Goal: Task Accomplishment & Management: Use online tool/utility

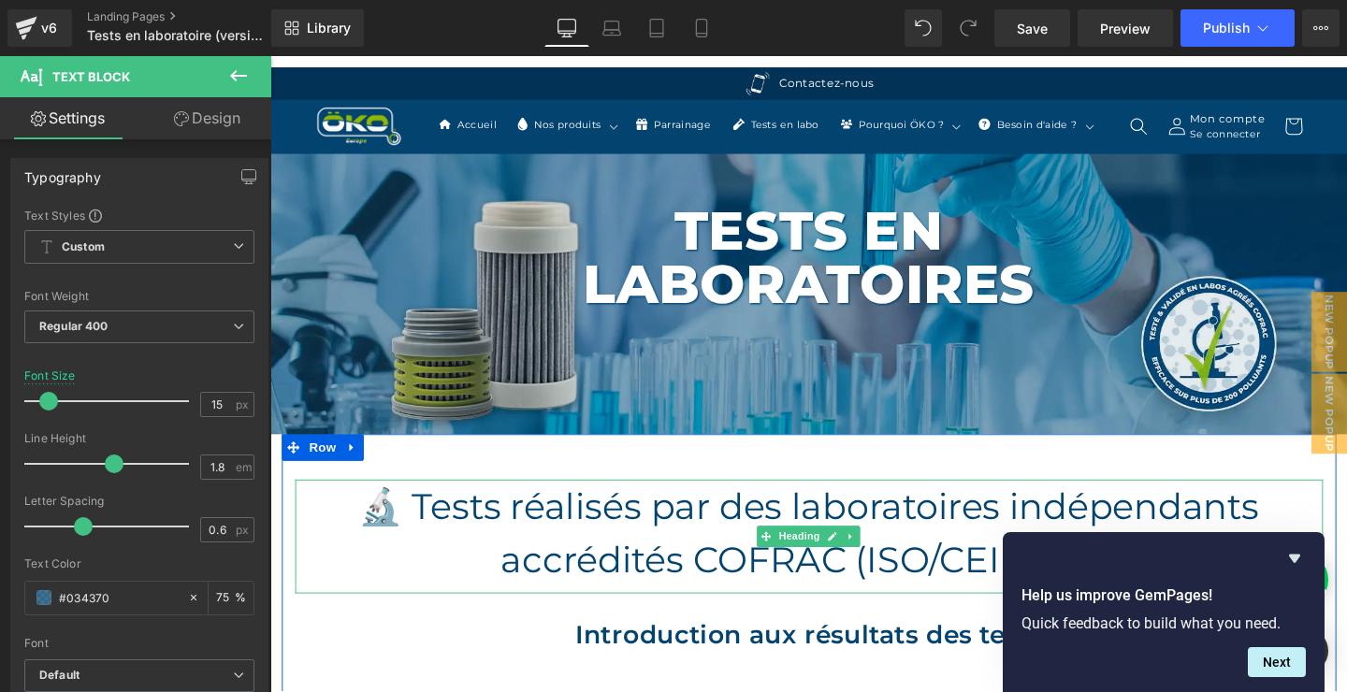
drag, startPoint x: 862, startPoint y: 535, endPoint x: 889, endPoint y: 523, distance: 29.7
click at [862, 534] on h1 "🔬 Tests réalisés par des laboratoires indépendants accrédités COFRAC (ISO/CEI 1…" at bounding box center [836, 557] width 1080 height 112
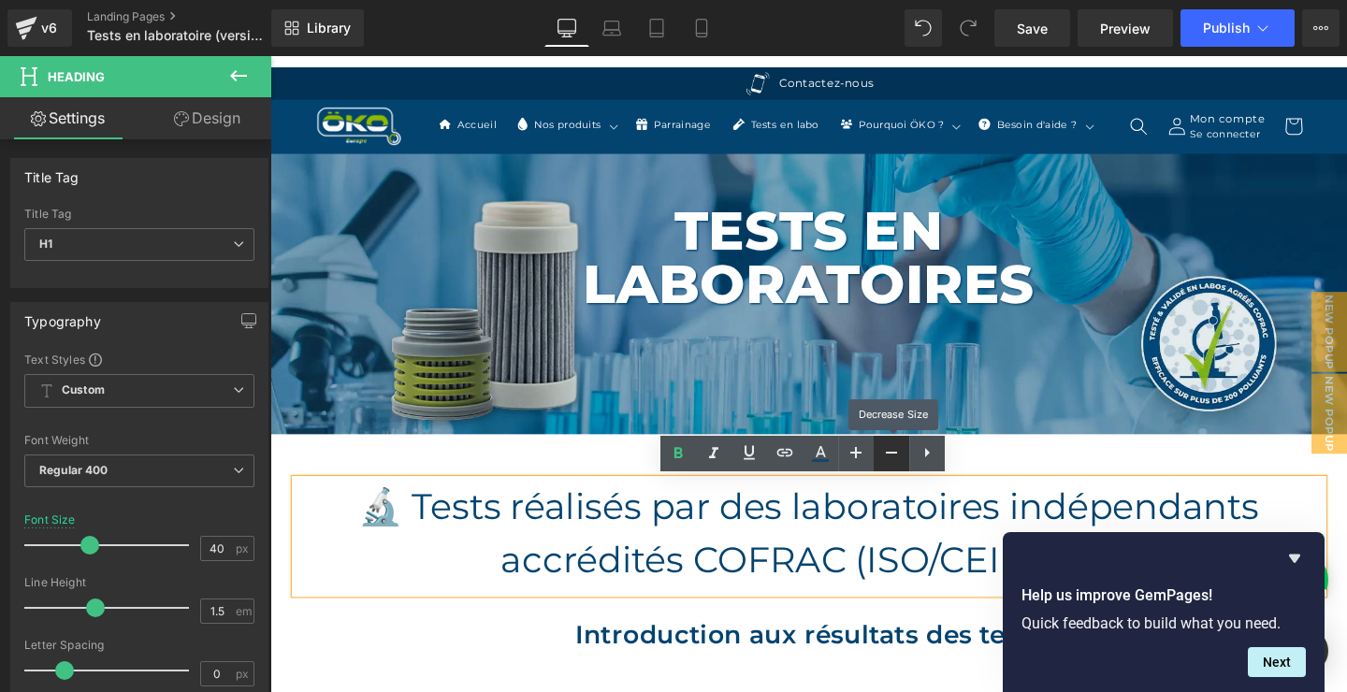
click at [895, 452] on icon at bounding box center [891, 453] width 11 height 2
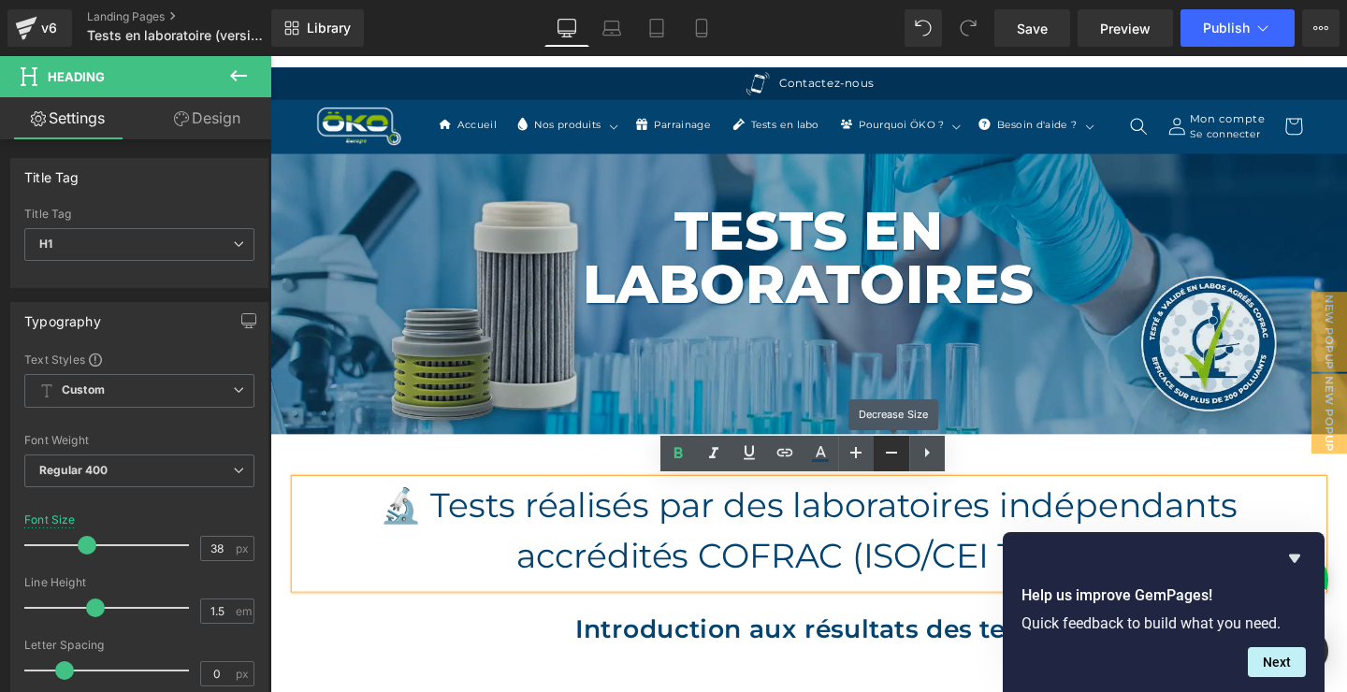
click at [895, 452] on icon at bounding box center [891, 453] width 11 height 2
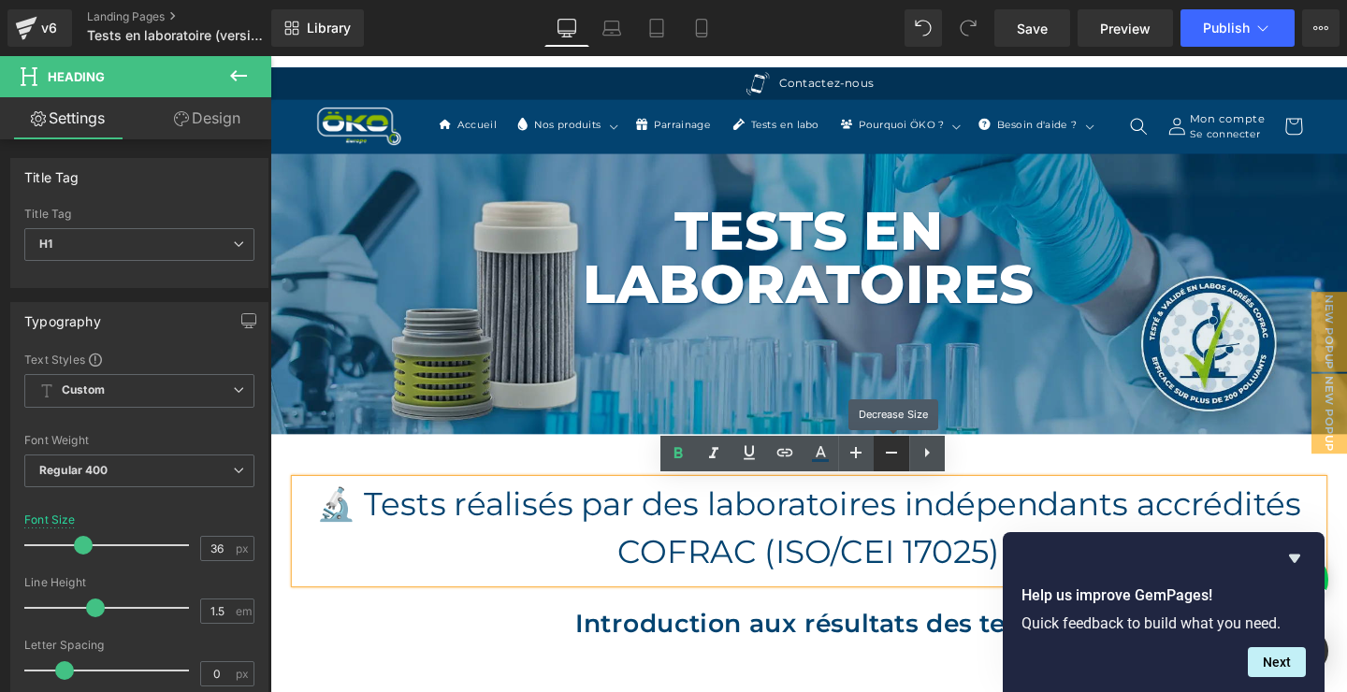
click at [895, 452] on icon at bounding box center [891, 453] width 11 height 2
type input "34"
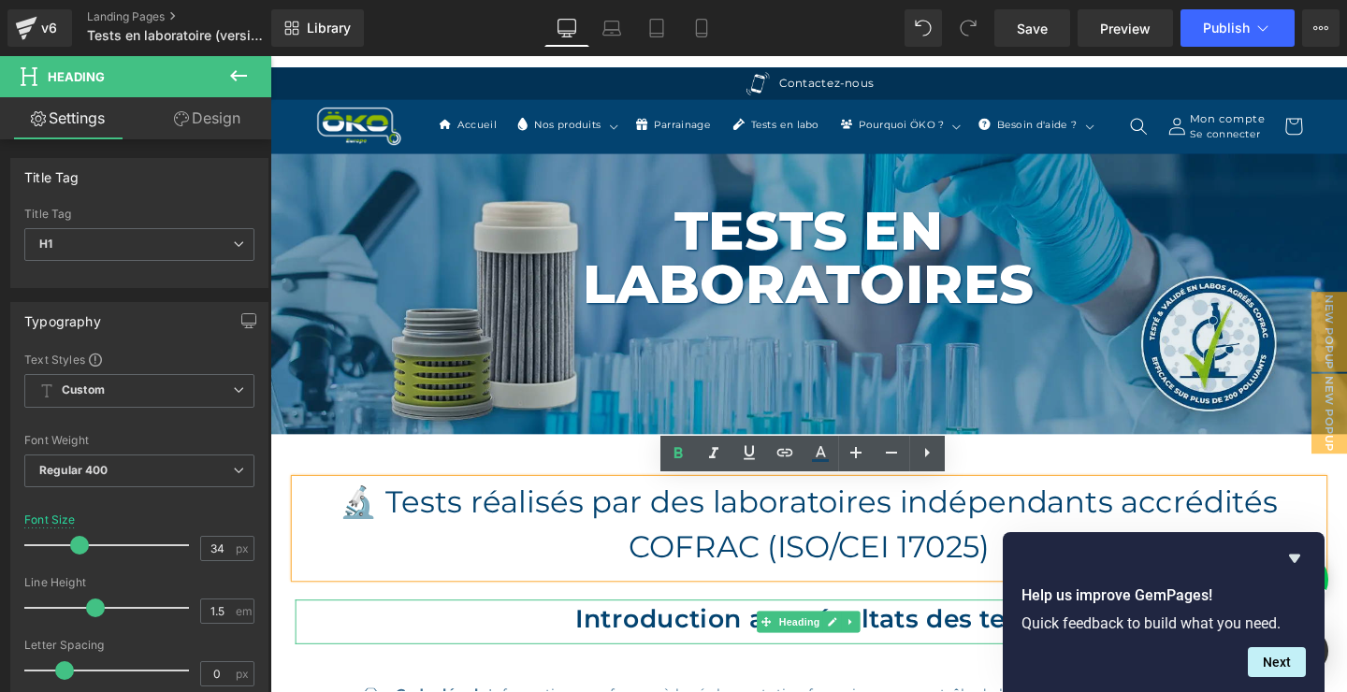
click at [930, 642] on h2 "Introduction aux résultats des tests" at bounding box center [836, 647] width 1080 height 39
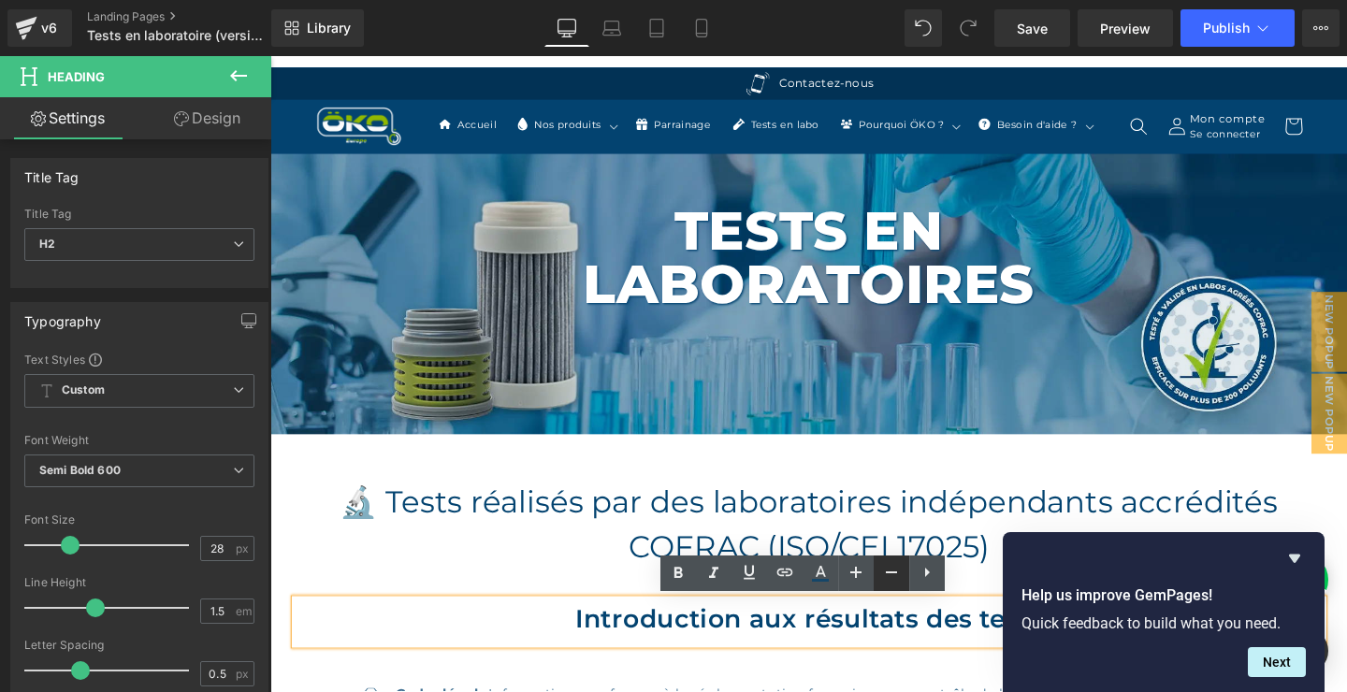
click at [892, 574] on icon at bounding box center [891, 572] width 22 height 22
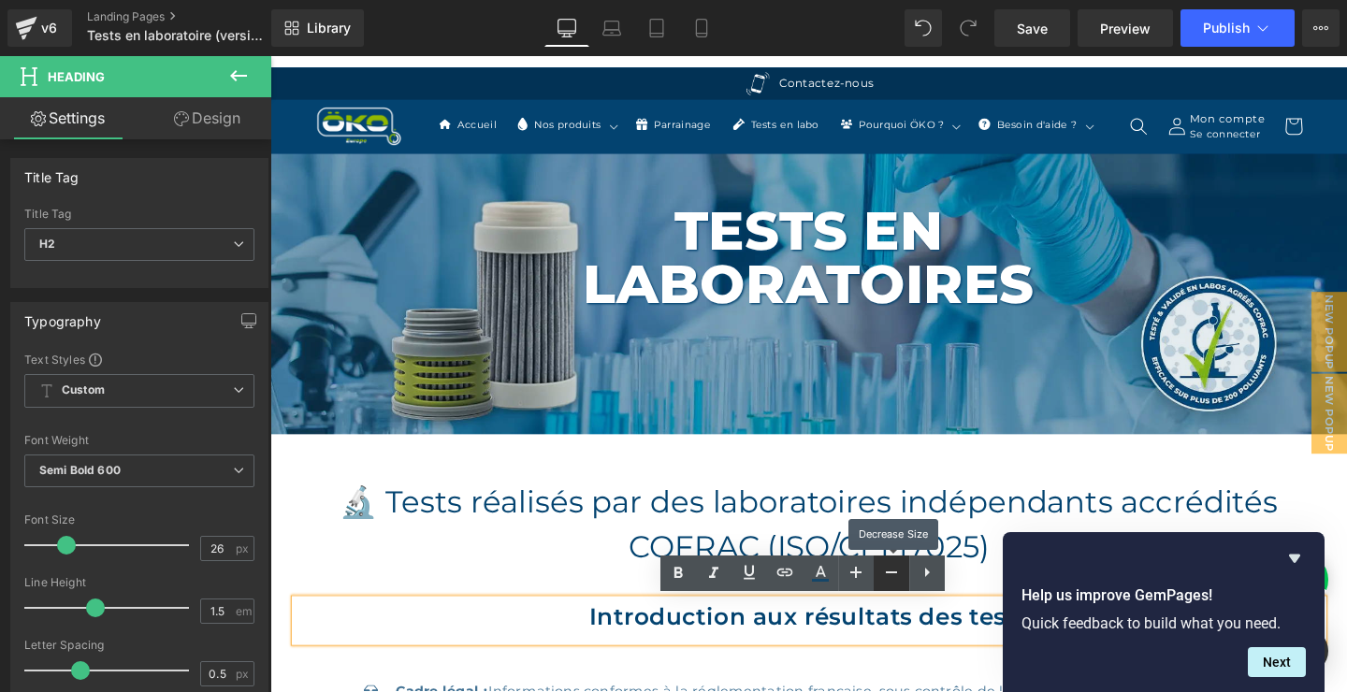
click at [892, 574] on icon at bounding box center [891, 572] width 22 height 22
type input "24"
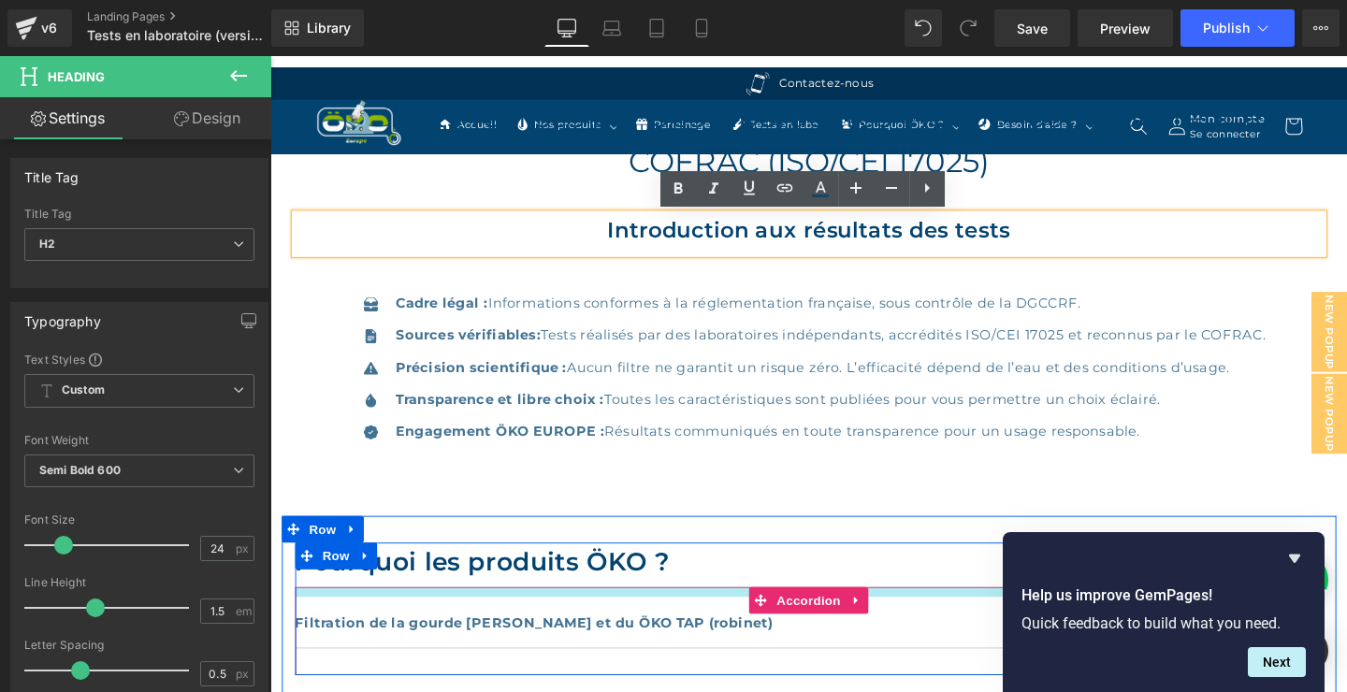
scroll to position [404, 0]
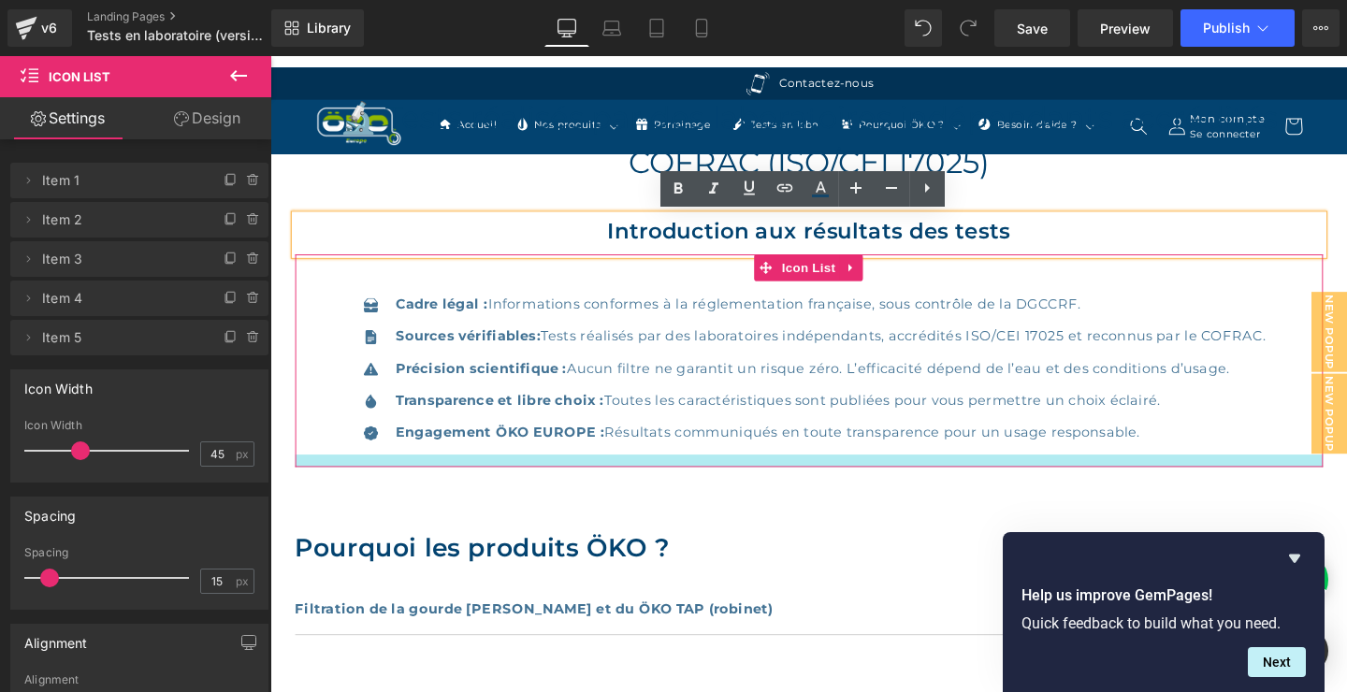
drag, startPoint x: 610, startPoint y: 502, endPoint x: 613, endPoint y: 486, distance: 16.1
click at [613, 485] on div at bounding box center [836, 481] width 1080 height 13
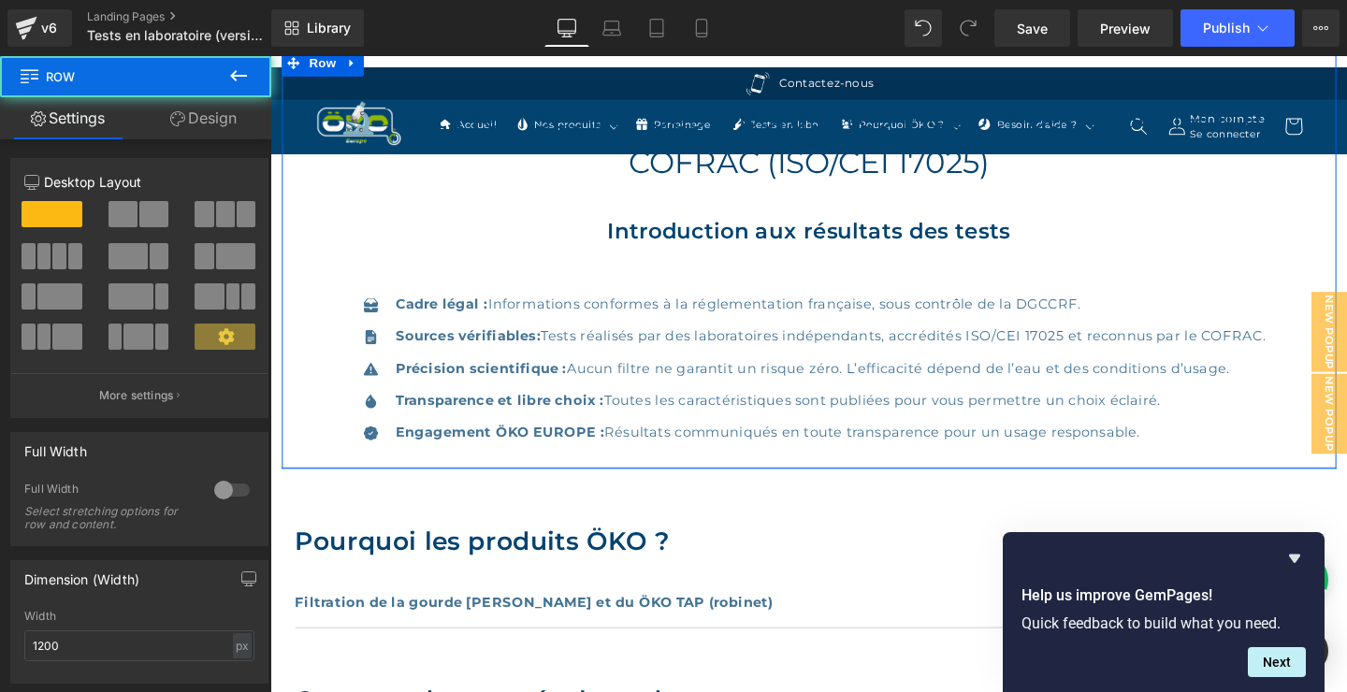
click at [654, 481] on div "🔬 Tests réalisés par des laboratoires indépendants accrédités COFRAC (ISO/CEI 1…" at bounding box center [836, 270] width 1108 height 440
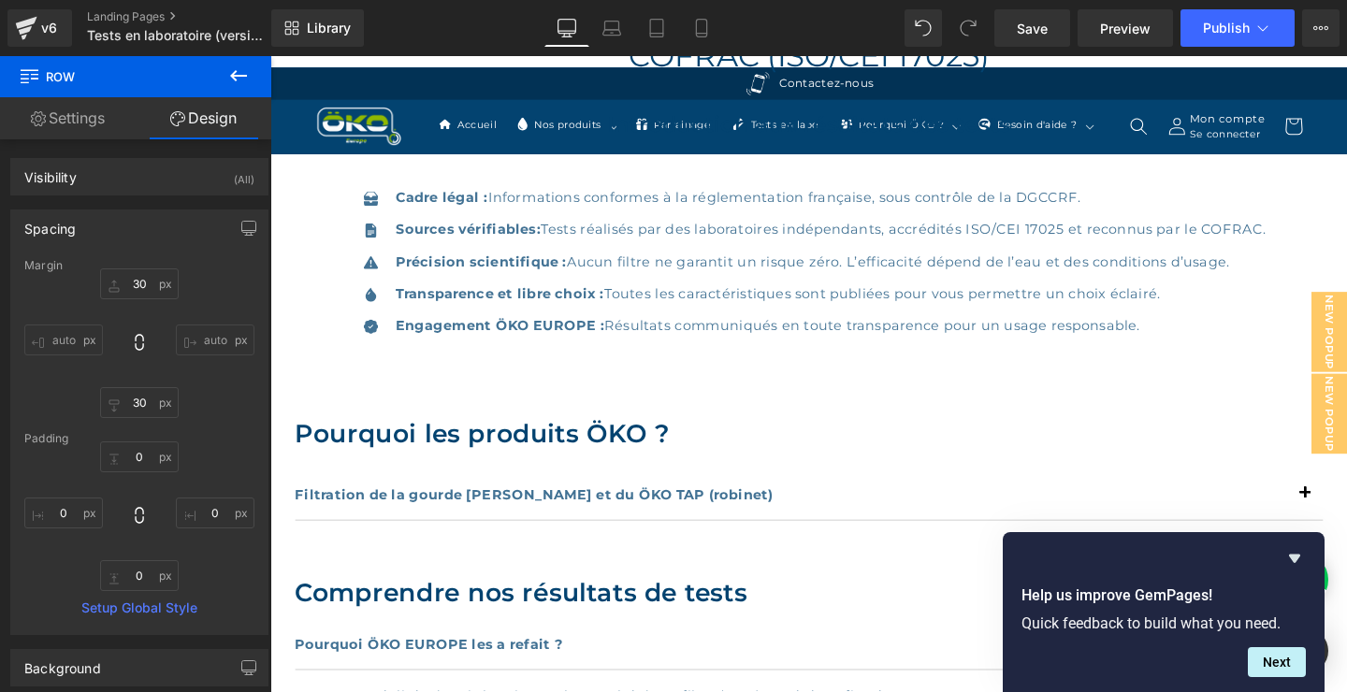
scroll to position [606, 0]
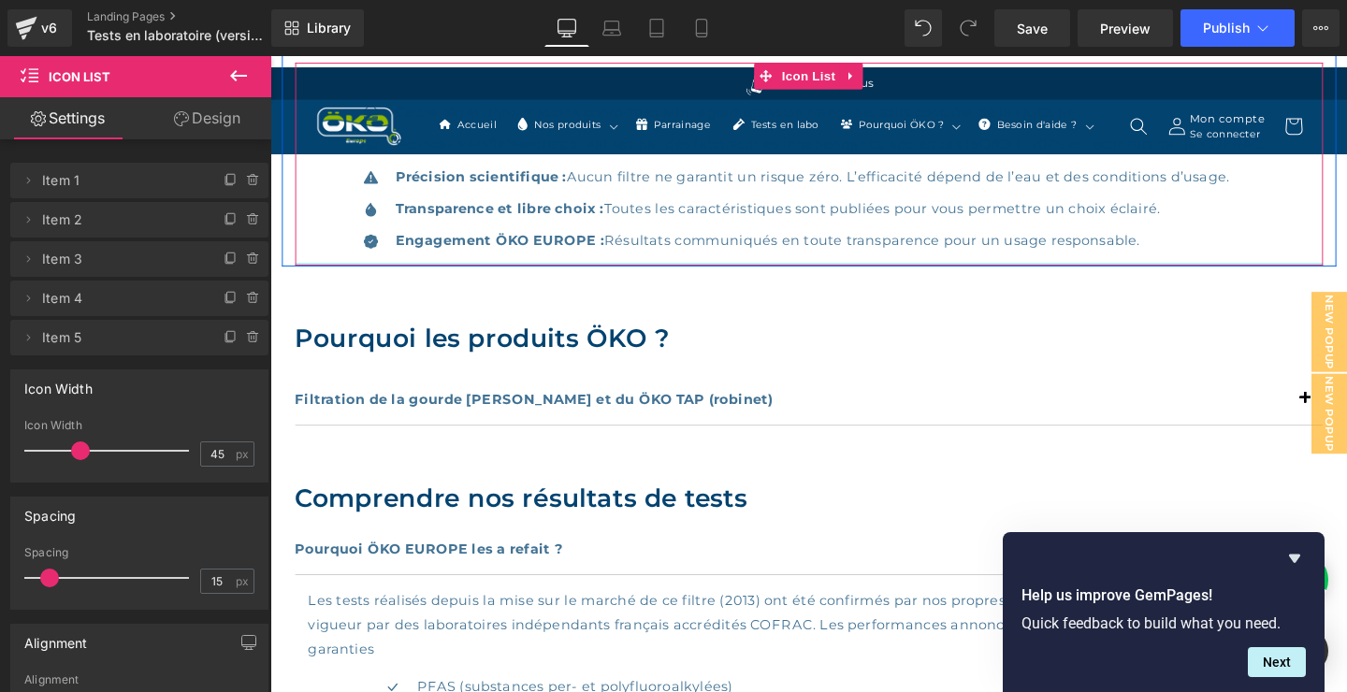
drag, startPoint x: 778, startPoint y: 283, endPoint x: 780, endPoint y: 272, distance: 11.4
click at [780, 271] on div "Icon Cadre légal : Informations conformes à la réglementation française, sous c…" at bounding box center [836, 169] width 1080 height 213
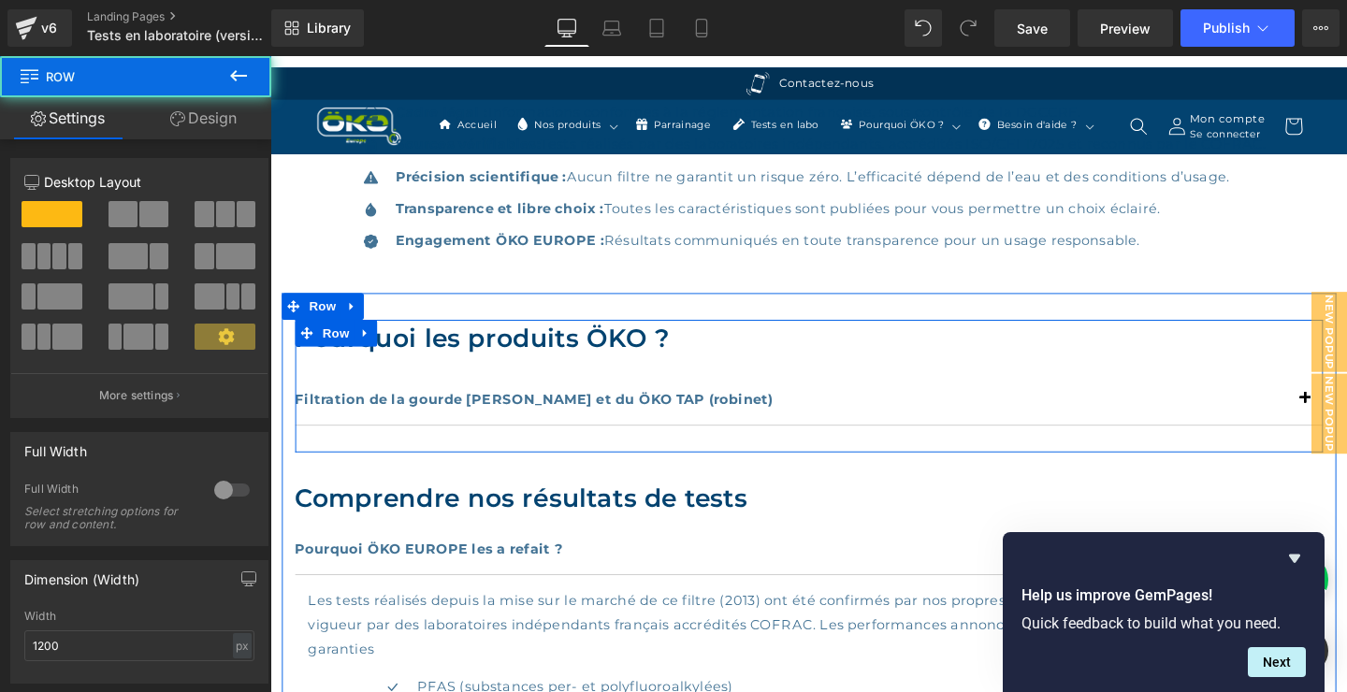
click at [639, 333] on div at bounding box center [836, 333] width 1080 height 1
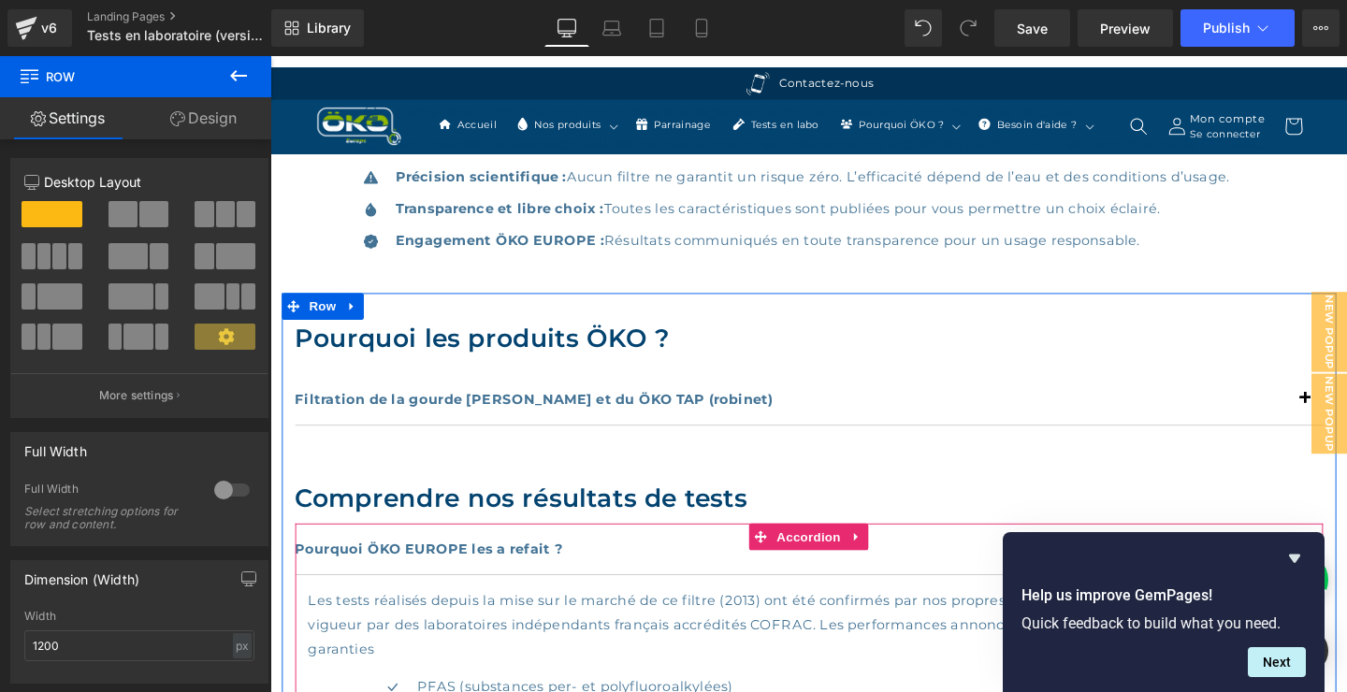
scroll to position [808, 0]
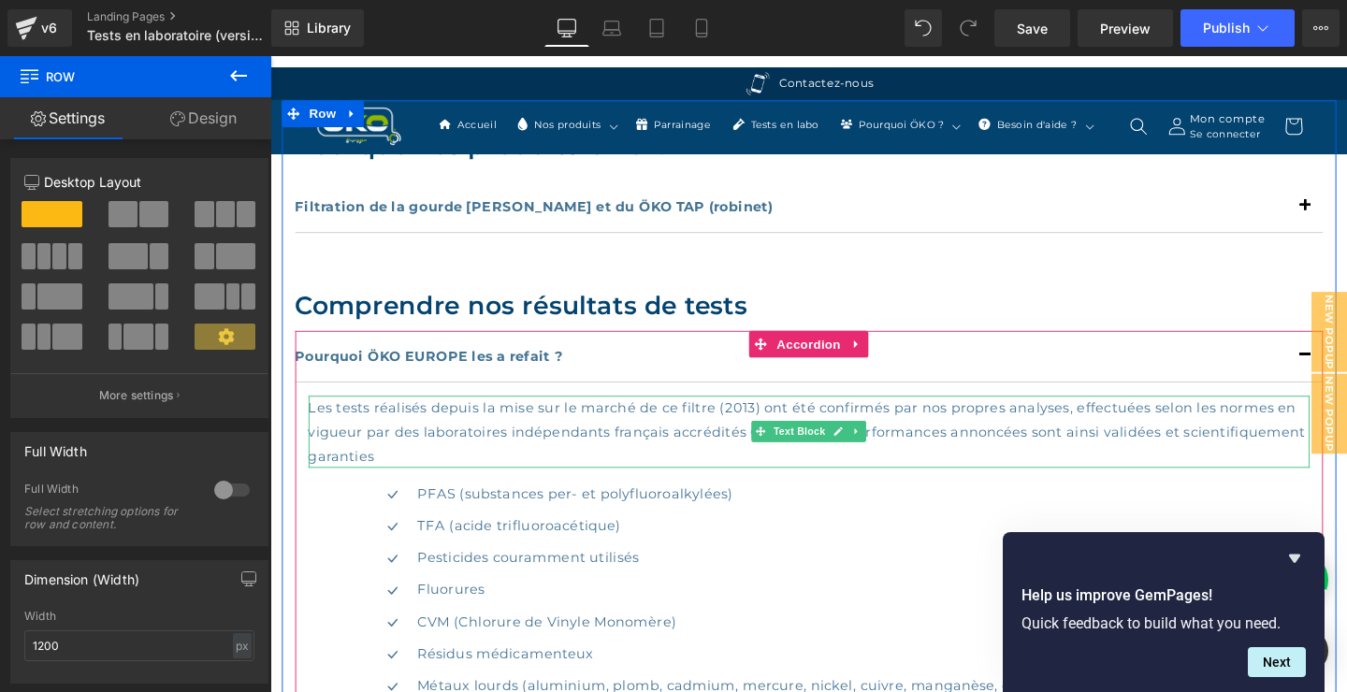
click at [596, 459] on div "Les tests réalisés depuis la mise sur le marché de ce filtre (2013) ont été con…" at bounding box center [836, 451] width 1052 height 76
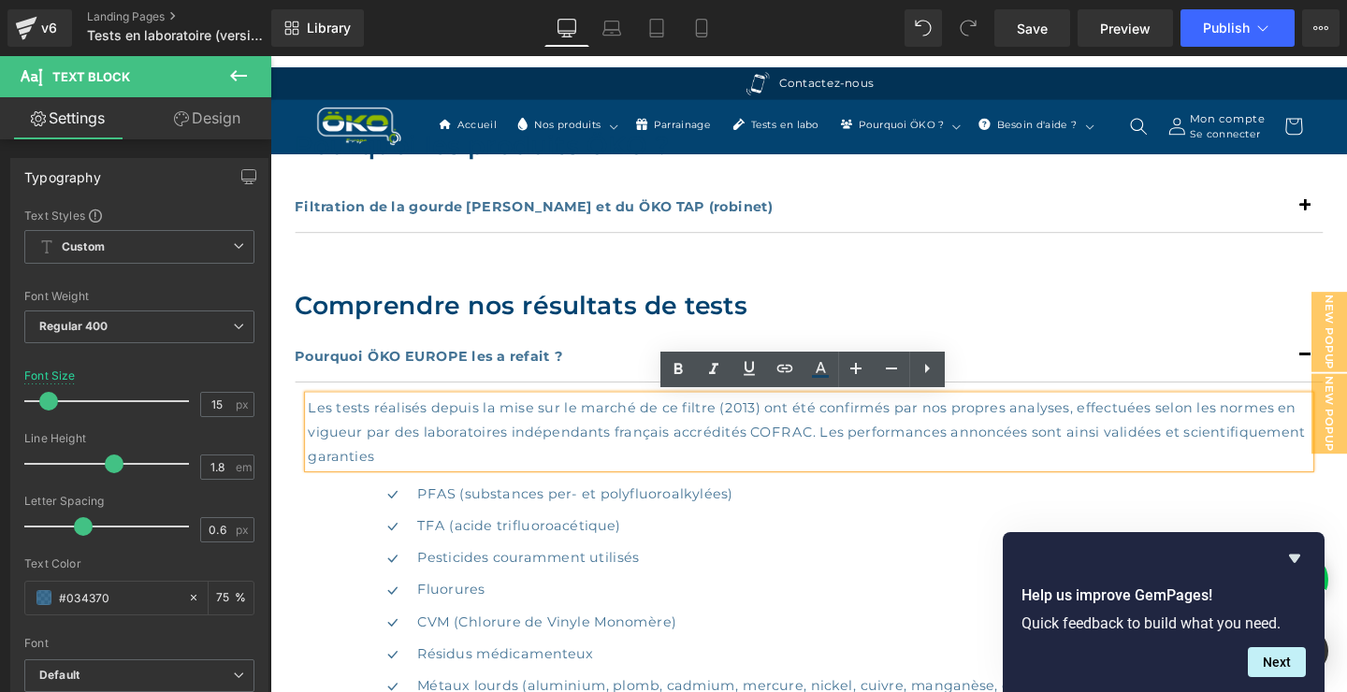
drag, startPoint x: 541, startPoint y: 471, endPoint x: 310, endPoint y: 429, distance: 235.7
click at [310, 429] on div "Les tests réalisés depuis la mise sur le marché de ce filtre (2013) ont été con…" at bounding box center [836, 451] width 1052 height 76
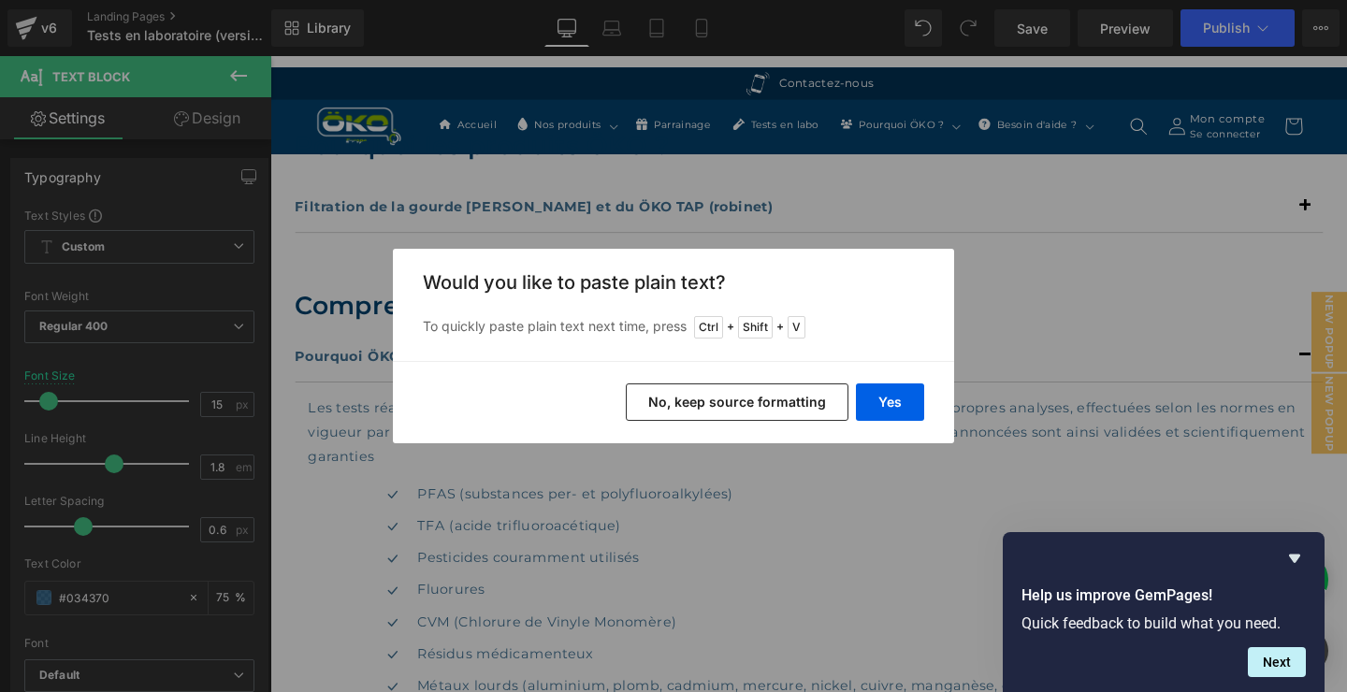
click at [721, 397] on button "No, keep source formatting" at bounding box center [737, 401] width 223 height 37
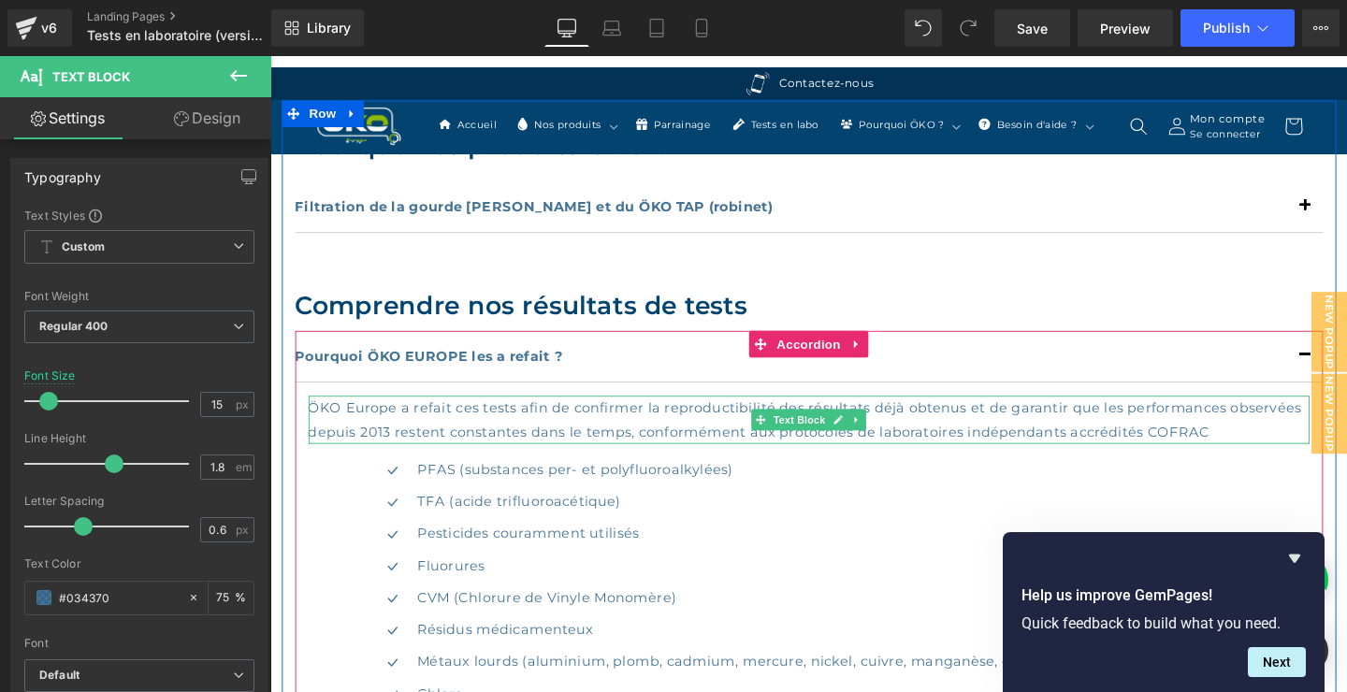
click at [542, 428] on div "ÖKO Europe a refait ces tests afin de confirmer la reproductibilité des résulta…" at bounding box center [836, 438] width 1052 height 51
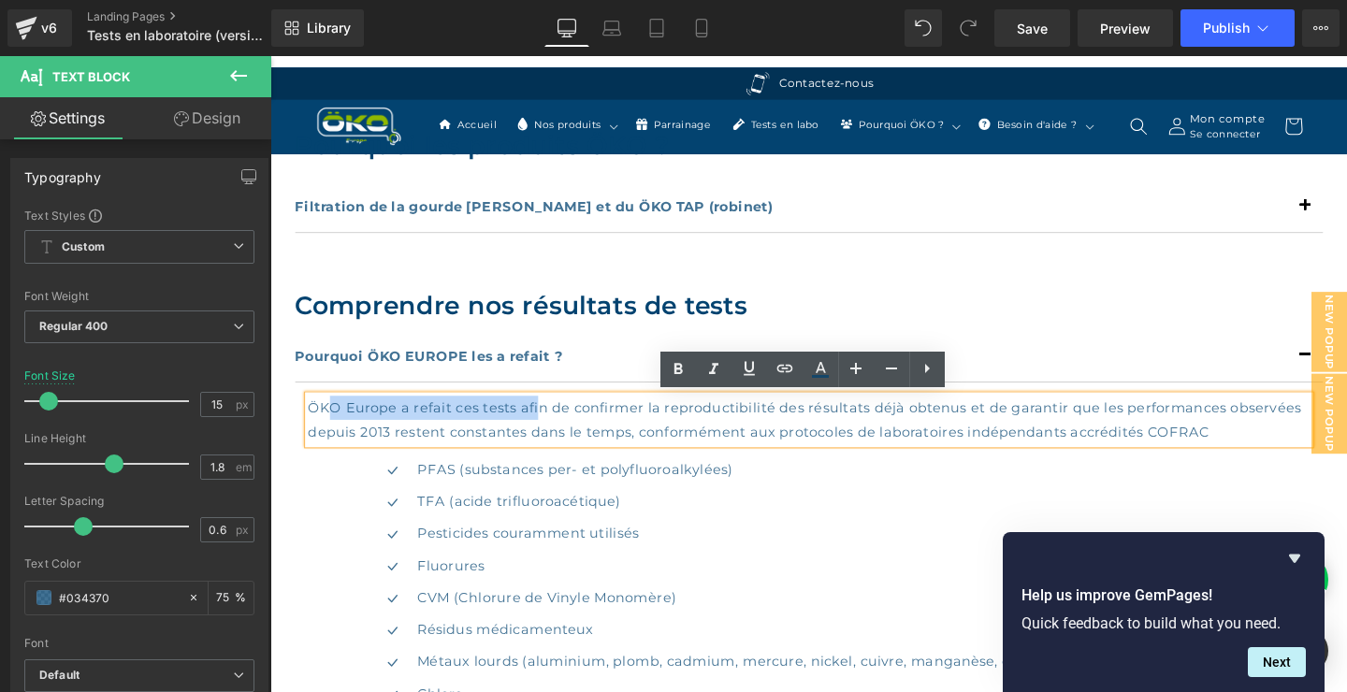
drag, startPoint x: 541, startPoint y: 426, endPoint x: 305, endPoint y: 428, distance: 235.7
click at [305, 428] on article "ÖKO Europe a refait ces tests afin de confirmer la reproductibilité des résulta…" at bounding box center [836, 646] width 1080 height 495
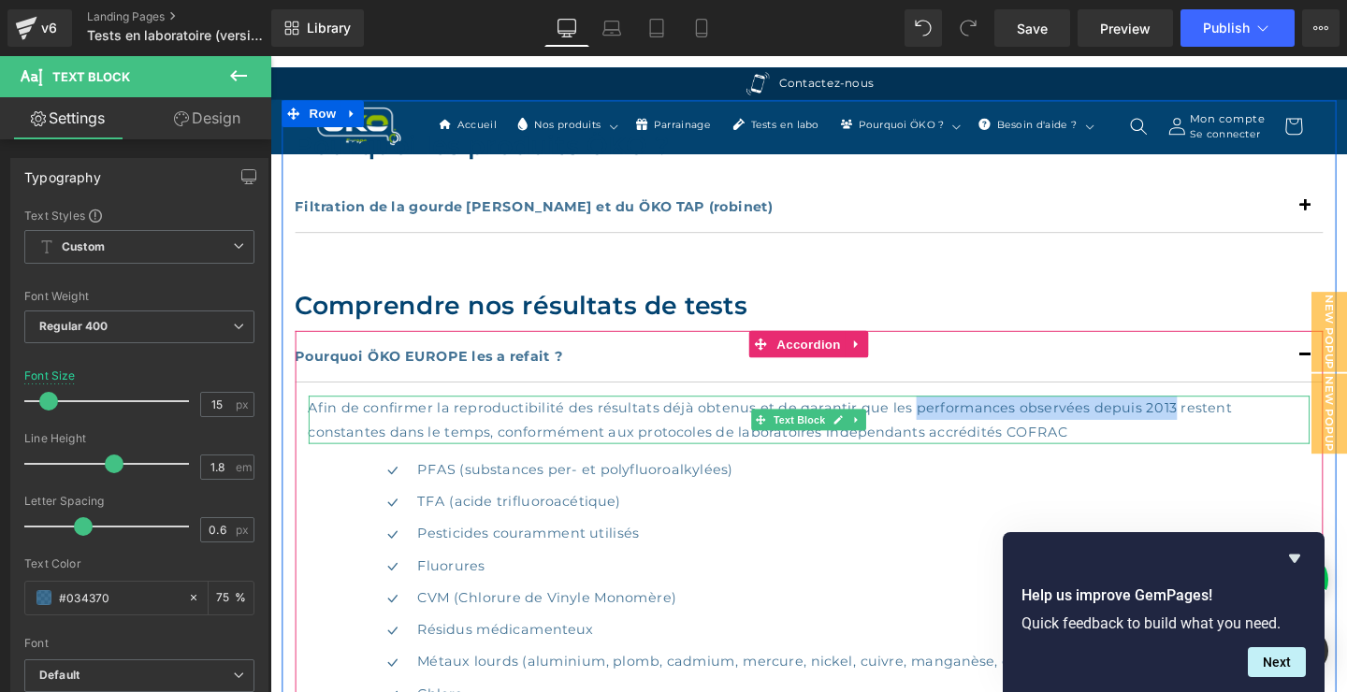
drag, startPoint x: 1230, startPoint y: 429, endPoint x: 954, endPoint y: 429, distance: 275.9
click at [953, 428] on div "Afin de confirmer la reproductibilité des résultats déjà obtenus et de garantir…" at bounding box center [836, 438] width 1052 height 51
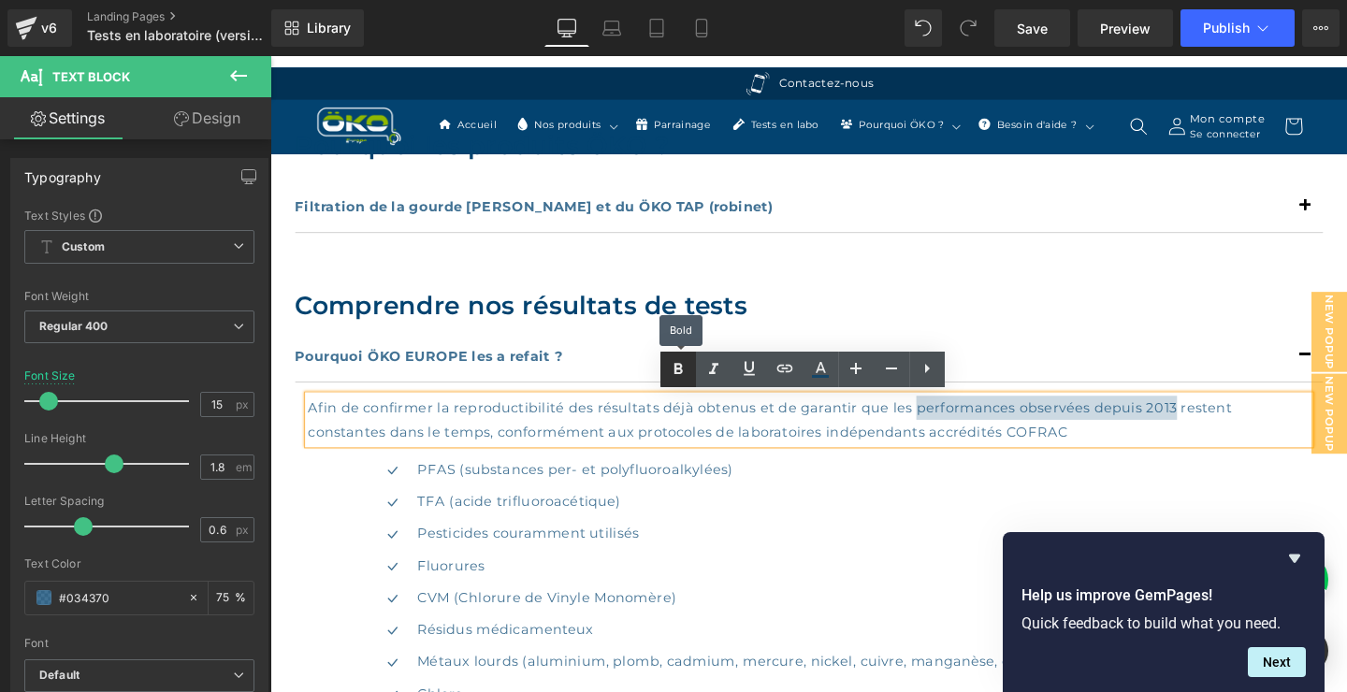
click at [669, 372] on icon at bounding box center [678, 369] width 22 height 22
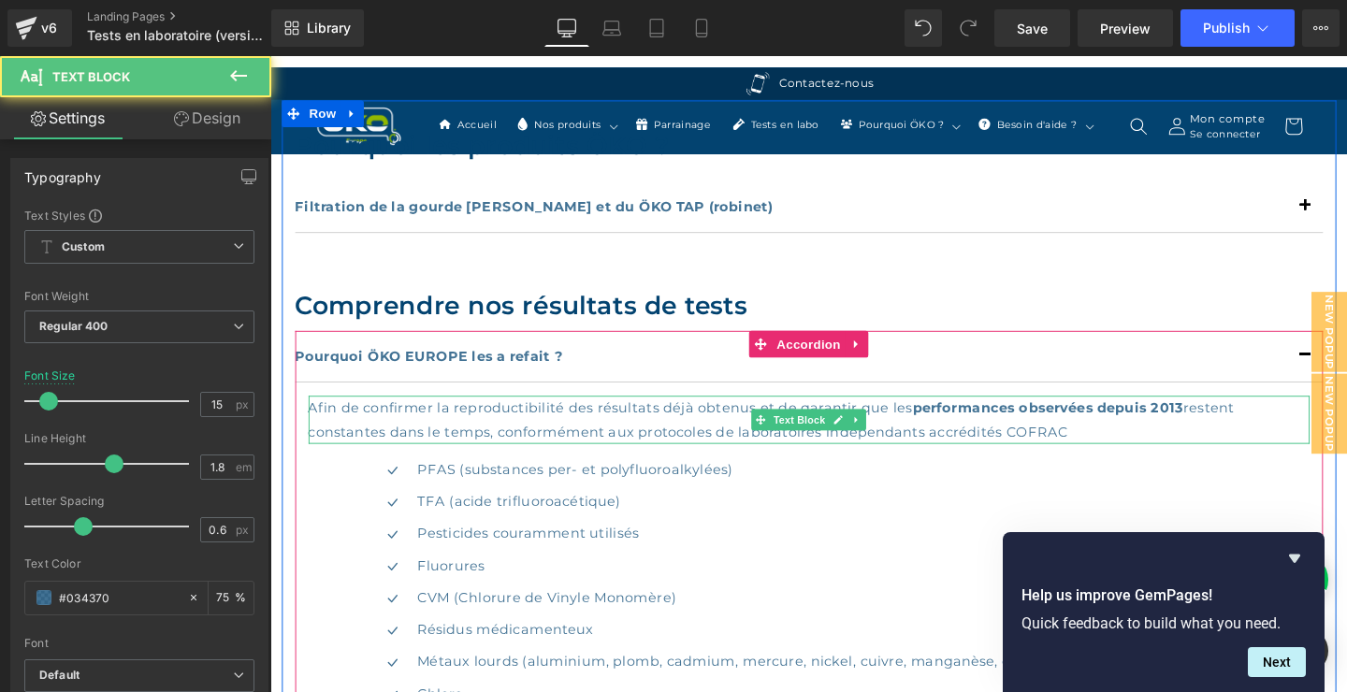
click at [1124, 445] on div "Afin de confirmer la reproductibilité des résultats déjà obtenus et de garantir…" at bounding box center [836, 438] width 1052 height 51
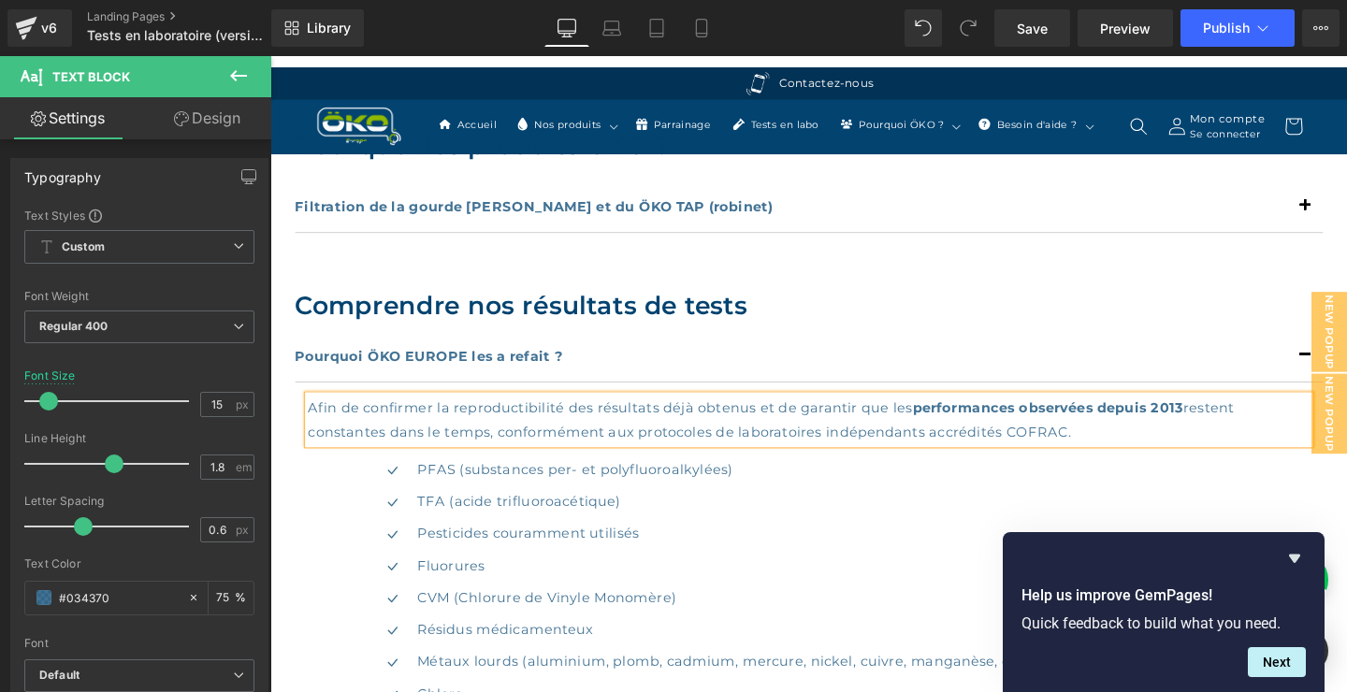
click at [1133, 450] on div "Afin de confirmer la reproductibilité des résultats déjà obtenus et de garantir…" at bounding box center [836, 438] width 1052 height 51
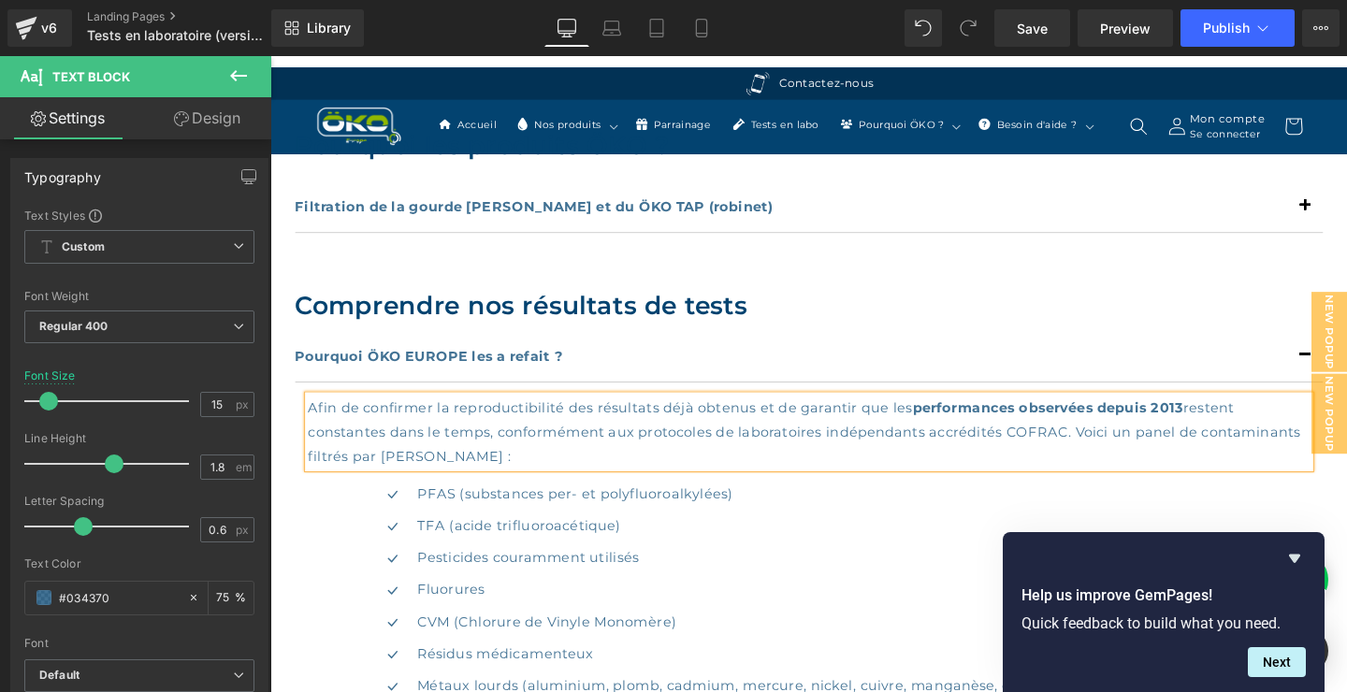
click at [1125, 454] on div "Afin de confirmer la reproductibilité des résultats déjà obtenus et de garantir…" at bounding box center [836, 451] width 1052 height 76
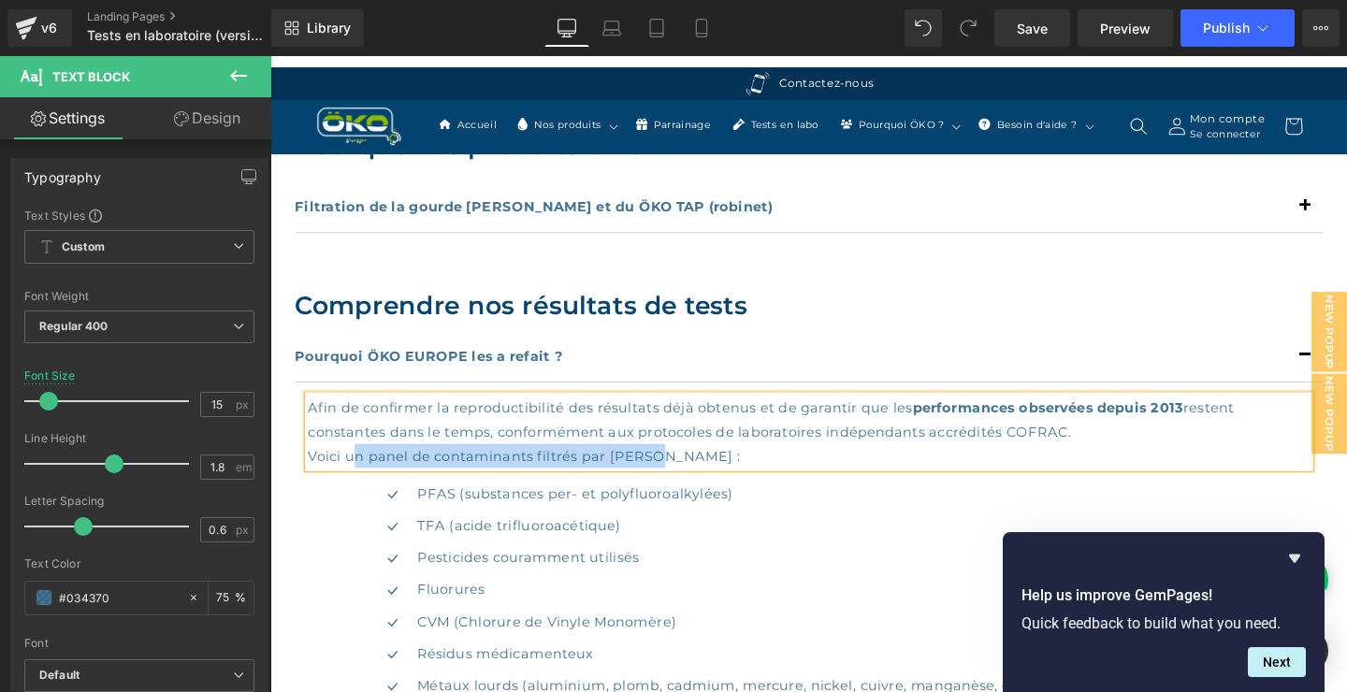
drag, startPoint x: 684, startPoint y: 476, endPoint x: 359, endPoint y: 475, distance: 324.5
click at [359, 475] on div "Voici un panel de contaminants filtrés par [PERSON_NAME] :" at bounding box center [836, 476] width 1052 height 25
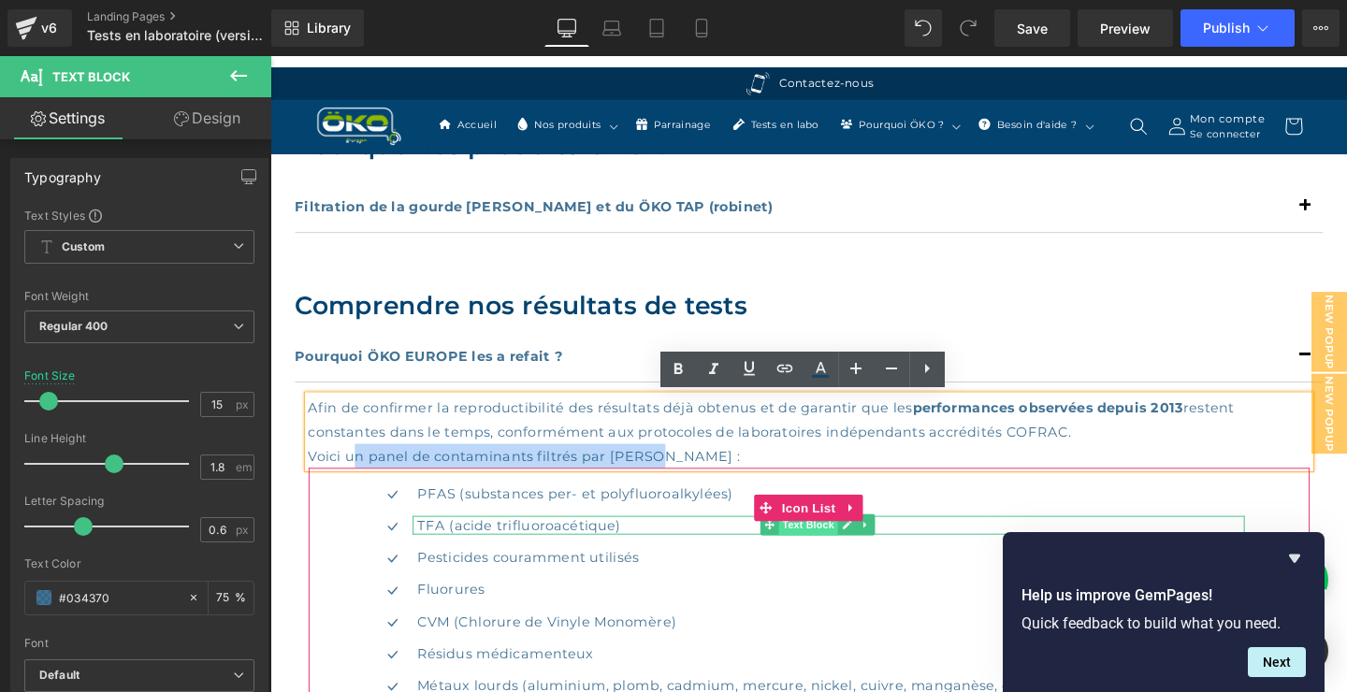
click at [866, 552] on span "Text Block" at bounding box center [835, 549] width 62 height 22
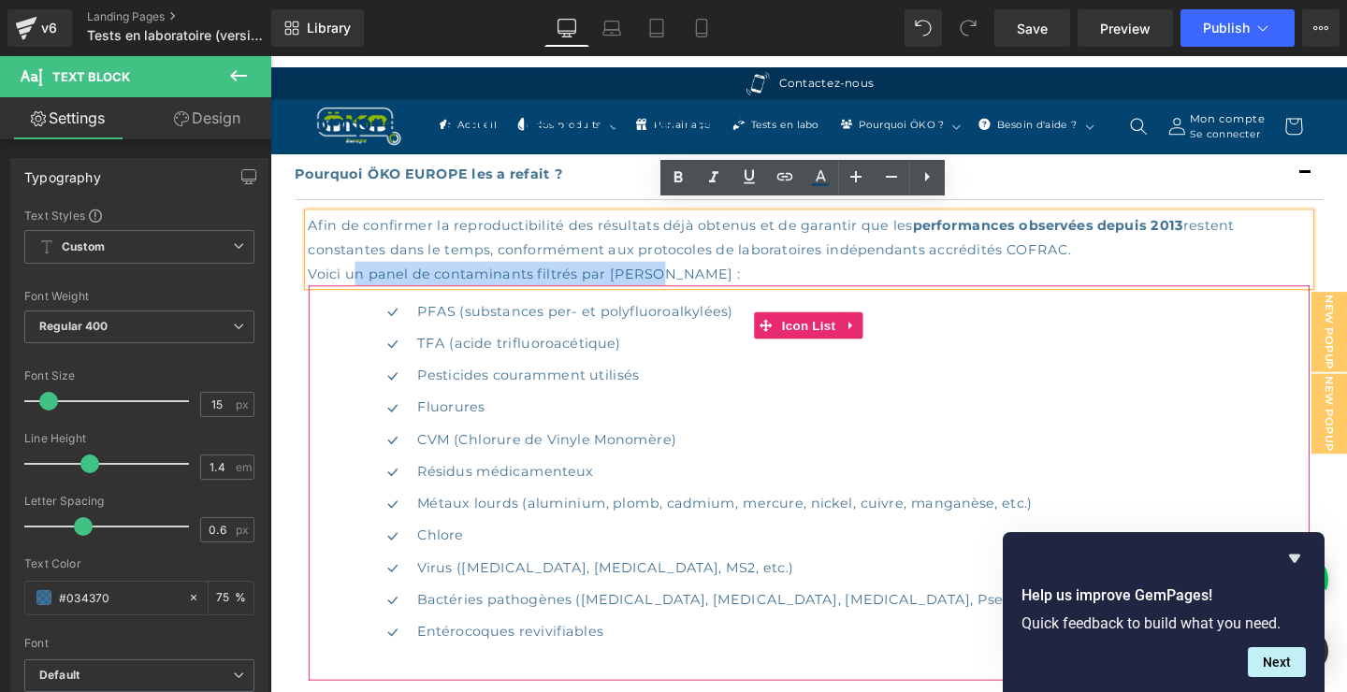
scroll to position [1010, 0]
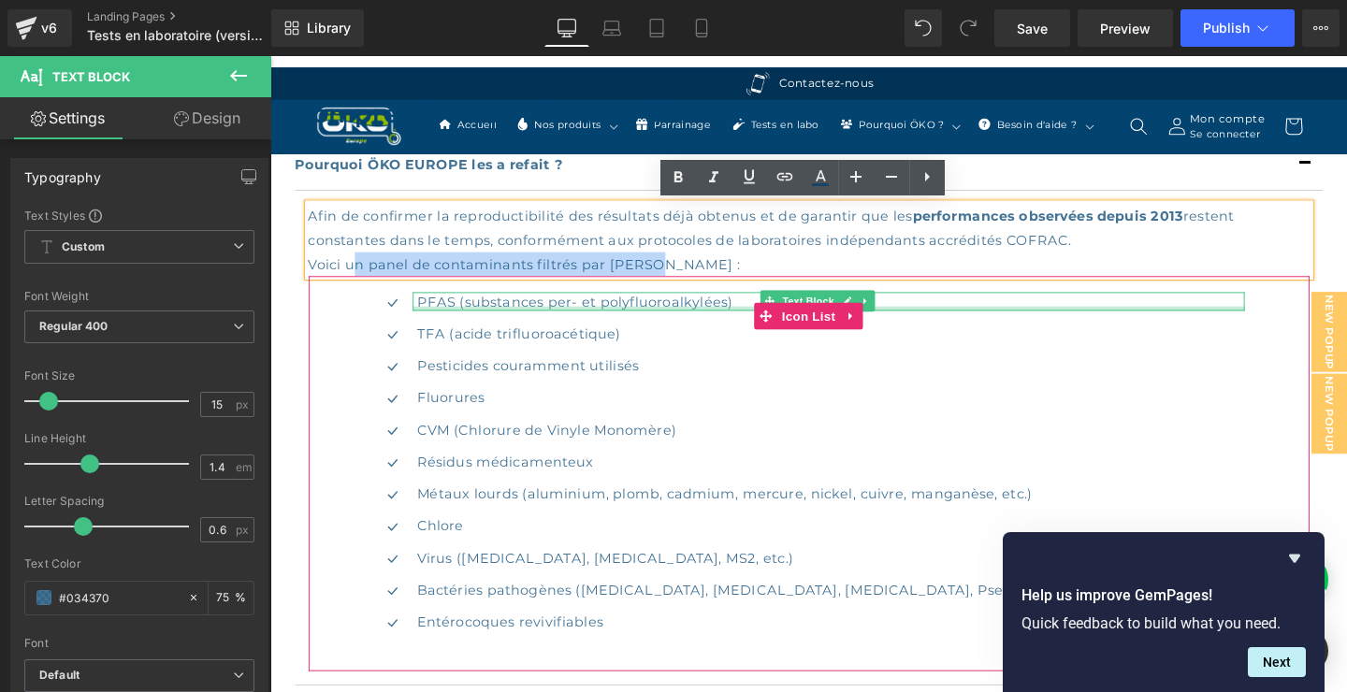
click at [480, 319] on div at bounding box center [857, 321] width 875 height 5
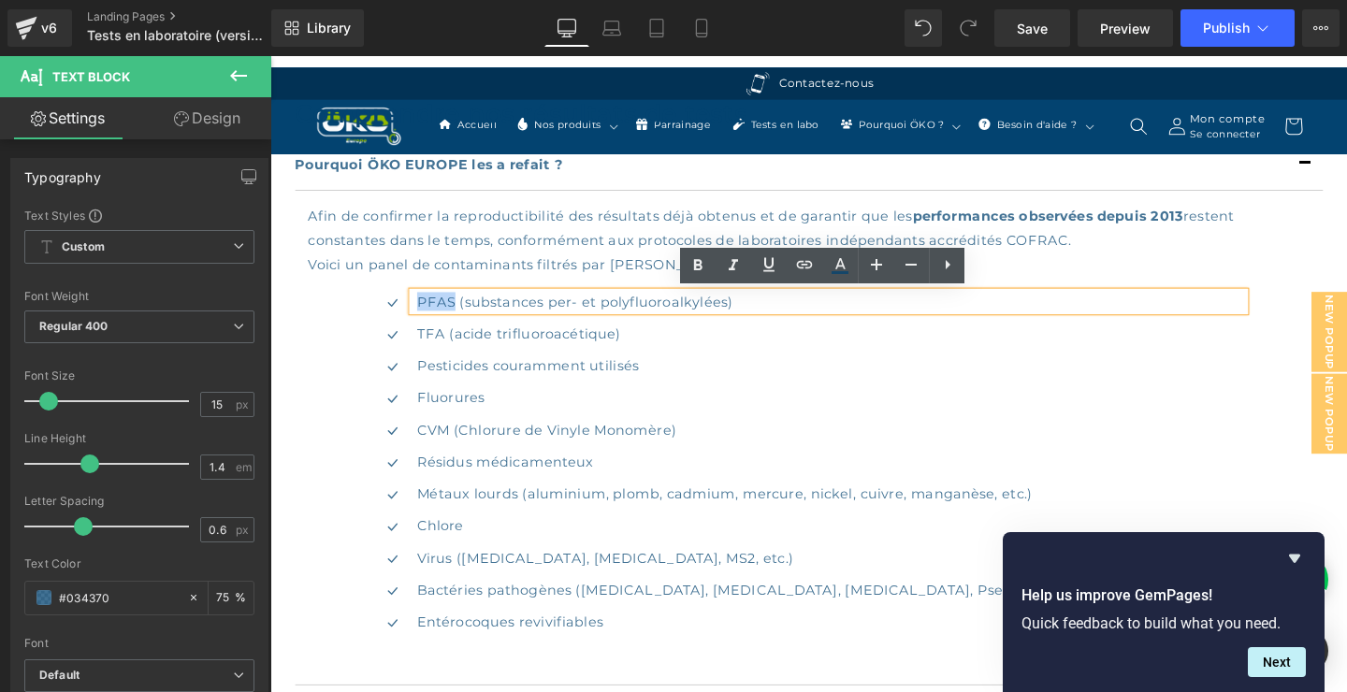
drag, startPoint x: 474, startPoint y: 314, endPoint x: 437, endPoint y: 312, distance: 37.5
click at [437, 311] on p "PFAS (substances per- et polyfluoroalkylées)" at bounding box center [860, 314] width 871 height 20
click at [698, 267] on icon at bounding box center [697, 265] width 22 height 22
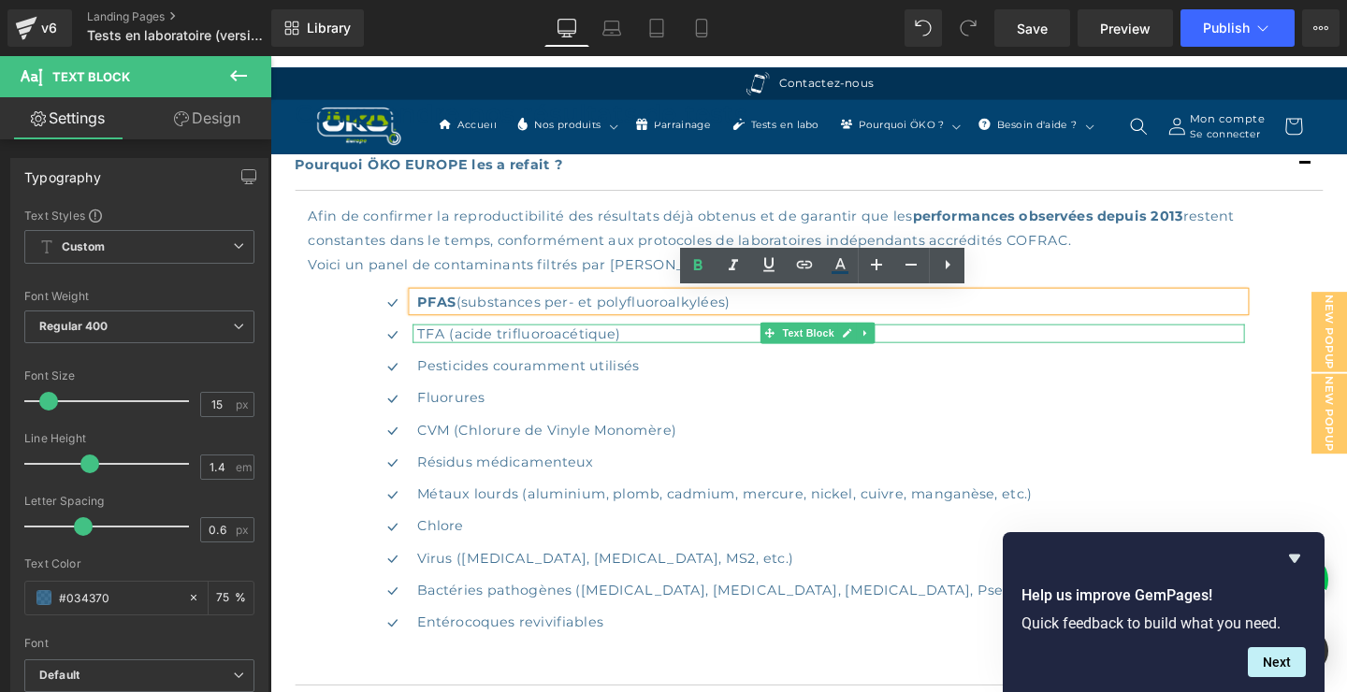
click at [440, 345] on p "TFA (acide trifluoroacétique)" at bounding box center [860, 348] width 871 height 20
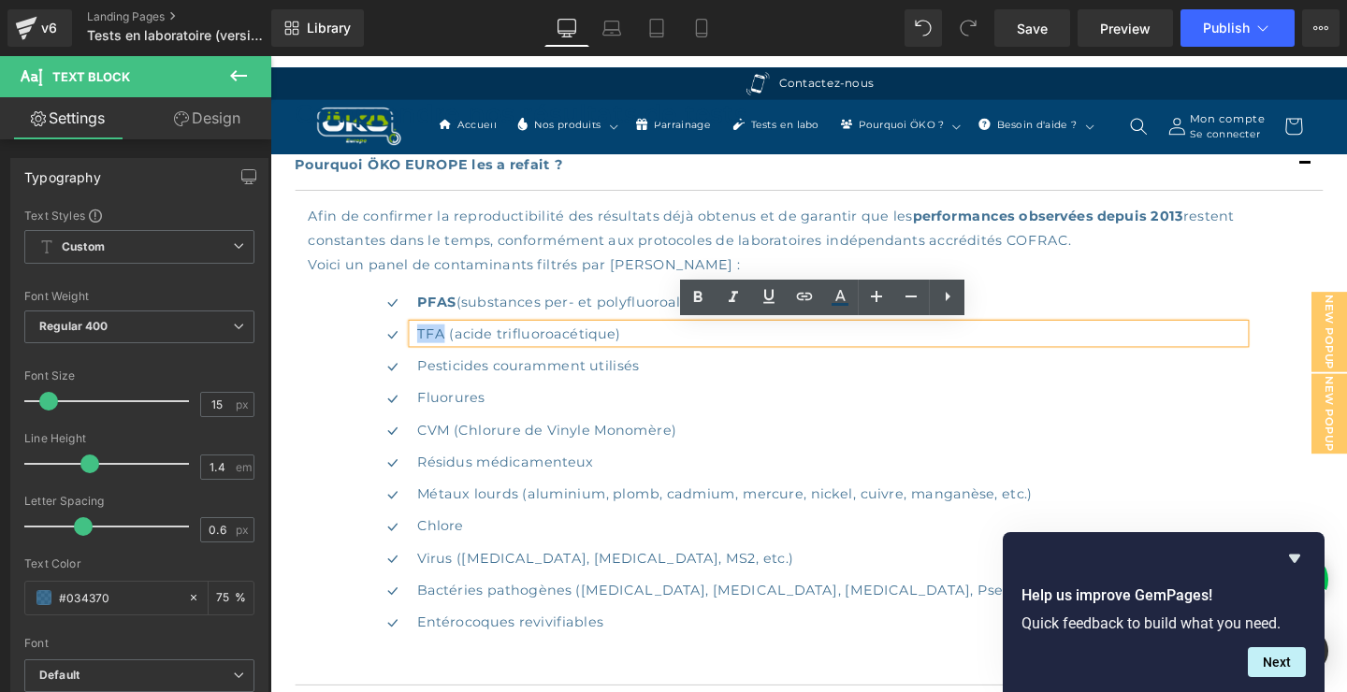
drag, startPoint x: 466, startPoint y: 345, endPoint x: 437, endPoint y: 346, distance: 29.0
click at [436, 346] on div "TFA (acide trifluoroacétique)" at bounding box center [857, 348] width 875 height 20
click at [696, 296] on icon at bounding box center [698, 296] width 8 height 11
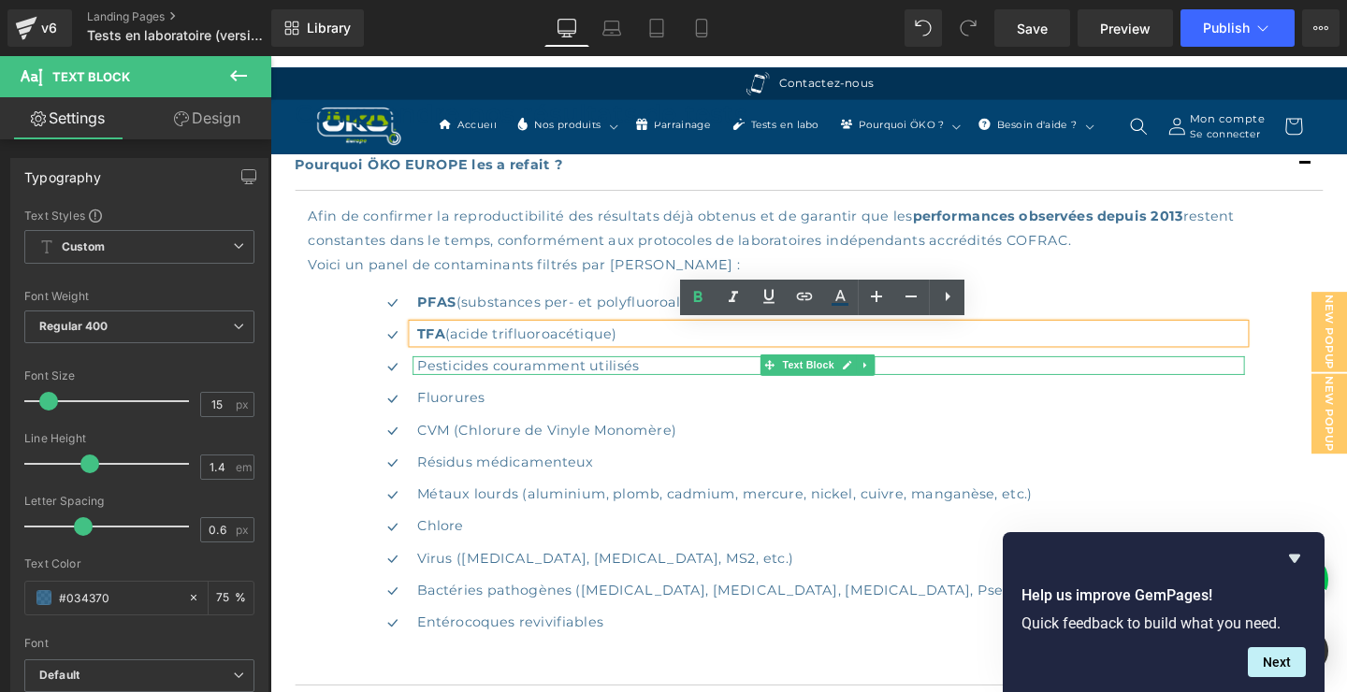
click at [451, 381] on p "Pesticides couramment utilisés" at bounding box center [860, 381] width 871 height 20
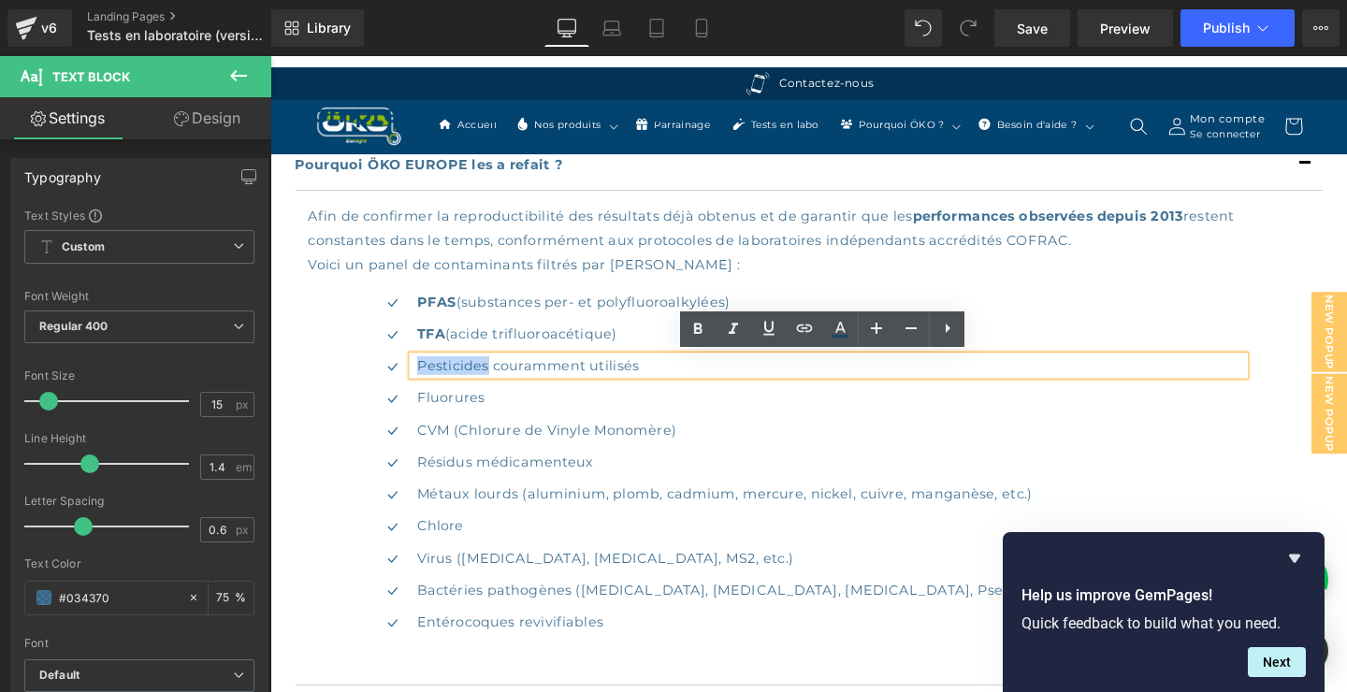
drag, startPoint x: 512, startPoint y: 379, endPoint x: 432, endPoint y: 381, distance: 79.5
click at [431, 381] on div "Pesticides couramment utilisés" at bounding box center [857, 381] width 875 height 20
click at [701, 326] on icon at bounding box center [698, 329] width 8 height 11
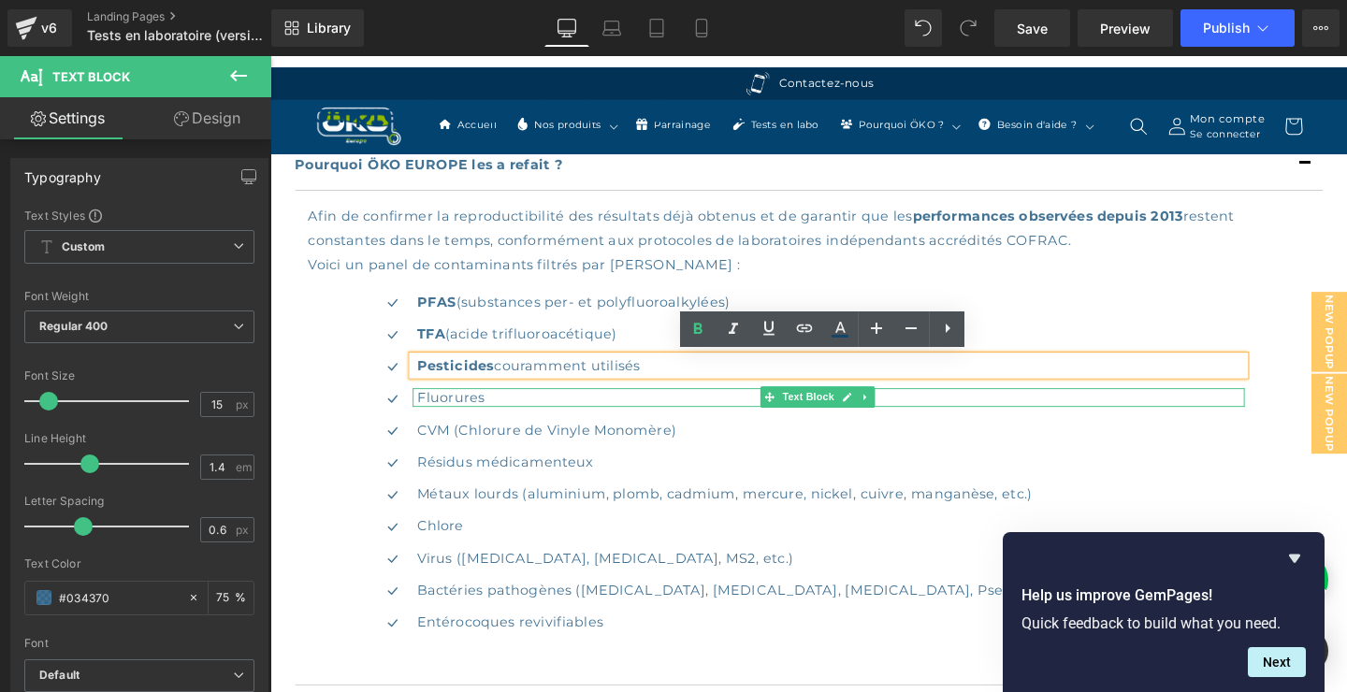
click at [518, 411] on p "Fluorures" at bounding box center [860, 415] width 871 height 20
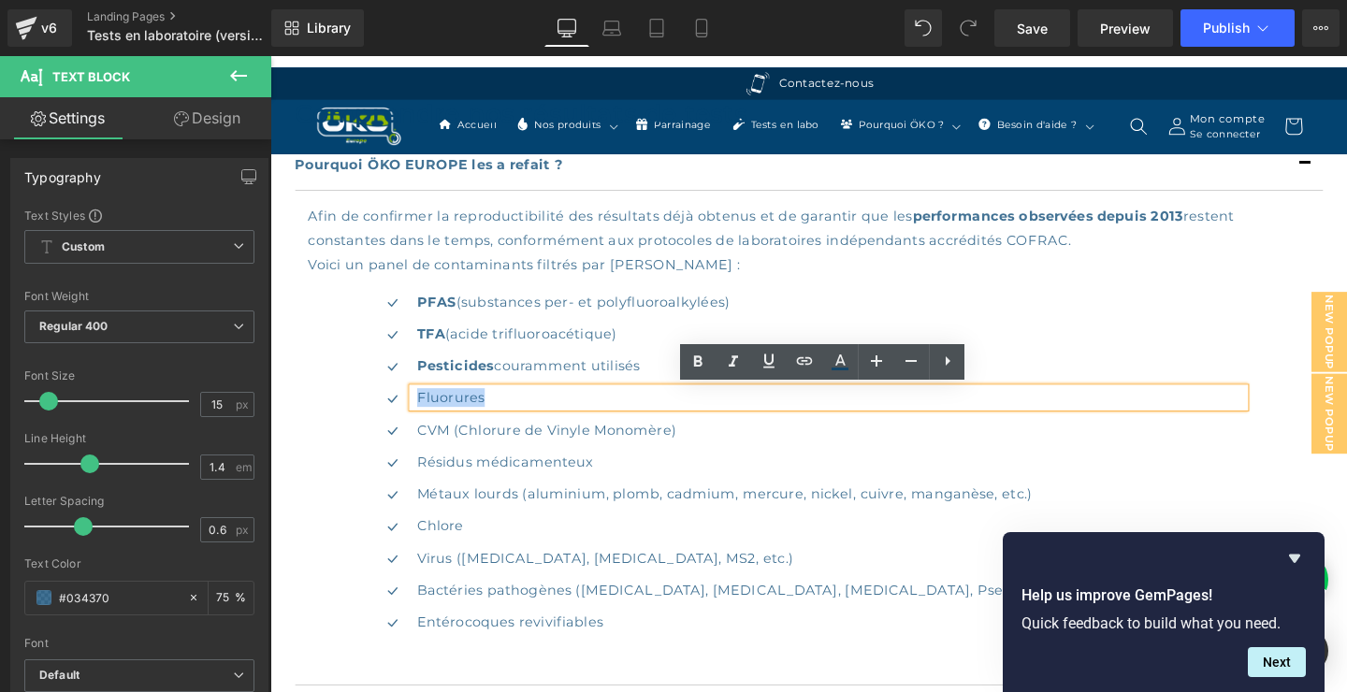
drag, startPoint x: 498, startPoint y: 413, endPoint x: 436, endPoint y: 415, distance: 61.8
click at [435, 415] on div "Fluorures" at bounding box center [857, 415] width 875 height 20
click at [696, 362] on icon at bounding box center [697, 362] width 22 height 22
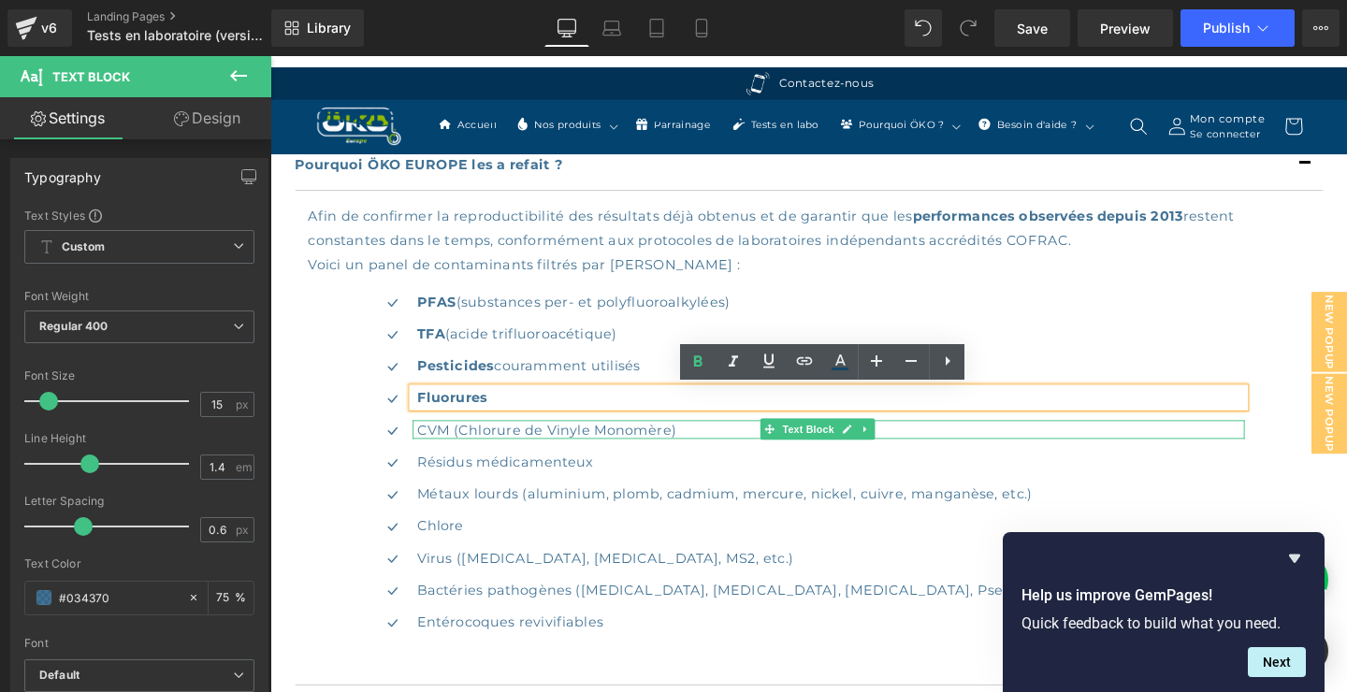
click at [467, 450] on p "CVM (Chlorure de Vinyle Monomère)" at bounding box center [860, 449] width 871 height 20
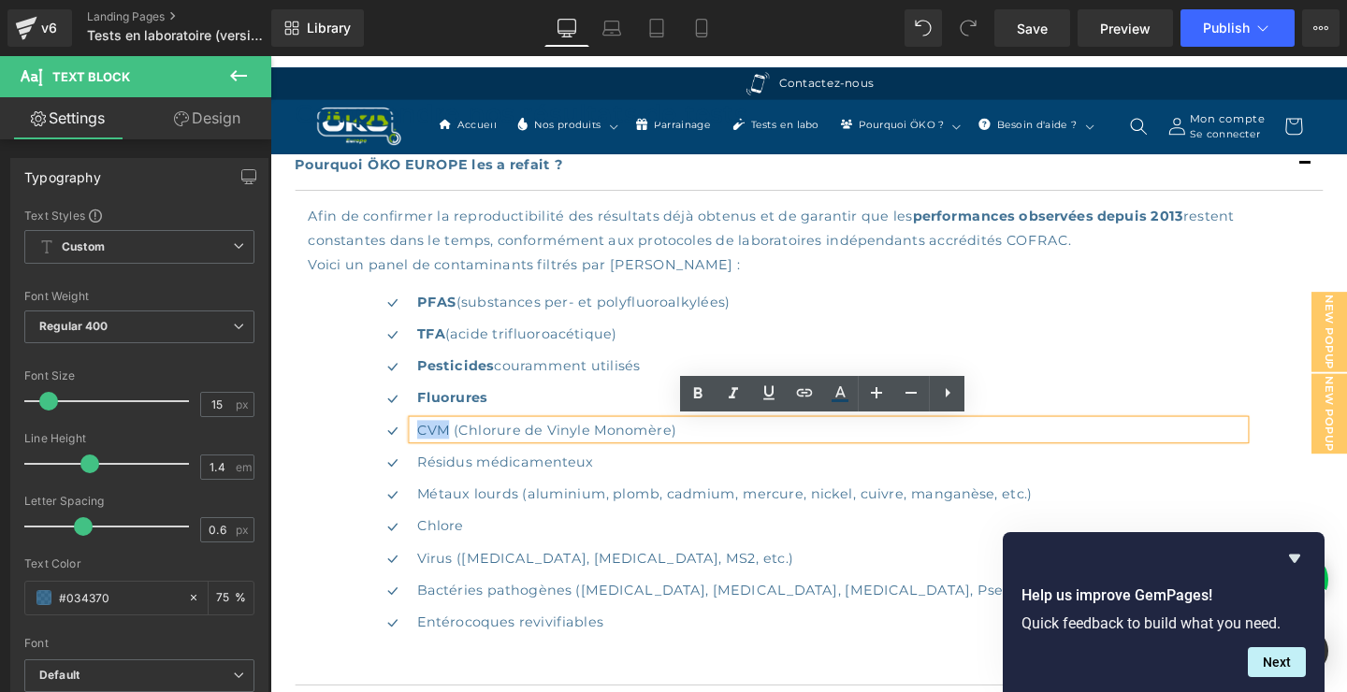
drag, startPoint x: 469, startPoint y: 448, endPoint x: 436, endPoint y: 448, distance: 33.7
click at [436, 448] on div "CVM (Chlorure de Vinyle Monomère)" at bounding box center [857, 449] width 875 height 20
click at [687, 393] on icon at bounding box center [697, 394] width 22 height 22
click at [475, 519] on p "Métaux lourds (aluminium, plomb, cadmium, mercure, nickel, cuivre, manganèse, e…" at bounding box center [860, 516] width 871 height 20
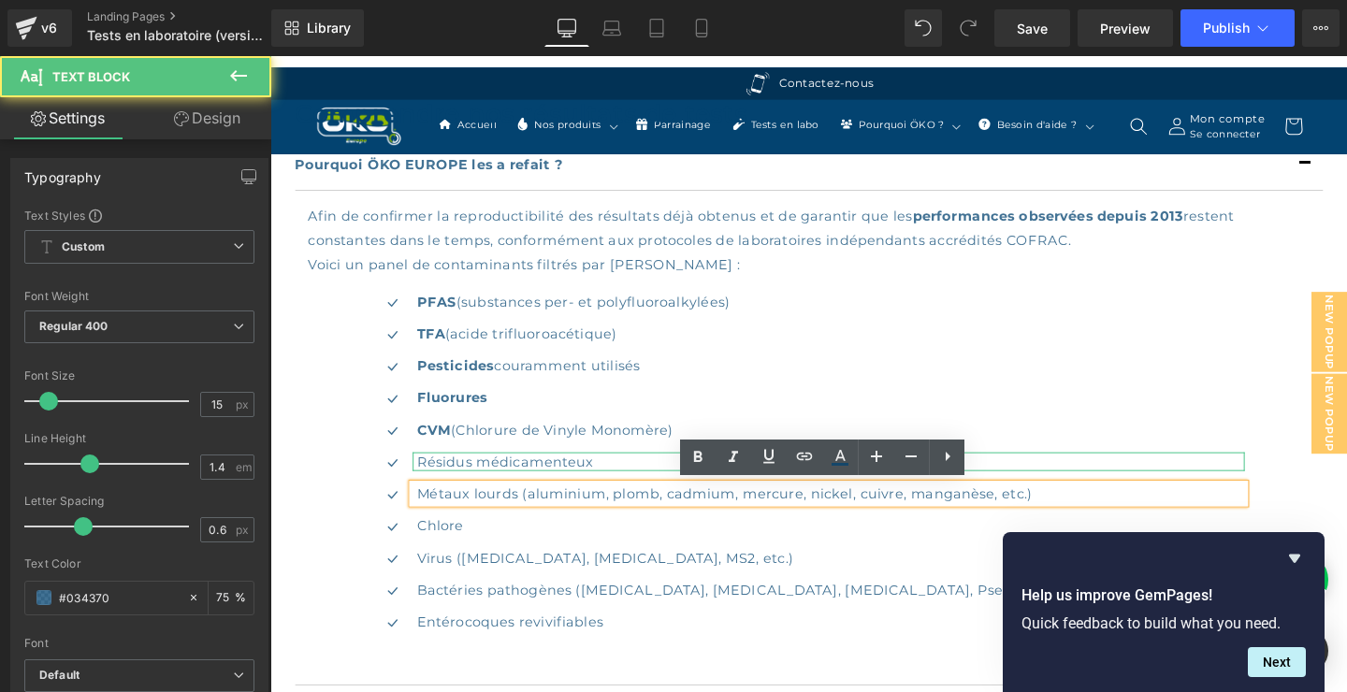
click at [613, 483] on p "Résidus médicamenteux" at bounding box center [860, 482] width 871 height 20
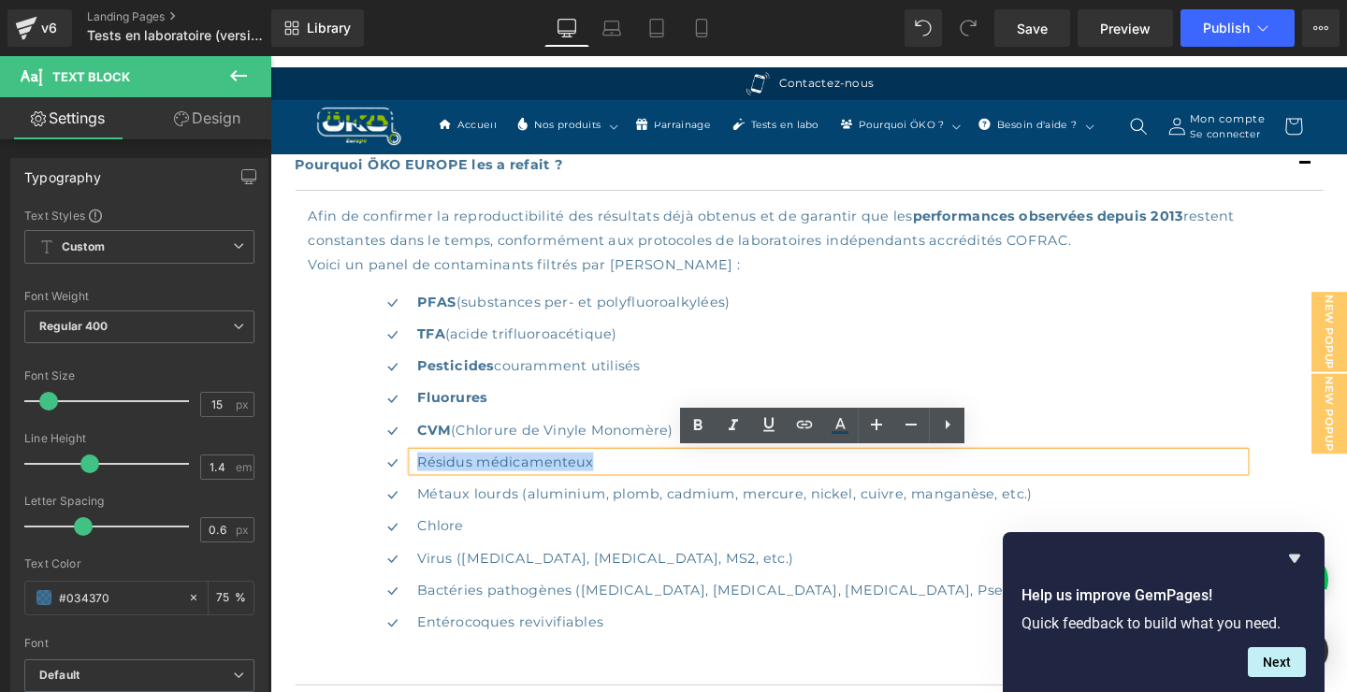
drag, startPoint x: 633, startPoint y: 483, endPoint x: 435, endPoint y: 480, distance: 198.3
click at [434, 480] on div "Résidus médicamenteux" at bounding box center [857, 482] width 875 height 20
click at [702, 426] on icon at bounding box center [697, 425] width 22 height 22
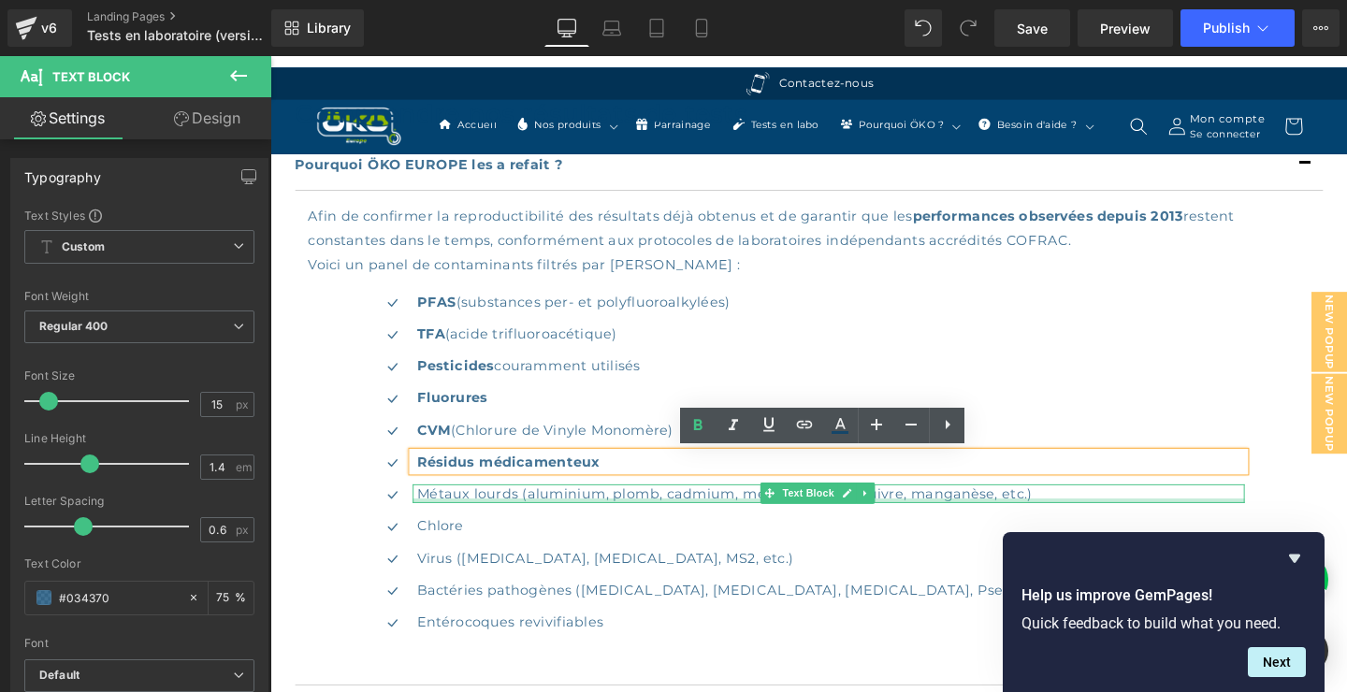
click at [473, 521] on div at bounding box center [857, 523] width 875 height 5
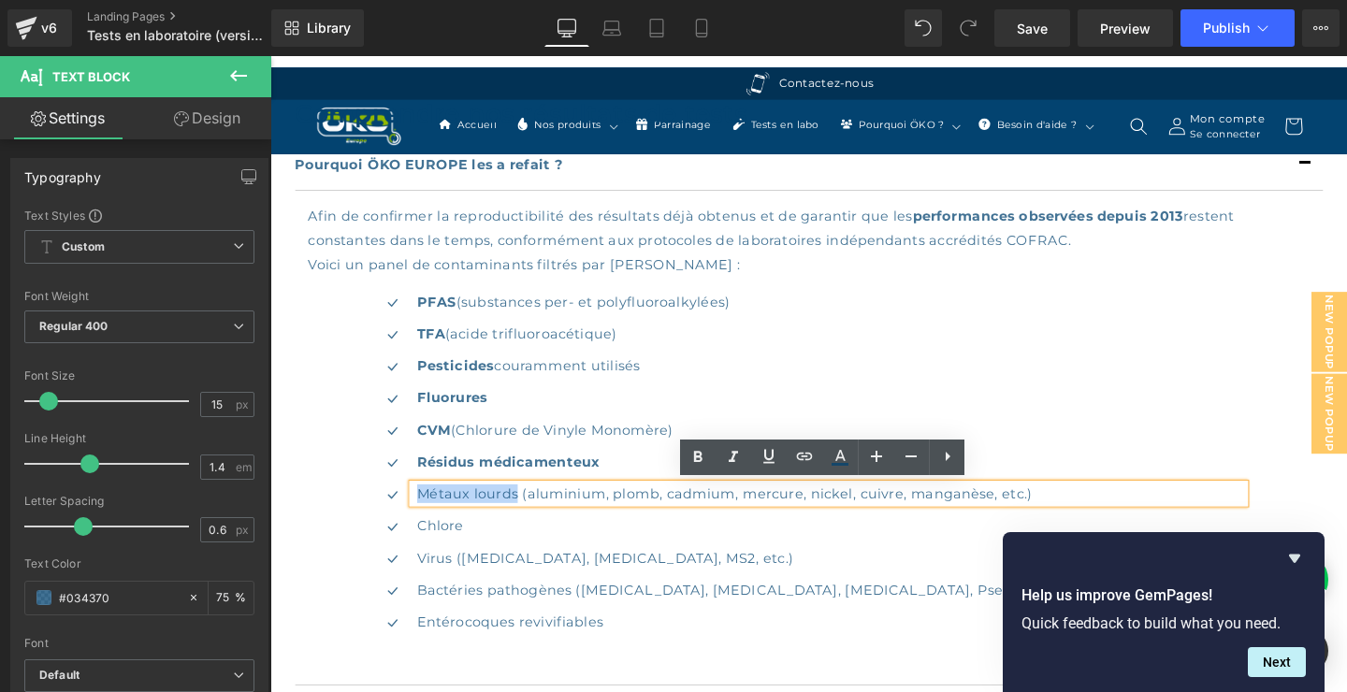
drag, startPoint x: 438, startPoint y: 514, endPoint x: 540, endPoint y: 514, distance: 101.9
click at [540, 514] on div "Métaux lourds (aluminium, plomb, cadmium, mercure, nickel, cuivre, manganèse, e…" at bounding box center [857, 516] width 875 height 20
click at [699, 457] on icon at bounding box center [698, 457] width 8 height 11
click at [461, 548] on p "Chlore" at bounding box center [860, 550] width 871 height 20
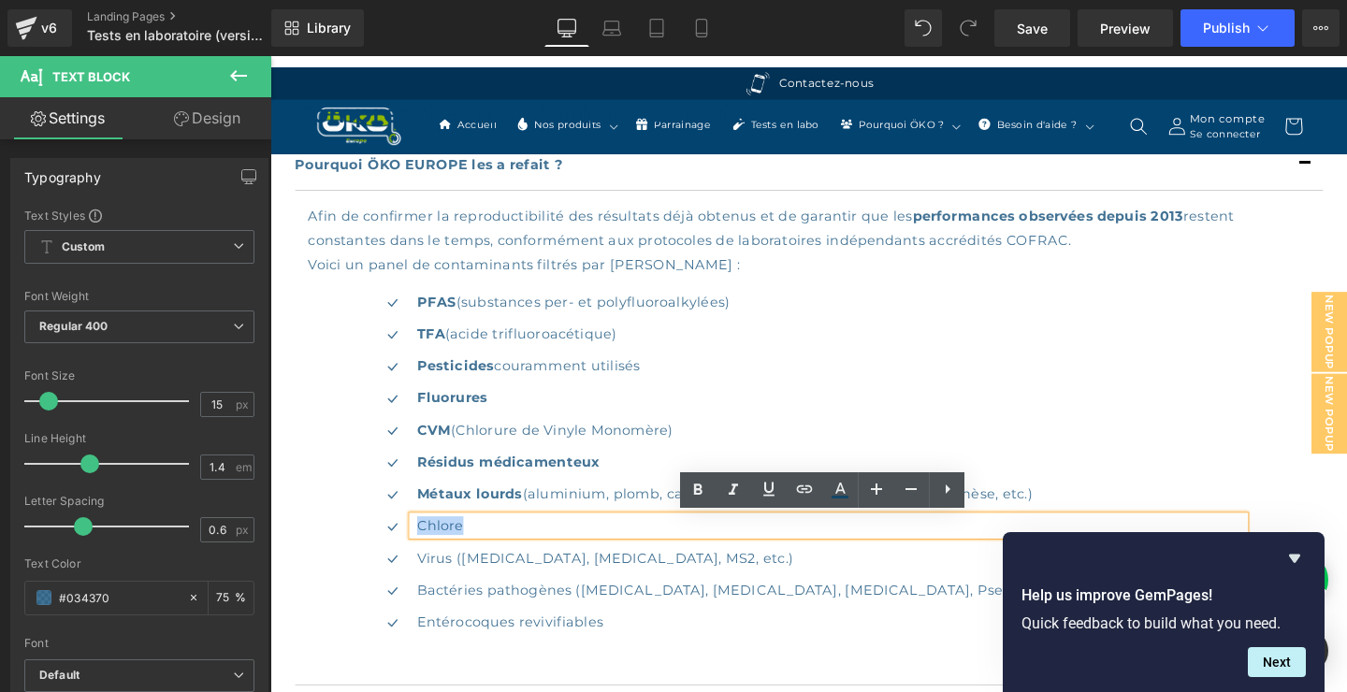
drag, startPoint x: 485, startPoint y: 548, endPoint x: 433, endPoint y: 548, distance: 52.4
click at [432, 548] on div "Chlore" at bounding box center [857, 550] width 875 height 20
click at [686, 491] on link at bounding box center [698, 490] width 36 height 36
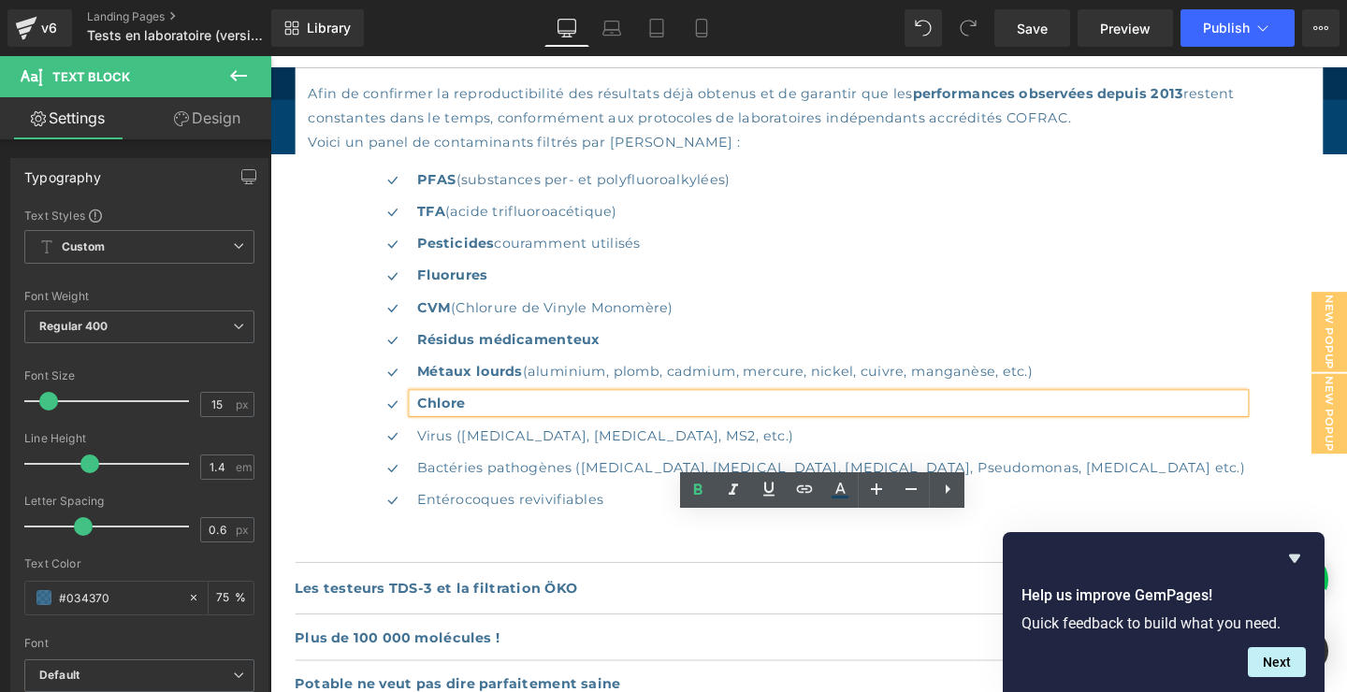
scroll to position [1212, 0]
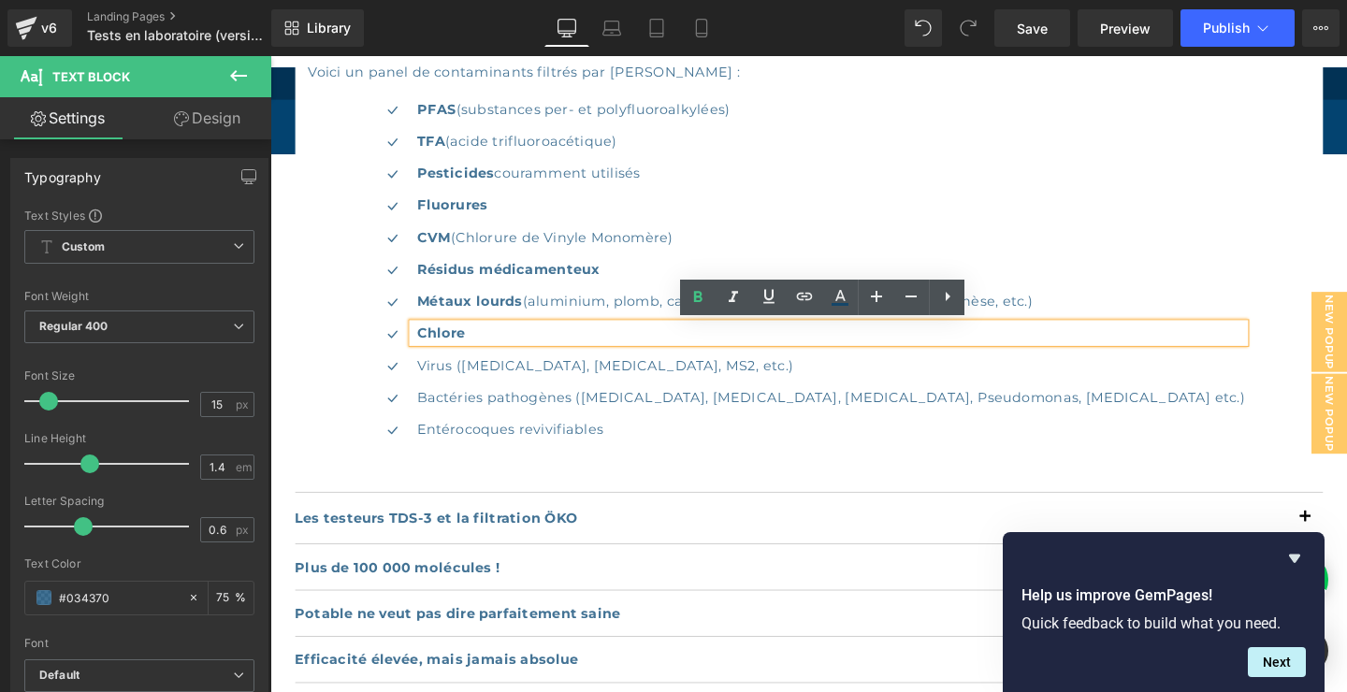
click at [270, 56] on div at bounding box center [270, 56] width 0 height 0
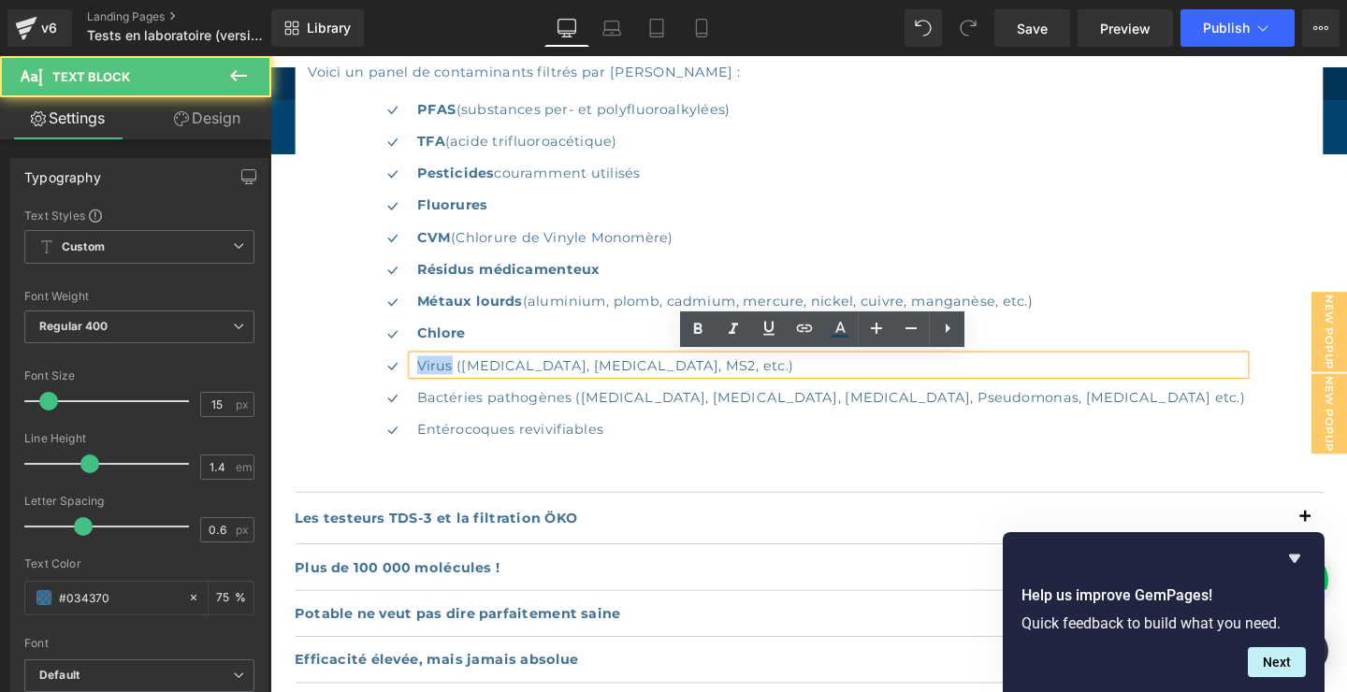
drag, startPoint x: 434, startPoint y: 379, endPoint x: 472, endPoint y: 379, distance: 38.3
click at [472, 379] on div "Virus ([MEDICAL_DATA], [MEDICAL_DATA], MS2, etc.)" at bounding box center [857, 381] width 875 height 20
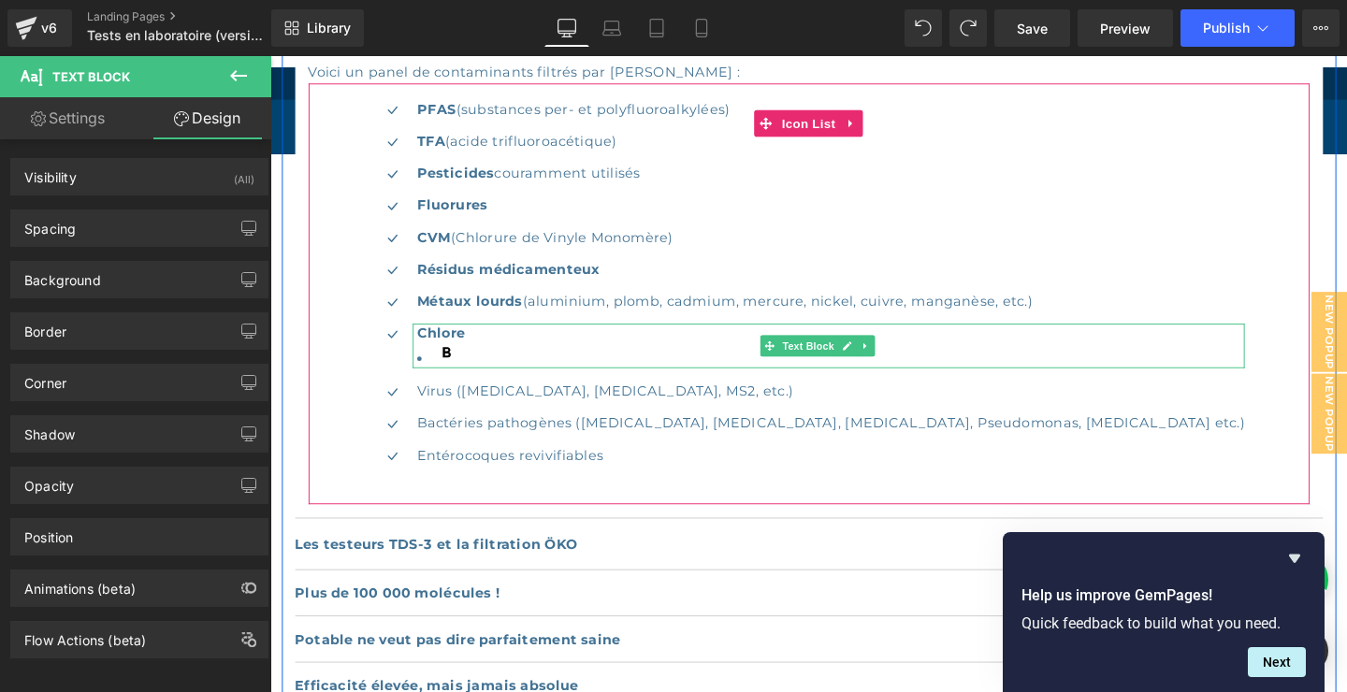
click at [493, 368] on li at bounding box center [860, 370] width 871 height 27
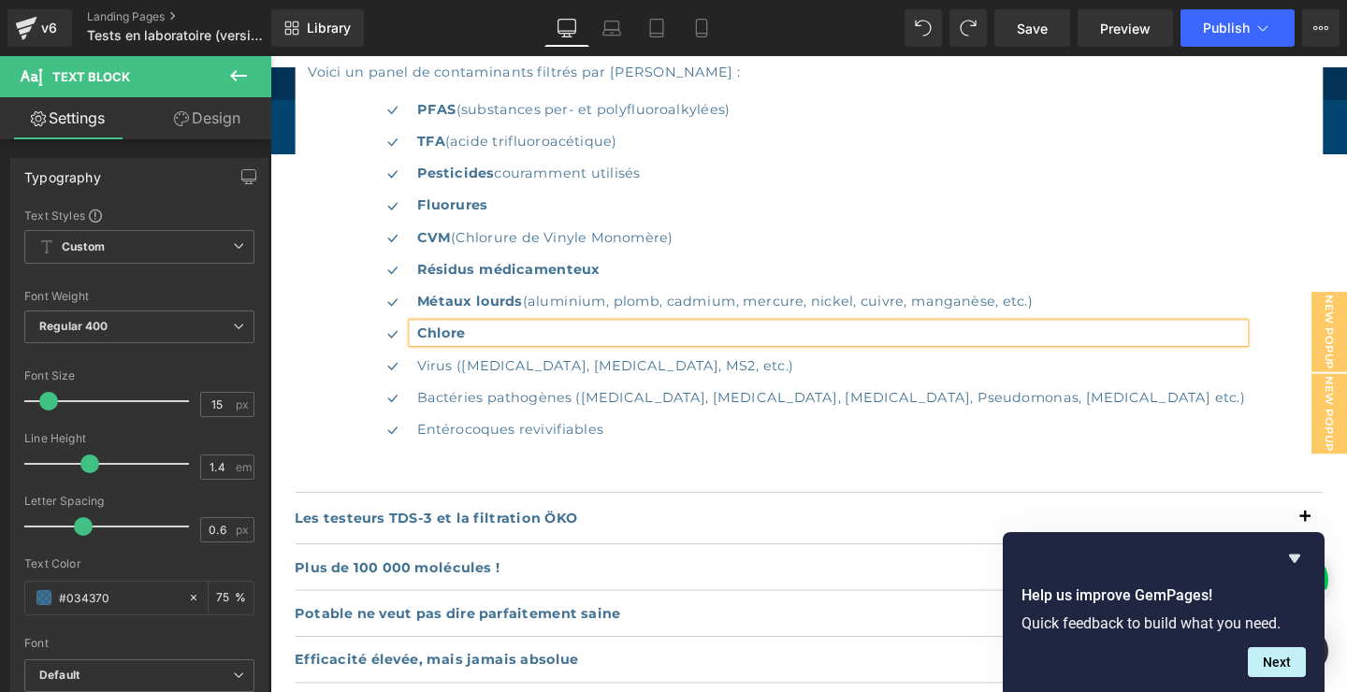
click at [477, 384] on p "Virus ([MEDICAL_DATA], [MEDICAL_DATA], MS2, etc.)" at bounding box center [860, 381] width 871 height 20
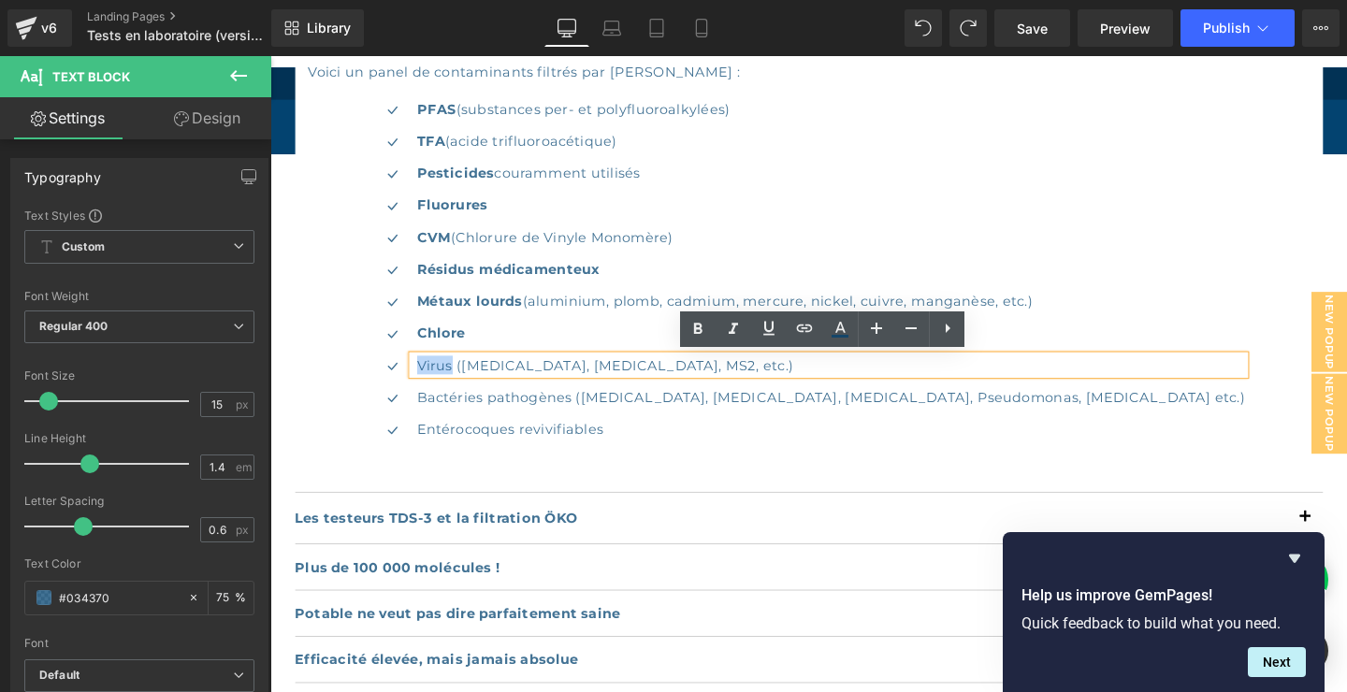
drag, startPoint x: 474, startPoint y: 381, endPoint x: 435, endPoint y: 379, distance: 39.3
click at [434, 378] on div "Virus ([MEDICAL_DATA], [MEDICAL_DATA], MS2, etc.)" at bounding box center [857, 381] width 875 height 20
drag, startPoint x: 693, startPoint y: 334, endPoint x: 271, endPoint y: 307, distance: 422.7
click at [693, 333] on icon at bounding box center [697, 329] width 22 height 22
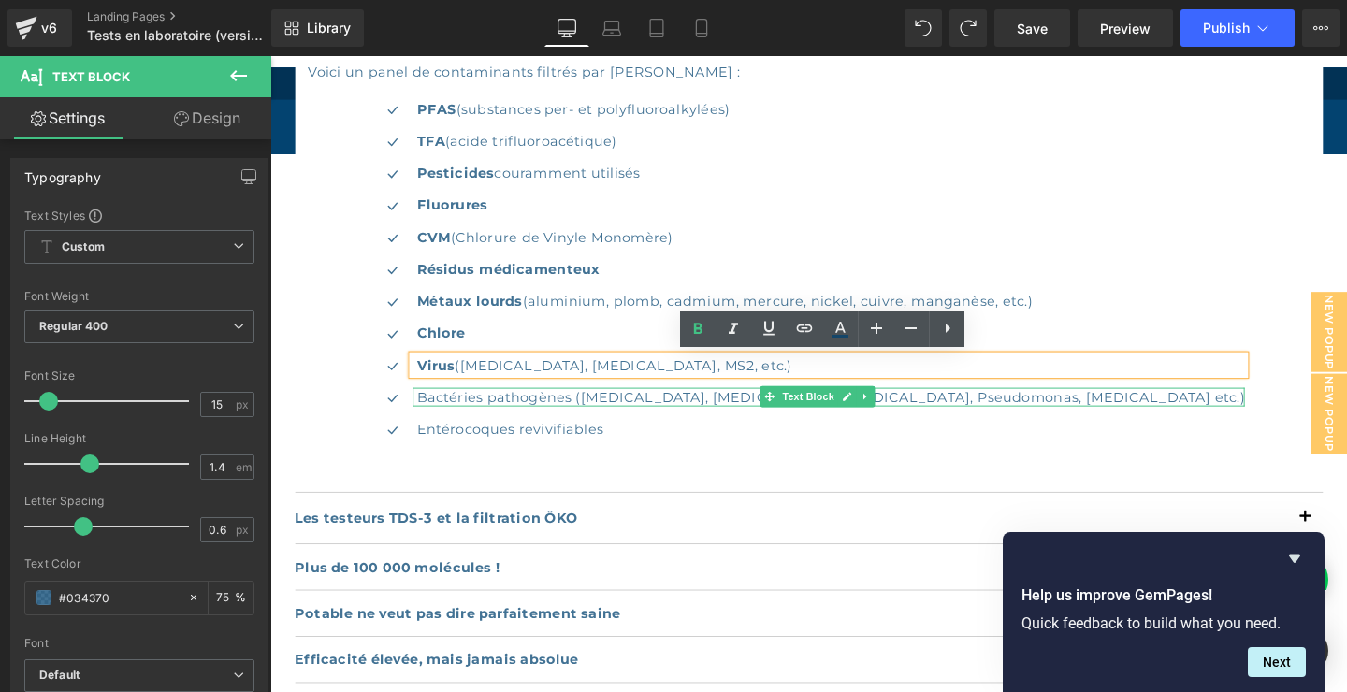
click at [477, 411] on p "Bactéries pathogènes ([MEDICAL_DATA], [MEDICAL_DATA], [MEDICAL_DATA], Pseudomon…" at bounding box center [860, 415] width 871 height 20
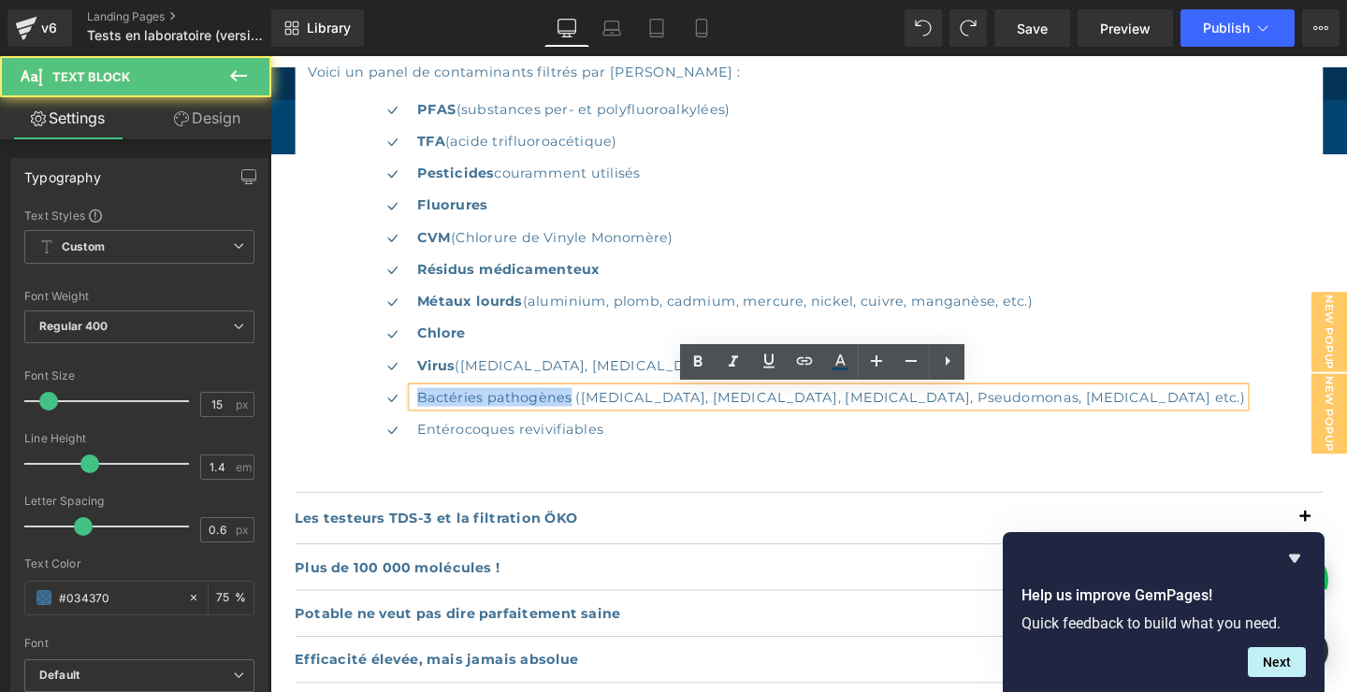
drag, startPoint x: 599, startPoint y: 416, endPoint x: 438, endPoint y: 411, distance: 160.9
click at [437, 411] on p "Bactéries pathogènes ([MEDICAL_DATA], [MEDICAL_DATA], [MEDICAL_DATA], Pseudomon…" at bounding box center [860, 415] width 871 height 20
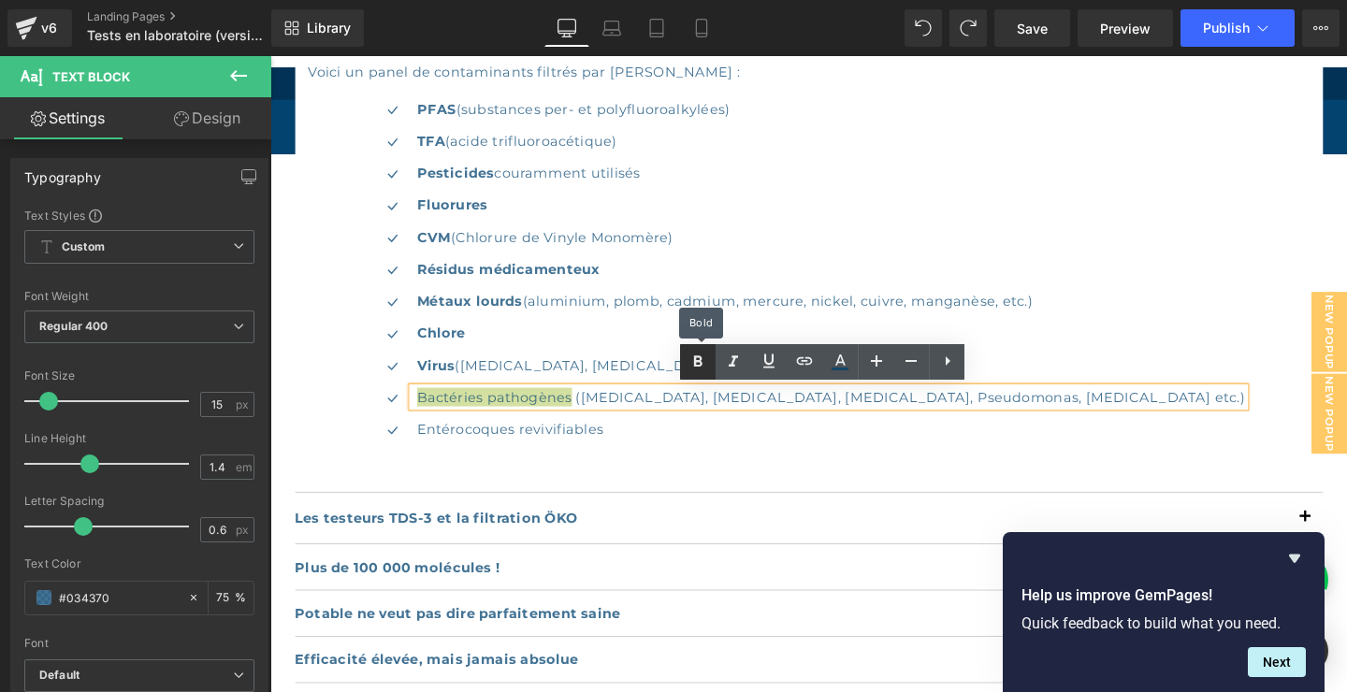
click at [702, 359] on icon at bounding box center [697, 362] width 22 height 22
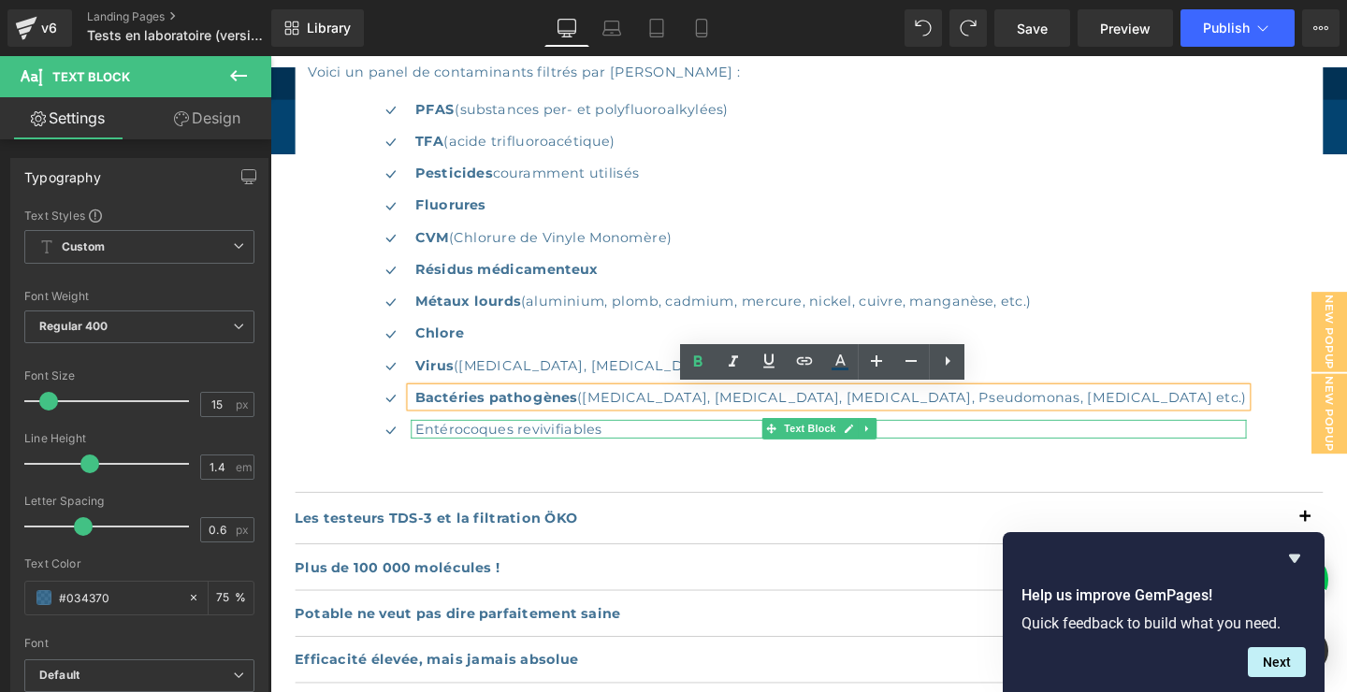
click at [483, 446] on p "Entérocoques revivifiables" at bounding box center [859, 449] width 873 height 20
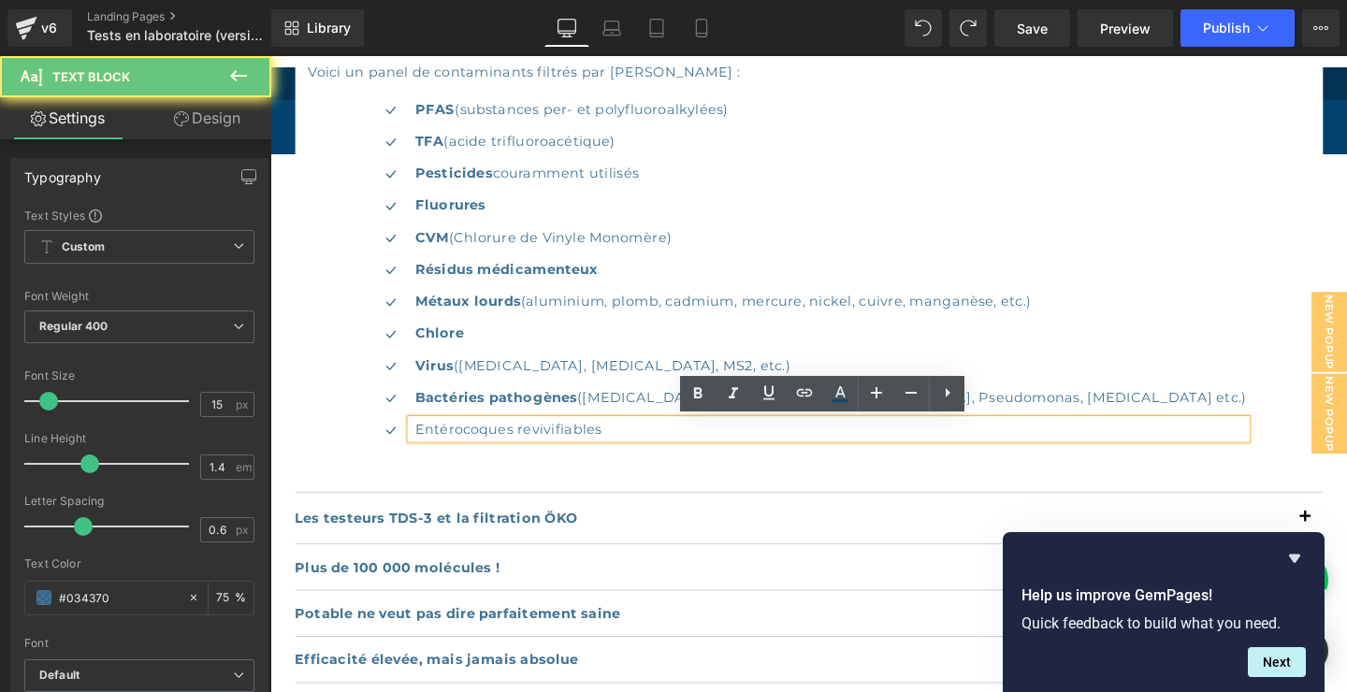
click at [651, 446] on p "Entérocoques revivifiables" at bounding box center [859, 449] width 873 height 20
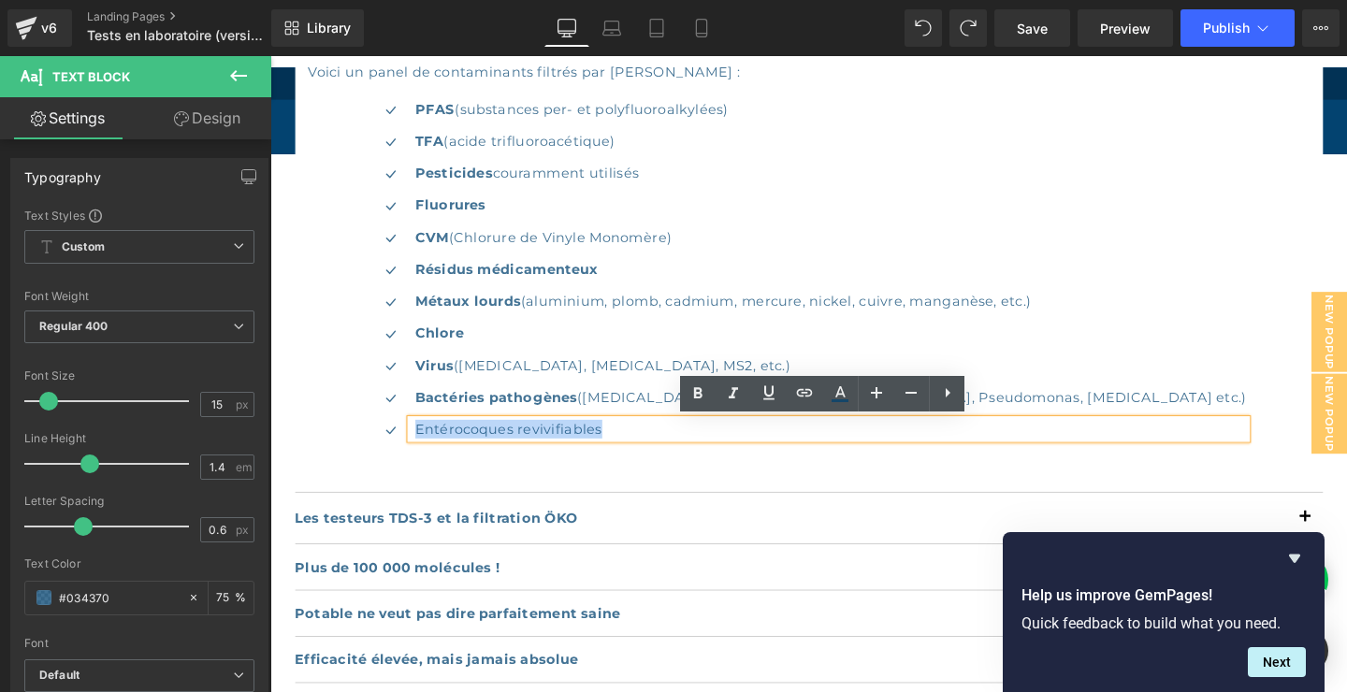
drag, startPoint x: 652, startPoint y: 446, endPoint x: 435, endPoint y: 446, distance: 217.0
click at [435, 445] on p "Entérocoques revivifiables" at bounding box center [859, 449] width 873 height 20
click at [701, 392] on icon at bounding box center [698, 392] width 8 height 11
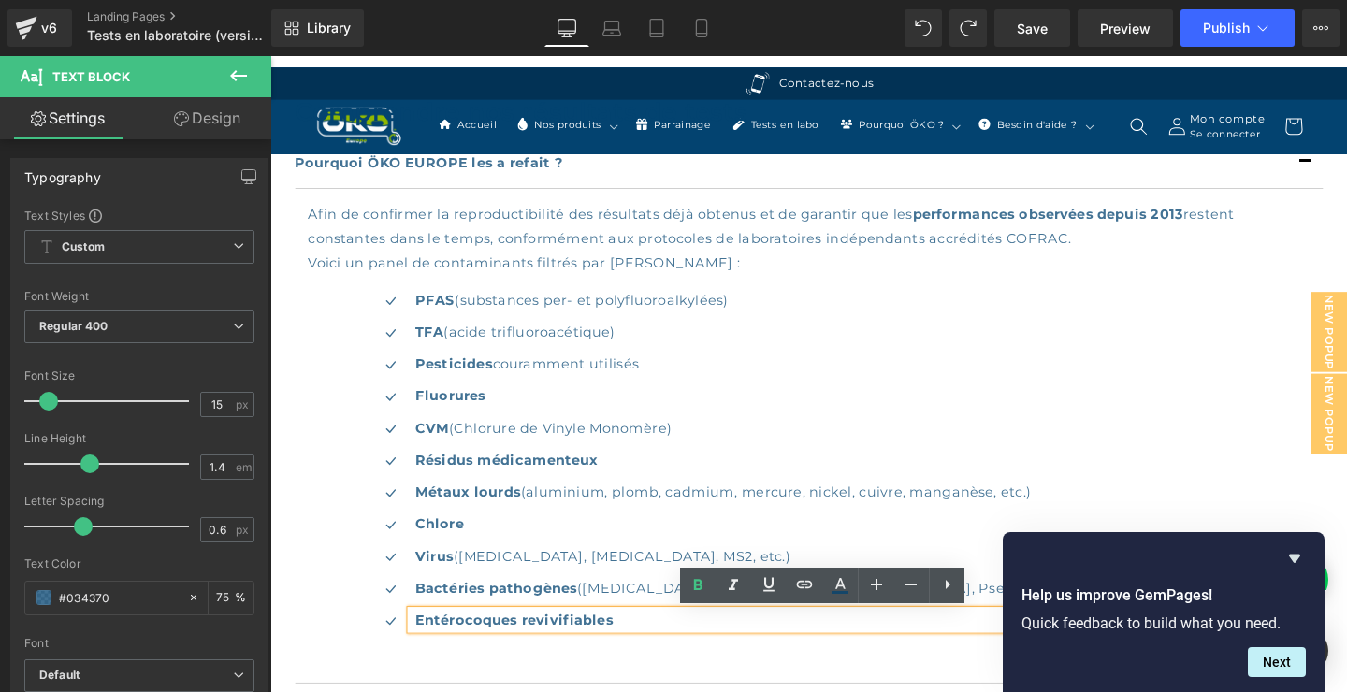
scroll to position [1010, 0]
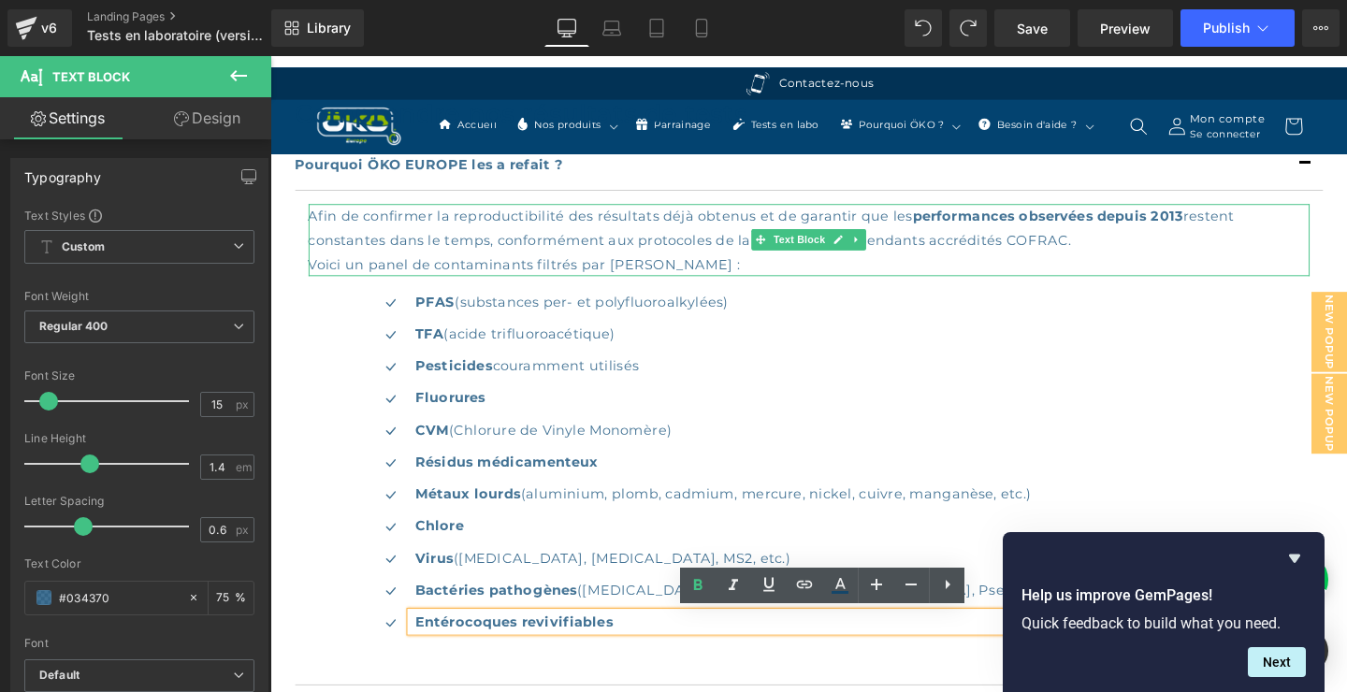
click at [1151, 243] on div "Afin de confirmer la reproductibilité des résultats déjà obtenus et de garantir…" at bounding box center [836, 236] width 1052 height 51
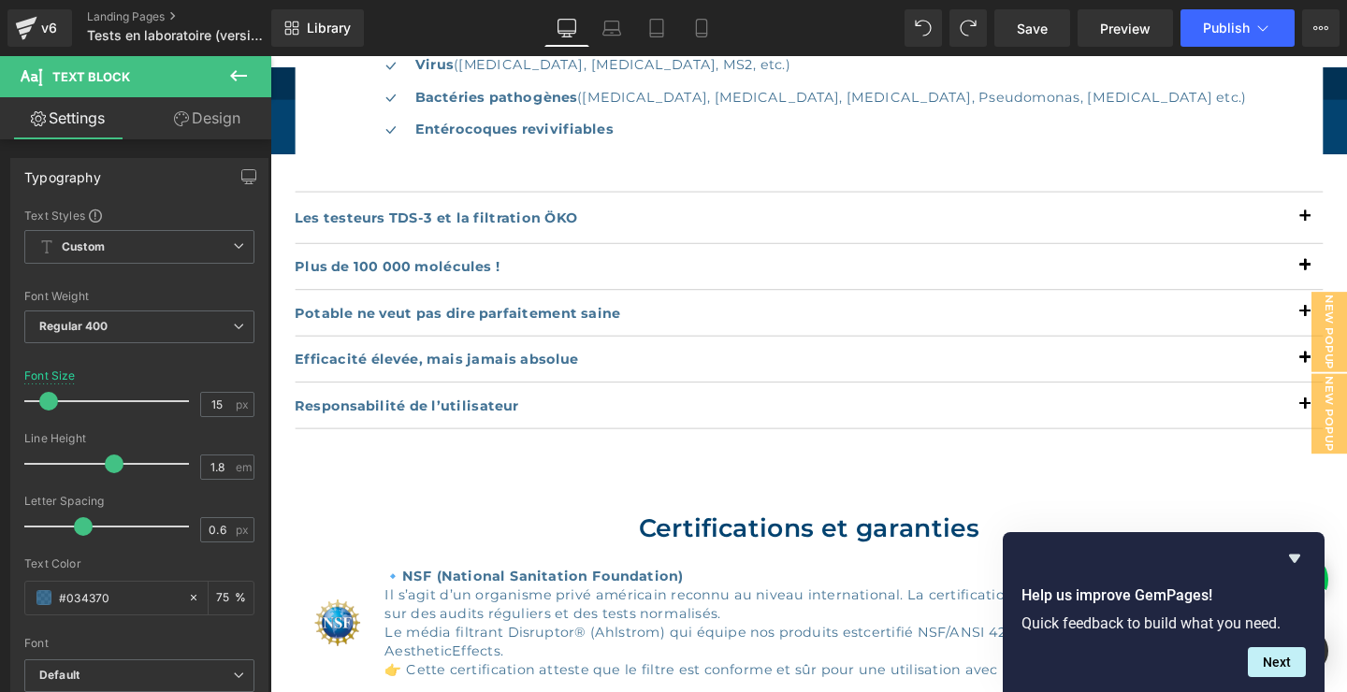
scroll to position [1616, 0]
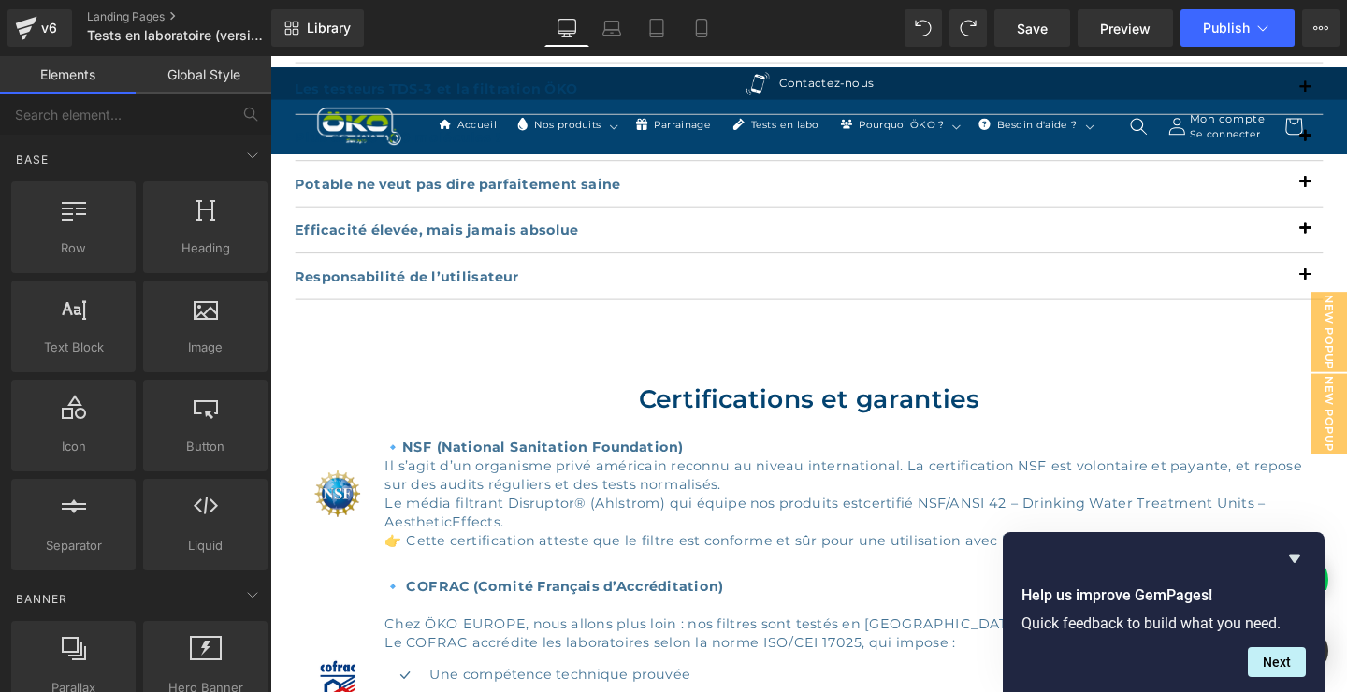
scroll to position [1818, 0]
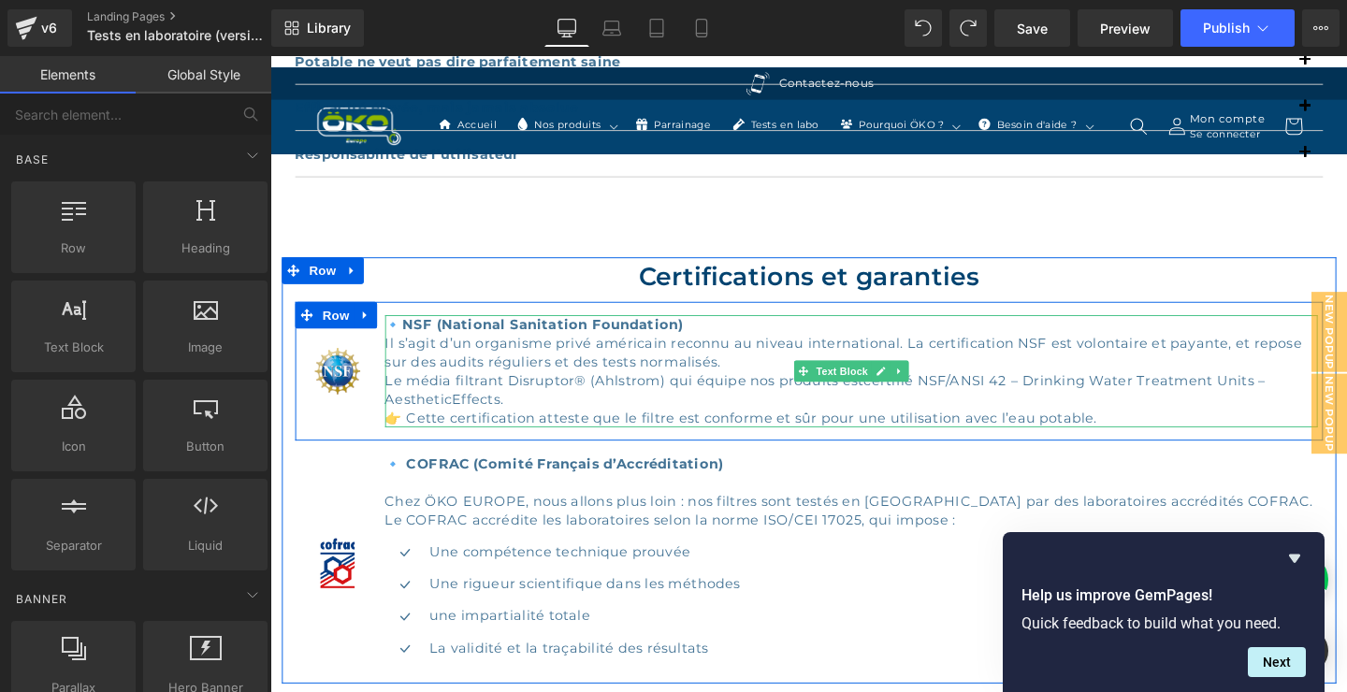
click at [648, 358] on div "Il s’agit d’un organisme privé américain reconnu au niveau international. La ce…" at bounding box center [881, 367] width 981 height 39
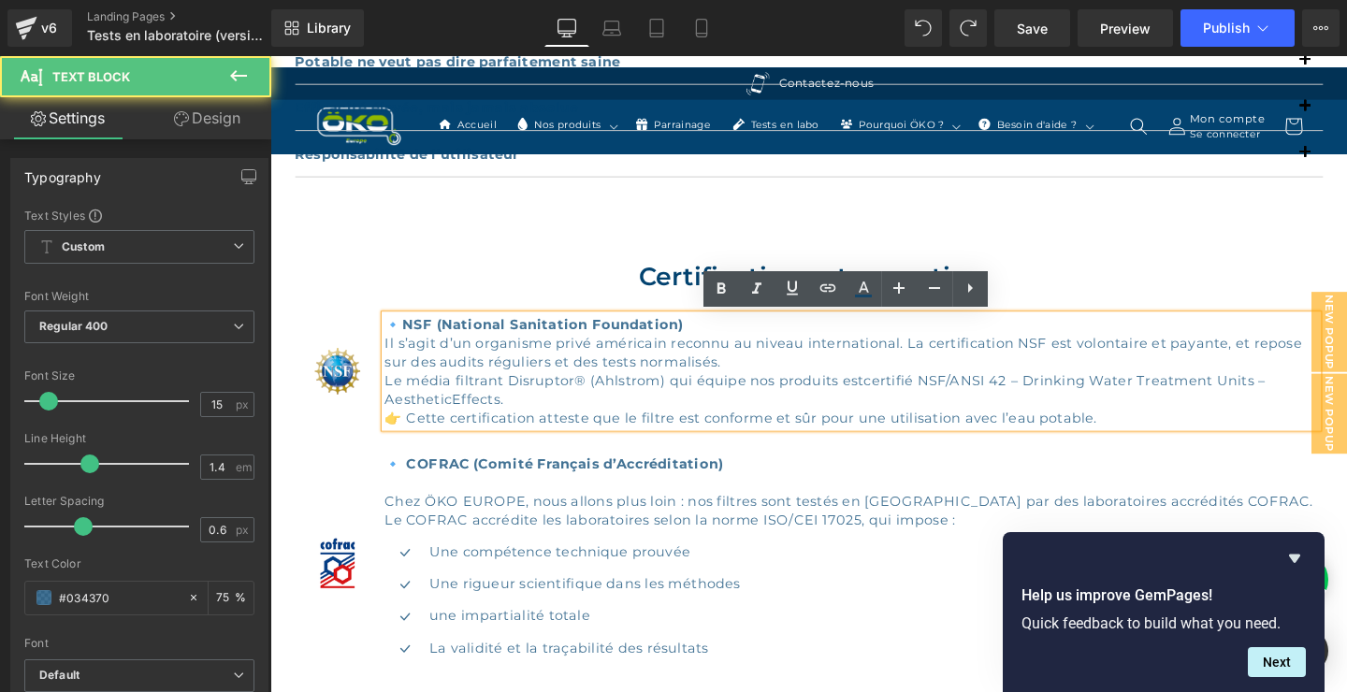
click at [897, 393] on div "Le média filtrant Disruptor® (Ahlstrom) qui équipe nos produits estcertifié NSF…" at bounding box center [881, 416] width 981 height 59
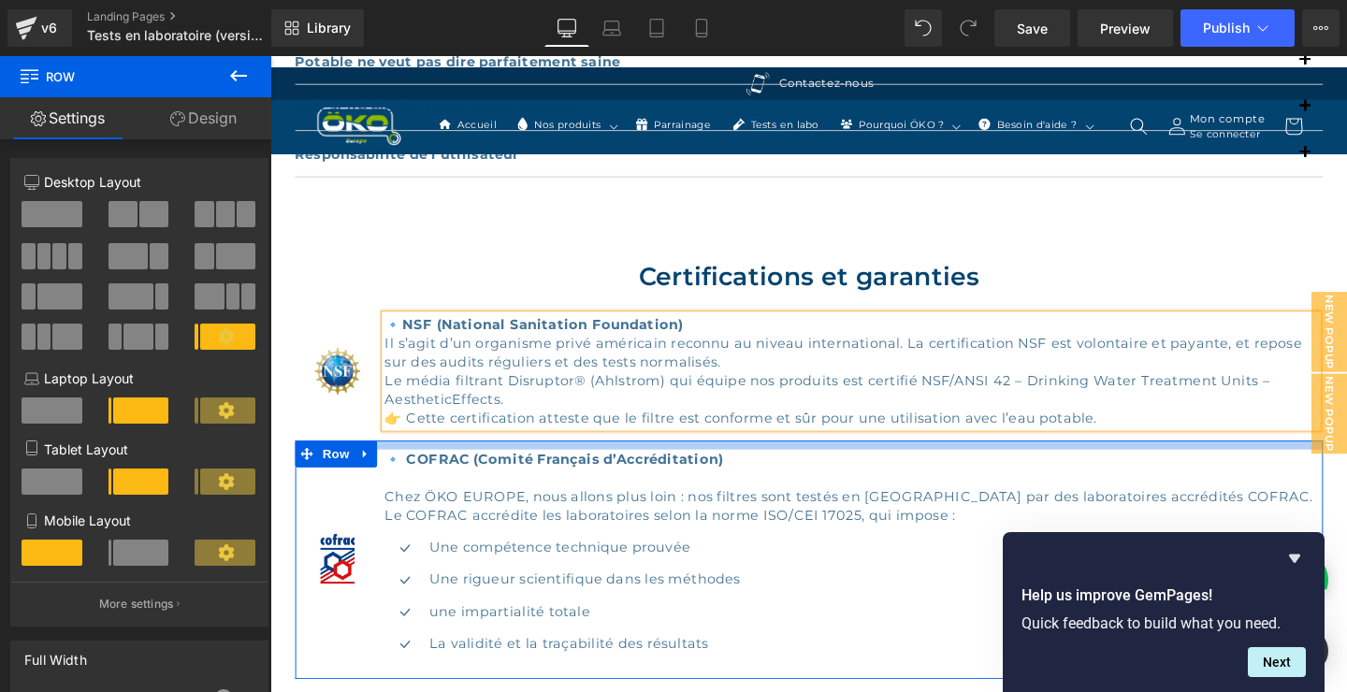
click at [873, 461] on div at bounding box center [836, 464] width 1080 height 9
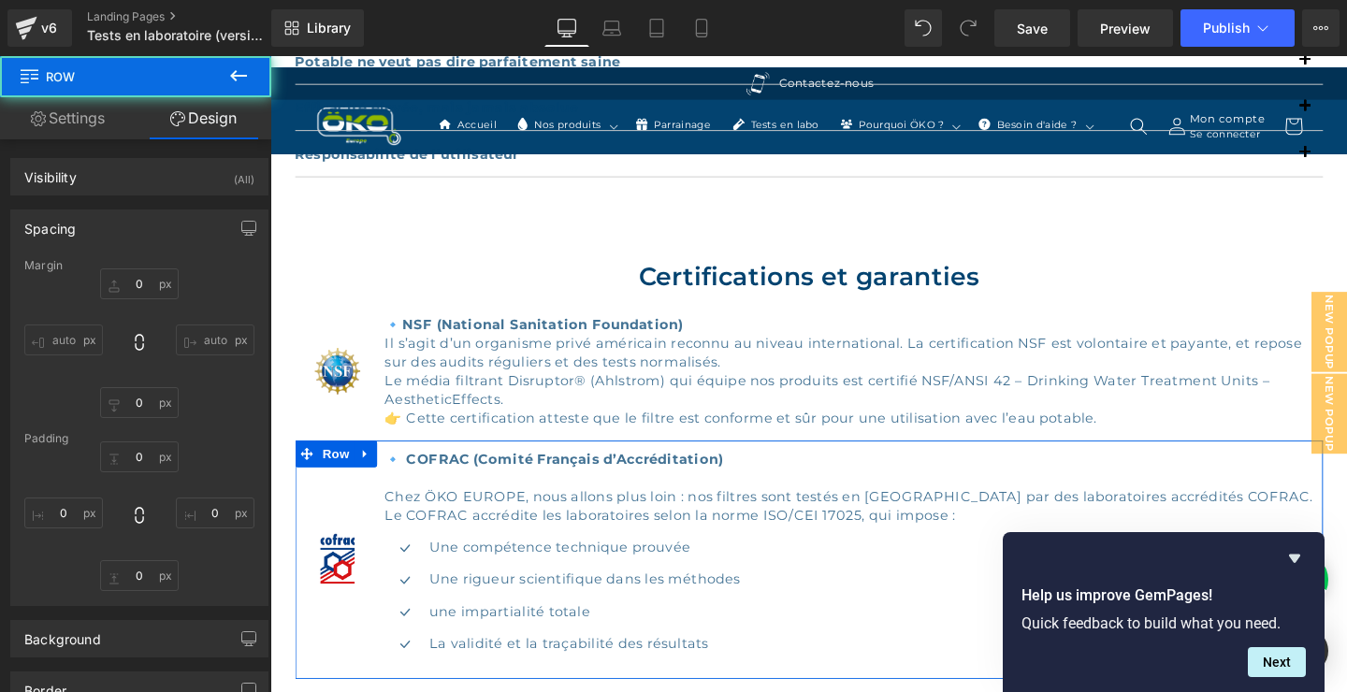
type input "0"
type input "10"
type input "0"
type input "15"
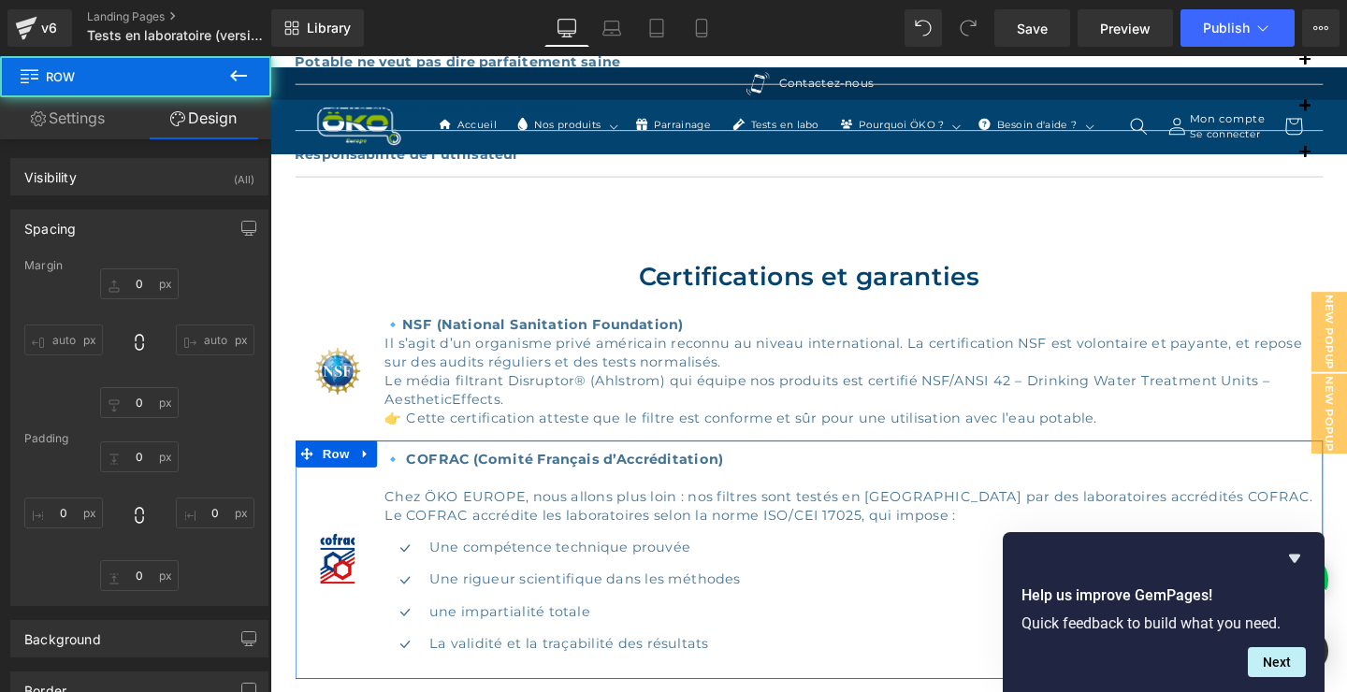
type input "0"
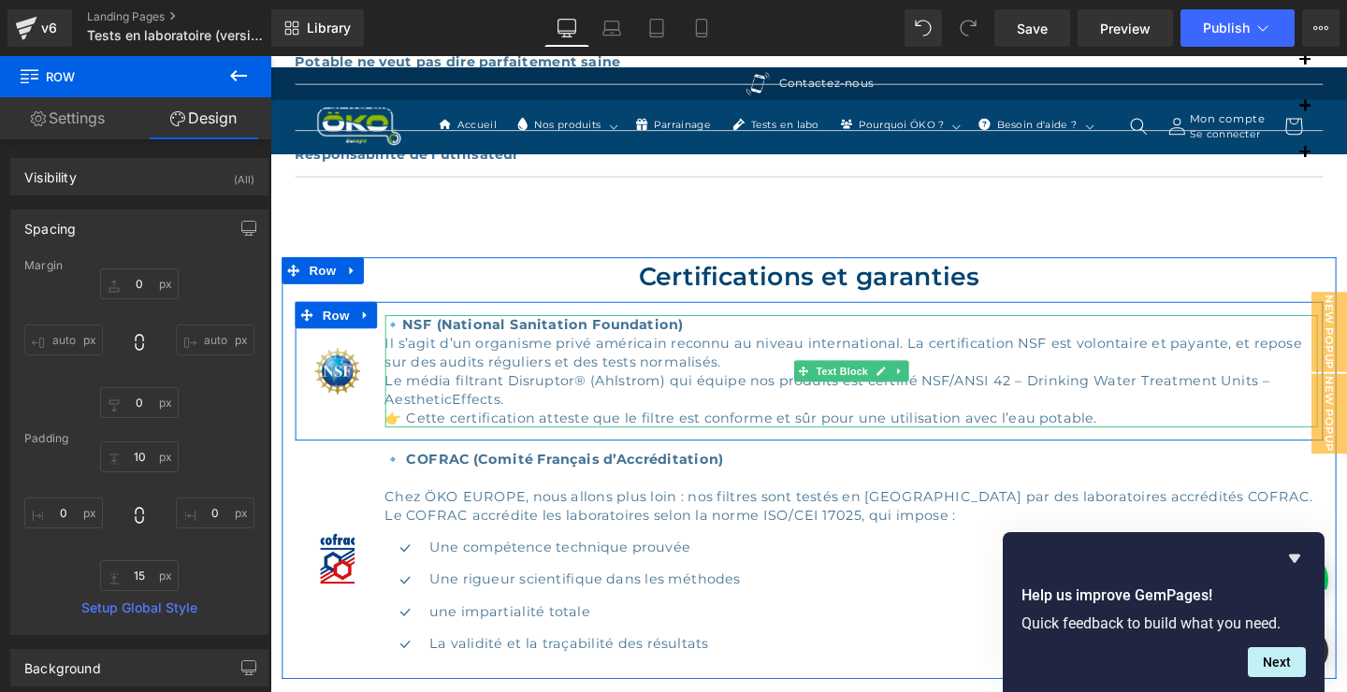
click at [713, 337] on div "🔹 NSF (National Sanitation Foundation) Il s’agit d’un organisme privé américain…" at bounding box center [881, 387] width 981 height 118
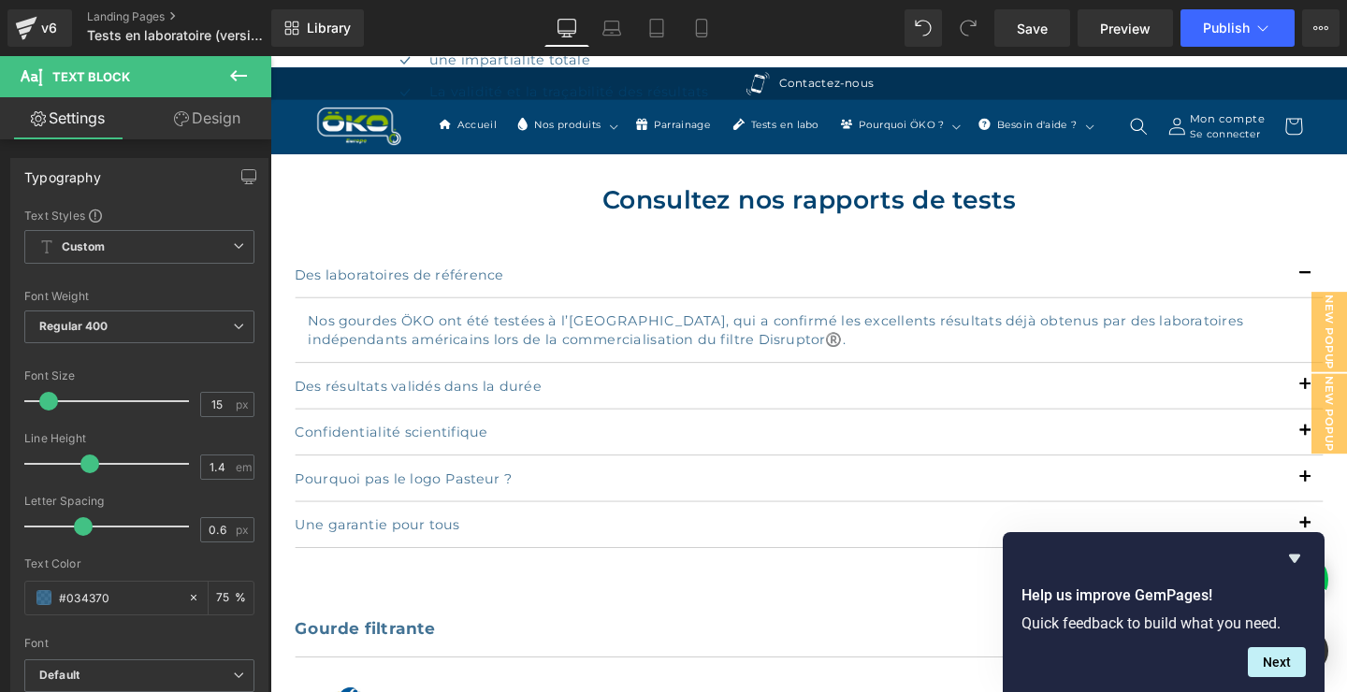
scroll to position [2423, 0]
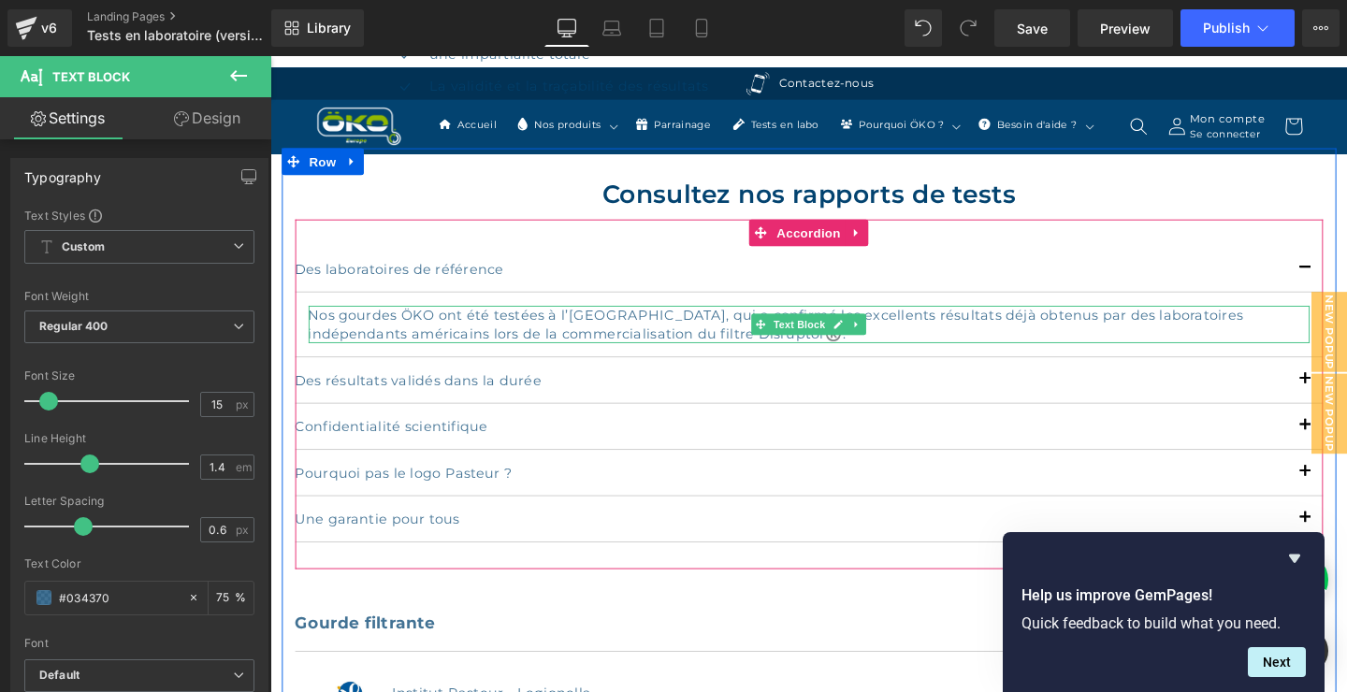
click at [592, 328] on p "Nos gourdes ÖKO ont été testées à l’[GEOGRAPHIC_DATA], qui a confirmé les excel…" at bounding box center [836, 338] width 1052 height 39
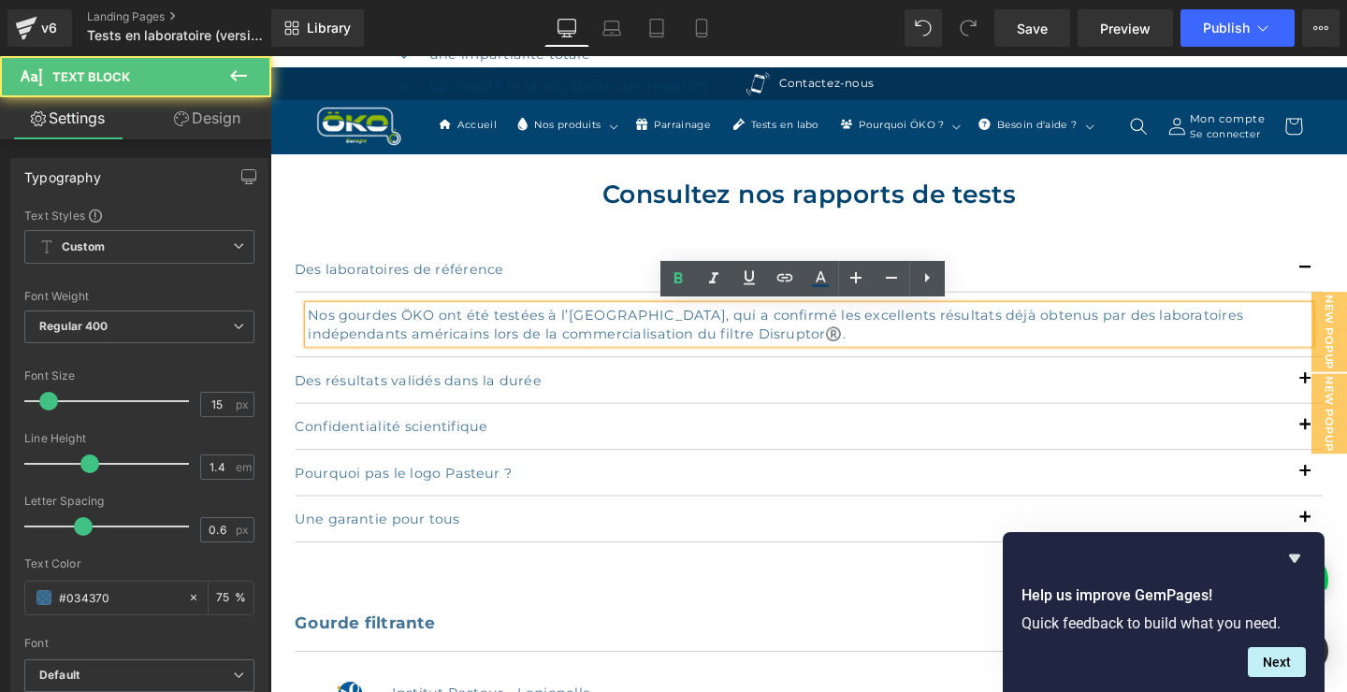
click at [761, 324] on p "Nos gourdes ÖKO ont été testées à l’[GEOGRAPHIC_DATA], qui a confirmé les excel…" at bounding box center [836, 338] width 1052 height 39
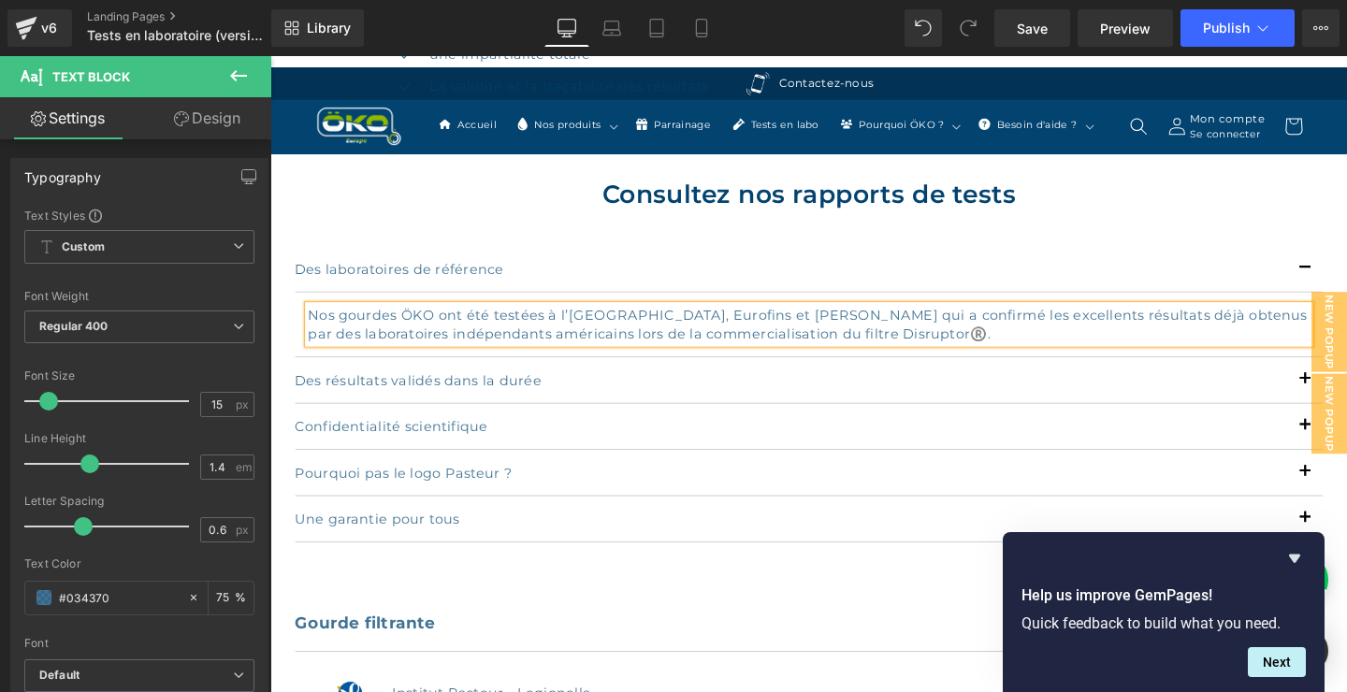
click at [949, 323] on p "Nos gourdes ÖKO ont été testées à l’[GEOGRAPHIC_DATA], Eurofins et [PERSON_NAME…" at bounding box center [836, 338] width 1052 height 39
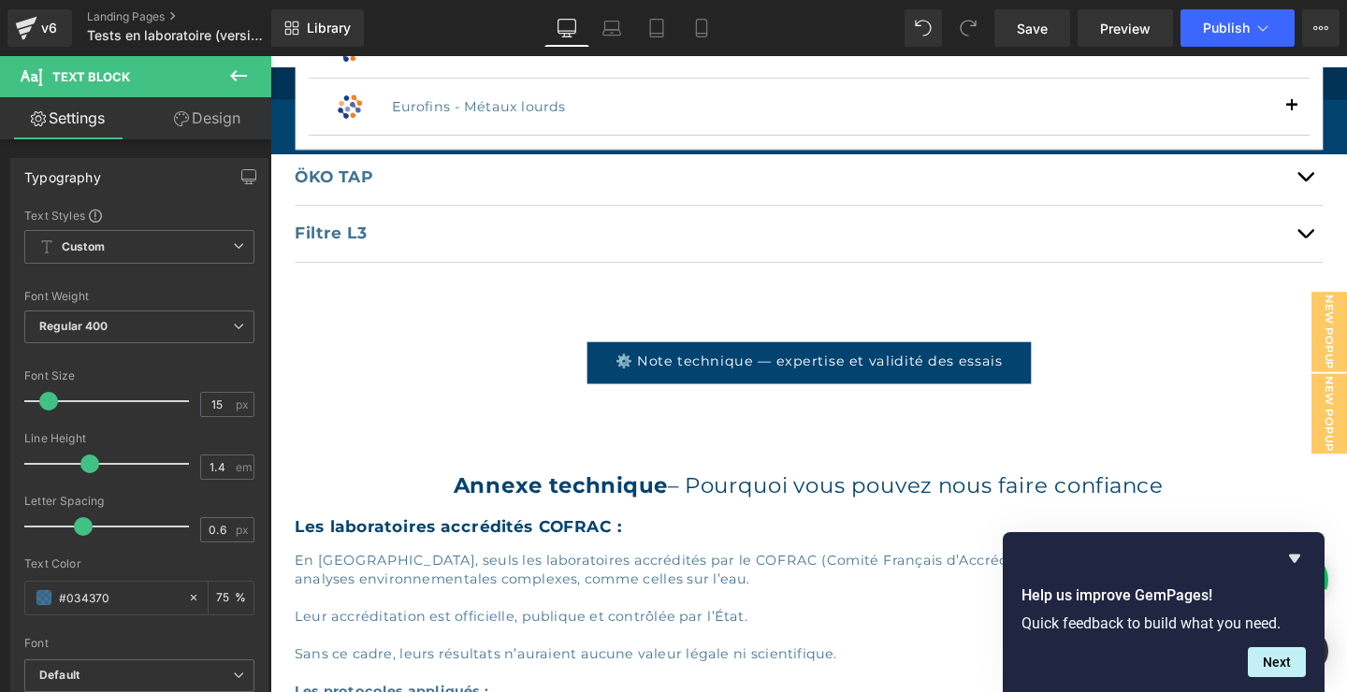
scroll to position [3636, 0]
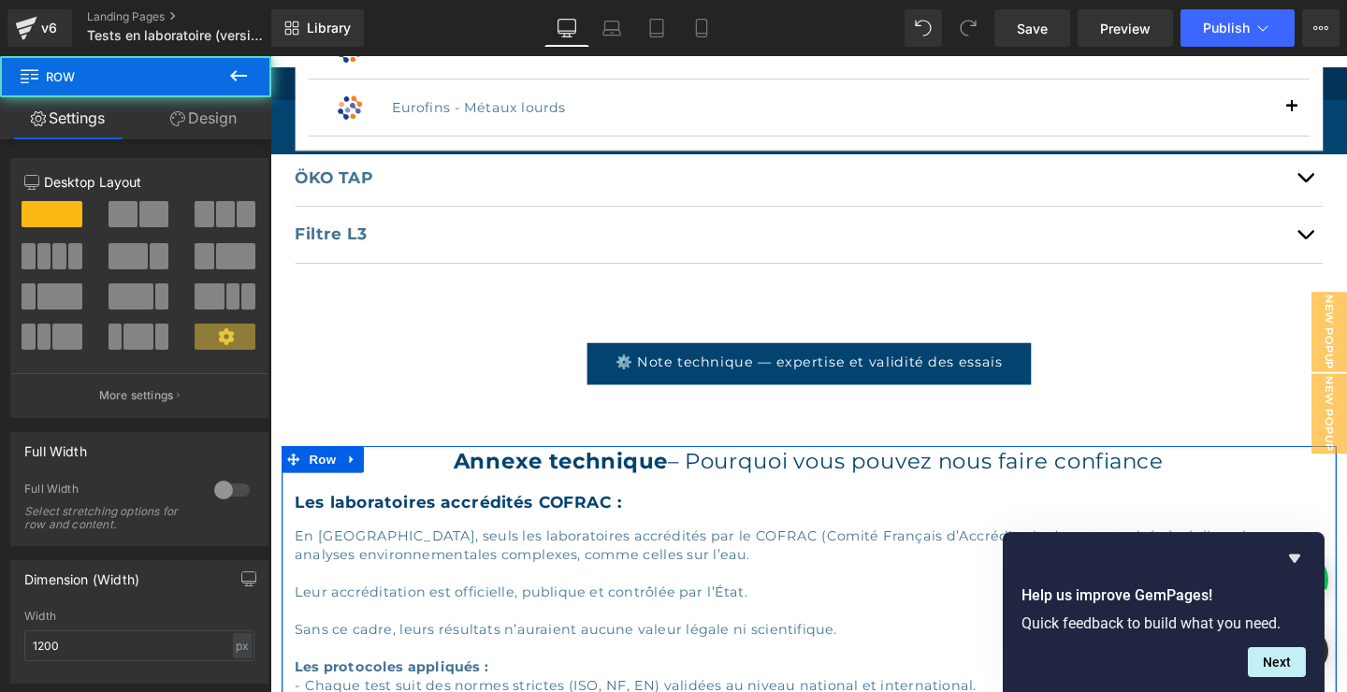
drag, startPoint x: 754, startPoint y: 466, endPoint x: 758, endPoint y: 438, distance: 28.4
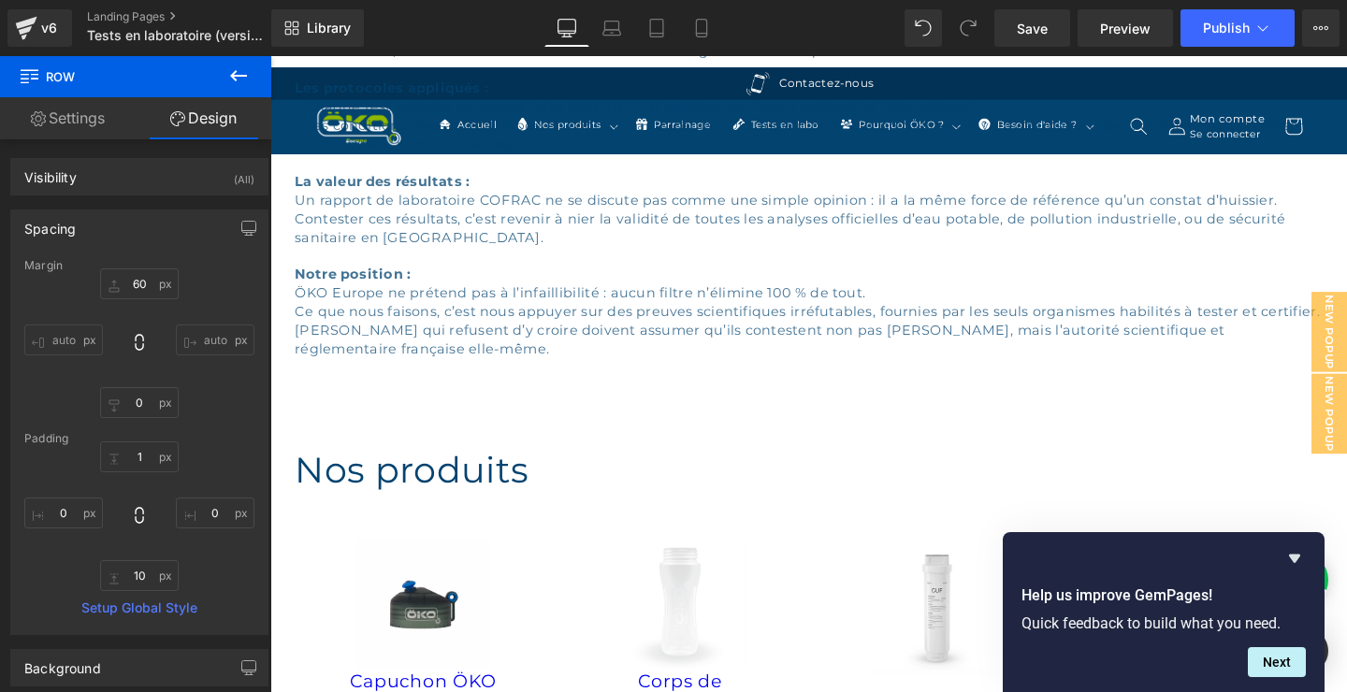
scroll to position [4242, 0]
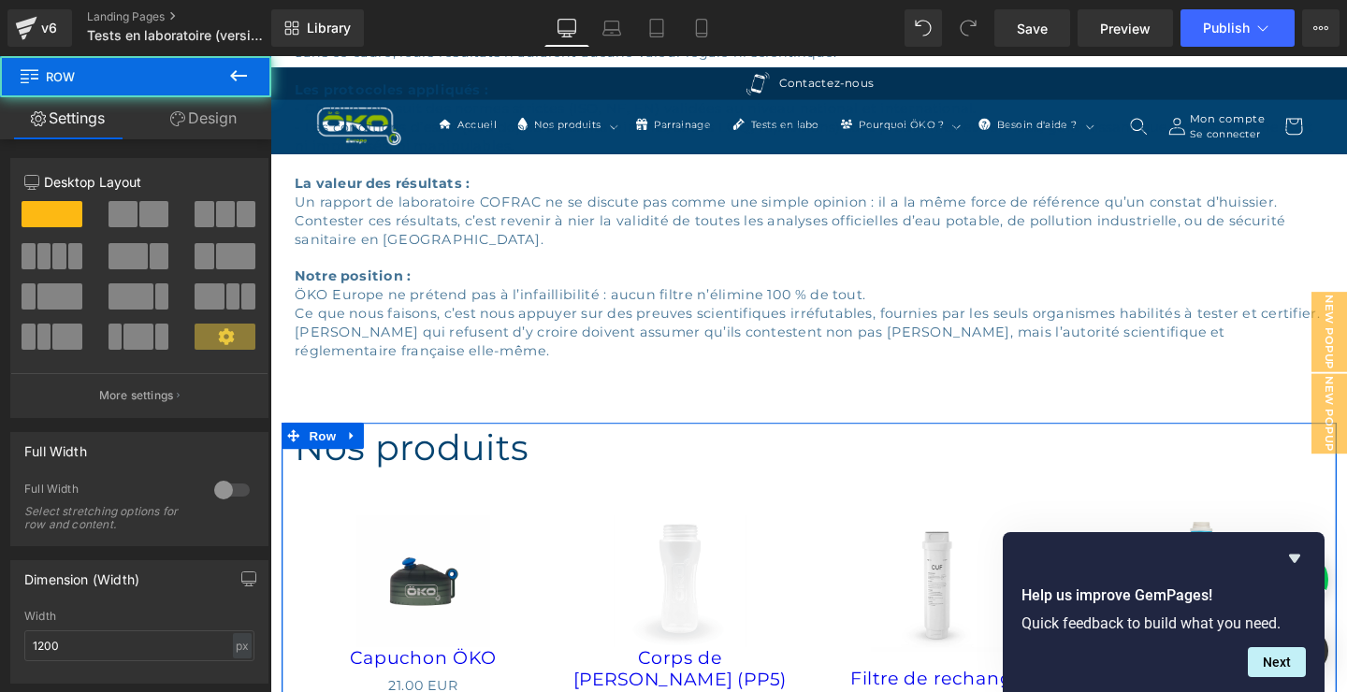
drag, startPoint x: 477, startPoint y: 443, endPoint x: 482, endPoint y: 415, distance: 28.4
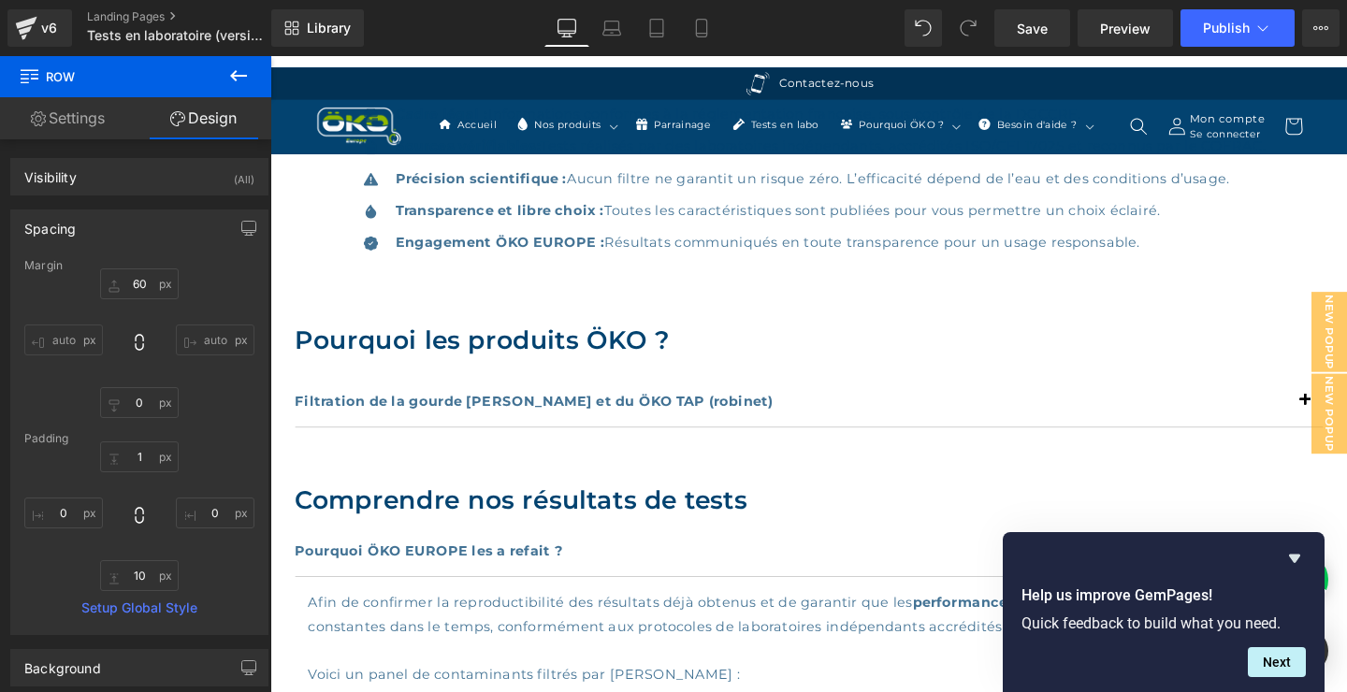
scroll to position [606, 0]
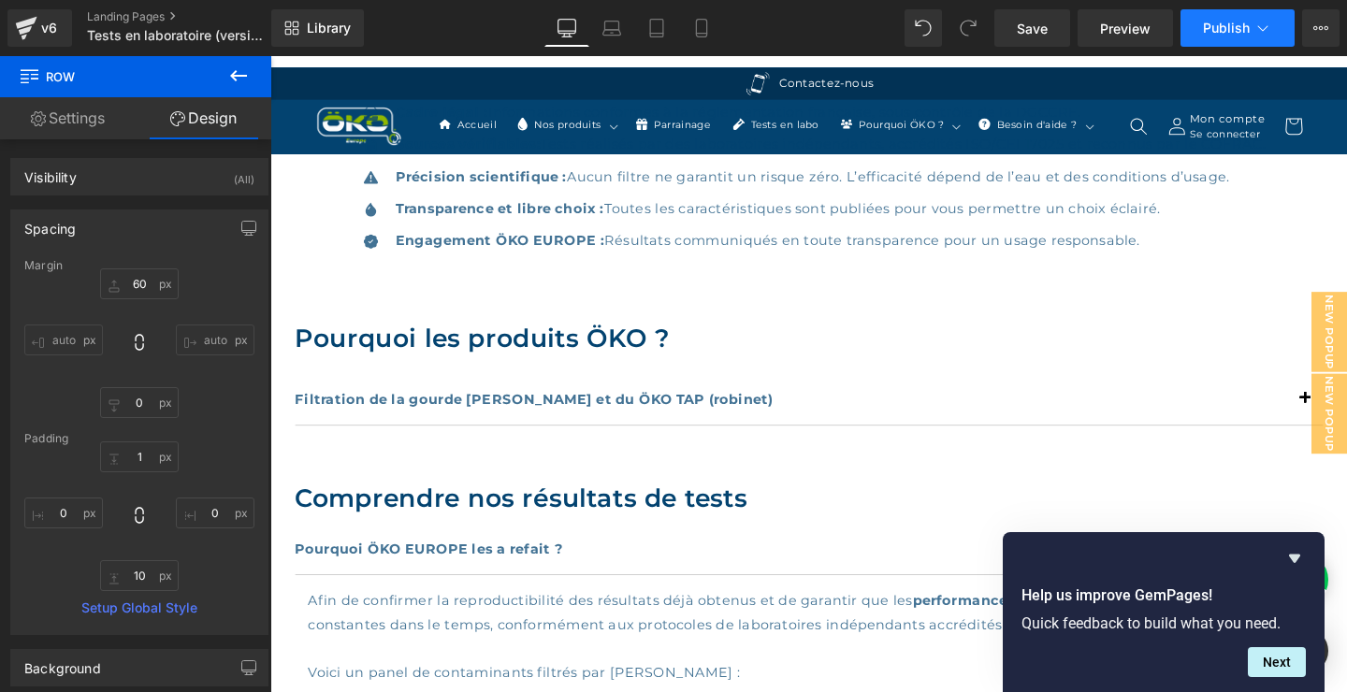
click at [1223, 26] on span "Publish" at bounding box center [1226, 28] width 47 height 15
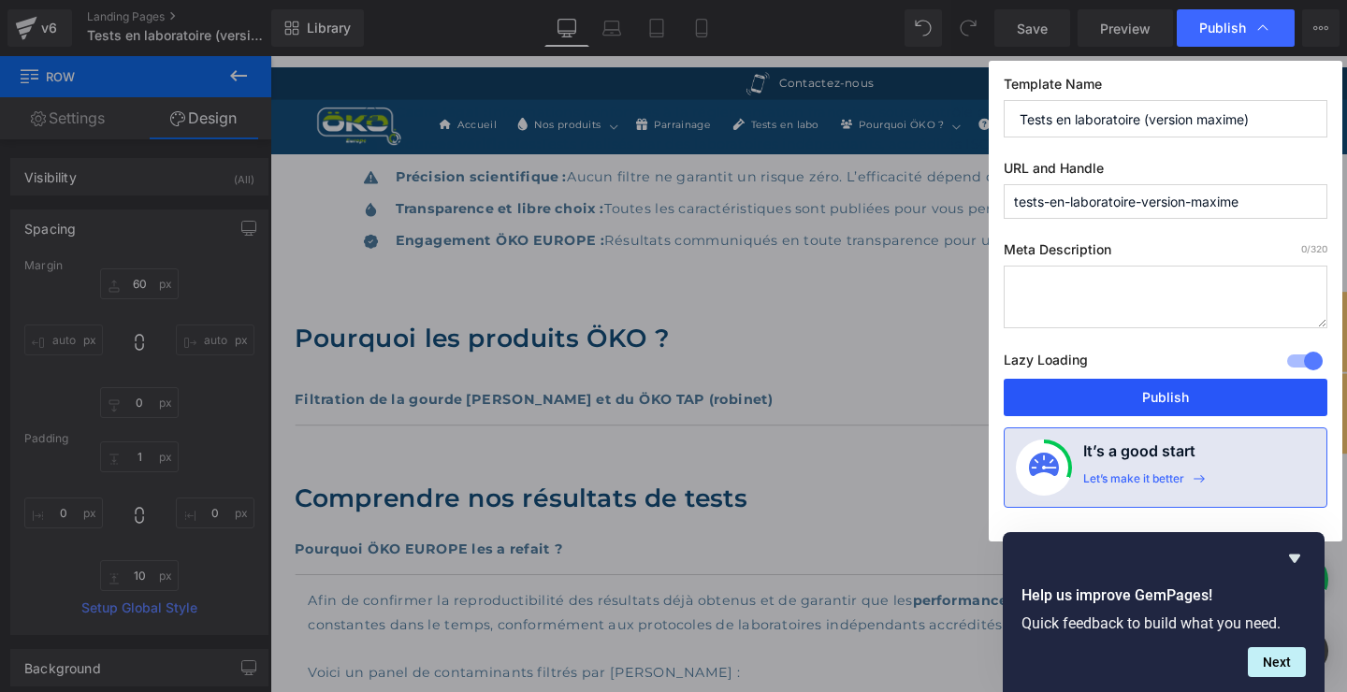
drag, startPoint x: 1162, startPoint y: 391, endPoint x: 1090, endPoint y: 267, distance: 143.7
click at [1162, 391] on button "Publish" at bounding box center [1165, 397] width 324 height 37
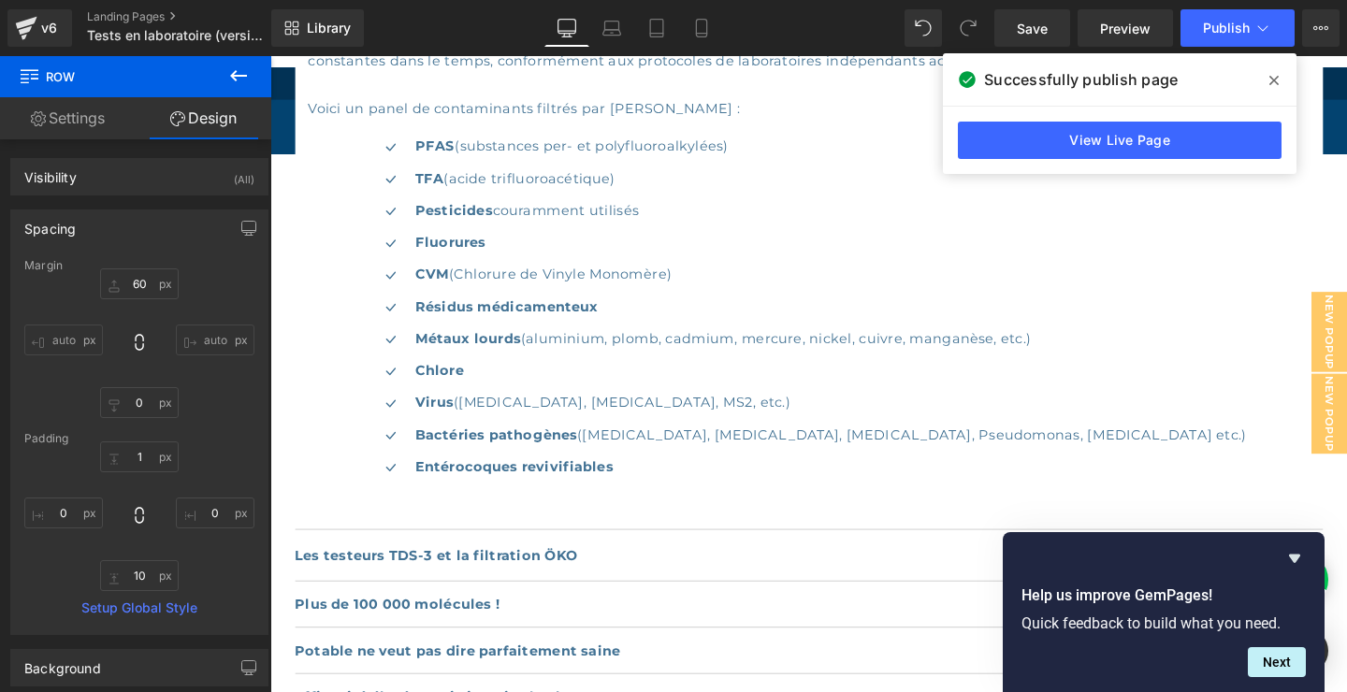
scroll to position [1212, 0]
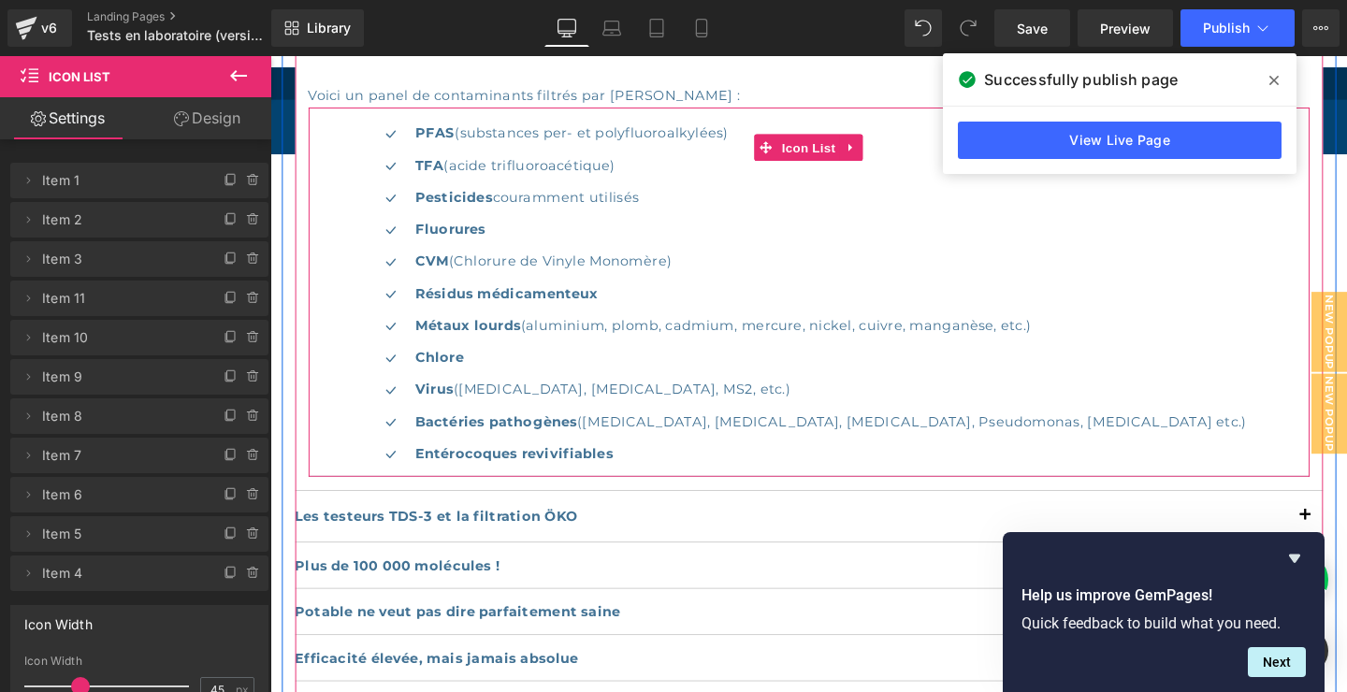
drag, startPoint x: 485, startPoint y: 520, endPoint x: 495, endPoint y: 493, distance: 28.7
click at [495, 493] on div "Icon PFAS (substances per- et polyfluoroalkylées) Text Block Icon TFA (acide tr…" at bounding box center [836, 304] width 1052 height 388
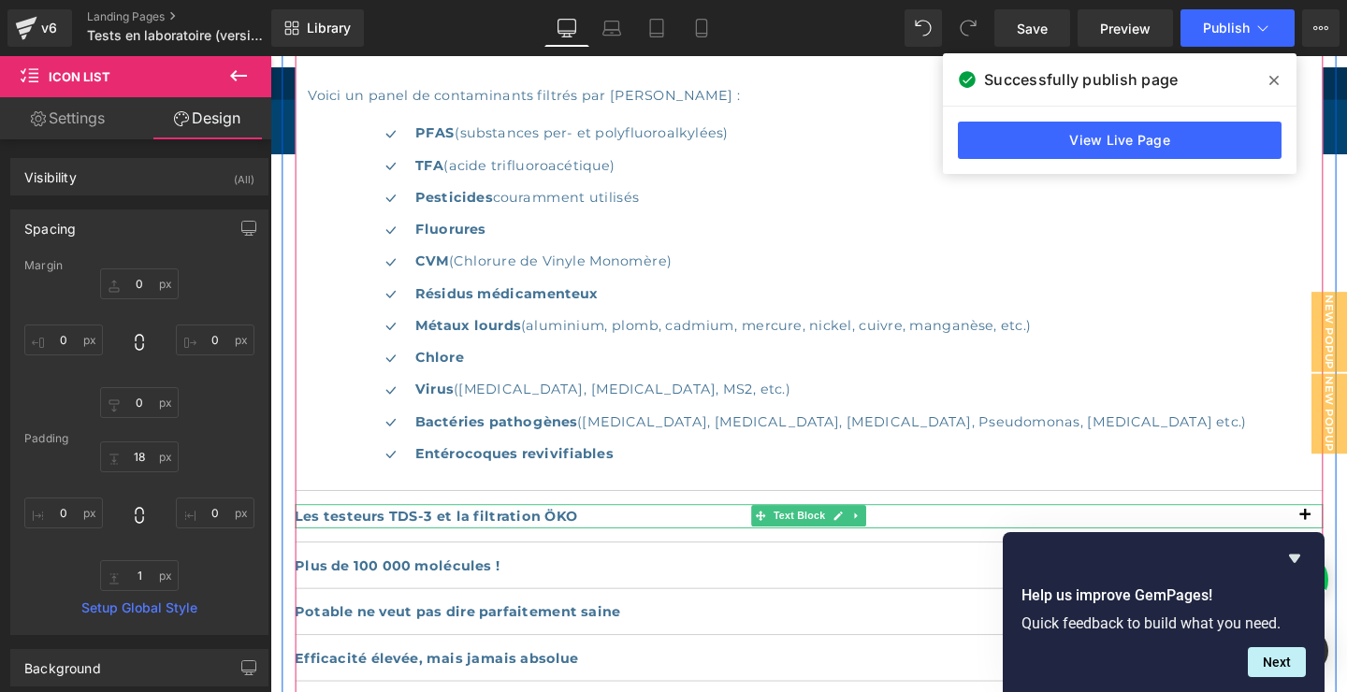
click at [1346, 536] on p "Les testeurs TDS-3 et la filtration ÖKO" at bounding box center [836, 539] width 1080 height 25
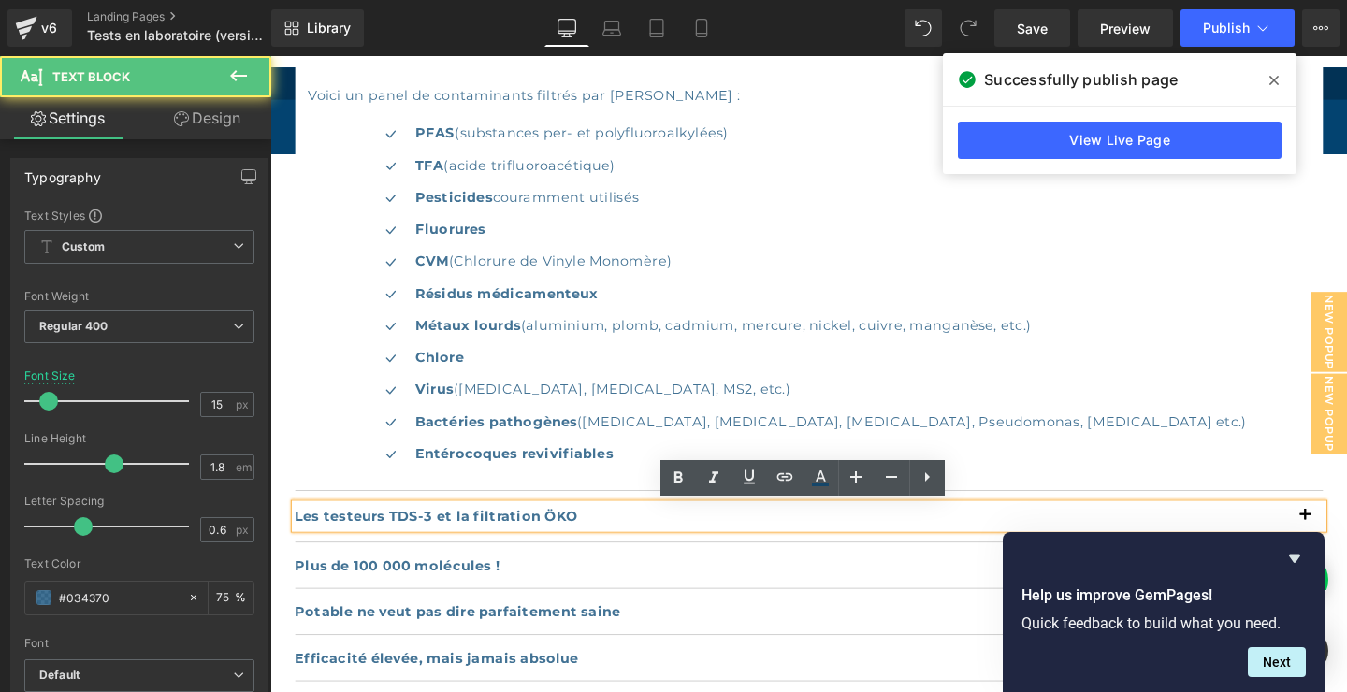
scroll to position [1414, 0]
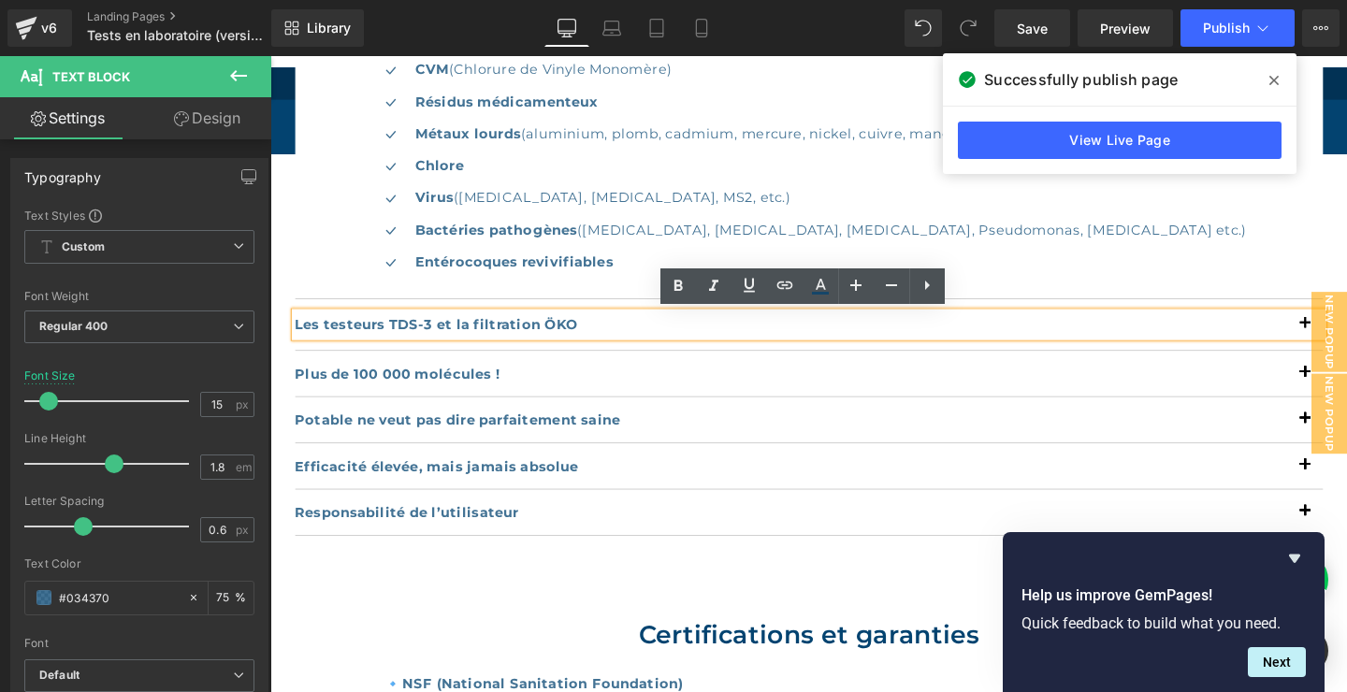
click at [1317, 310] on article "Afin de confirmer la reproductibilité des résultats déjà obtenus et de garantir…" at bounding box center [836, 52] width 1080 height 518
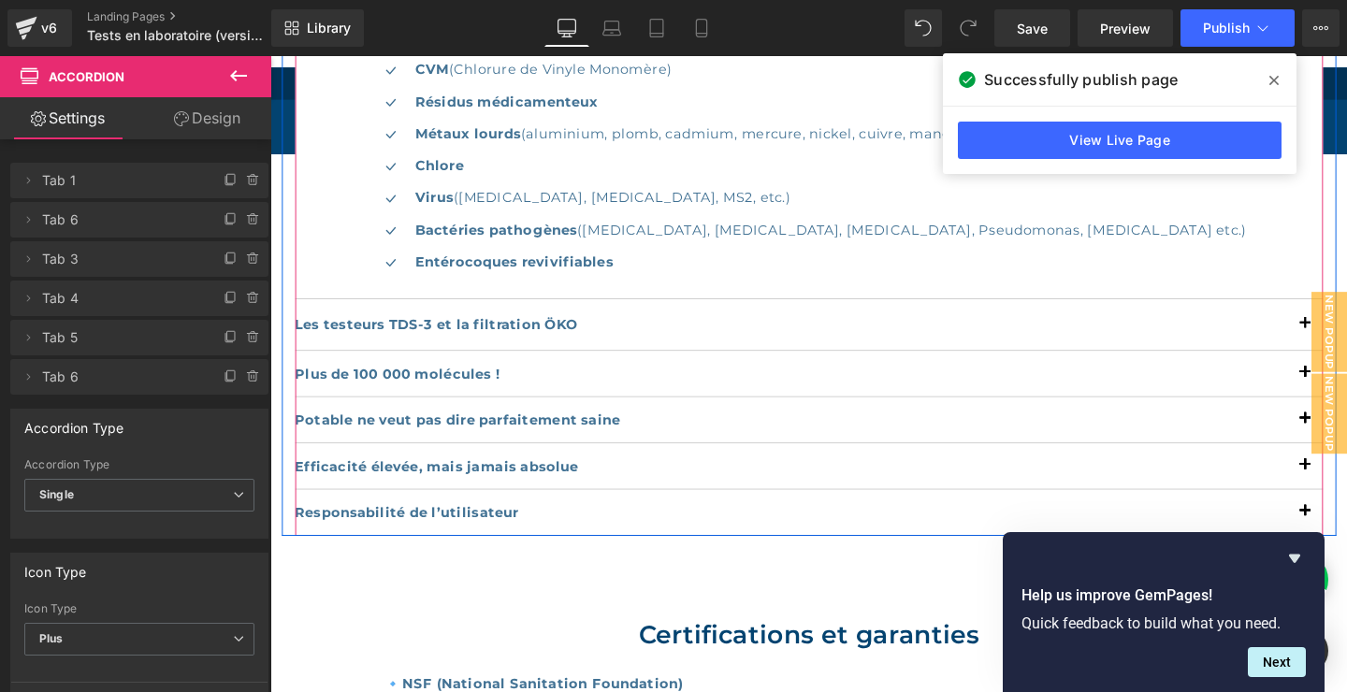
click at [1319, 310] on article "Afin de confirmer la reproductibilité des résultats déjà obtenus et de garantir…" at bounding box center [836, 52] width 1080 height 518
click at [1340, 310] on article "Afin de confirmer la reproductibilité des résultats déjà obtenus et de garantir…" at bounding box center [836, 52] width 1080 height 518
click at [1346, 309] on article "Afin de confirmer la reproductibilité des résultats déjà obtenus et de garantir…" at bounding box center [836, 52] width 1080 height 518
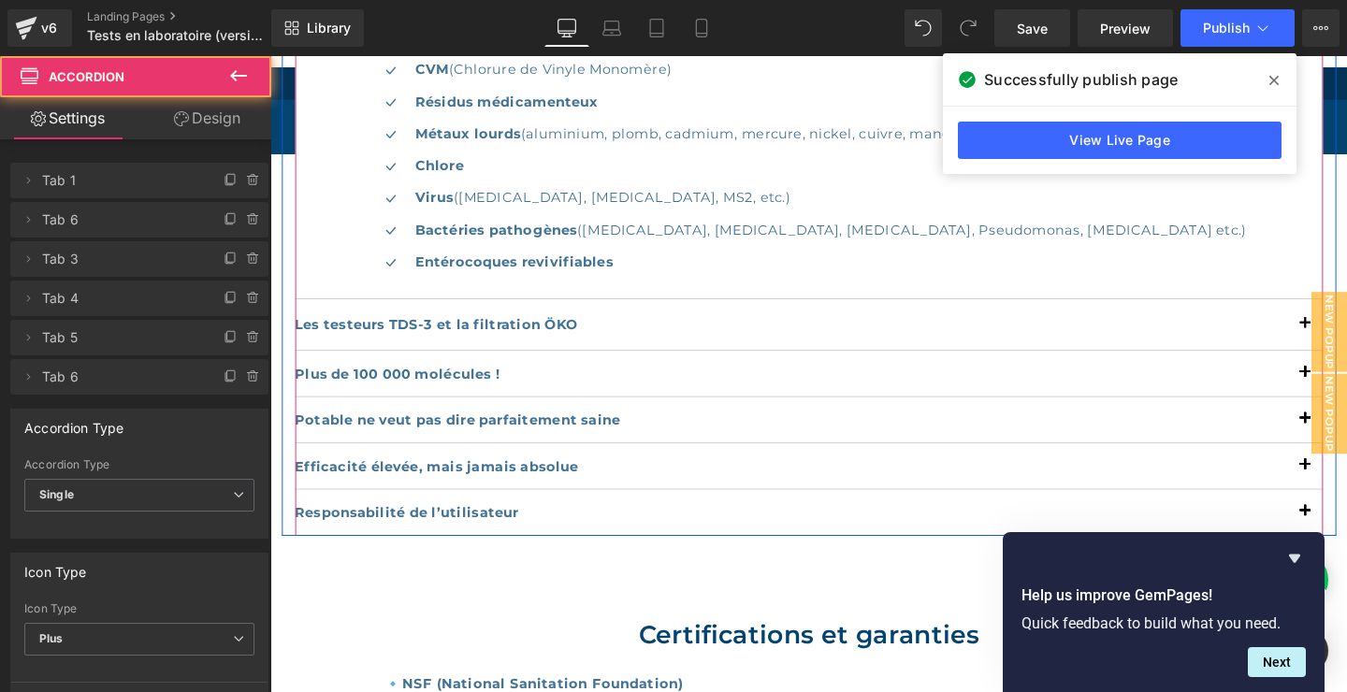
click at [1346, 309] on article "Afin de confirmer la reproductibilité des résultats déjà obtenus et de garantir…" at bounding box center [836, 52] width 1080 height 518
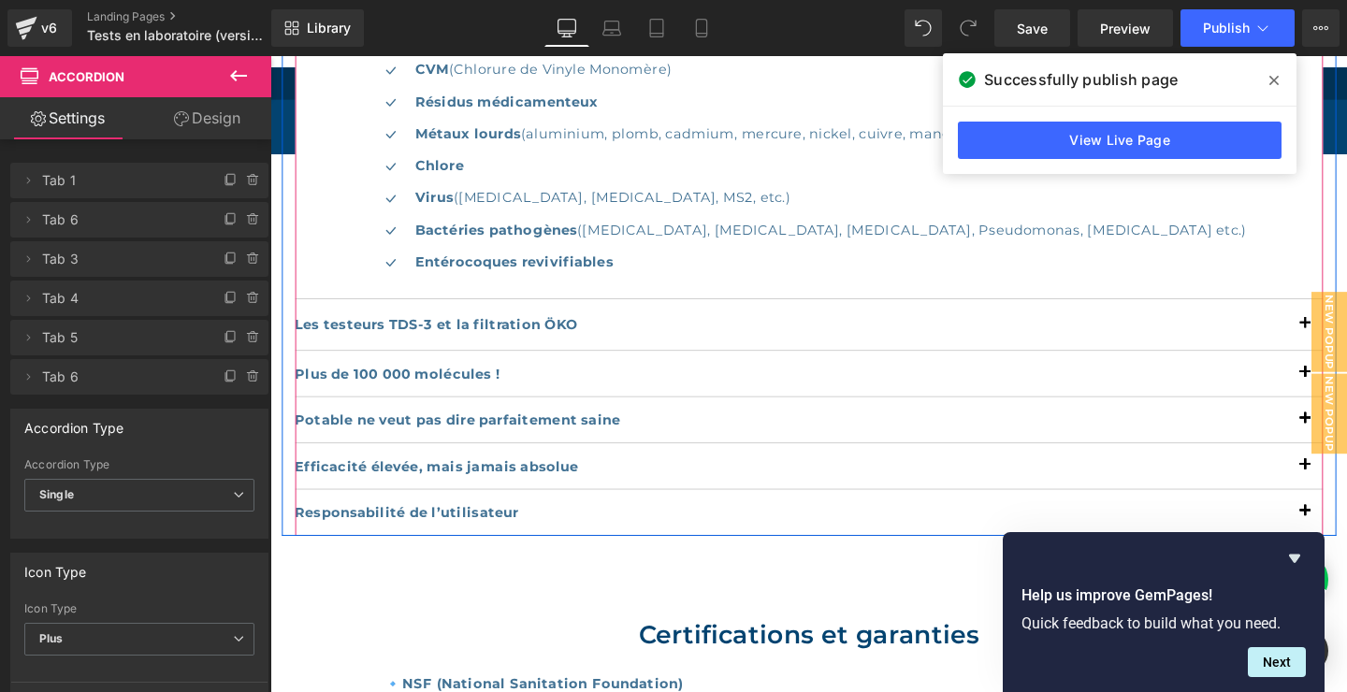
click at [1346, 310] on article "Afin de confirmer la reproductibilité des résultats déjà obtenus et de garantir…" at bounding box center [836, 52] width 1080 height 518
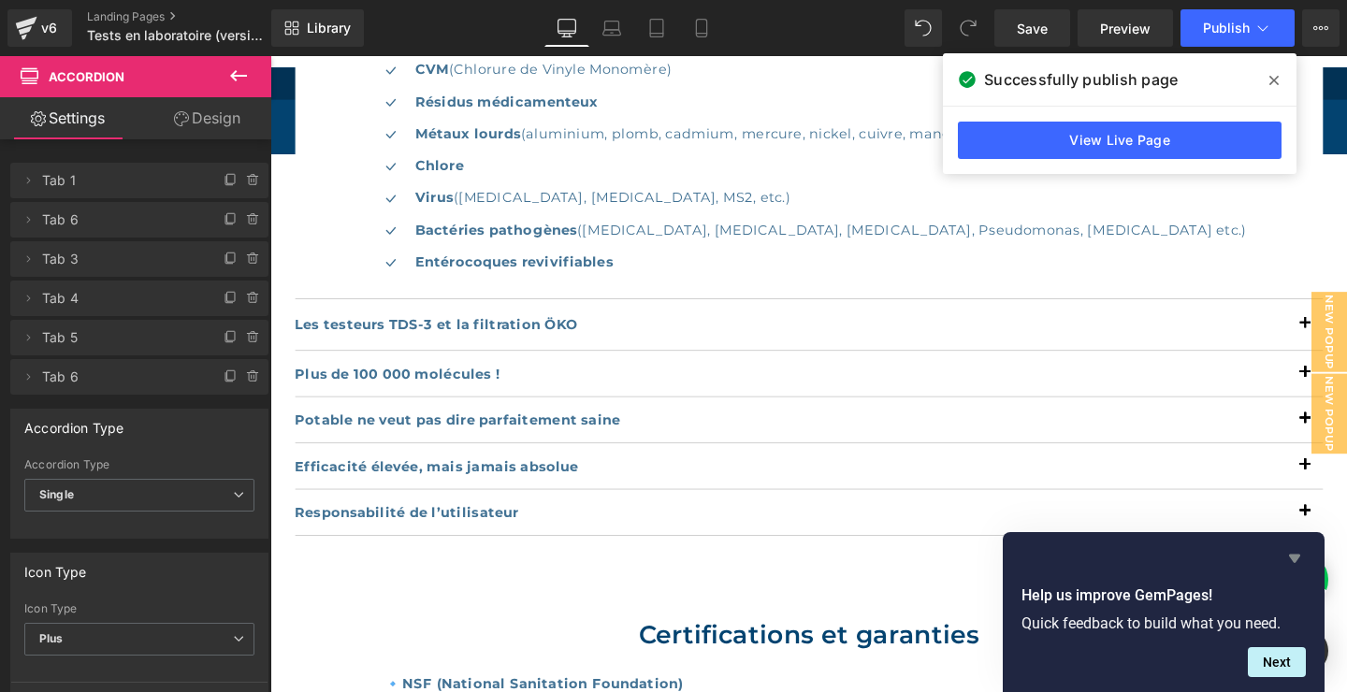
drag, startPoint x: 1298, startPoint y: 549, endPoint x: 1090, endPoint y: 282, distance: 337.9
click at [1298, 549] on icon "Hide survey" at bounding box center [1294, 558] width 22 height 22
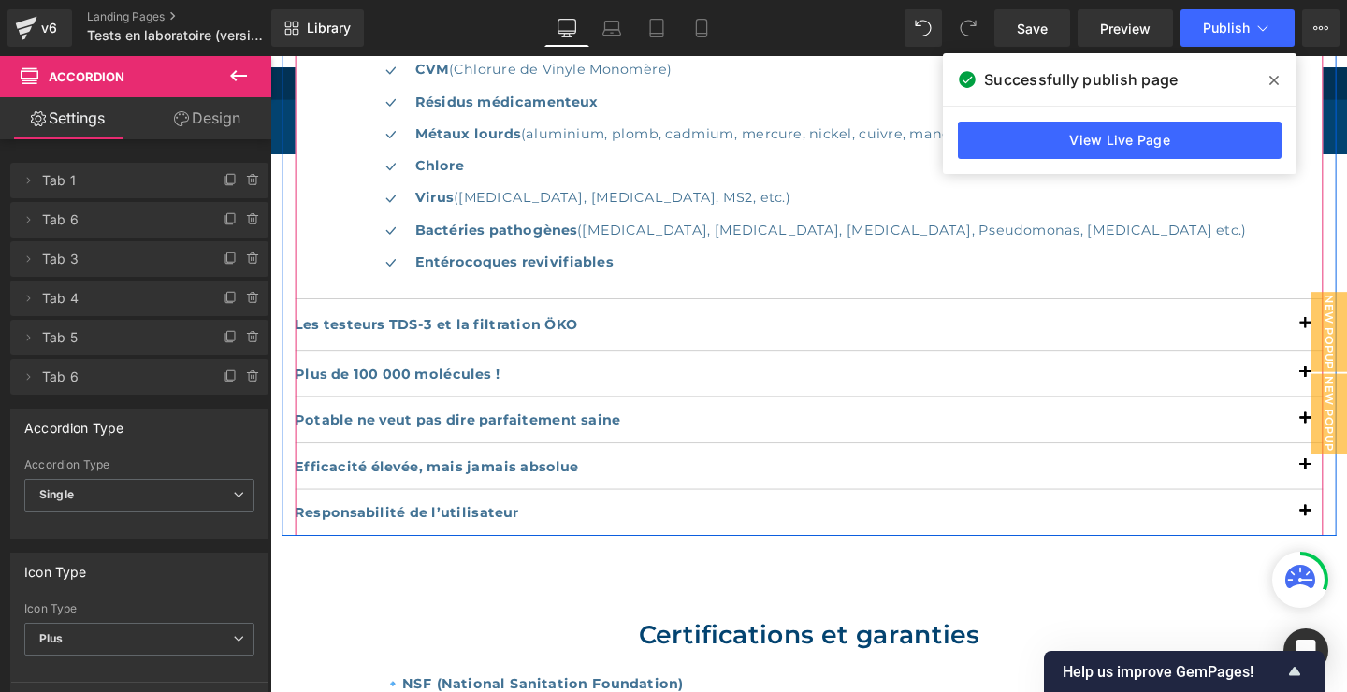
click at [1346, 362] on button "button" at bounding box center [1357, 337] width 37 height 53
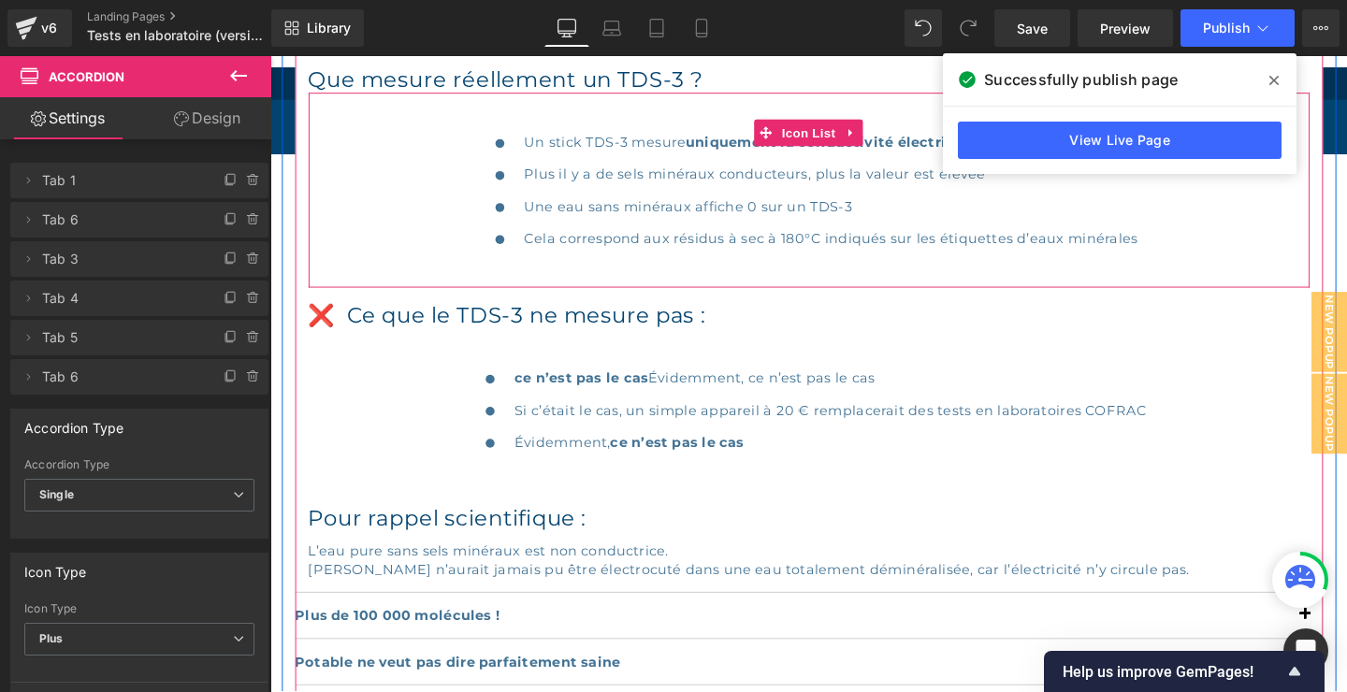
scroll to position [1300, 0]
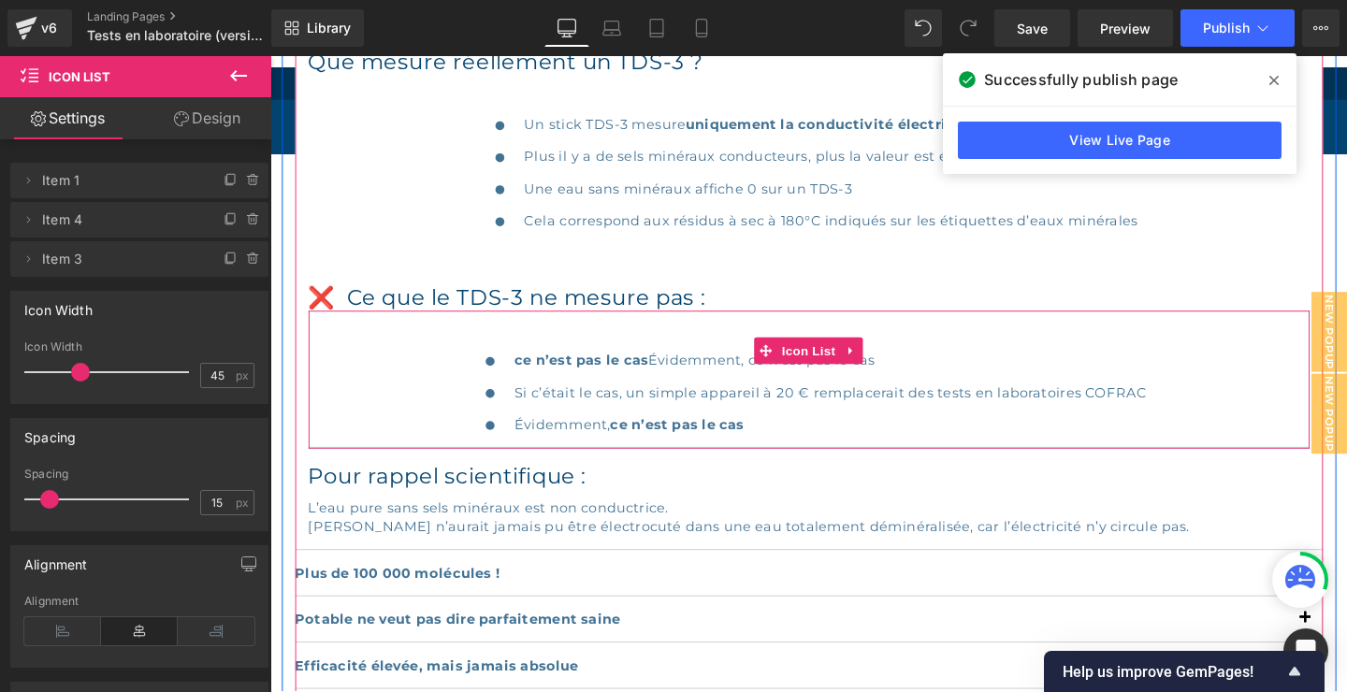
drag, startPoint x: 668, startPoint y: 492, endPoint x: 674, endPoint y: 466, distance: 27.0
click at [673, 465] on div "Icon ce n’est pas le cas Évidemment, ce n’est pas le cas Text Block Icon Si c’é…" at bounding box center [836, 396] width 1052 height 145
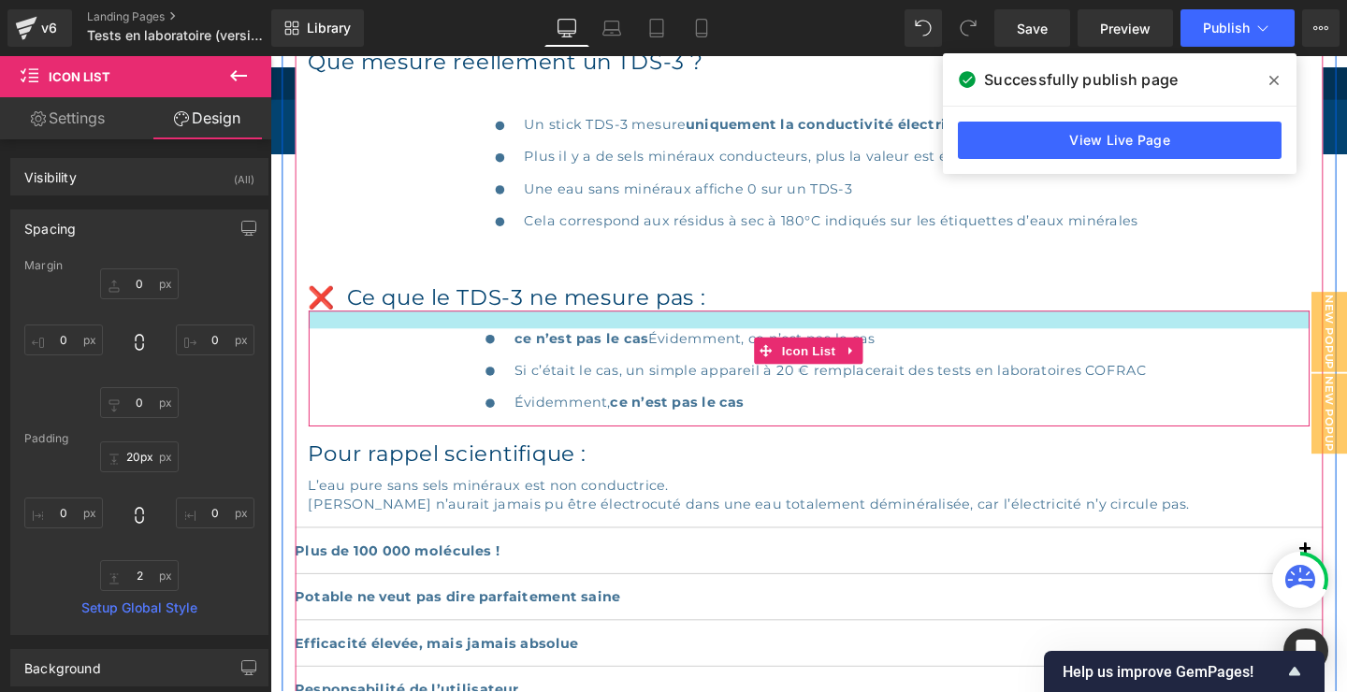
type input "19px"
drag, startPoint x: 724, startPoint y: 328, endPoint x: 732, endPoint y: 304, distance: 25.7
click at [731, 303] on article "👉 Le filtre ÖKO L2 ne retire pas les sels minéraux dissous (calcium, magnésium,…" at bounding box center [836, 257] width 1080 height 590
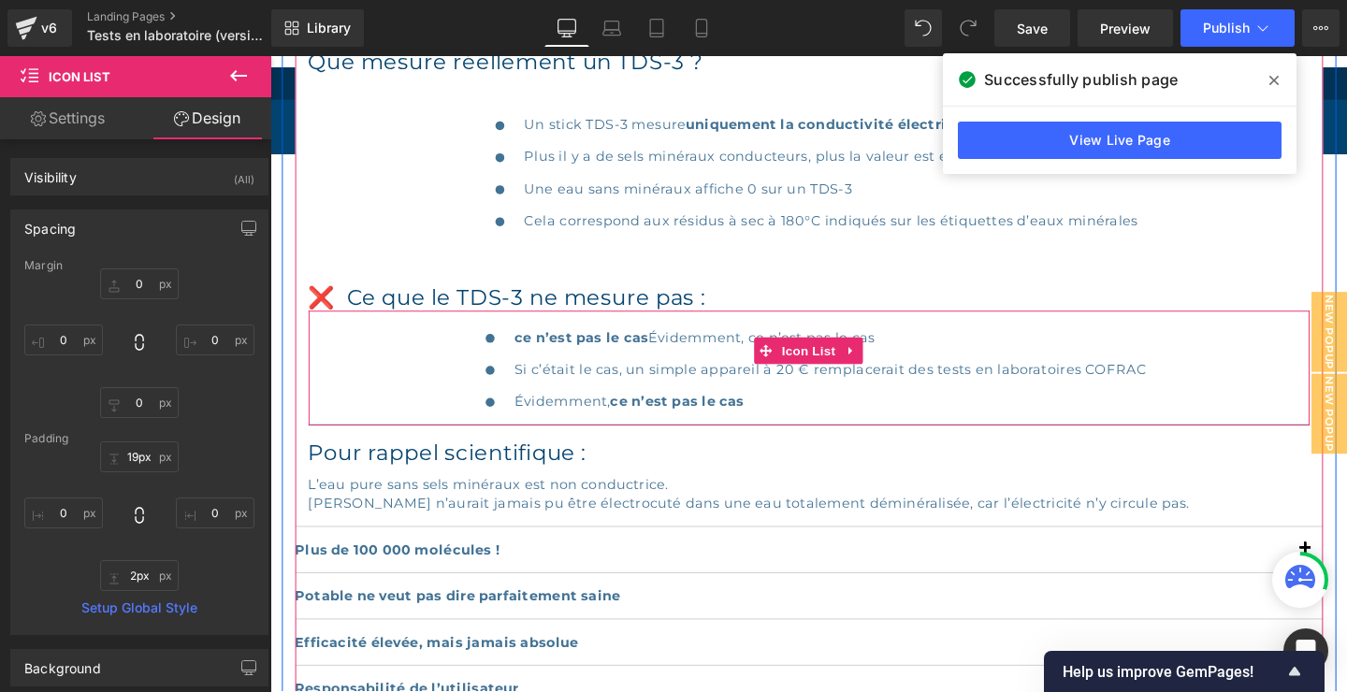
type input "0px"
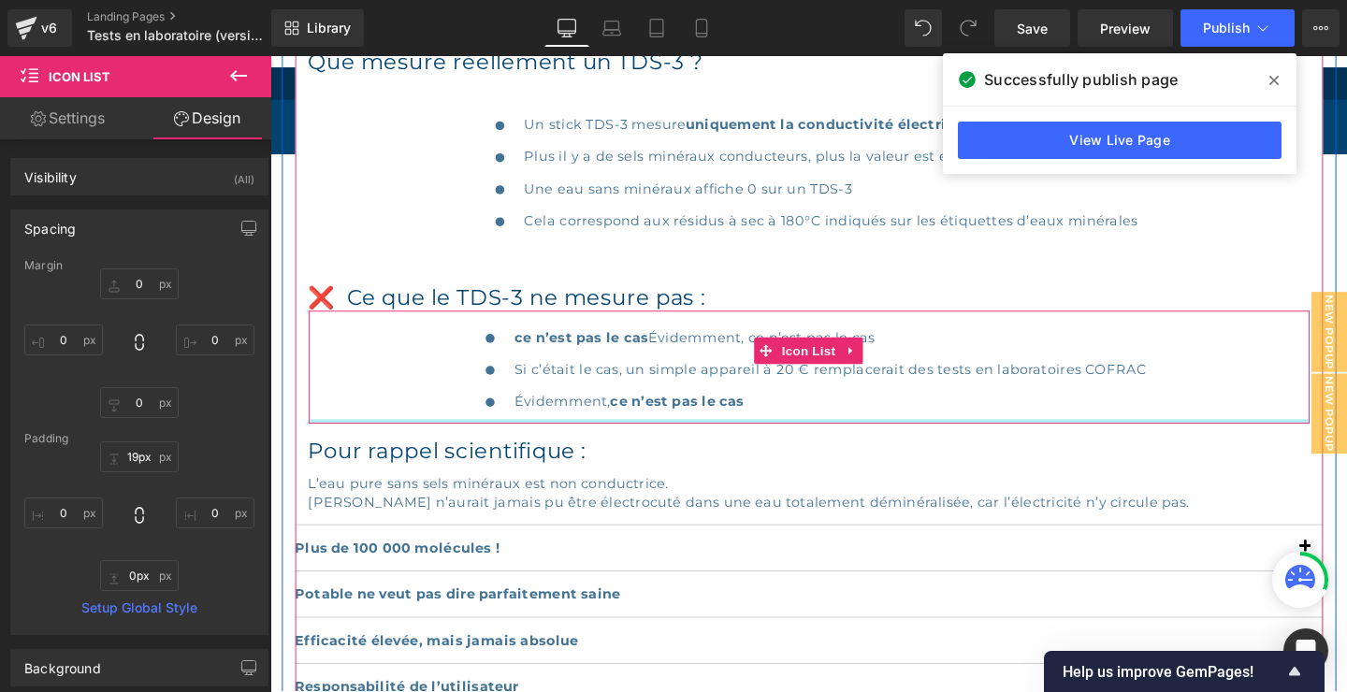
click at [757, 438] on div at bounding box center [836, 440] width 1052 height 5
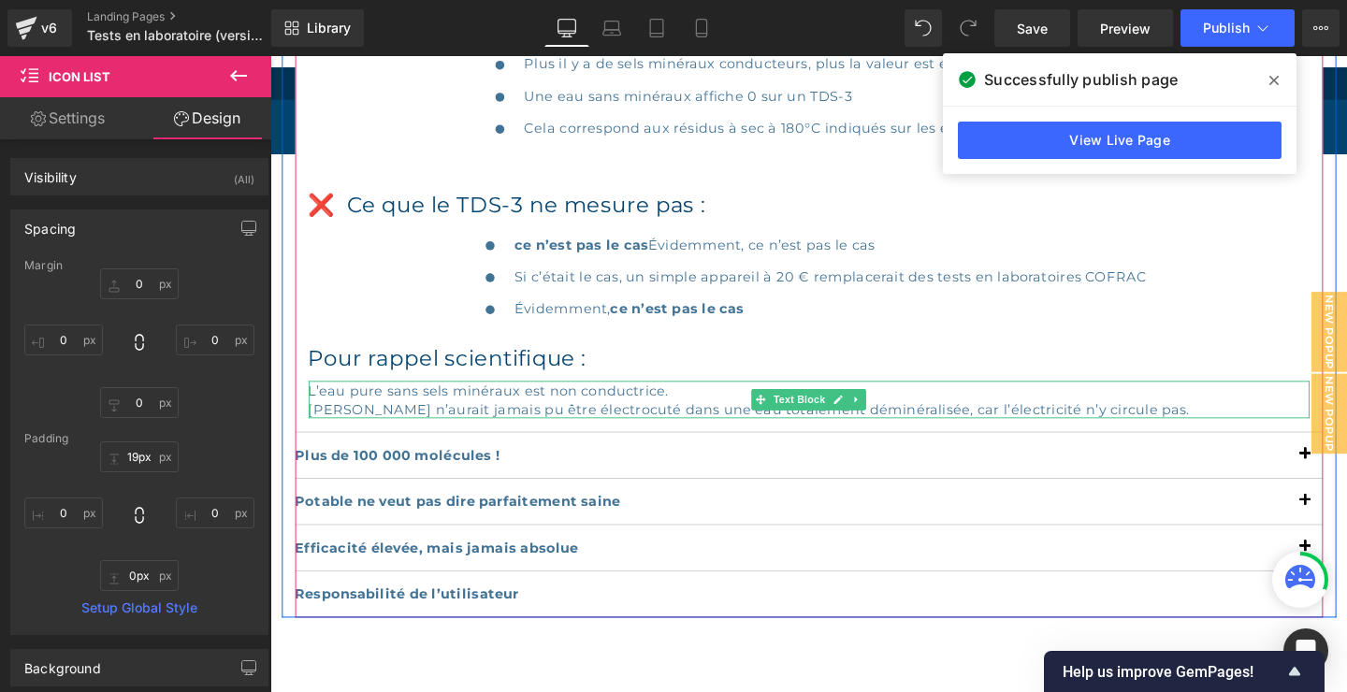
scroll to position [1502, 0]
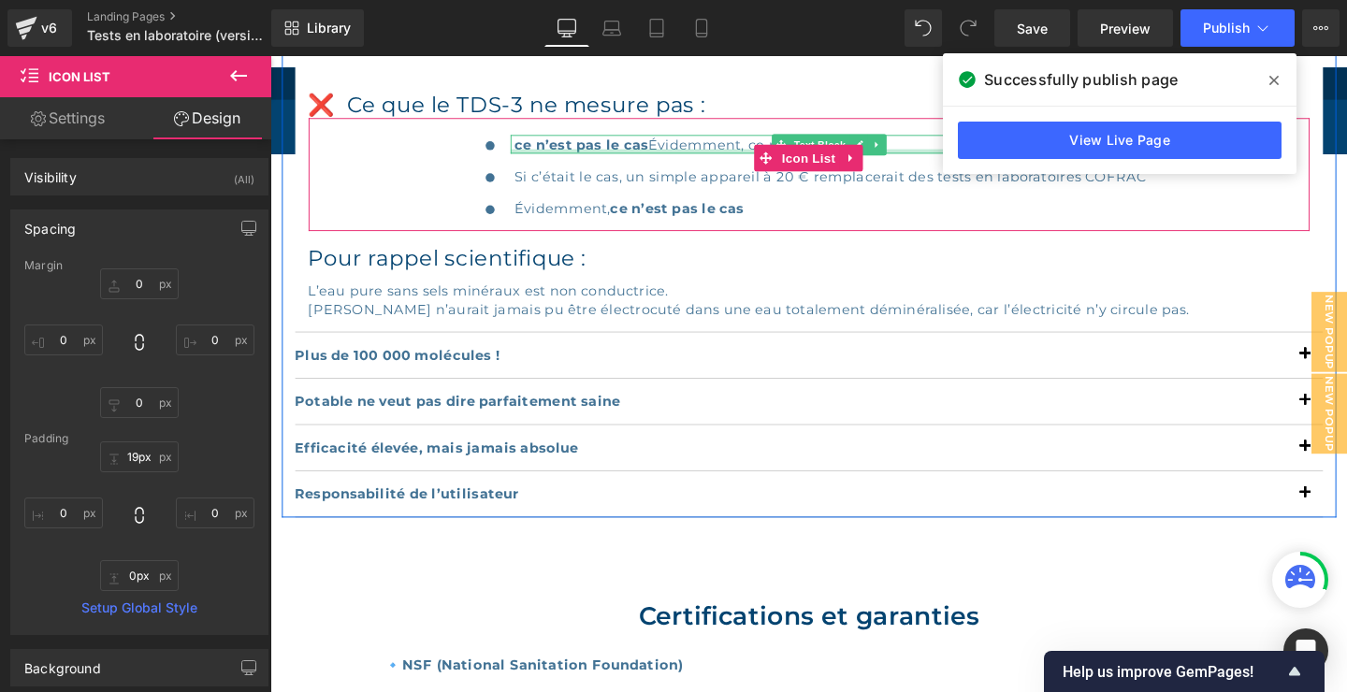
click at [677, 158] on div at bounding box center [858, 156] width 670 height 5
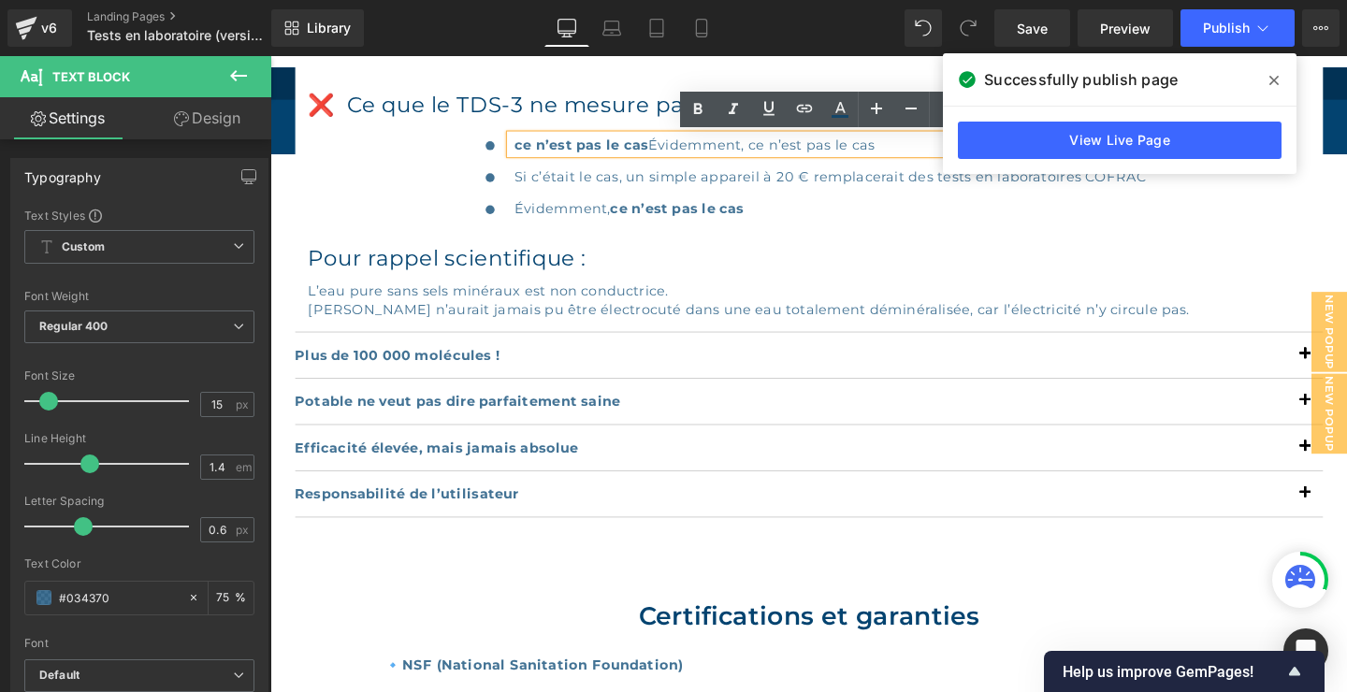
scroll to position [1300, 0]
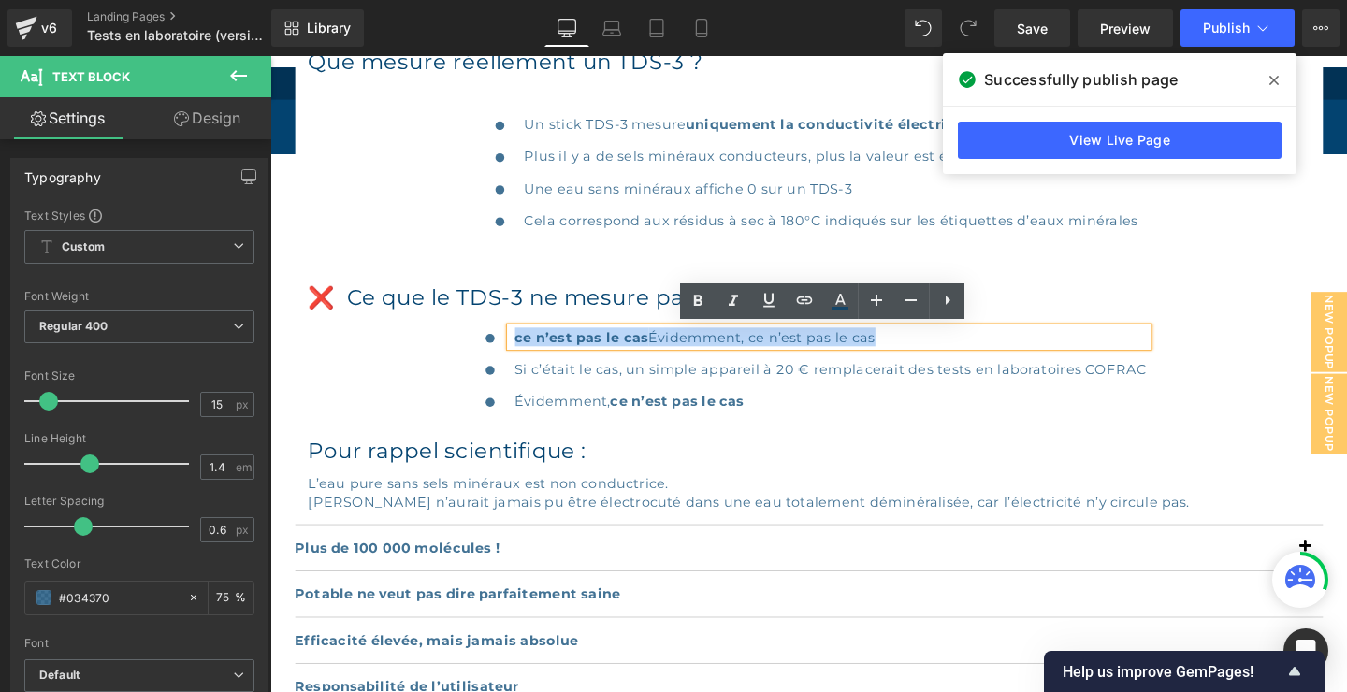
drag, startPoint x: 925, startPoint y: 354, endPoint x: 1022, endPoint y: 280, distance: 122.7
click at [523, 353] on div "ce n’est pas le cas Évidemment, ce n’est pas le cas" at bounding box center [858, 351] width 670 height 20
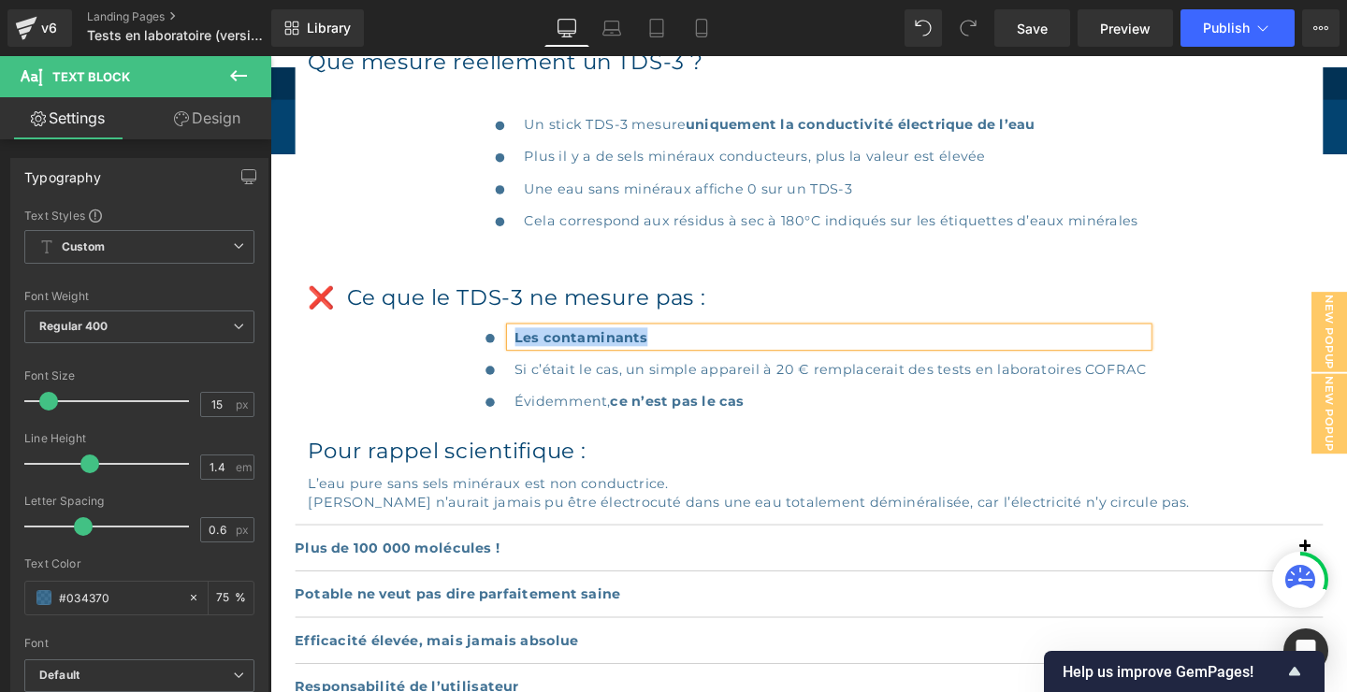
drag, startPoint x: 684, startPoint y: 349, endPoint x: 518, endPoint y: 354, distance: 165.6
click at [523, 354] on div "Les contaminants" at bounding box center [858, 351] width 670 height 20
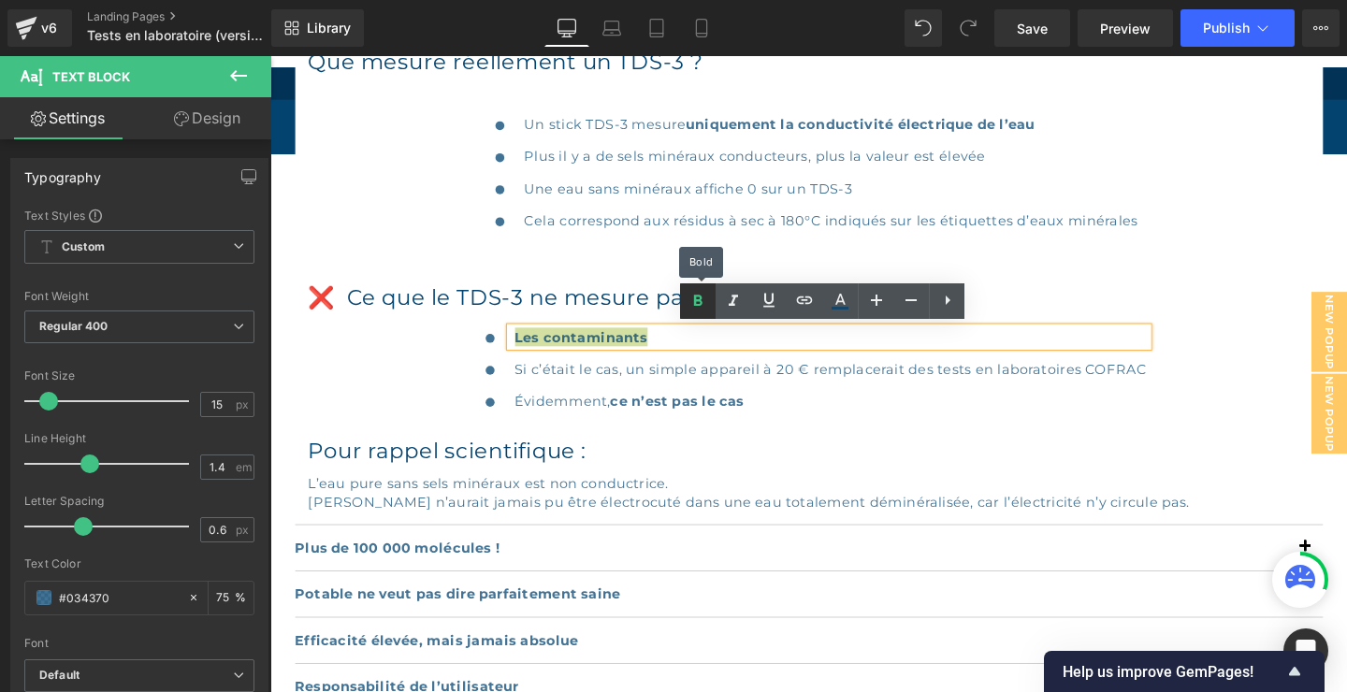
click at [698, 293] on icon at bounding box center [697, 301] width 22 height 22
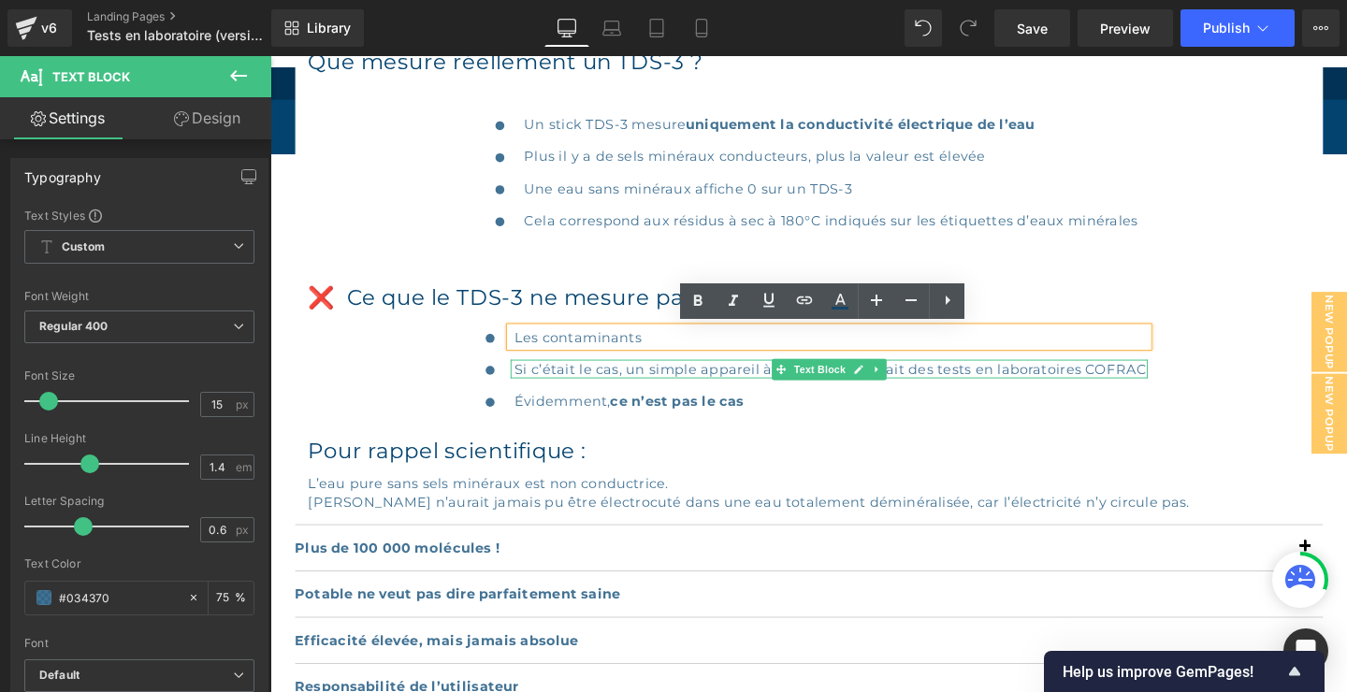
click at [1051, 385] on p "Si c’était le cas, un simple appareil à 20 € remplacerait des tests en laborato…" at bounding box center [859, 385] width 665 height 20
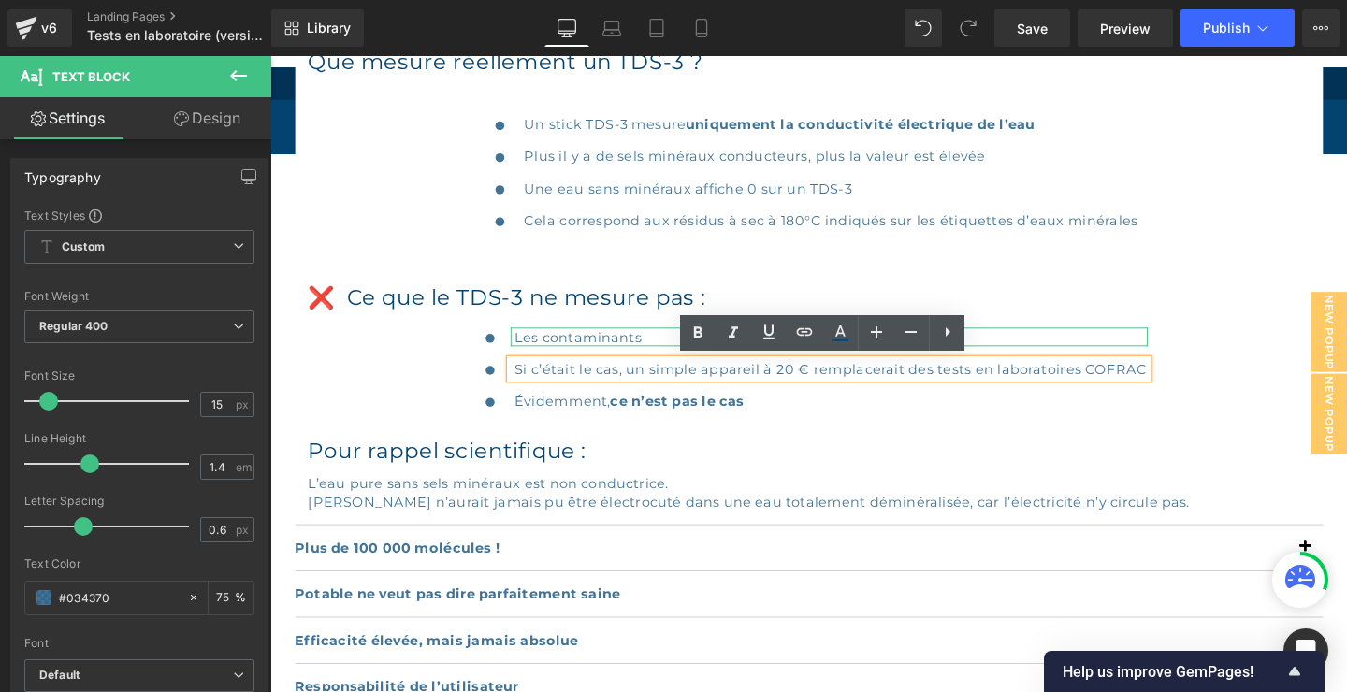
click at [670, 354] on p "Les contaminants" at bounding box center [859, 351] width 665 height 20
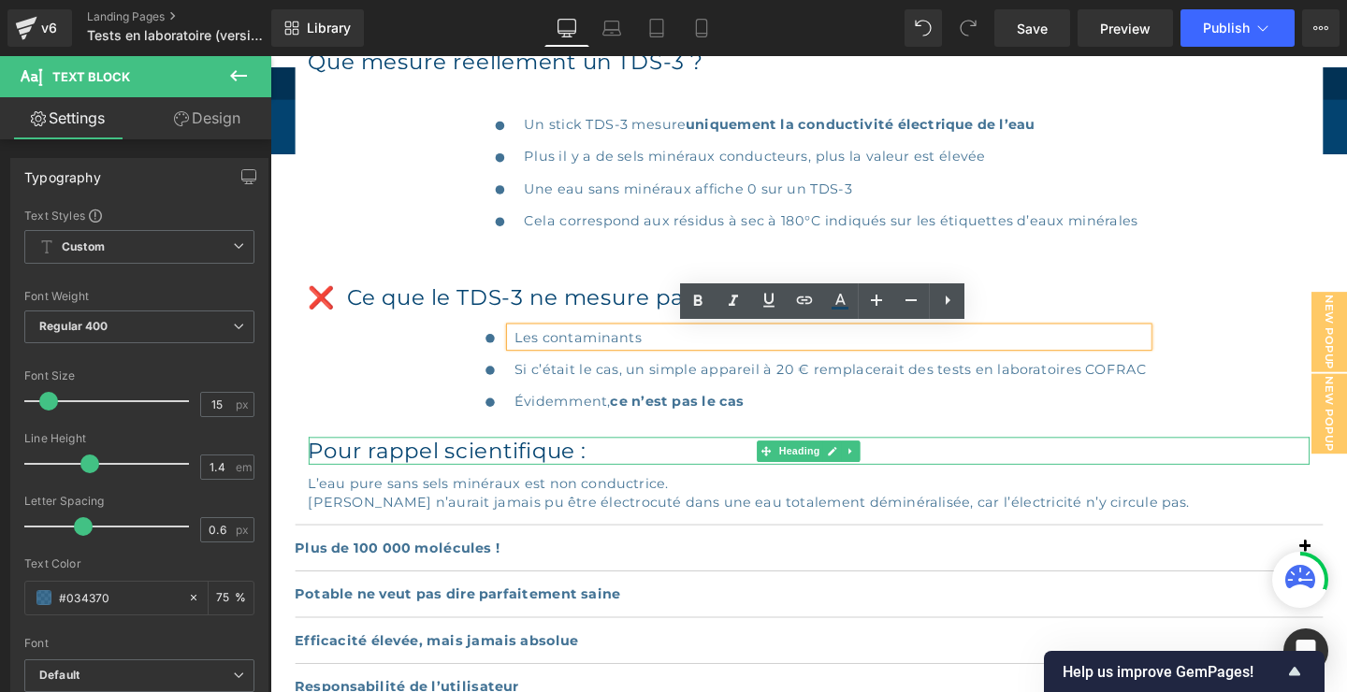
click at [906, 473] on h2 "Pour rappel scientifique :" at bounding box center [836, 470] width 1052 height 29
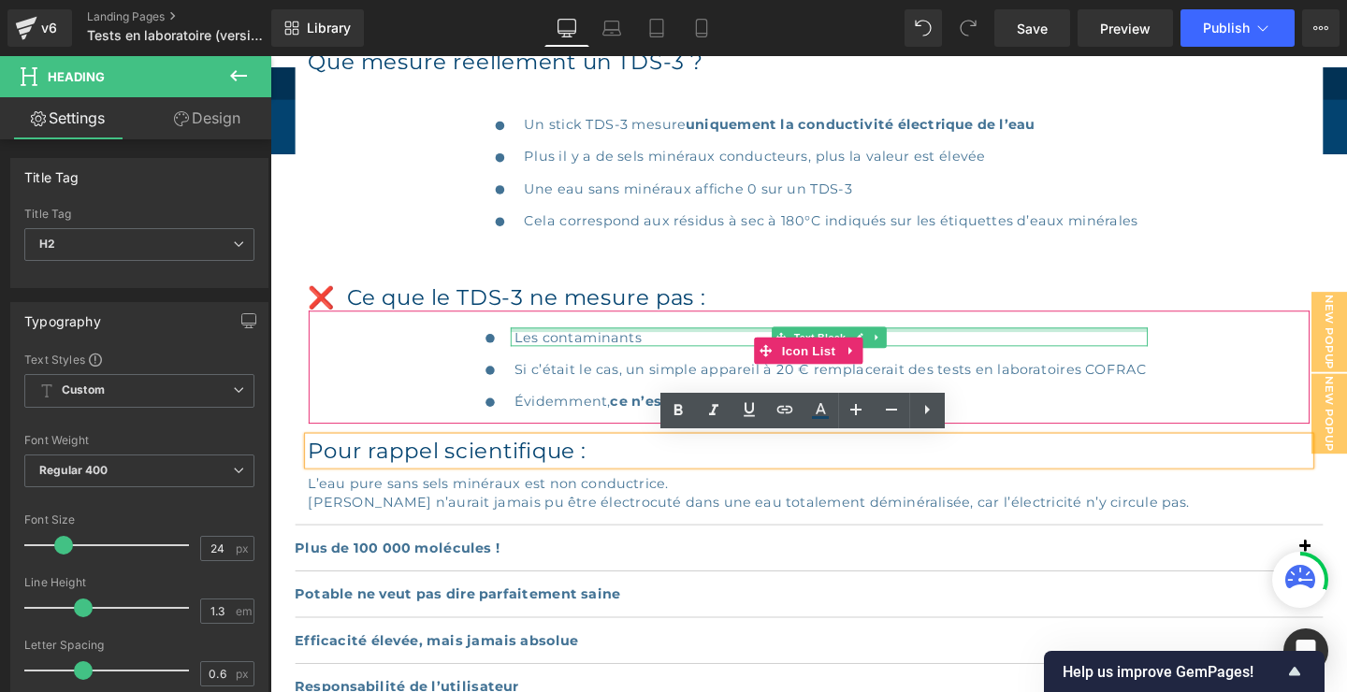
click at [1177, 341] on div at bounding box center [858, 343] width 670 height 5
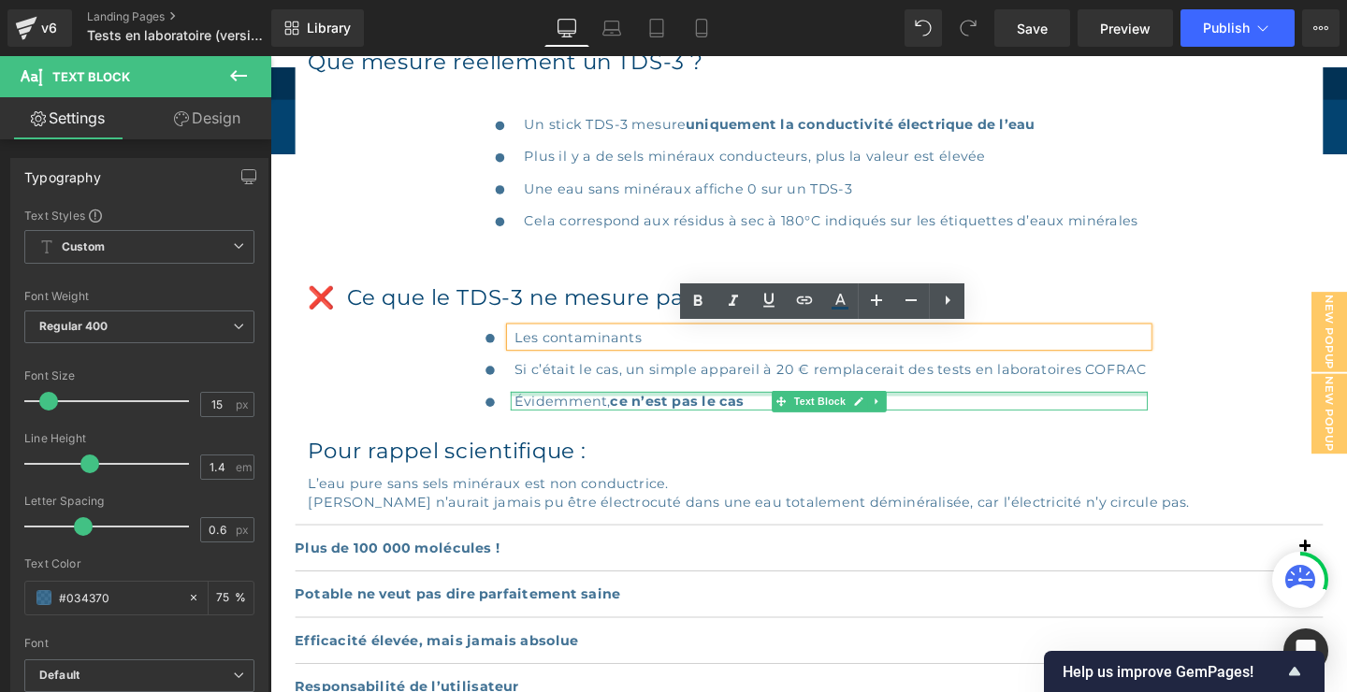
click at [782, 409] on div at bounding box center [858, 411] width 670 height 5
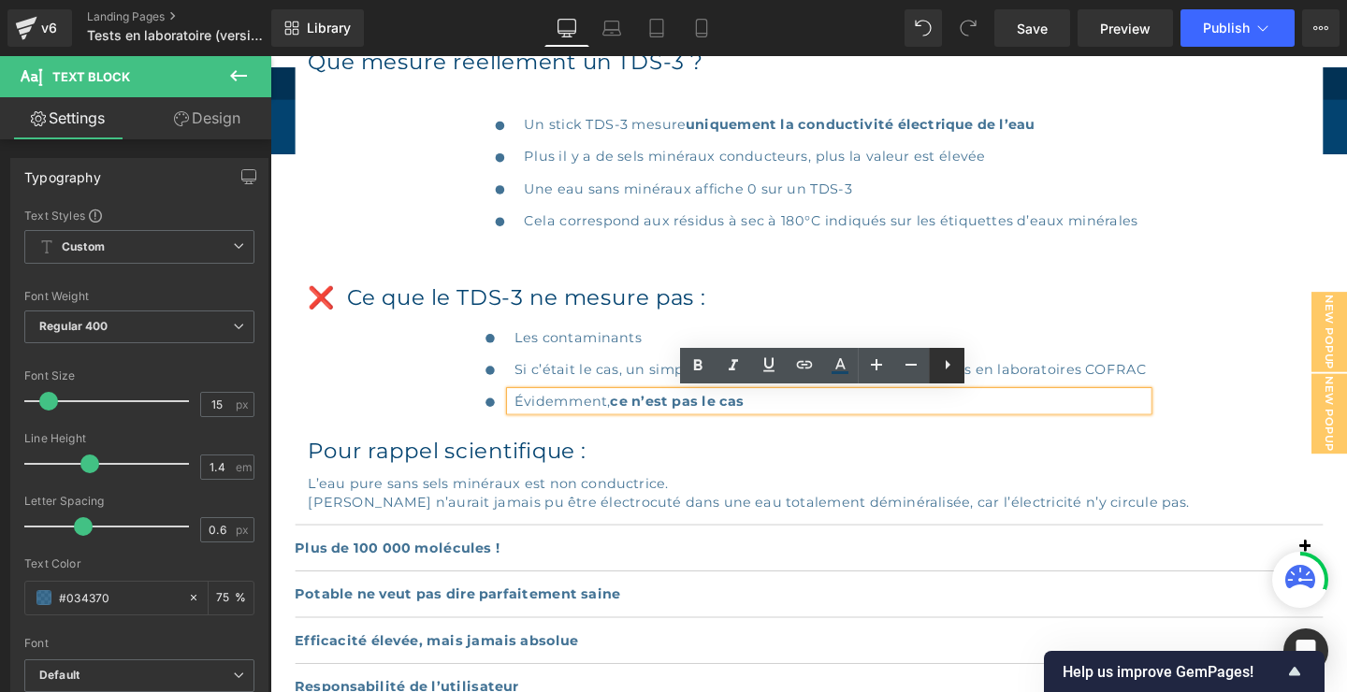
click at [954, 368] on icon at bounding box center [947, 365] width 22 height 22
click at [1245, 411] on div "Icon Les contaminants Text Block Icon Si c’était le cas, un simple appareil à 2…" at bounding box center [836, 391] width 1052 height 101
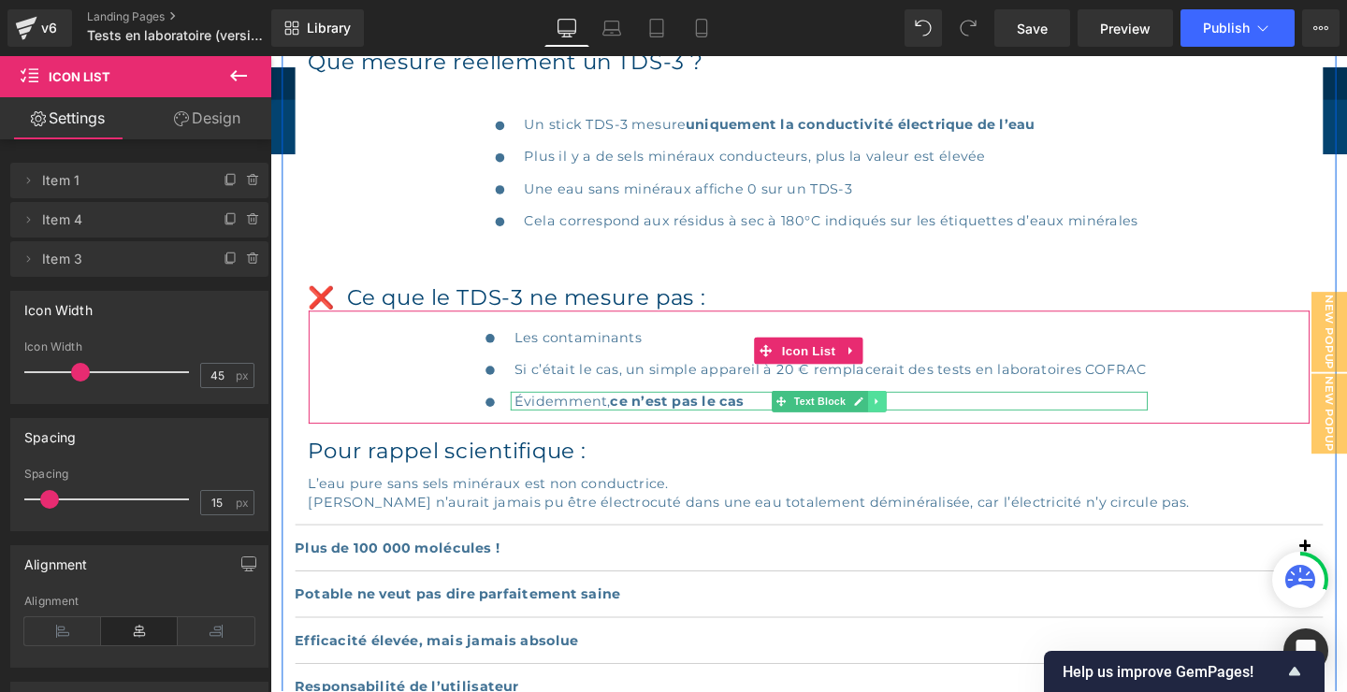
click at [907, 417] on icon at bounding box center [907, 418] width 3 height 7
click at [918, 417] on icon at bounding box center [918, 418] width 10 height 11
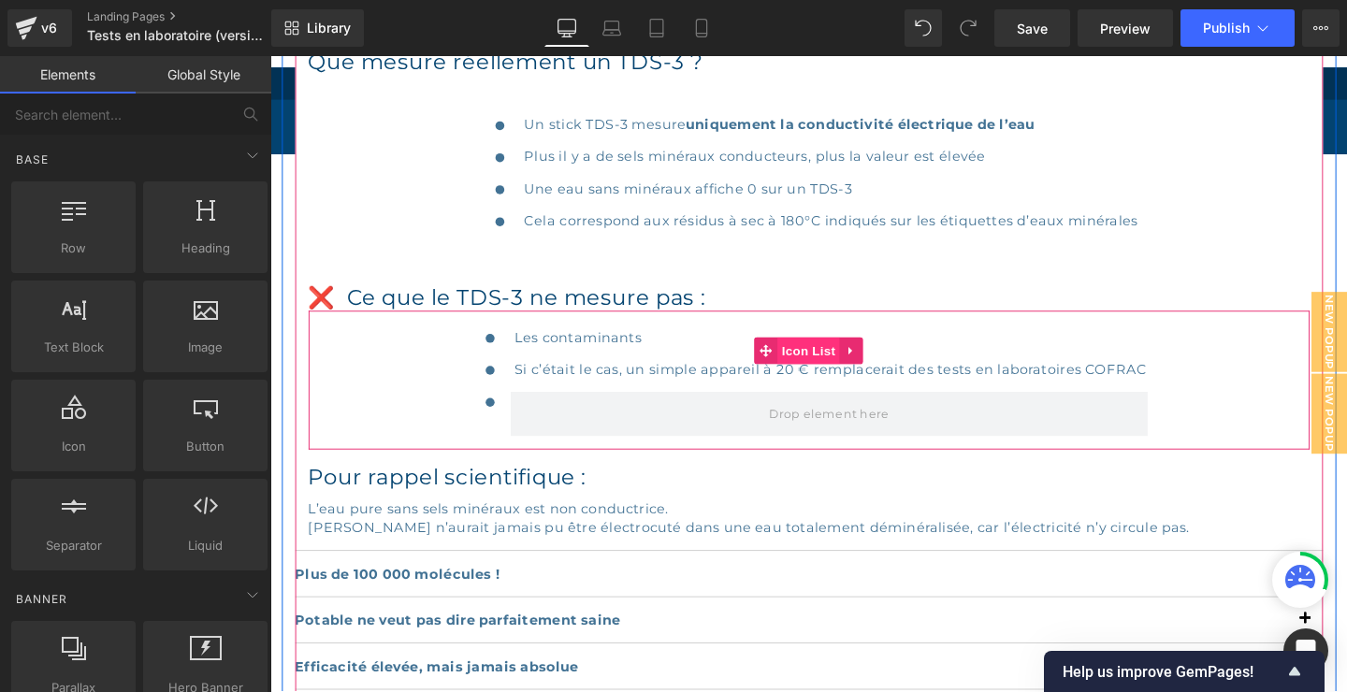
click at [827, 362] on span "Icon List" at bounding box center [835, 366] width 65 height 28
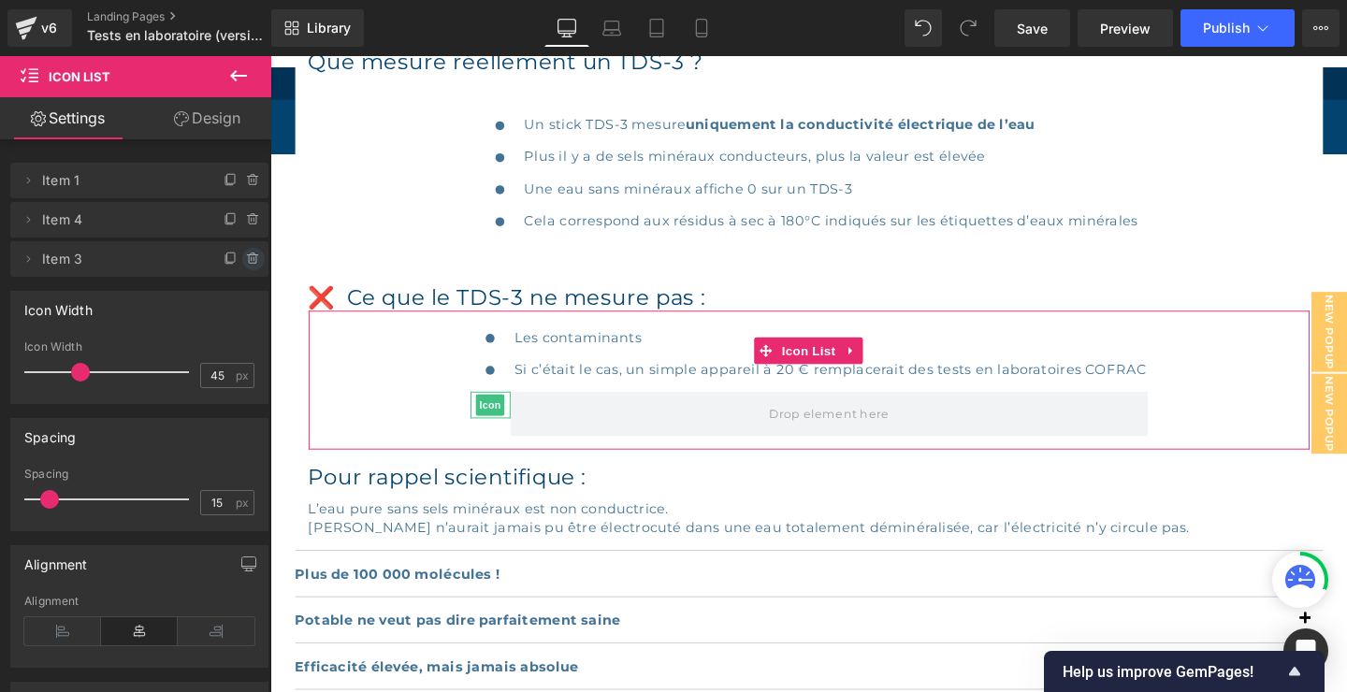
click at [252, 256] on icon at bounding box center [253, 259] width 15 height 15
click at [235, 254] on button "Delete" at bounding box center [233, 260] width 59 height 24
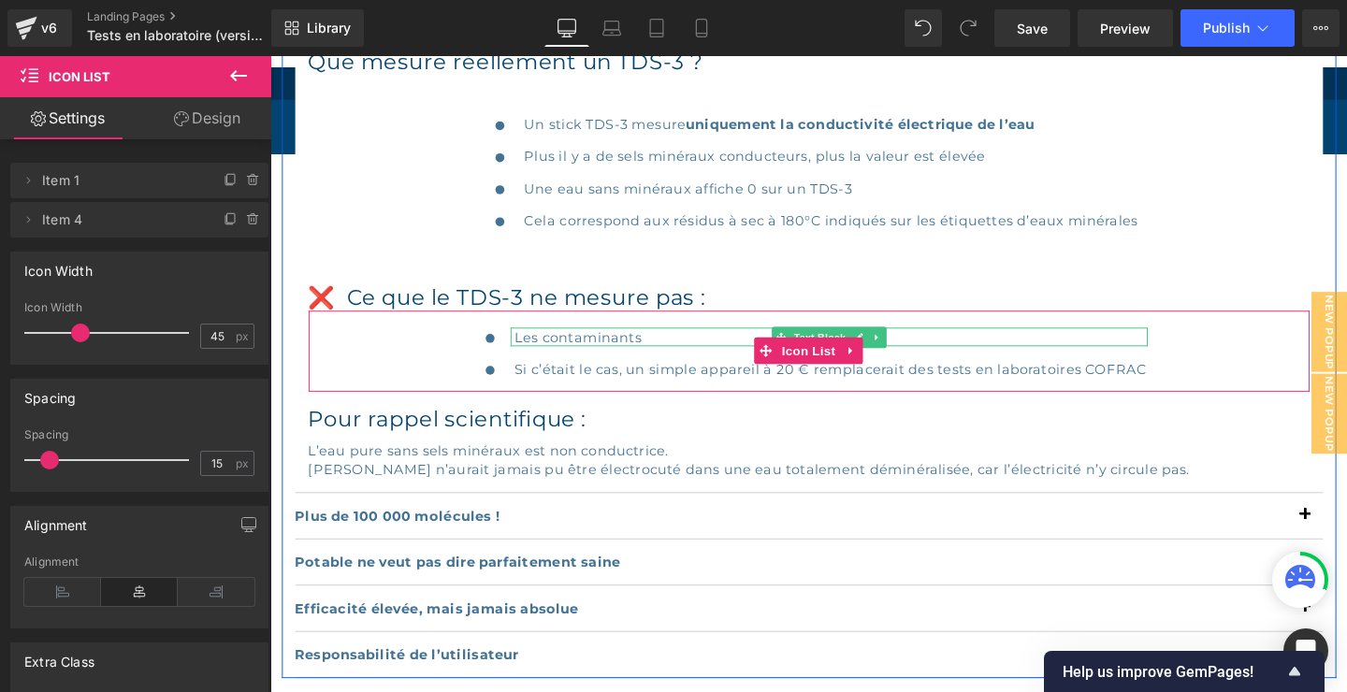
click at [682, 348] on p "Les contaminants" at bounding box center [859, 351] width 665 height 20
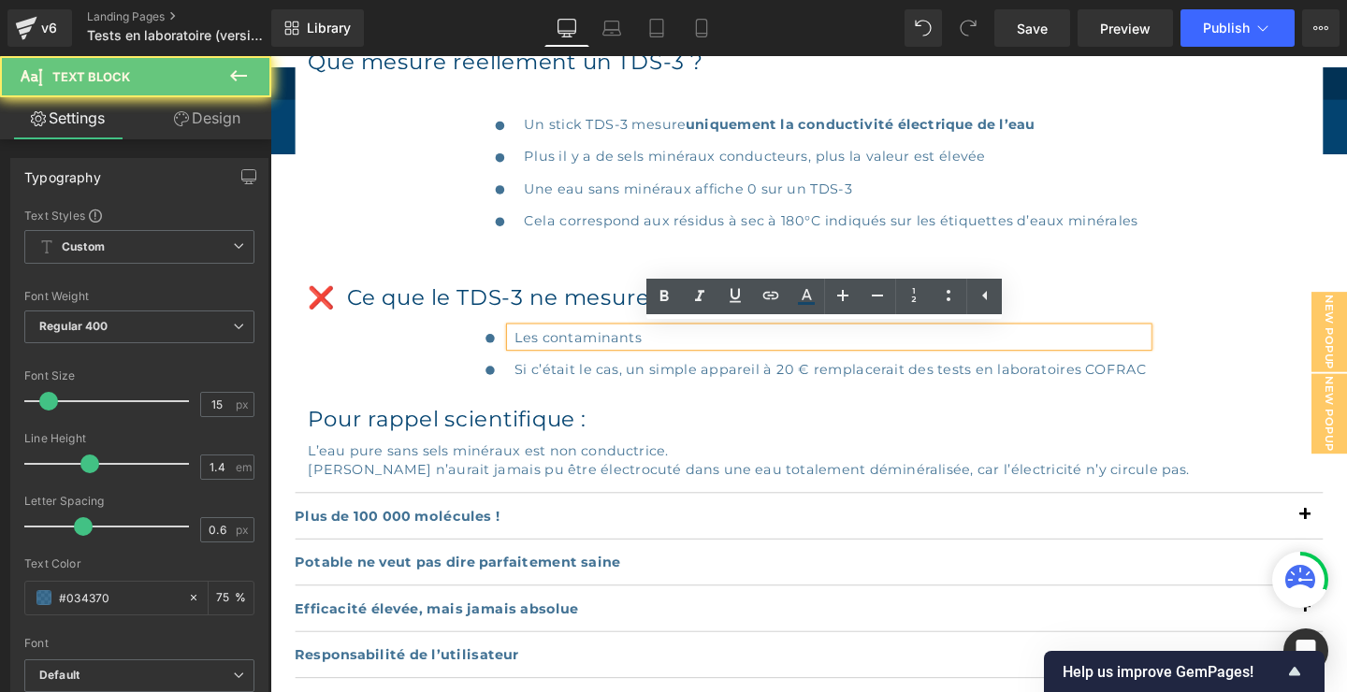
click at [673, 348] on p "Les contaminants" at bounding box center [859, 351] width 665 height 20
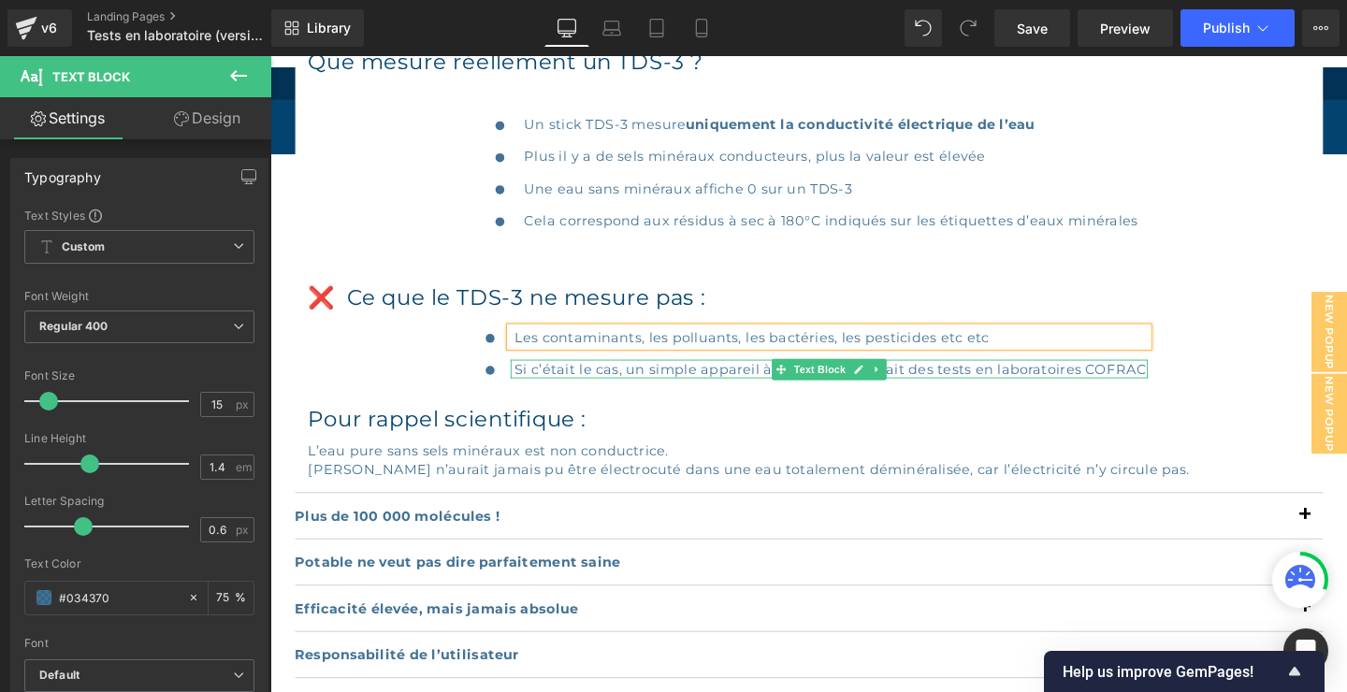
click at [636, 383] on p "Si c’était le cas, un simple appareil à 20 € remplacerait des tests en laborato…" at bounding box center [859, 385] width 665 height 20
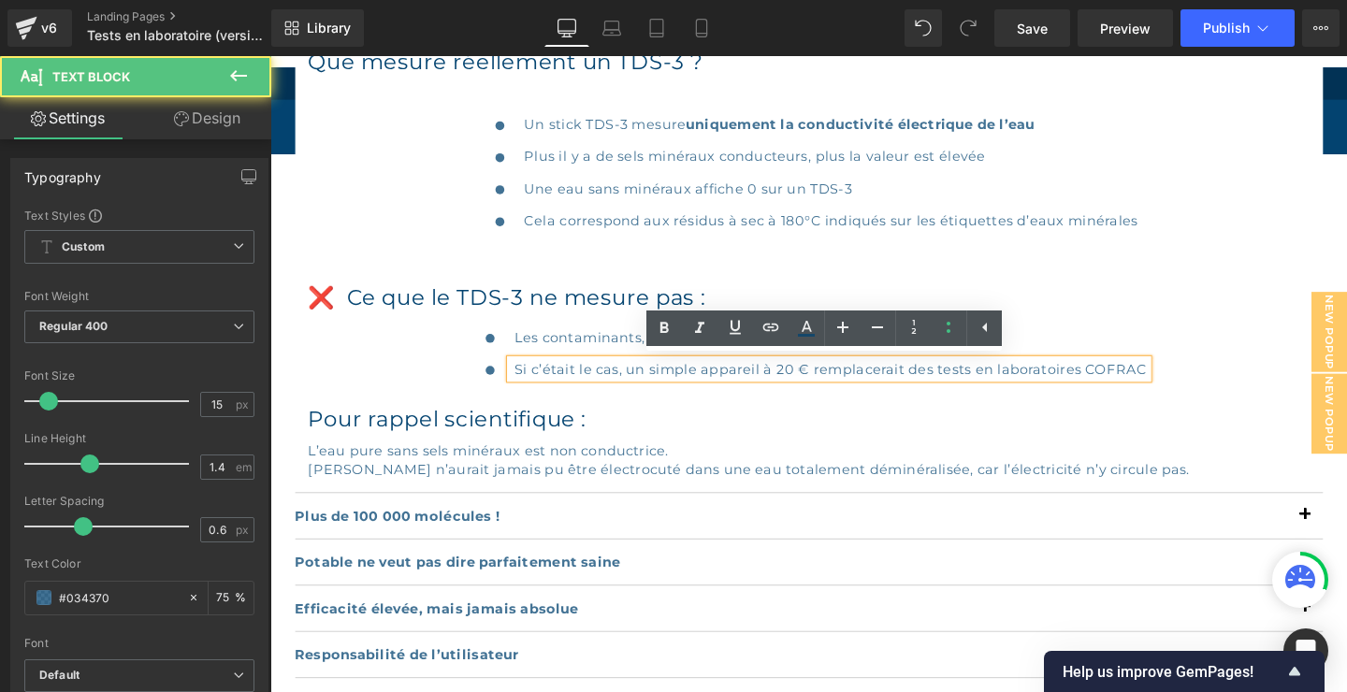
click at [1189, 384] on p "Si c’était le cas, un simple appareil à 20 € remplacerait des tests en laborato…" at bounding box center [859, 385] width 665 height 20
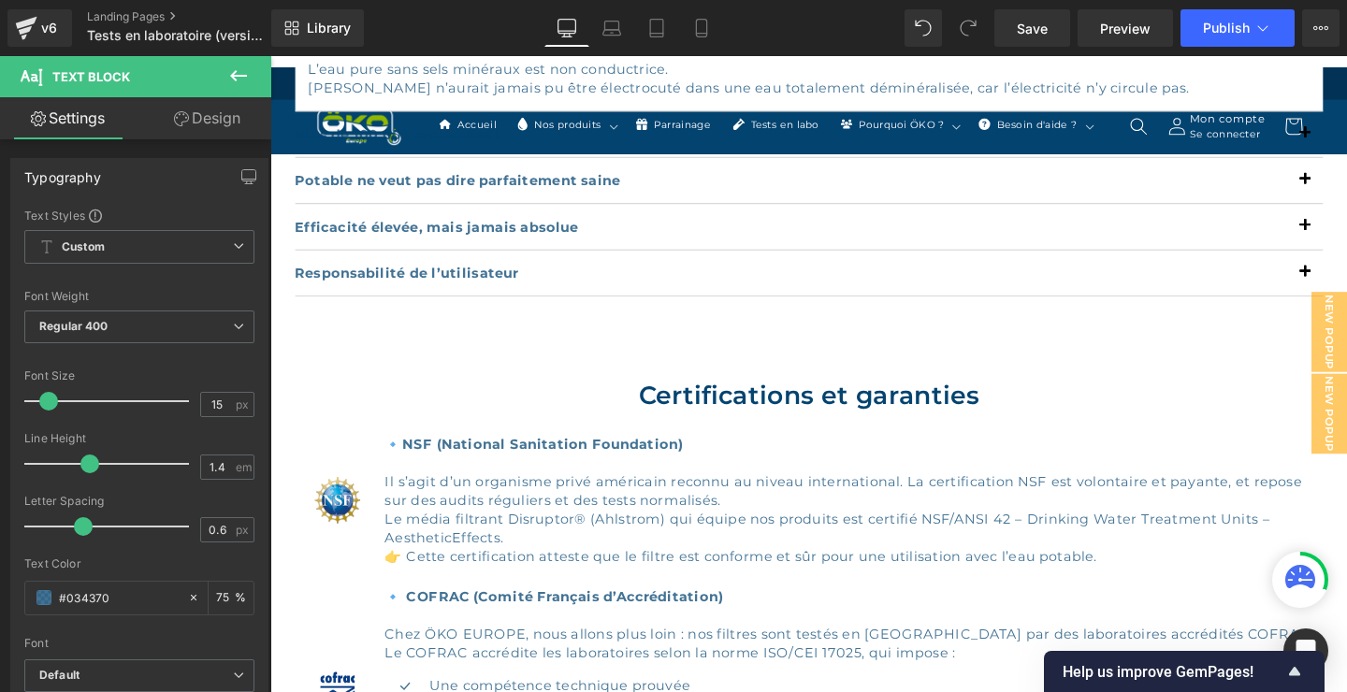
scroll to position [1704, 0]
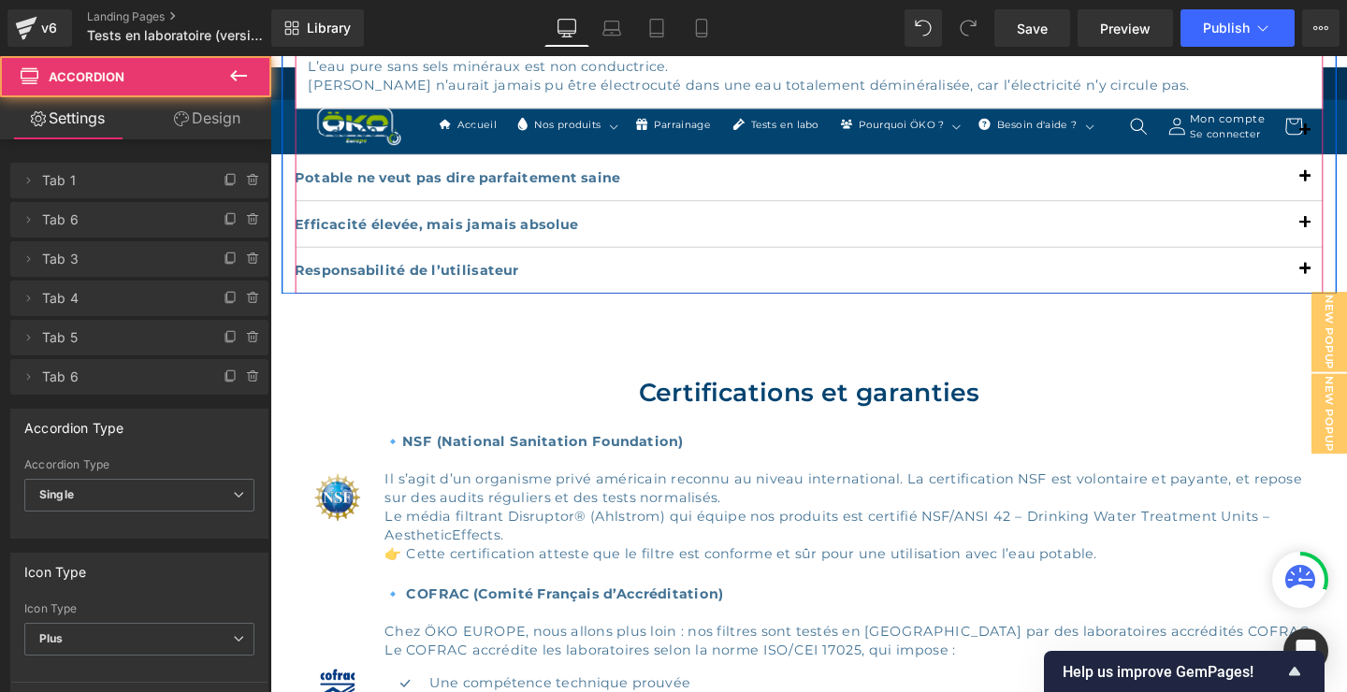
click at [897, 271] on div "Responsabilité de l’utilisateur Text Block" at bounding box center [836, 281] width 1080 height 49
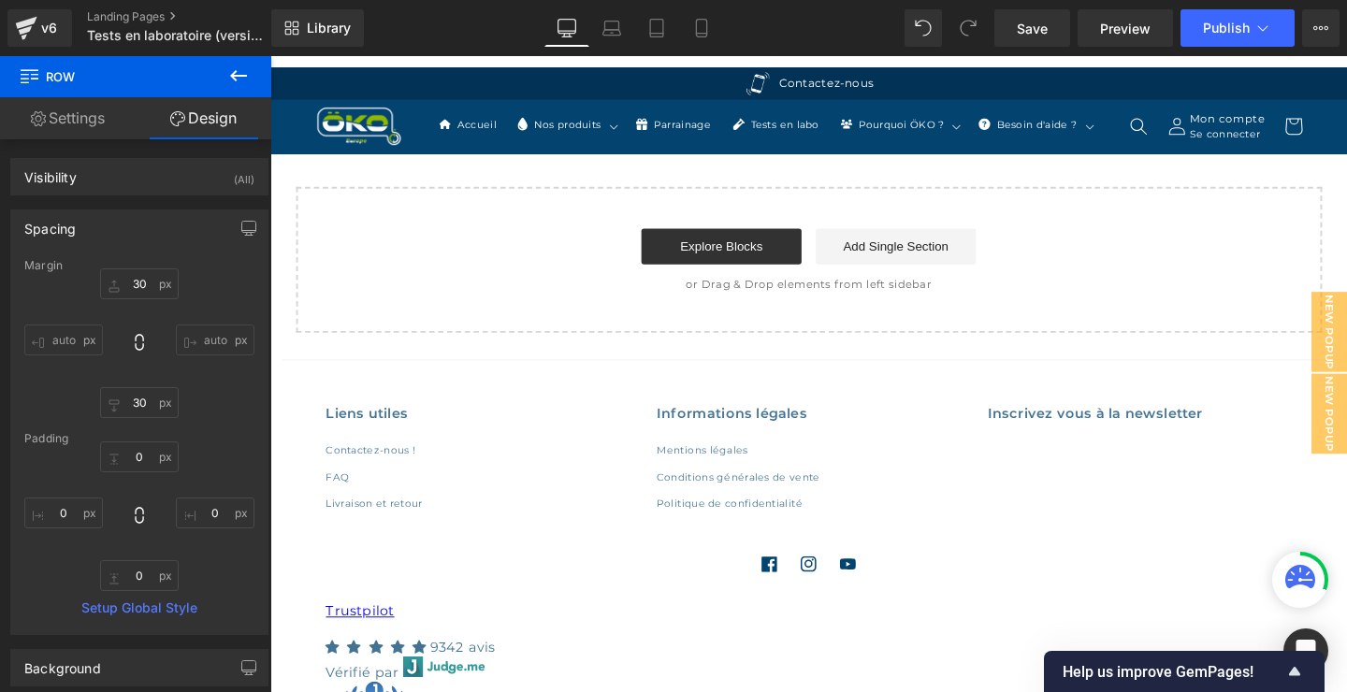
scroll to position [6570, 0]
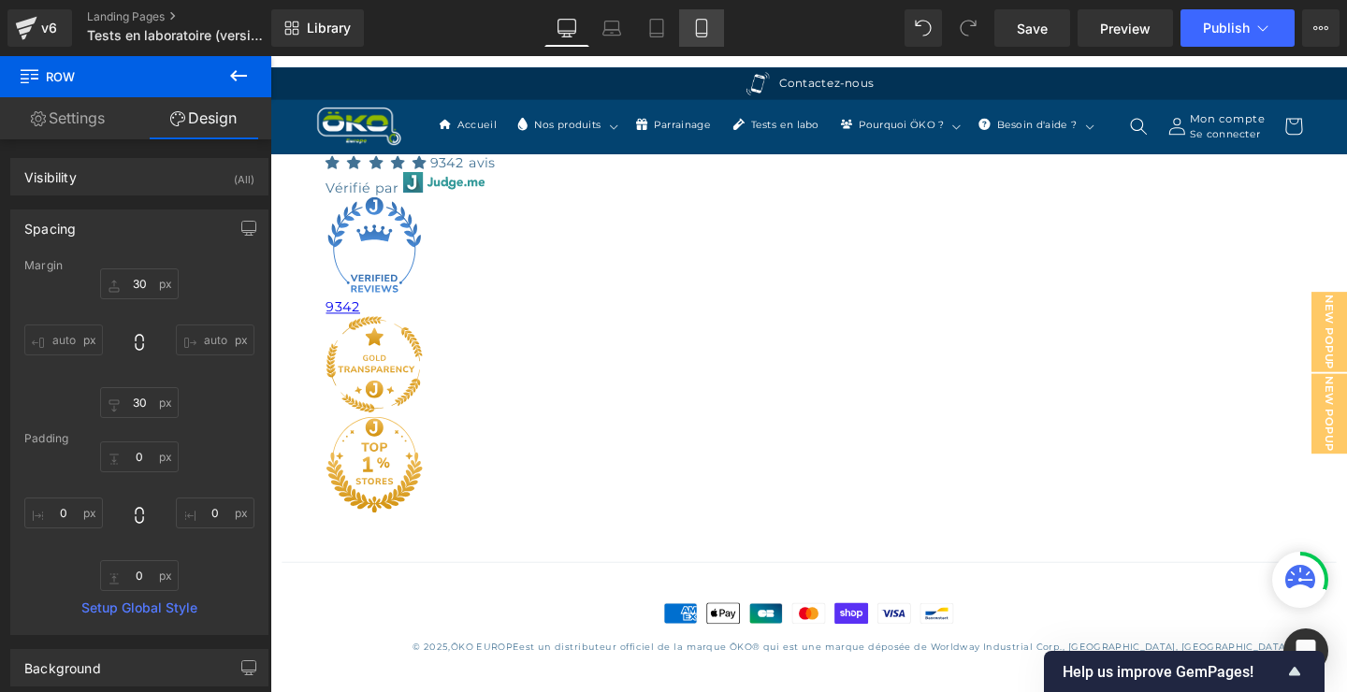
click at [706, 27] on icon at bounding box center [701, 28] width 19 height 19
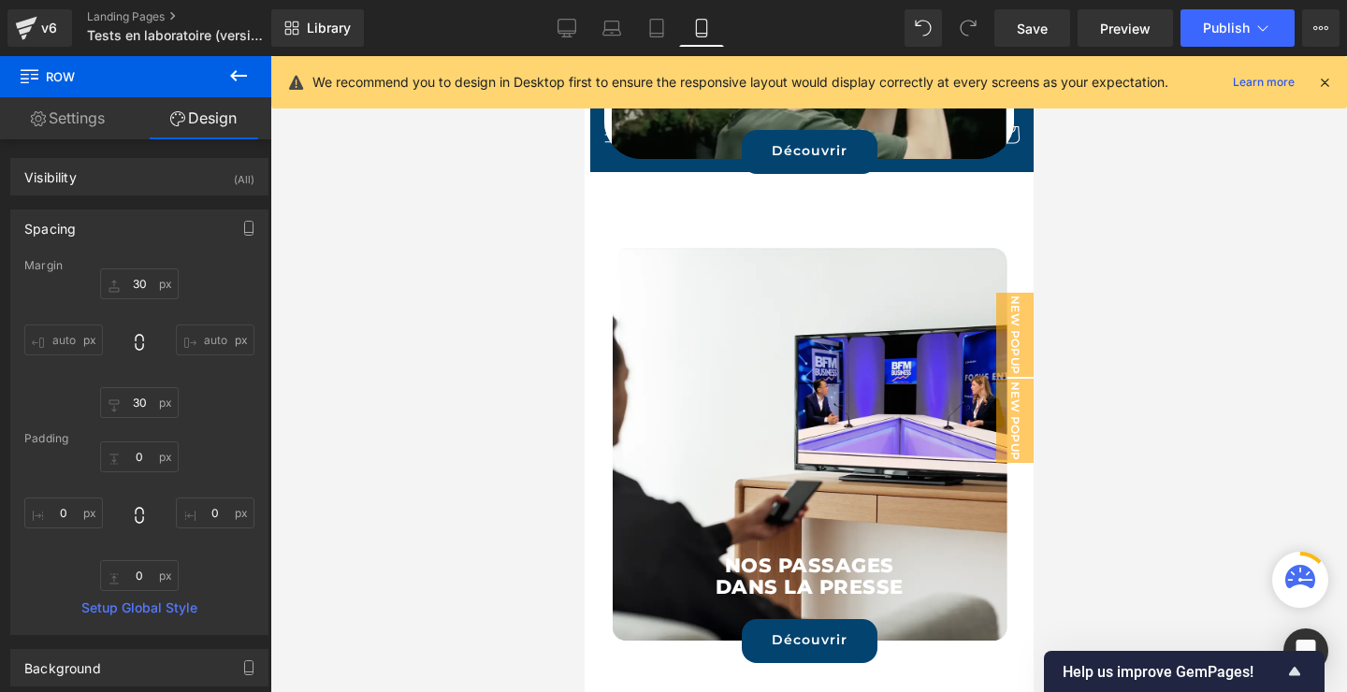
type input "0"
type input "30"
type input "0"
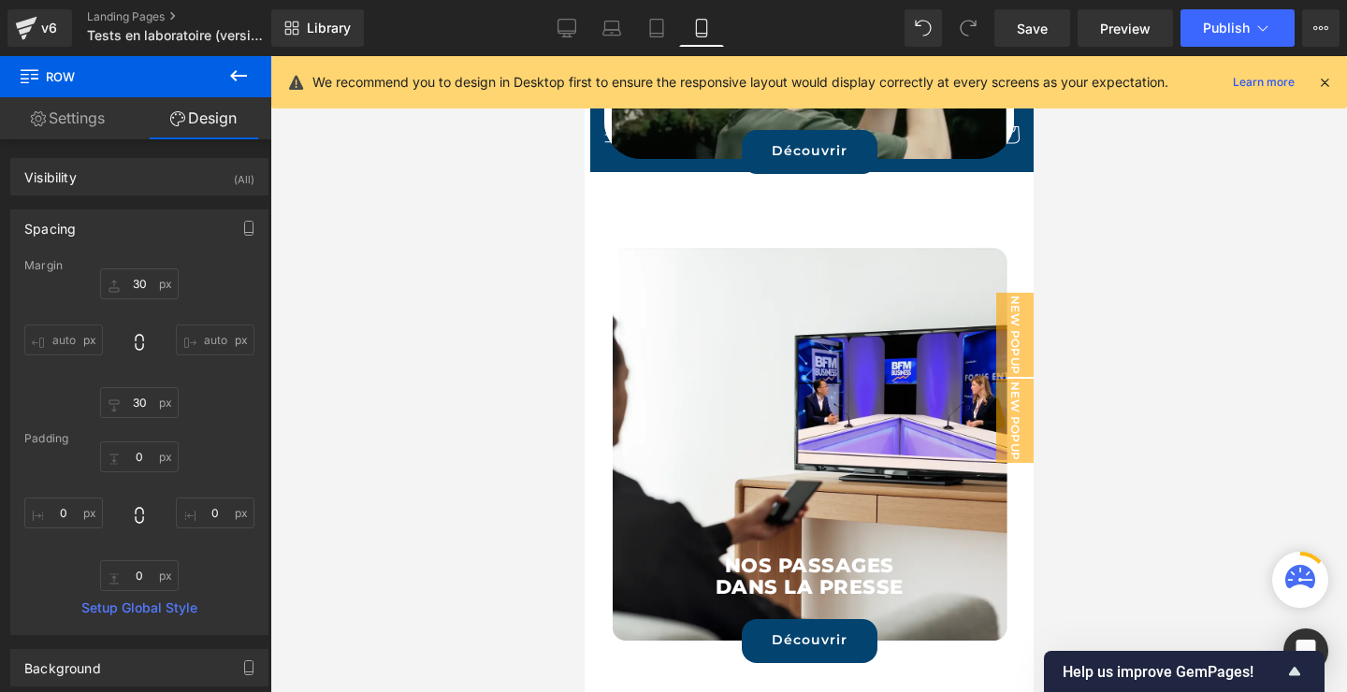
type input "0"
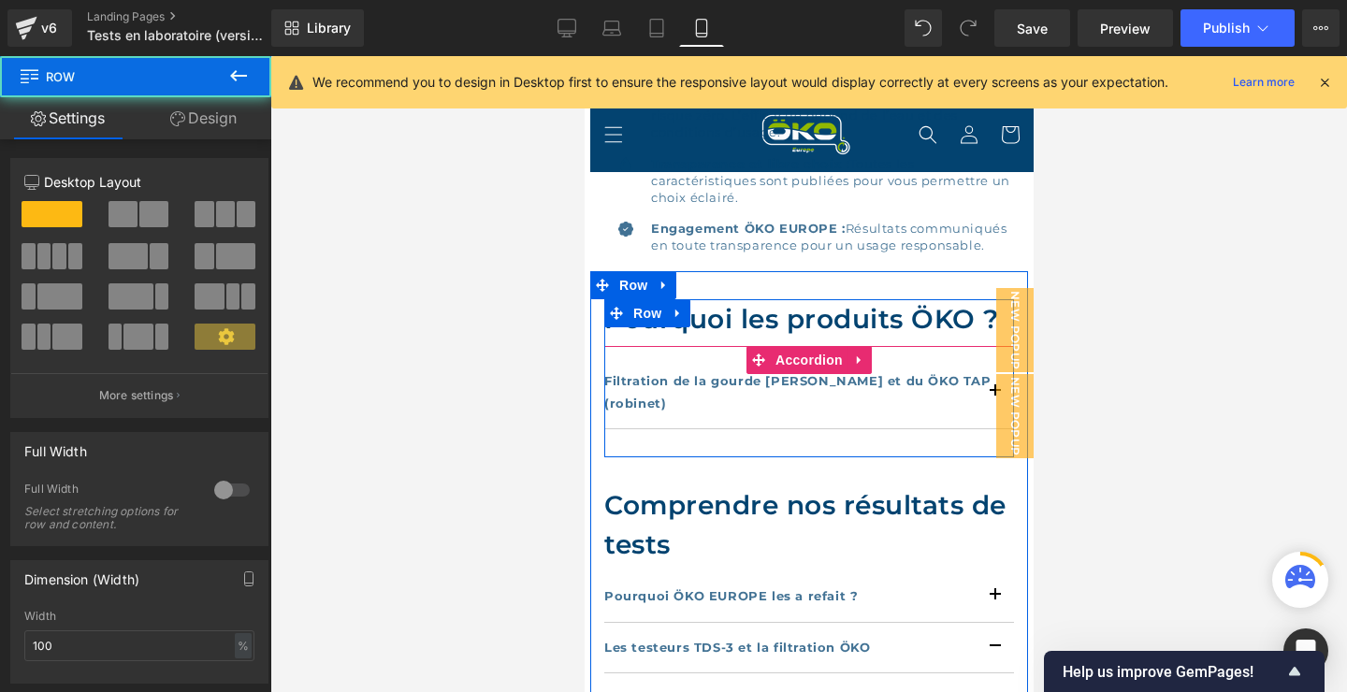
drag, startPoint x: 762, startPoint y: 433, endPoint x: 763, endPoint y: 421, distance: 12.2
click at [763, 421] on div "Pourquoi les produits ÖKO ? Heading Filtration de la gourde [PERSON_NAME] et du…" at bounding box center [808, 378] width 410 height 158
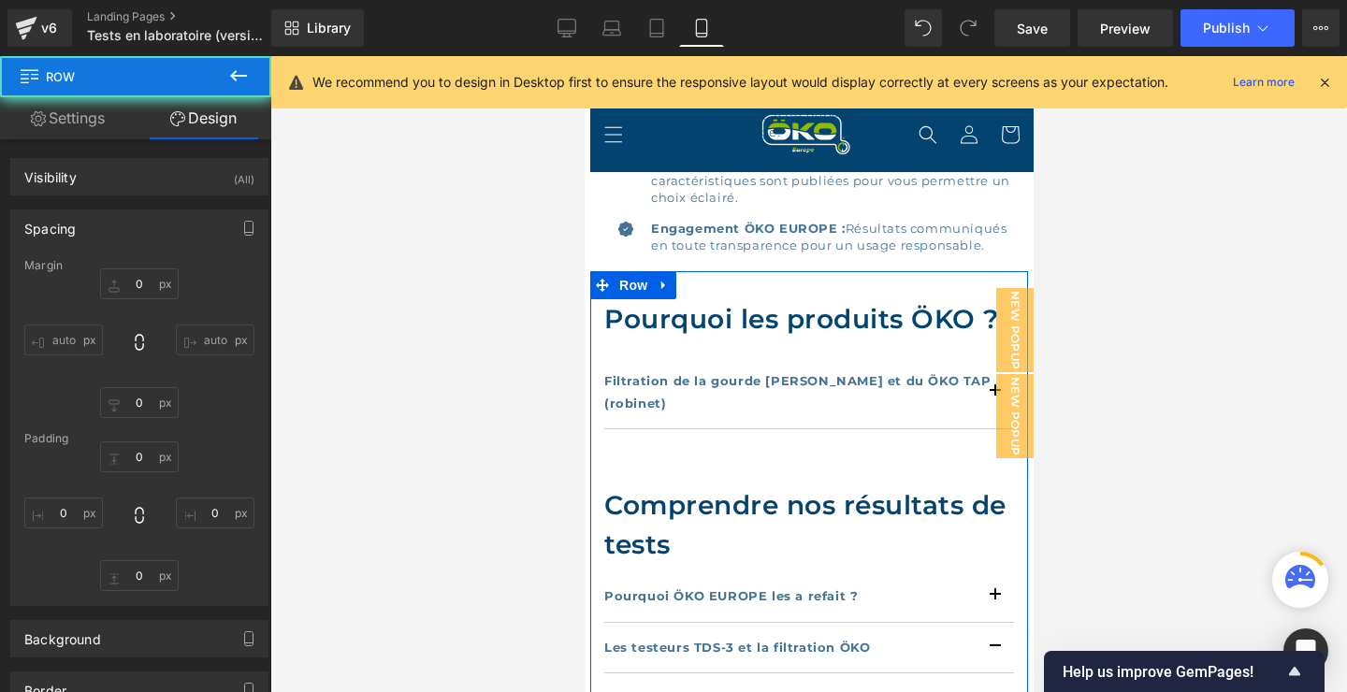
type input "30"
type input "0"
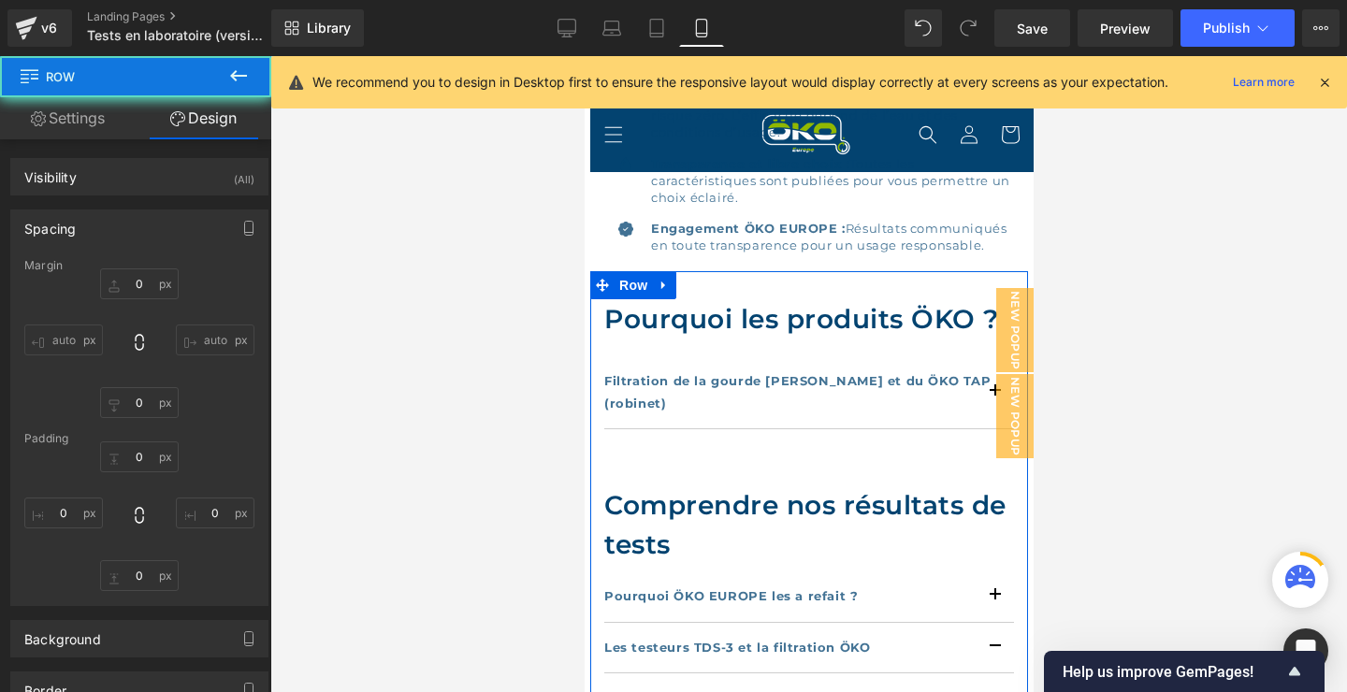
type input "0"
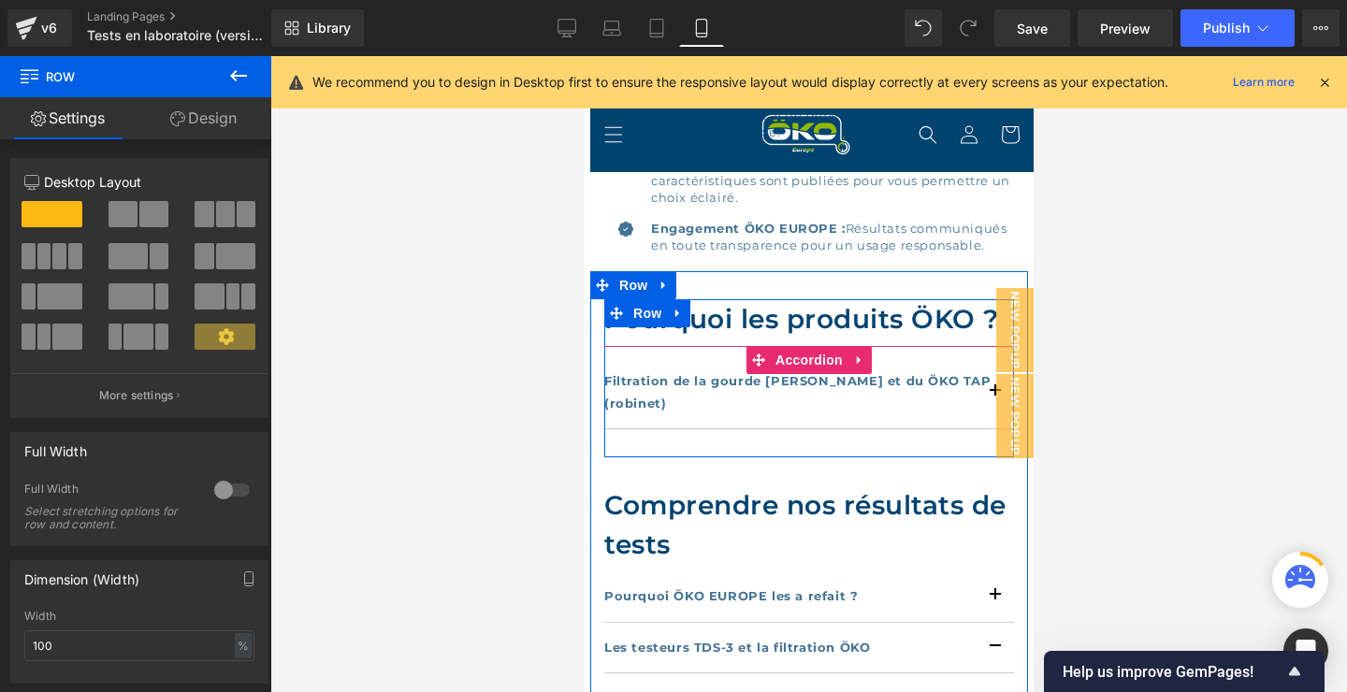
click at [929, 365] on div "Filtration de la gourde [PERSON_NAME] et du ÖKO TAP (robinet) Text Block" at bounding box center [808, 392] width 410 height 73
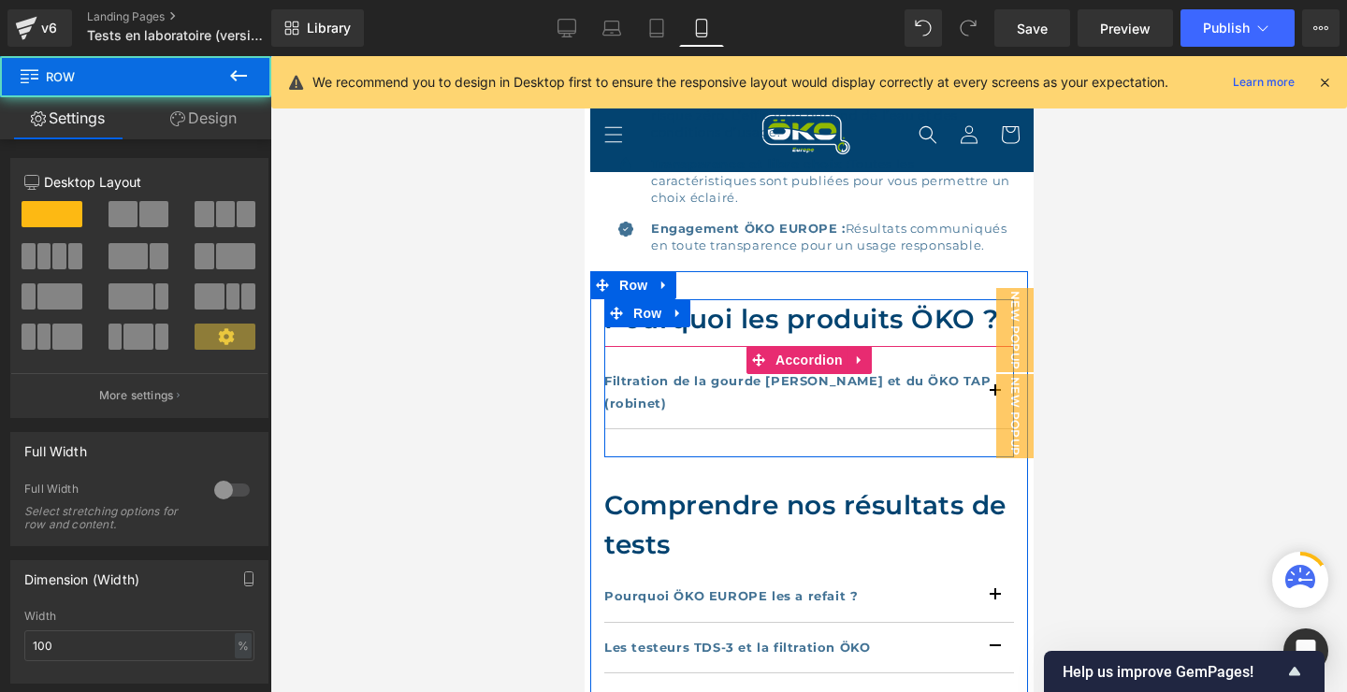
click at [977, 427] on div "Pourquoi les produits ÖKO ? Heading Filtration de la gourde [PERSON_NAME] et du…" at bounding box center [808, 378] width 410 height 158
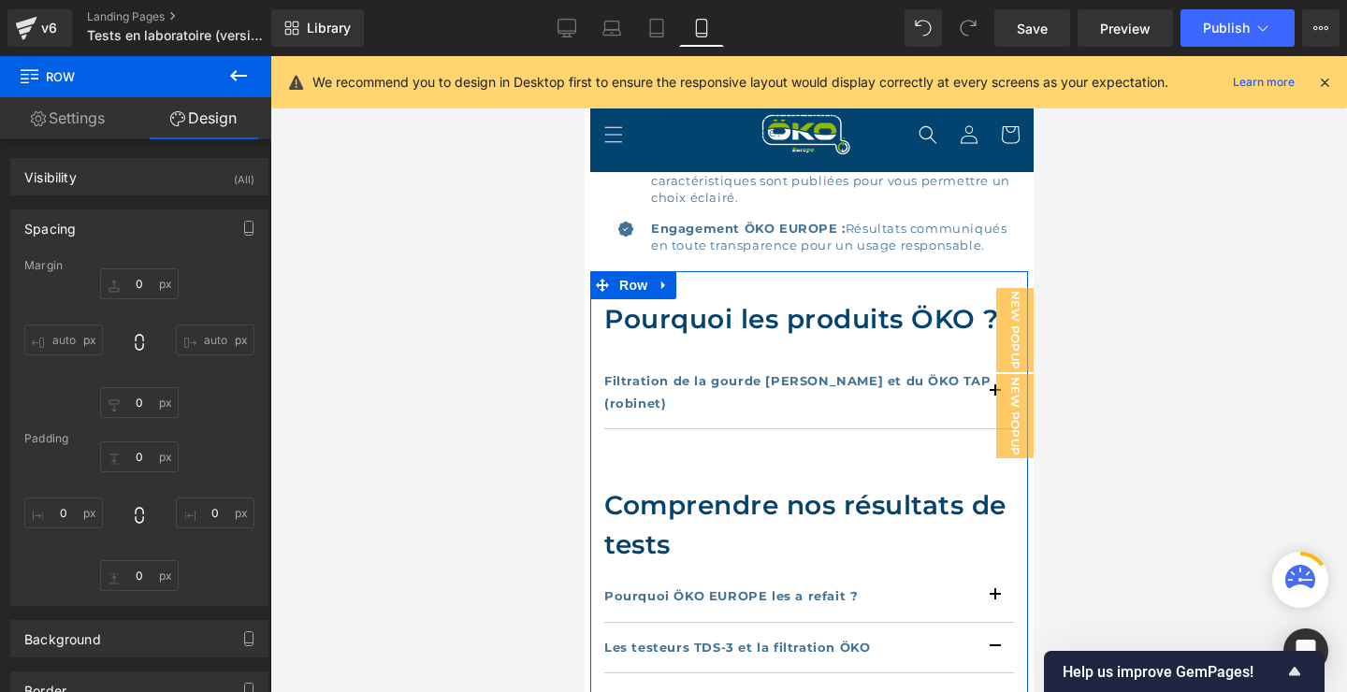
type input "30"
type input "0"
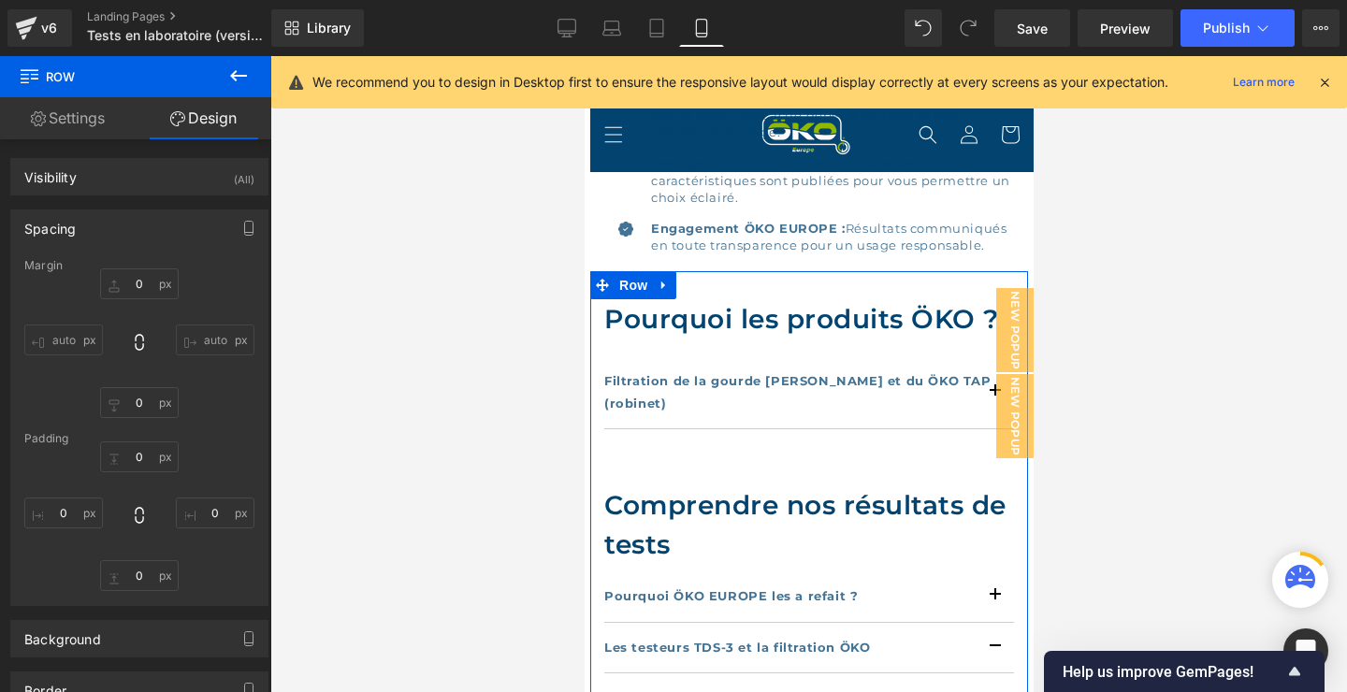
type input "0"
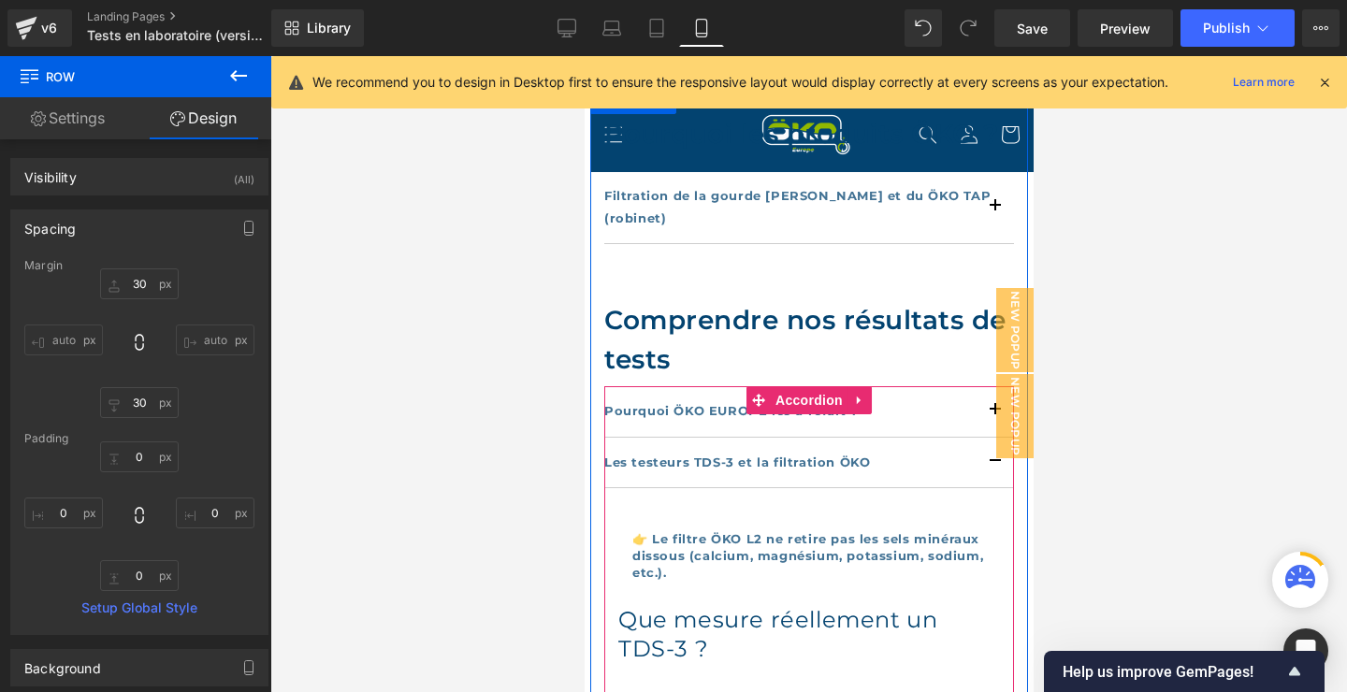
scroll to position [1076, 0]
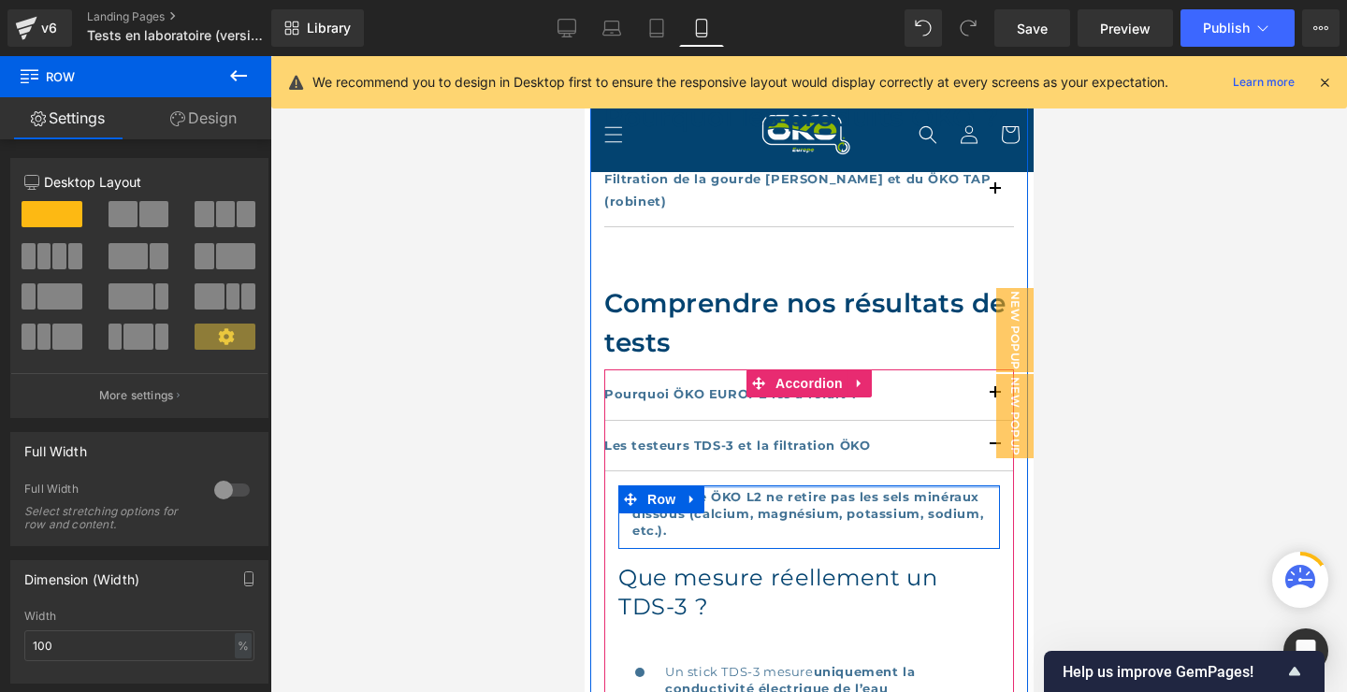
drag, startPoint x: 818, startPoint y: 487, endPoint x: 818, endPoint y: 462, distance: 25.3
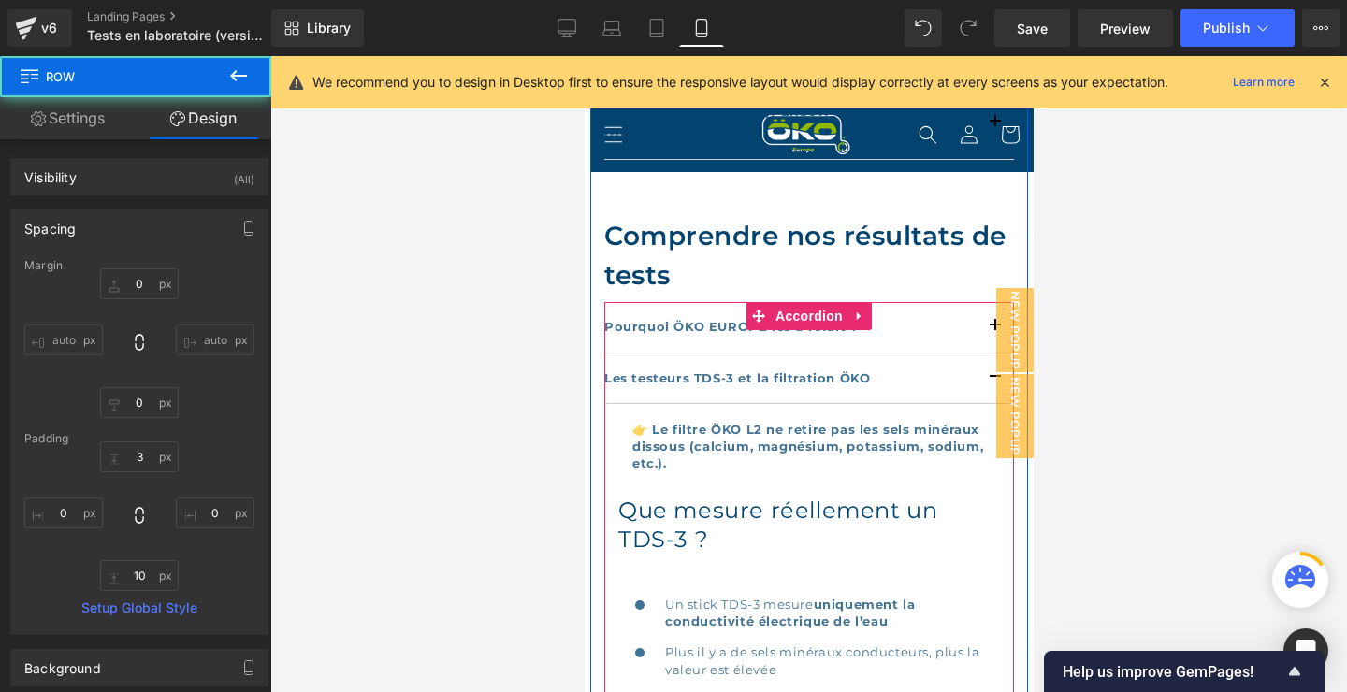
scroll to position [1278, 0]
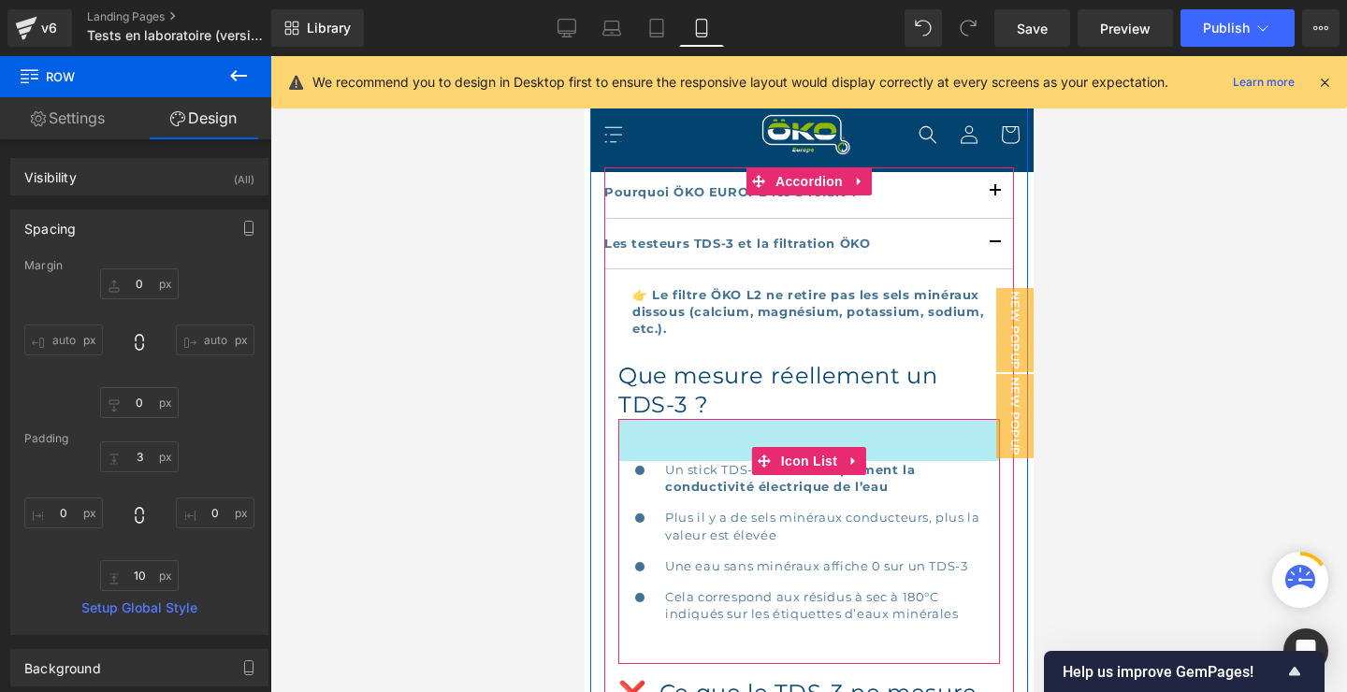
click at [847, 419] on div "45px" at bounding box center [808, 440] width 382 height 42
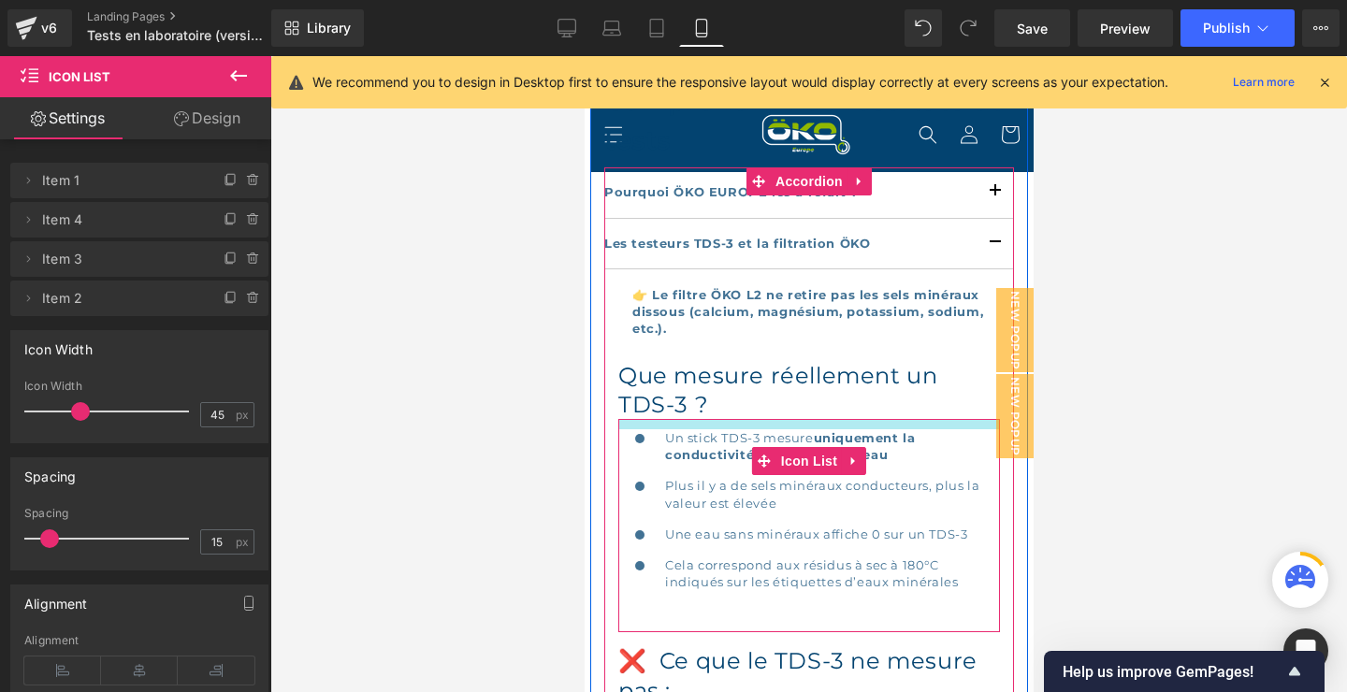
drag, startPoint x: 892, startPoint y: 411, endPoint x: 892, endPoint y: 379, distance: 32.7
click at [892, 379] on article "👉 Le filtre ÖKO L2 ne retire pas les sels minéraux dissous (calcium, magnésium,…" at bounding box center [808, 611] width 410 height 685
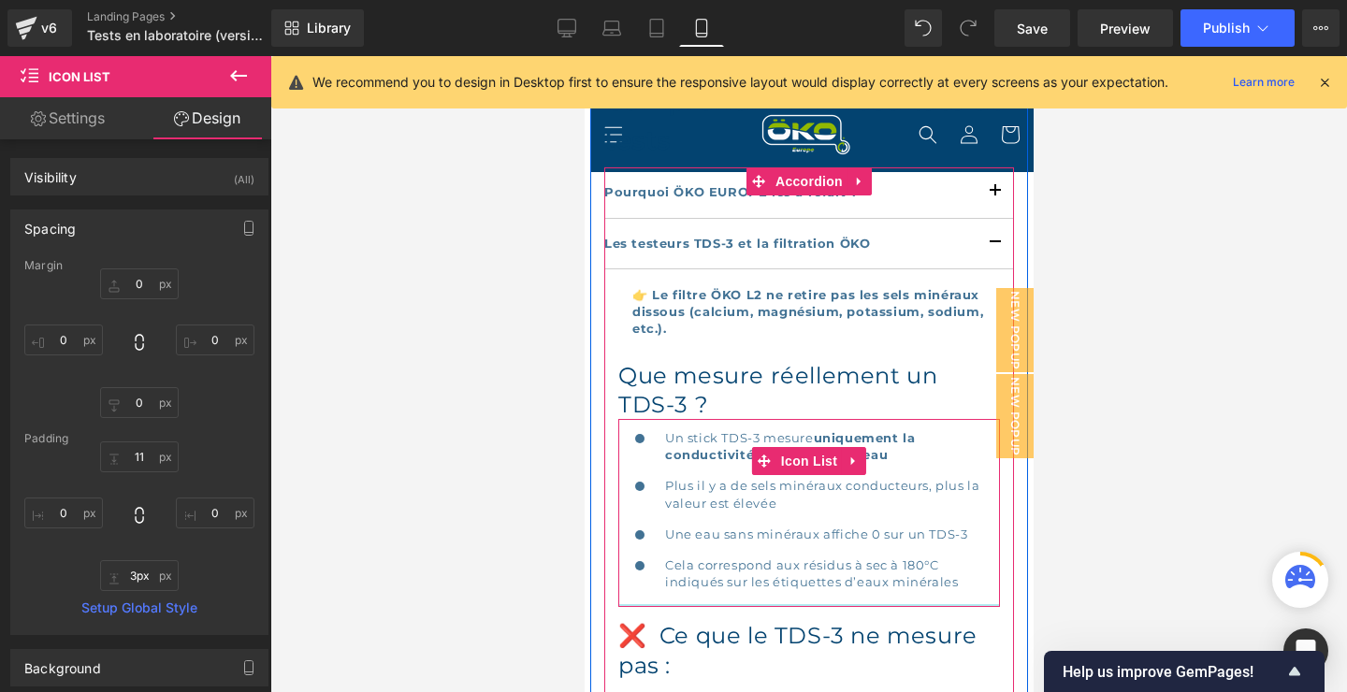
type input "0px"
drag, startPoint x: 888, startPoint y: 597, endPoint x: 888, endPoint y: 569, distance: 28.1
click at [888, 569] on div "Icon Un stick TDS-3 mesure uniquement la conductivité électrique de l’eau Text …" at bounding box center [808, 511] width 382 height 185
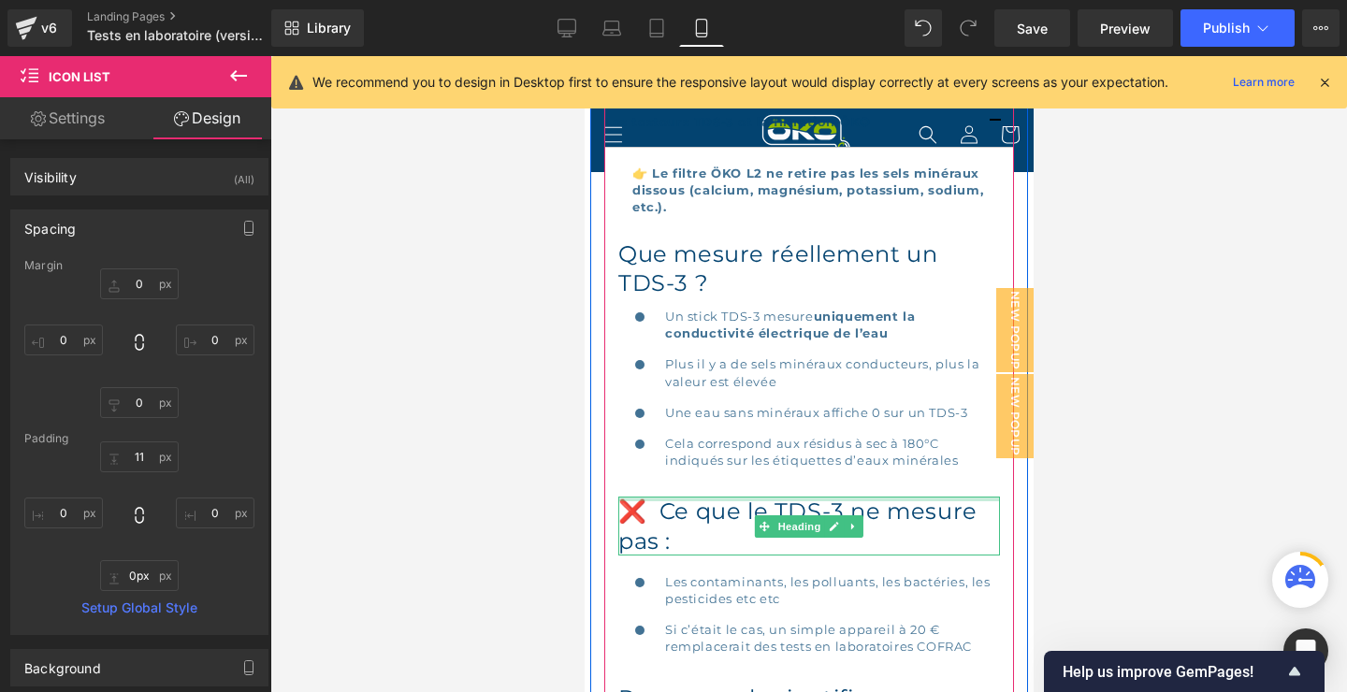
scroll to position [1480, 0]
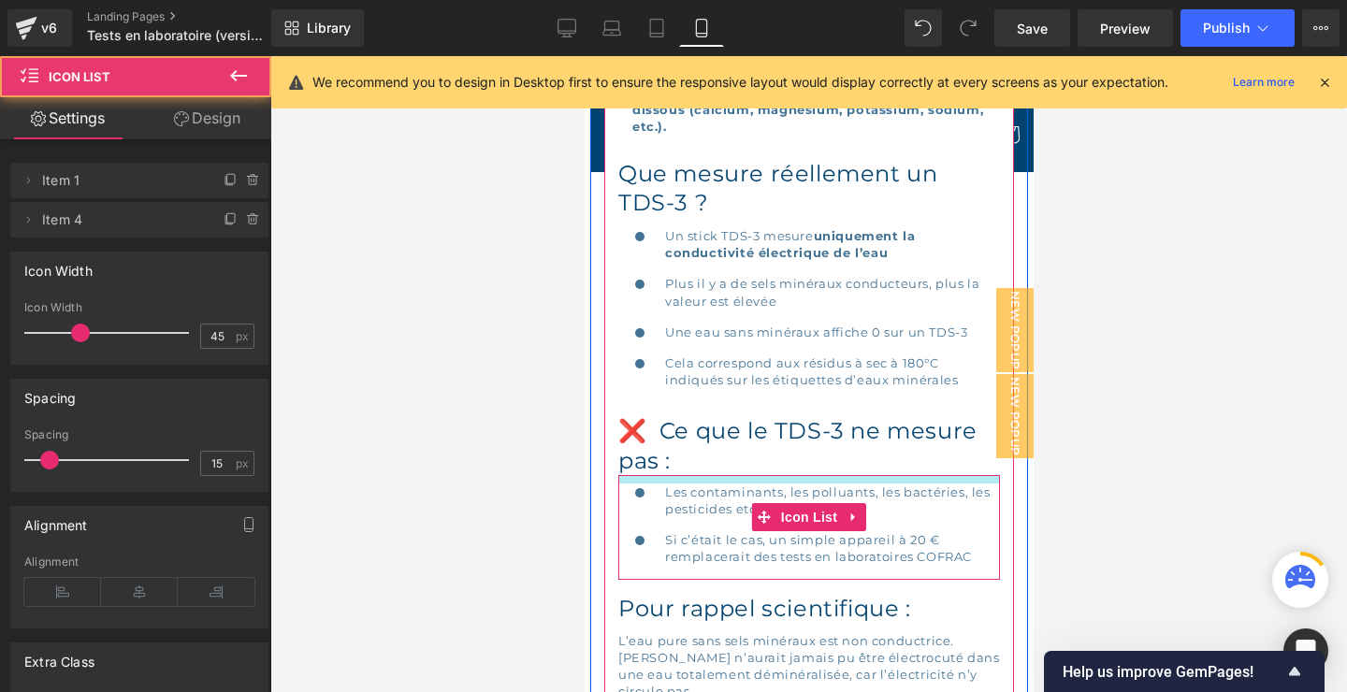
drag, startPoint x: 780, startPoint y: 457, endPoint x: 782, endPoint y: 448, distance: 9.5
click at [782, 448] on article "👉 Le filtre ÖKO L2 ne retire pas les sels minéraux dissous (calcium, magnésium,…" at bounding box center [808, 390] width 410 height 647
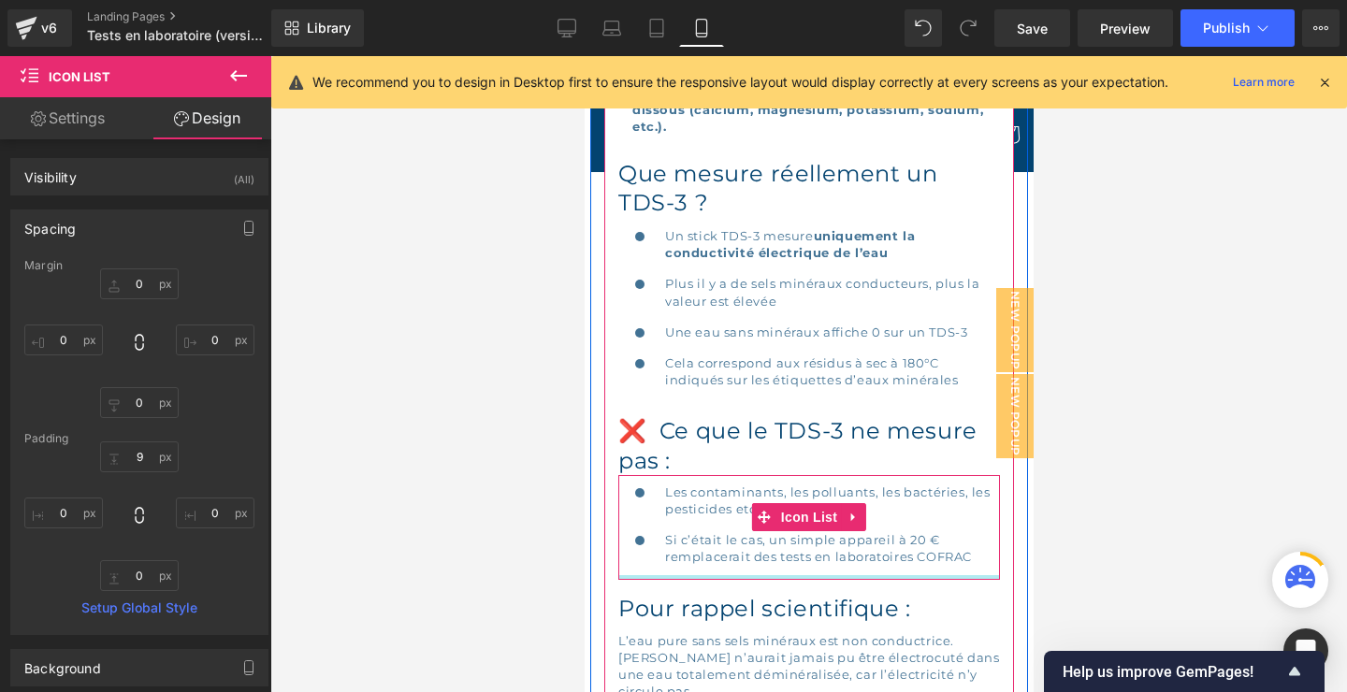
type input "0px"
click at [817, 553] on div "Icon Les contaminants, les polluants, les bactéries, les pesticides etc etc Tex…" at bounding box center [808, 527] width 382 height 105
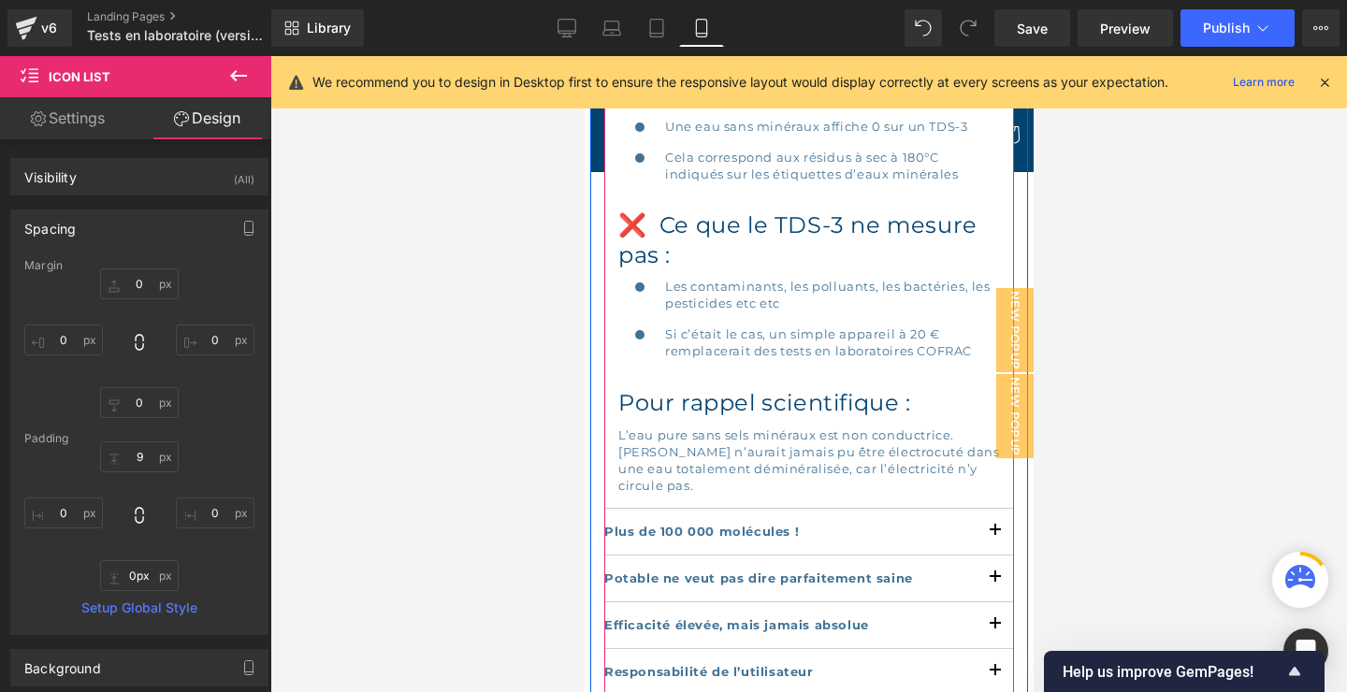
scroll to position [1682, 0]
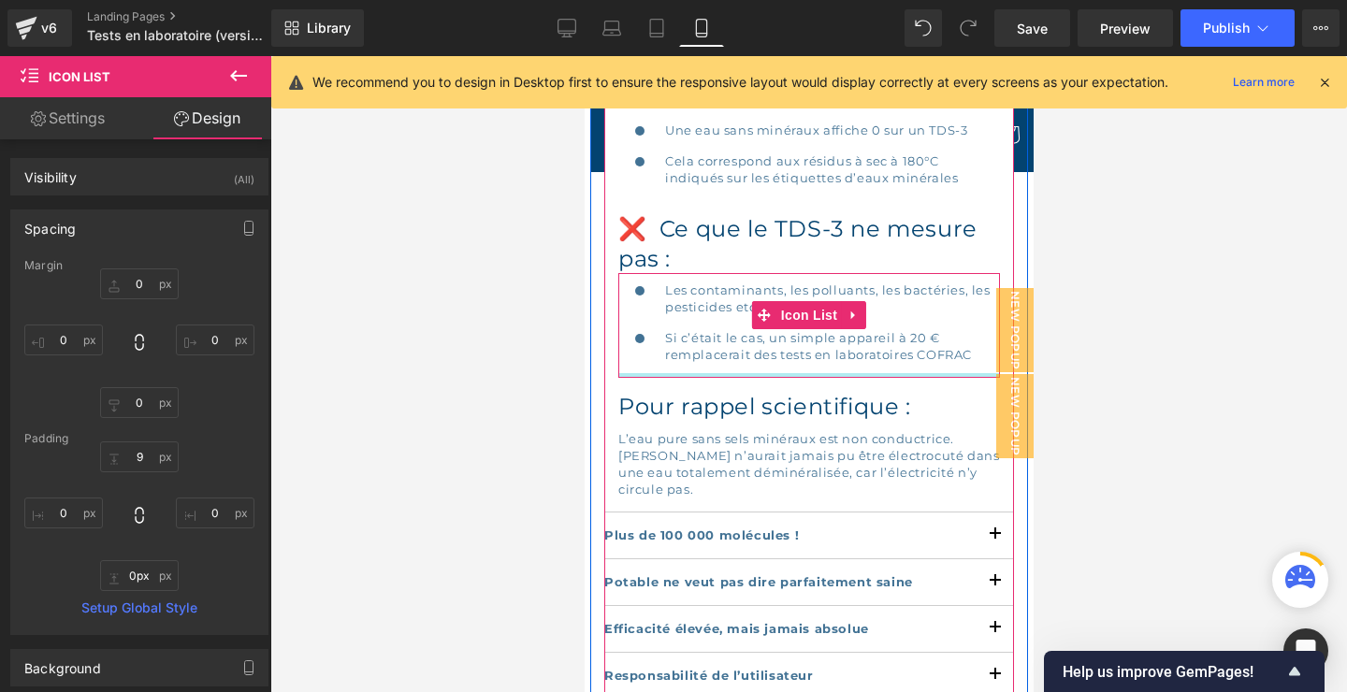
click at [830, 373] on div at bounding box center [808, 375] width 382 height 5
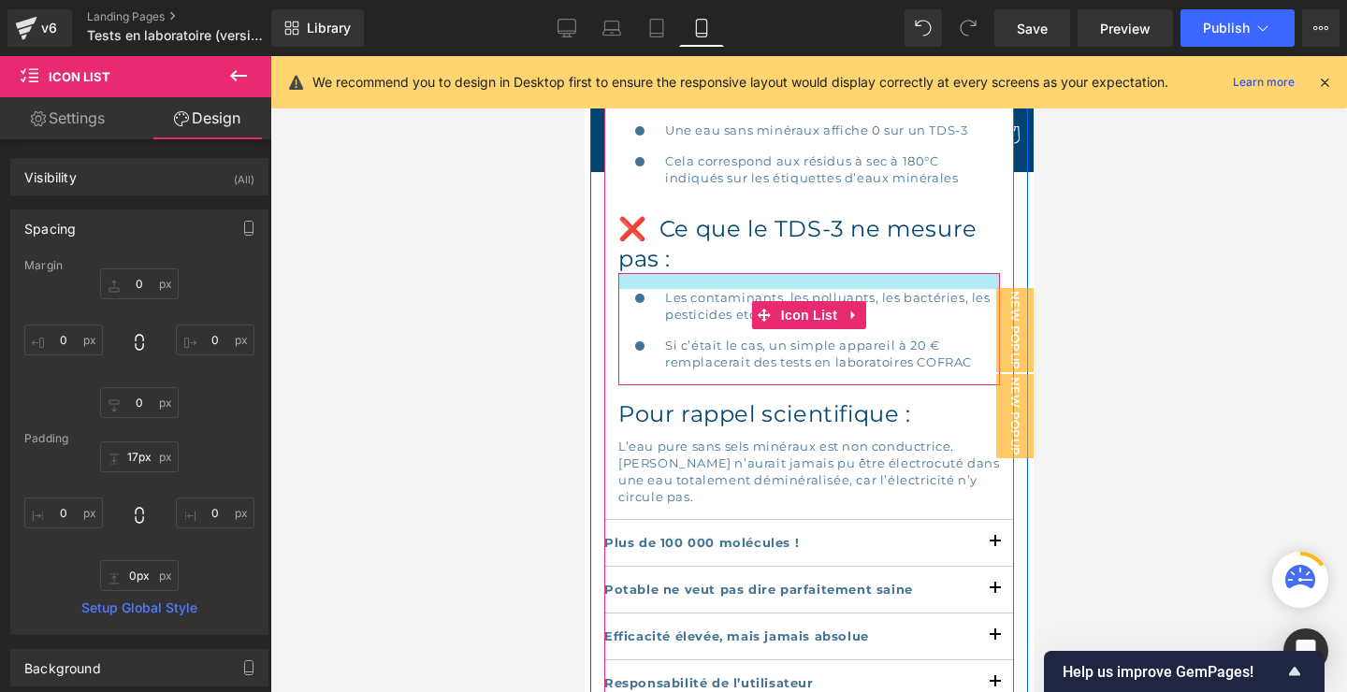
type input "18px"
click at [705, 273] on div at bounding box center [808, 281] width 382 height 17
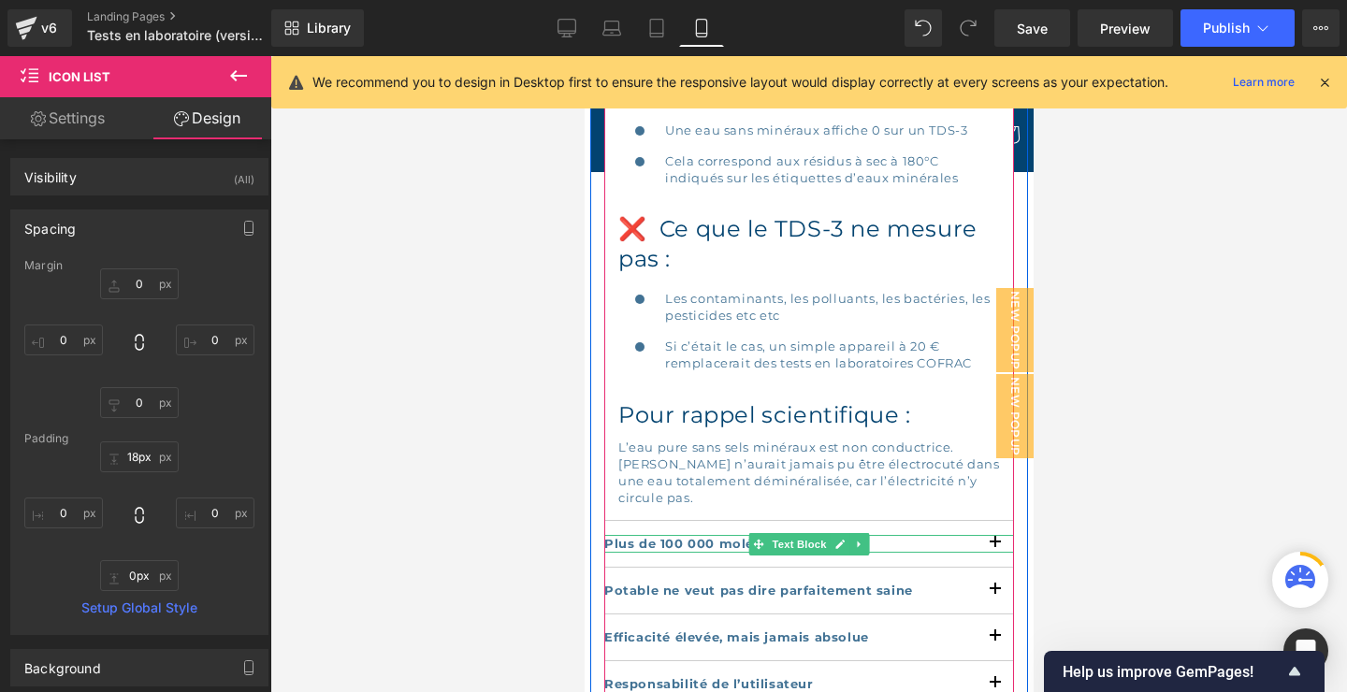
click at [1001, 535] on p "Plus de 100 000 molécules !" at bounding box center [808, 543] width 410 height 17
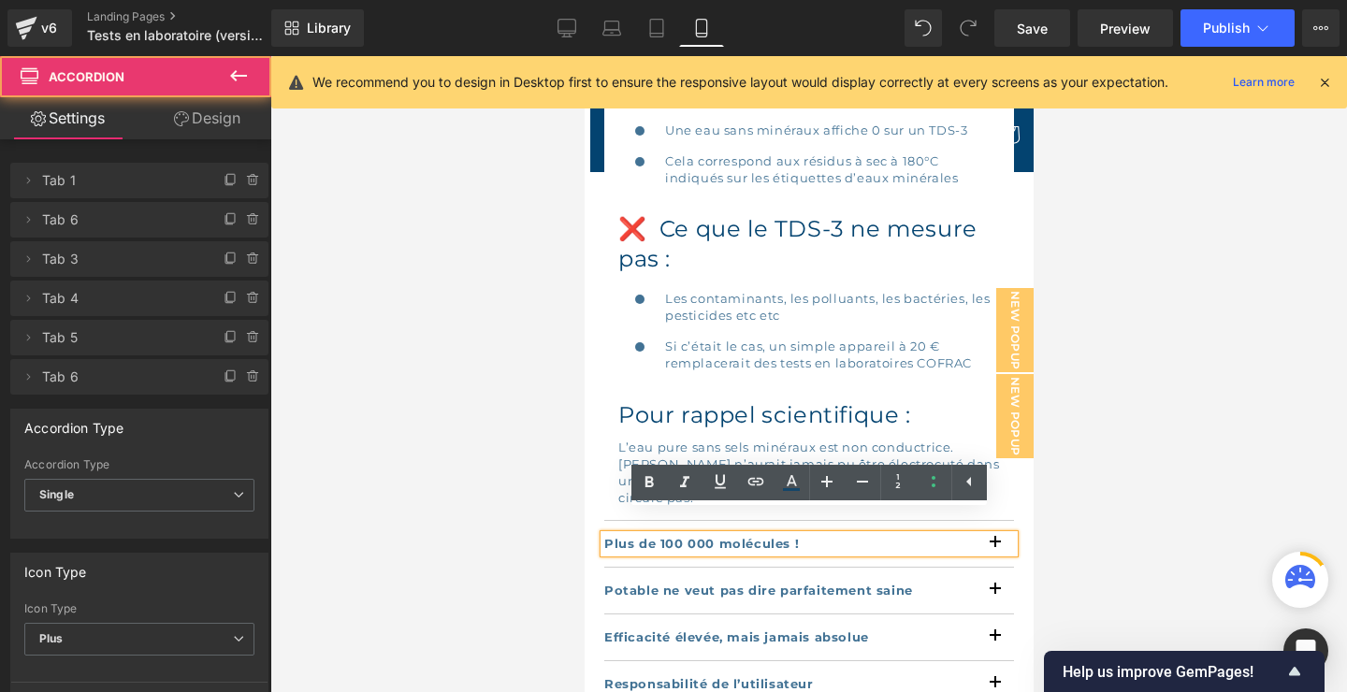
click at [1001, 545] on button "button" at bounding box center [993, 544] width 37 height 46
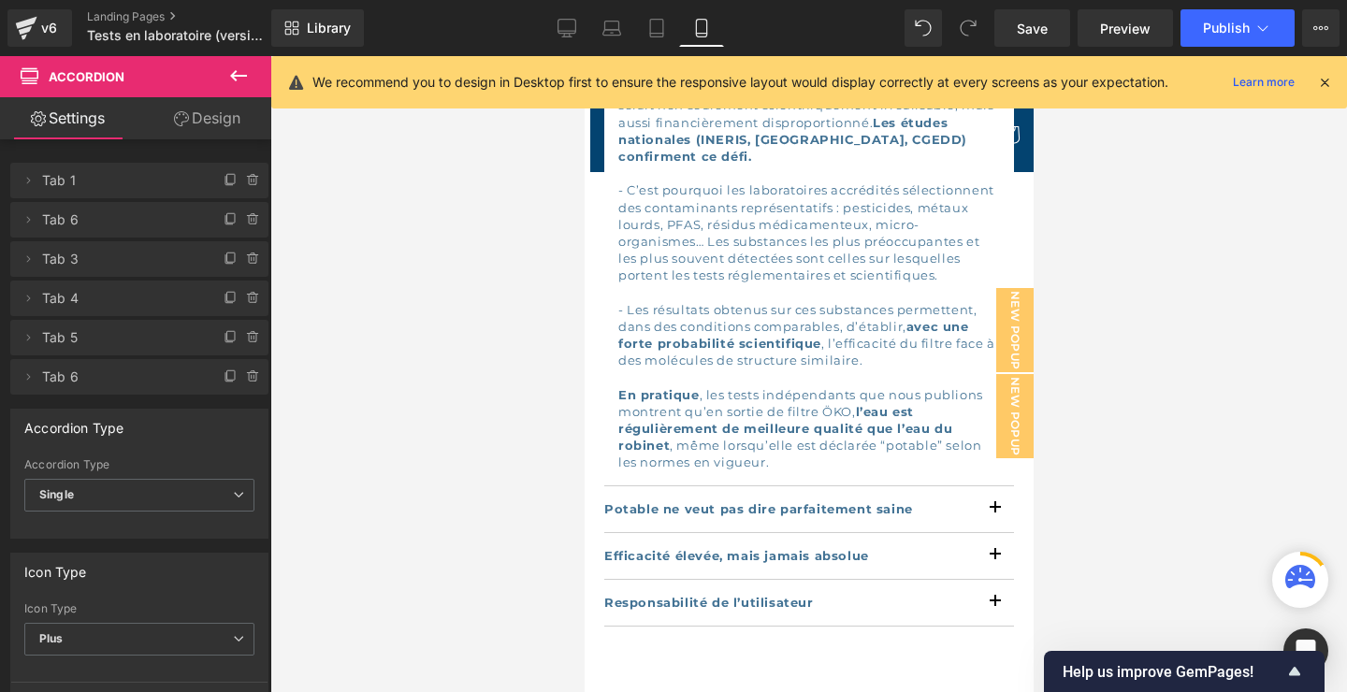
scroll to position [1631, 0]
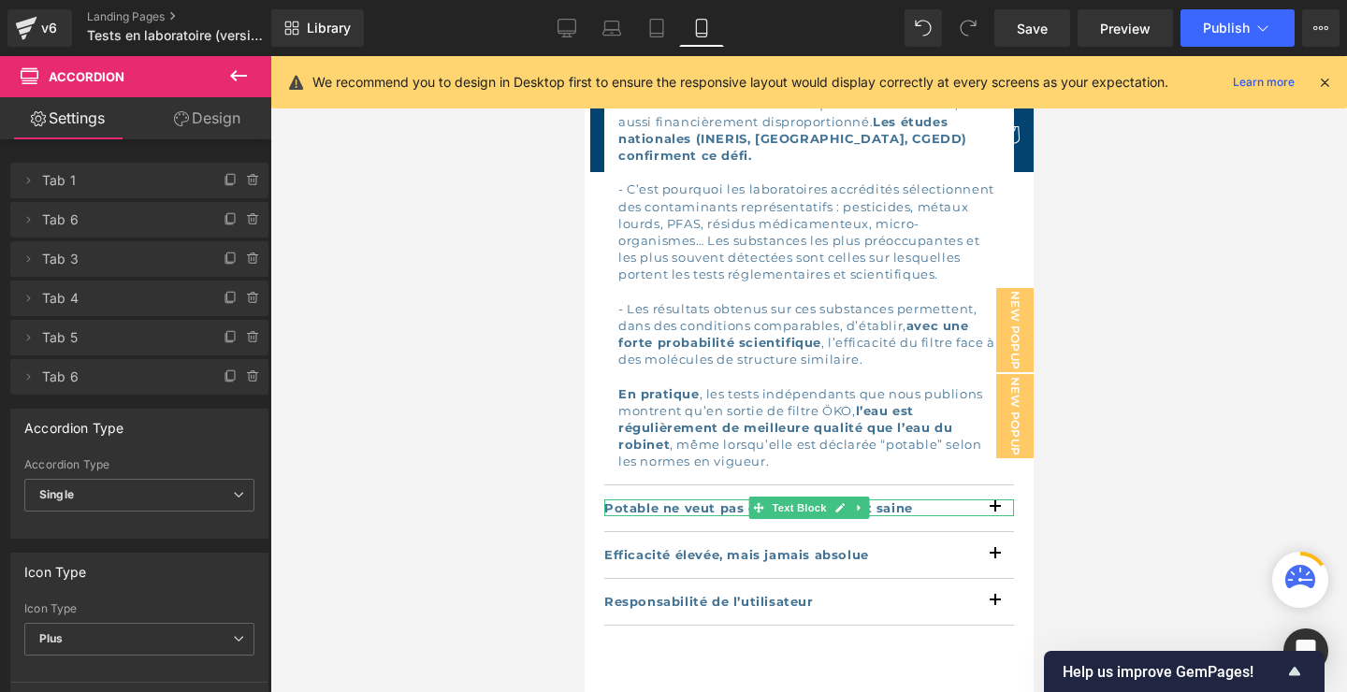
click at [995, 499] on p "Potable ne veut pas dire parfaitement saine" at bounding box center [808, 507] width 410 height 17
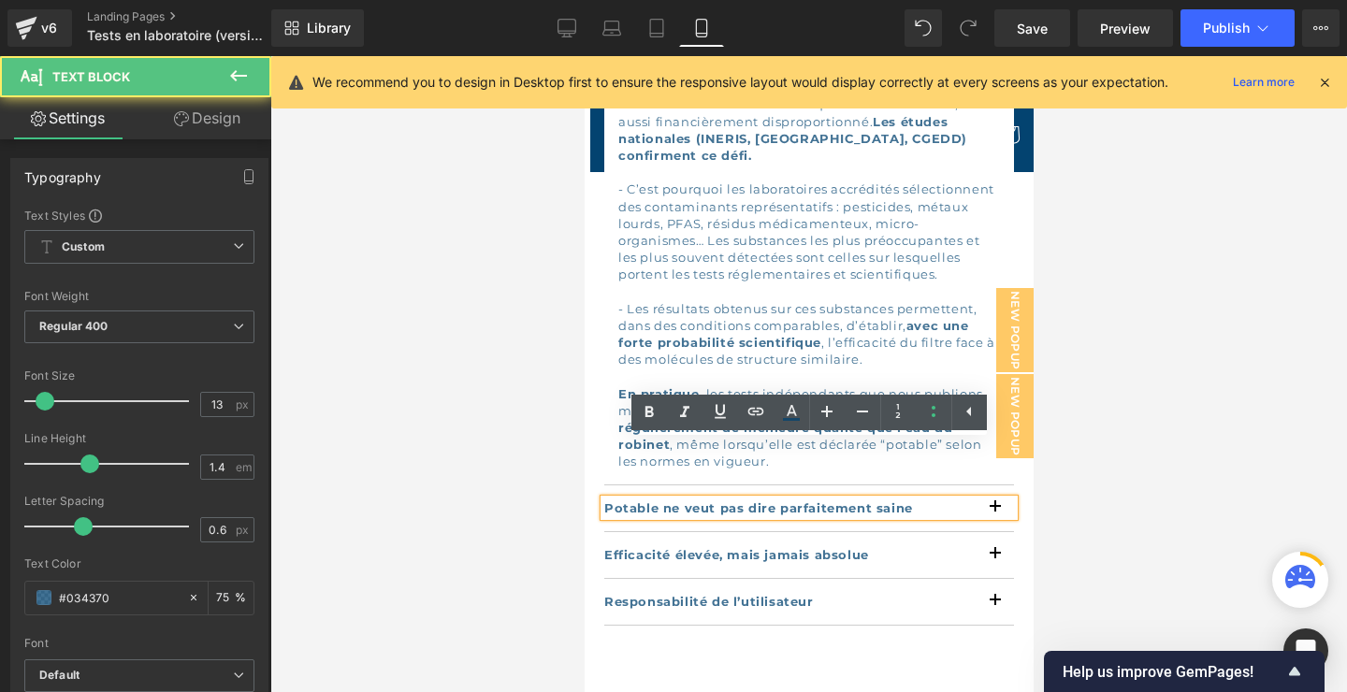
click at [993, 532] on button "button" at bounding box center [993, 555] width 37 height 46
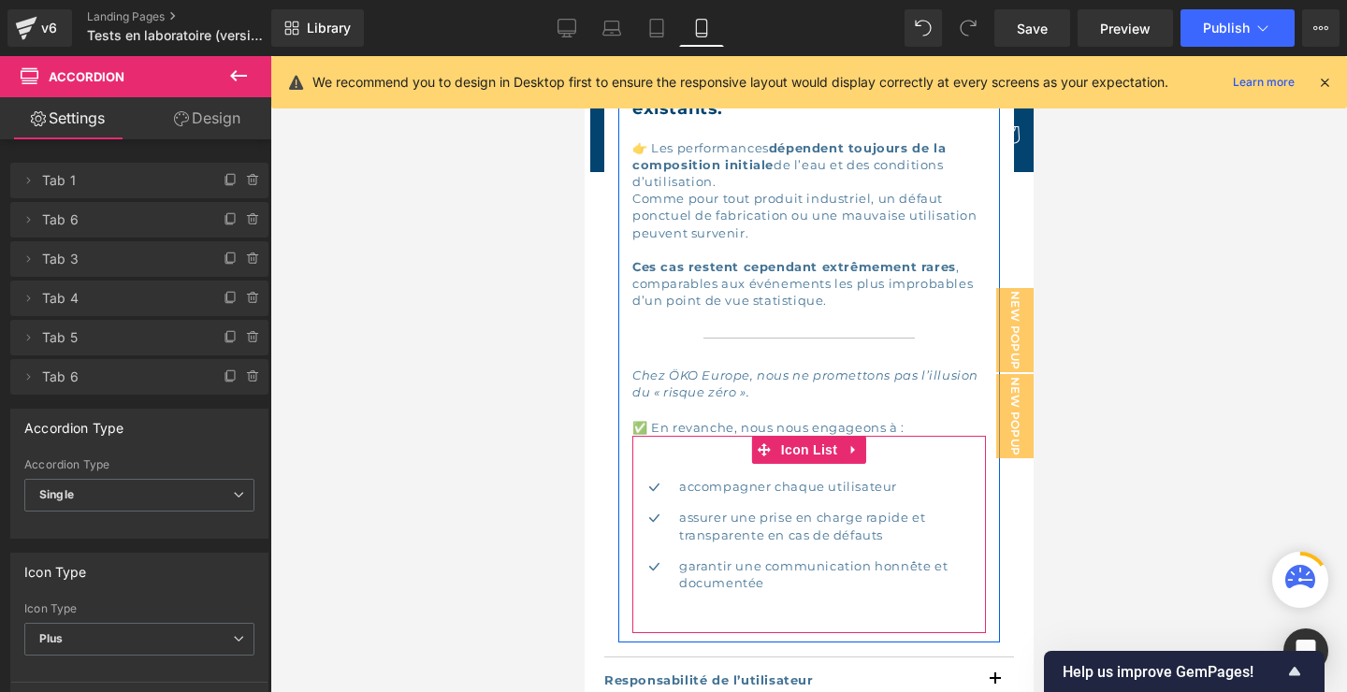
scroll to position [1951, 0]
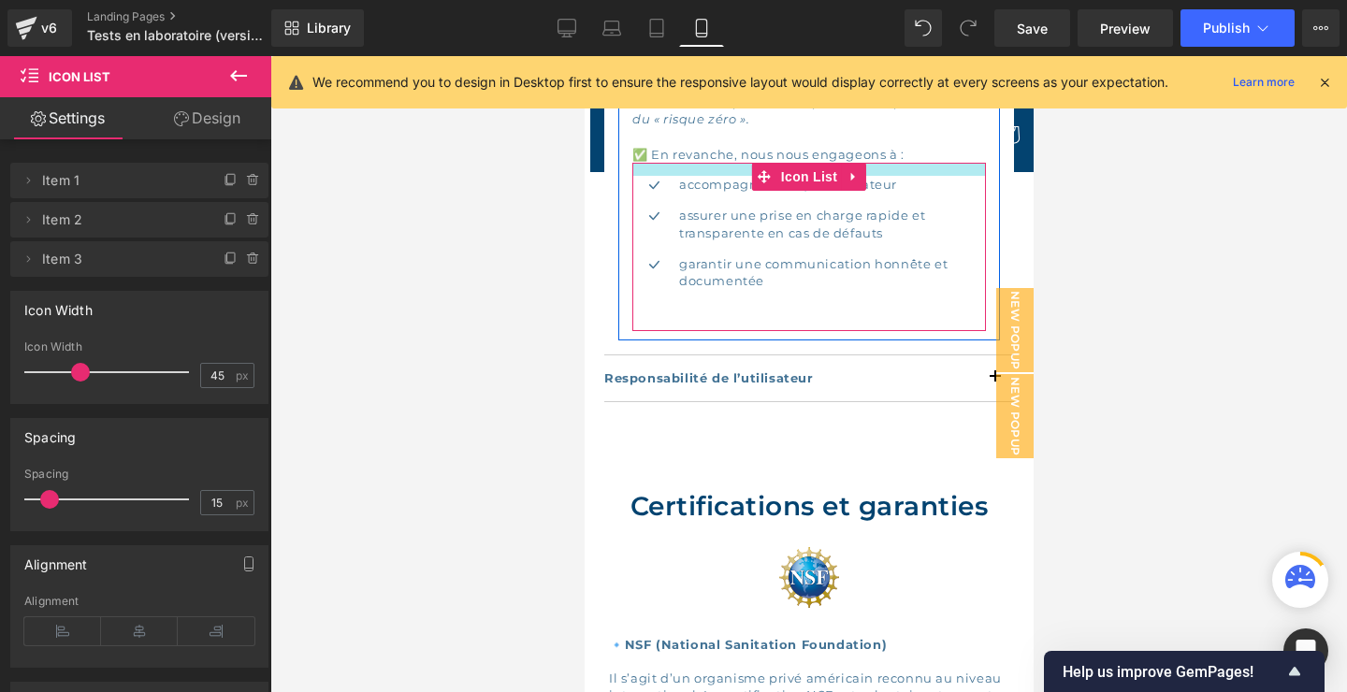
drag, startPoint x: 726, startPoint y: 150, endPoint x: 729, endPoint y: 122, distance: 28.3
click at [729, 122] on div "Aucun système de filtration ne peut garantir une efficacité absolue sur l’ensem…" at bounding box center [808, 45] width 382 height 571
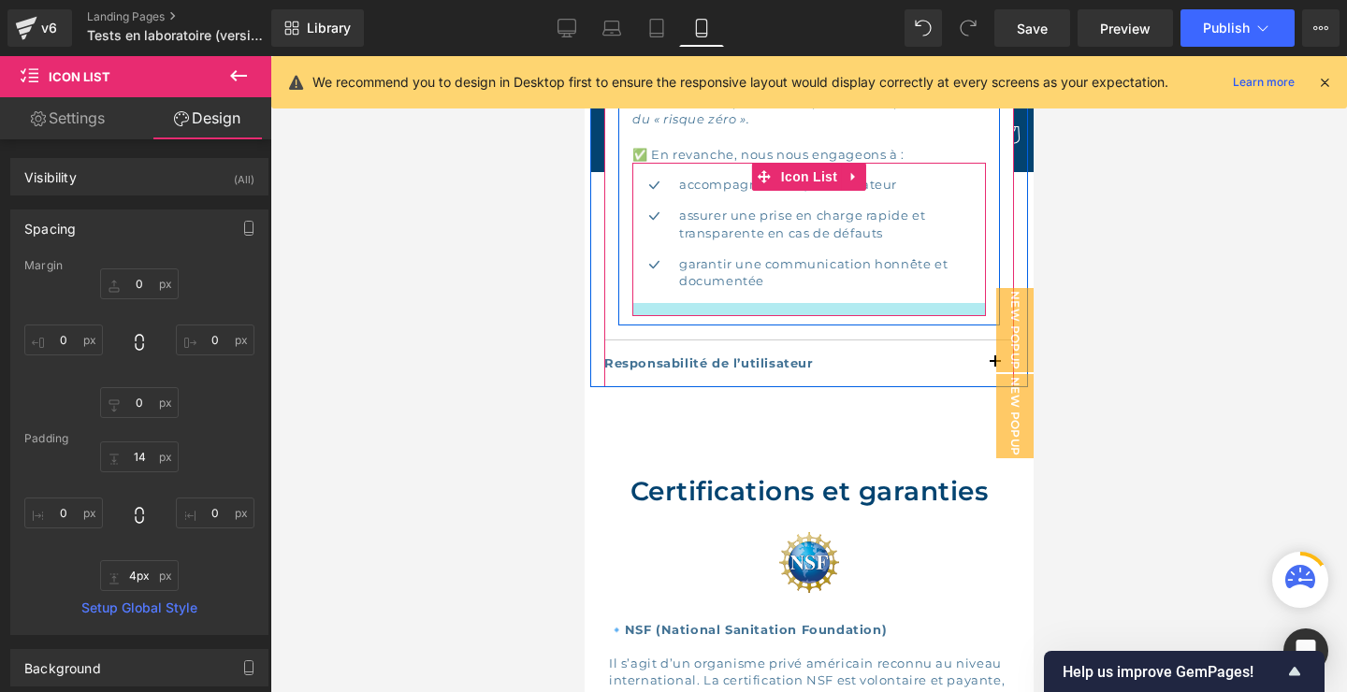
type input "1px"
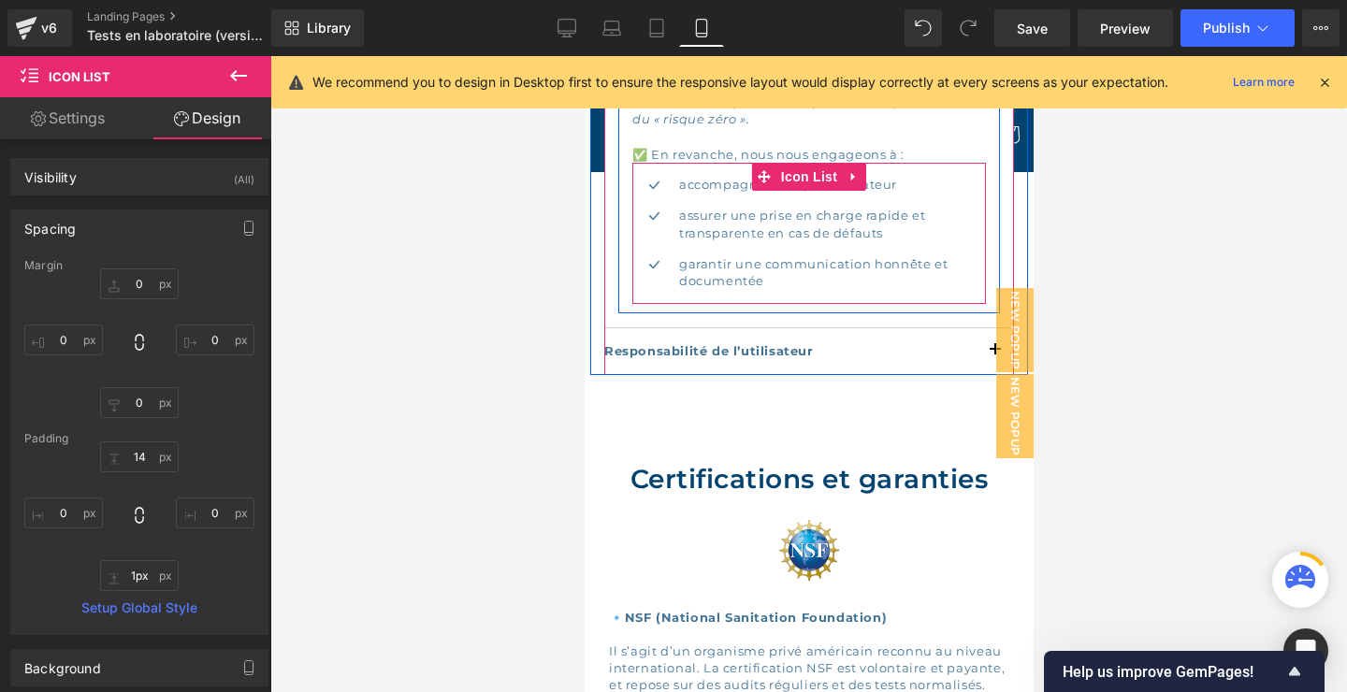
drag, startPoint x: 754, startPoint y: 307, endPoint x: 754, endPoint y: 279, distance: 28.1
click at [754, 279] on div "Icon accompagner chaque utilisateur Text Block Icon assurer une prise en charge…" at bounding box center [808, 233] width 354 height 141
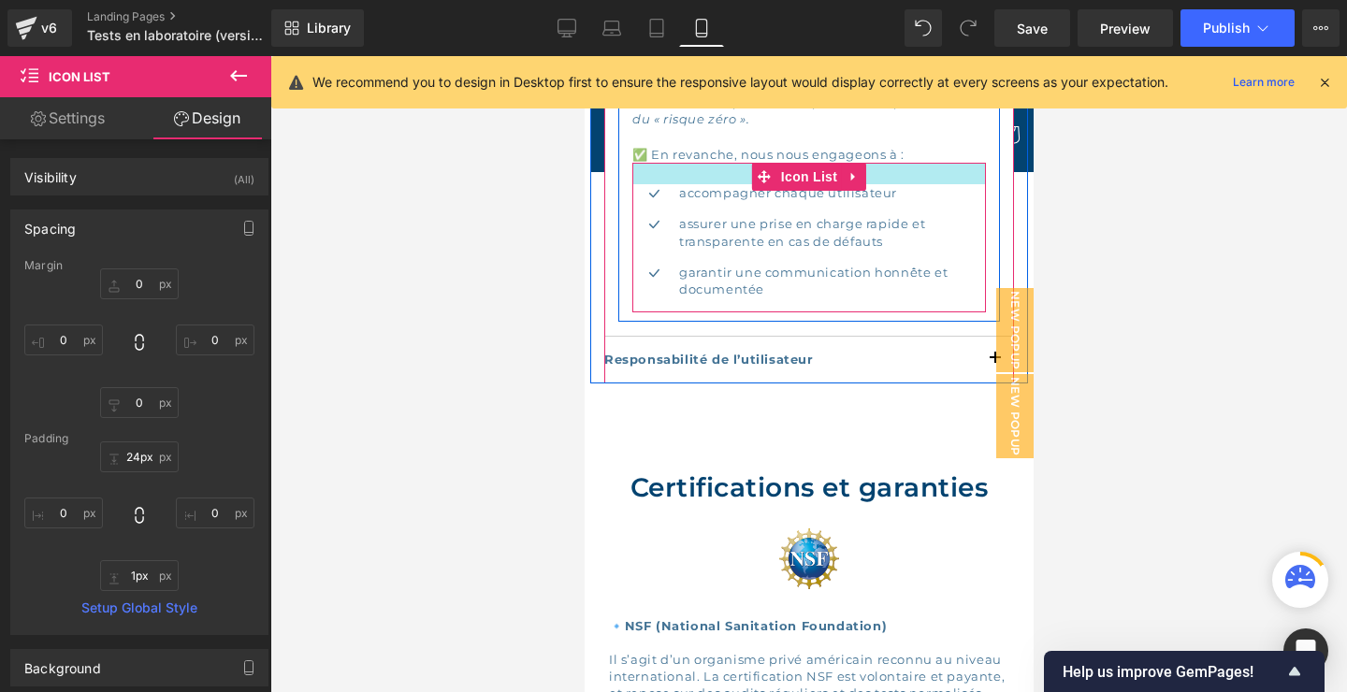
type input "26px"
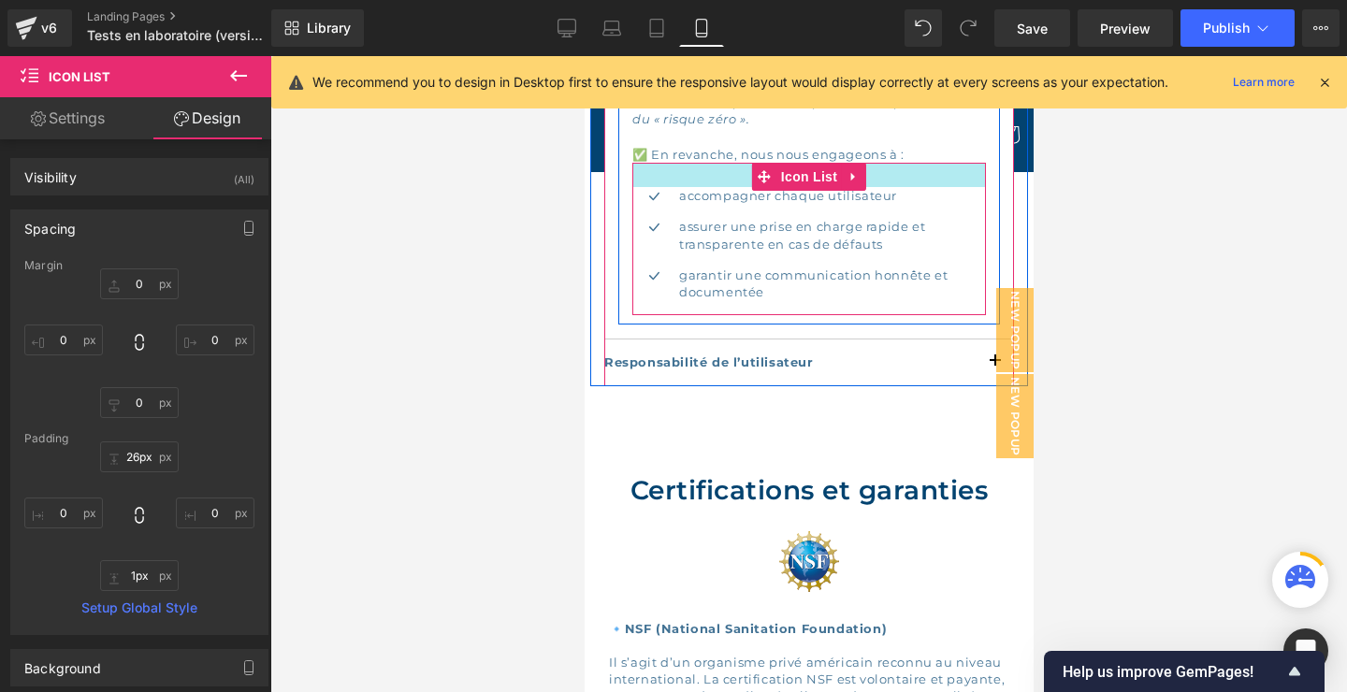
drag, startPoint x: 738, startPoint y: 141, endPoint x: 738, endPoint y: 152, distance: 11.2
click at [738, 163] on div at bounding box center [808, 175] width 354 height 24
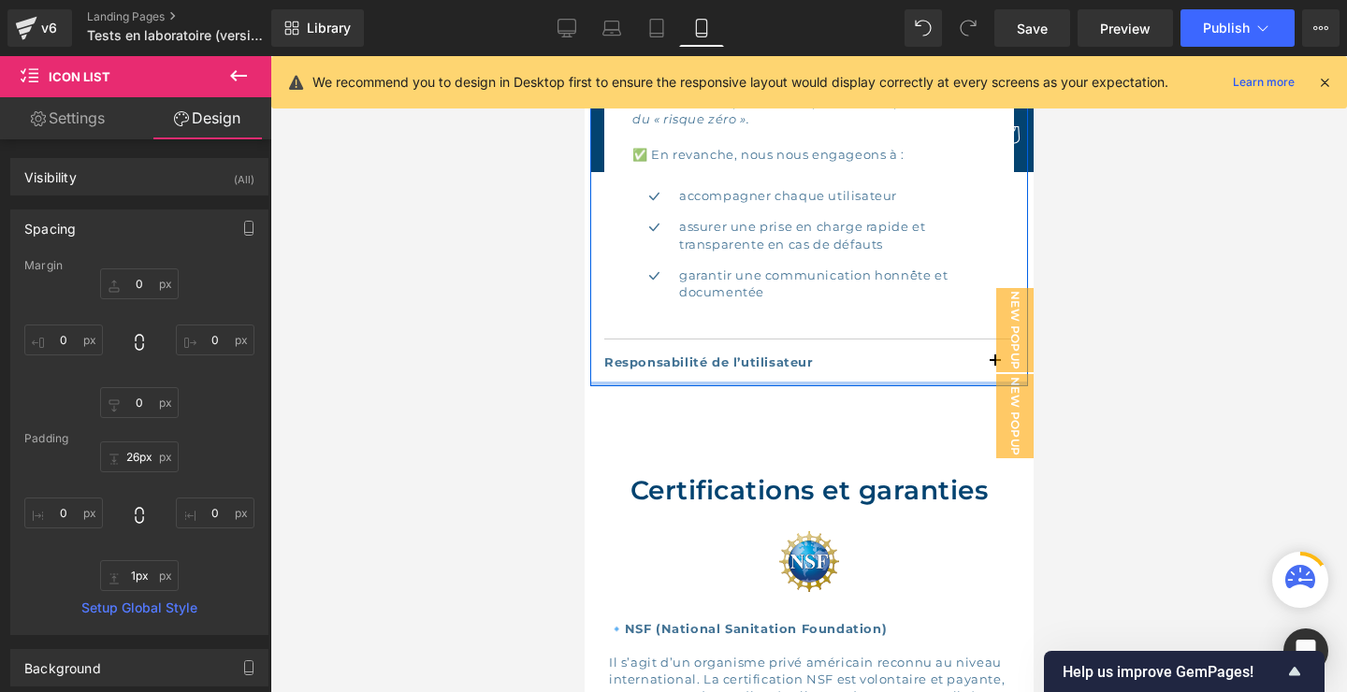
click at [870, 382] on div at bounding box center [808, 384] width 438 height 5
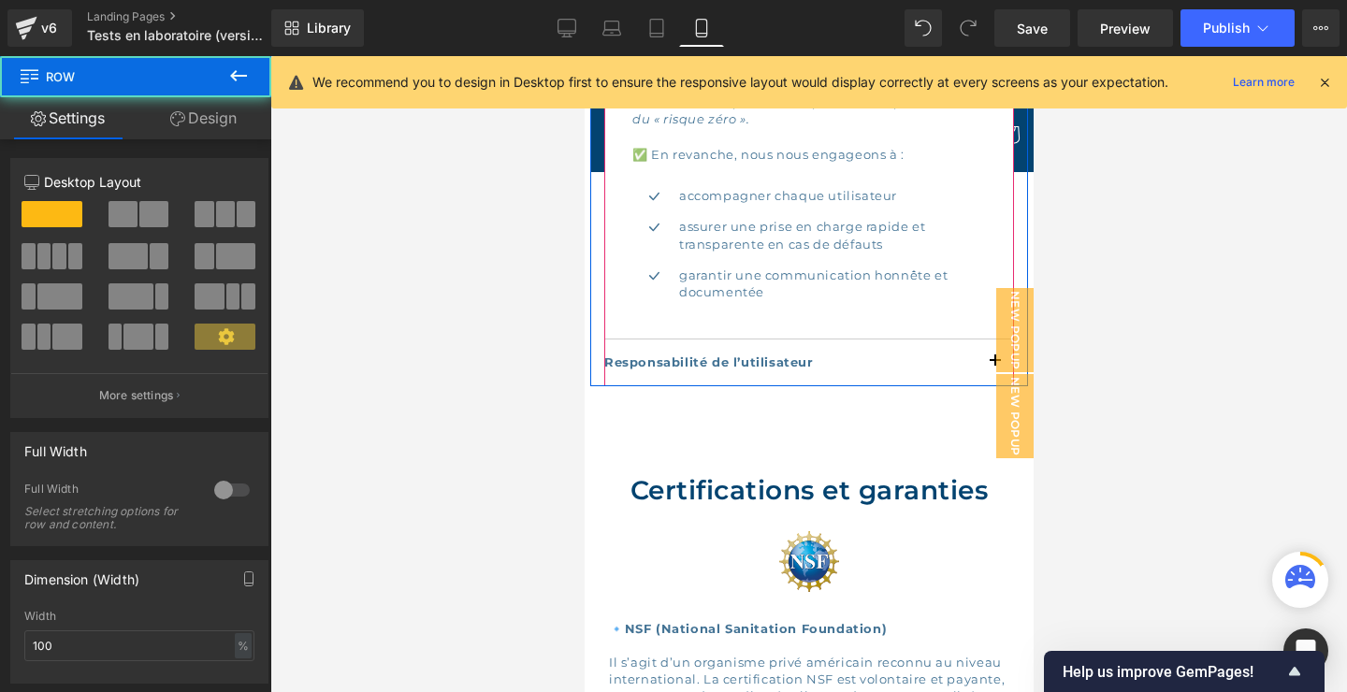
click at [969, 356] on div "Responsabilité de l’utilisateur Text Block" at bounding box center [808, 362] width 410 height 47
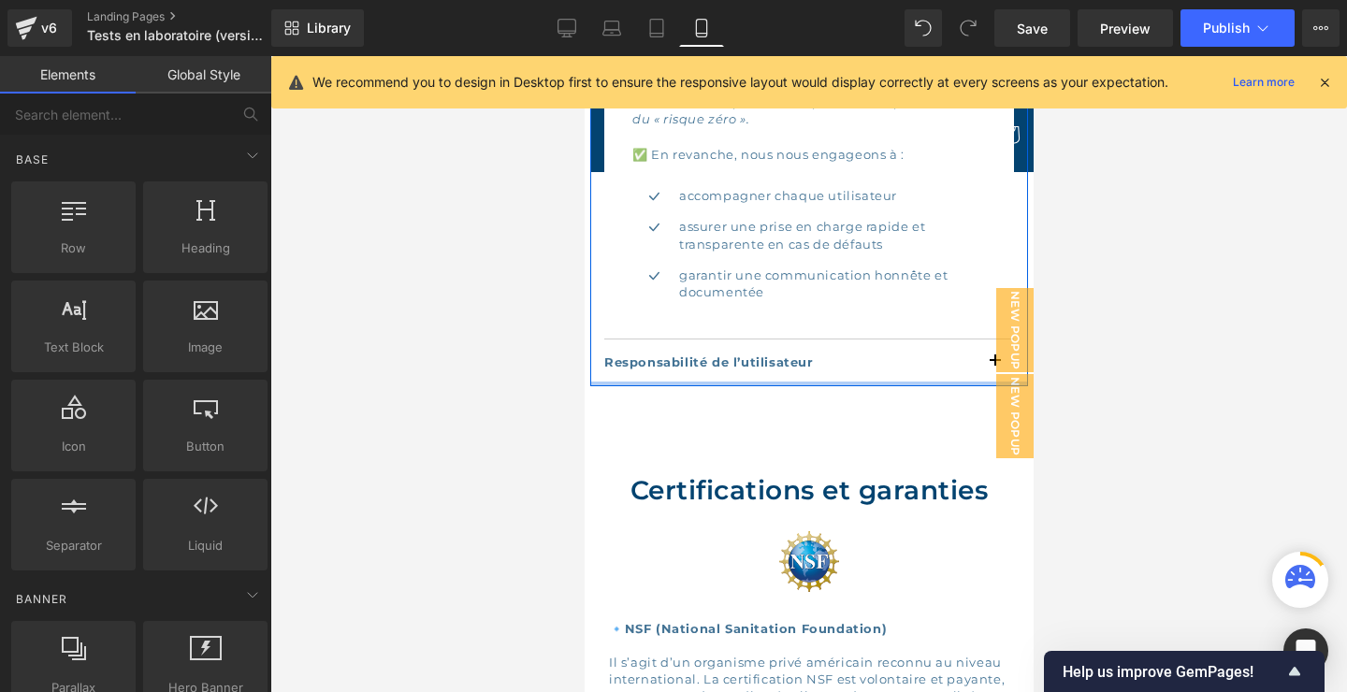
click at [985, 382] on div at bounding box center [808, 384] width 438 height 5
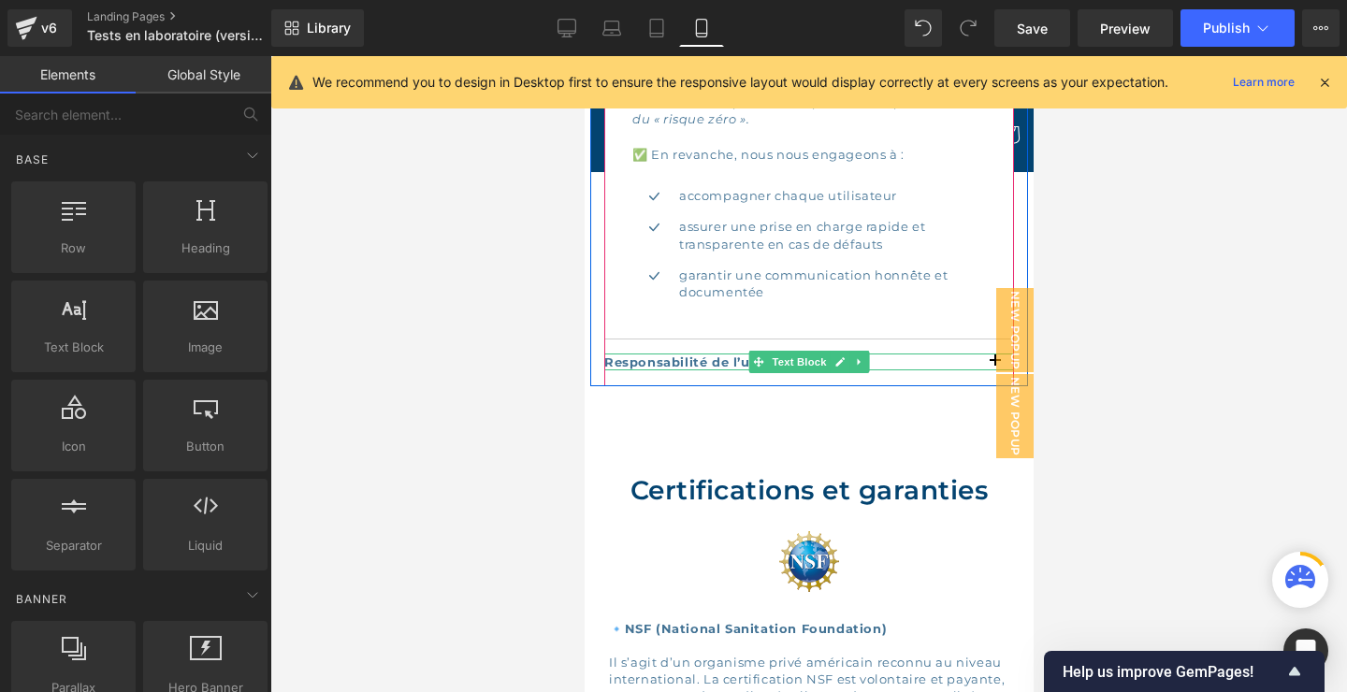
click at [990, 354] on p "Responsabilité de l’utilisateur" at bounding box center [808, 362] width 410 height 17
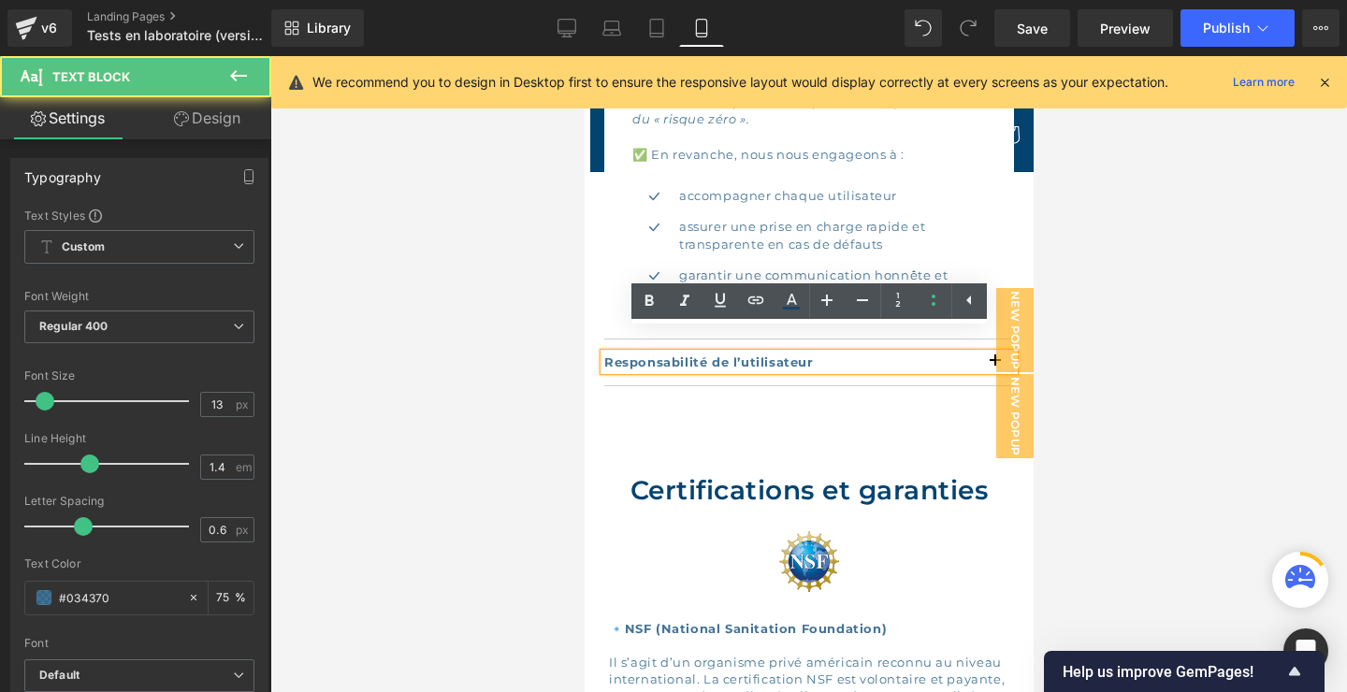
click at [994, 354] on p "Responsabilité de l’utilisateur" at bounding box center [808, 362] width 410 height 17
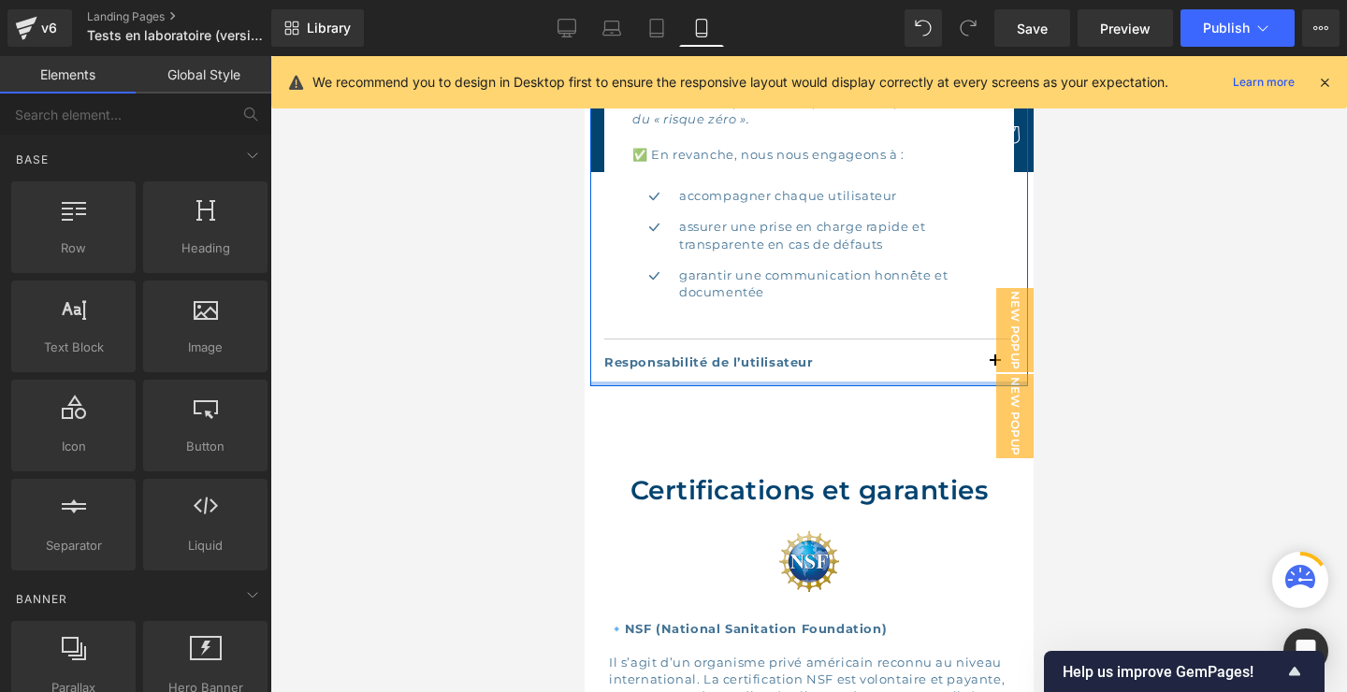
click at [975, 382] on div at bounding box center [808, 384] width 438 height 5
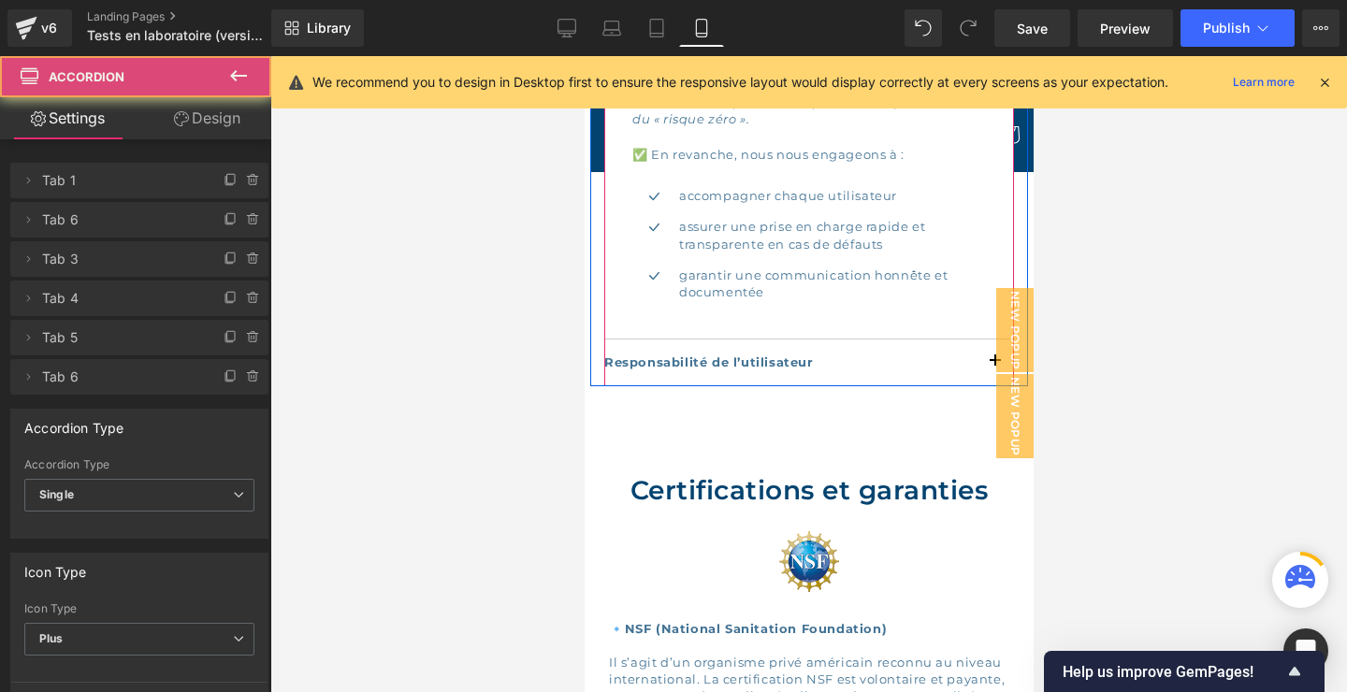
click at [955, 339] on div "Responsabilité de l’utilisateur Text Block" at bounding box center [808, 362] width 410 height 47
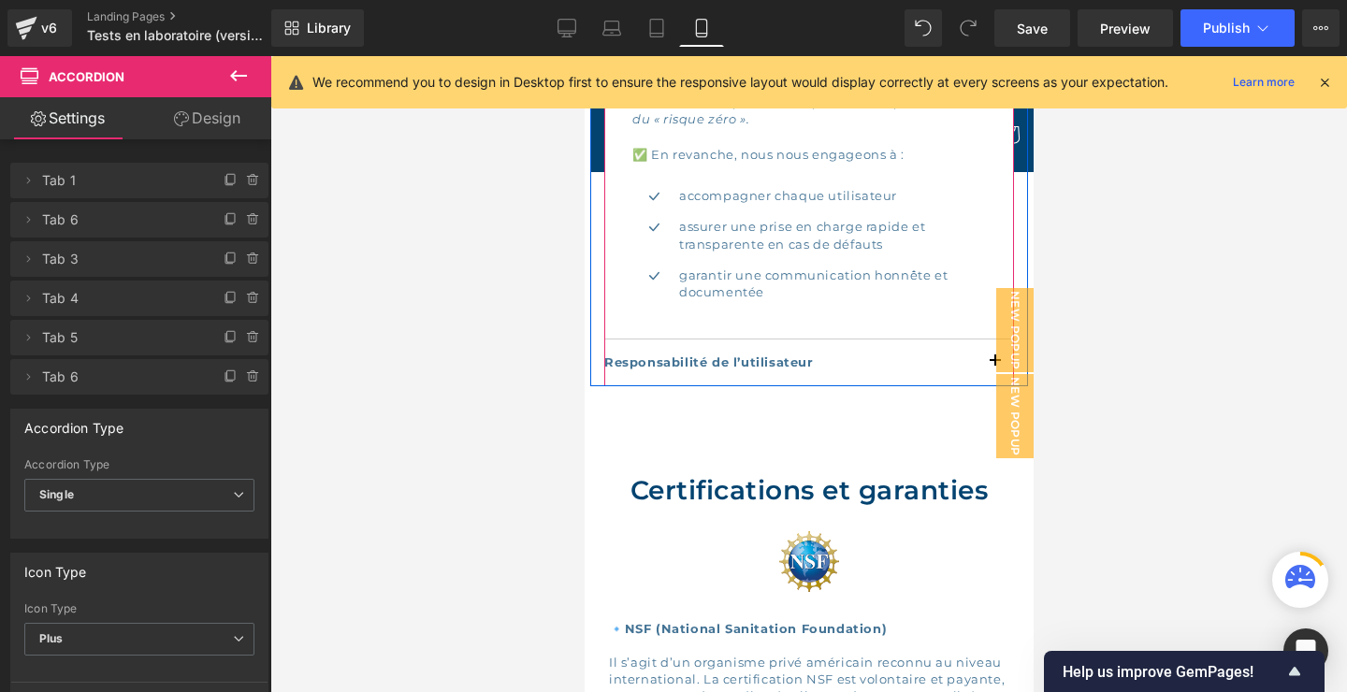
click at [584, 56] on div at bounding box center [584, 56] width 0 height 0
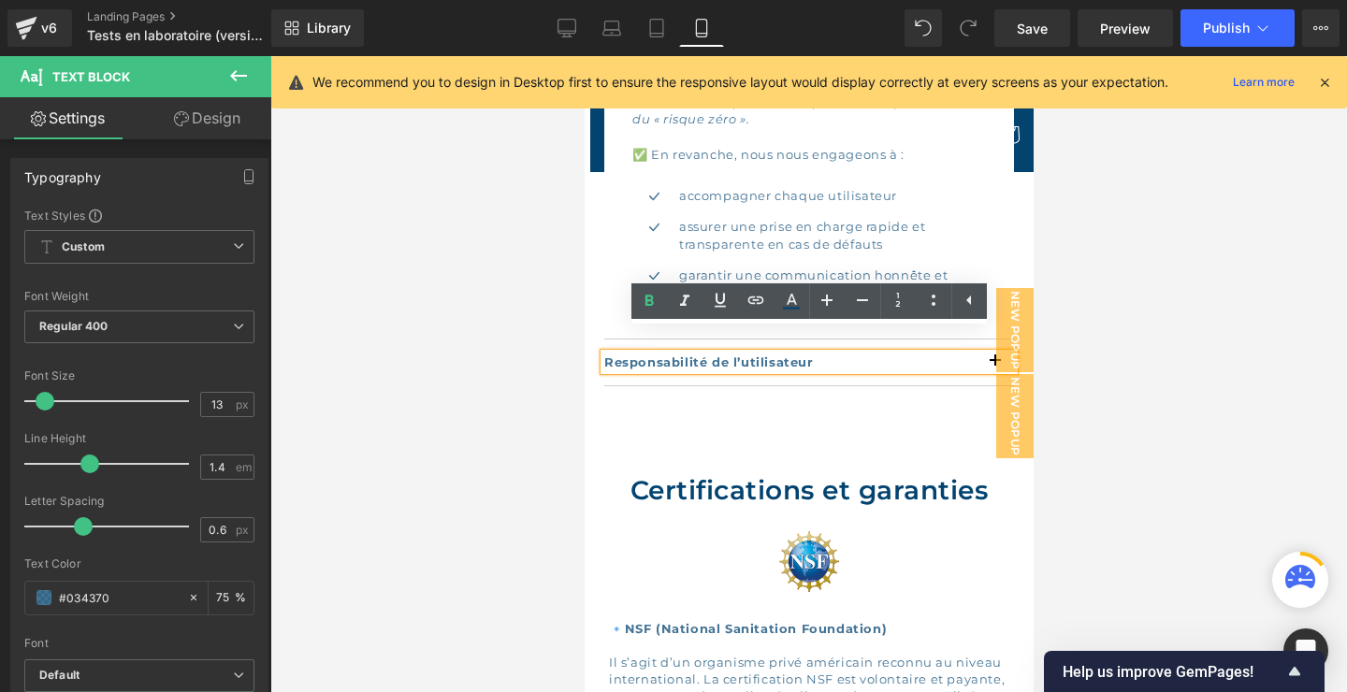
click at [904, 364] on div "Responsabilité de l’utilisateur Text Block" at bounding box center [808, 362] width 410 height 47
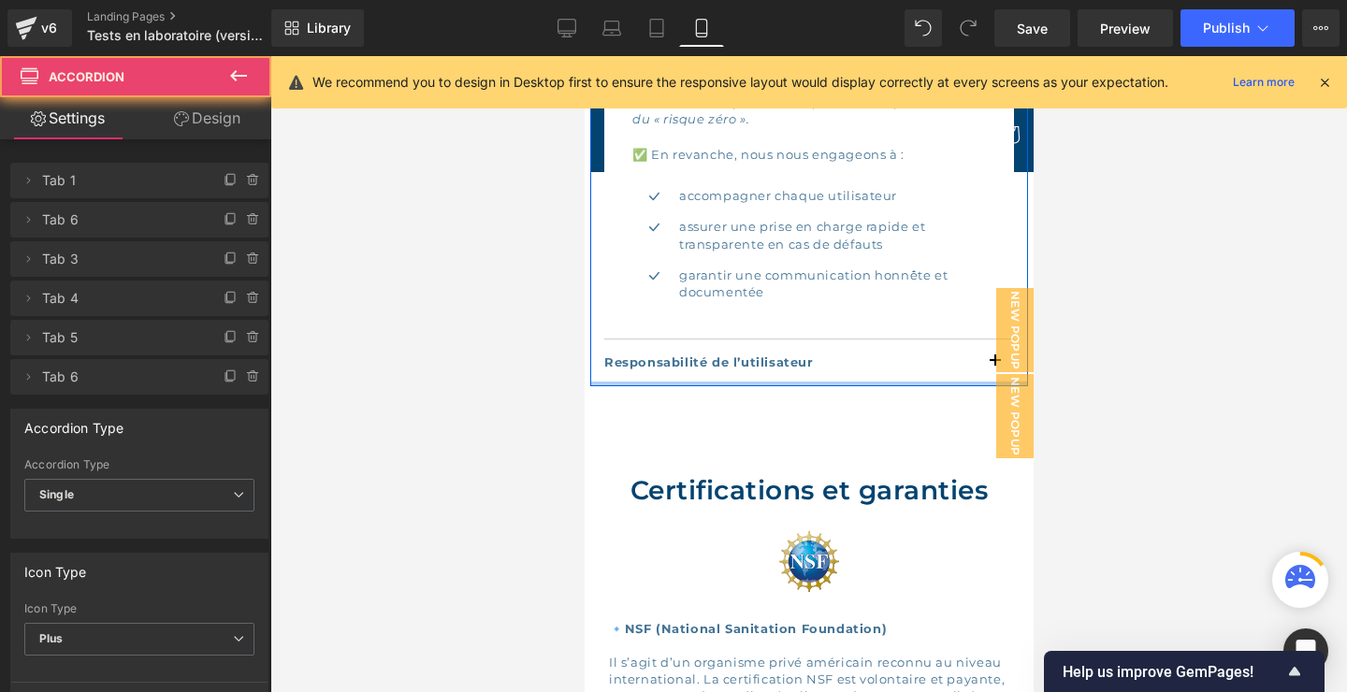
click at [904, 382] on div at bounding box center [808, 384] width 438 height 5
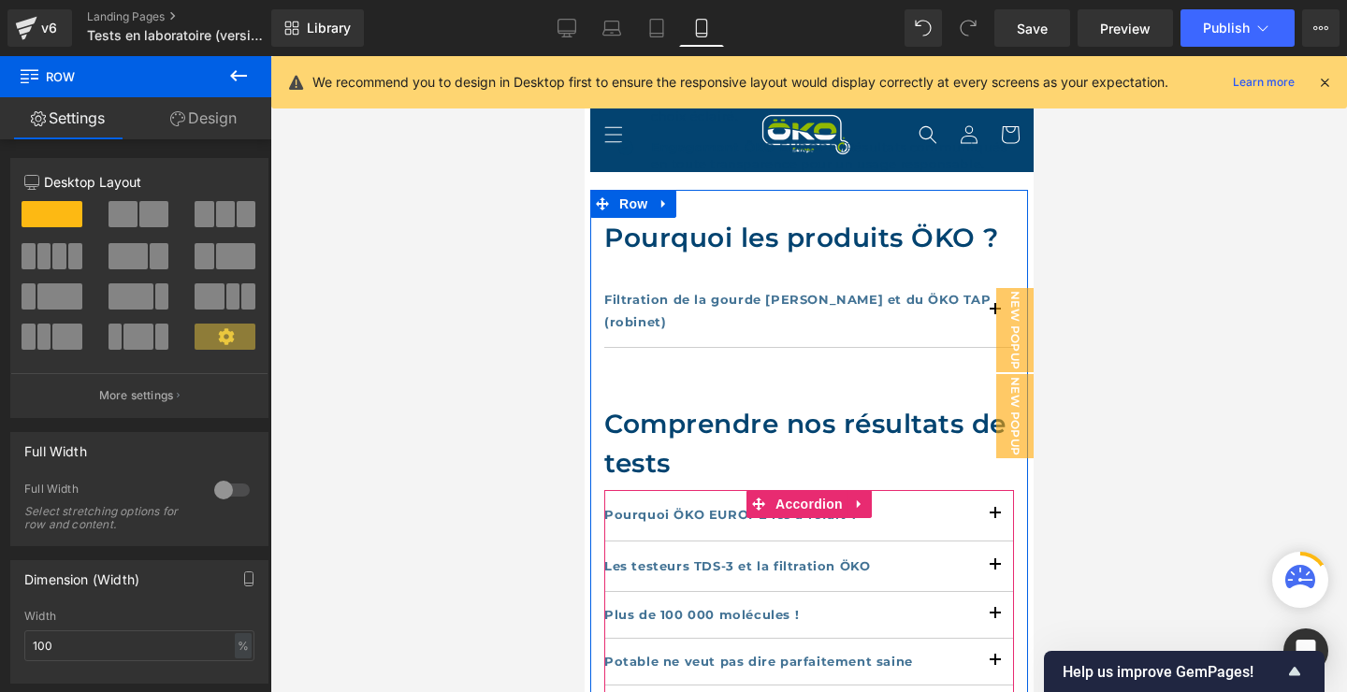
scroll to position [941, 0]
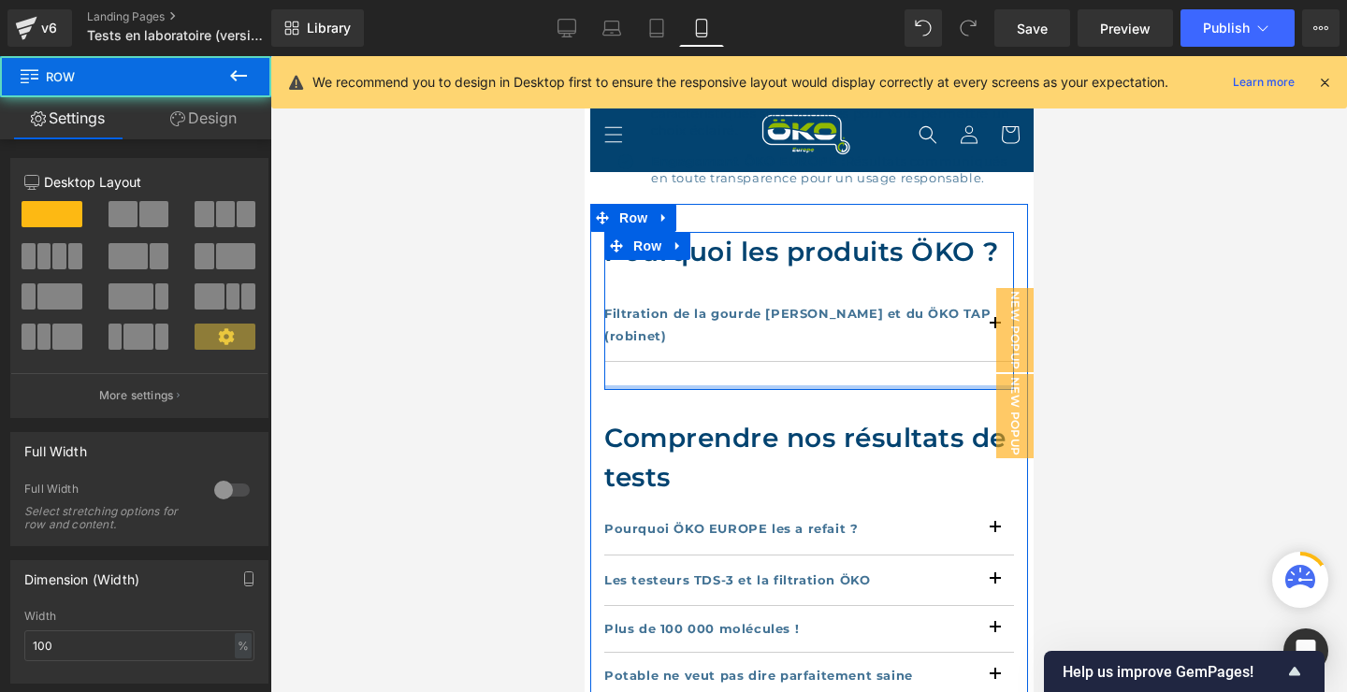
click at [737, 363] on div "Pourquoi les produits ÖKO ? Heading Filtration de la gourde [PERSON_NAME] et du…" at bounding box center [808, 311] width 410 height 158
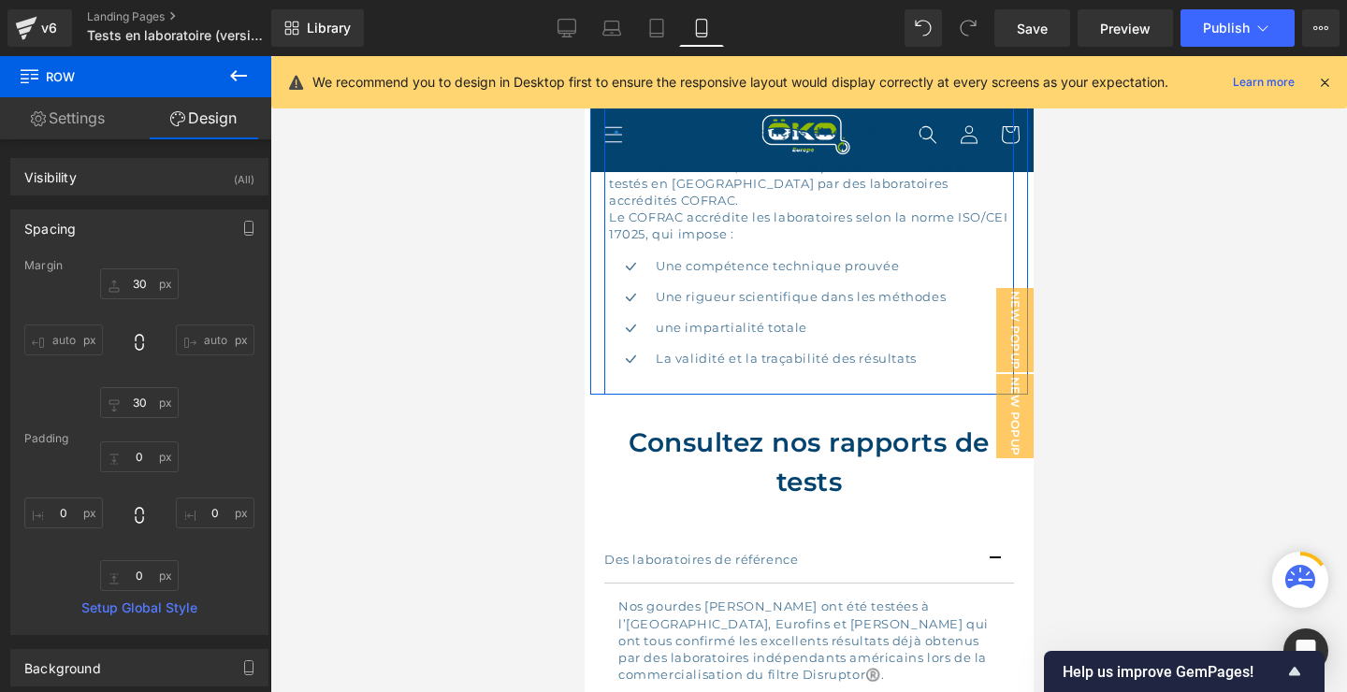
scroll to position [2759, 0]
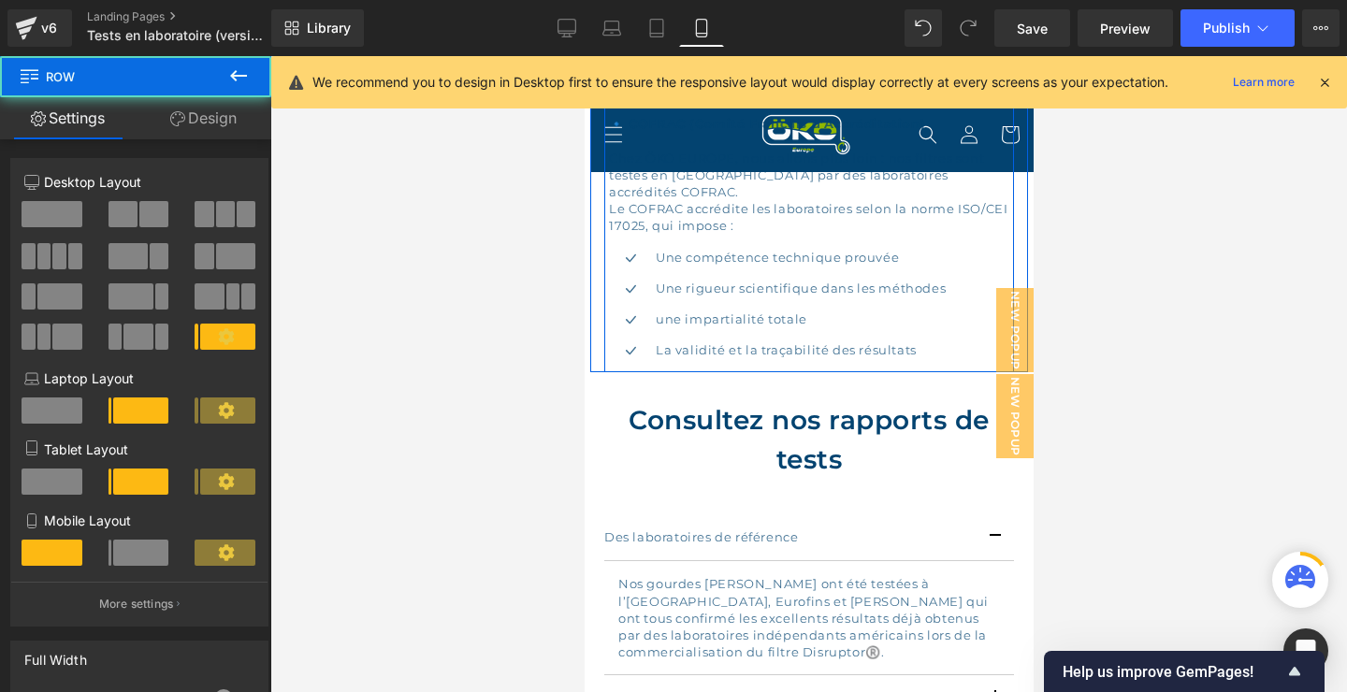
drag, startPoint x: 865, startPoint y: 335, endPoint x: 867, endPoint y: 320, distance: 15.1
click at [867, 320] on div "Image 🔹 COFRAC (Comité Français d’Accréditation) Chez ÖKO EUROPE, nous allons p…" at bounding box center [808, 183] width 410 height 377
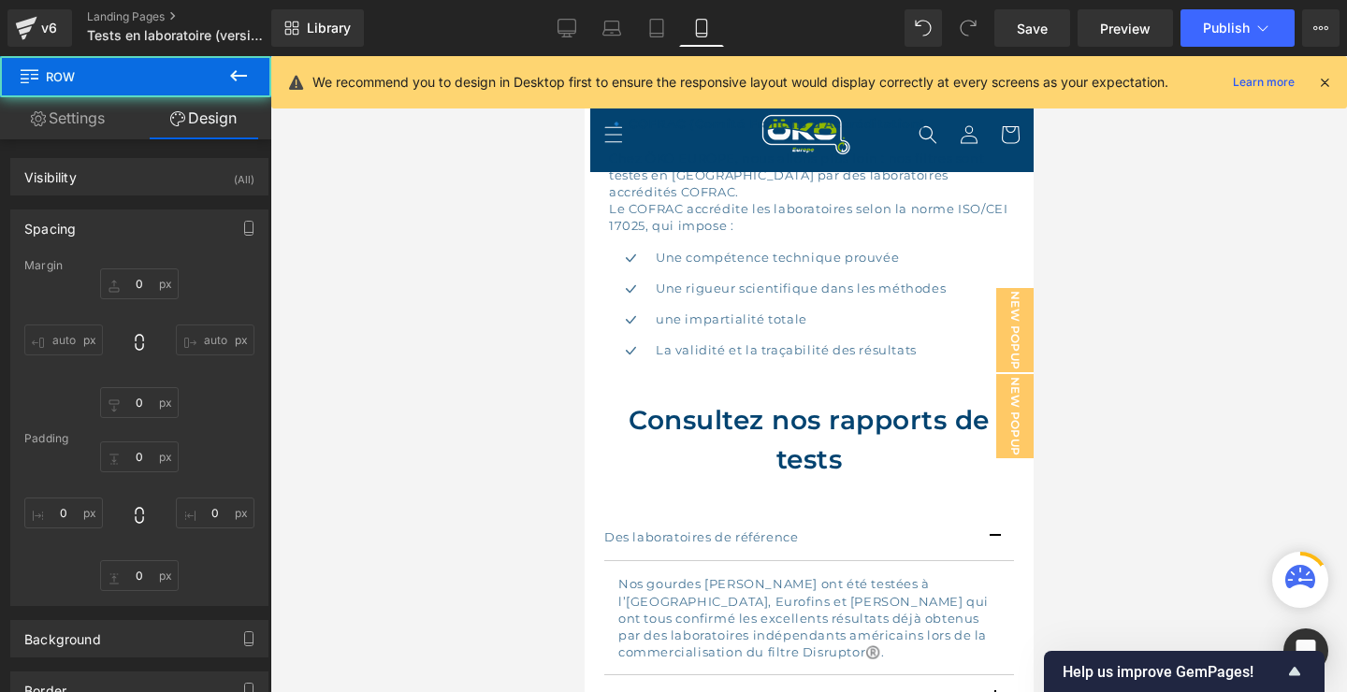
type input "0"
type input "10"
type input "0"
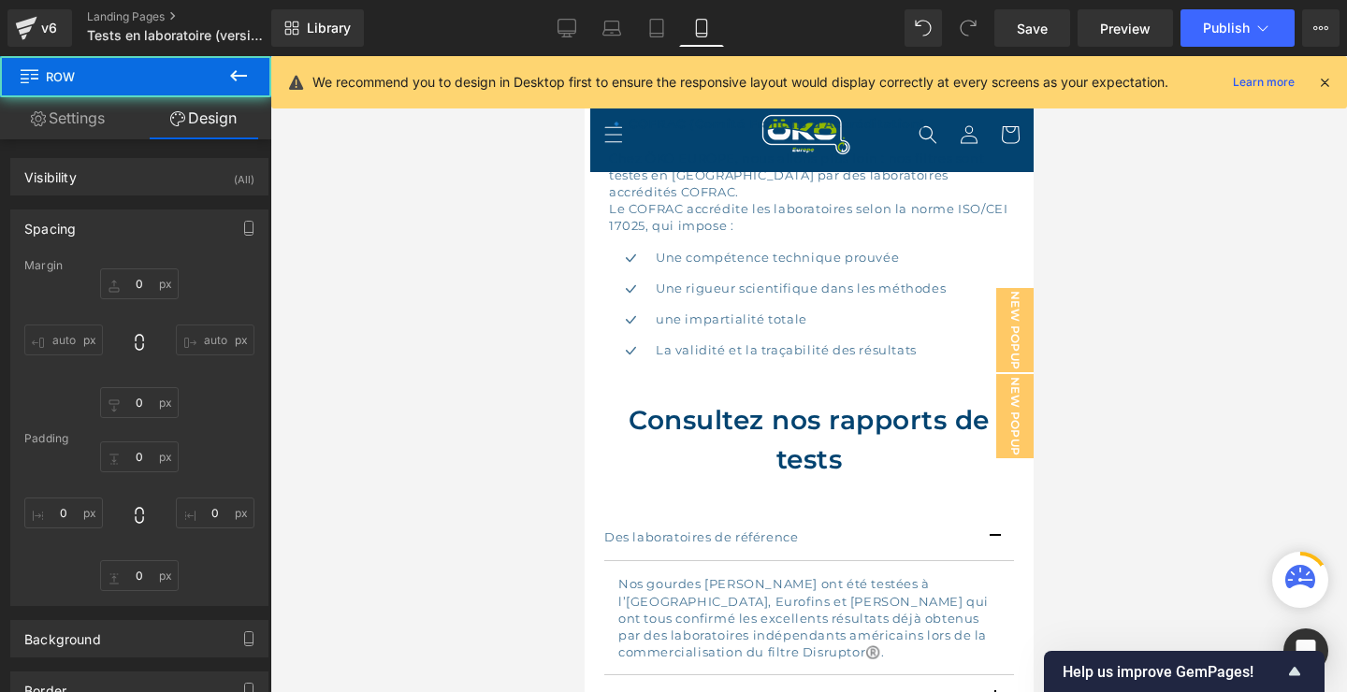
type input "0"
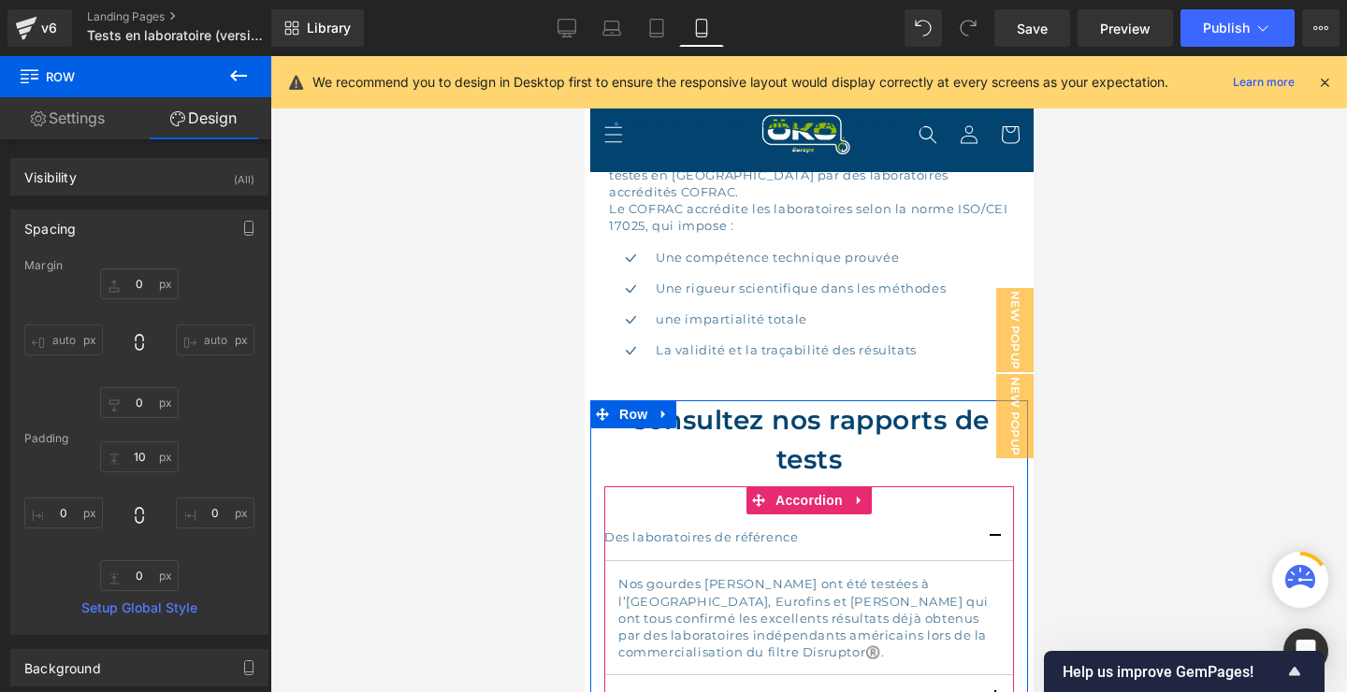
click at [704, 486] on div "Des laboratoires de référence Text Block Nos gourdes ÖKO ont été testées à l’[G…" at bounding box center [808, 688] width 410 height 404
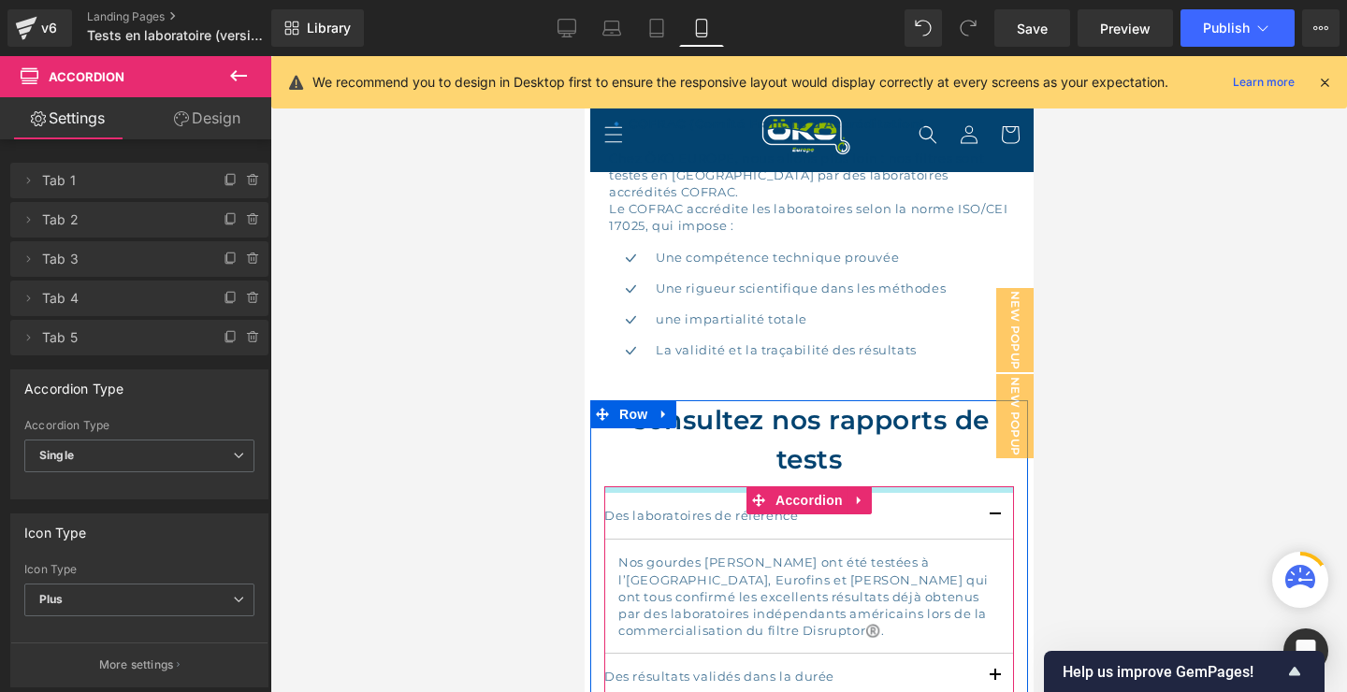
drag, startPoint x: 723, startPoint y: 458, endPoint x: 725, endPoint y: 437, distance: 21.6
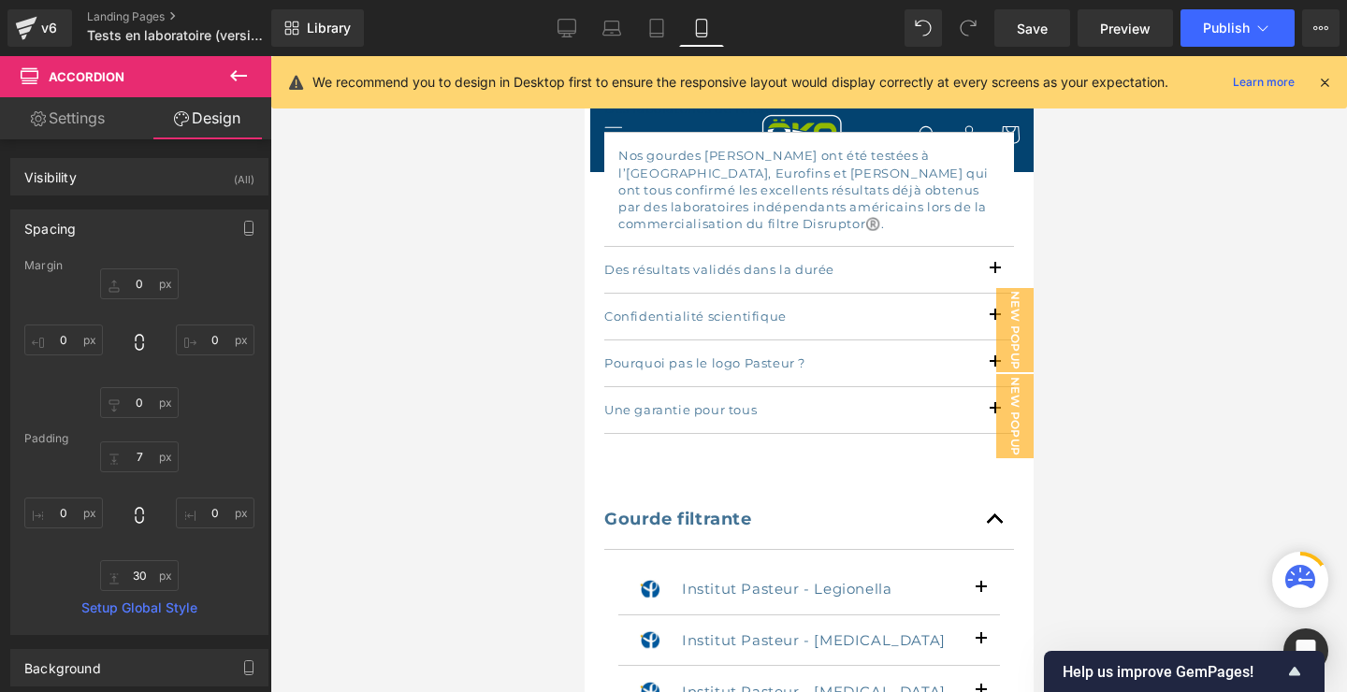
scroll to position [3163, 0]
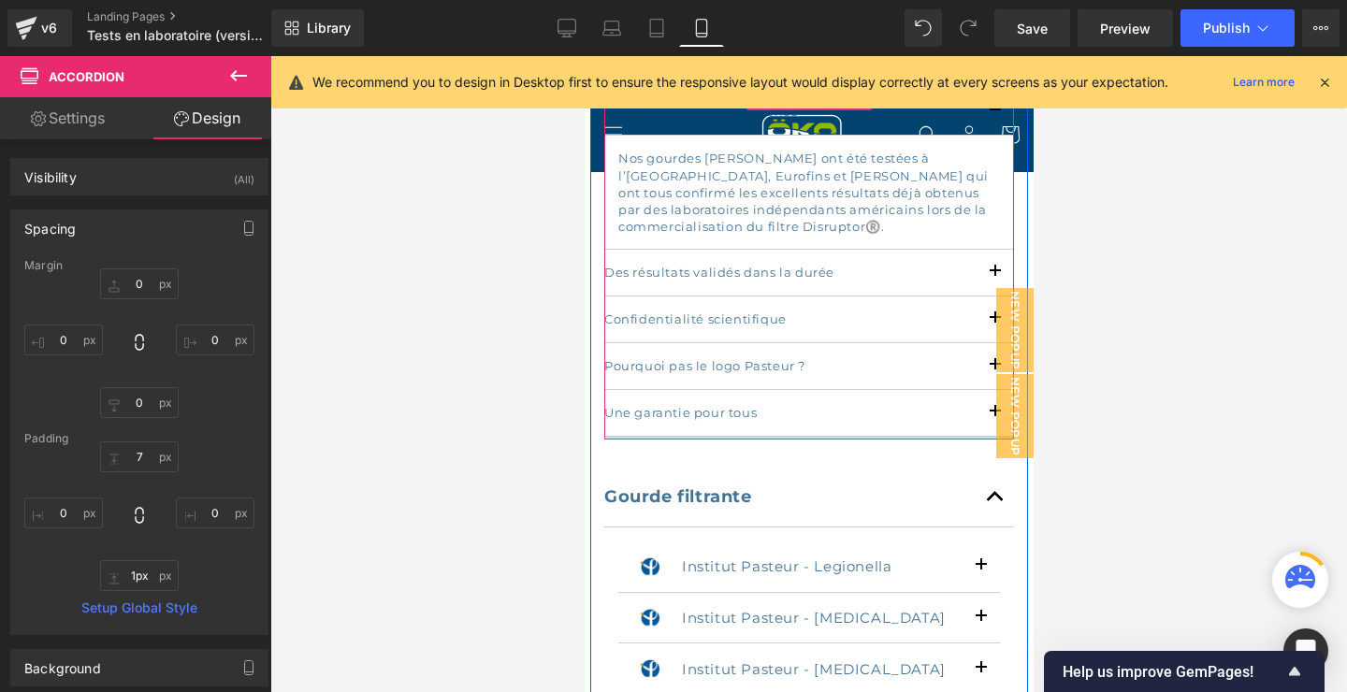
type input "0px"
drag, startPoint x: 822, startPoint y: 425, endPoint x: 822, endPoint y: 394, distance: 30.9
click at [822, 432] on div at bounding box center [808, 434] width 410 height 5
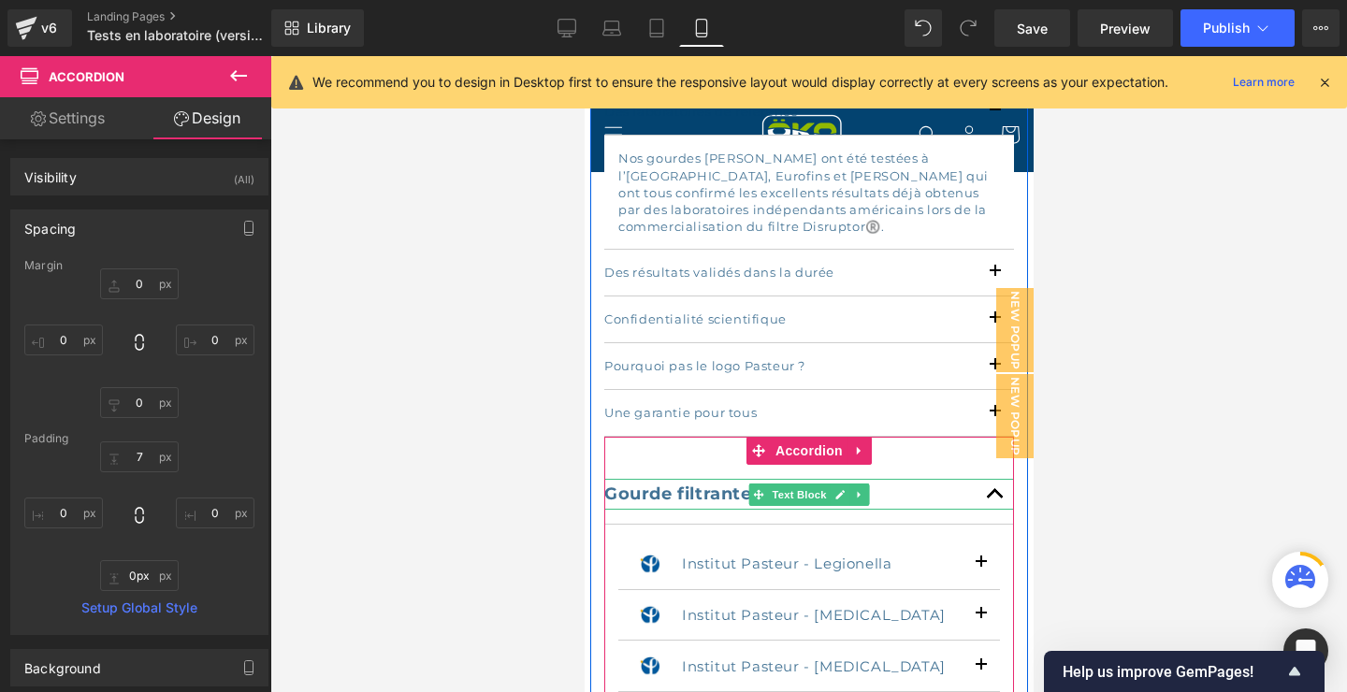
click at [749, 484] on span at bounding box center [758, 495] width 20 height 22
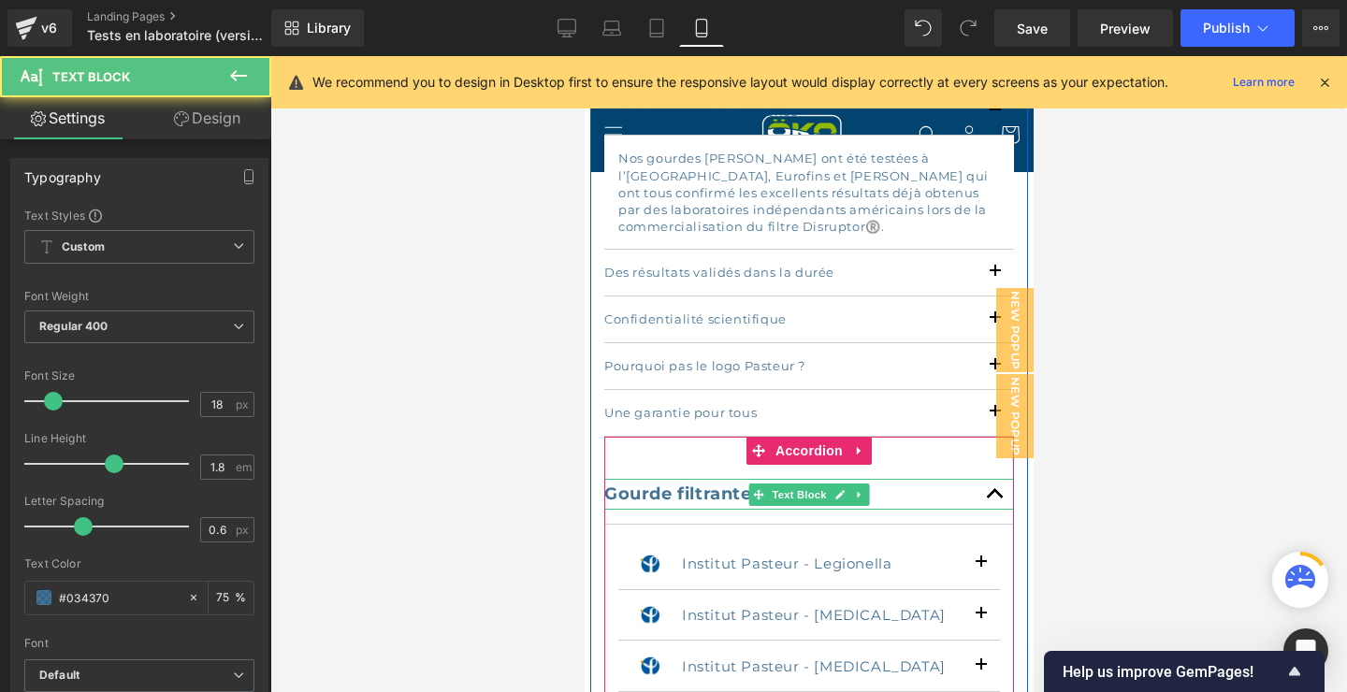
click at [684, 484] on strong "Gourde filtrante" at bounding box center [677, 494] width 148 height 21
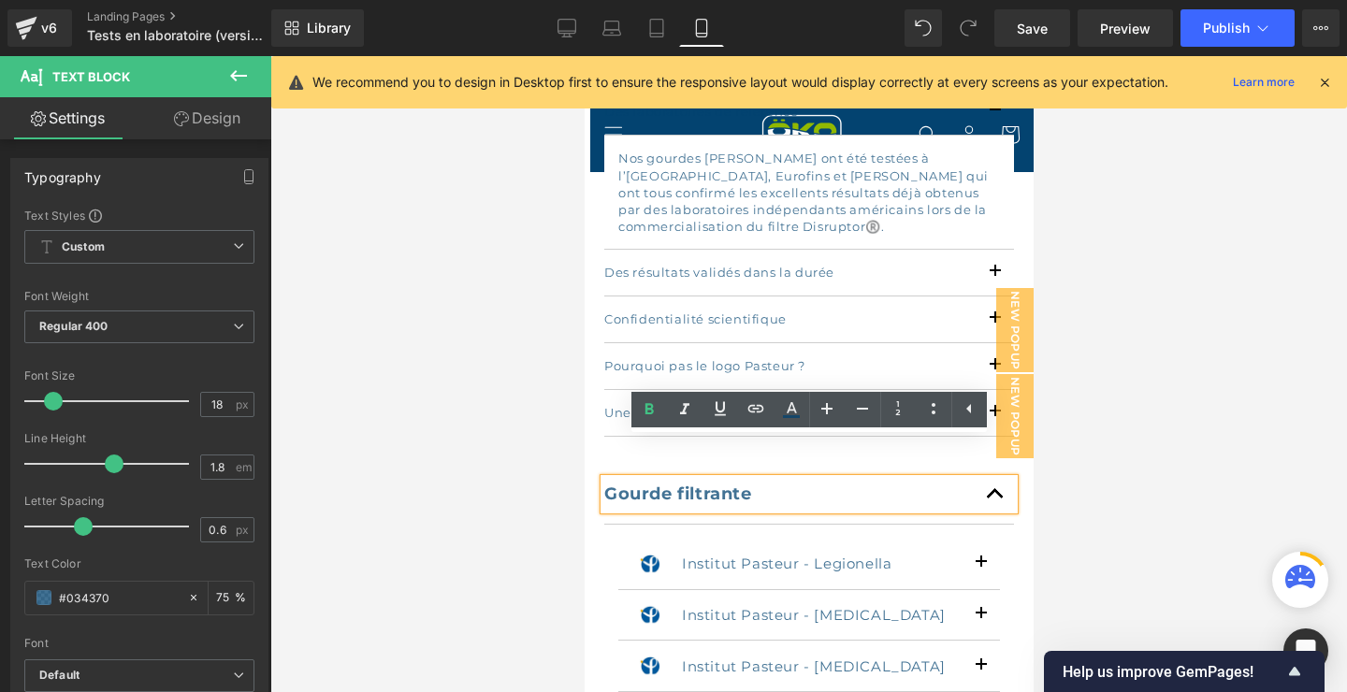
click at [760, 479] on p "Gourde filtrante" at bounding box center [808, 494] width 410 height 30
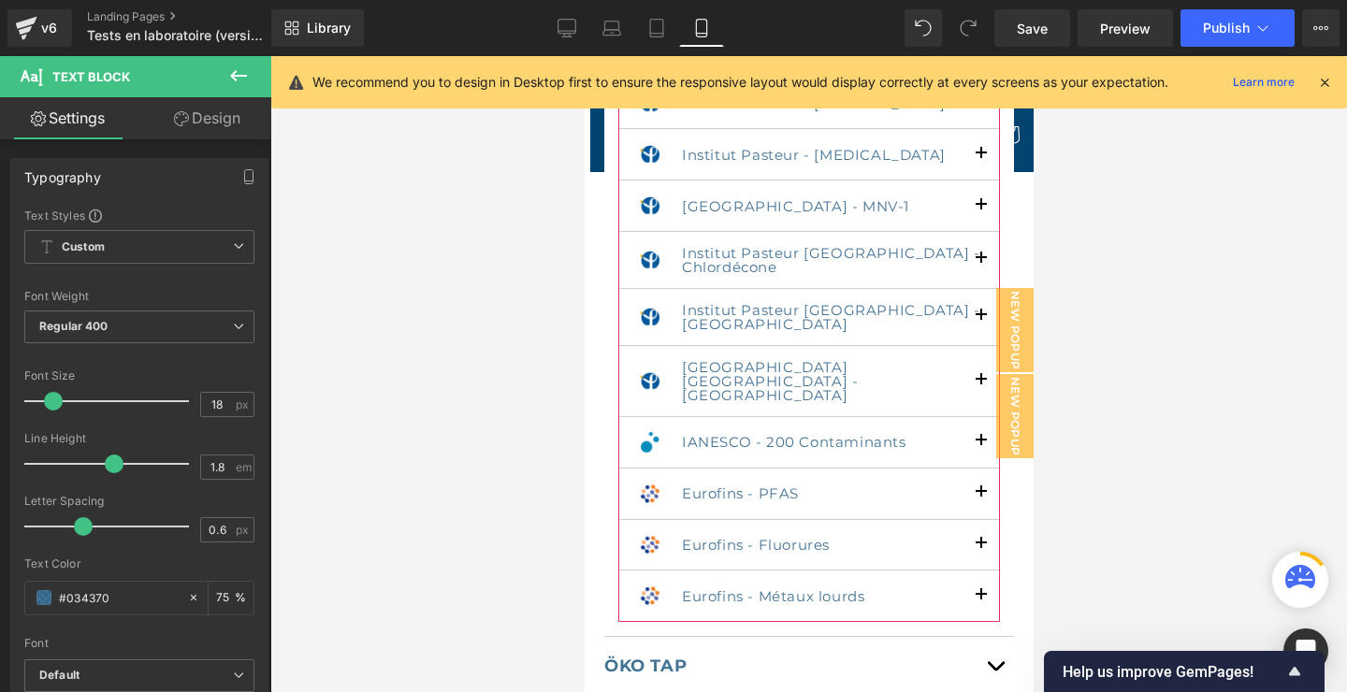
scroll to position [3769, 0]
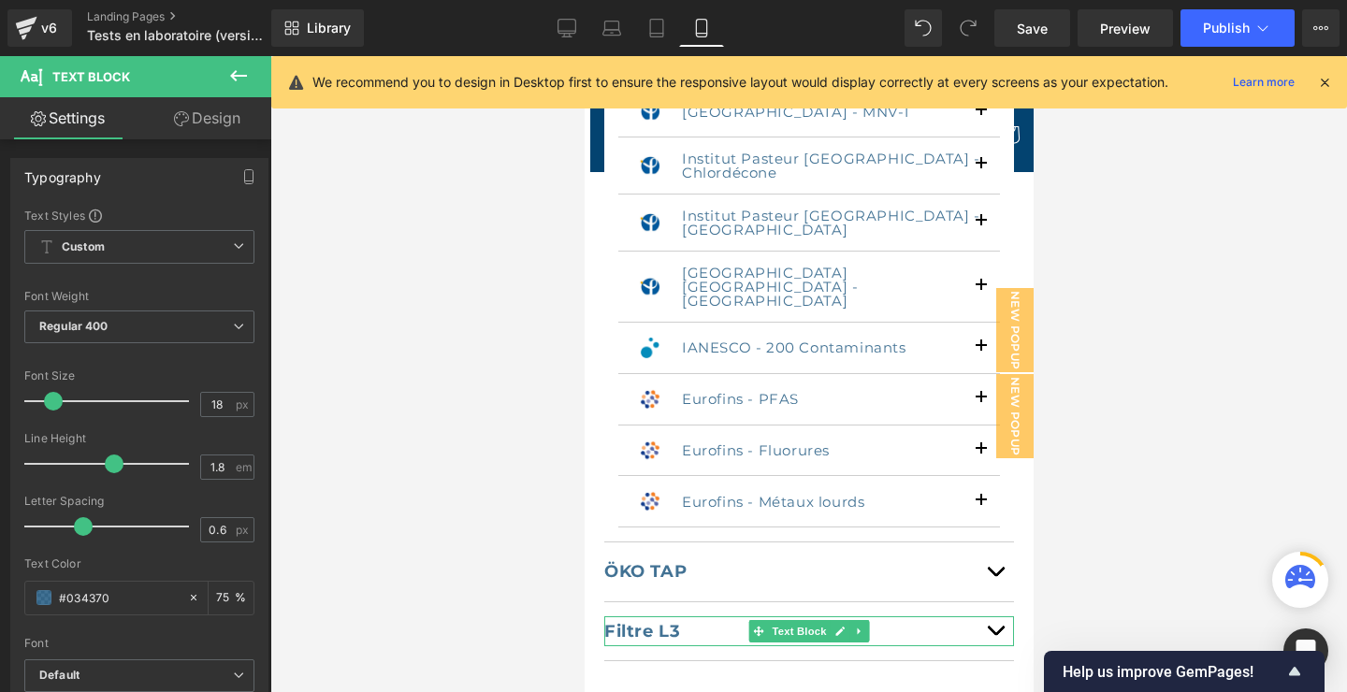
click at [695, 616] on p "Filtre L3" at bounding box center [808, 631] width 410 height 30
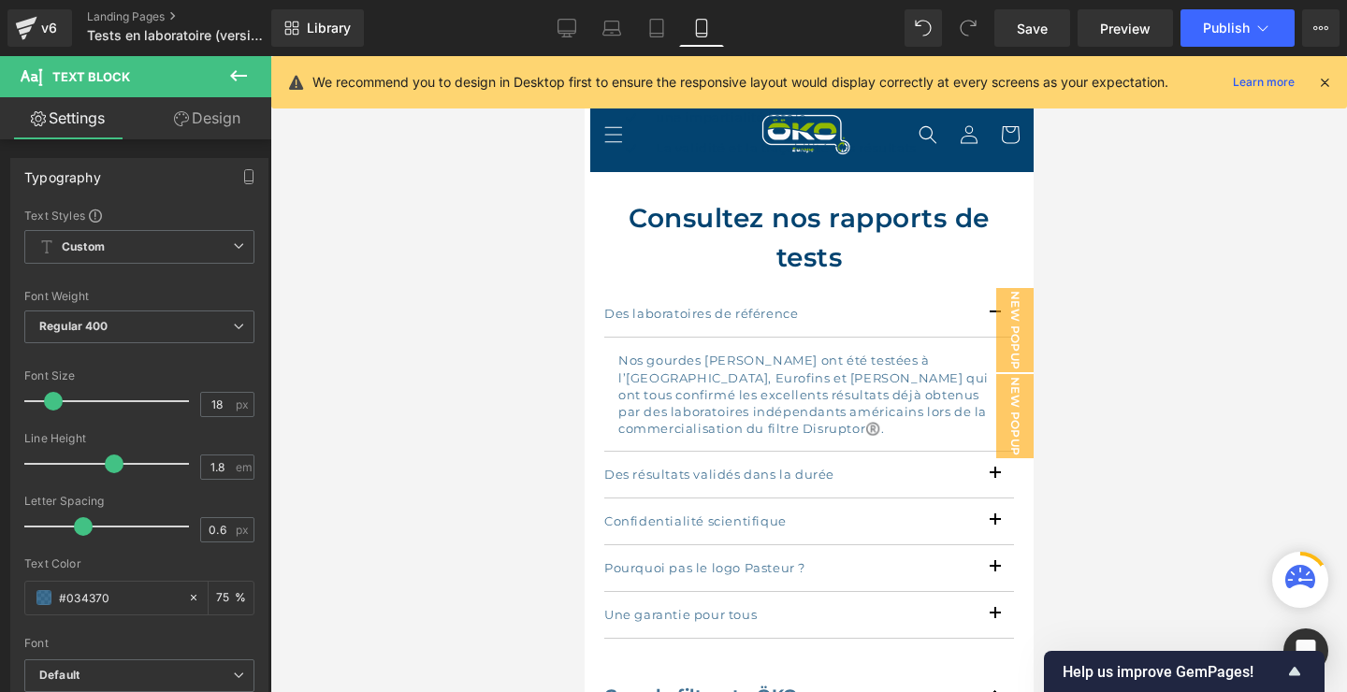
scroll to position [1749, 0]
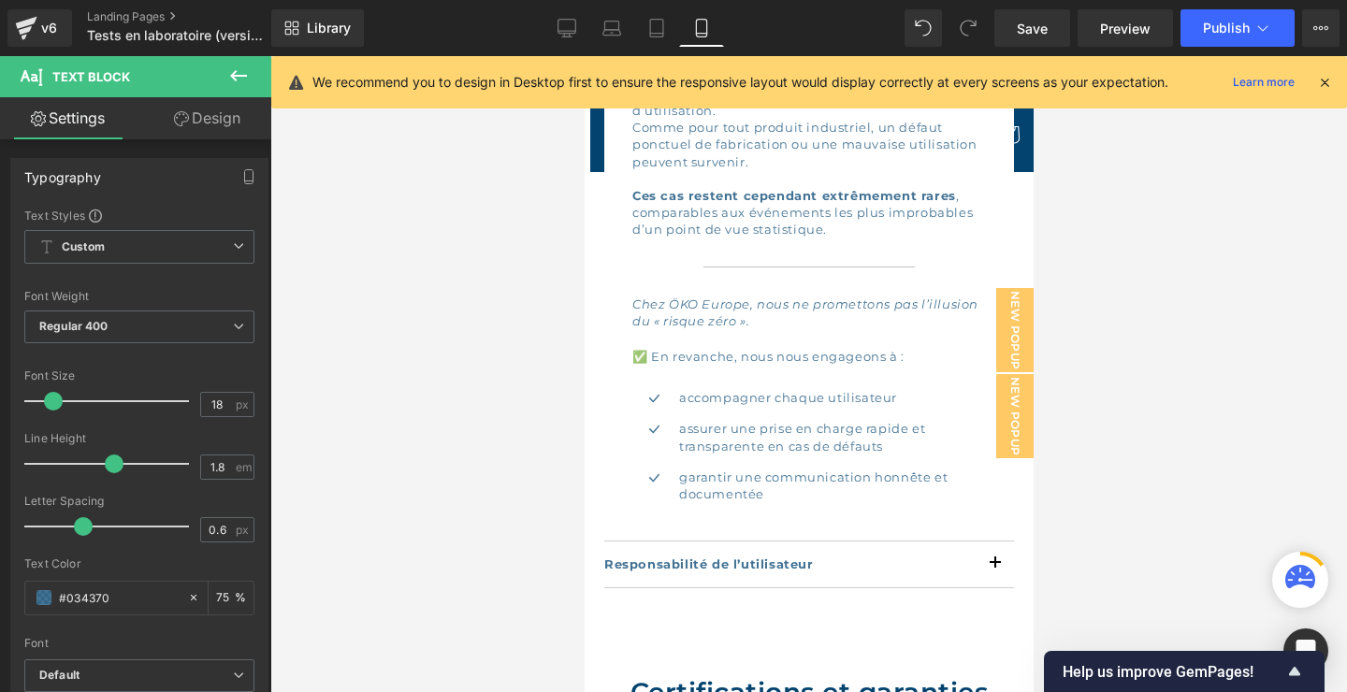
click at [1151, 259] on div at bounding box center [808, 374] width 1076 height 636
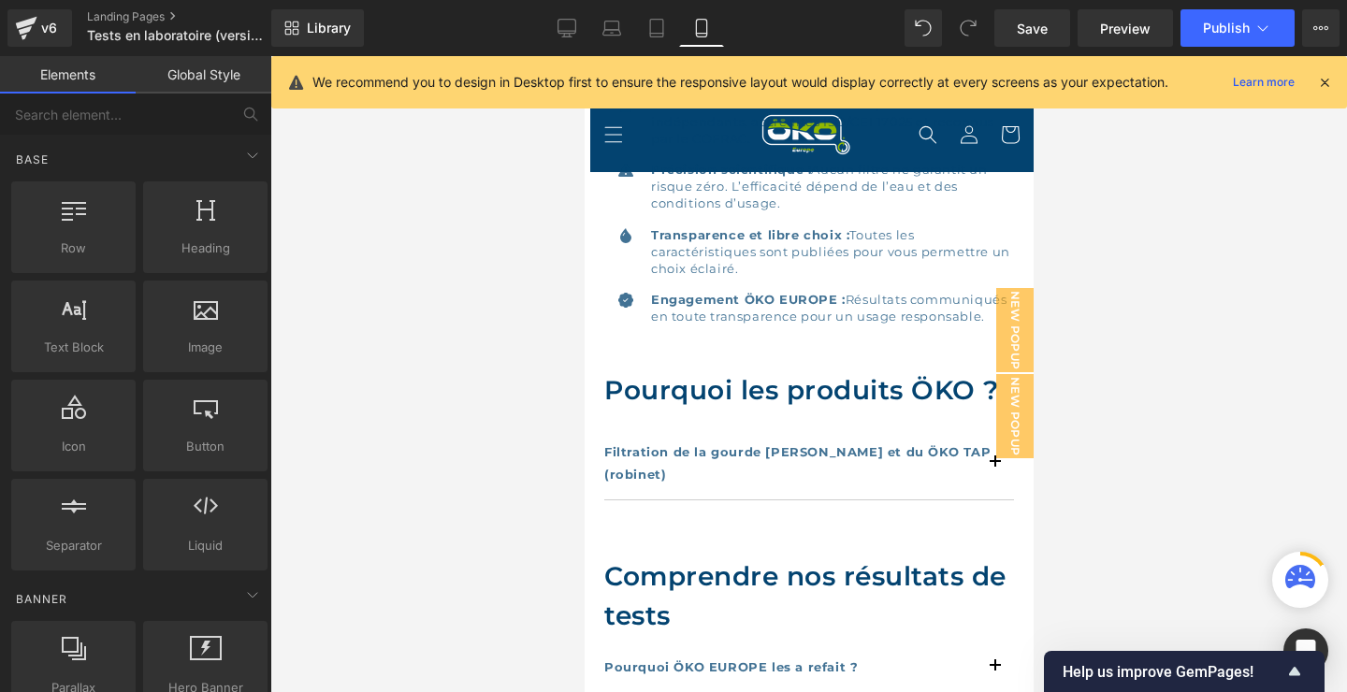
scroll to position [808, 0]
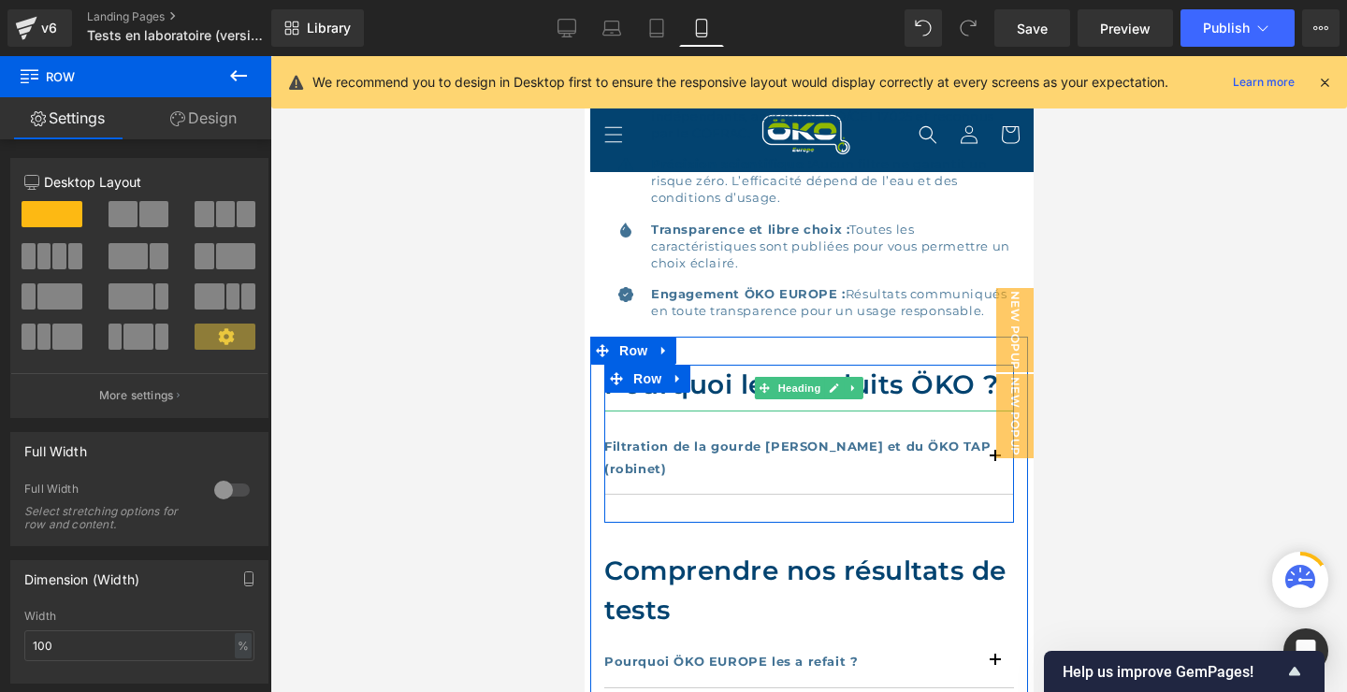
click at [895, 385] on h2 "Pourquoi les produits ÖKO ?" at bounding box center [808, 384] width 410 height 39
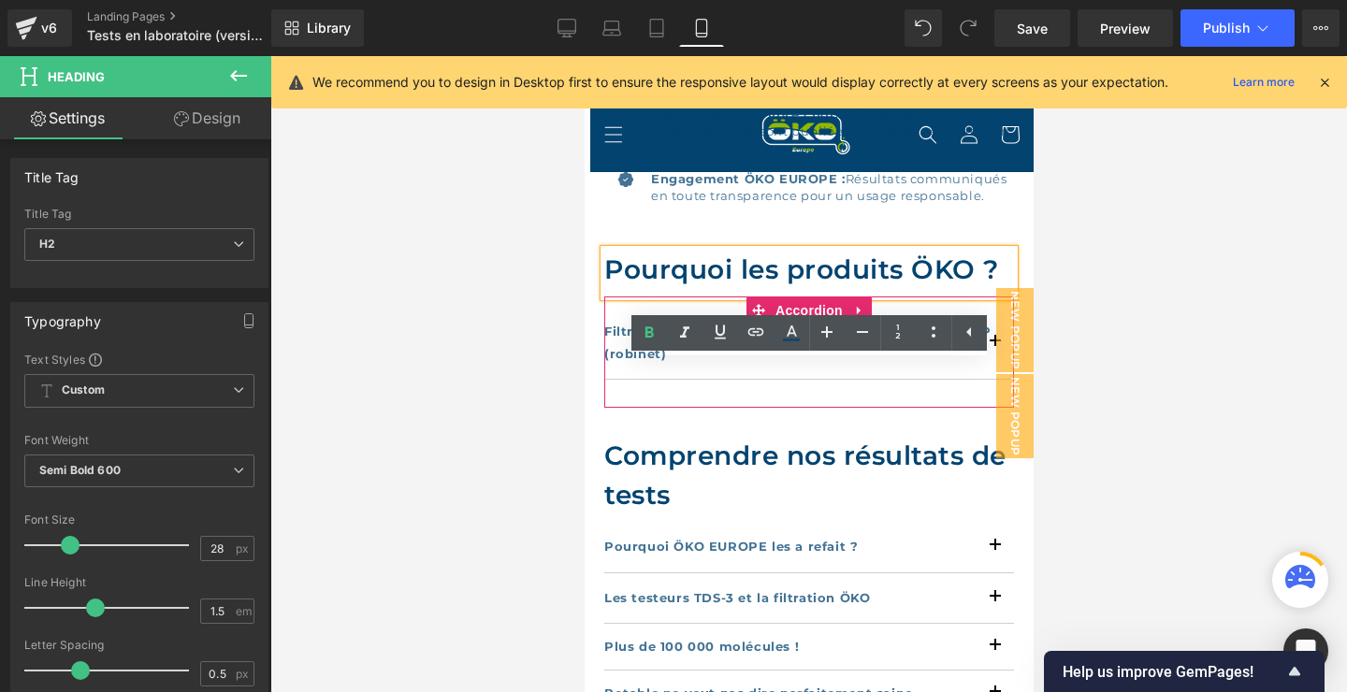
scroll to position [1010, 0]
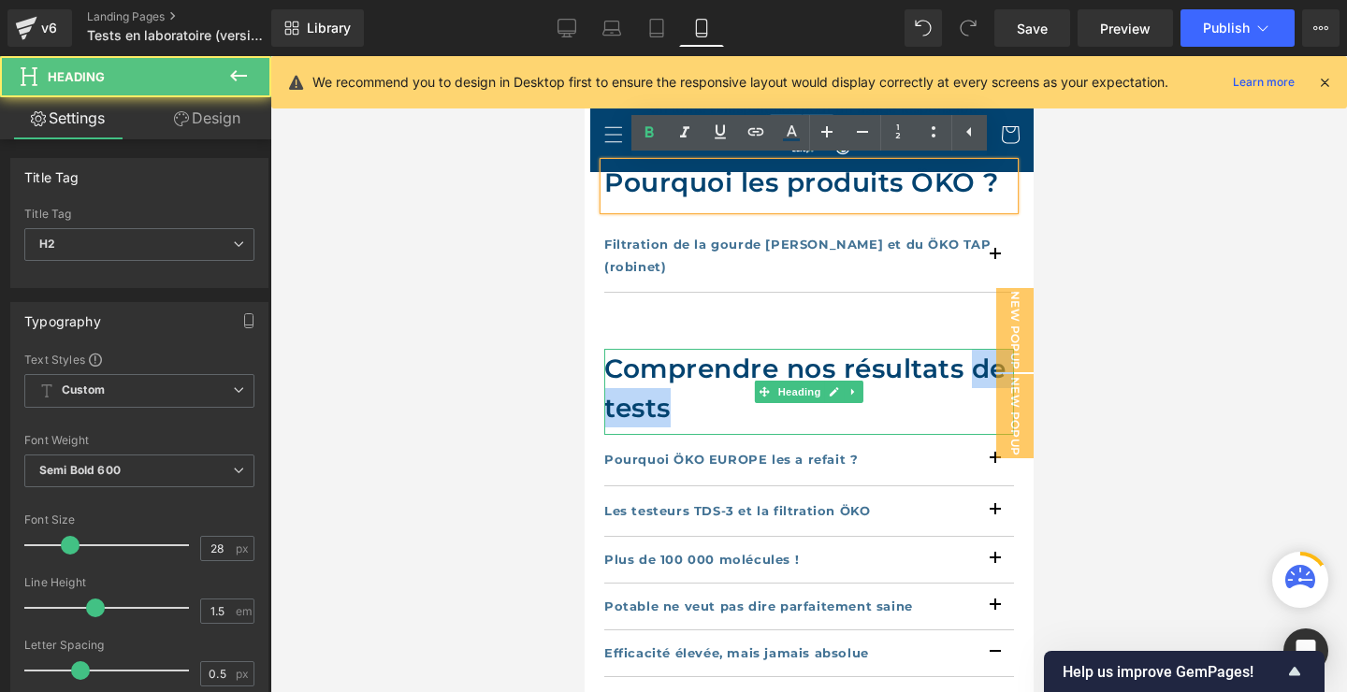
drag, startPoint x: 700, startPoint y: 385, endPoint x: 977, endPoint y: 342, distance: 280.1
click at [977, 349] on h2 "Comprendre nos résultats de tests" at bounding box center [808, 388] width 410 height 79
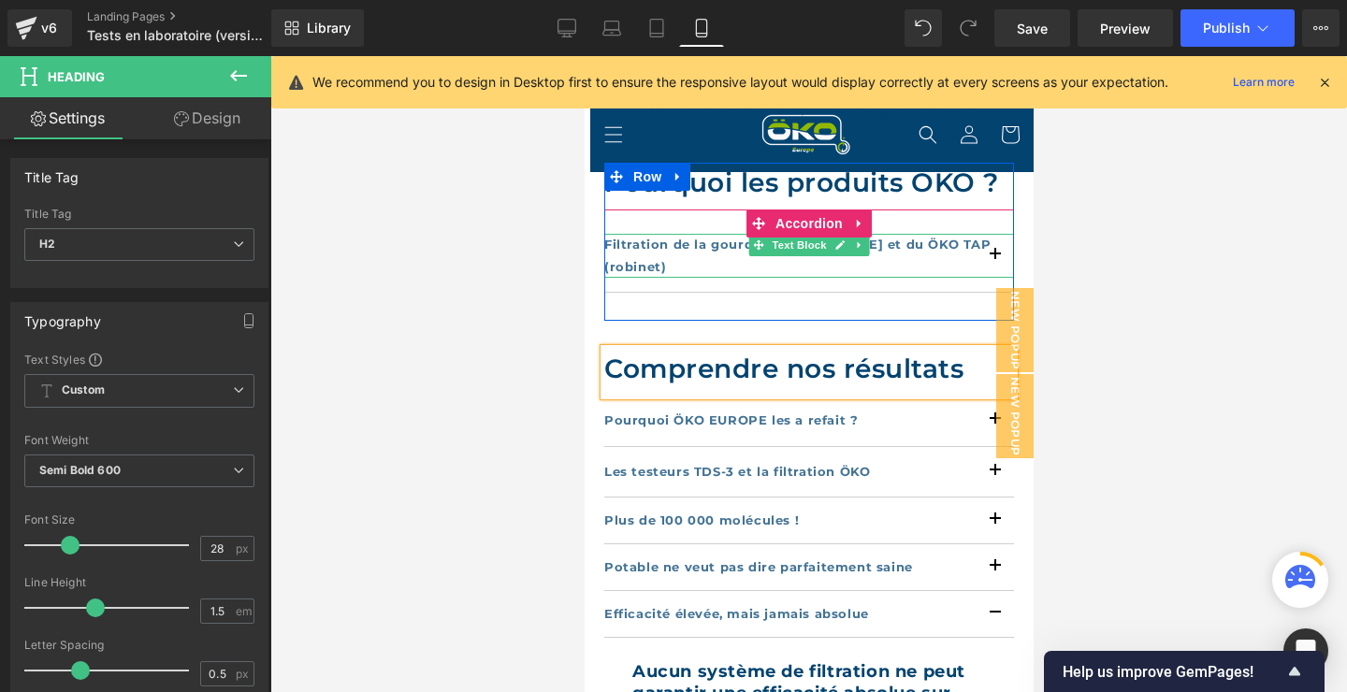
click at [713, 241] on b "Filtration de la gourde [PERSON_NAME] et du ÖKO TAP (robinet)" at bounding box center [796, 255] width 387 height 36
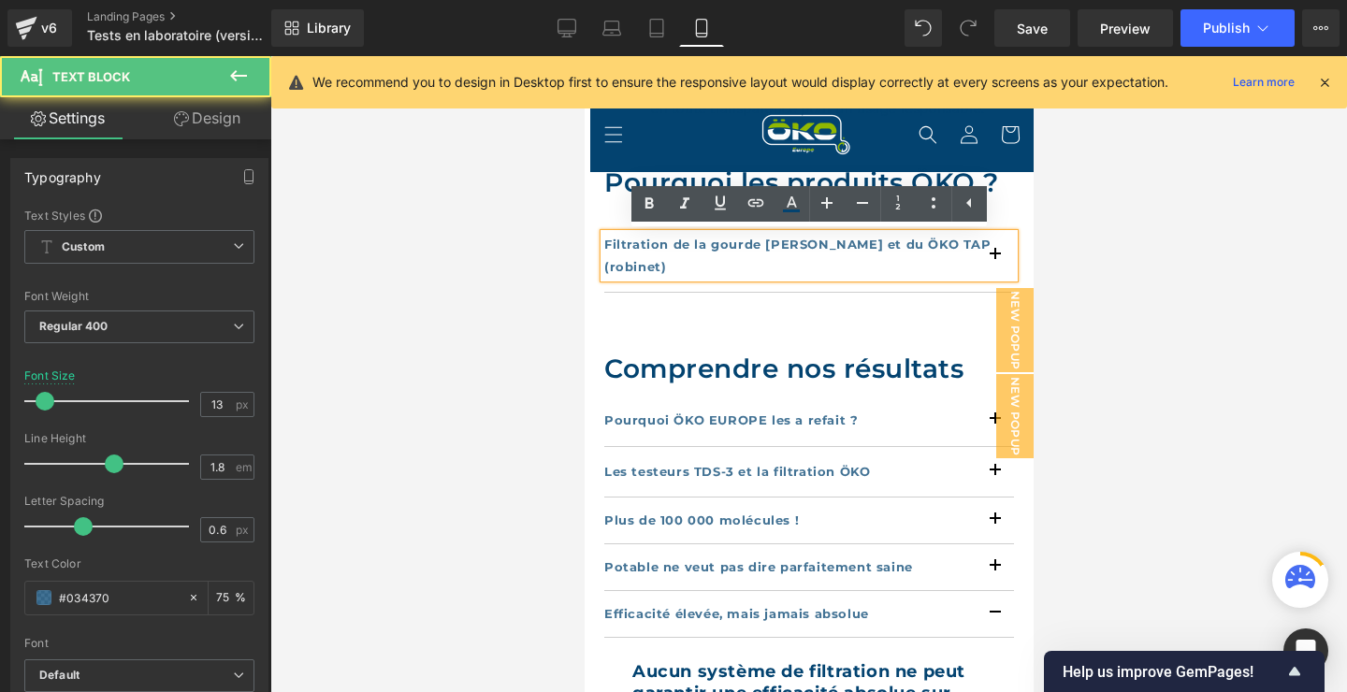
click at [790, 248] on b "Filtration de la gourde [PERSON_NAME] et du ÖKO TAP (robinet)" at bounding box center [796, 255] width 387 height 36
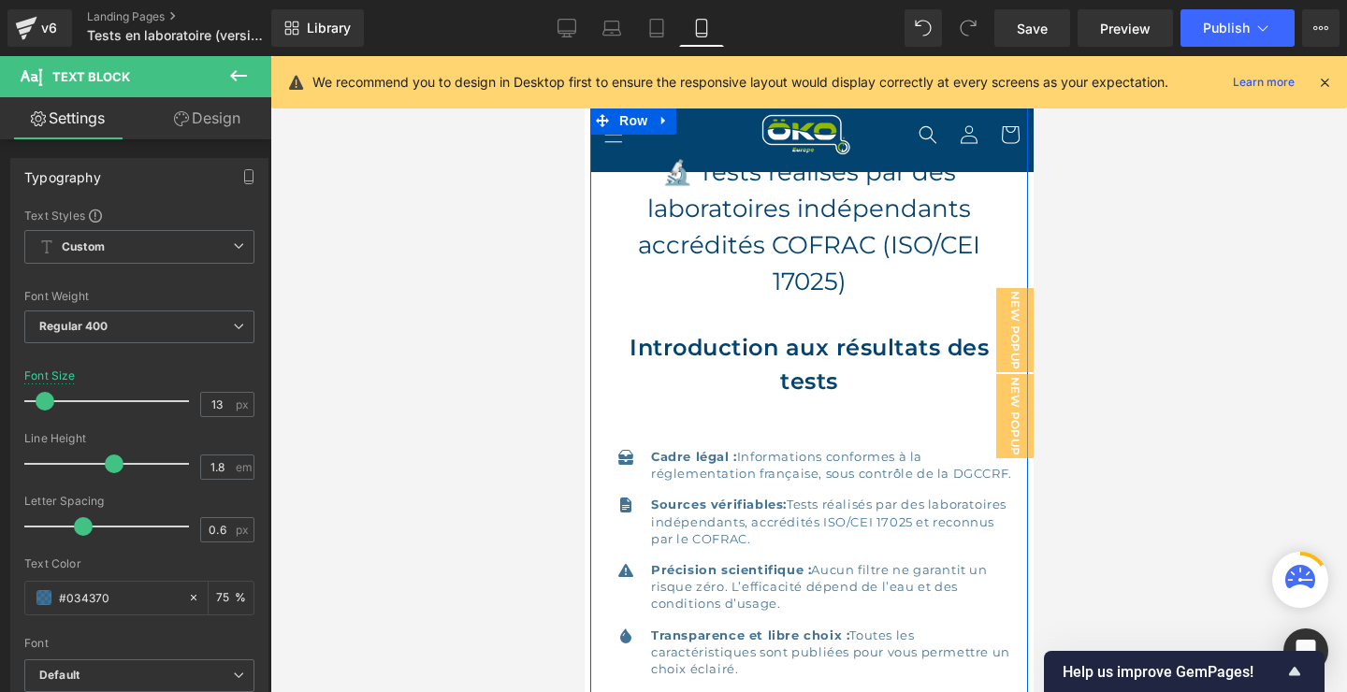
scroll to position [404, 0]
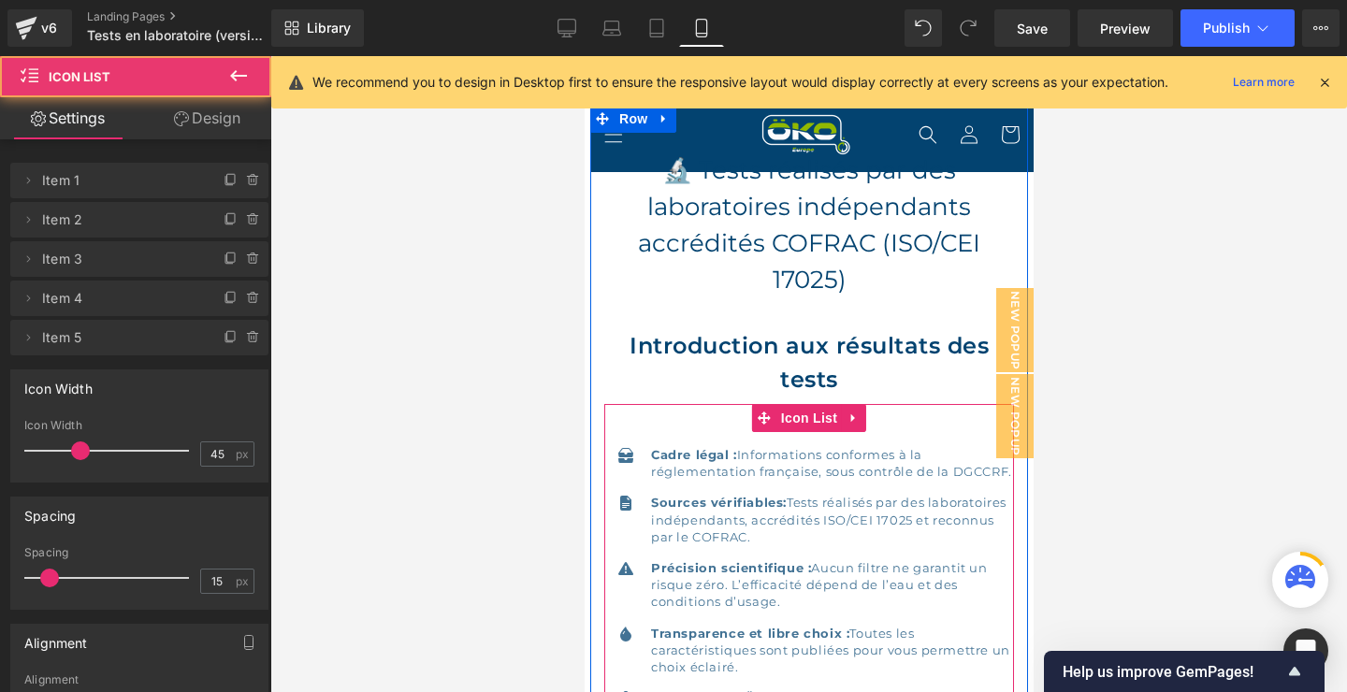
click at [904, 422] on div "Icon Cadre légal : Informations conformes à la réglementation française, sous c…" at bounding box center [808, 572] width 410 height 336
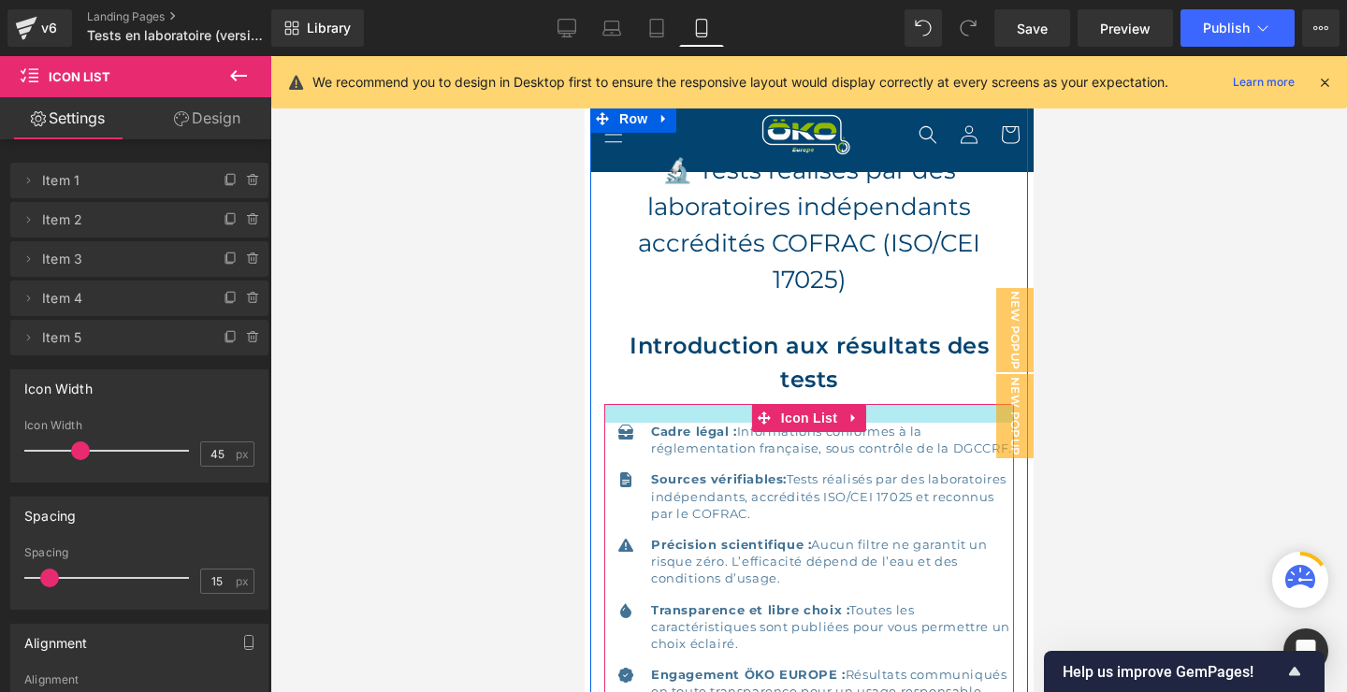
drag, startPoint x: 910, startPoint y: 406, endPoint x: 913, endPoint y: 383, distance: 23.5
click at [913, 383] on div "🔬 Tests réalisés par des laboratoires indépendants accrédités COFRAC (ISO/CEI 1…" at bounding box center [808, 420] width 438 height 592
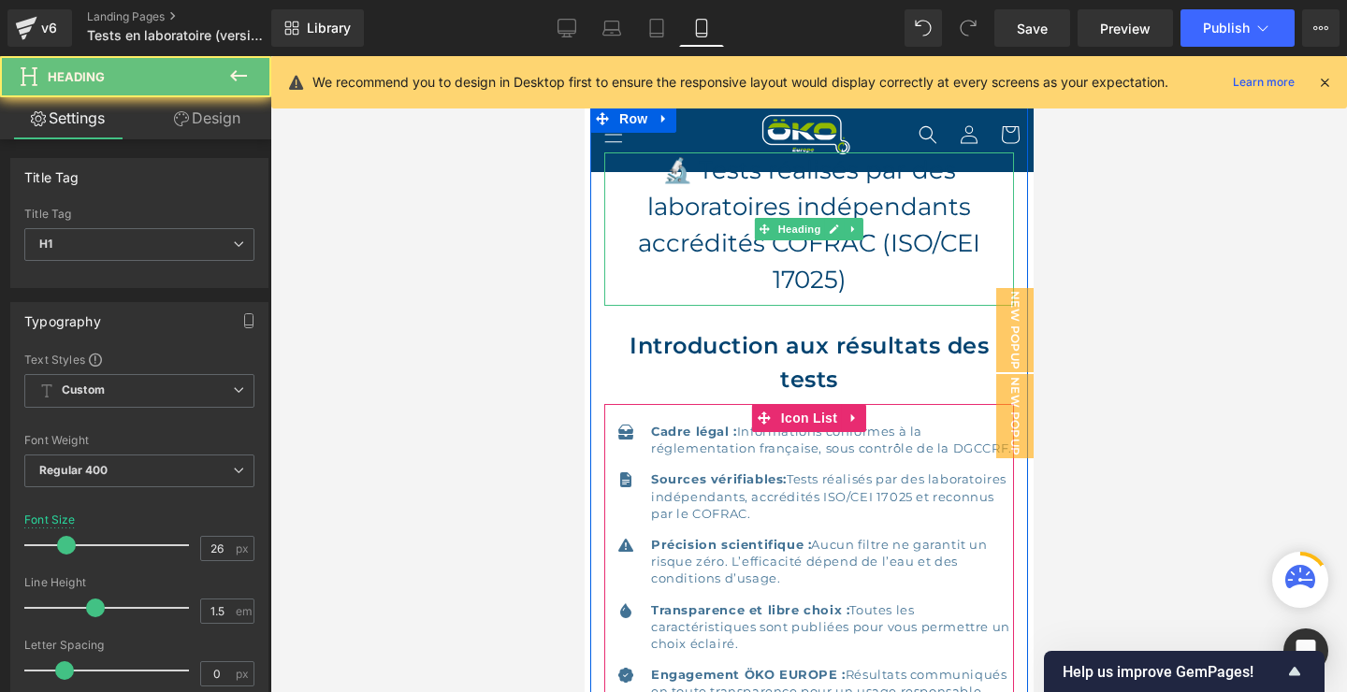
click at [887, 296] on h1 "🔬 Tests réalisés par des laboratoires indépendants accrédités COFRAC (ISO/CEI 1…" at bounding box center [808, 225] width 410 height 146
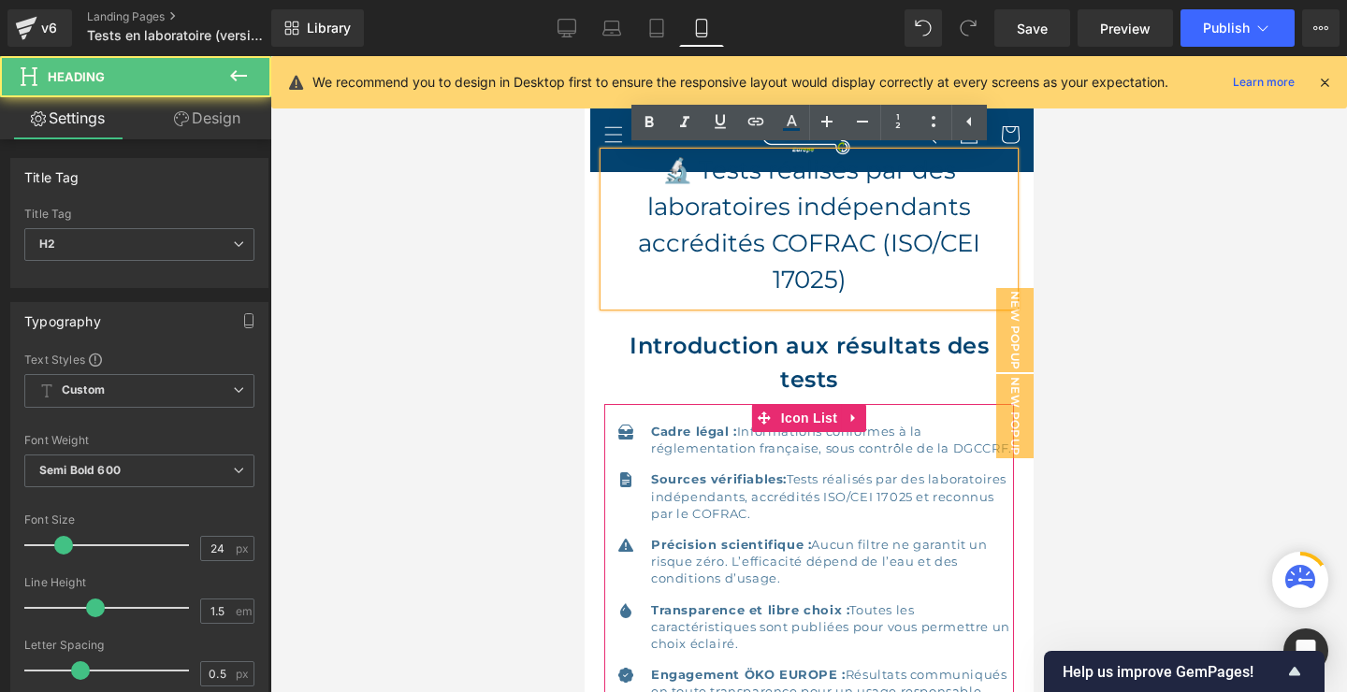
click at [886, 328] on div "🔬 Tests réalisés par des laboratoires indépendants accrédités COFRAC (ISO/CEI 1…" at bounding box center [808, 420] width 438 height 592
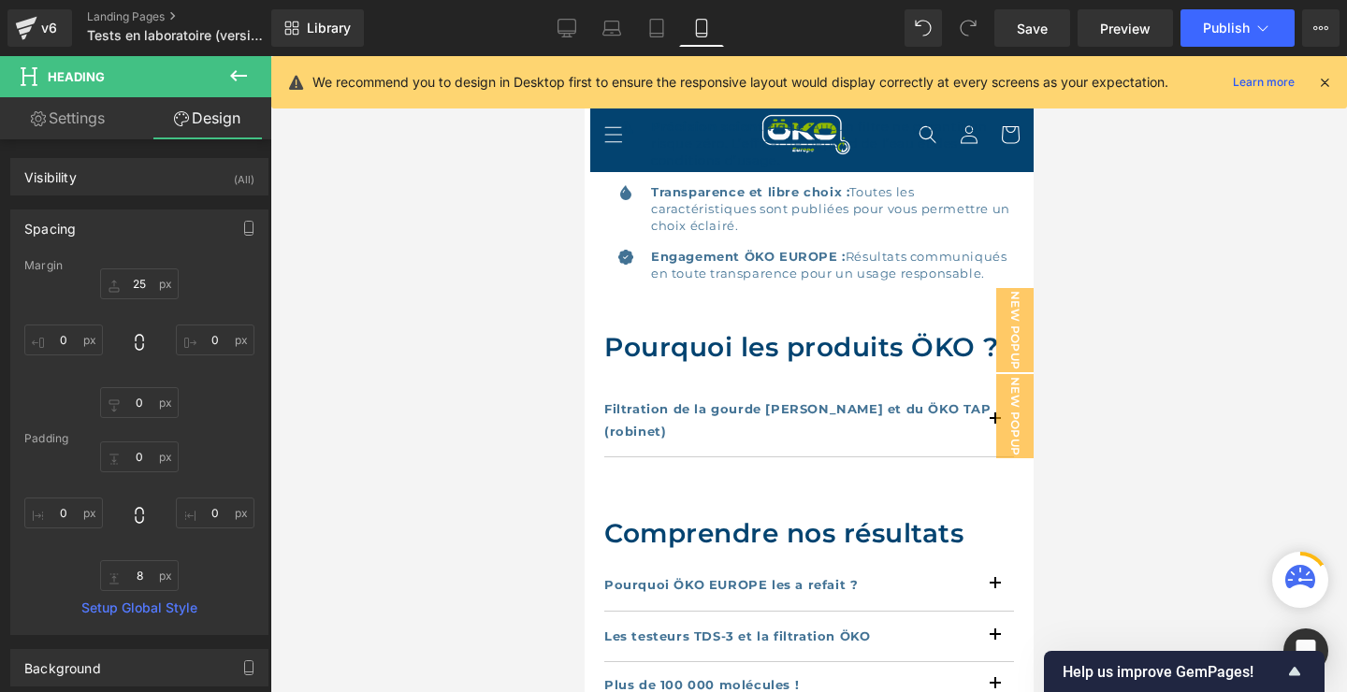
scroll to position [808, 0]
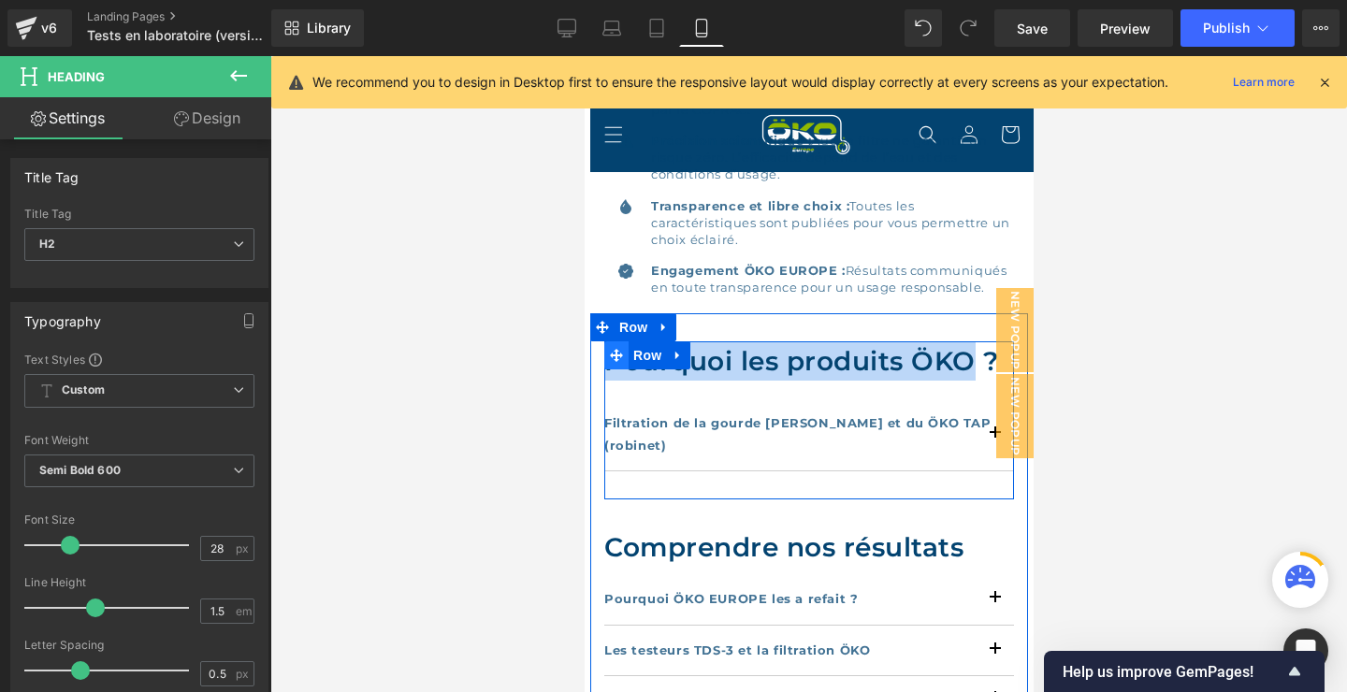
drag, startPoint x: 971, startPoint y: 361, endPoint x: 606, endPoint y: 368, distance: 364.8
click at [606, 368] on div "Pourquoi les produits ÖKO ? Heading Filtration de la gourde [PERSON_NAME] et du…" at bounding box center [808, 420] width 410 height 158
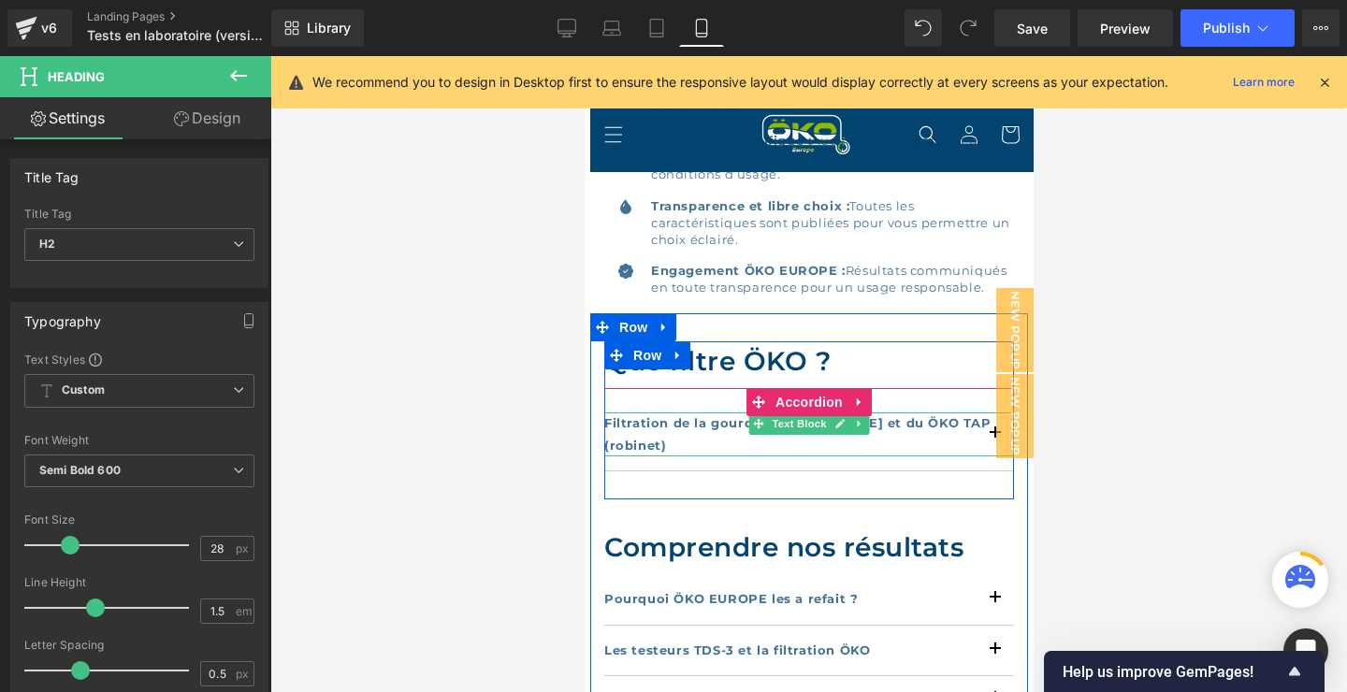
click at [724, 425] on b "Filtration de la gourde [PERSON_NAME] et du ÖKO TAP (robinet)" at bounding box center [796, 433] width 387 height 36
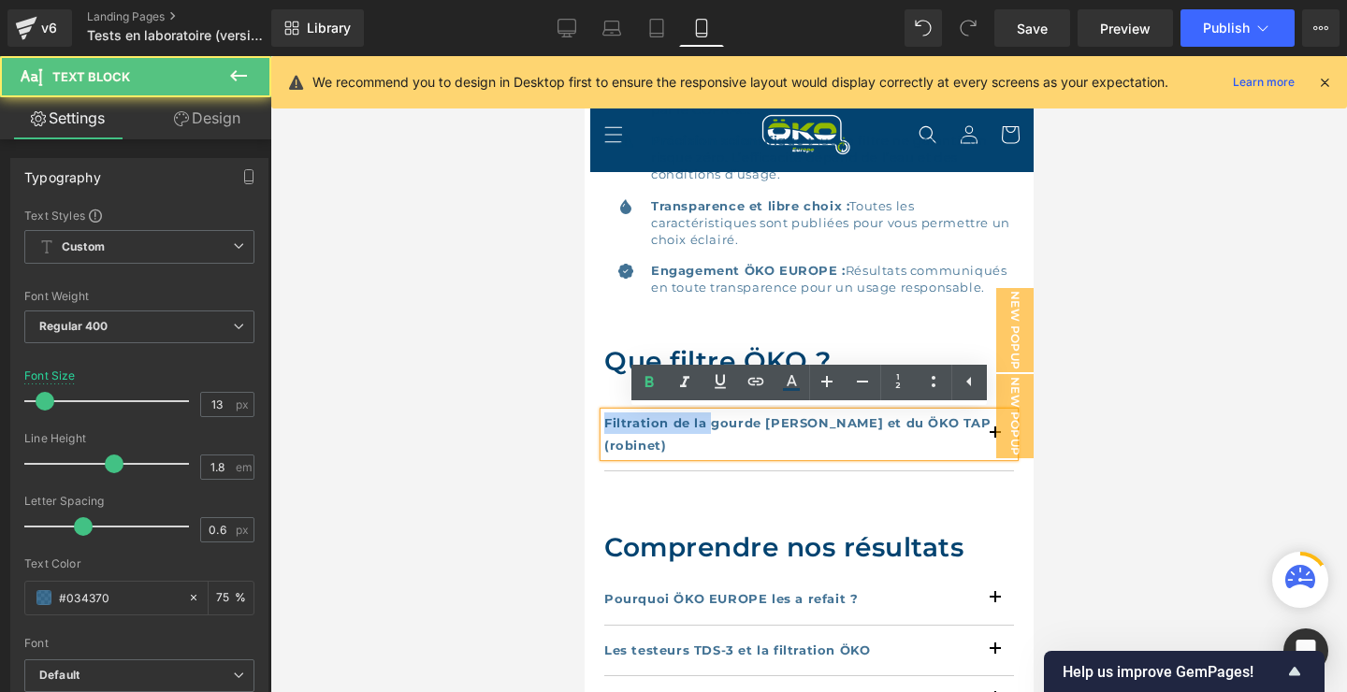
drag, startPoint x: 706, startPoint y: 425, endPoint x: 599, endPoint y: 426, distance: 106.6
click at [603, 426] on div "Filtration de la gourde [PERSON_NAME] et du ÖKO TAP (robinet)" at bounding box center [808, 434] width 410 height 44
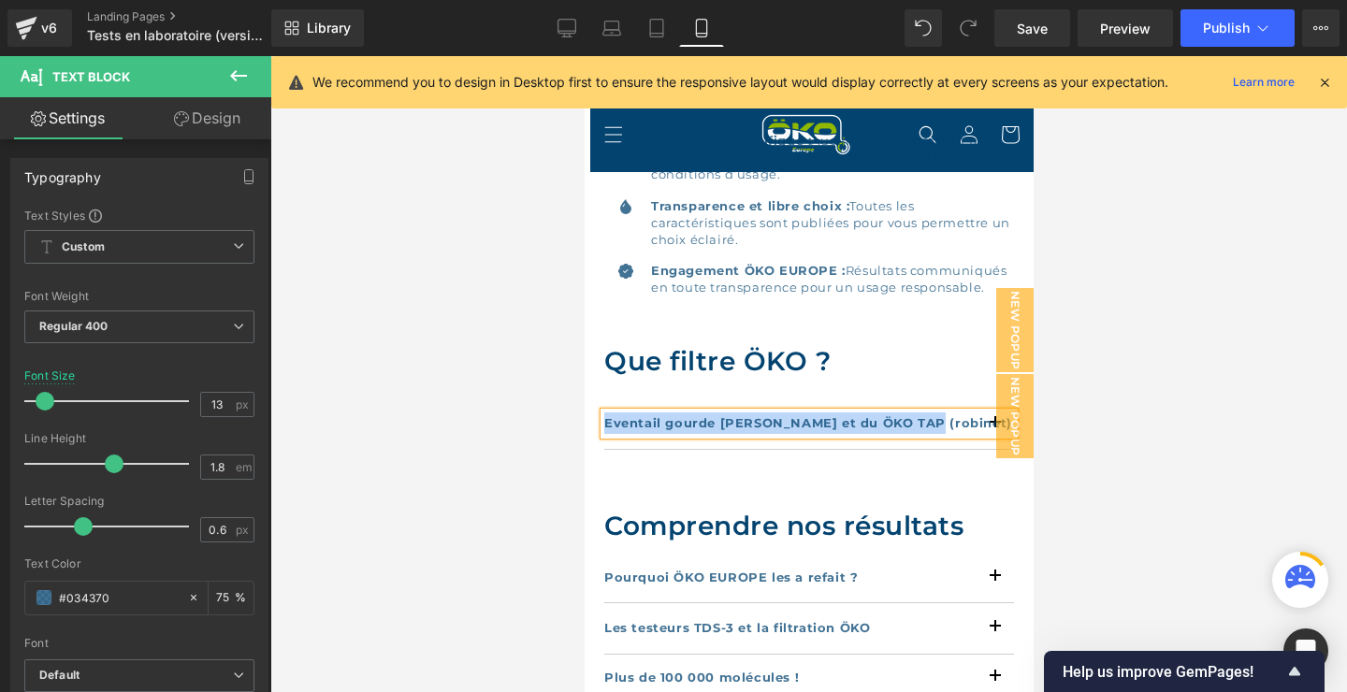
drag, startPoint x: 931, startPoint y: 422, endPoint x: 599, endPoint y: 414, distance: 332.1
click at [1214, 368] on div at bounding box center [808, 374] width 1076 height 636
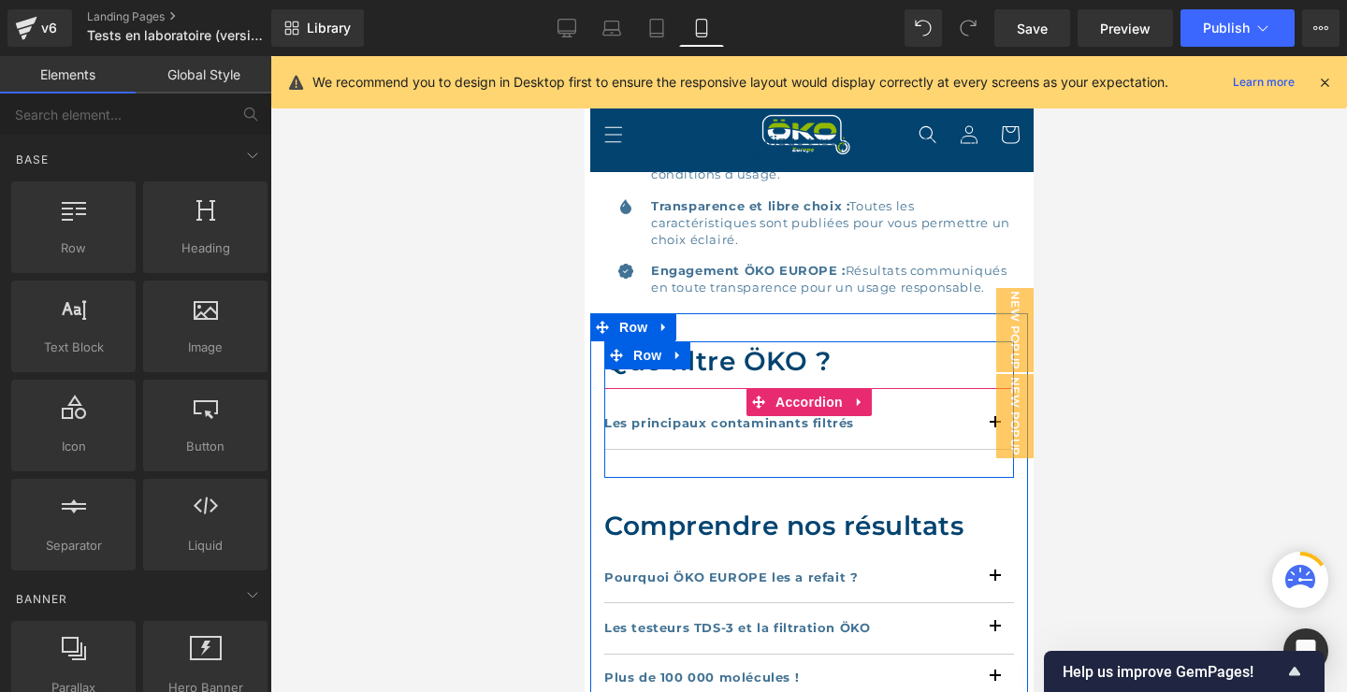
click at [983, 451] on div "Les principaux contaminants filtrés Text Block Résultats tests filtres ÖKO ([PE…" at bounding box center [808, 432] width 410 height 89
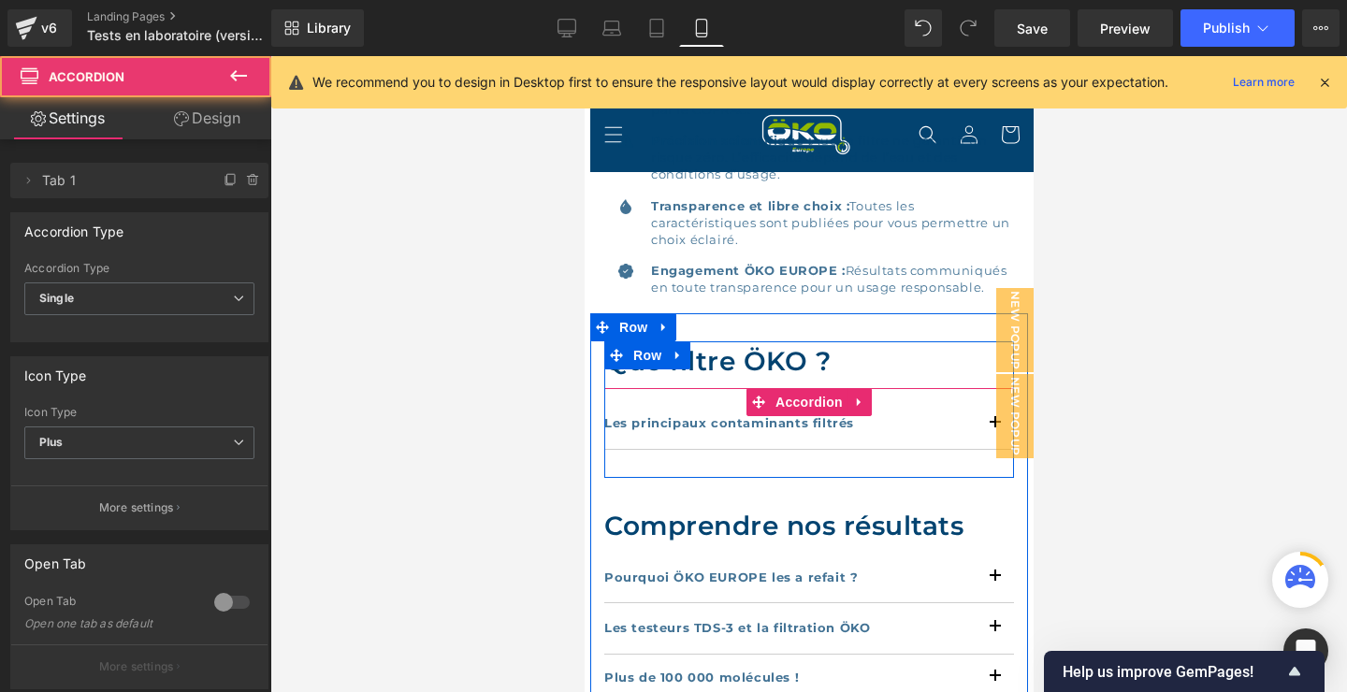
click at [986, 449] on div "Les principaux contaminants filtrés Text Block" at bounding box center [808, 423] width 410 height 51
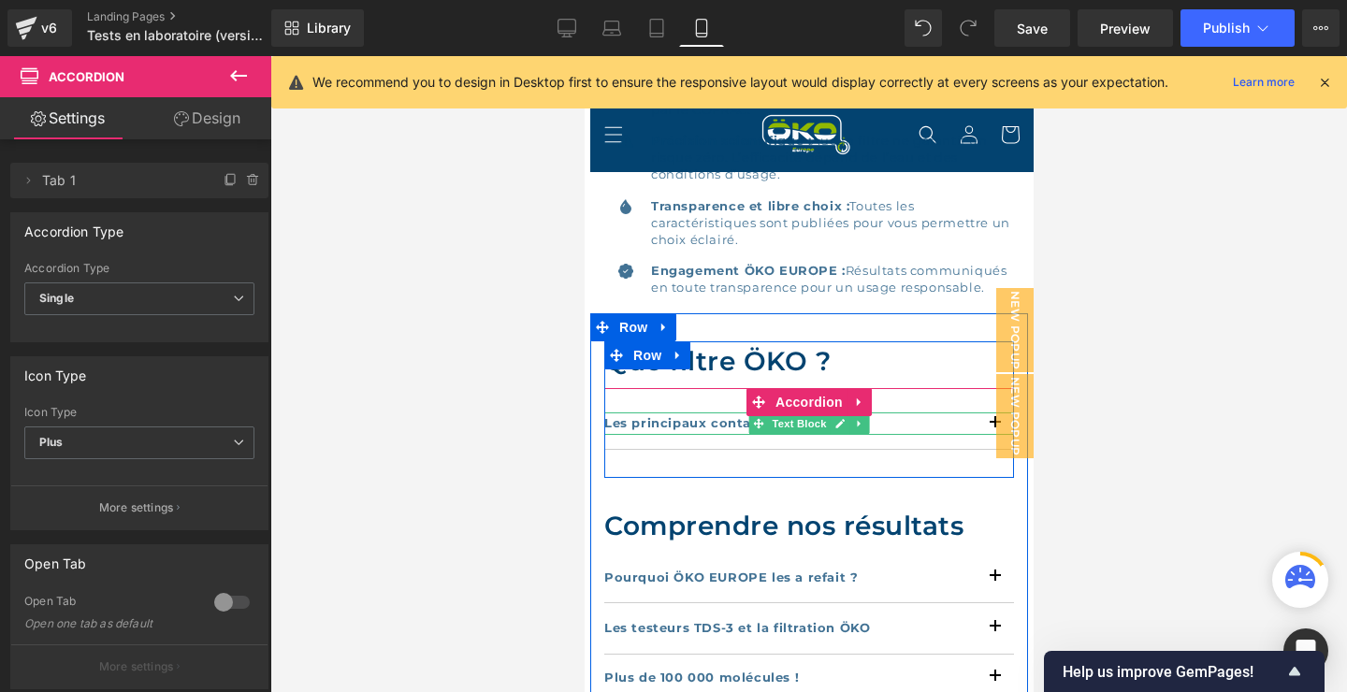
click at [958, 428] on p "Les principaux contaminants filtrés" at bounding box center [808, 423] width 410 height 22
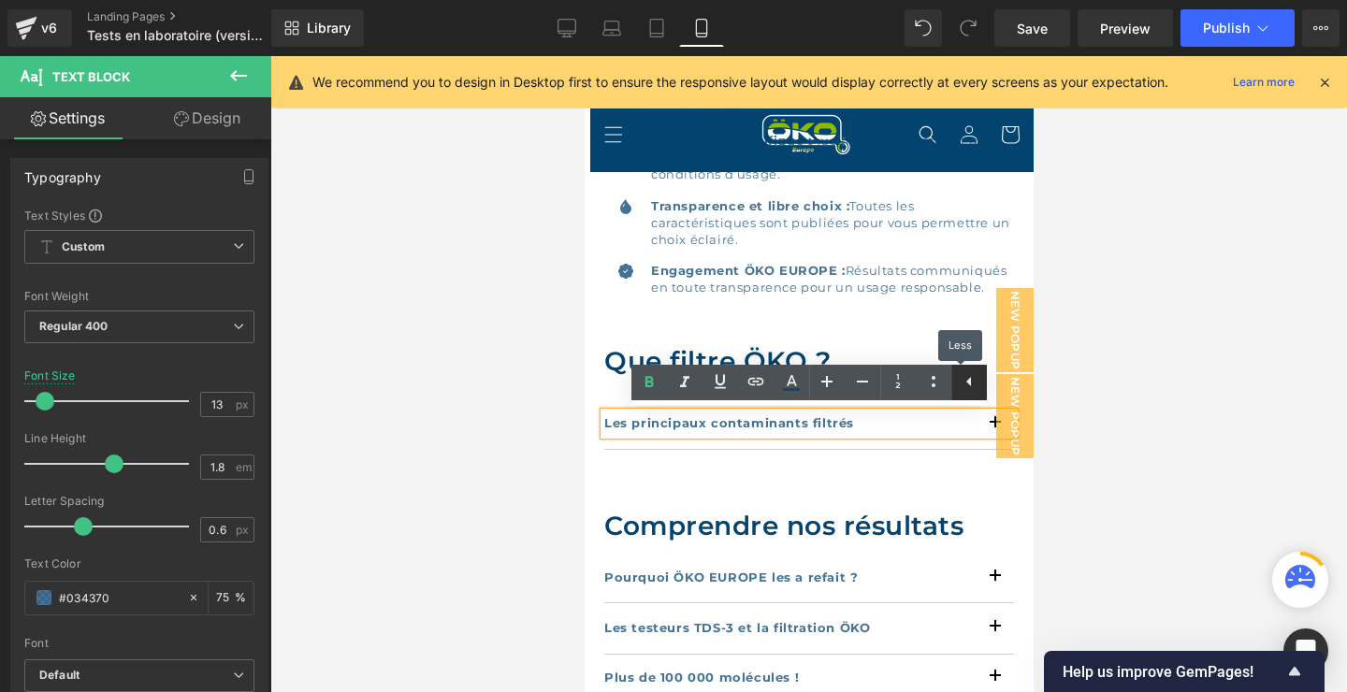
click at [972, 396] on link at bounding box center [969, 383] width 36 height 36
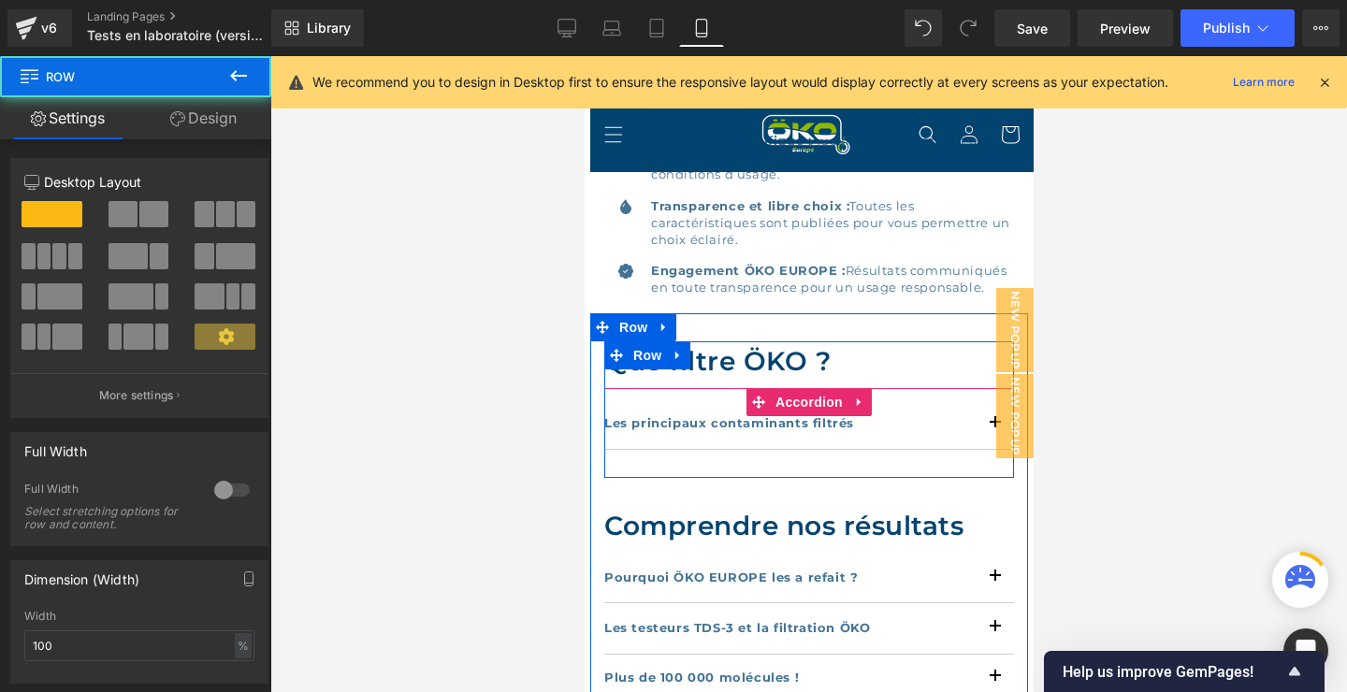
click at [904, 454] on div "Les principaux contaminants filtrés Text Block Résultats tests filtres ÖKO ([PE…" at bounding box center [808, 432] width 410 height 89
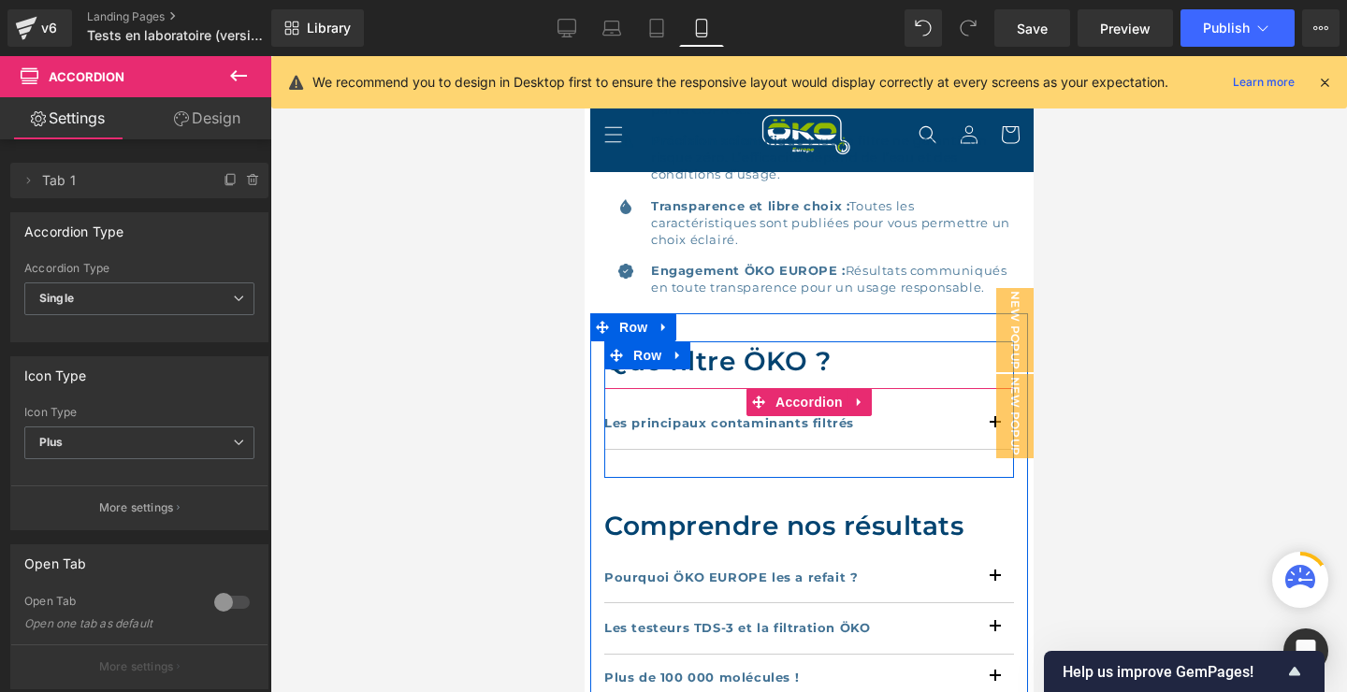
click at [914, 448] on div "Les principaux contaminants filtrés Text Block" at bounding box center [808, 423] width 410 height 51
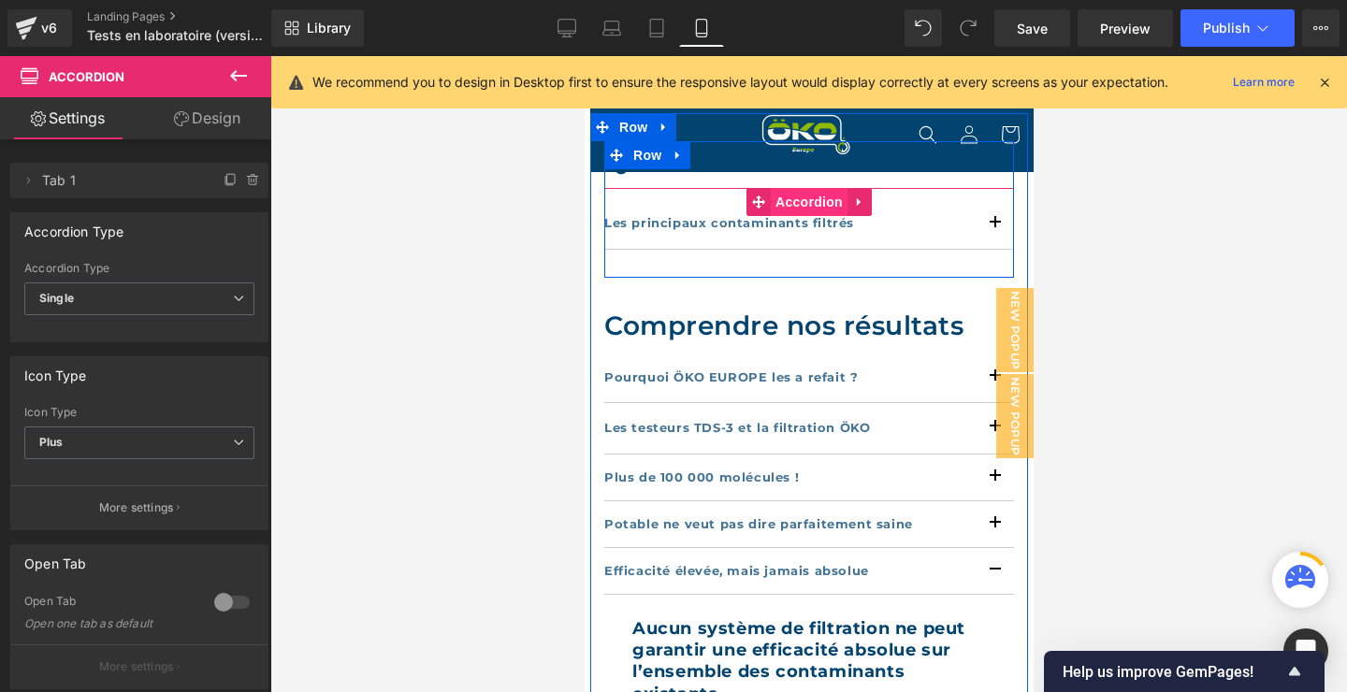
scroll to position [1010, 0]
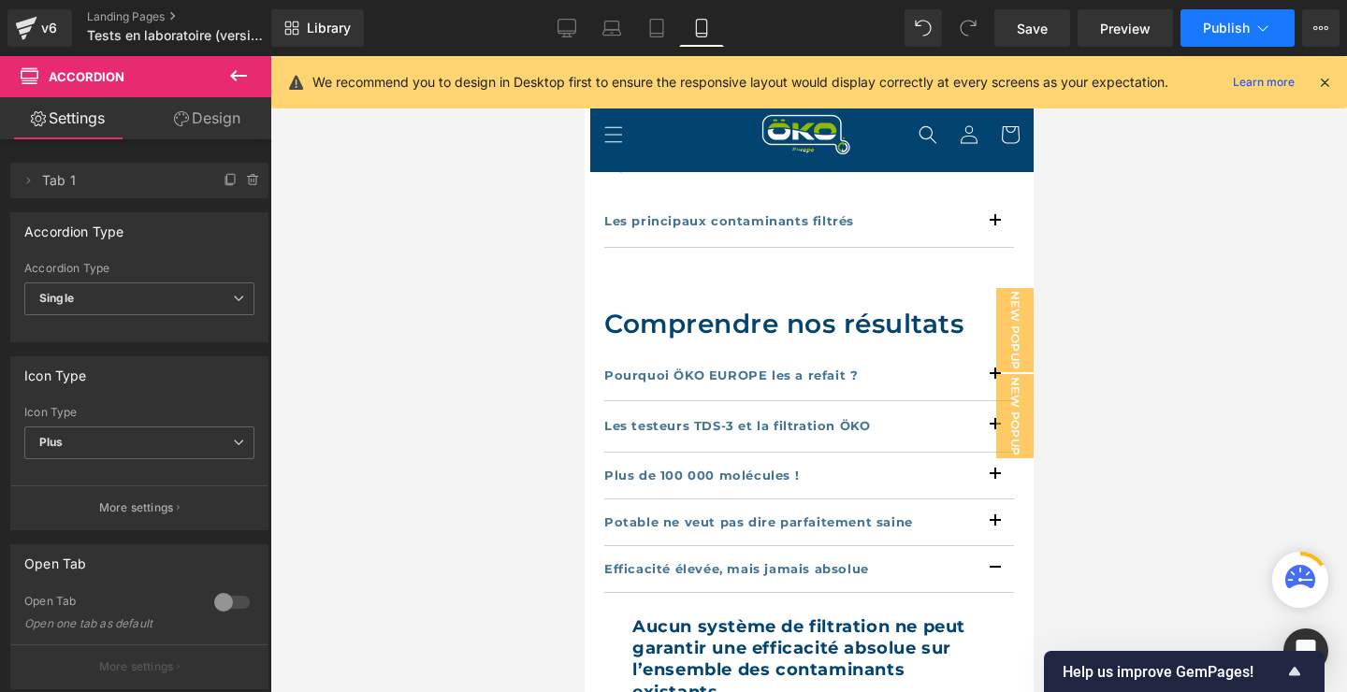
click at [1223, 22] on span "Publish" at bounding box center [1226, 28] width 47 height 15
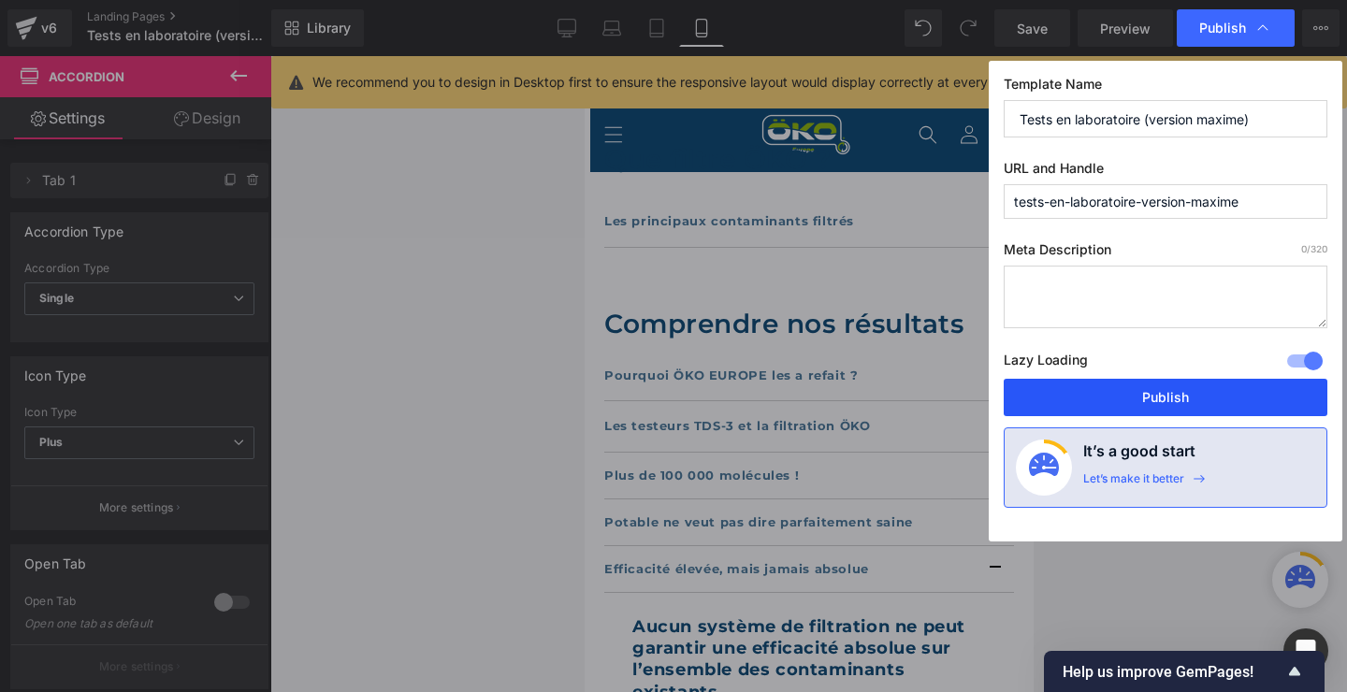
click at [1188, 396] on button "Publish" at bounding box center [1165, 397] width 324 height 37
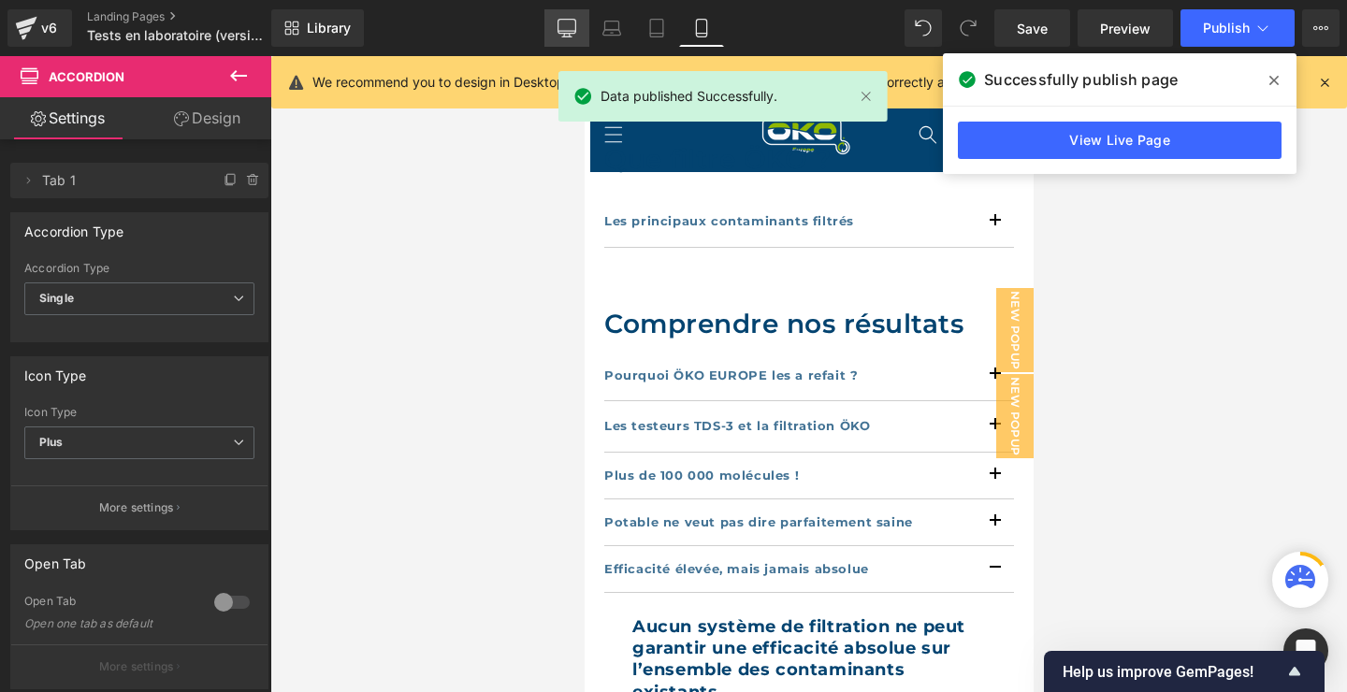
click at [560, 24] on icon at bounding box center [566, 28] width 19 height 19
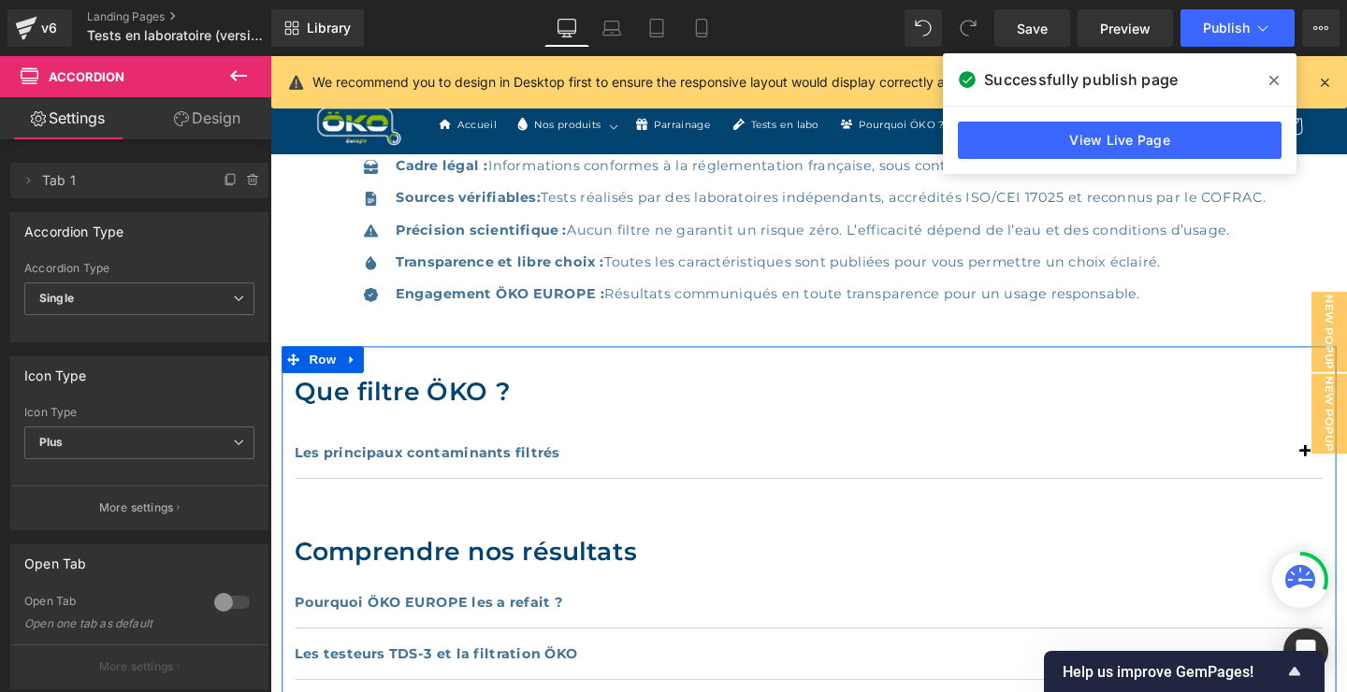
scroll to position [544, 0]
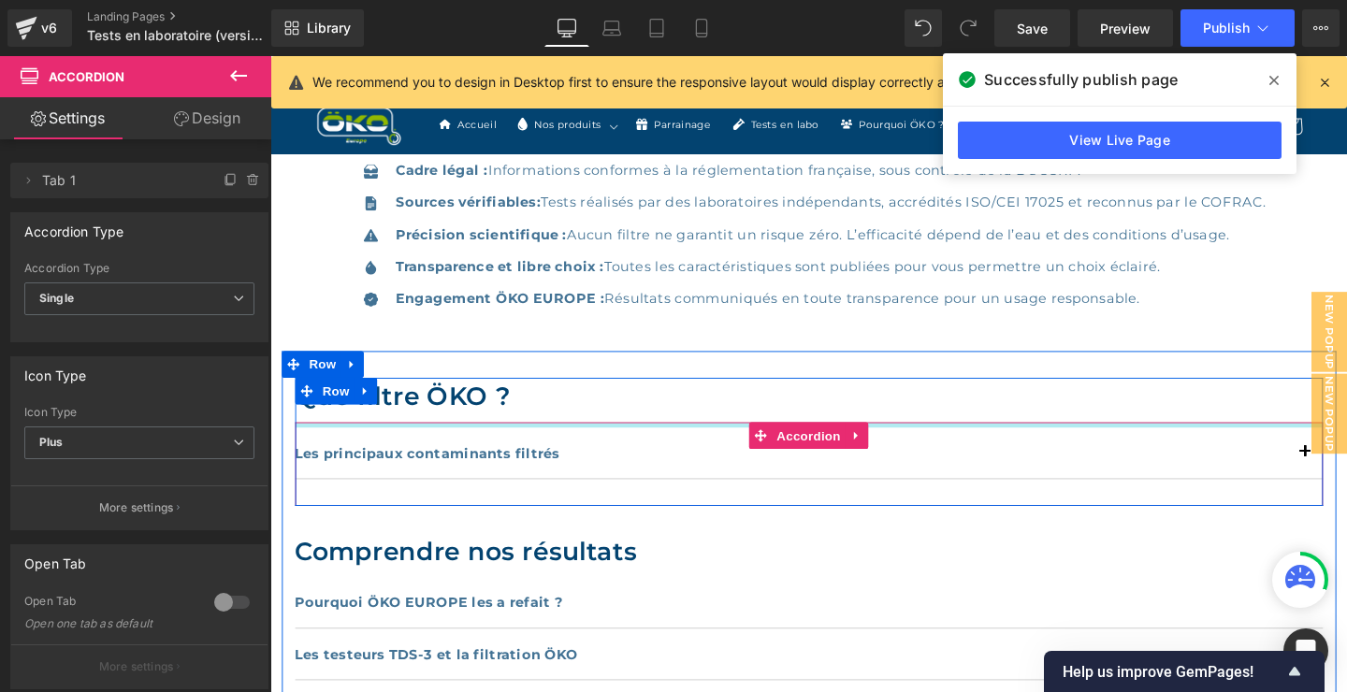
click at [530, 437] on div "Que filtre ÖKO ? Heading Les principaux contaminants filtrés Text Block Résulta…" at bounding box center [836, 462] width 1080 height 135
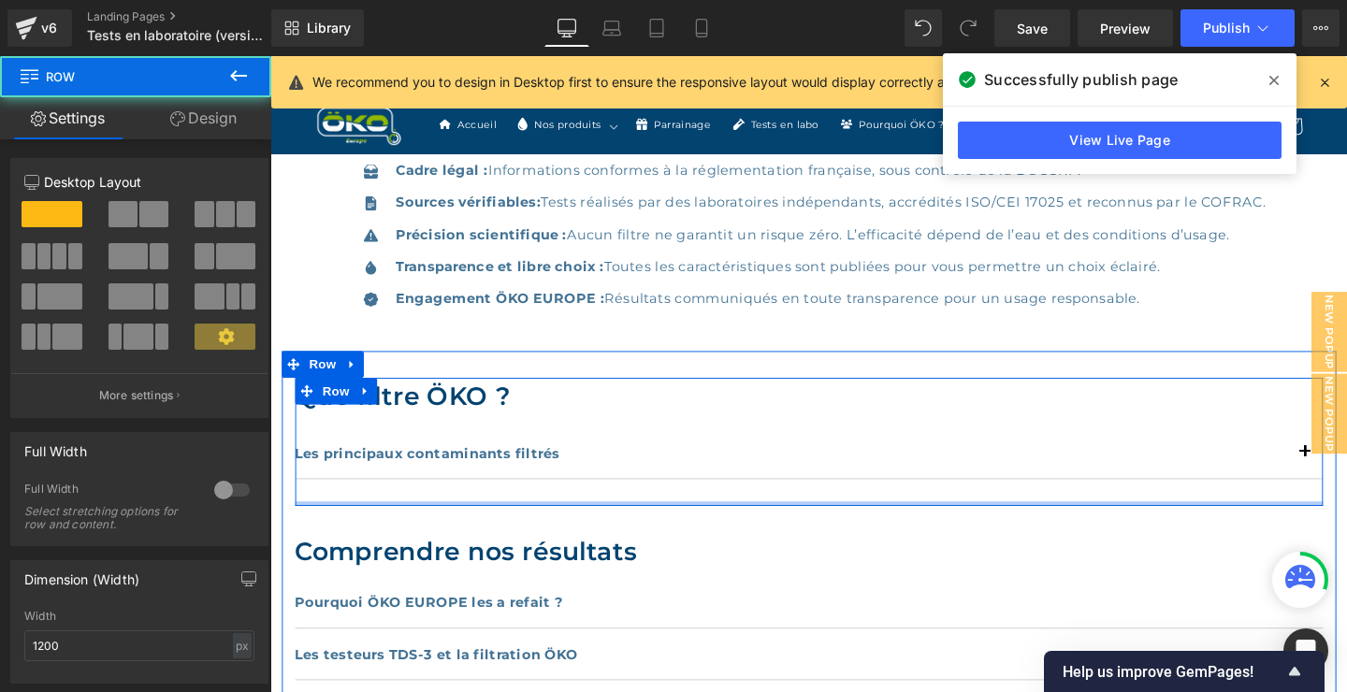
click at [524, 522] on div "Que filtre ÖKO ? Heading Les principaux contaminants filtrés Text Block Résulta…" at bounding box center [836, 462] width 1080 height 135
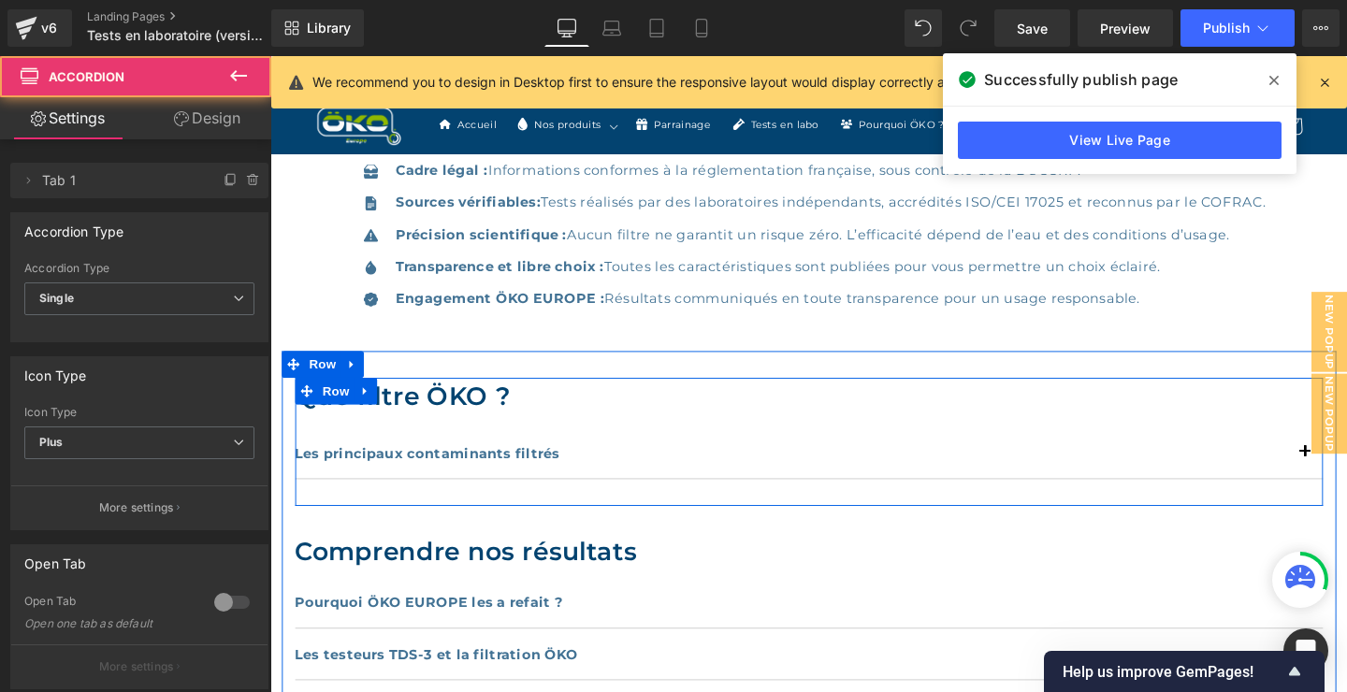
click at [565, 499] on div "Les principaux contaminants filtrés Text Block" at bounding box center [836, 474] width 1080 height 54
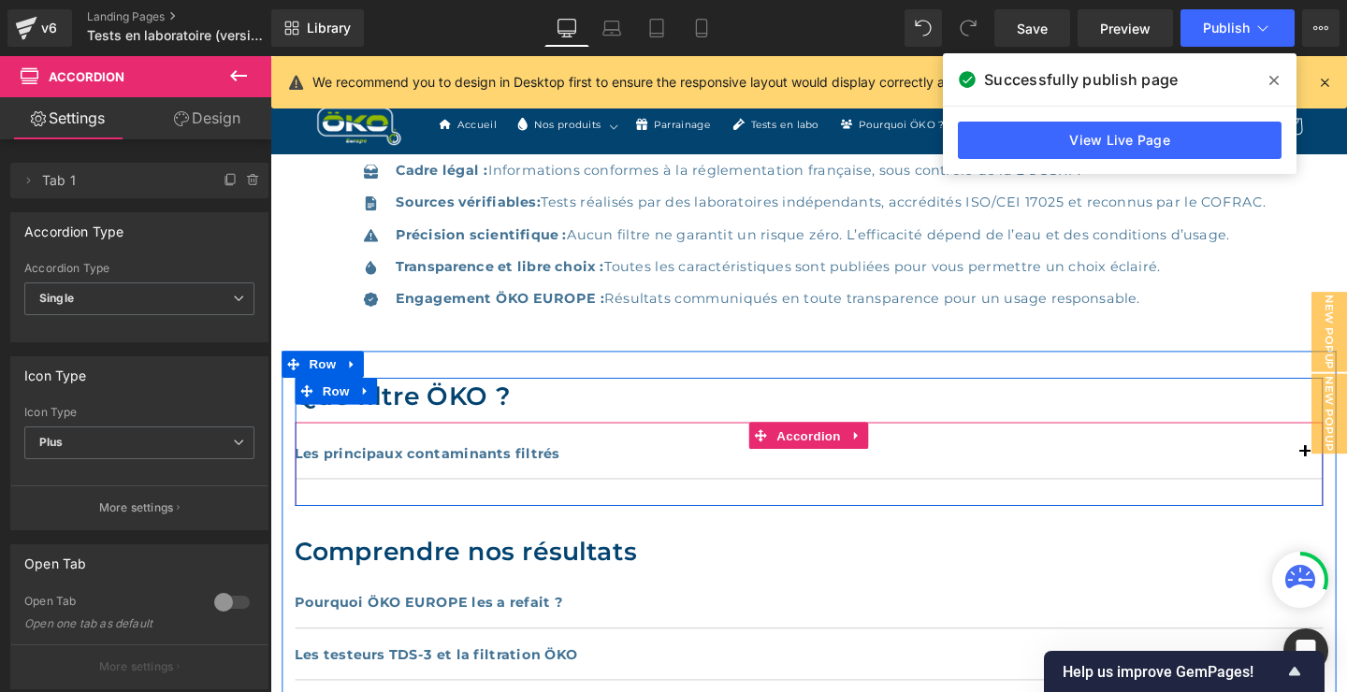
click at [1346, 500] on div "Les principaux contaminants filtrés Text Block" at bounding box center [836, 474] width 1080 height 54
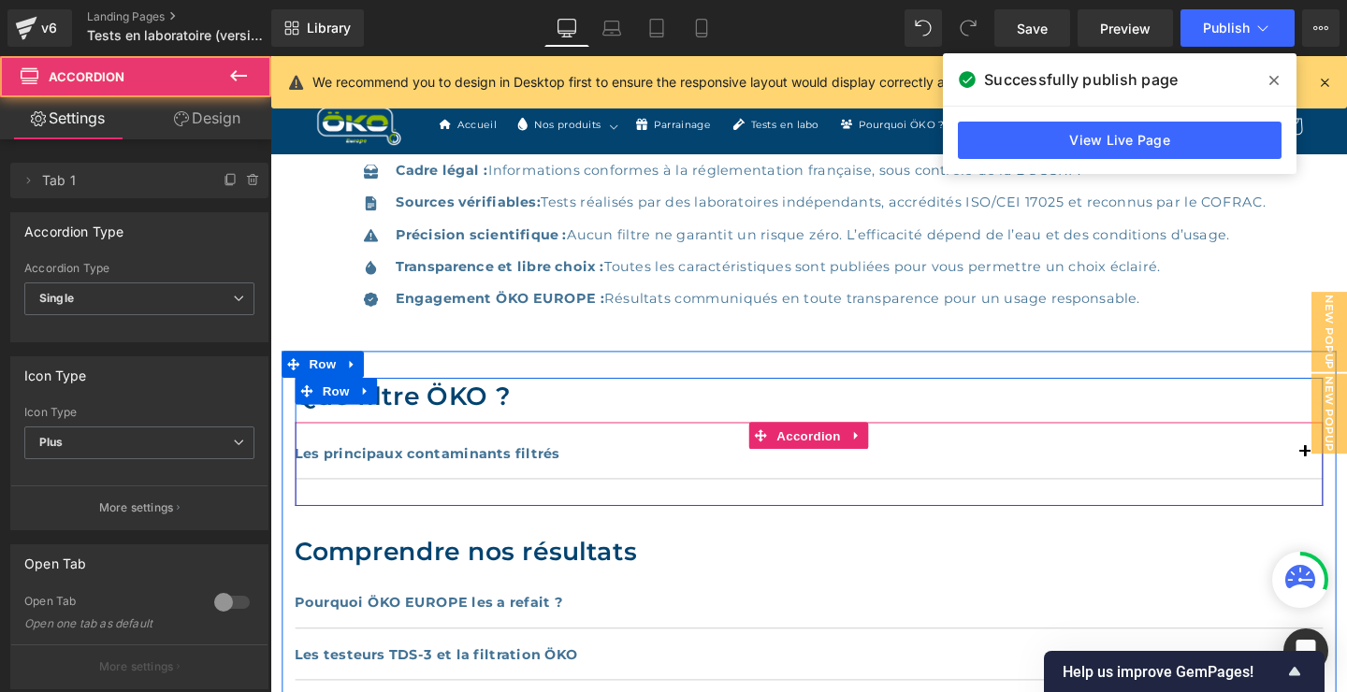
click at [1346, 500] on div "Les principaux contaminants filtrés Text Block" at bounding box center [836, 474] width 1080 height 54
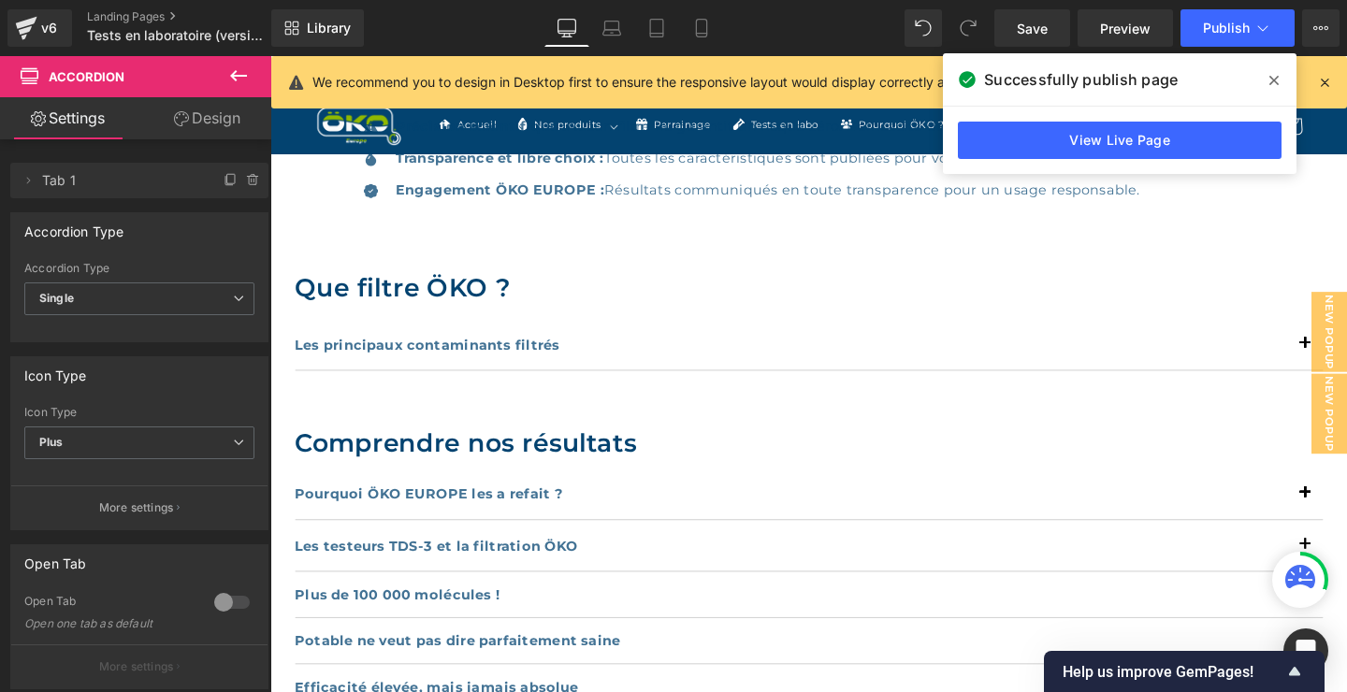
scroll to position [746, 0]
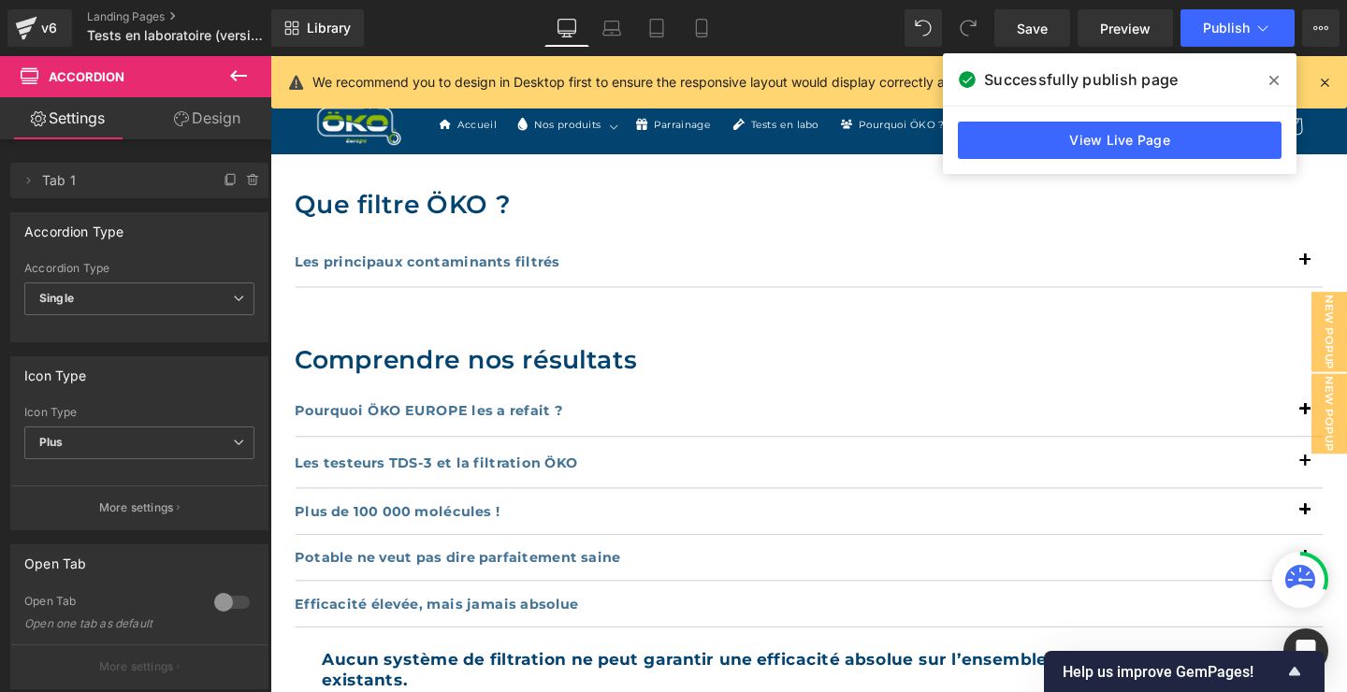
click at [1270, 78] on icon at bounding box center [1273, 80] width 9 height 9
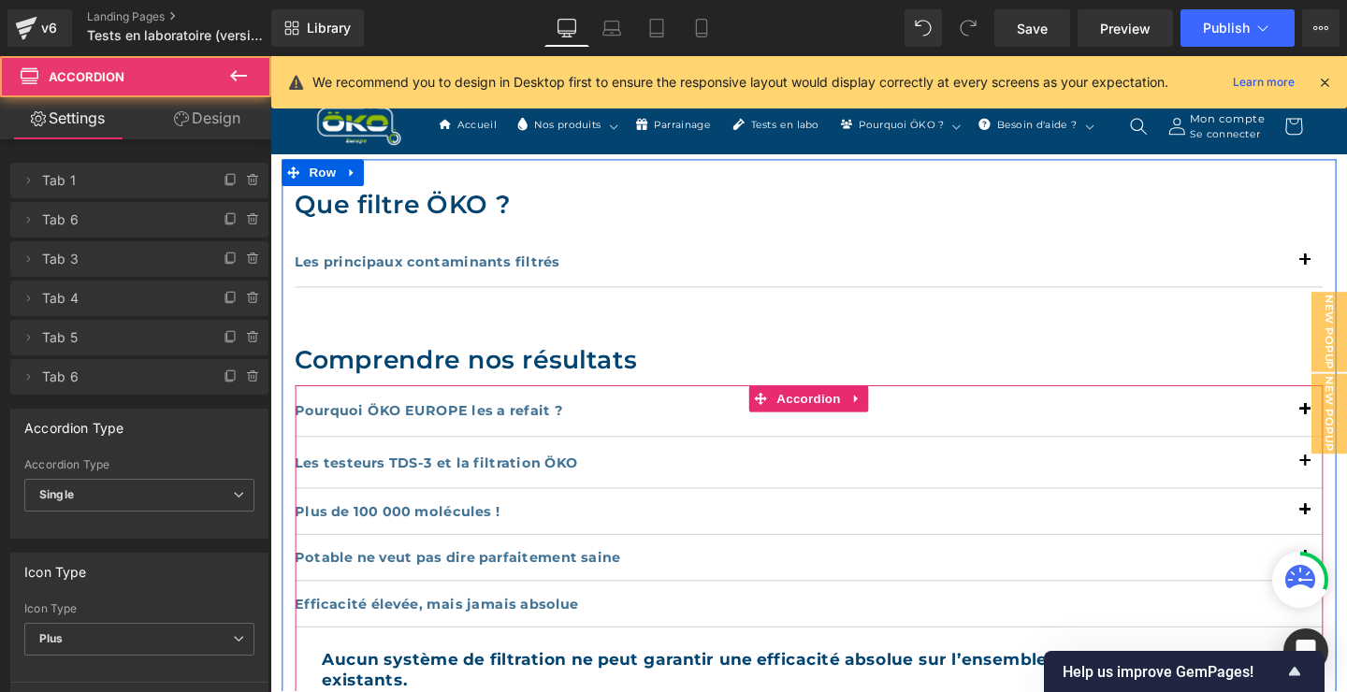
click at [922, 457] on div "Les testeurs TDS-3 et la filtration ÖKO Text Block" at bounding box center [836, 483] width 1080 height 54
click at [933, 457] on div "Les testeurs TDS-3 et la filtration ÖKO Text Block" at bounding box center [836, 483] width 1080 height 54
click at [952, 455] on div "Pourquoi ÖKO EUROPE les a refait ? Text Block" at bounding box center [836, 429] width 1080 height 54
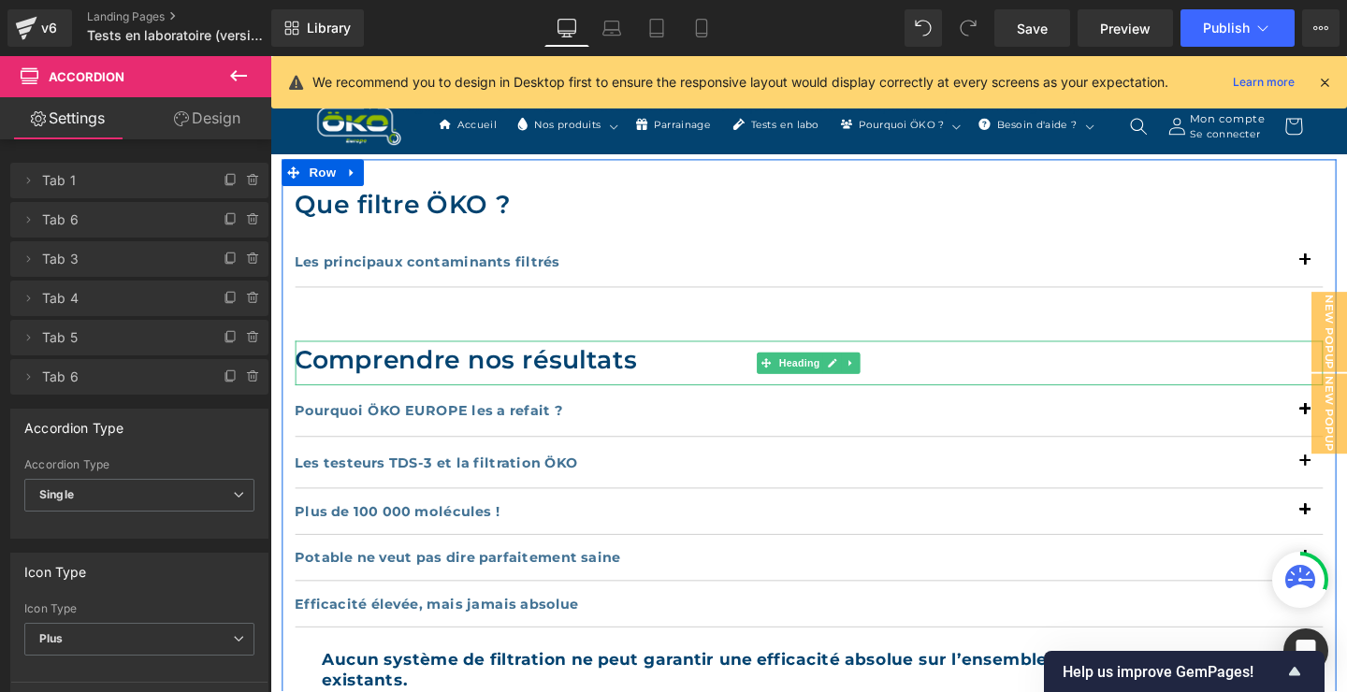
click at [1157, 367] on h2 "Comprendre nos résultats" at bounding box center [836, 374] width 1080 height 39
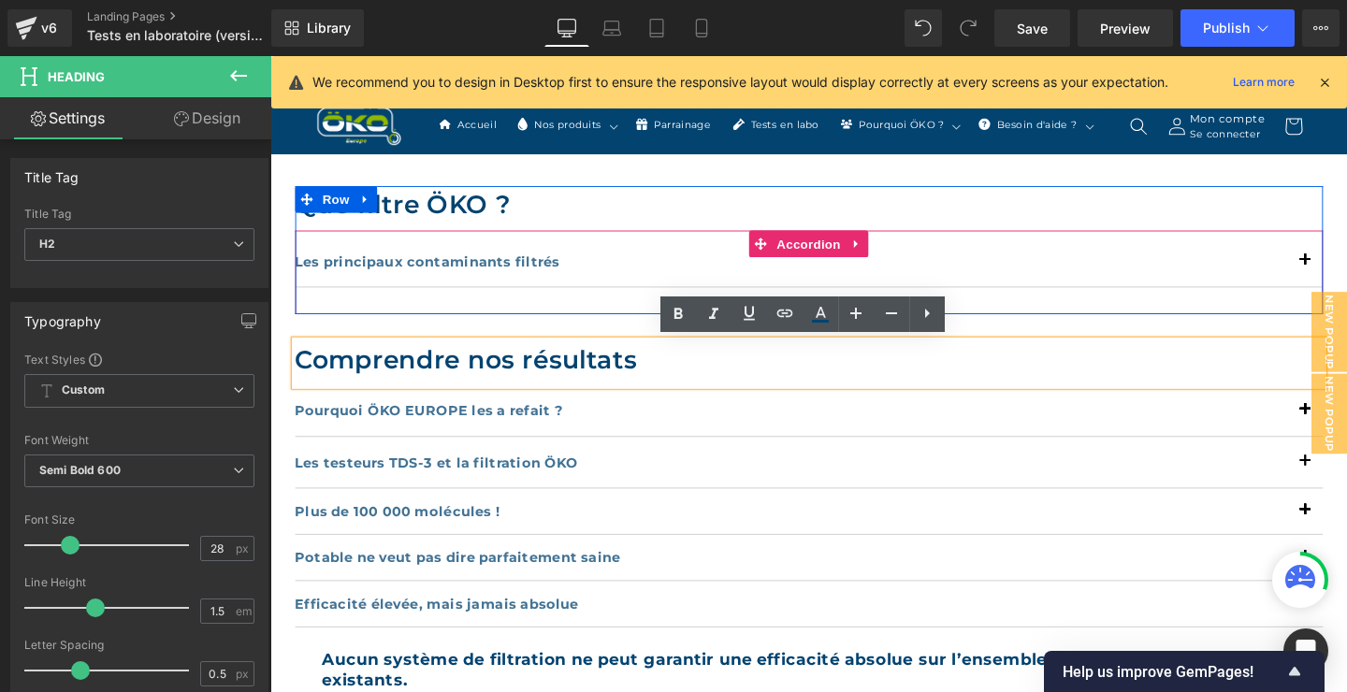
click at [1270, 298] on div "Les principaux contaminants filtrés Text Block" at bounding box center [836, 272] width 1080 height 54
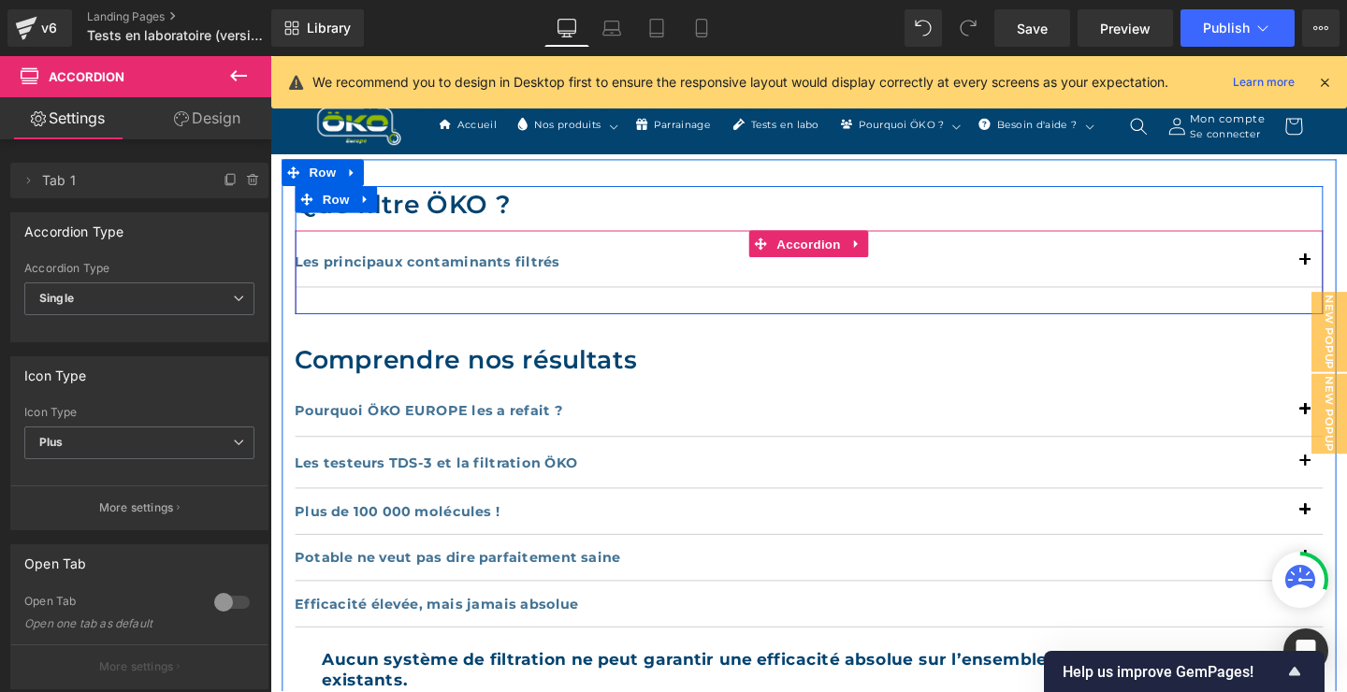
click at [1346, 298] on div "Les principaux contaminants filtrés Text Block" at bounding box center [836, 272] width 1080 height 54
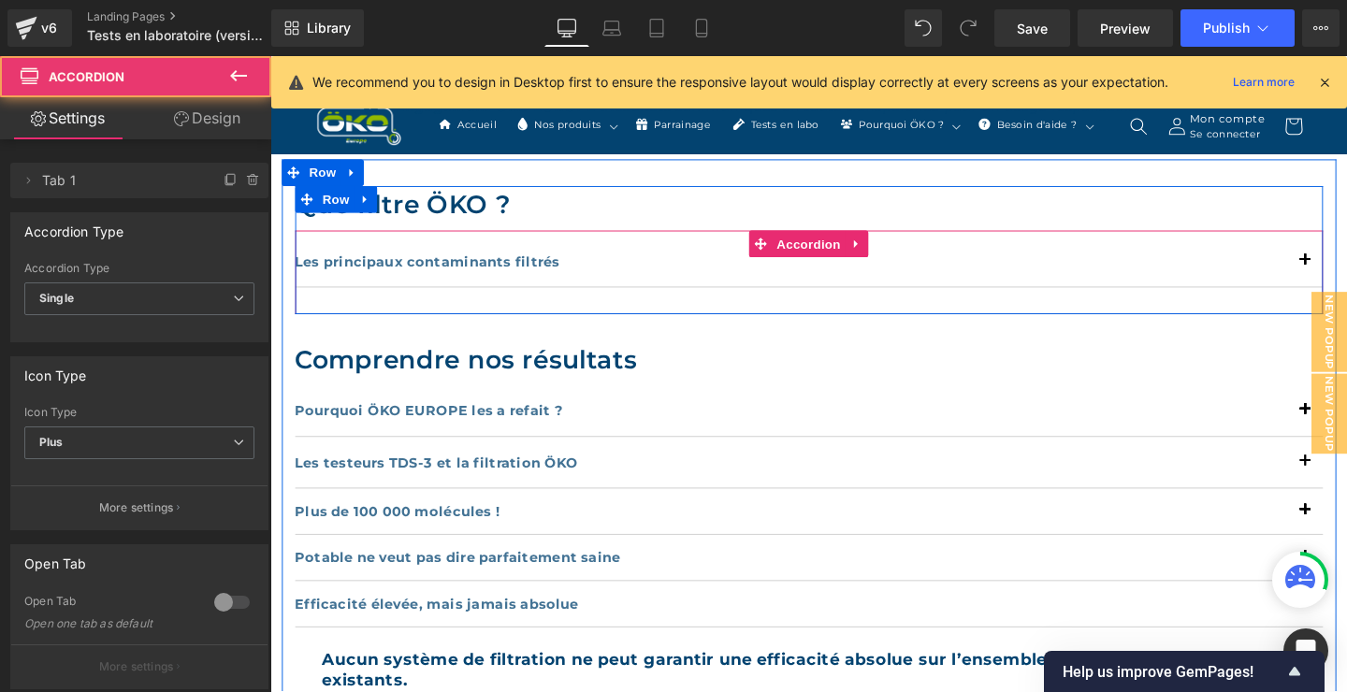
click at [1346, 298] on div "Les principaux contaminants filtrés Text Block" at bounding box center [836, 272] width 1080 height 54
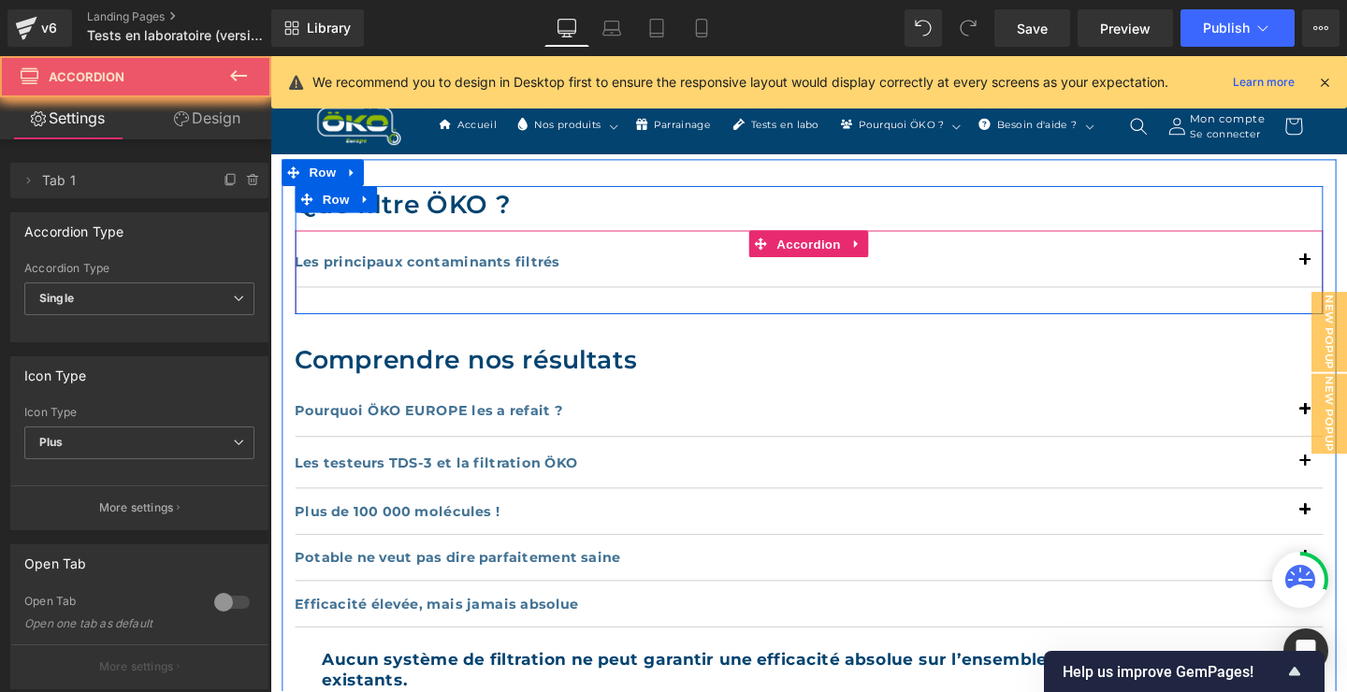
click at [1346, 298] on div "Les principaux contaminants filtrés Text Block" at bounding box center [836, 272] width 1080 height 54
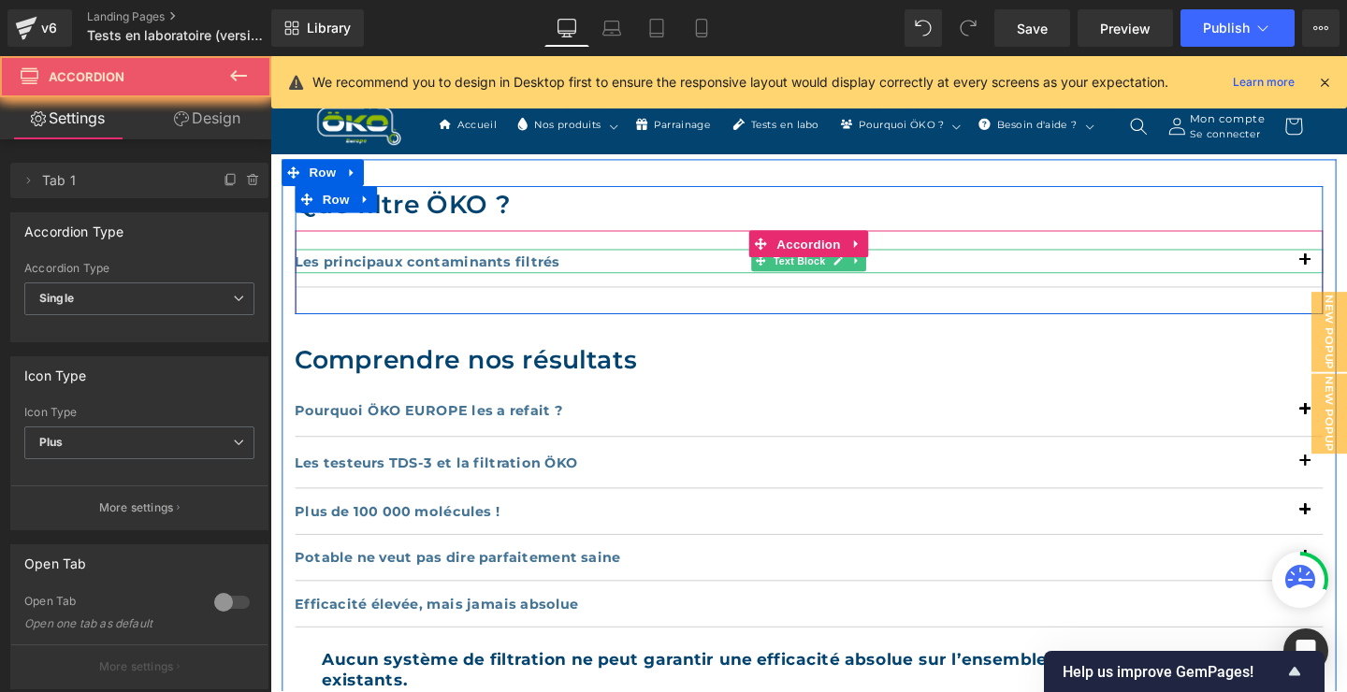
click at [1346, 272] on p "Les principaux contaminants filtrés" at bounding box center [836, 271] width 1080 height 25
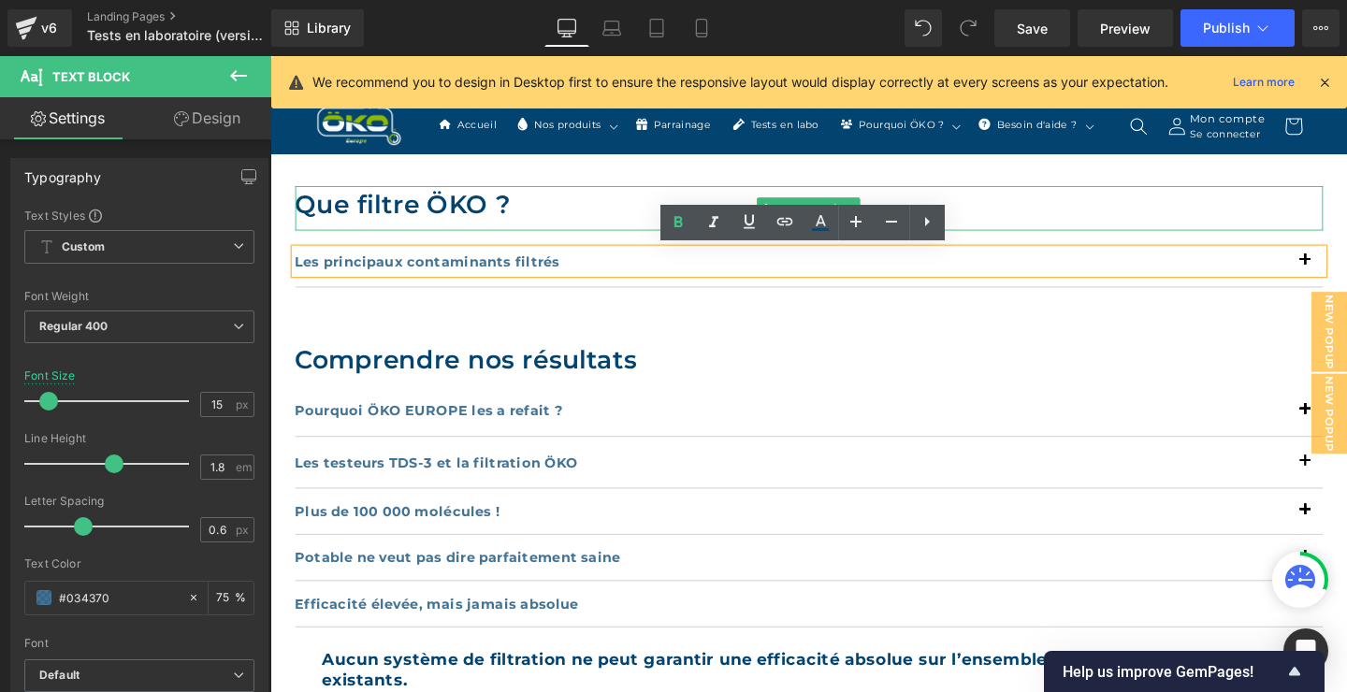
click at [1346, 234] on div "Que filtre ÖKO ?" at bounding box center [836, 216] width 1080 height 47
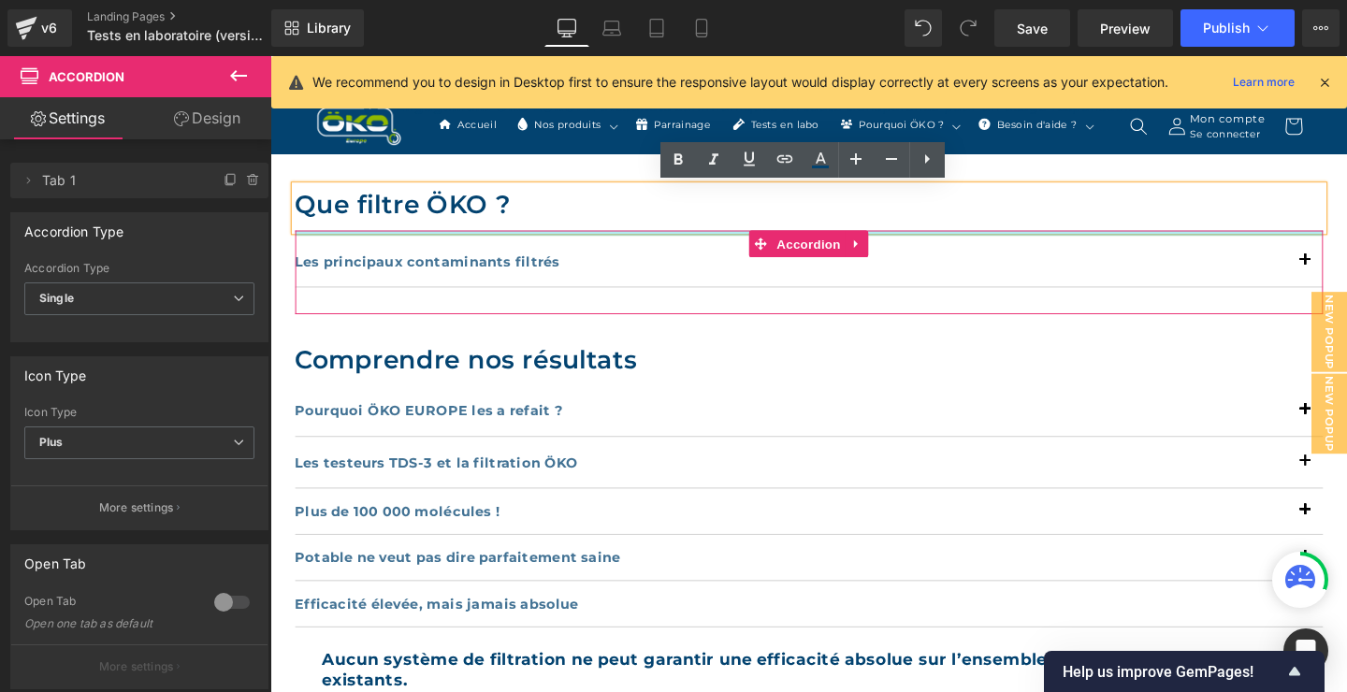
click at [1346, 242] on div at bounding box center [836, 242] width 1080 height 6
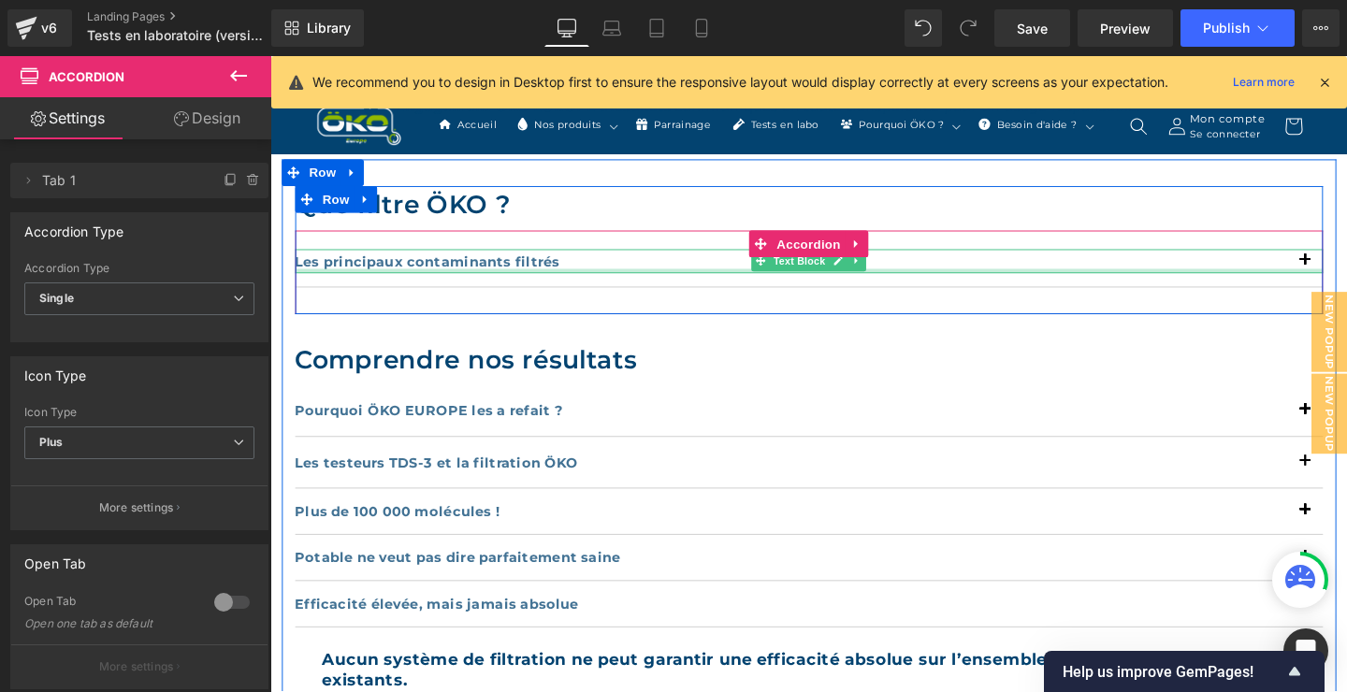
click at [1265, 281] on div at bounding box center [836, 282] width 1080 height 5
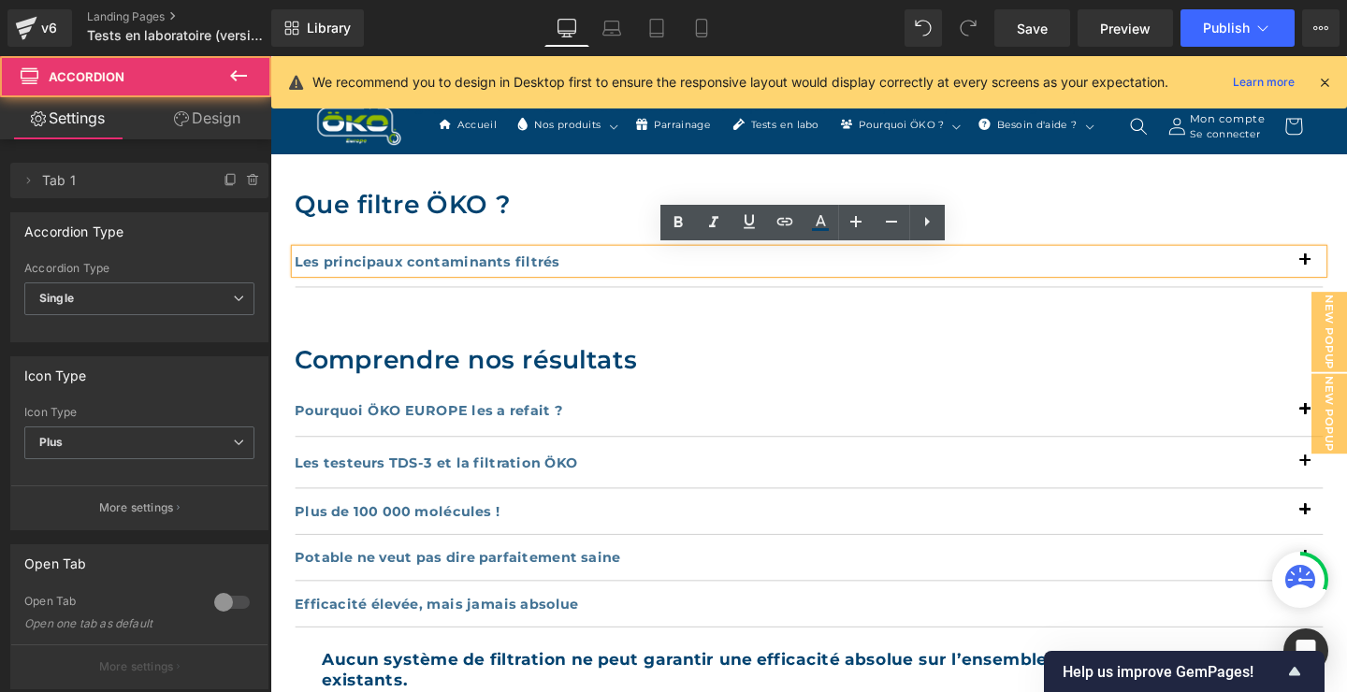
click at [1264, 289] on div "Les principaux contaminants filtrés Text Block" at bounding box center [836, 272] width 1080 height 54
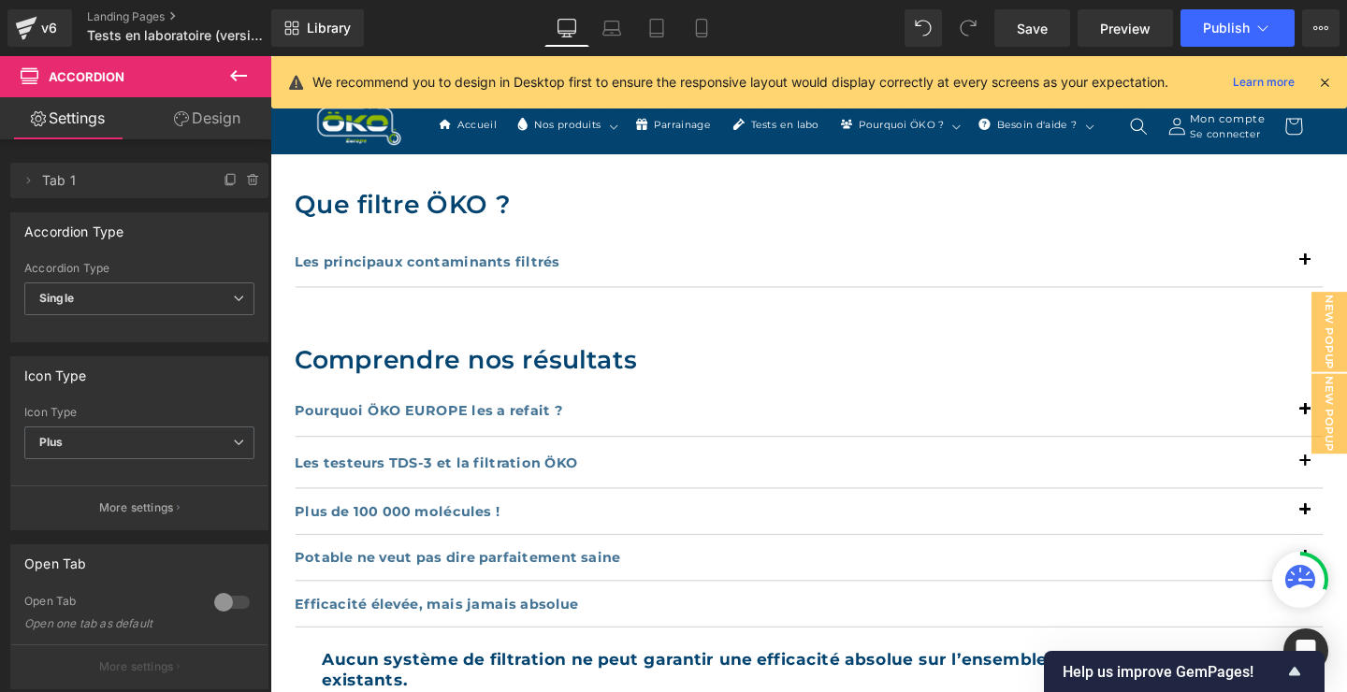
click at [1264, 289] on div "Les principaux contaminants filtrés Text Block" at bounding box center [836, 272] width 1080 height 54
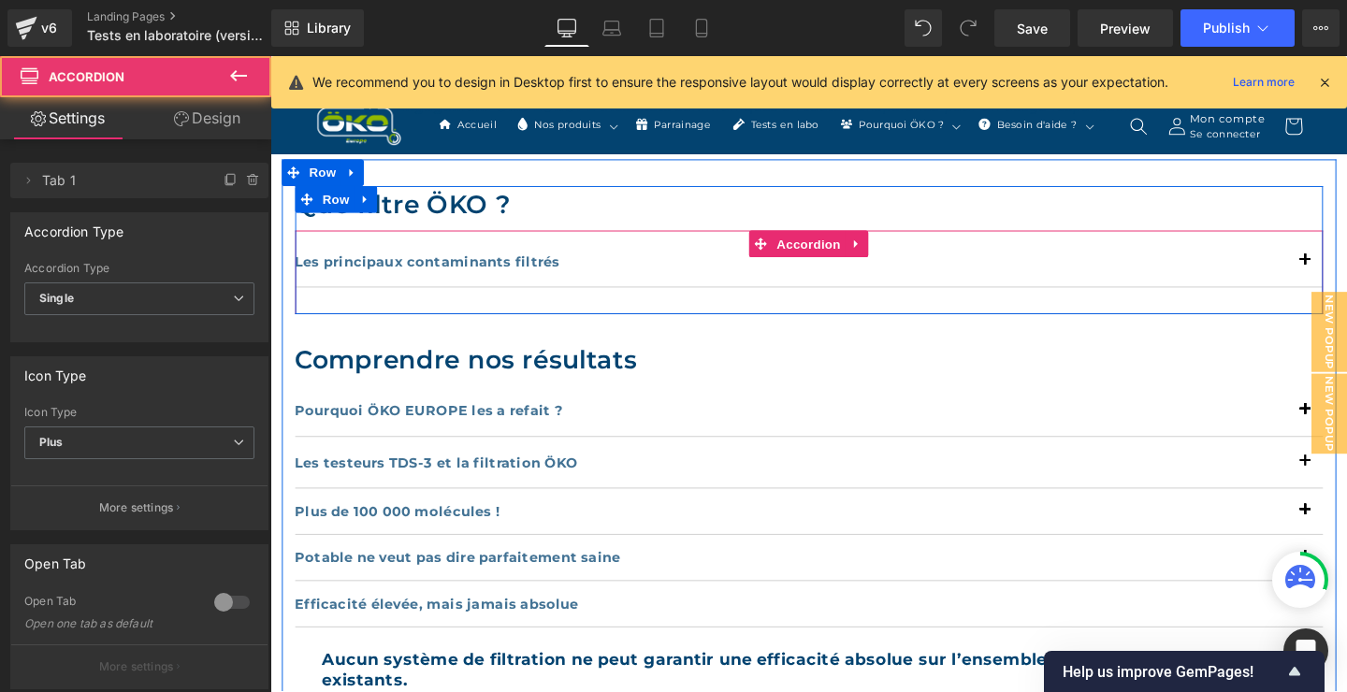
click at [1264, 289] on div "Les principaux contaminants filtrés Text Block" at bounding box center [836, 272] width 1080 height 54
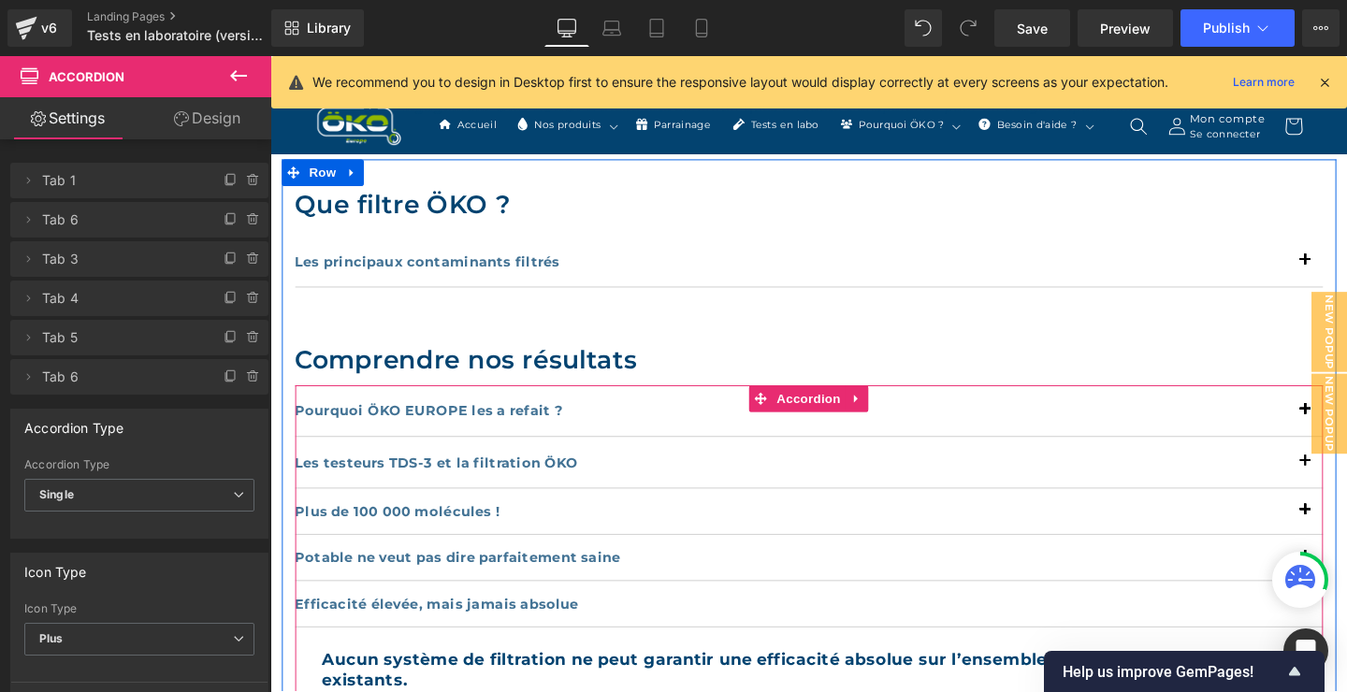
click at [1005, 441] on div "Pourquoi ÖKO EUROPE les a refait ? Text Block" at bounding box center [836, 429] width 1080 height 54
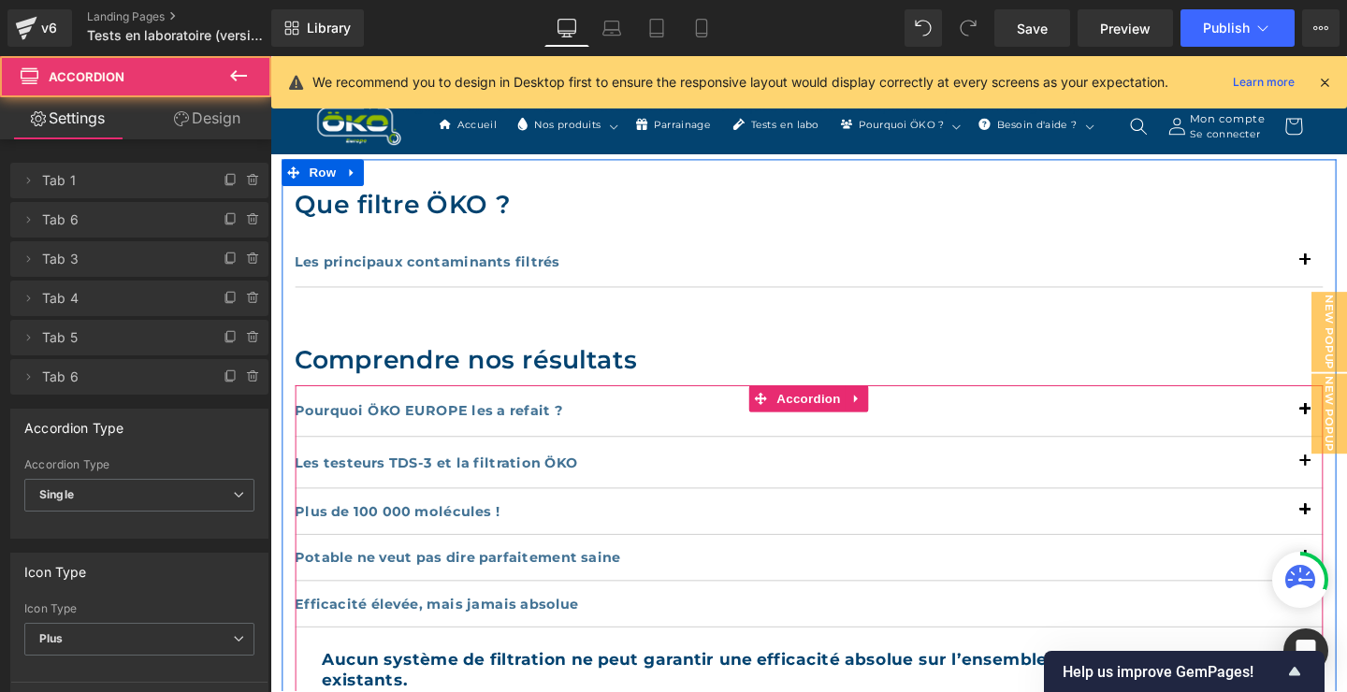
click at [1012, 452] on div "Pourquoi ÖKO EUROPE les a refait ? Text Block" at bounding box center [836, 429] width 1080 height 54
click at [1014, 454] on div "Pourquoi ÖKO EUROPE les a refait ? Text Block" at bounding box center [836, 429] width 1080 height 54
click at [1016, 456] on div "Les testeurs TDS-3 et la filtration ÖKO Text Block" at bounding box center [836, 483] width 1080 height 54
click at [1018, 508] on div "Les testeurs TDS-3 et la filtration ÖKO Text Block" at bounding box center [836, 483] width 1080 height 54
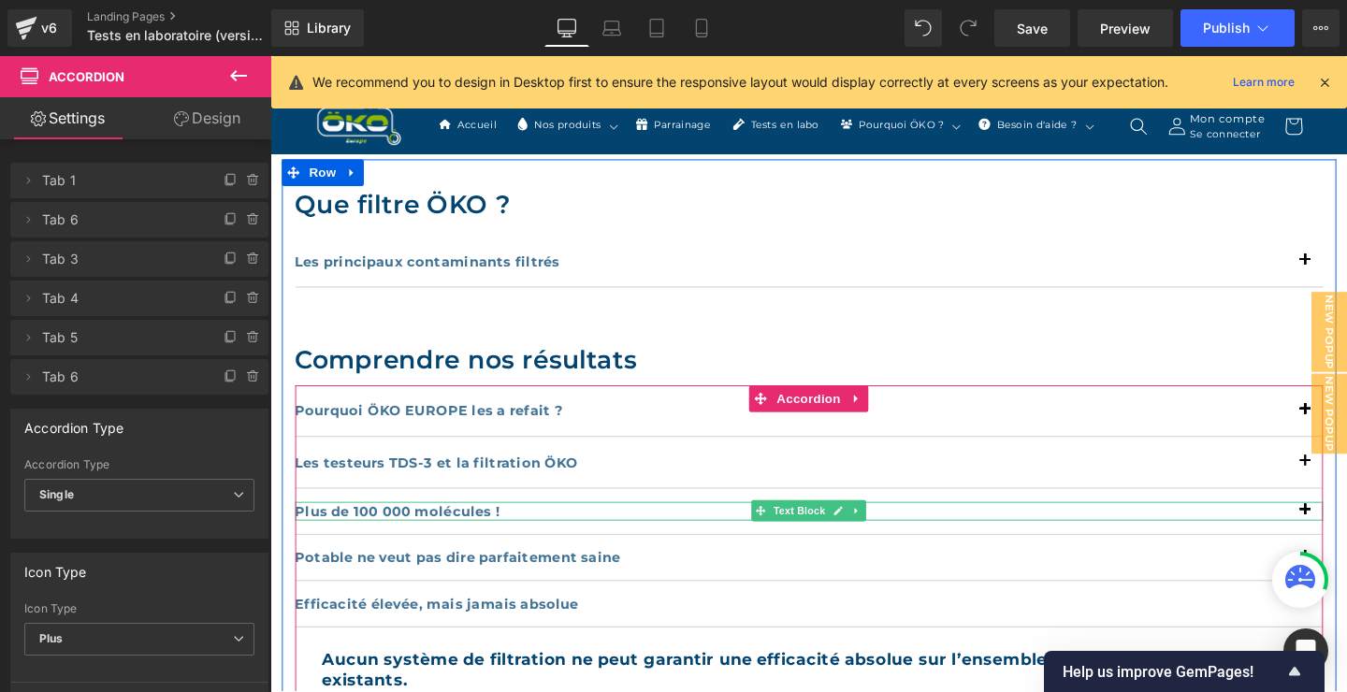
click at [1346, 533] on p "Plus de 100 000 molécules !" at bounding box center [836, 535] width 1080 height 20
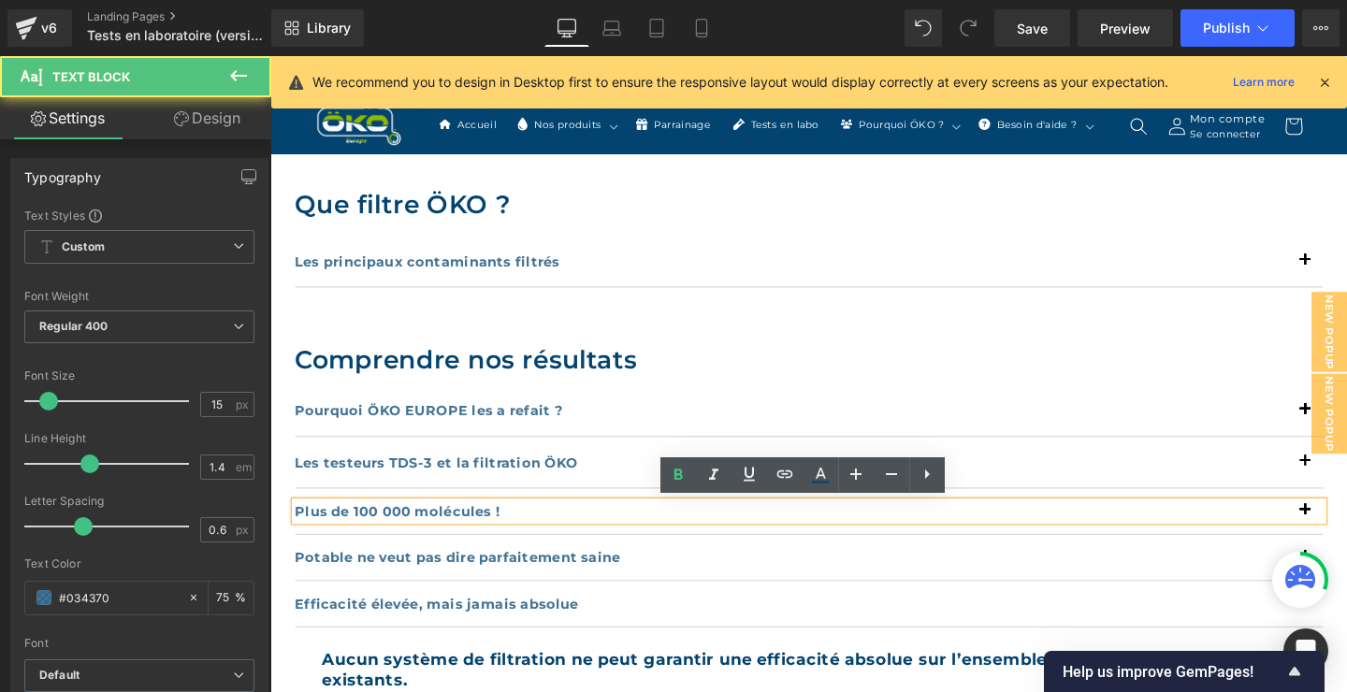
click at [1346, 533] on p "Plus de 100 000 molécules !" at bounding box center [836, 535] width 1080 height 20
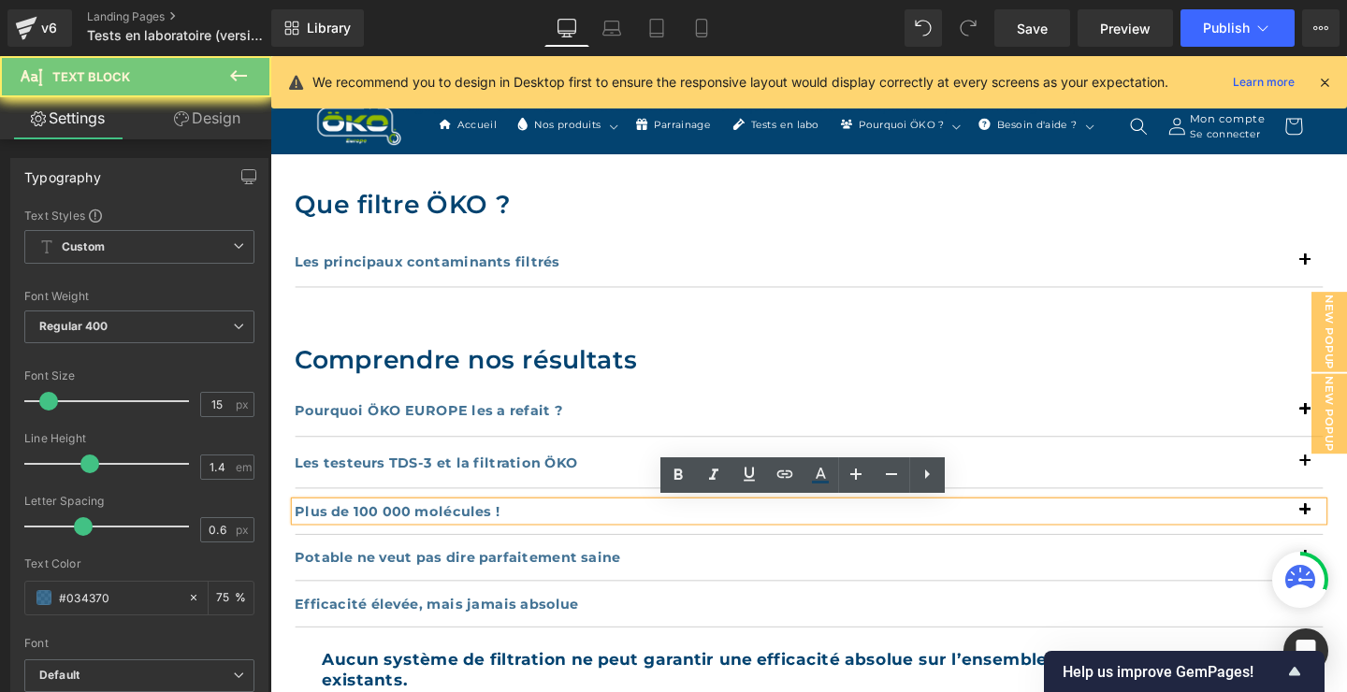
click at [1346, 533] on p "Plus de 100 000 molécules !" at bounding box center [836, 535] width 1080 height 20
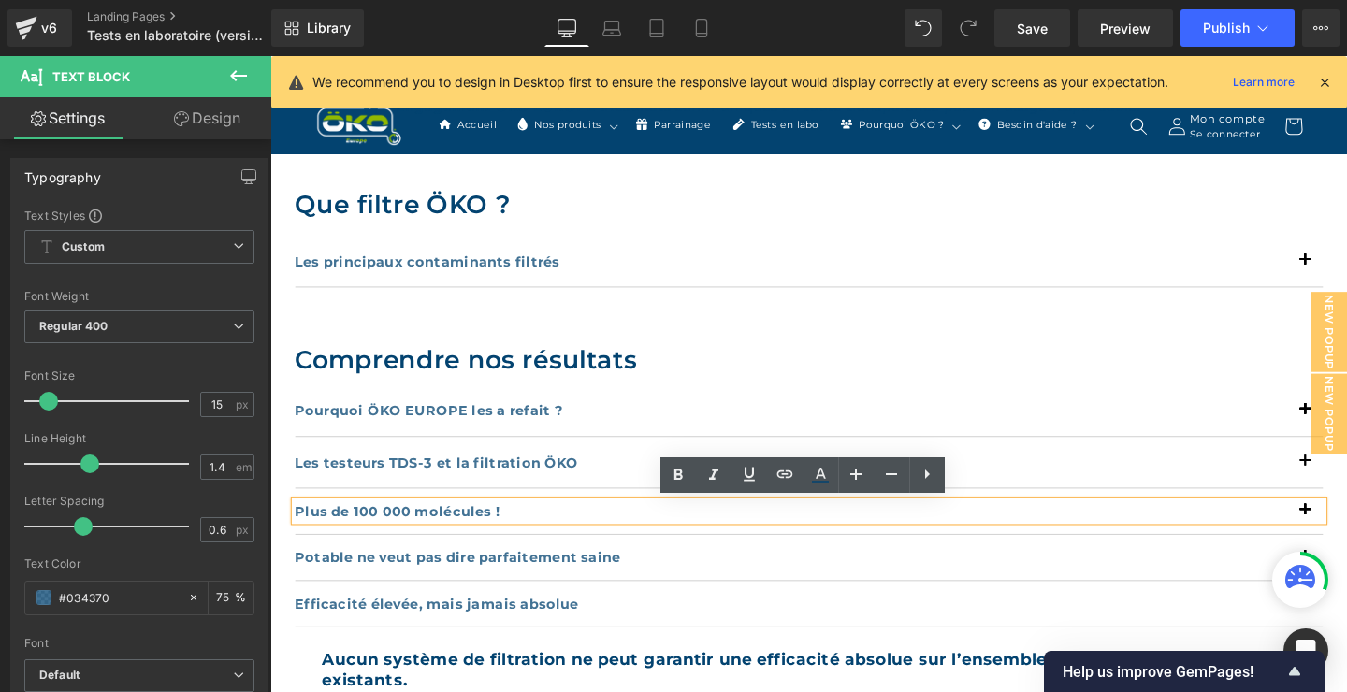
click at [839, 599] on div "Potable ne veut pas dire parfaitement saine Text Block" at bounding box center [836, 583] width 1080 height 49
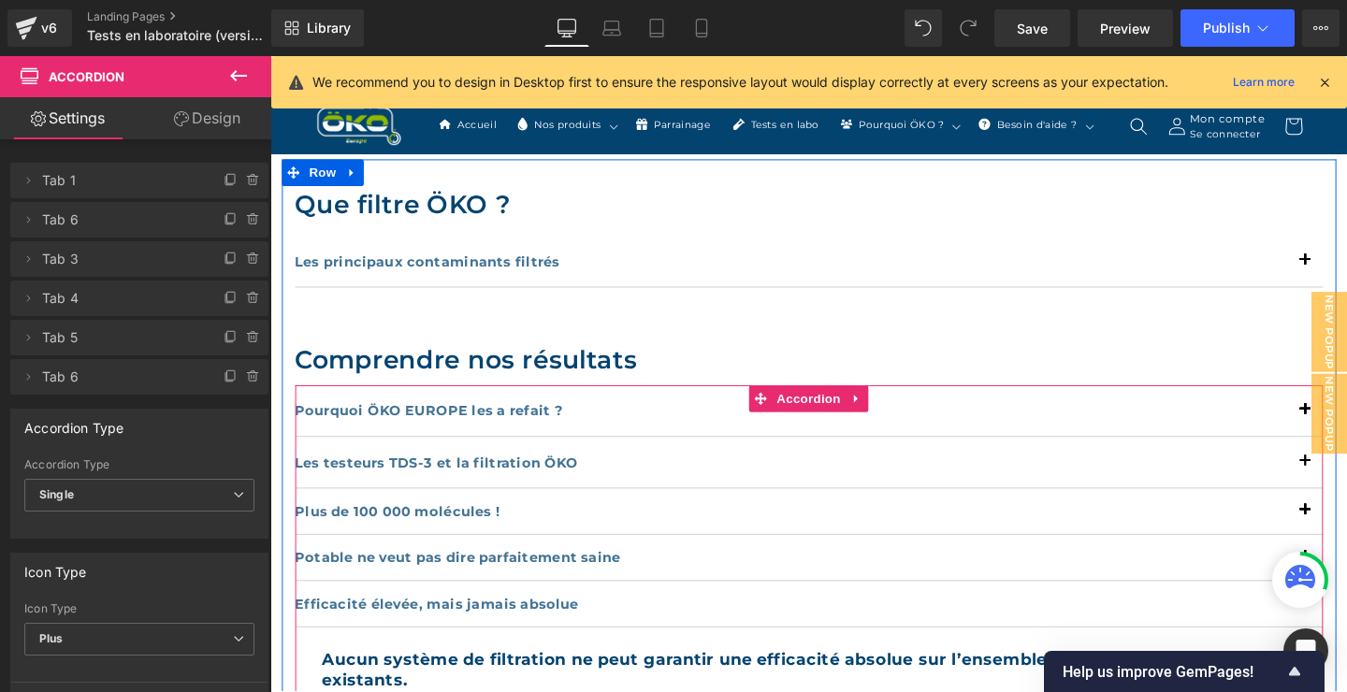
click at [839, 604] on div "Potable ne veut pas dire parfaitement saine Text Block" at bounding box center [836, 583] width 1080 height 49
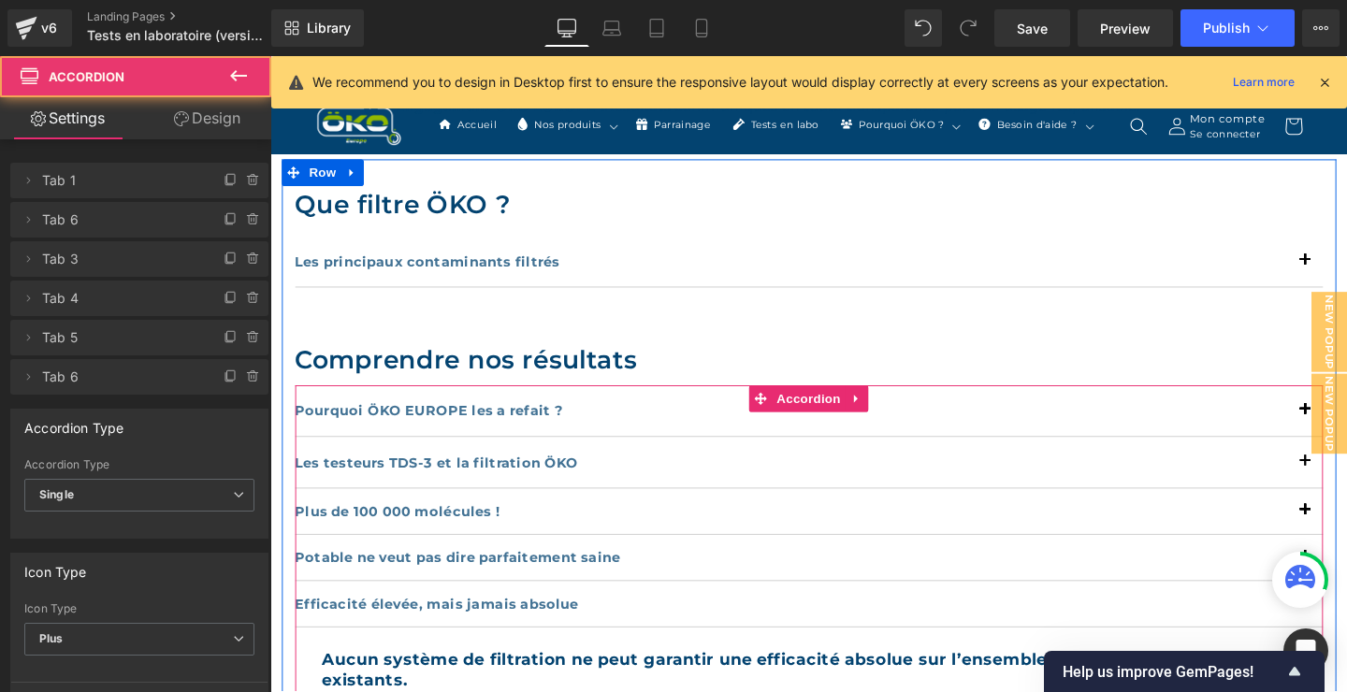
click at [841, 604] on div "Potable ne veut pas dire parfaitement saine Text Block" at bounding box center [836, 583] width 1080 height 49
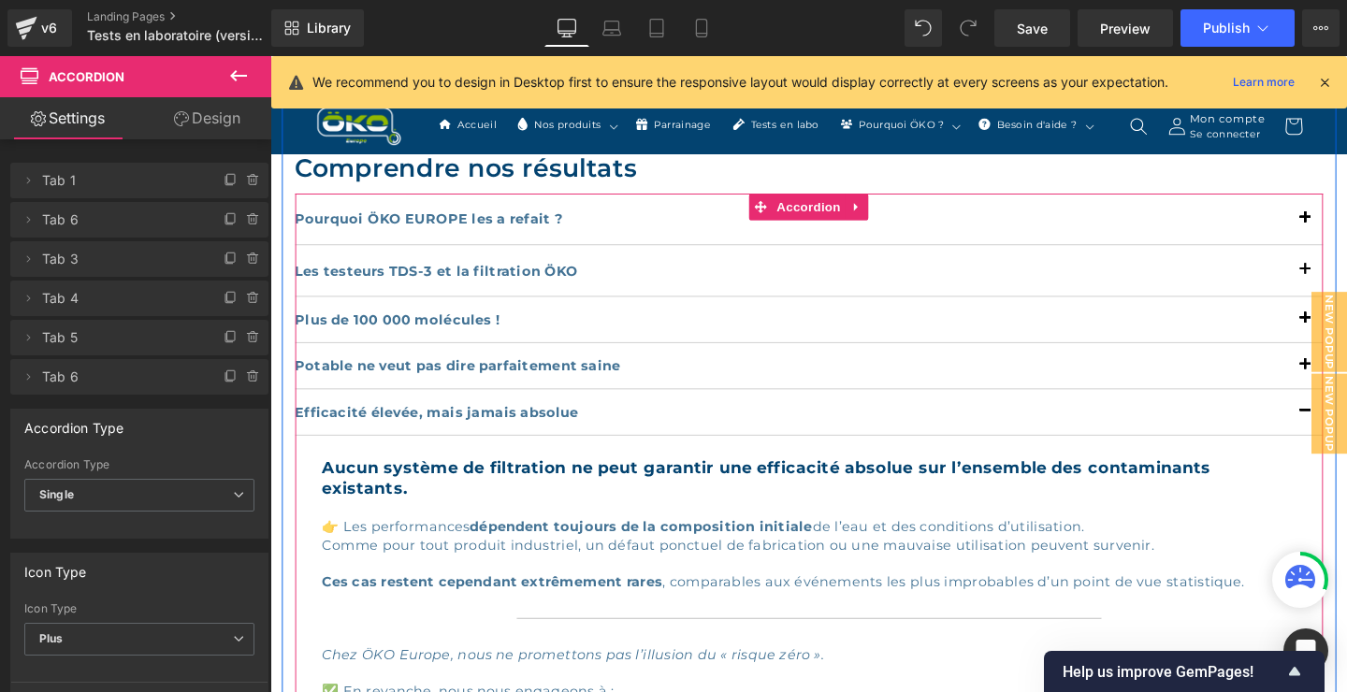
scroll to position [948, 0]
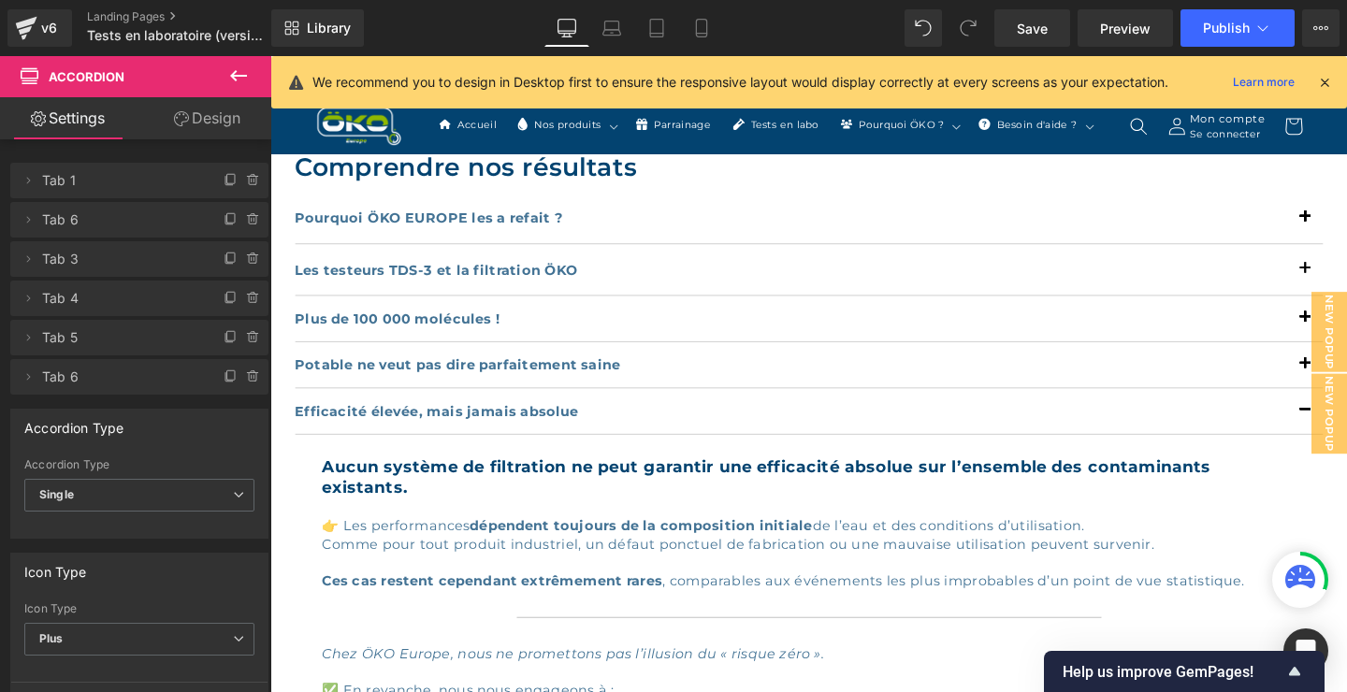
click at [1323, 82] on icon at bounding box center [1324, 82] width 17 height 17
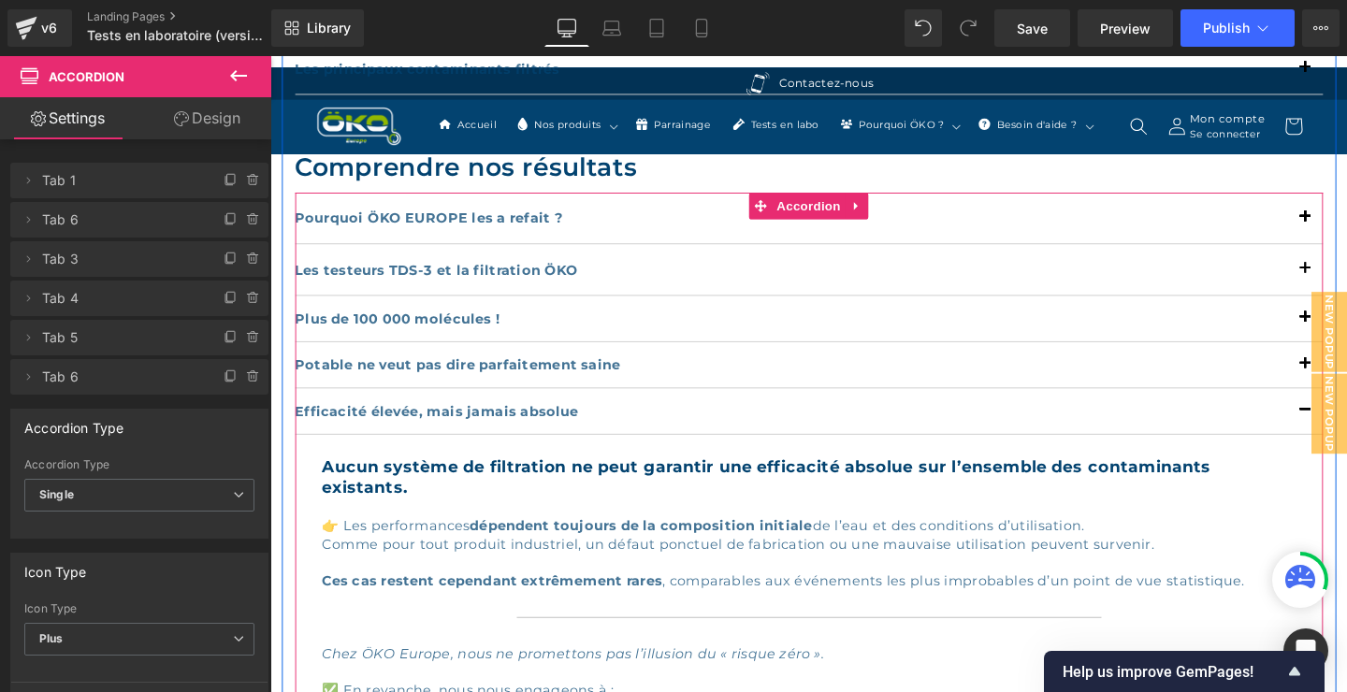
click at [1346, 251] on button "button" at bounding box center [1357, 226] width 37 height 53
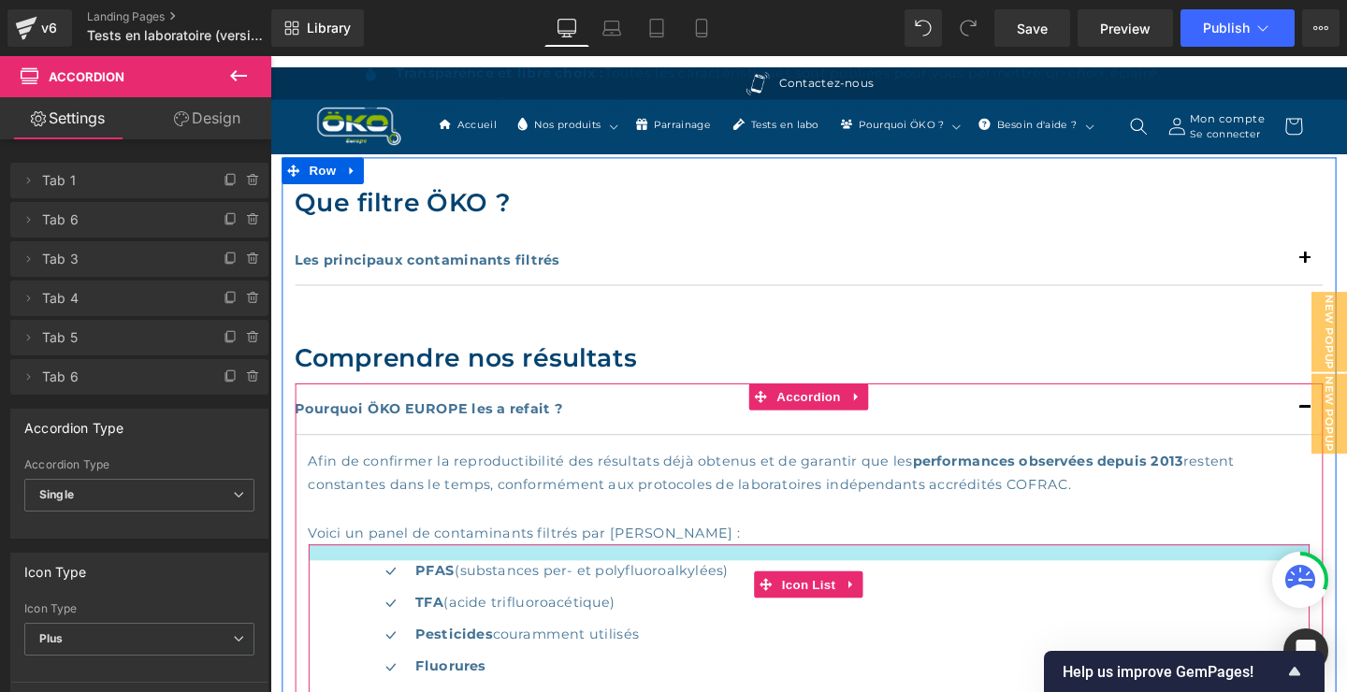
scroll to position [746, 0]
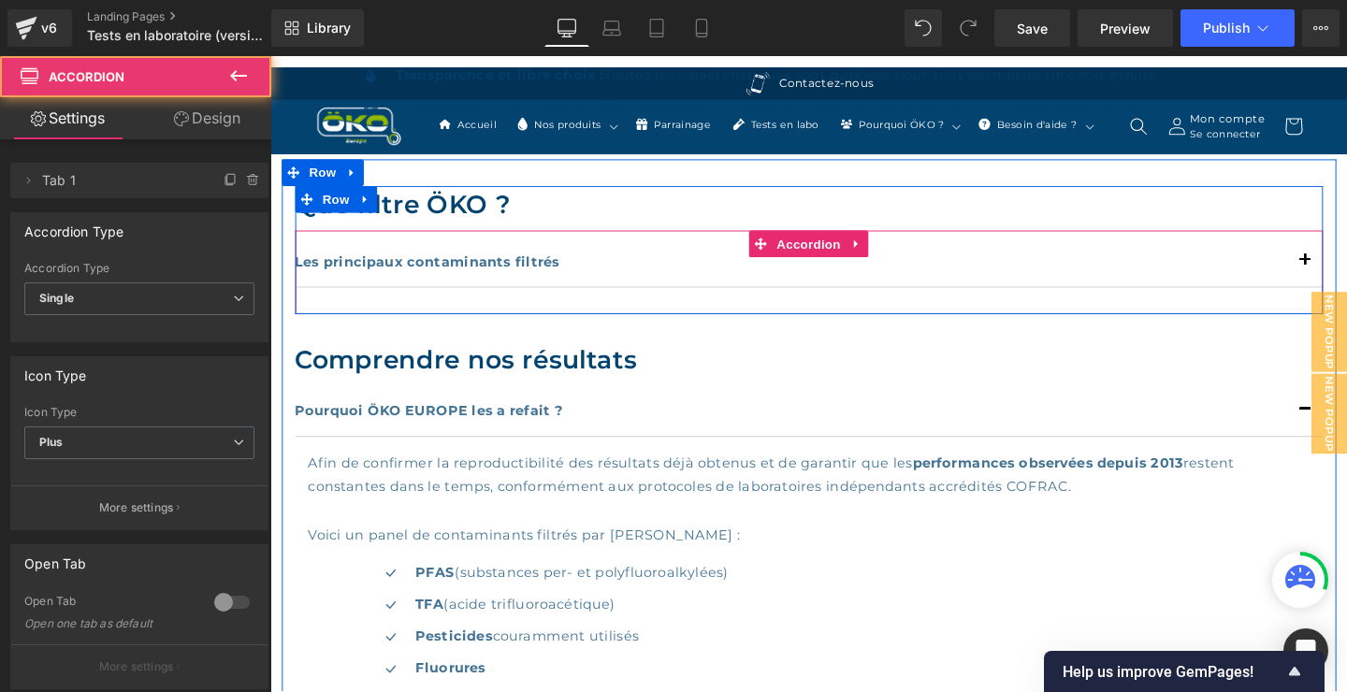
click at [1343, 299] on div "Les principaux contaminants filtrés Text Block Résultats tests filtres ÖKO ([PE…" at bounding box center [836, 283] width 1080 height 88
click at [1345, 297] on button "button" at bounding box center [1357, 271] width 37 height 53
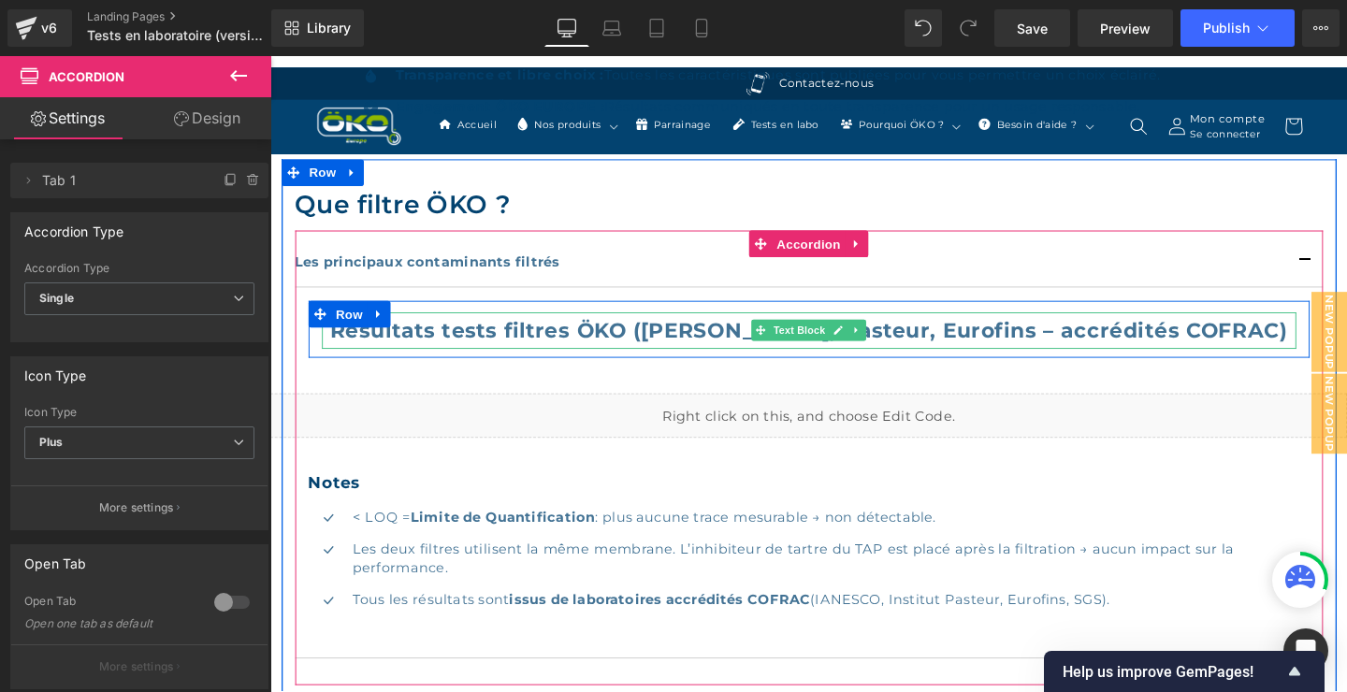
click at [988, 338] on strong "Résultats tests filtres ÖKO ([PERSON_NAME], Pasteur, Eurofins – accrédités COFR…" at bounding box center [836, 344] width 1006 height 26
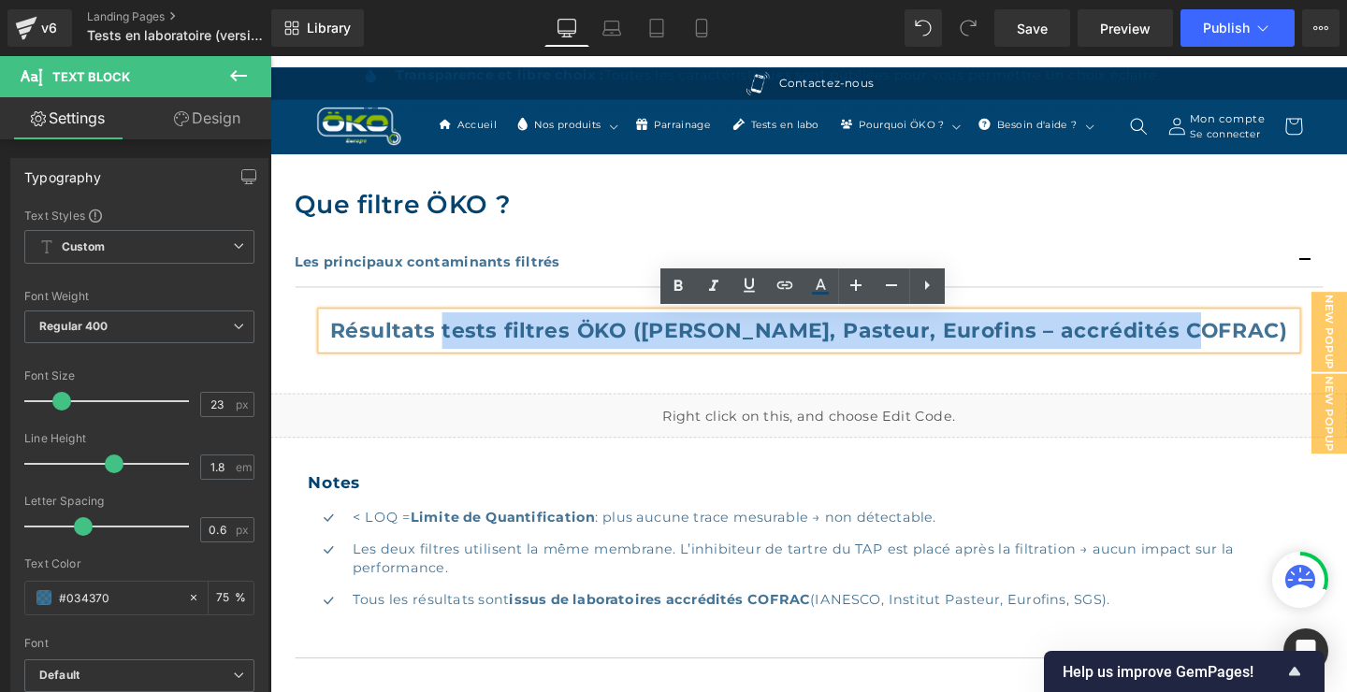
drag, startPoint x: 1301, startPoint y: 343, endPoint x: 504, endPoint y: 350, distance: 796.8
click at [503, 349] on p "Résultats tests filtres ÖKO ([PERSON_NAME], Pasteur, Eurofins – accrédités COFR…" at bounding box center [837, 344] width 1024 height 38
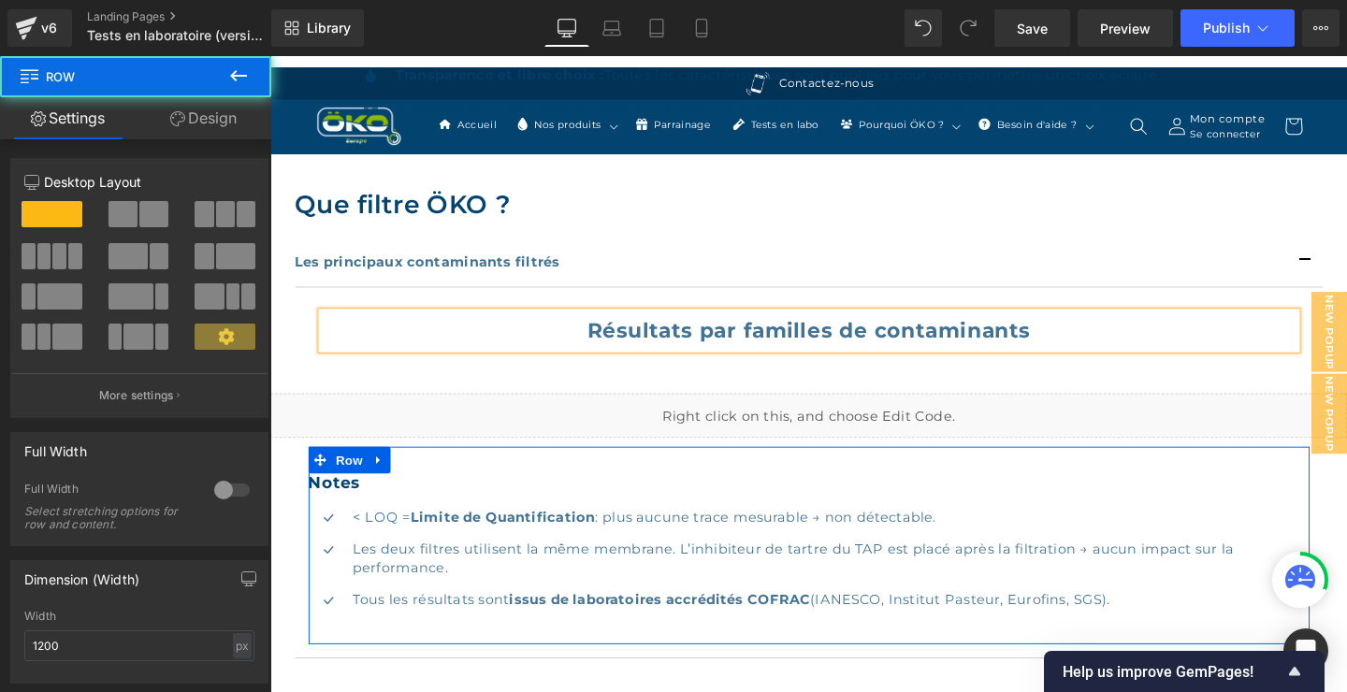
click at [1251, 491] on div "Notes Heading Icon < LOQ = Limite de Quantification : plus aucune trace mesurab…" at bounding box center [836, 571] width 1052 height 208
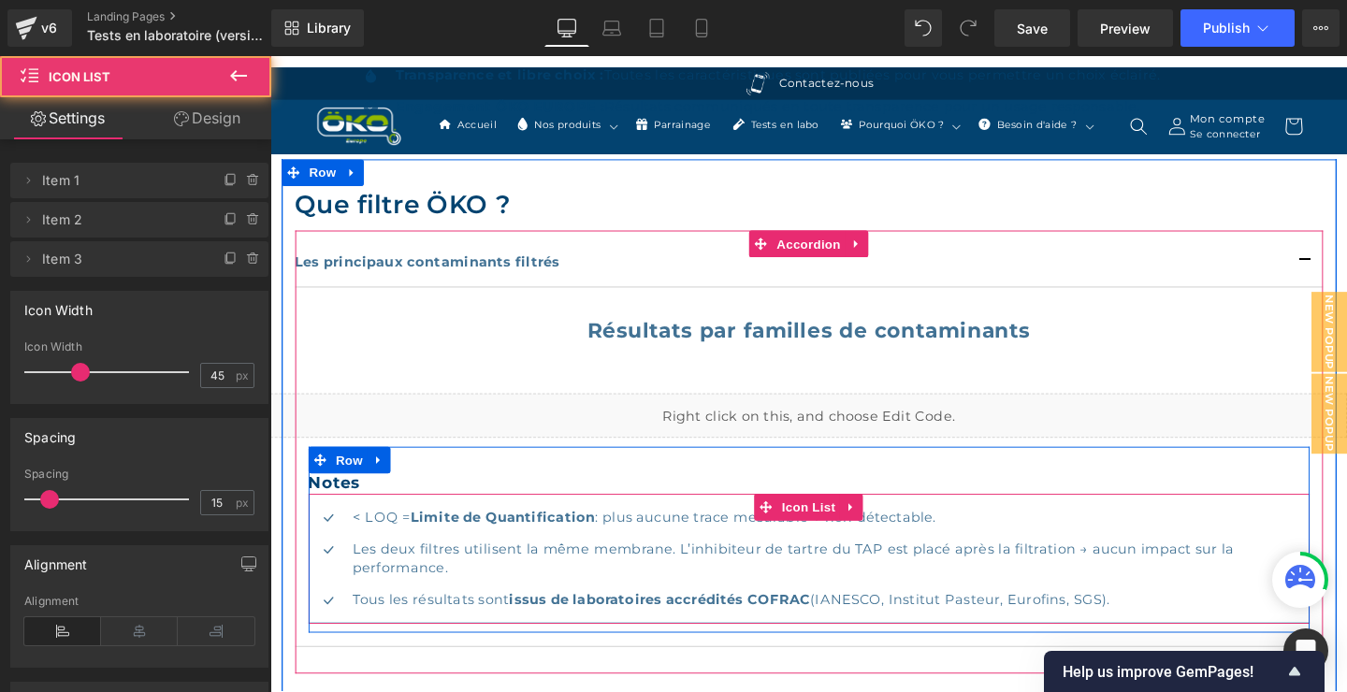
drag, startPoint x: 522, startPoint y: 655, endPoint x: 523, endPoint y: 642, distance: 12.2
click at [523, 642] on div "Icon < LOQ = Limite de Quantification : plus aucune trace mesurable → non détec…" at bounding box center [836, 584] width 1052 height 137
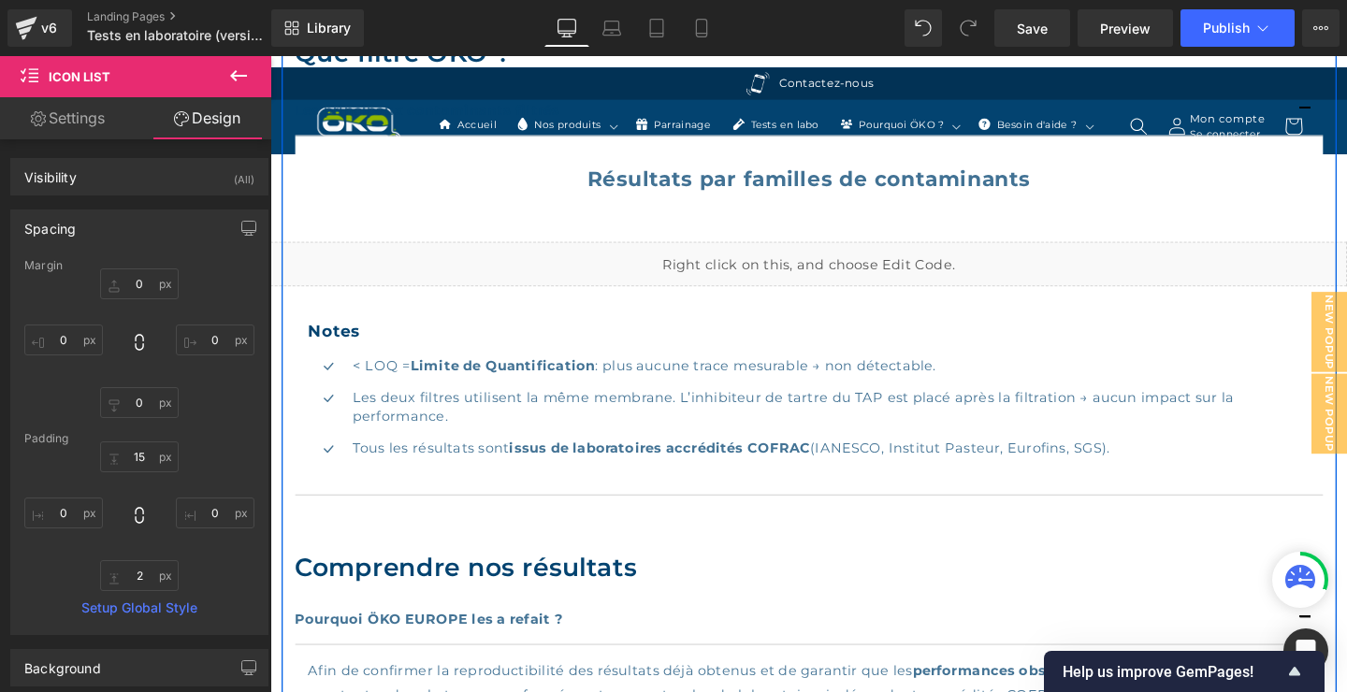
scroll to position [948, 0]
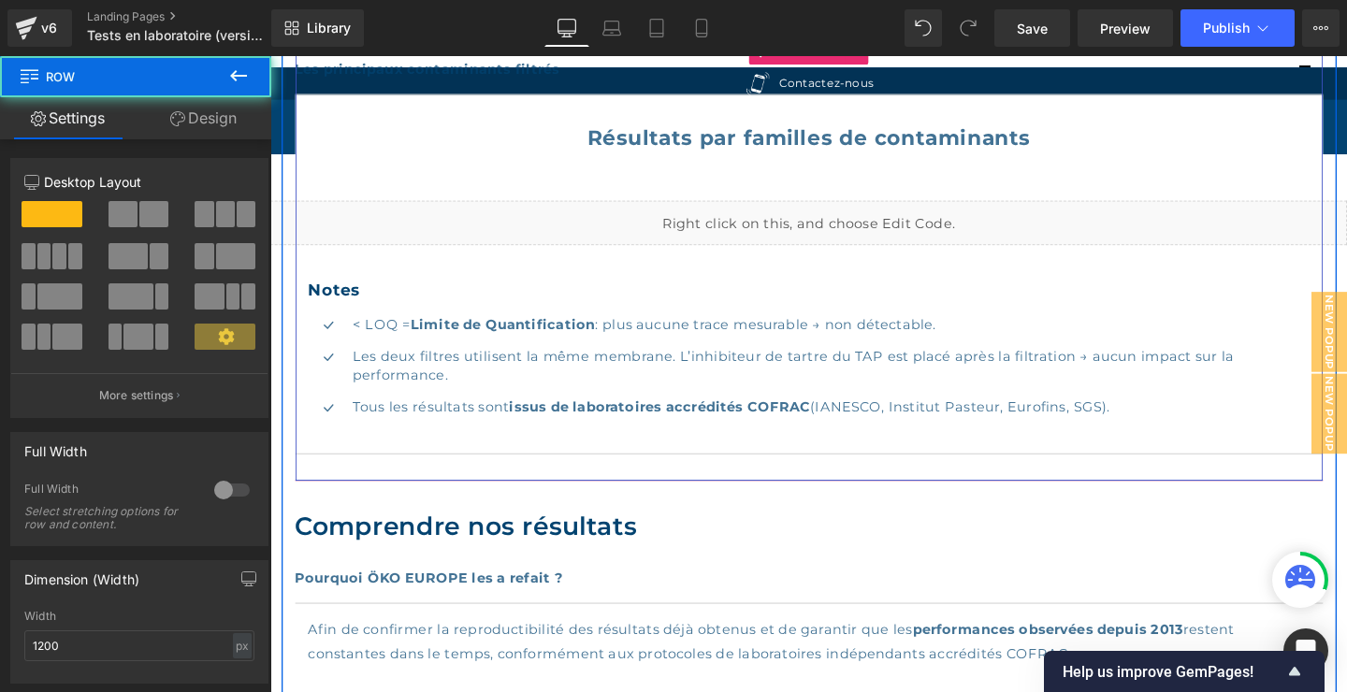
click at [642, 496] on div "Que filtre ÖKO ? Heading Les principaux contaminants filtrés Text Block Résulta…" at bounding box center [836, 247] width 1080 height 513
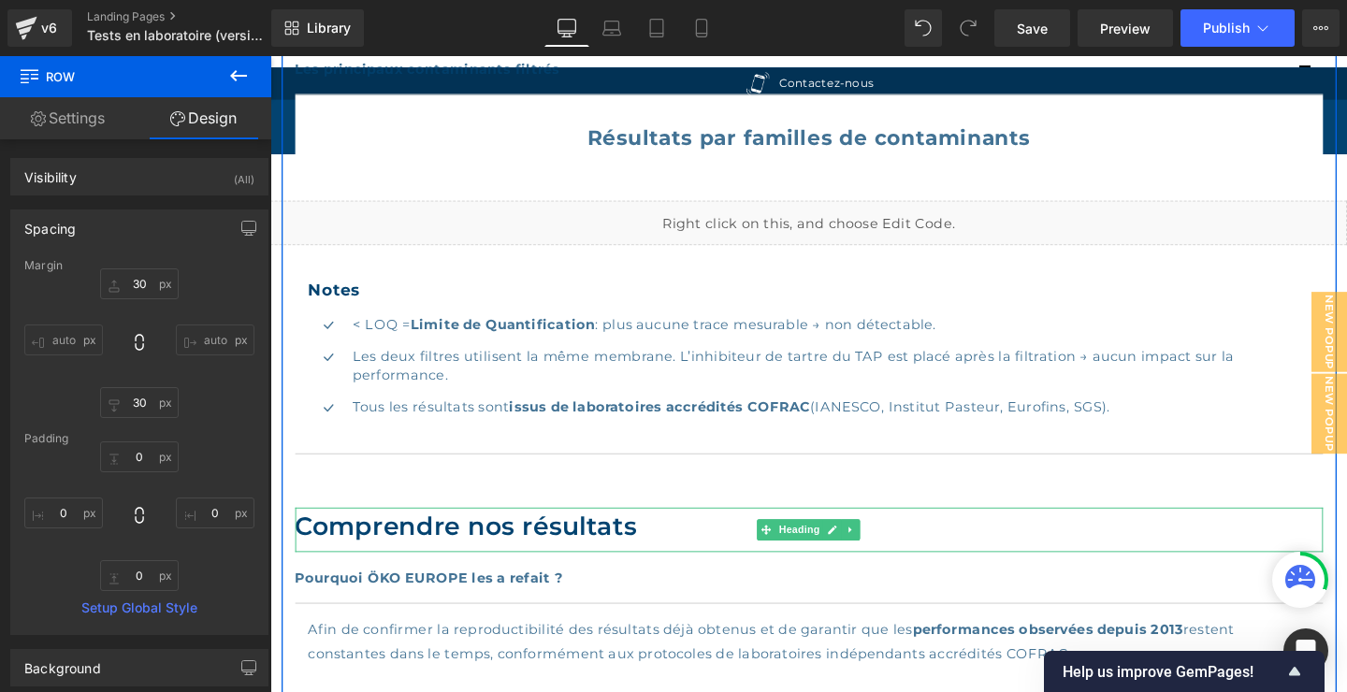
click at [642, 537] on h2 "Comprendre nos résultats" at bounding box center [836, 550] width 1080 height 39
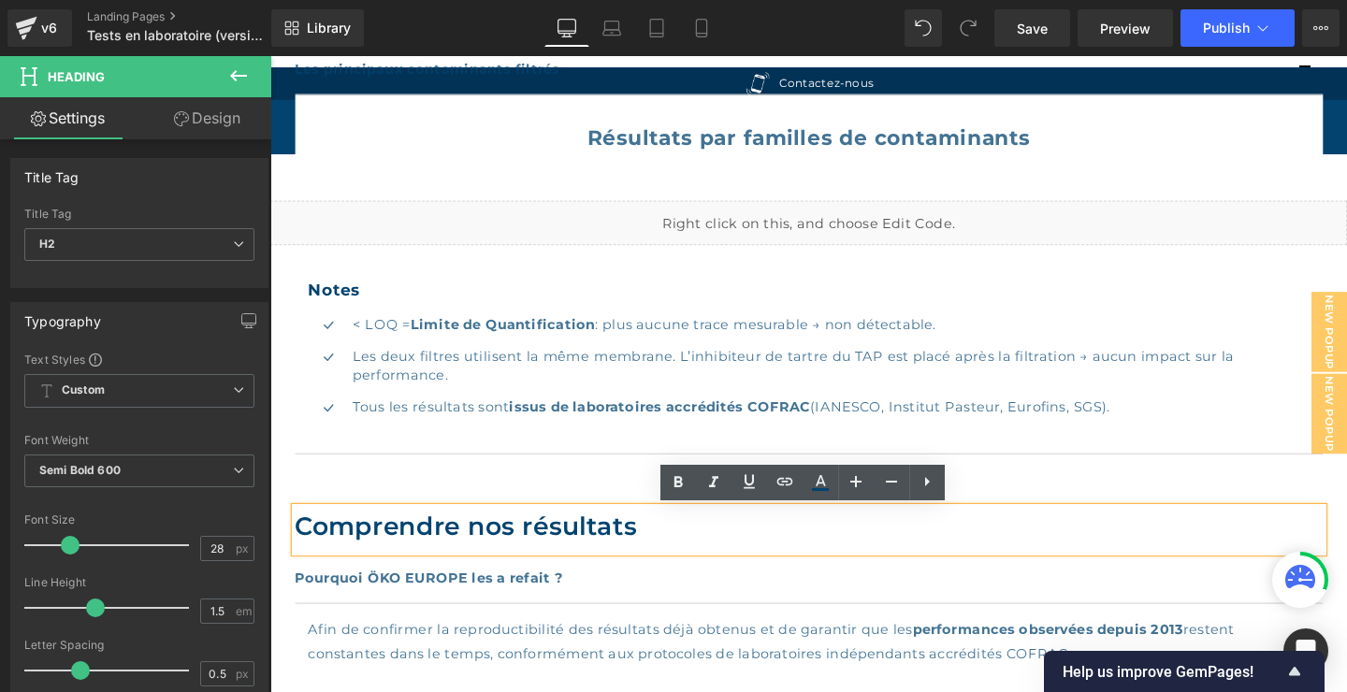
click at [631, 509] on div "Que filtre ÖKO ? Heading Les principaux contaminants filtrés Text Block Résulta…" at bounding box center [836, 681] width 1108 height 1437
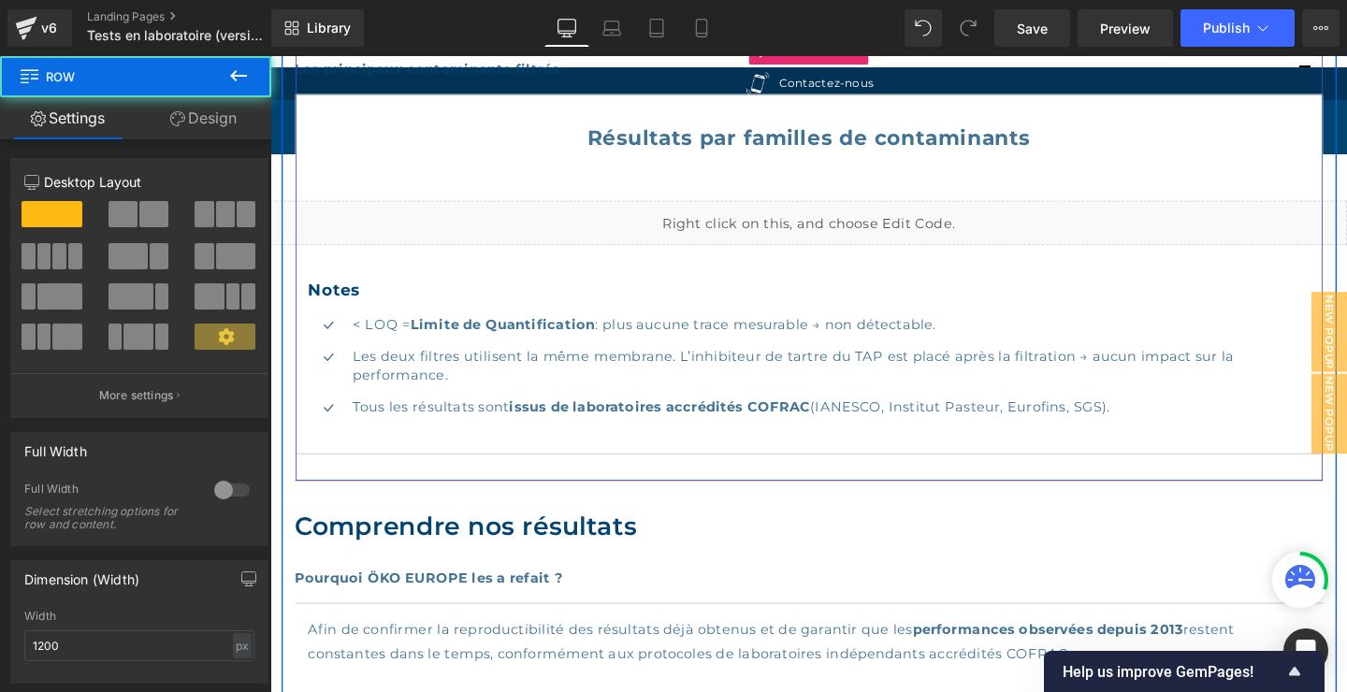
click at [302, 485] on div "Les principaux contaminants filtrés Text Block Résultats par familles de contam…" at bounding box center [836, 270] width 1080 height 467
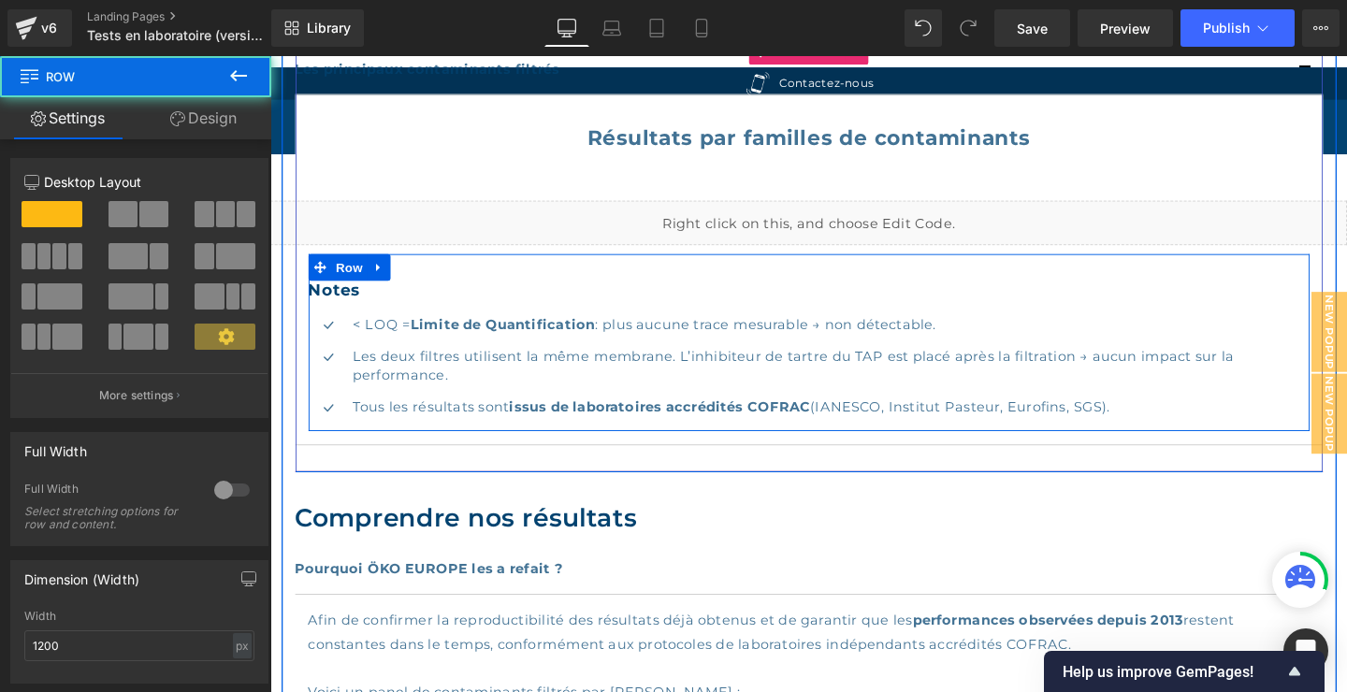
drag, startPoint x: 541, startPoint y: 456, endPoint x: 541, endPoint y: 446, distance: 10.3
click at [541, 446] on div "Notes Heading Icon < LOQ = Limite de Quantification : plus aucune trace mesurab…" at bounding box center [836, 358] width 1052 height 186
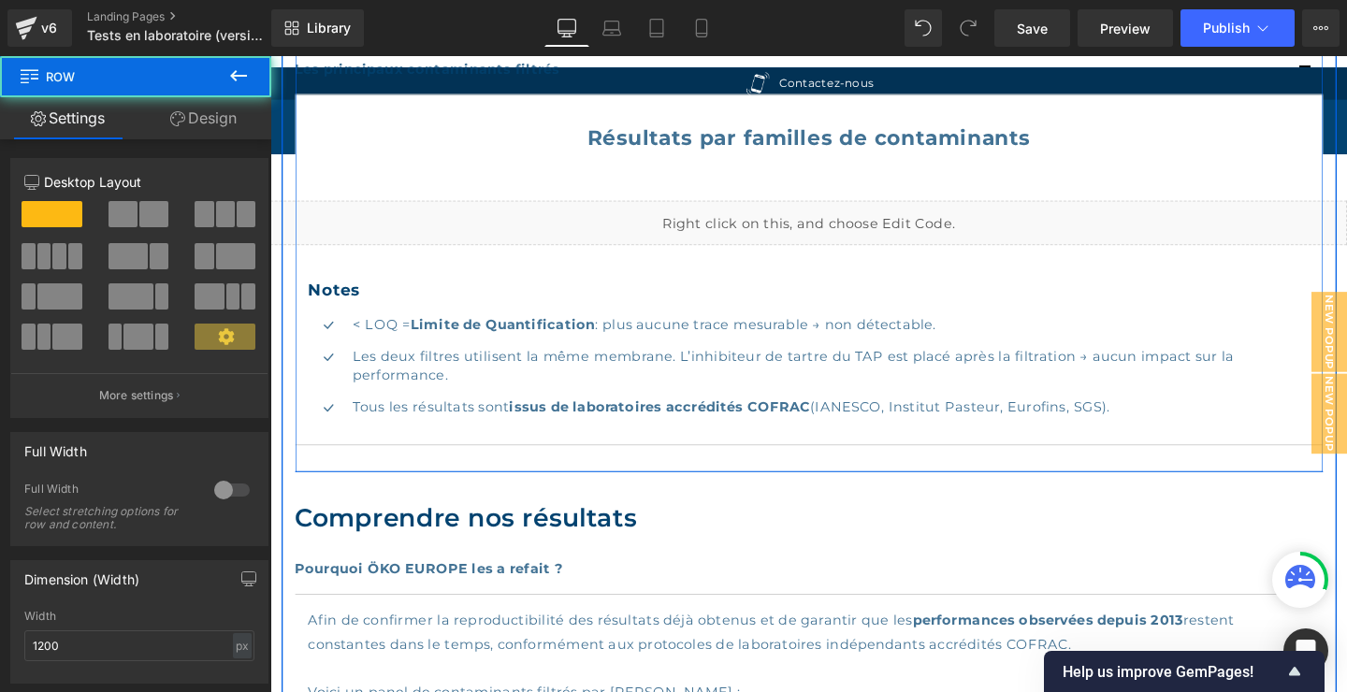
click at [656, 493] on div at bounding box center [836, 493] width 1080 height 1
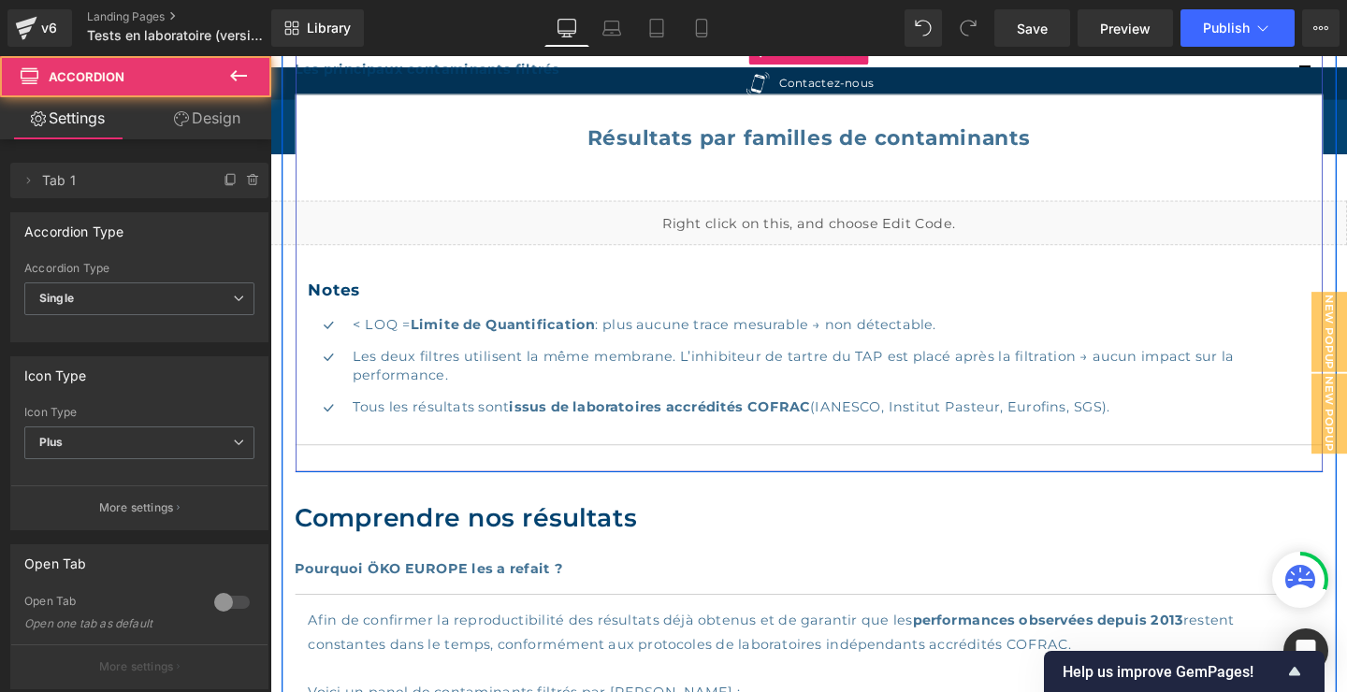
click at [661, 465] on article "Résultats par familles de contaminants Text Block Row Liquid Row Notes Heading …" at bounding box center [836, 281] width 1080 height 369
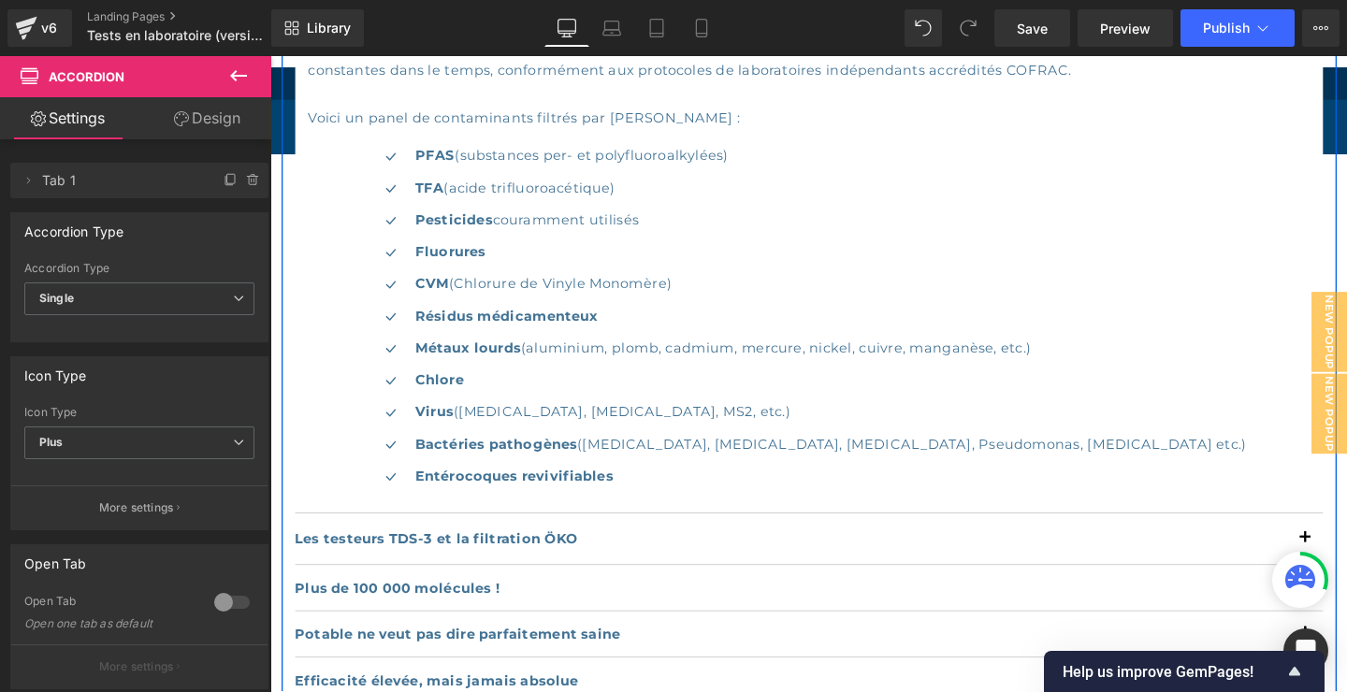
scroll to position [1554, 0]
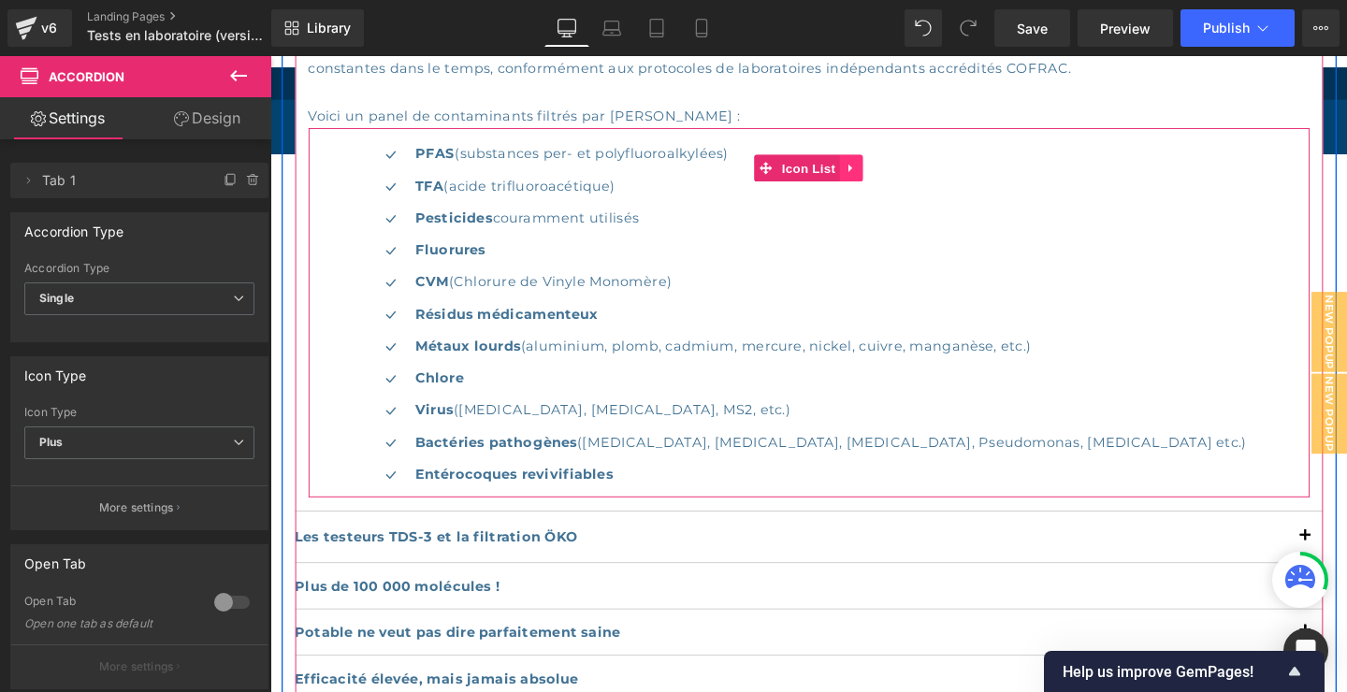
click at [876, 171] on icon at bounding box center [880, 174] width 13 height 14
click at [892, 170] on icon at bounding box center [893, 173] width 13 height 13
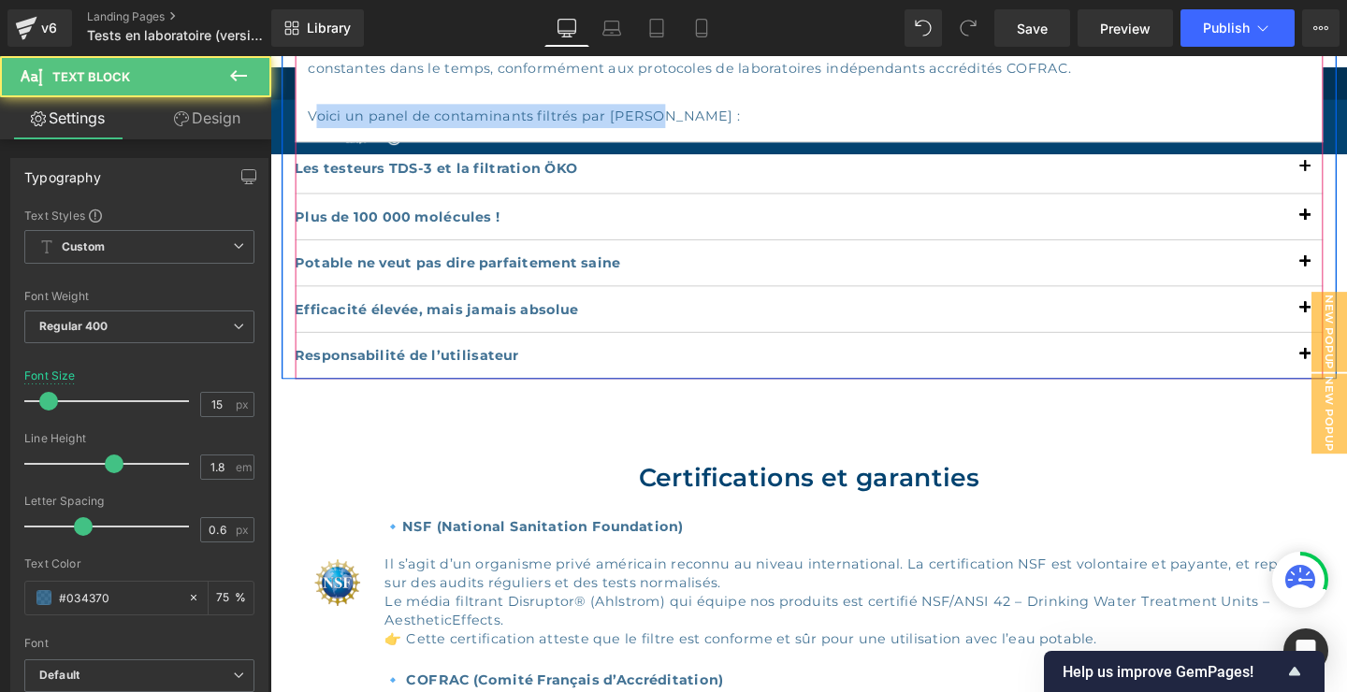
drag, startPoint x: 534, startPoint y: 115, endPoint x: 310, endPoint y: 113, distance: 224.5
click at [309, 112] on article "Afin de confirmer la reproductibilité des résultats déjà obtenus et de garantir…" at bounding box center [836, 82] width 1080 height 130
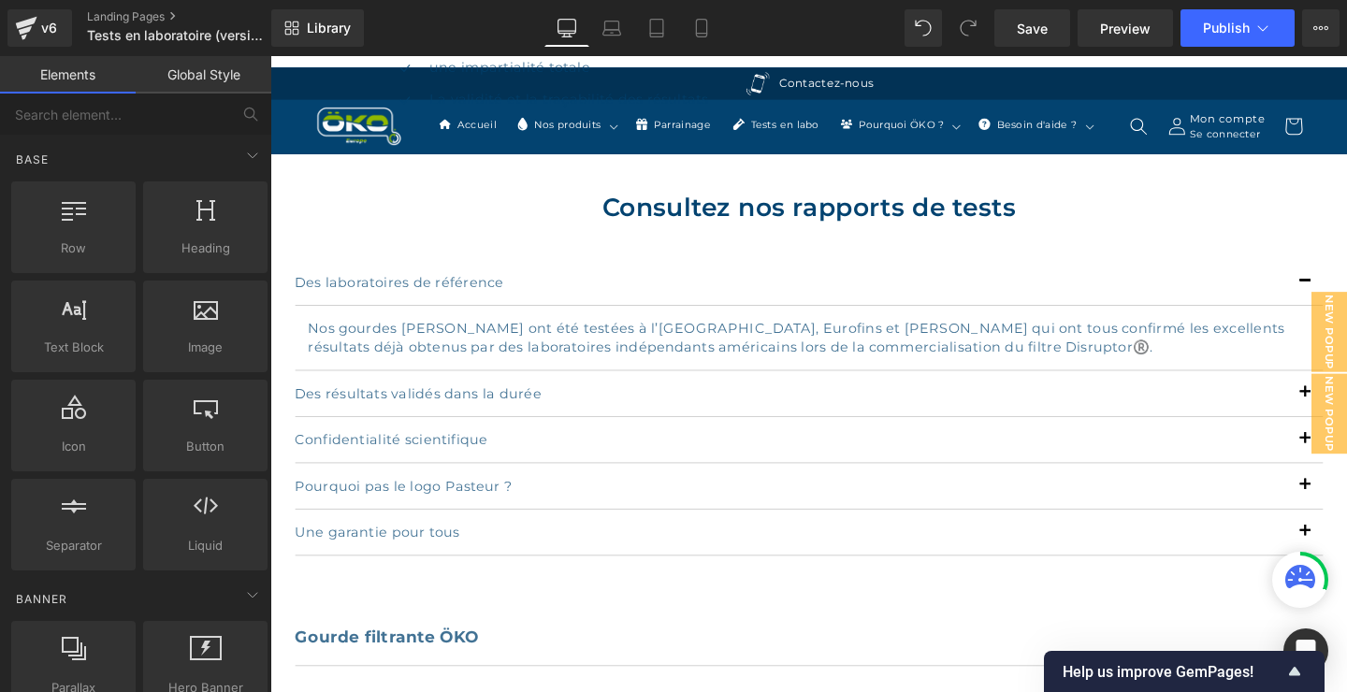
scroll to position [2362, 0]
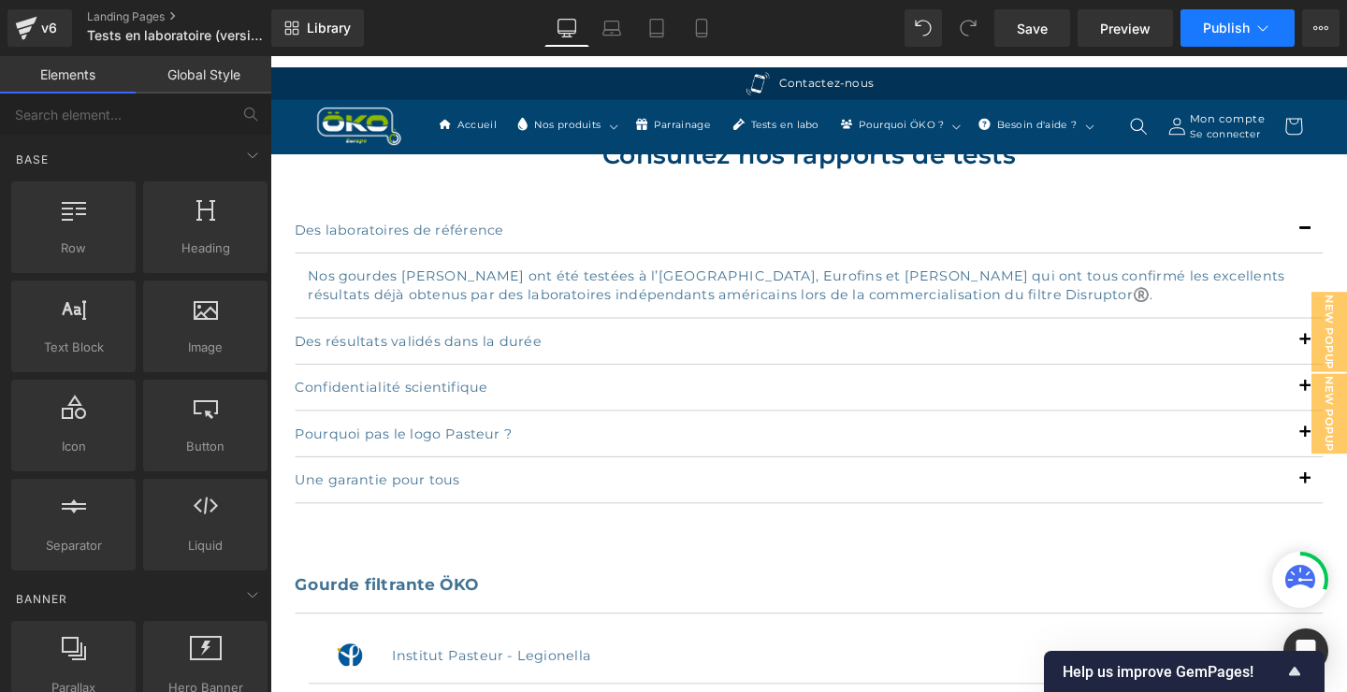
click at [1228, 21] on span "Publish" at bounding box center [1226, 28] width 47 height 15
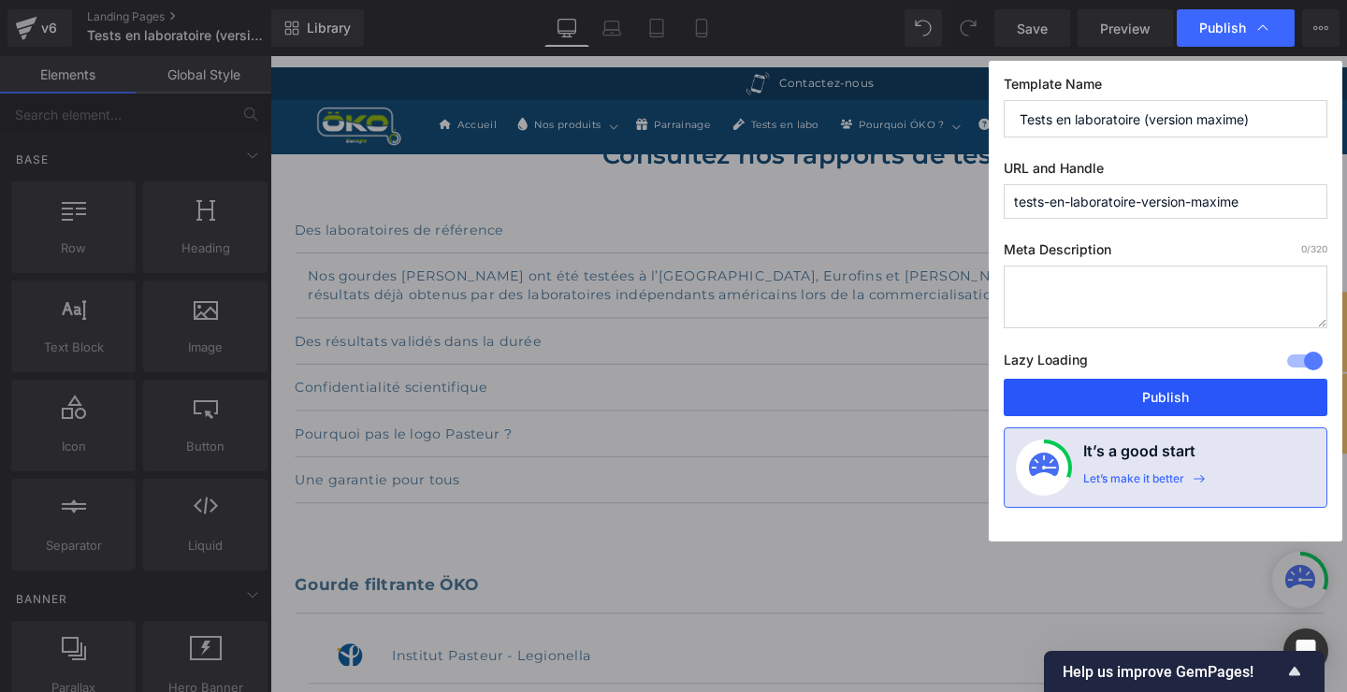
click at [1193, 389] on button "Publish" at bounding box center [1165, 397] width 324 height 37
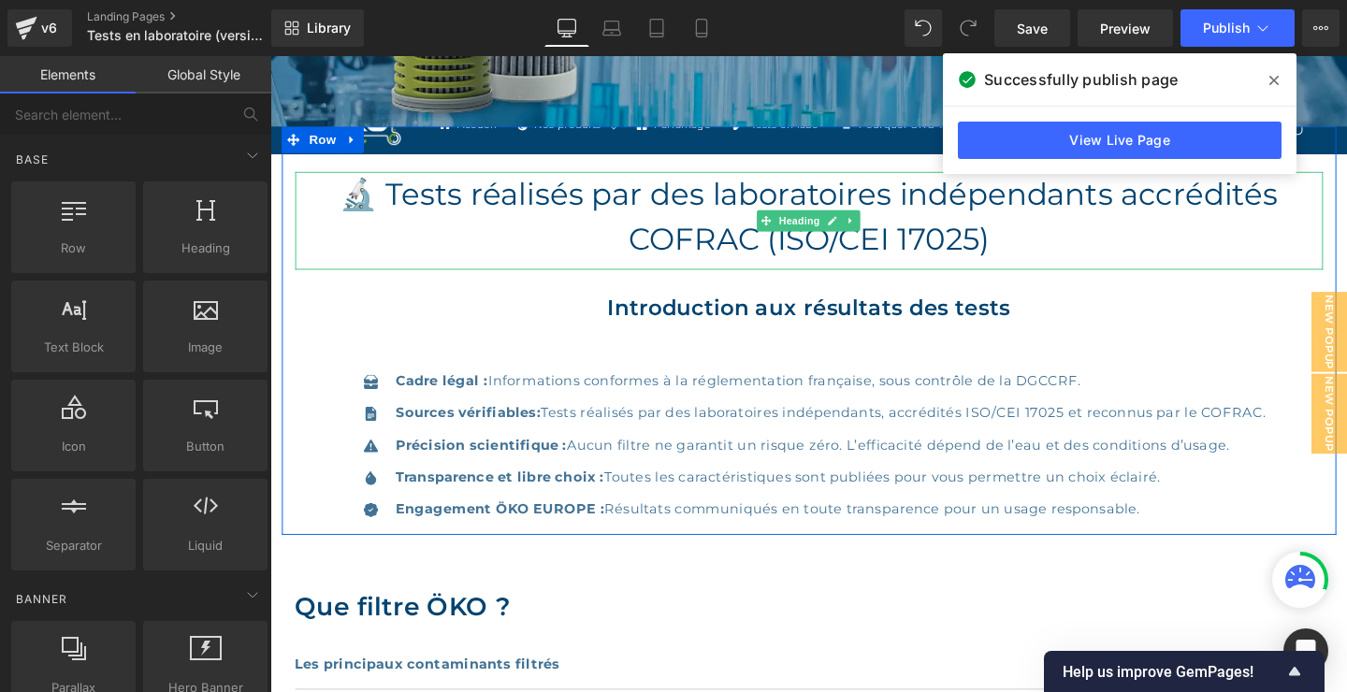
scroll to position [404, 0]
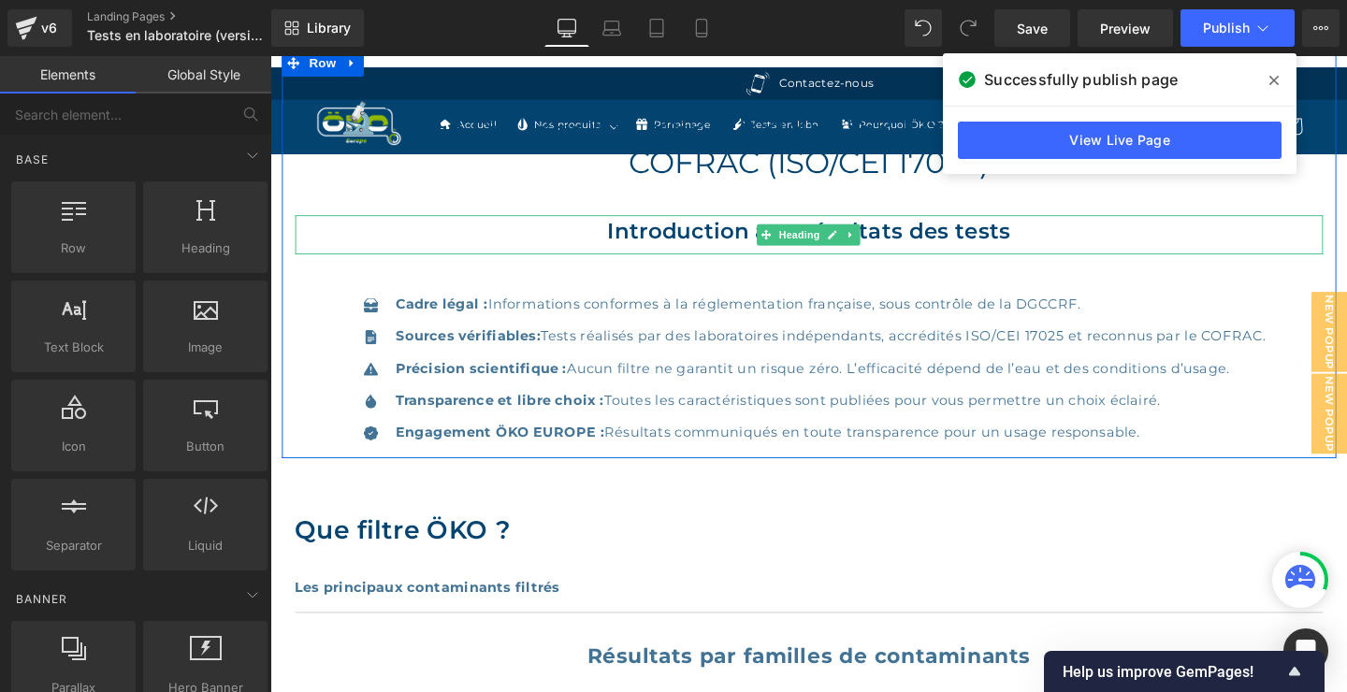
click at [770, 238] on h2 "Introduction aux résultats des tests" at bounding box center [836, 241] width 1080 height 34
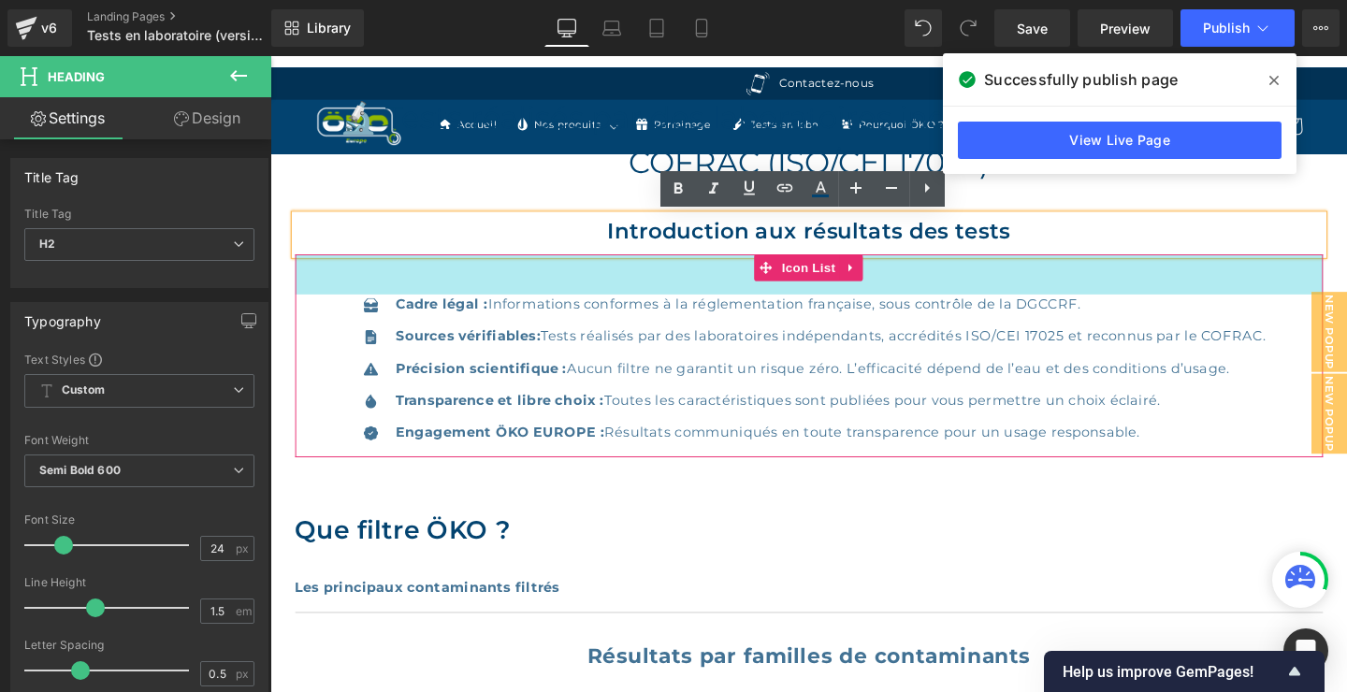
click at [1123, 294] on div "45px" at bounding box center [836, 286] width 1080 height 42
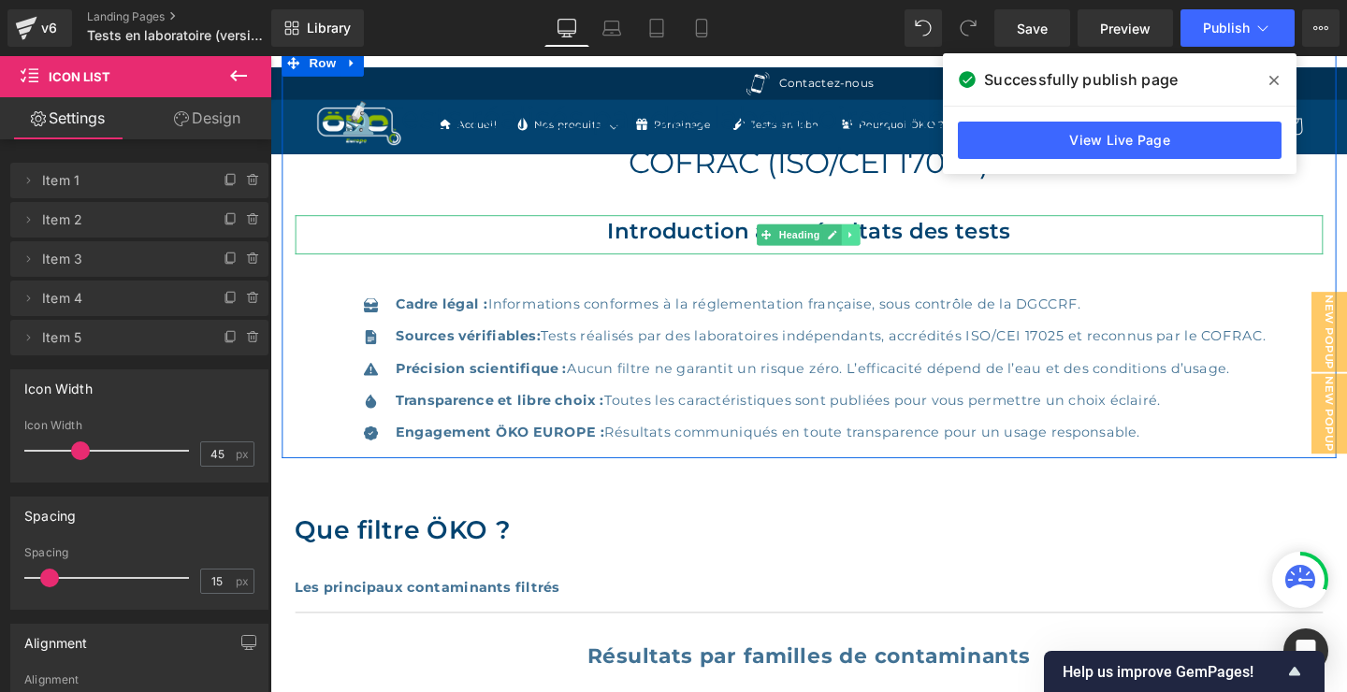
click at [879, 240] on icon at bounding box center [879, 243] width 3 height 7
click at [873, 238] on icon at bounding box center [871, 243] width 10 height 11
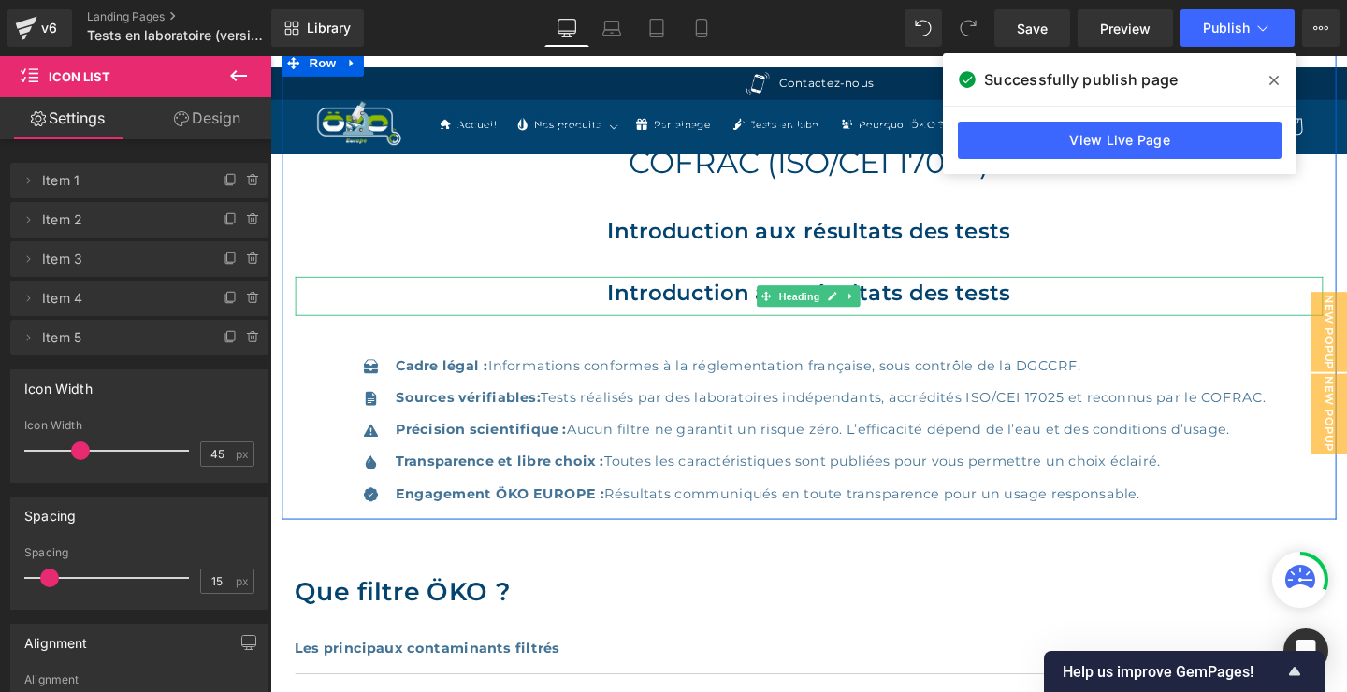
click at [1021, 312] on h2 "Introduction aux résultats des tests" at bounding box center [836, 305] width 1080 height 34
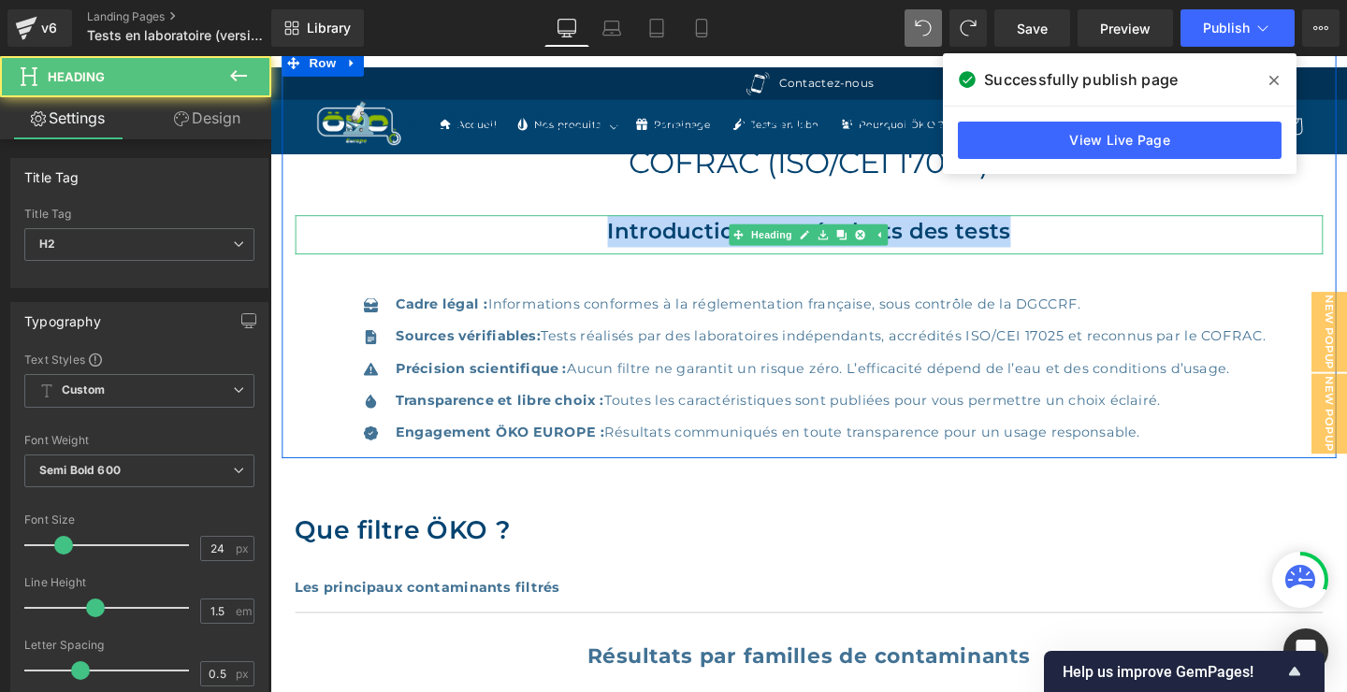
drag, startPoint x: 1051, startPoint y: 239, endPoint x: 583, endPoint y: 254, distance: 468.8
click at [582, 254] on h2 "Introduction aux résultats des tests" at bounding box center [836, 241] width 1080 height 34
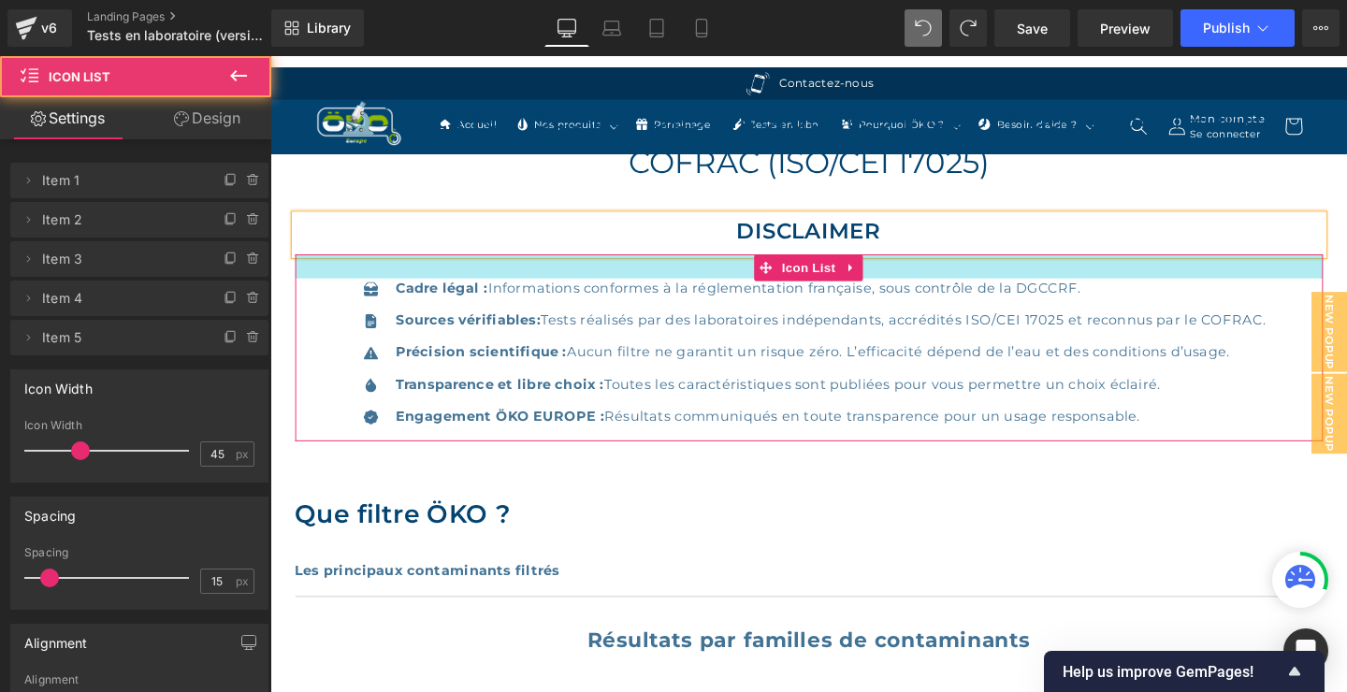
drag, startPoint x: 994, startPoint y: 298, endPoint x: 994, endPoint y: 282, distance: 16.8
click at [994, 282] on div at bounding box center [836, 277] width 1080 height 25
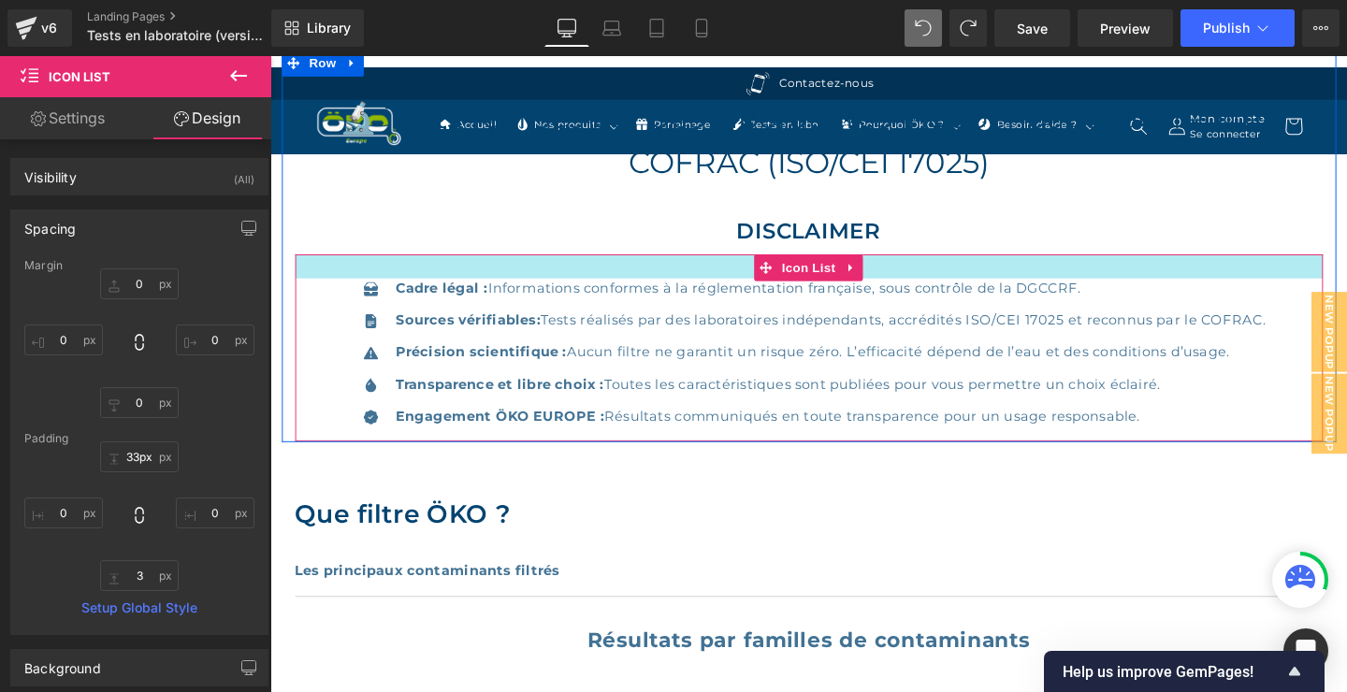
type input "34px"
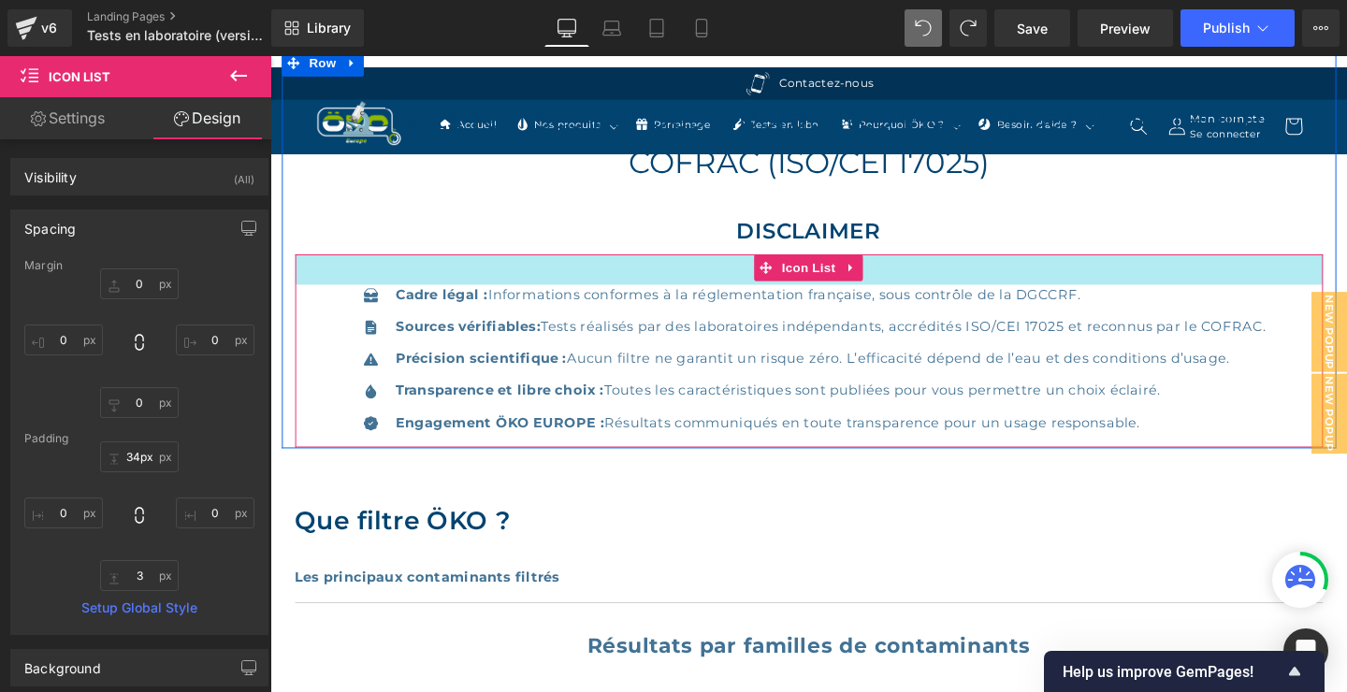
click at [923, 289] on div "34px" at bounding box center [836, 281] width 1080 height 32
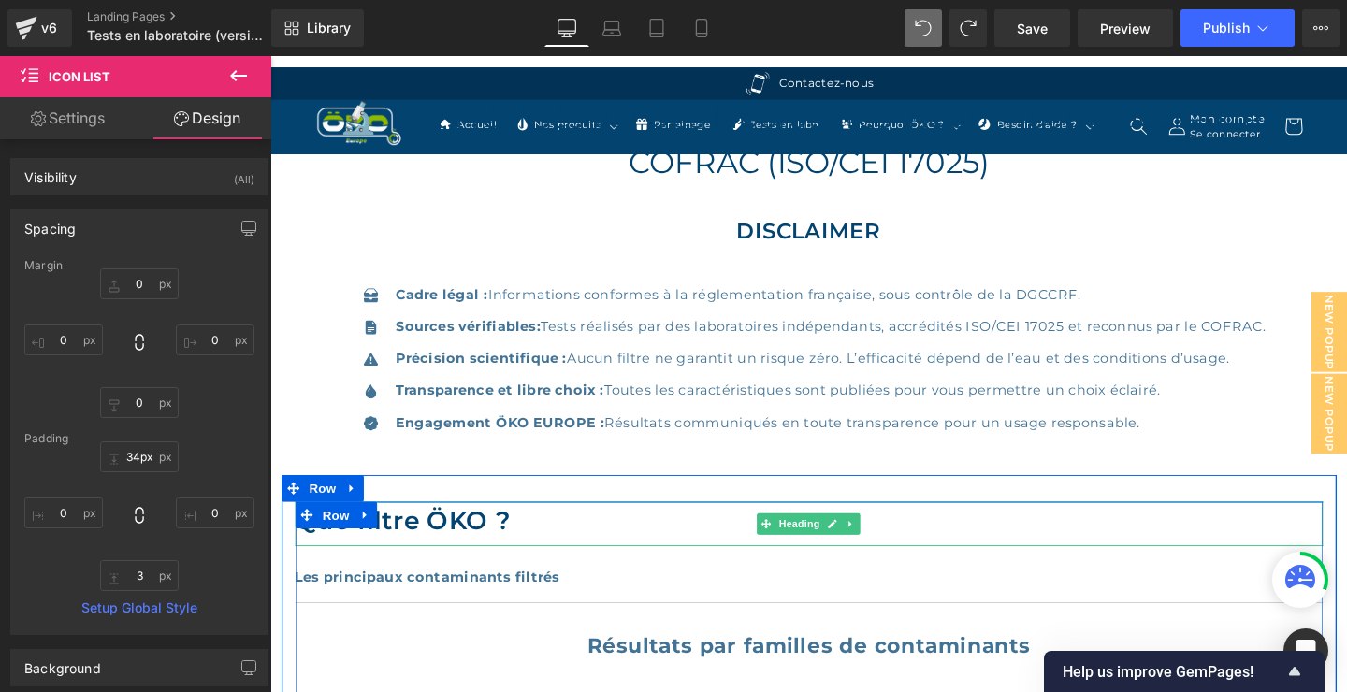
click at [479, 541] on h2 "Que filtre ÖKO ?" at bounding box center [836, 544] width 1080 height 39
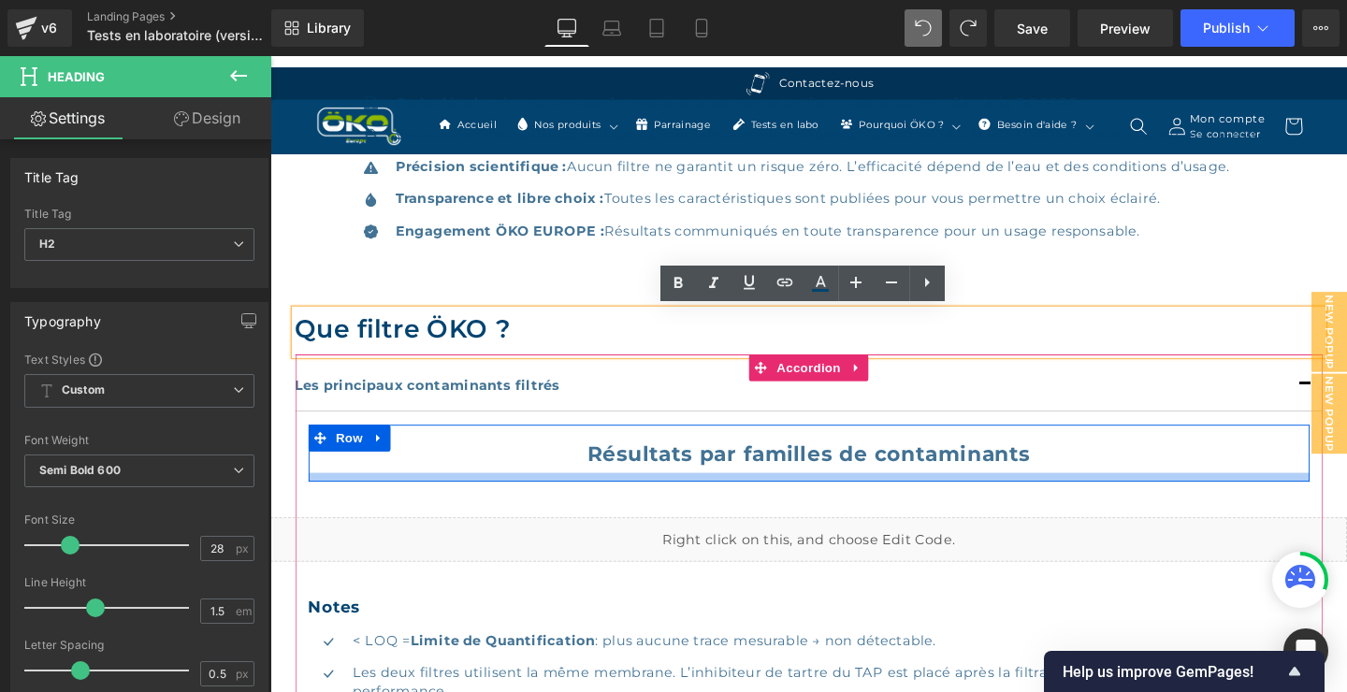
scroll to position [808, 0]
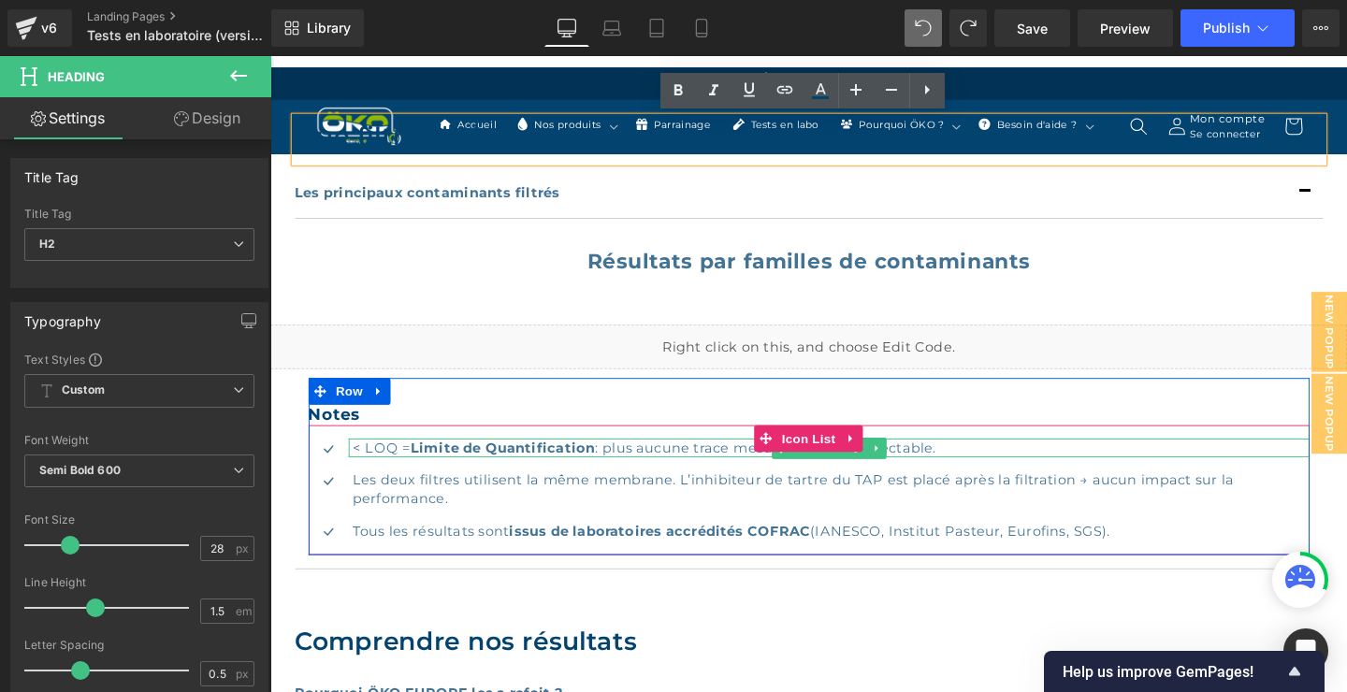
click at [991, 467] on p "< LOQ = Limite de Quantification : plus aucune trace mesurable → non détectable." at bounding box center [859, 468] width 1005 height 20
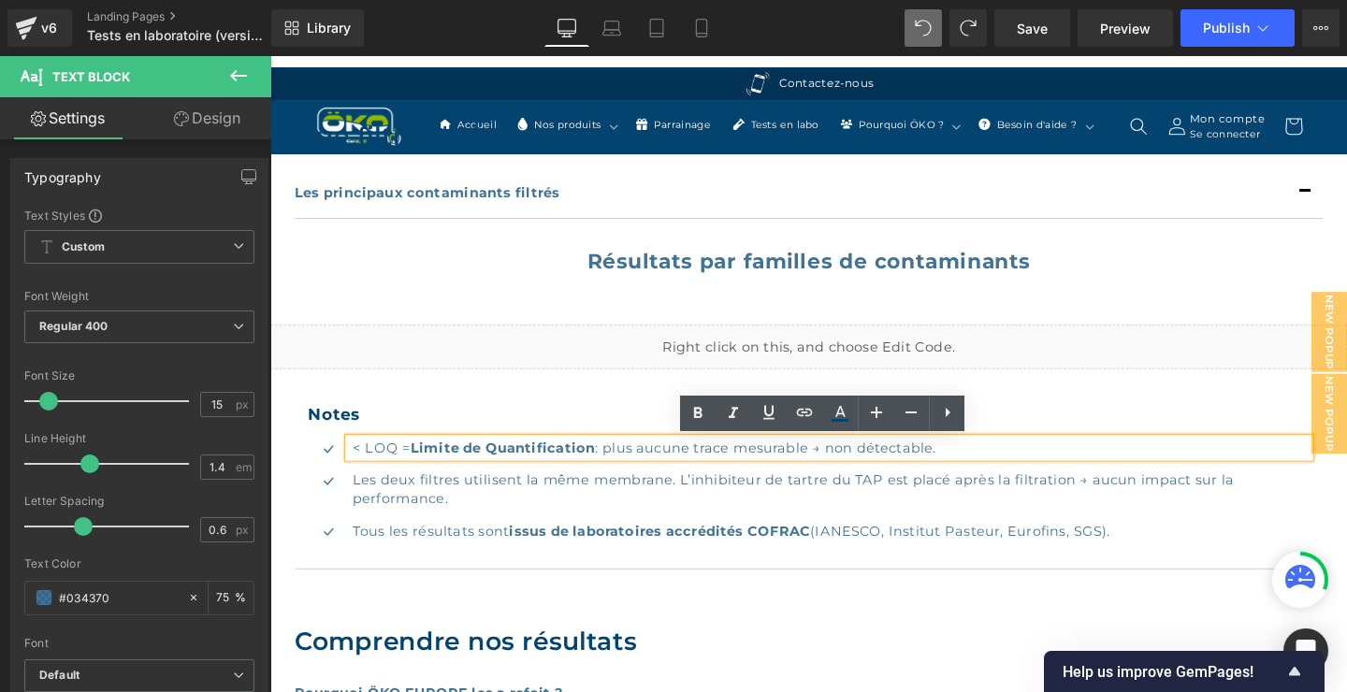
click at [980, 469] on p "< LOQ = Limite de Quantification : plus aucune trace mesurable → non détectable." at bounding box center [859, 468] width 1005 height 20
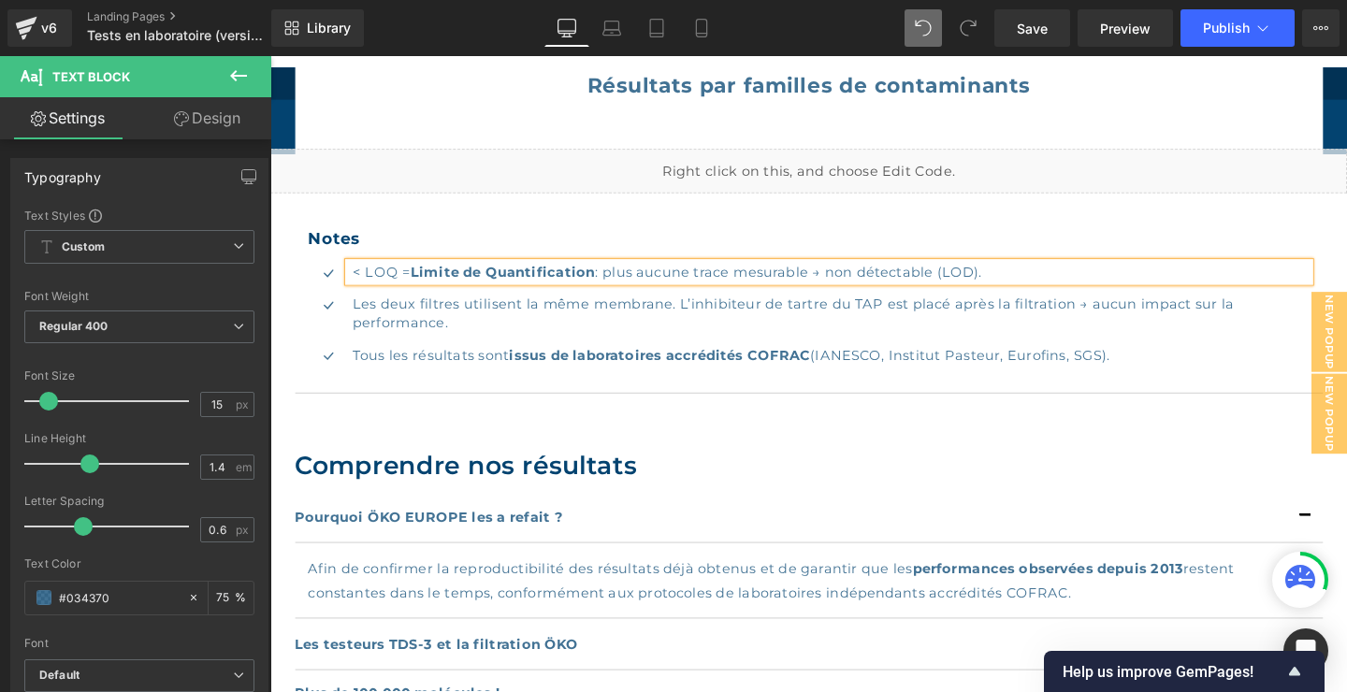
scroll to position [1009, 0]
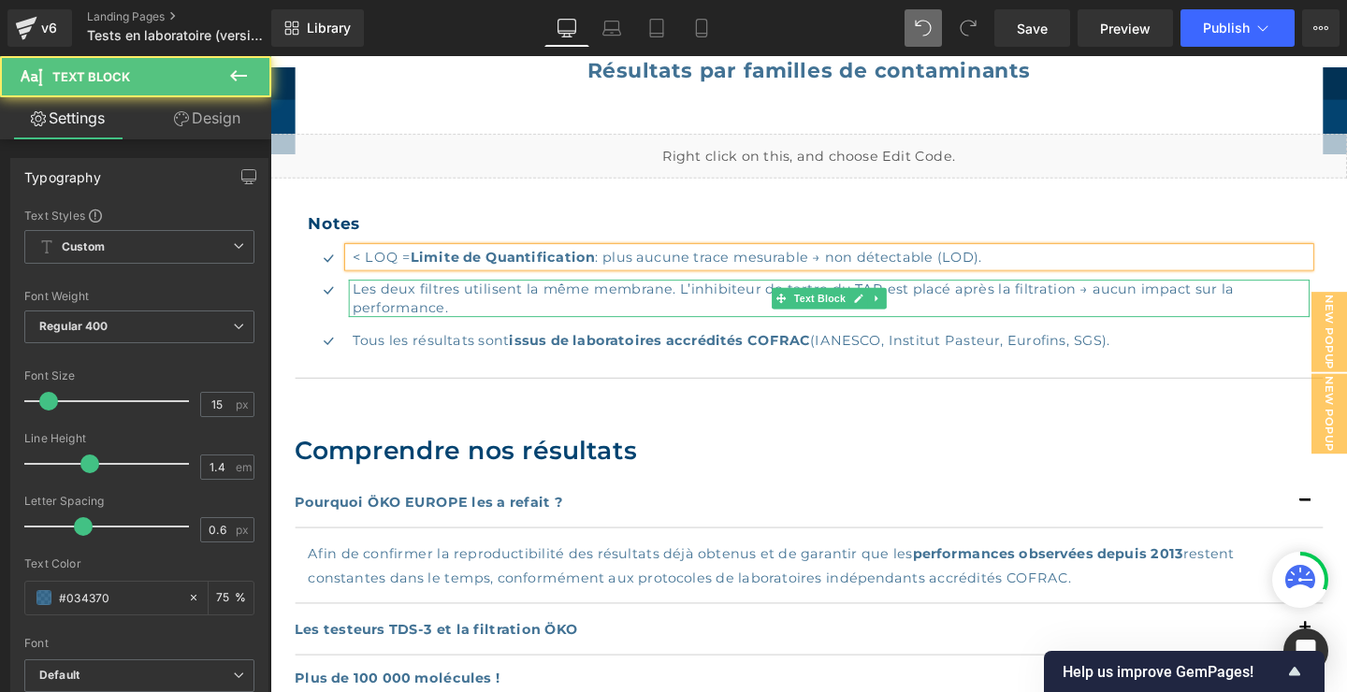
click at [682, 302] on p "Les deux filtres utilisent la même membrane. L’inhibiteur de tartre du TAP est …" at bounding box center [859, 310] width 1005 height 39
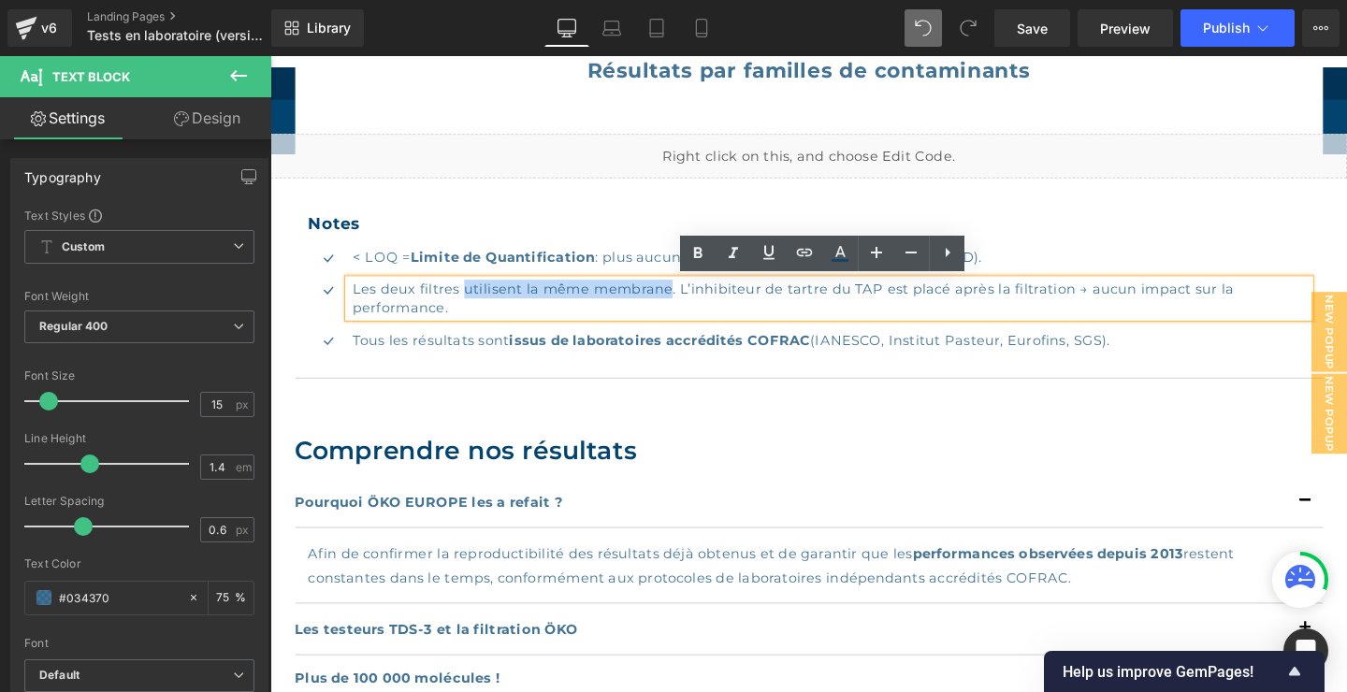
drag, startPoint x: 693, startPoint y: 297, endPoint x: 476, endPoint y: 304, distance: 217.1
click at [476, 303] on p "Les deux filtres utilisent la même membrane. L’inhibiteur de tartre du TAP est …" at bounding box center [859, 310] width 1005 height 39
click at [603, 301] on p "Les deux filtres utilisent la même membrane. L’inhibiteur de tartre du TAP est …" at bounding box center [859, 310] width 1005 height 39
drag, startPoint x: 691, startPoint y: 300, endPoint x: 426, endPoint y: 300, distance: 264.7
click at [426, 299] on p "Les deux filtres utilisent la même membrane. L’inhibiteur de tartre du TAP est …" at bounding box center [859, 310] width 1005 height 39
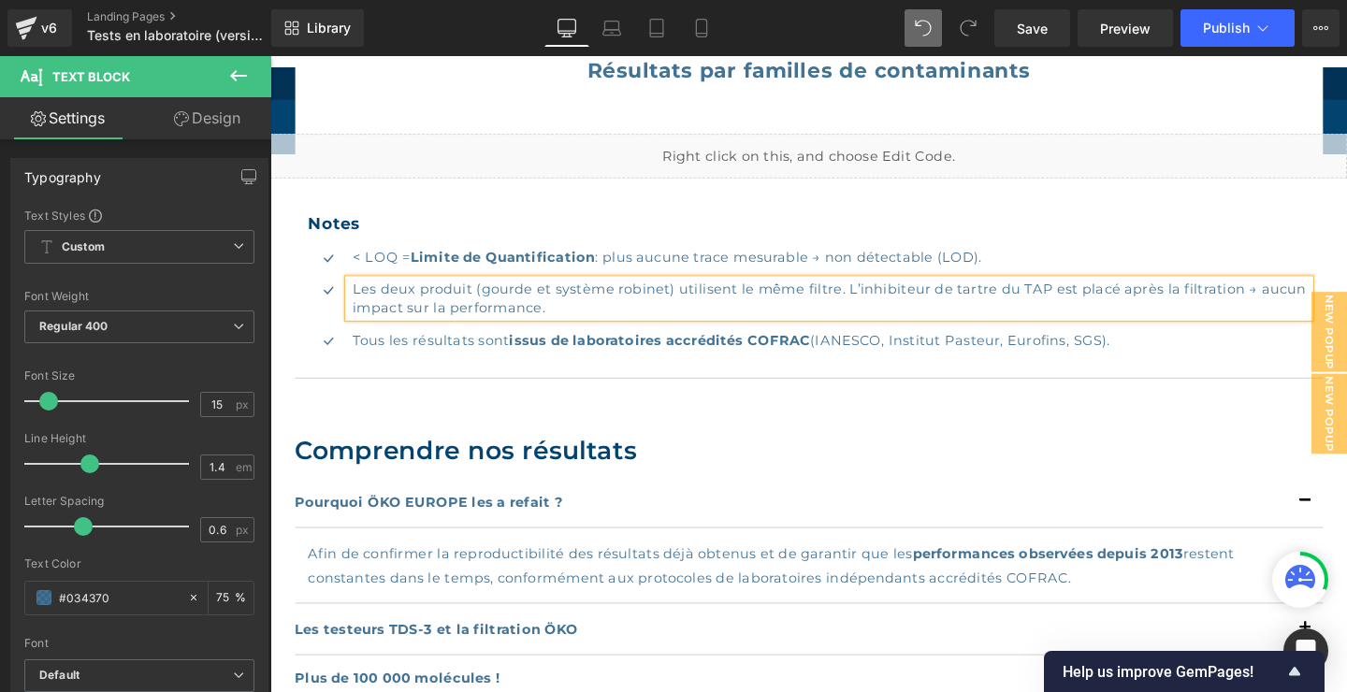
click at [481, 297] on p "Les deux produit (gourde et système robinet) utilisent le même filtre. L’inhibi…" at bounding box center [859, 310] width 1005 height 39
click at [1069, 300] on p "Les deux produits (gourde et système robinet) utilisent le même filtre. L’inhib…" at bounding box center [859, 310] width 1005 height 39
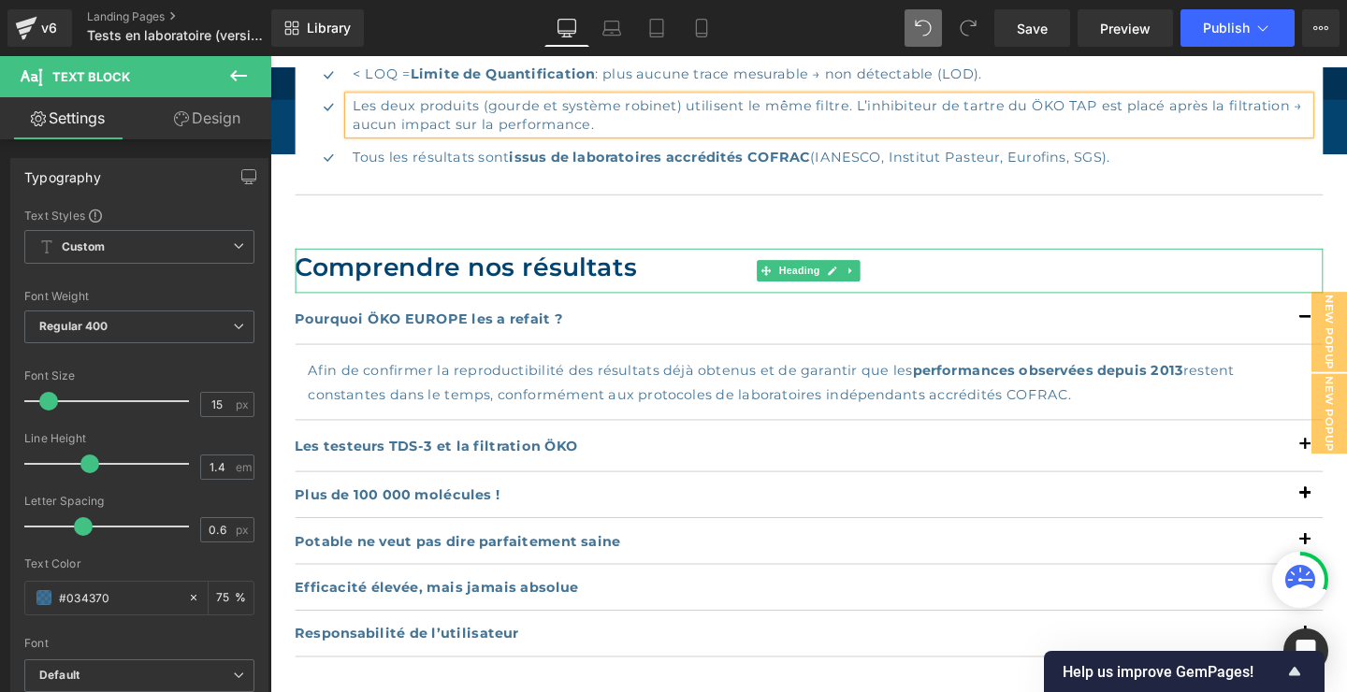
scroll to position [1211, 0]
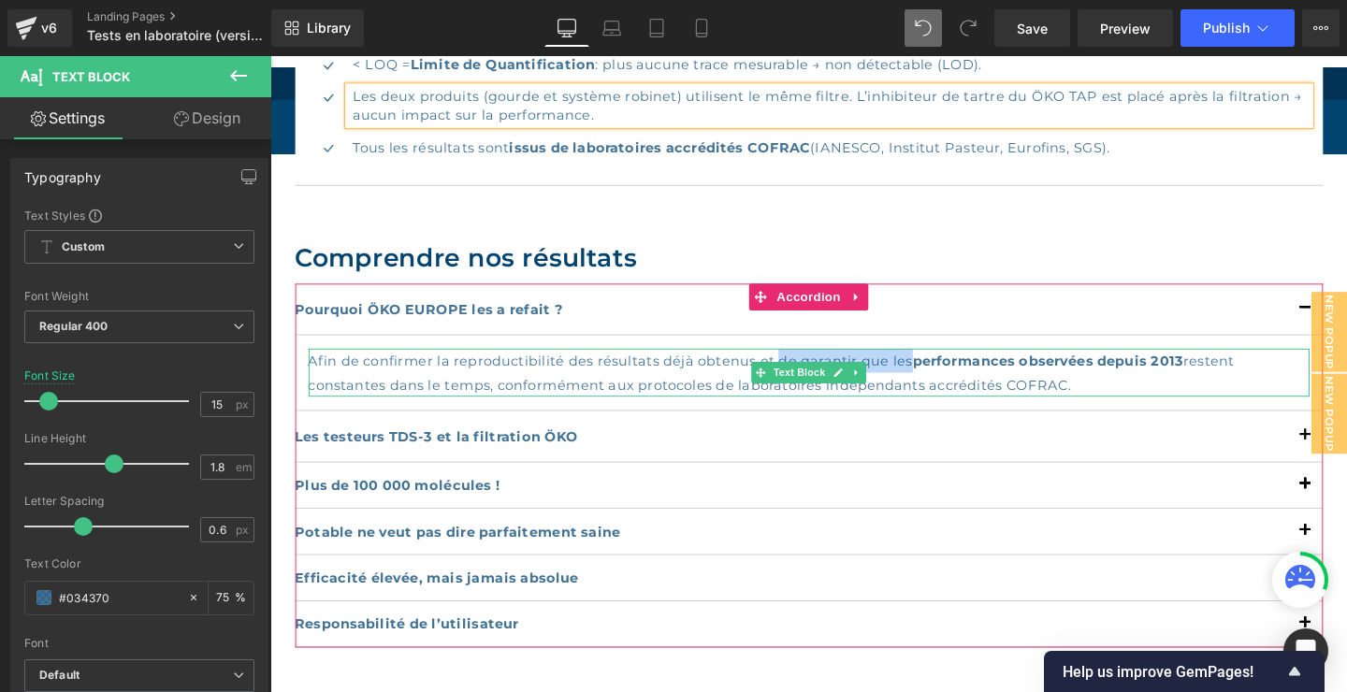
drag, startPoint x: 810, startPoint y: 373, endPoint x: 950, endPoint y: 378, distance: 140.4
click at [949, 378] on div "Afin de confirmer la reproductibilité des résultats déjà obtenus et de garantir…" at bounding box center [836, 389] width 1052 height 51
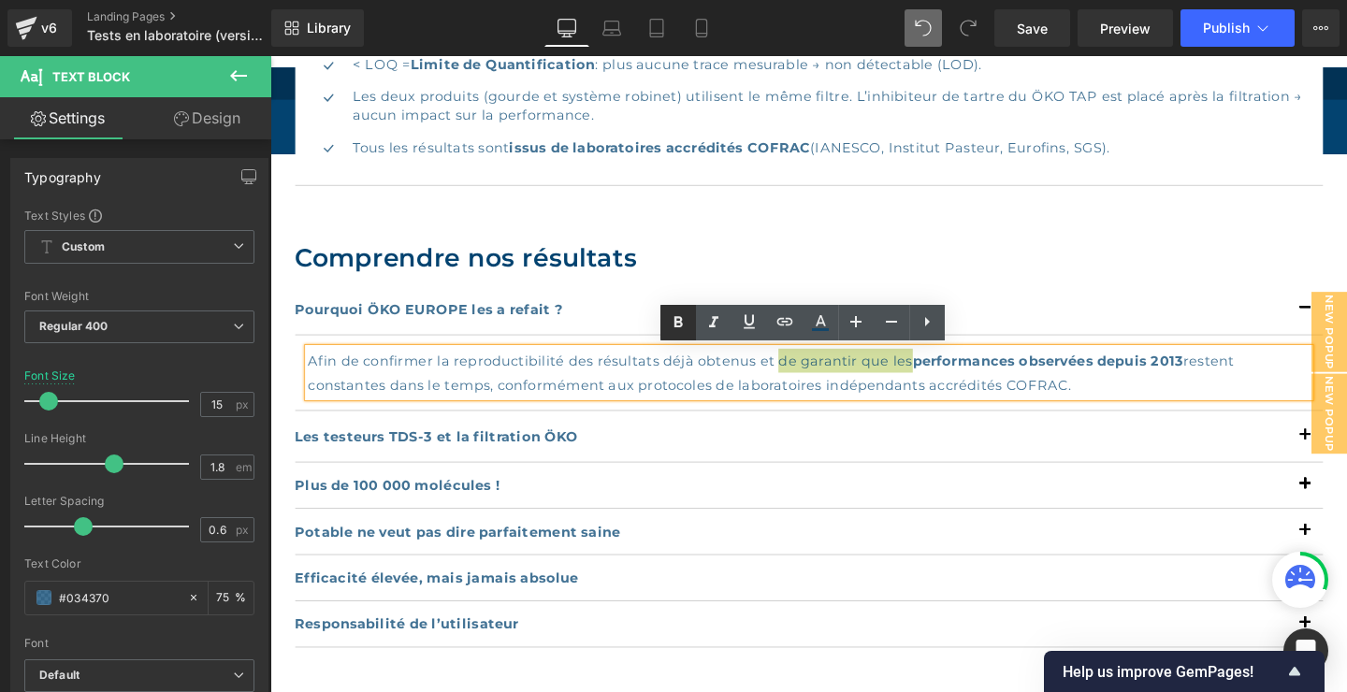
click at [676, 322] on icon at bounding box center [678, 321] width 8 height 11
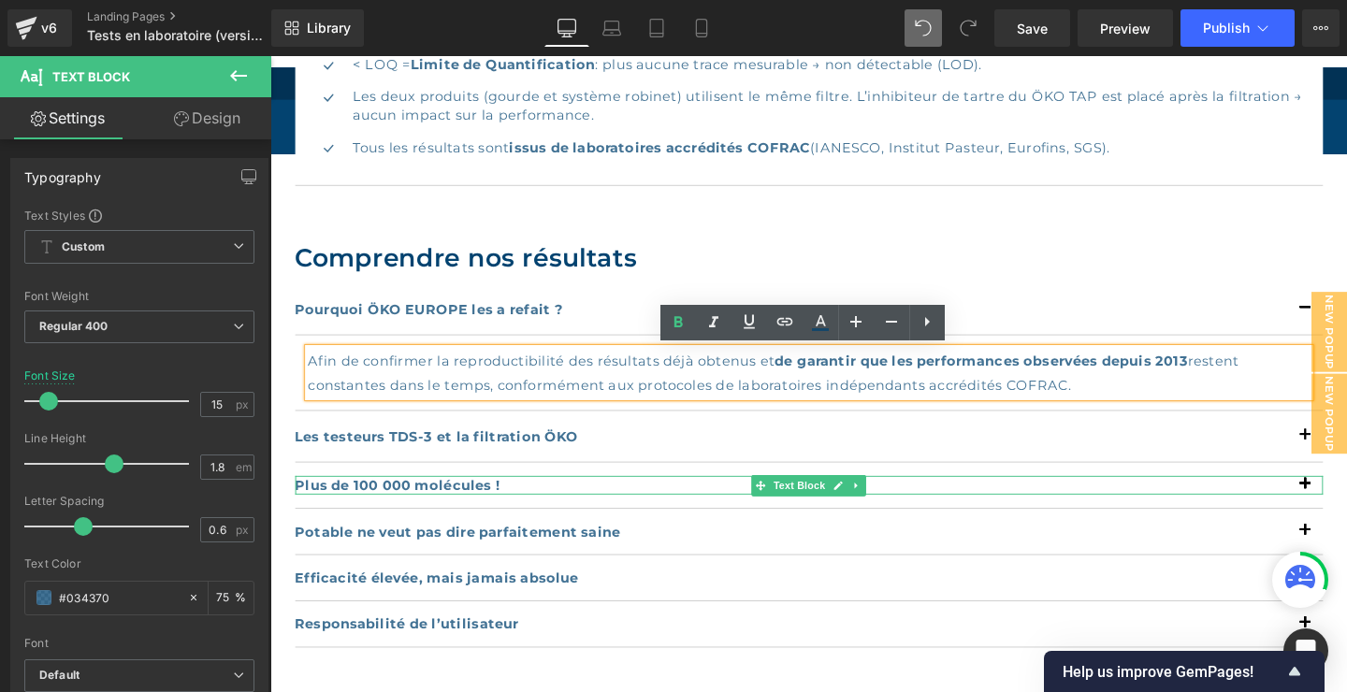
click at [517, 506] on p "Plus de 100 000 molécules !" at bounding box center [836, 508] width 1080 height 20
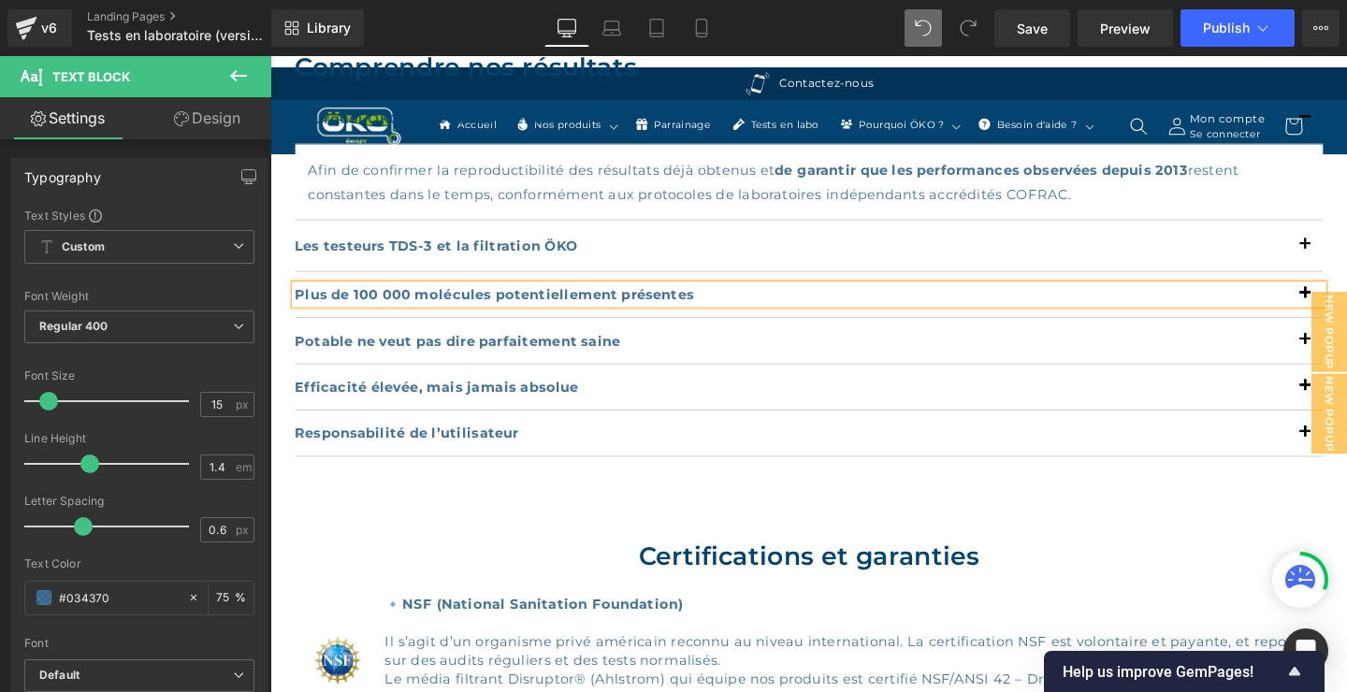
scroll to position [1413, 0]
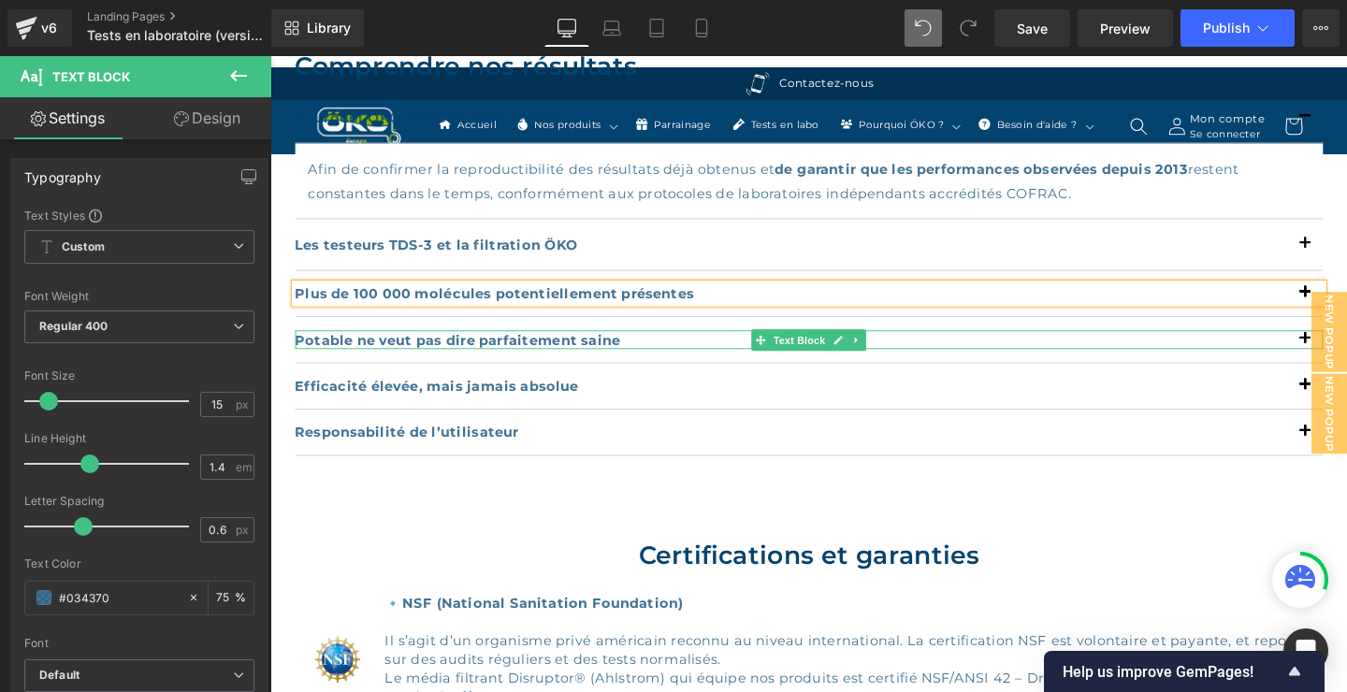
click at [584, 353] on b "Potable ne veut pas dire parfaitement saine" at bounding box center [467, 354] width 342 height 18
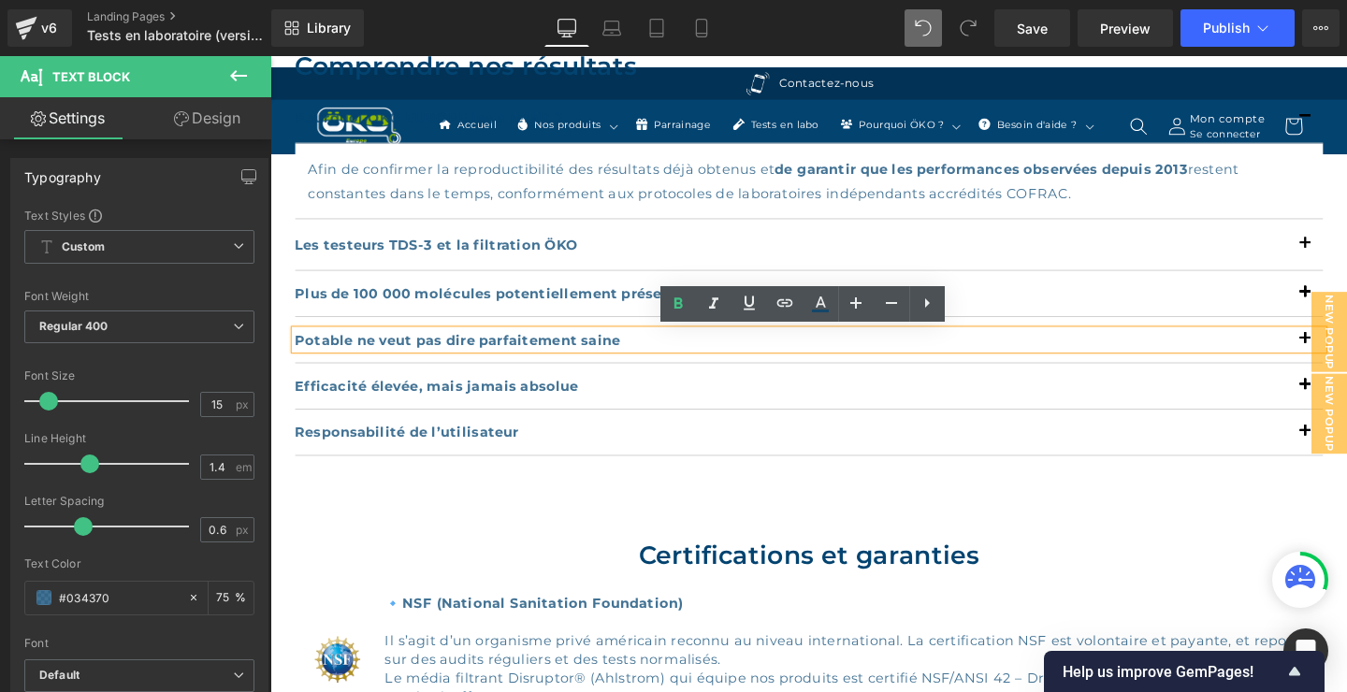
click at [593, 349] on b "Potable ne veut pas dire parfaitement saine" at bounding box center [467, 354] width 342 height 18
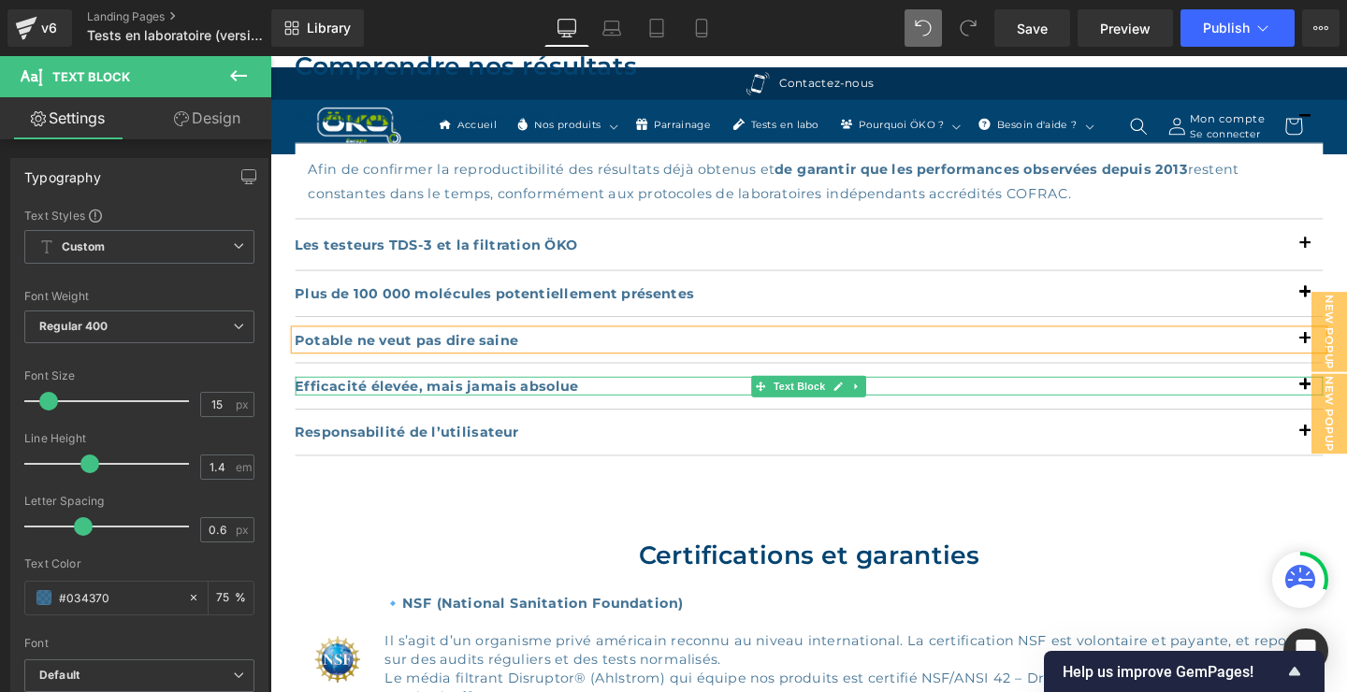
click at [541, 397] on b "Efficacité élevée, mais jamais absolue" at bounding box center [445, 403] width 298 height 18
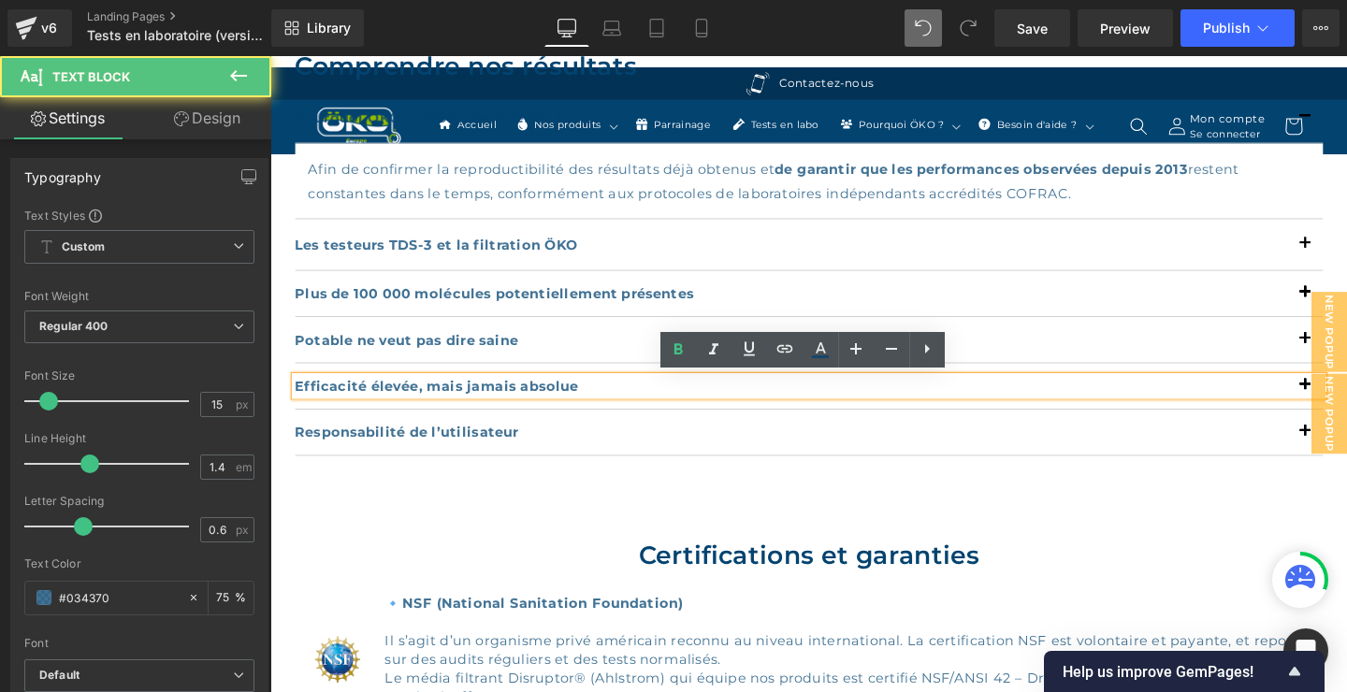
click at [526, 397] on b "Efficacité élevée, mais jamais absolue" at bounding box center [445, 403] width 298 height 18
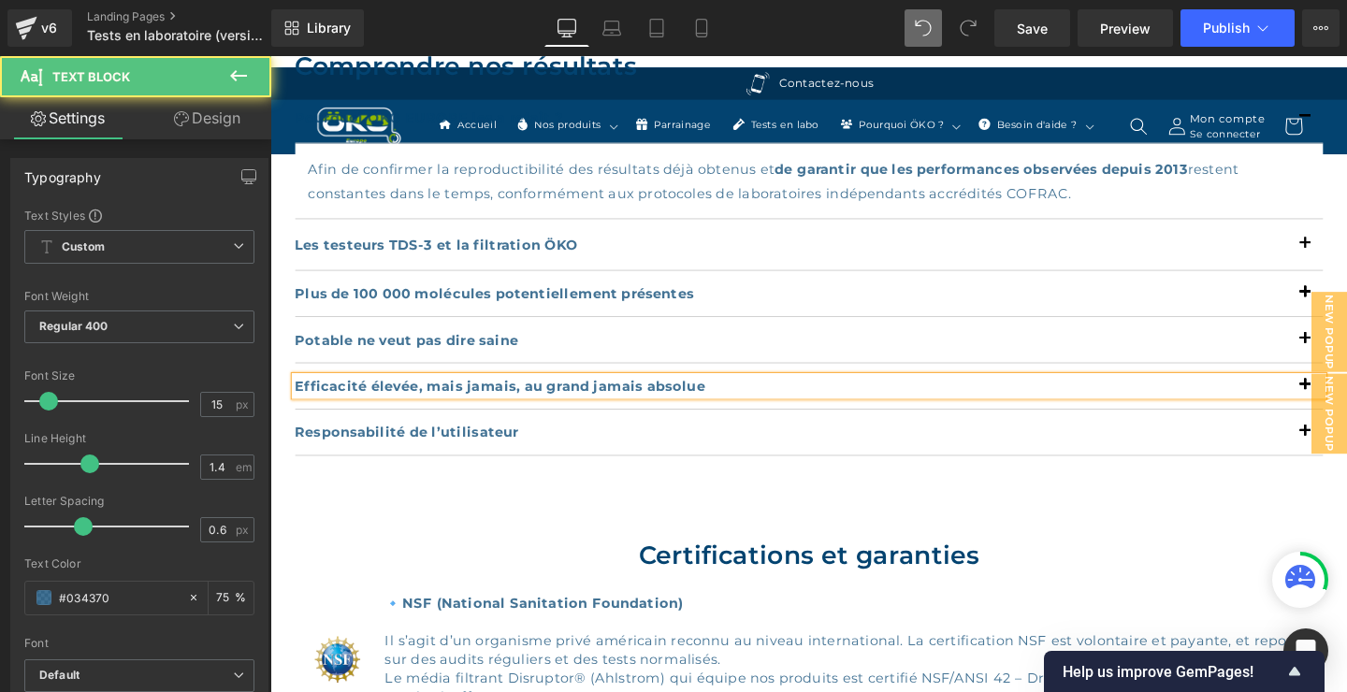
click at [738, 406] on p "Efficacité élevée, mais jamais, au grand jamais absolue" at bounding box center [836, 403] width 1080 height 20
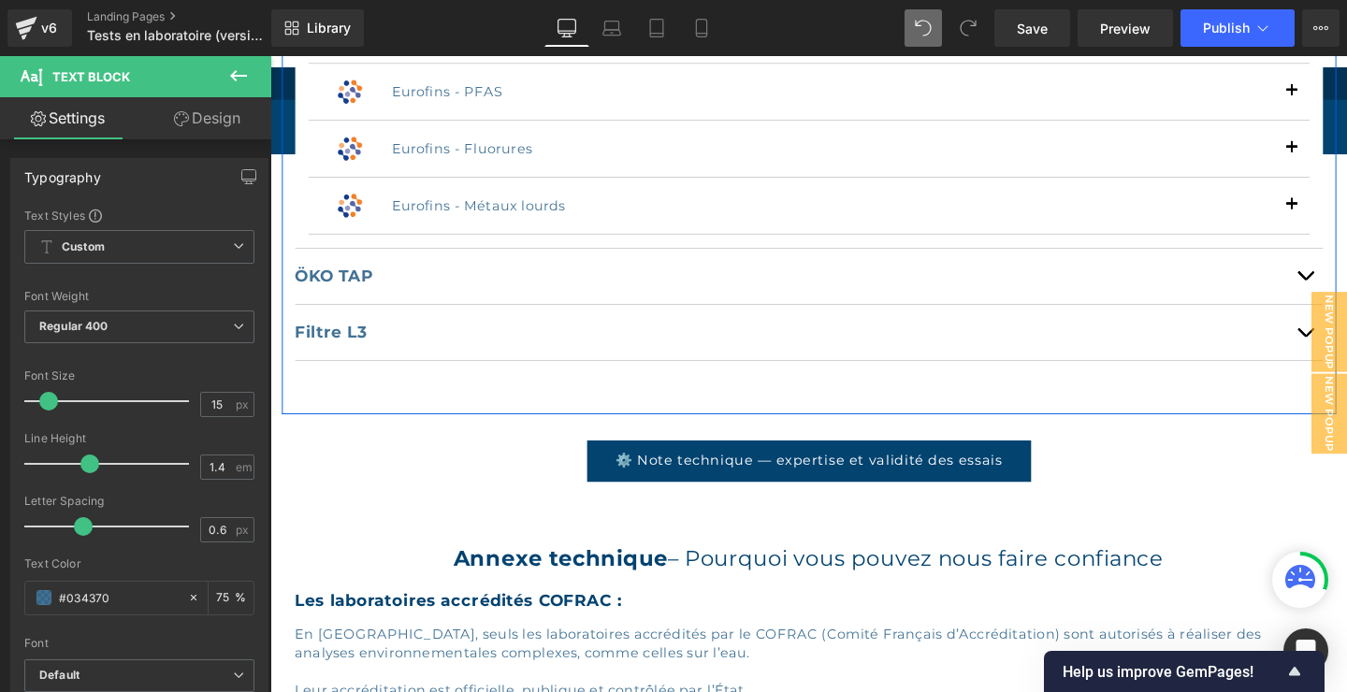
scroll to position [3433, 0]
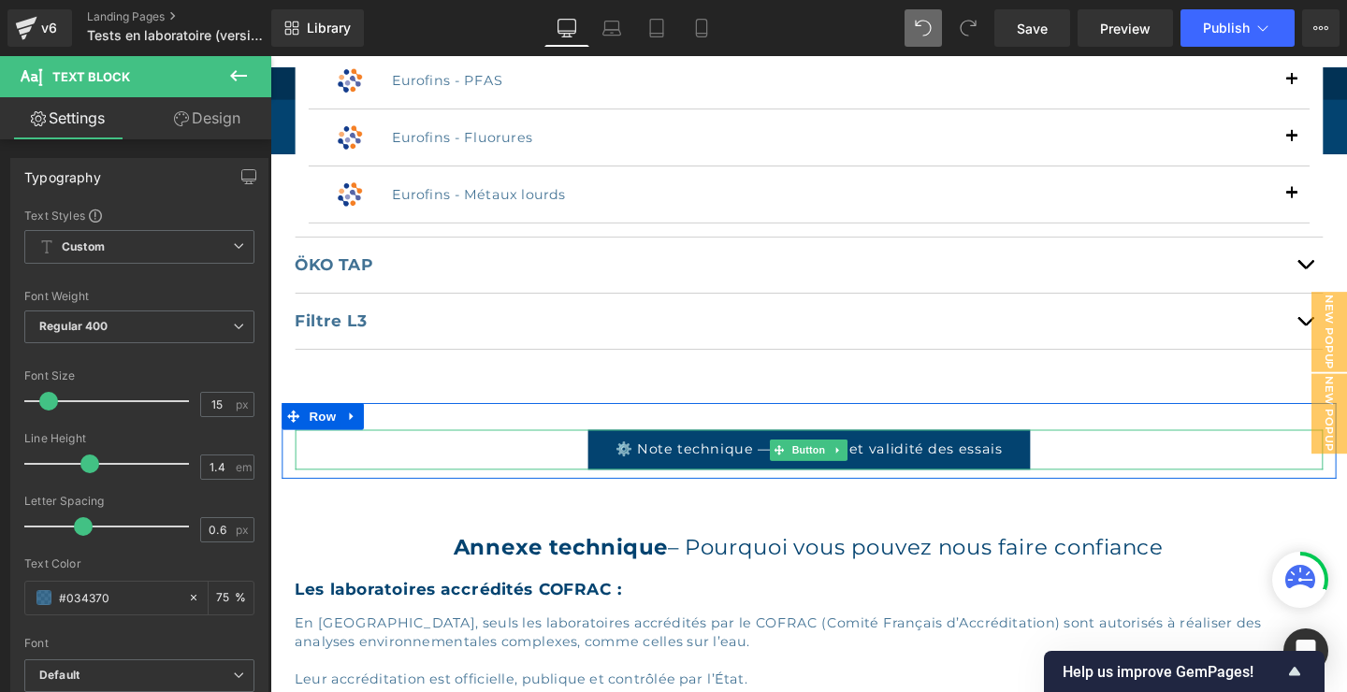
click at [754, 474] on span "⚙️ Note technique — expertise et validité des essais" at bounding box center [836, 469] width 407 height 17
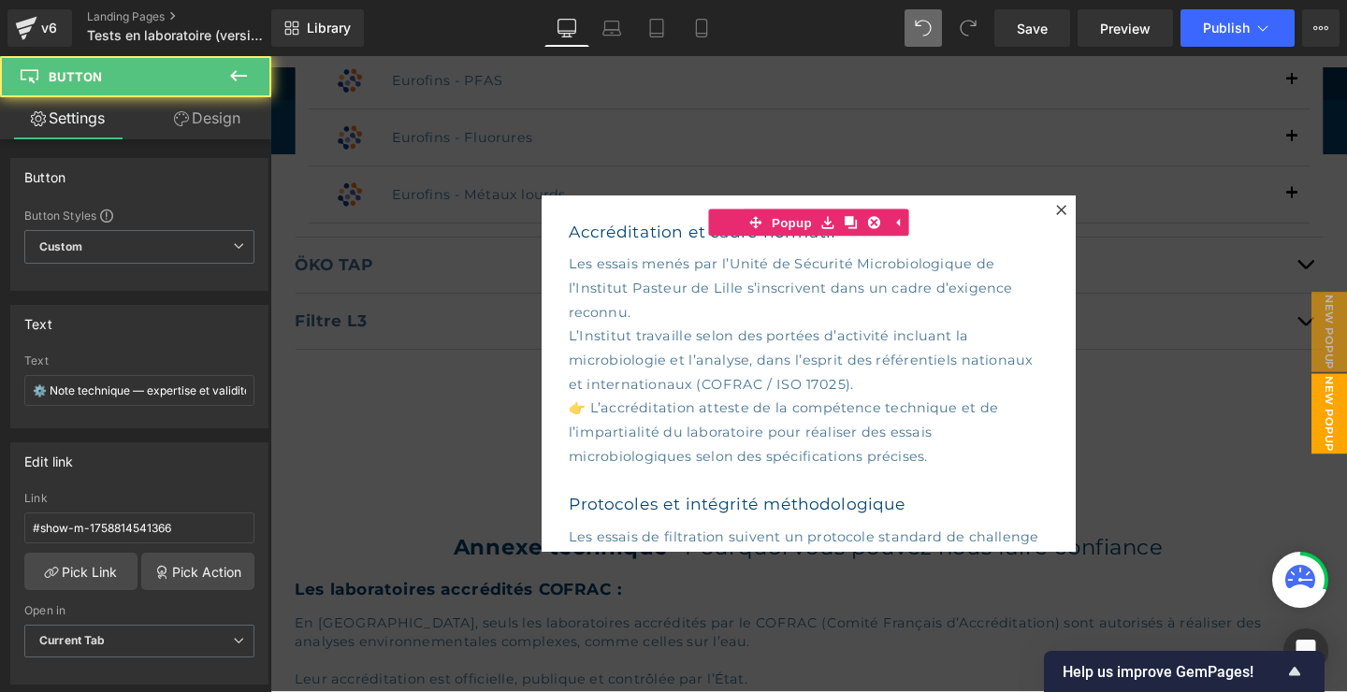
scroll to position [1100, 0]
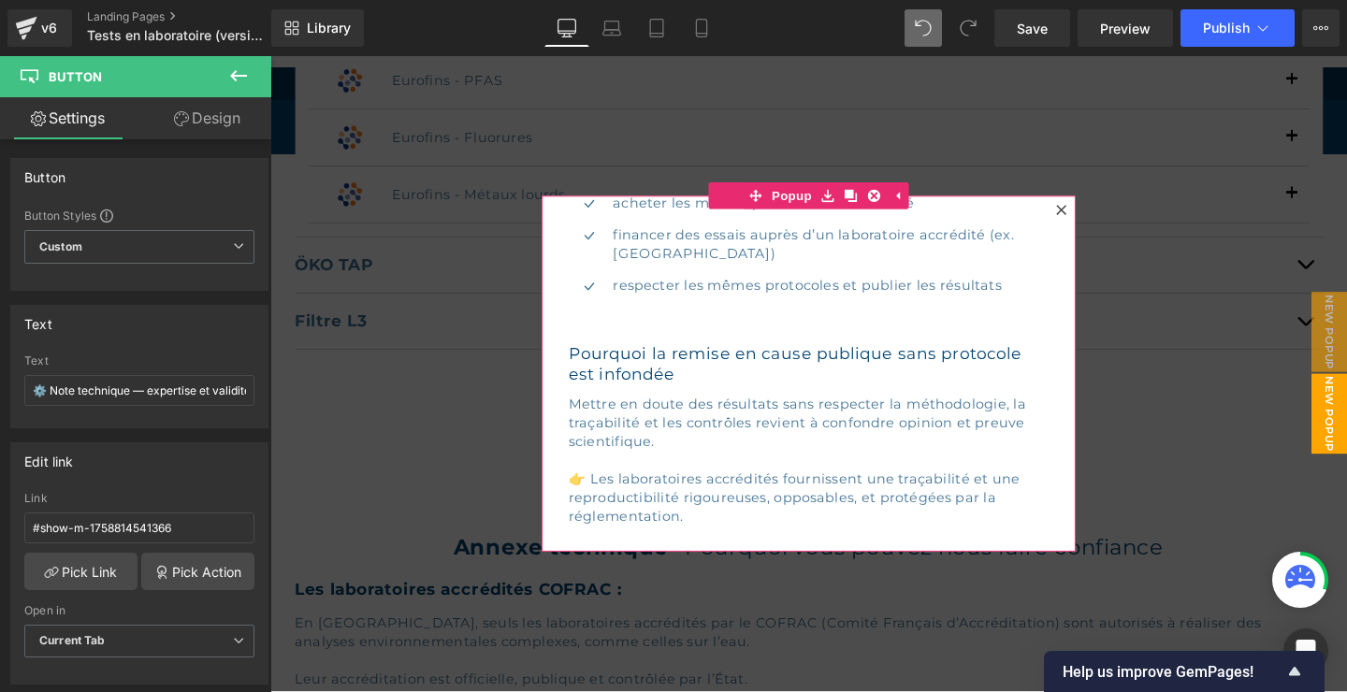
click at [1101, 220] on icon at bounding box center [1101, 217] width 10 height 10
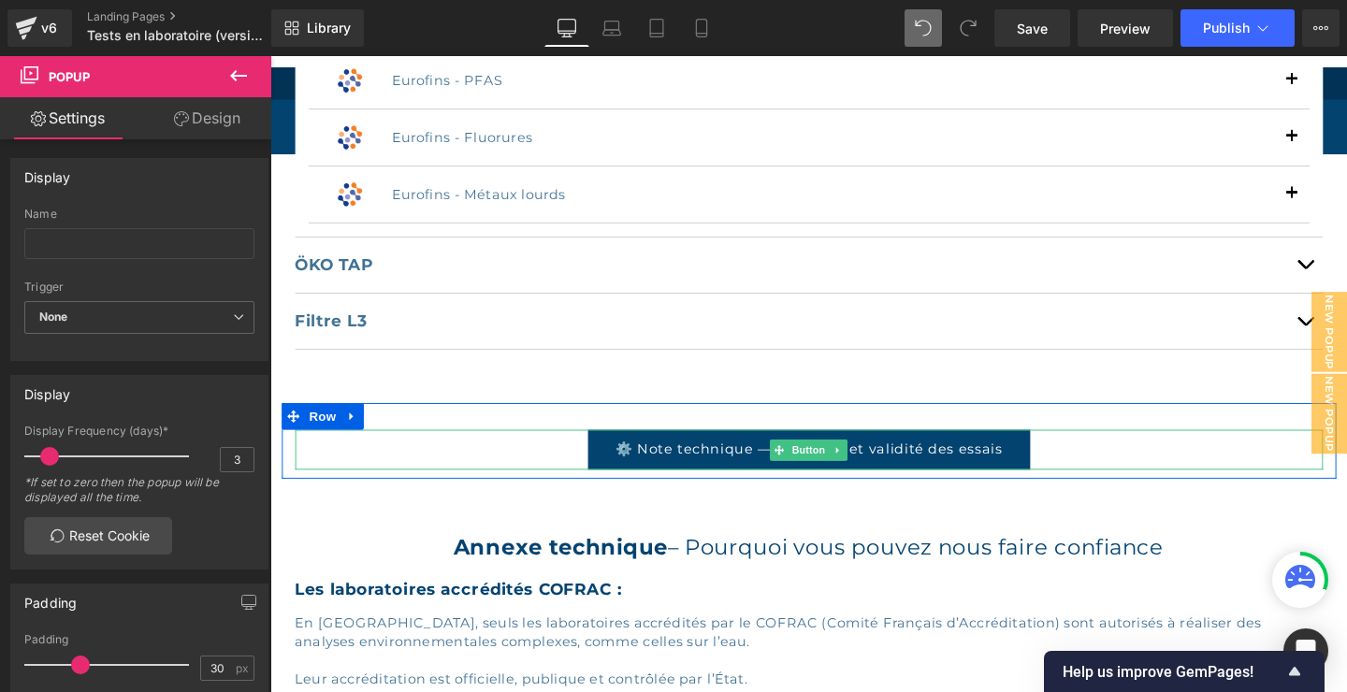
click at [946, 465] on span "⚙️ Note technique — expertise et validité des essais" at bounding box center [836, 469] width 407 height 17
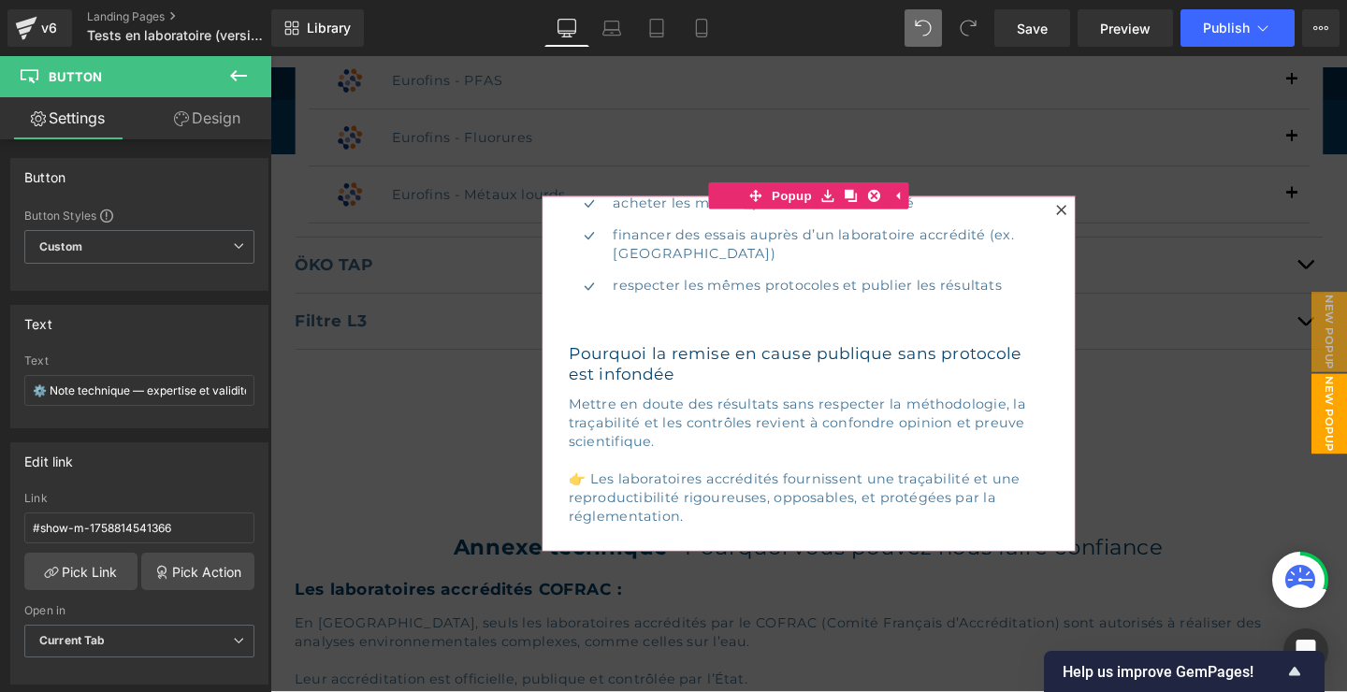
click at [1102, 222] on icon at bounding box center [1101, 217] width 11 height 11
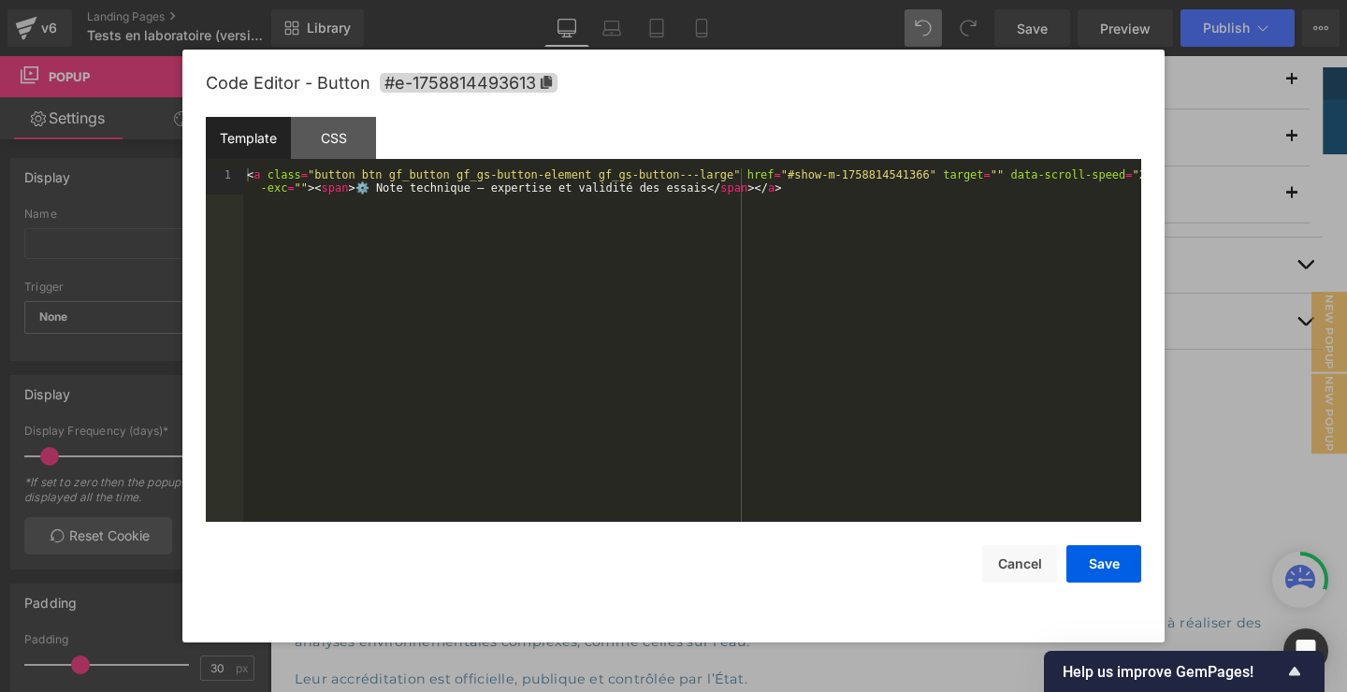
click at [822, 0] on div "Text Block You are previewing how the will restyle your page. You can not edit …" at bounding box center [673, 0] width 1347 height 0
click at [1034, 553] on button "Cancel" at bounding box center [1019, 563] width 75 height 37
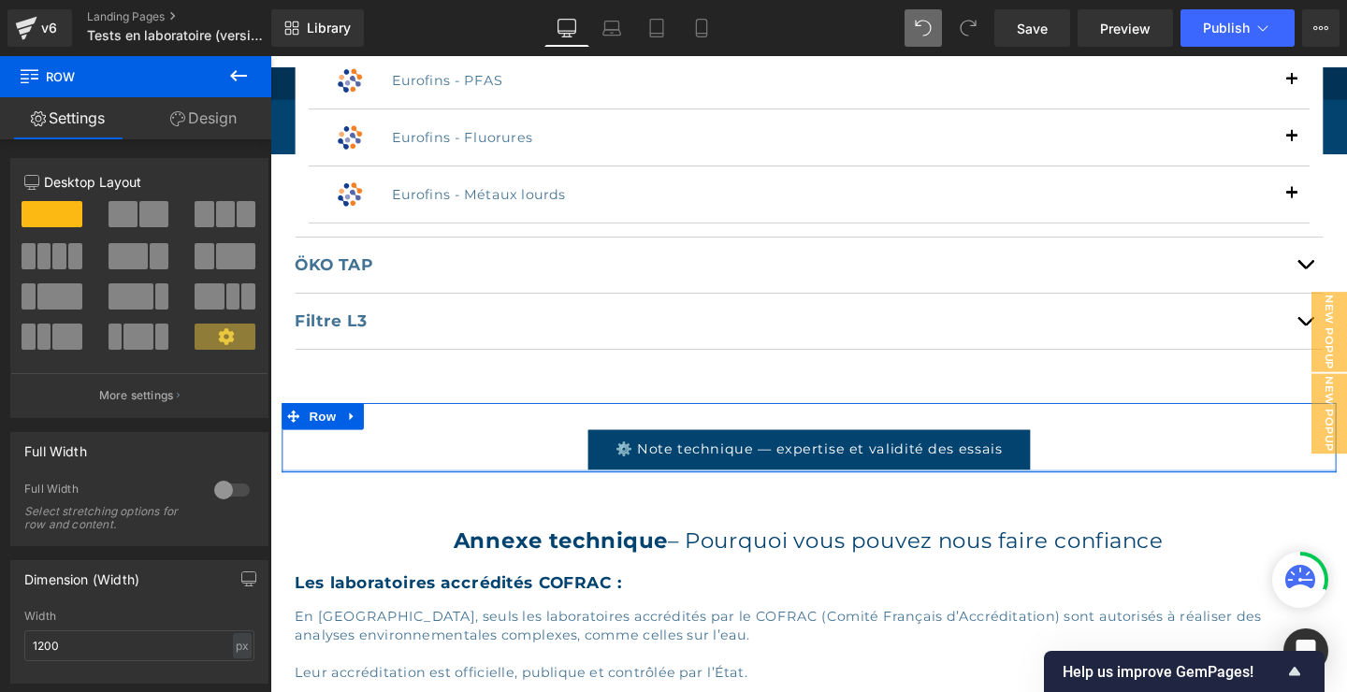
click at [863, 484] on div "⚙️ Note technique — expertise et validité des essais Button Row" at bounding box center [836, 457] width 1108 height 73
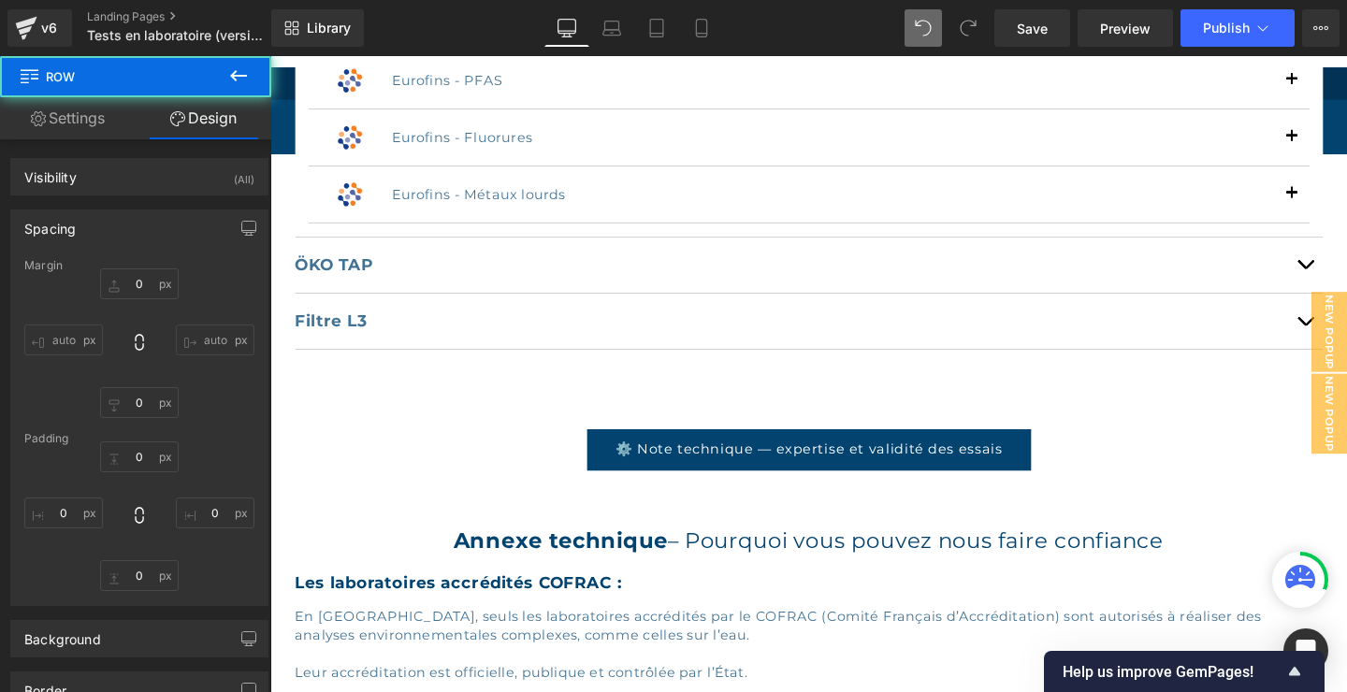
type input "0"
type input "30"
type input "0"
type input "3"
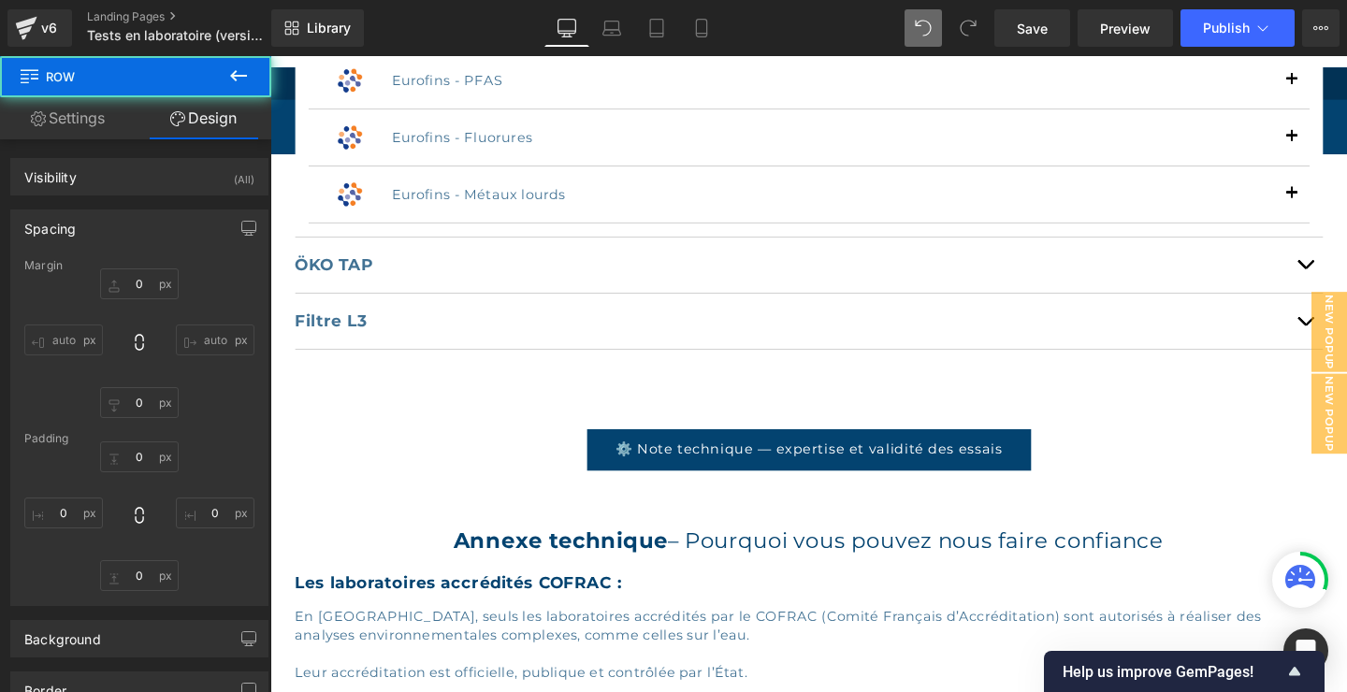
type input "0"
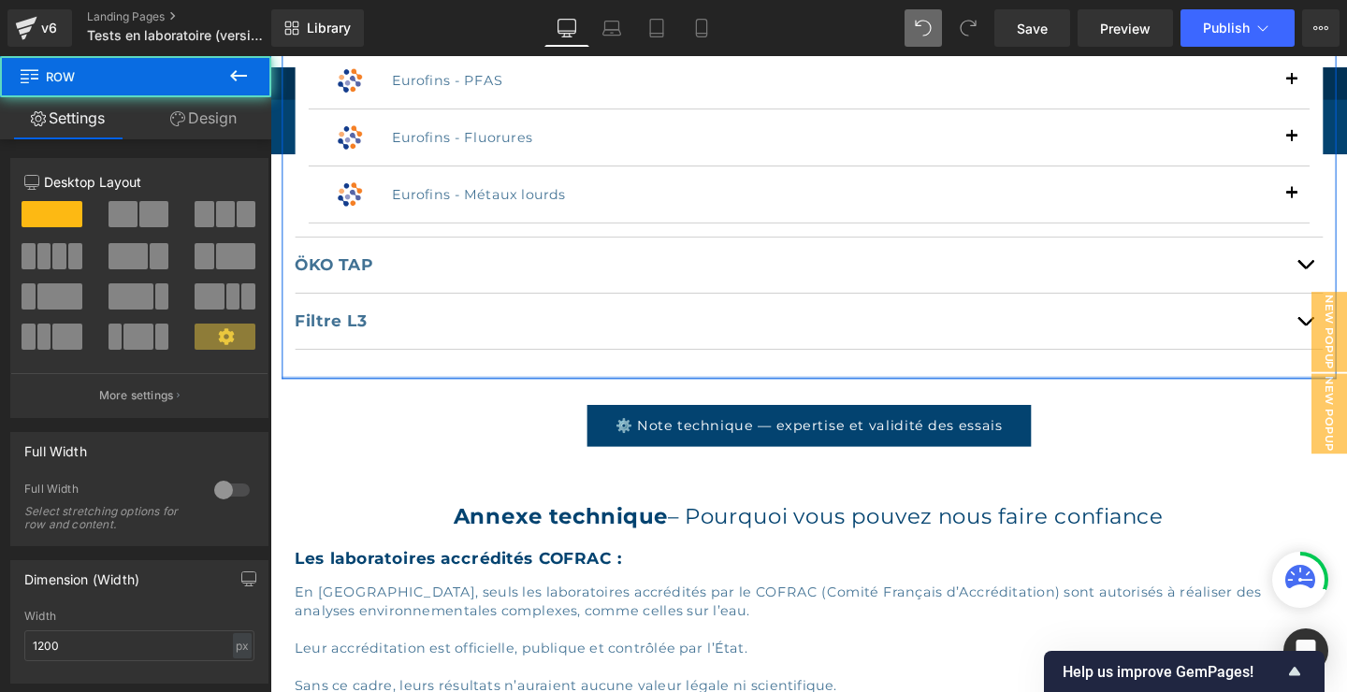
drag, startPoint x: 854, startPoint y: 417, endPoint x: 856, endPoint y: 389, distance: 28.1
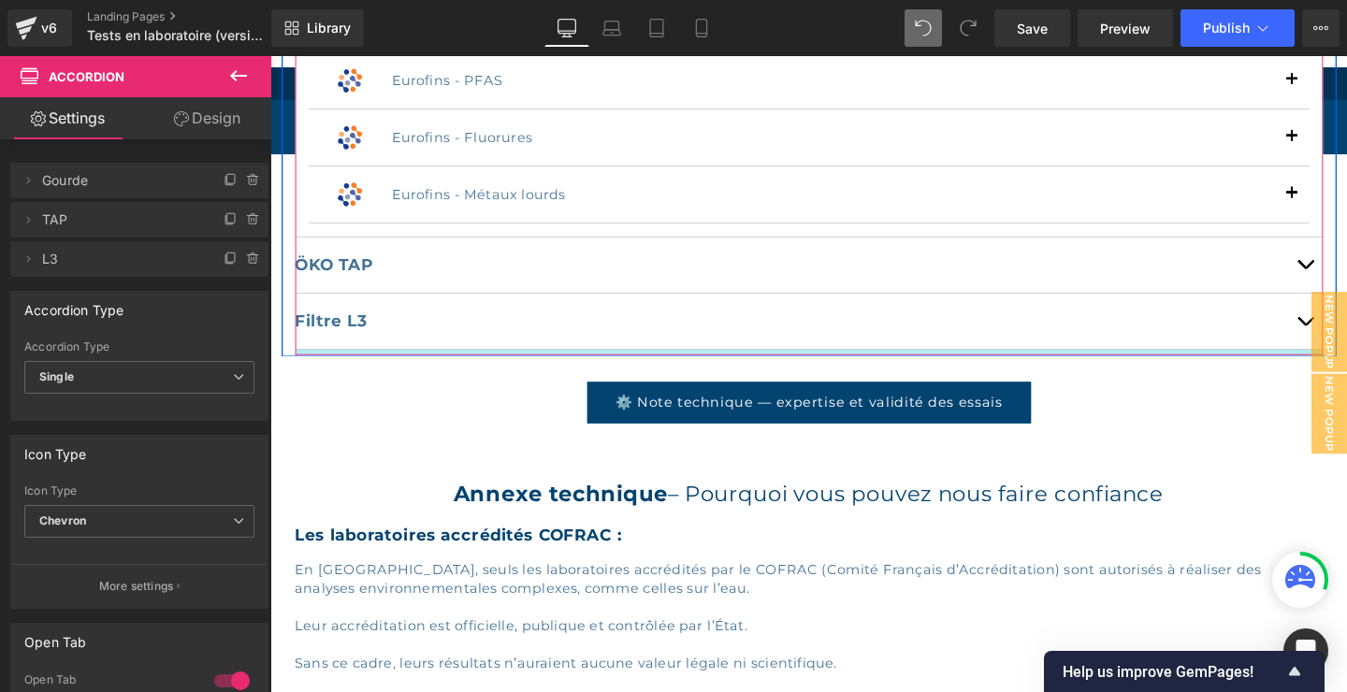
drag, startPoint x: 946, startPoint y: 377, endPoint x: 945, endPoint y: 354, distance: 22.5
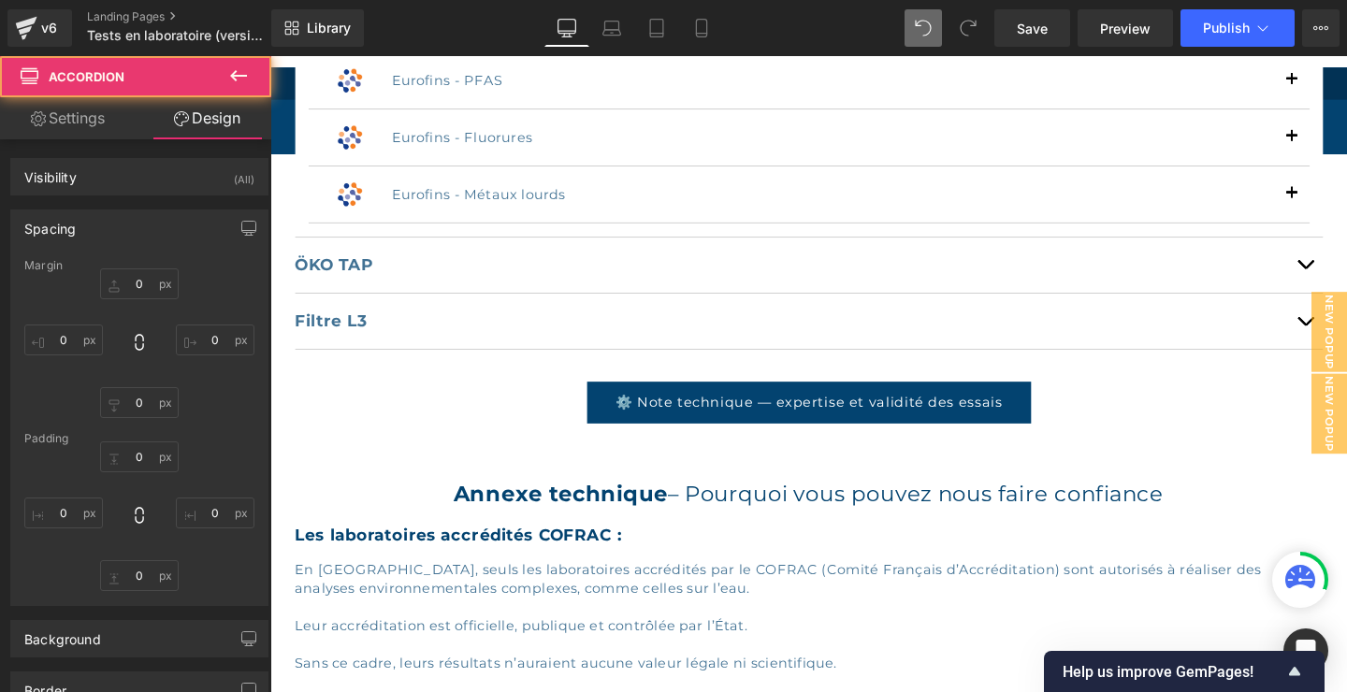
type input "0"
type input "30"
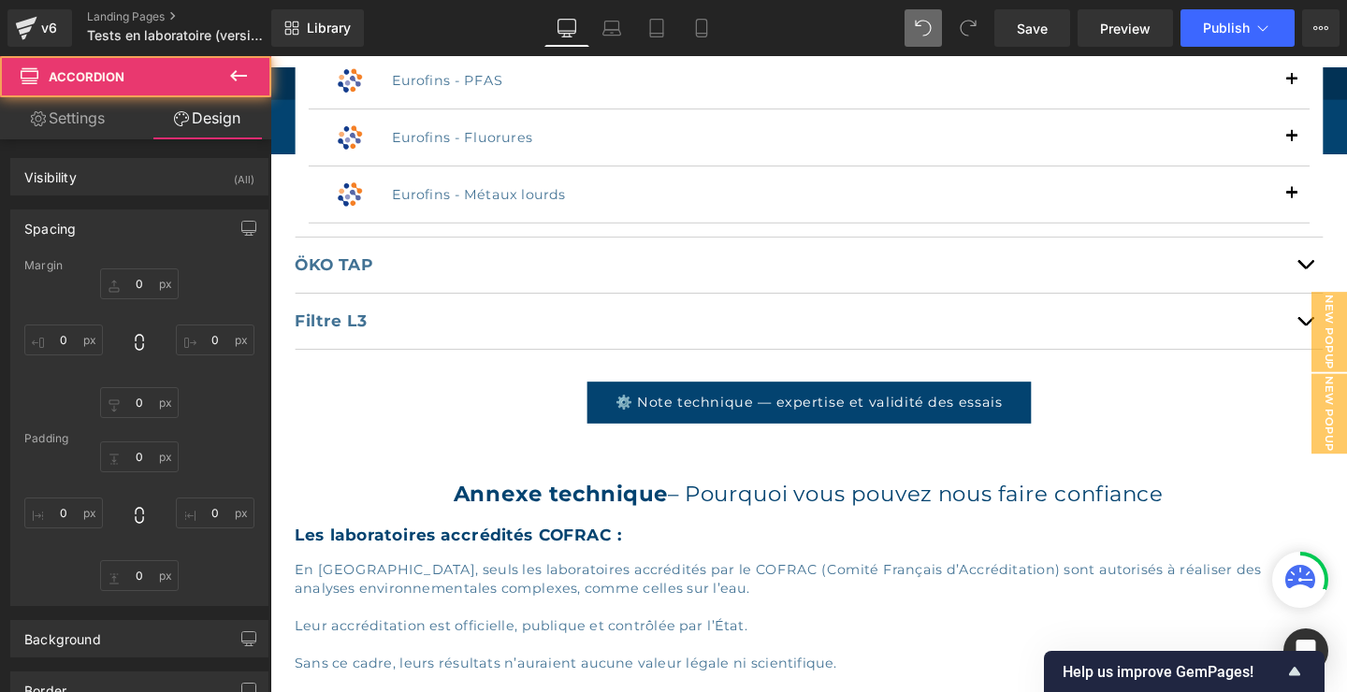
type input "0"
type input "6"
type input "0"
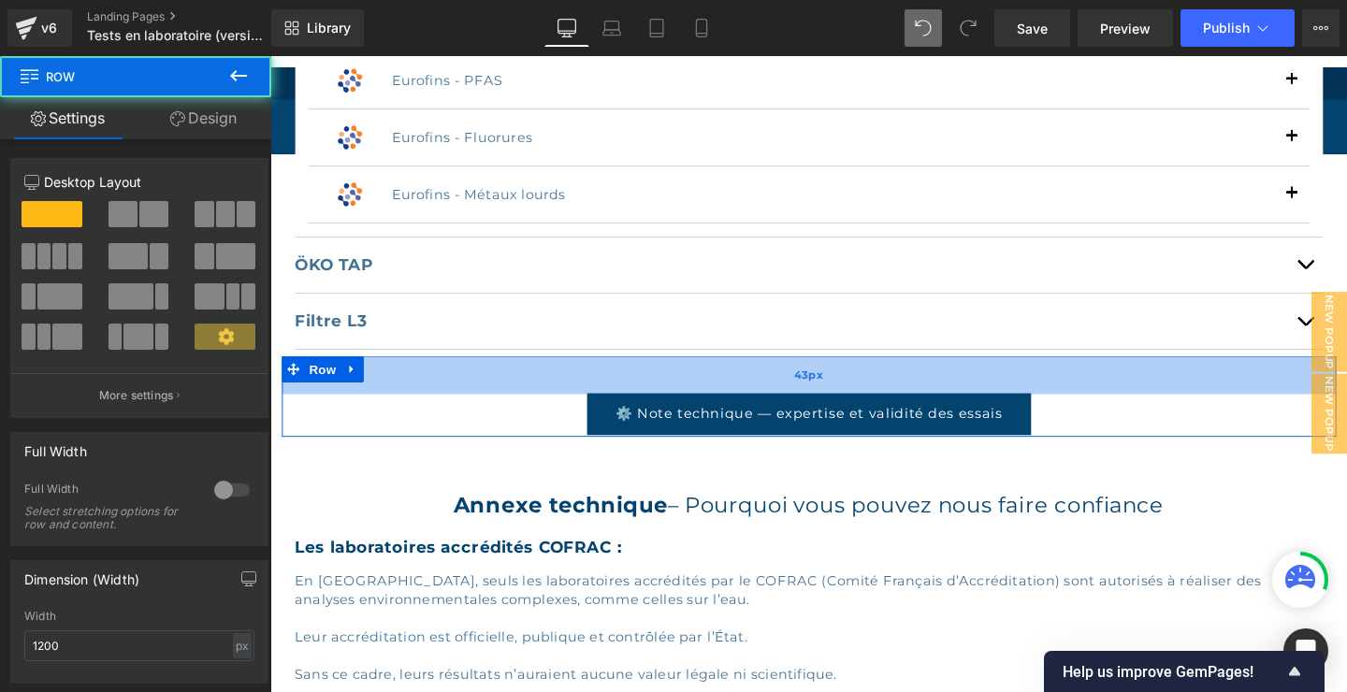
drag, startPoint x: 1036, startPoint y: 371, endPoint x: 1036, endPoint y: 383, distance: 11.2
click at [1036, 383] on div "43px" at bounding box center [836, 391] width 1108 height 40
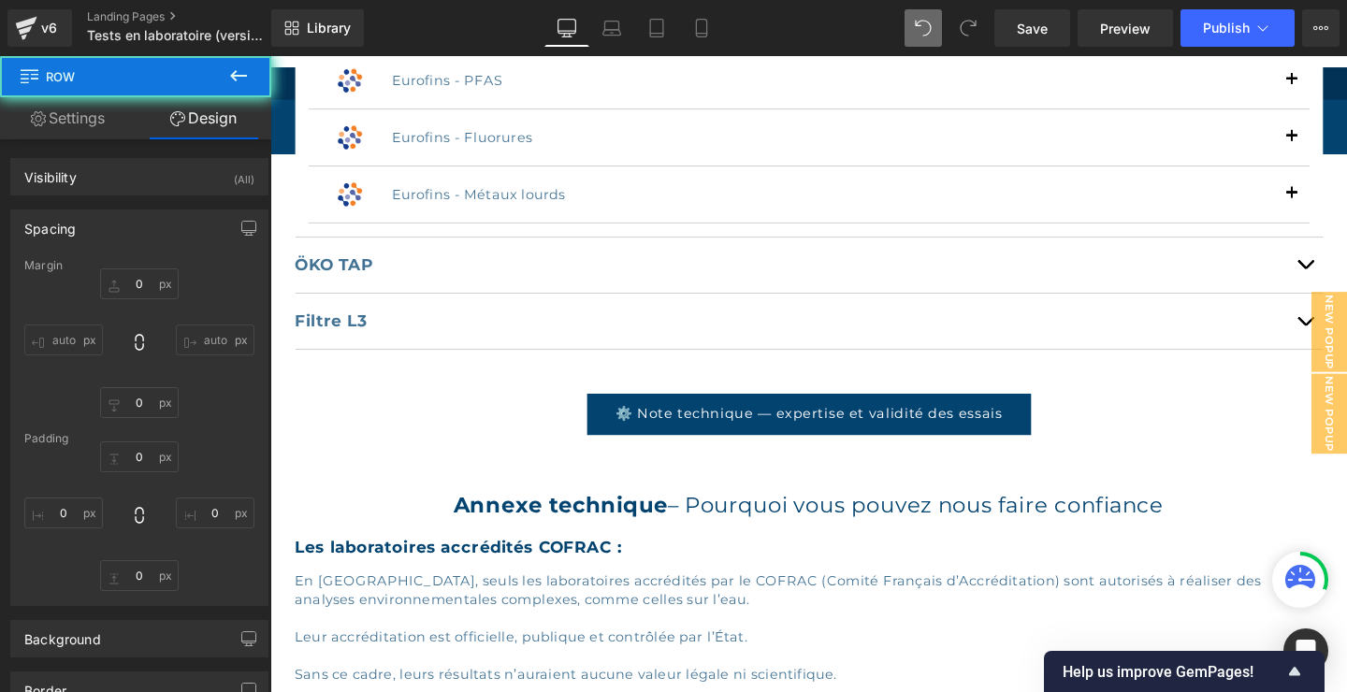
type input "0"
type input "43"
type input "0"
type input "3"
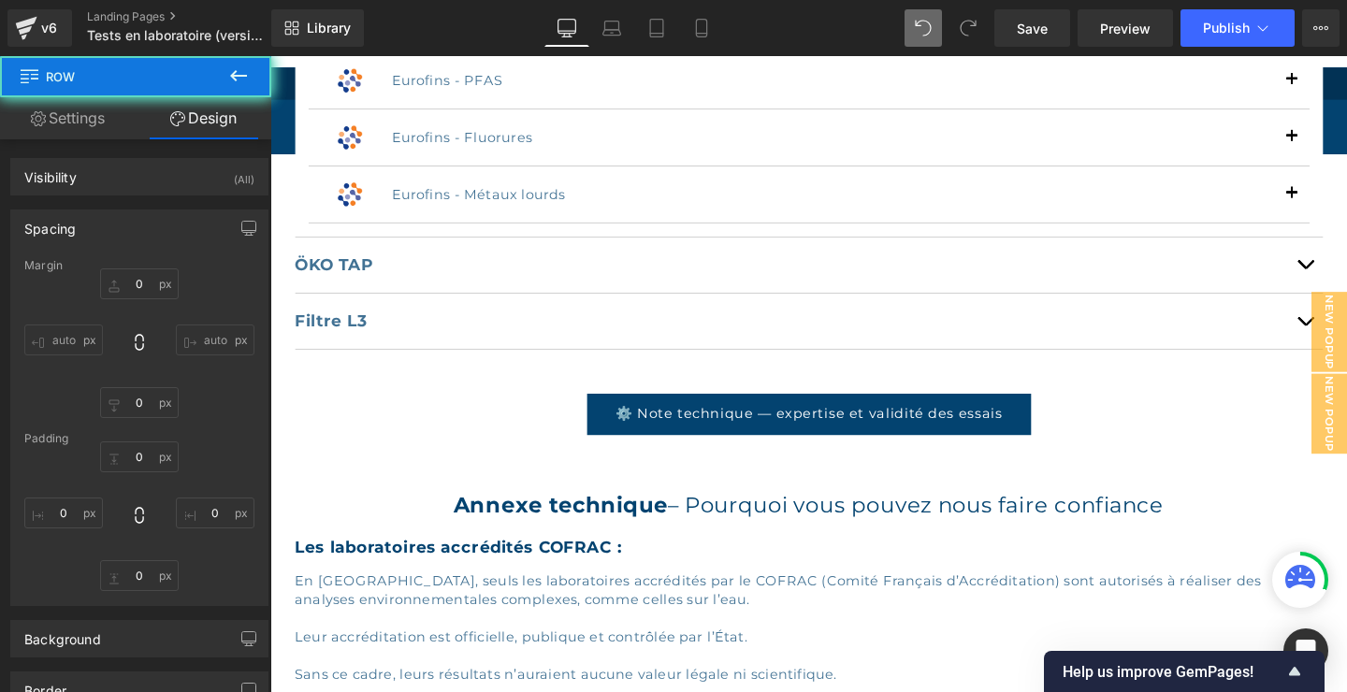
type input "0"
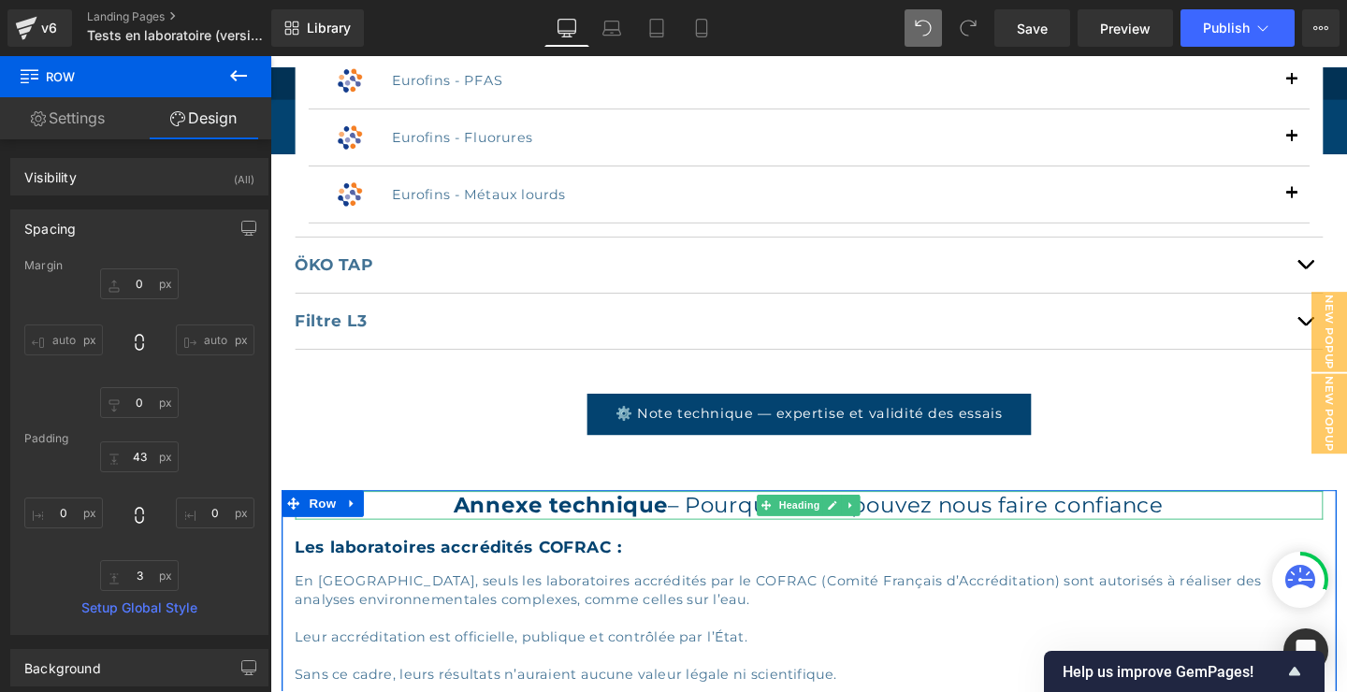
scroll to position [3635, 0]
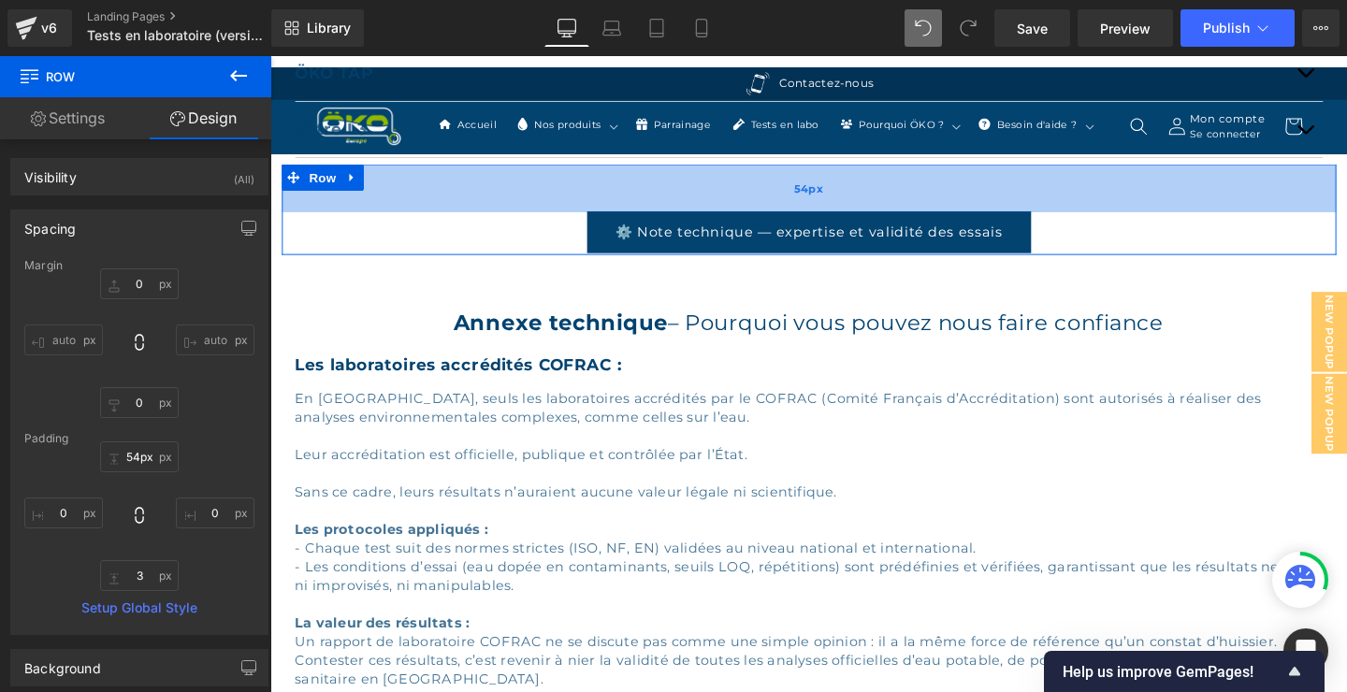
type input "55px"
drag, startPoint x: 828, startPoint y: 193, endPoint x: 828, endPoint y: 204, distance: 11.2
click at [828, 204] on div "54px" at bounding box center [836, 194] width 1108 height 51
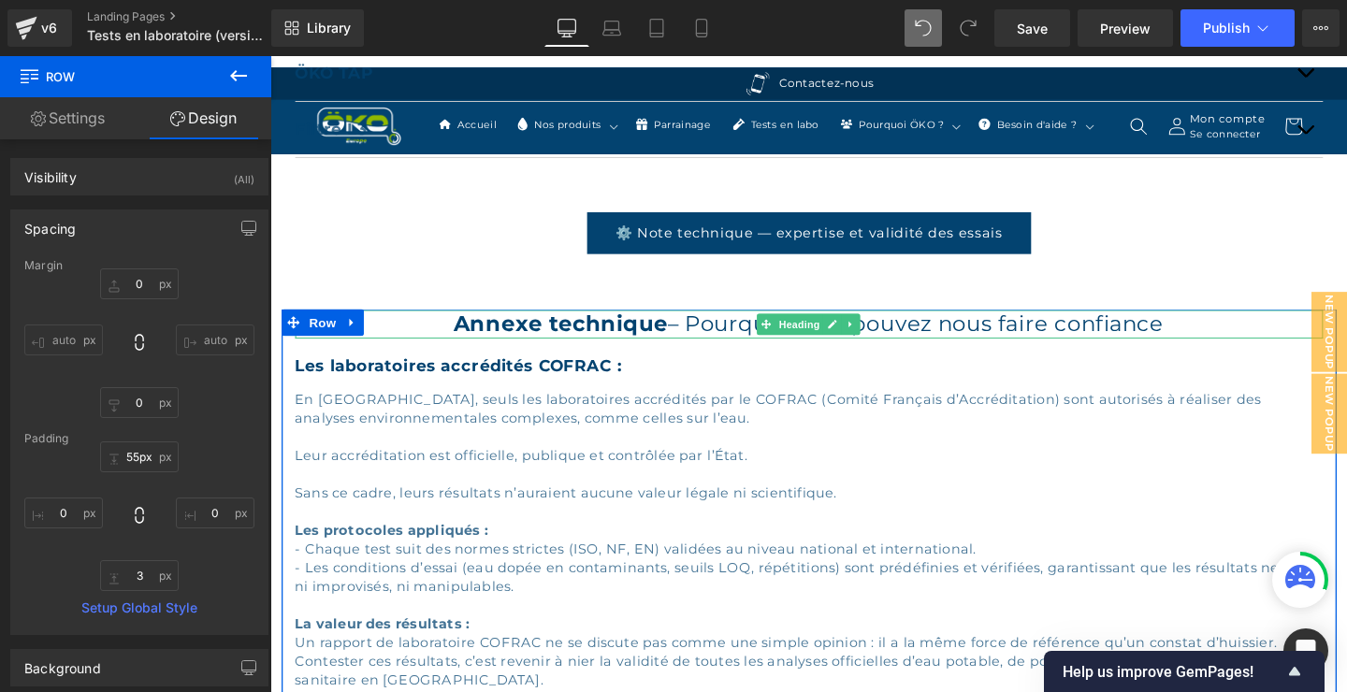
click at [1159, 335] on h2 "Annexe technique – Pourquoi vous pouvez nous faire confiance" at bounding box center [836, 337] width 1080 height 29
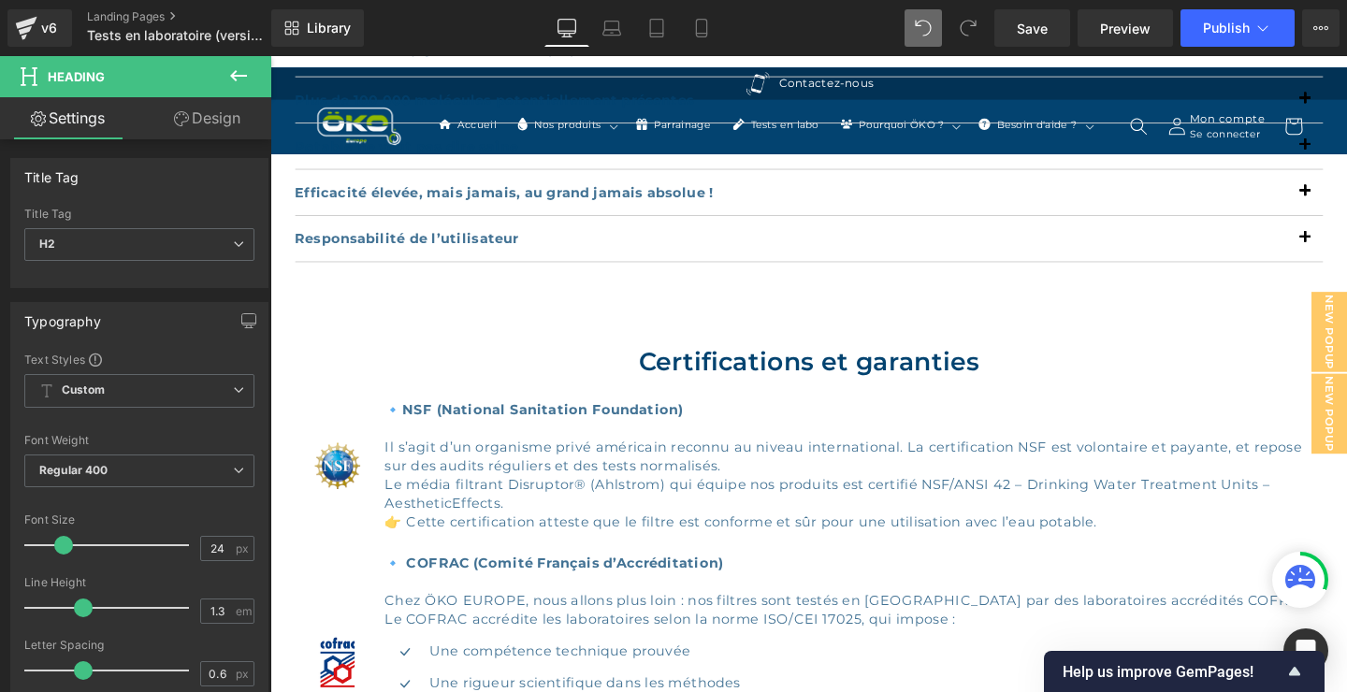
scroll to position [2020, 0]
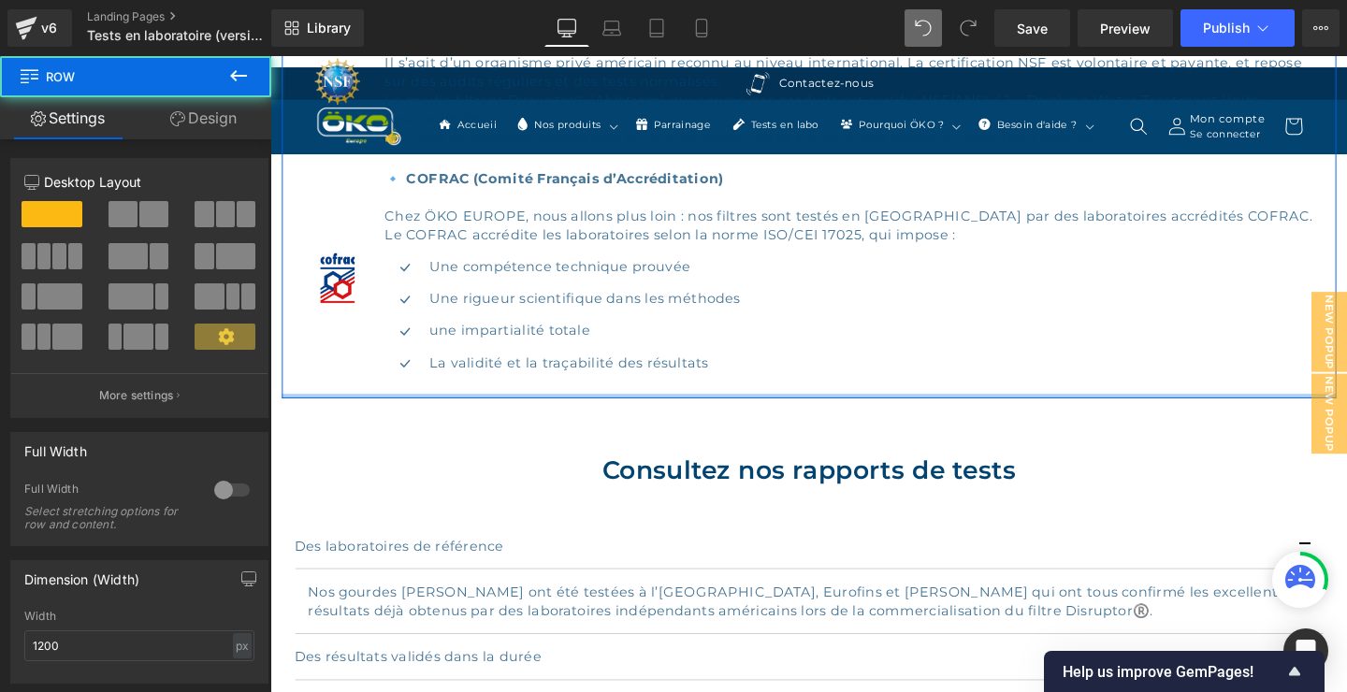
click at [793, 413] on div at bounding box center [836, 413] width 1108 height 5
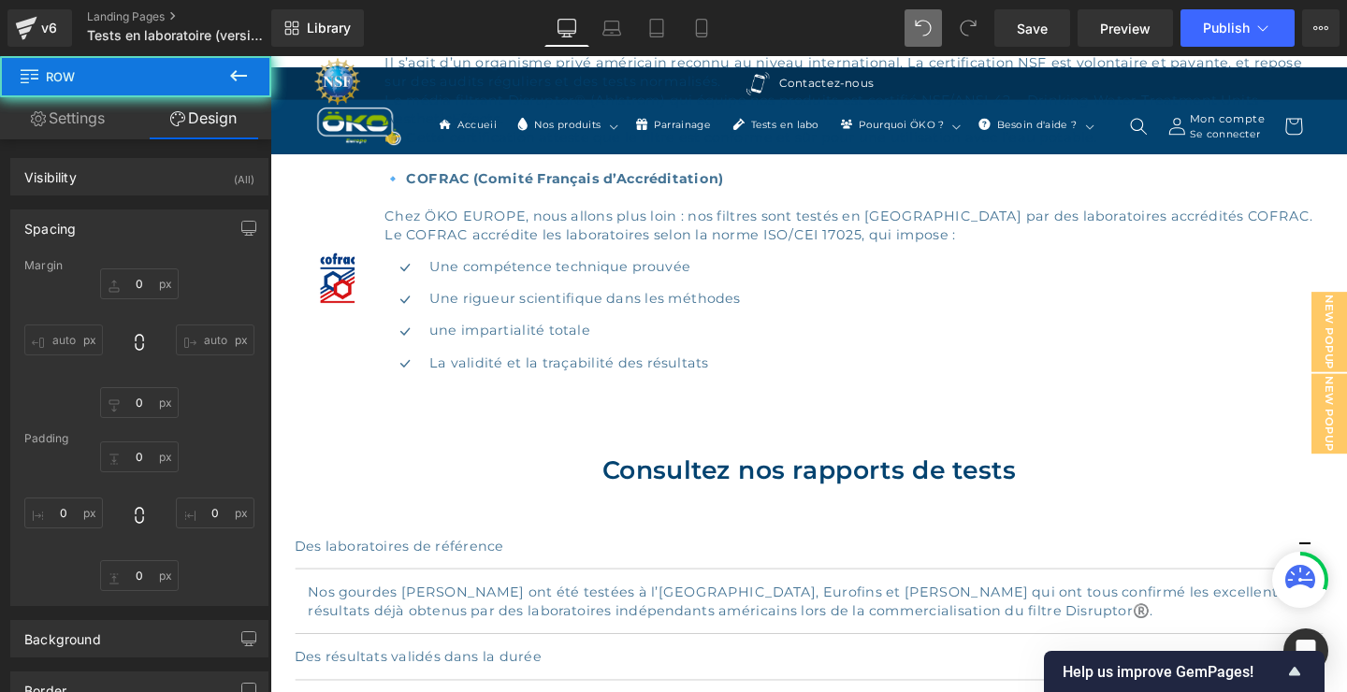
type input "60"
type input "30"
type input "0"
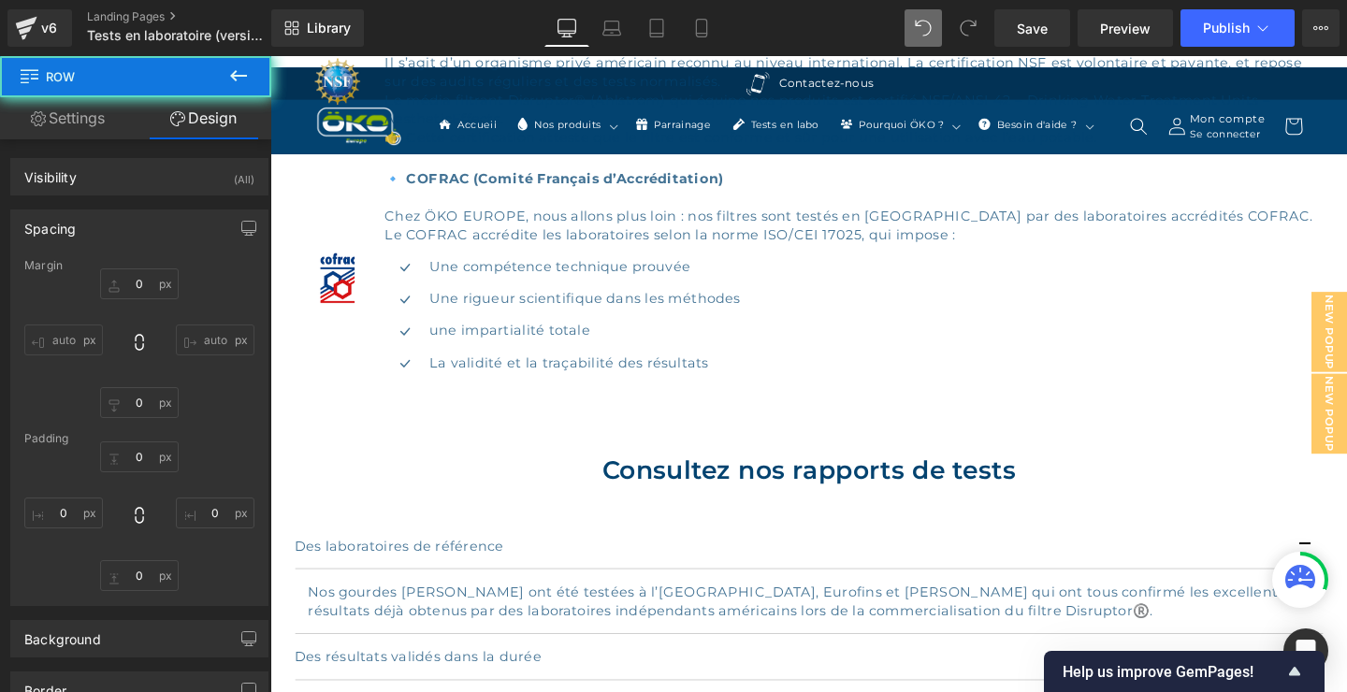
type input "0"
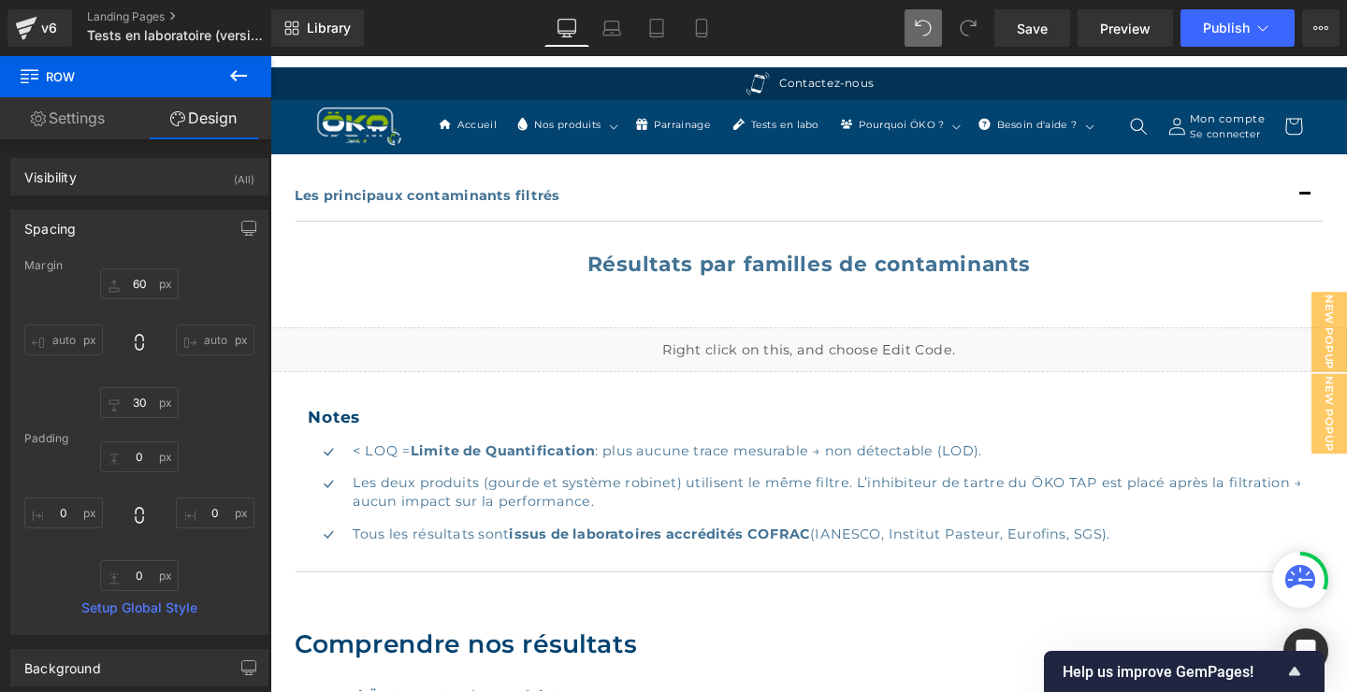
scroll to position [808, 0]
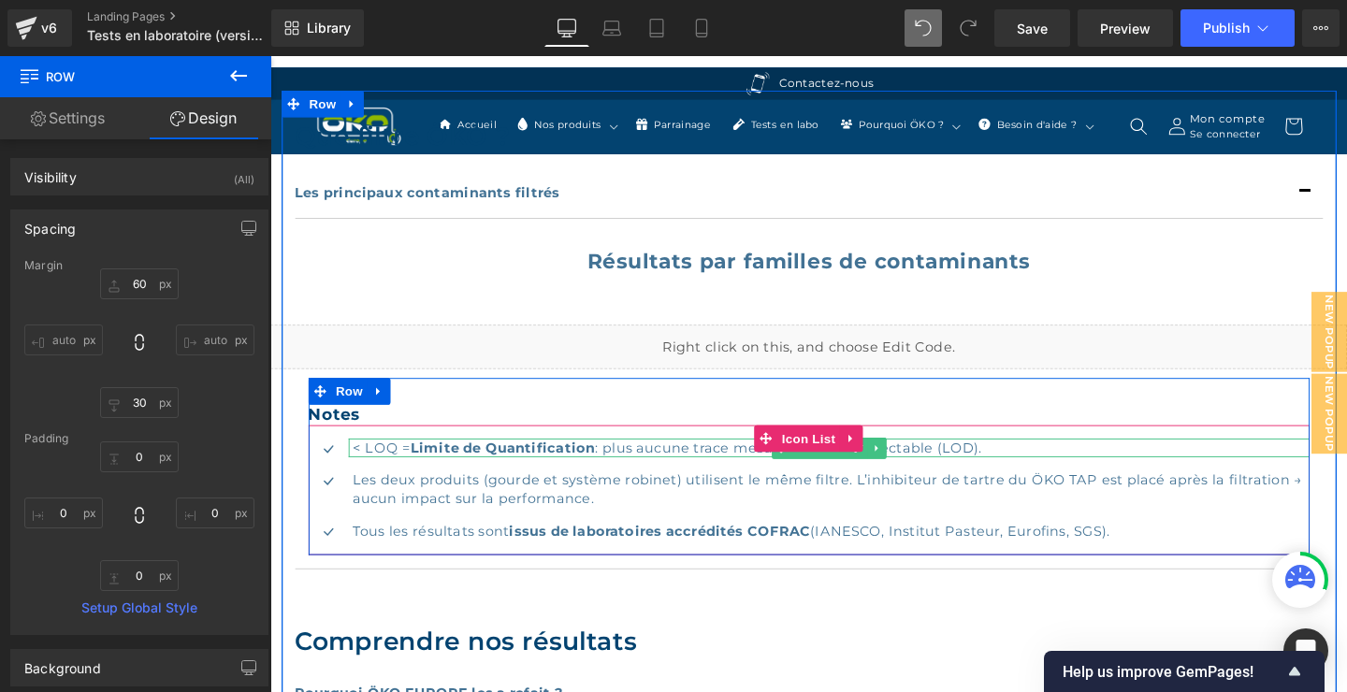
click at [1028, 467] on p "< LOQ = Limite de Quantification : plus aucune trace mesurable → non détectable…" at bounding box center [859, 468] width 1005 height 20
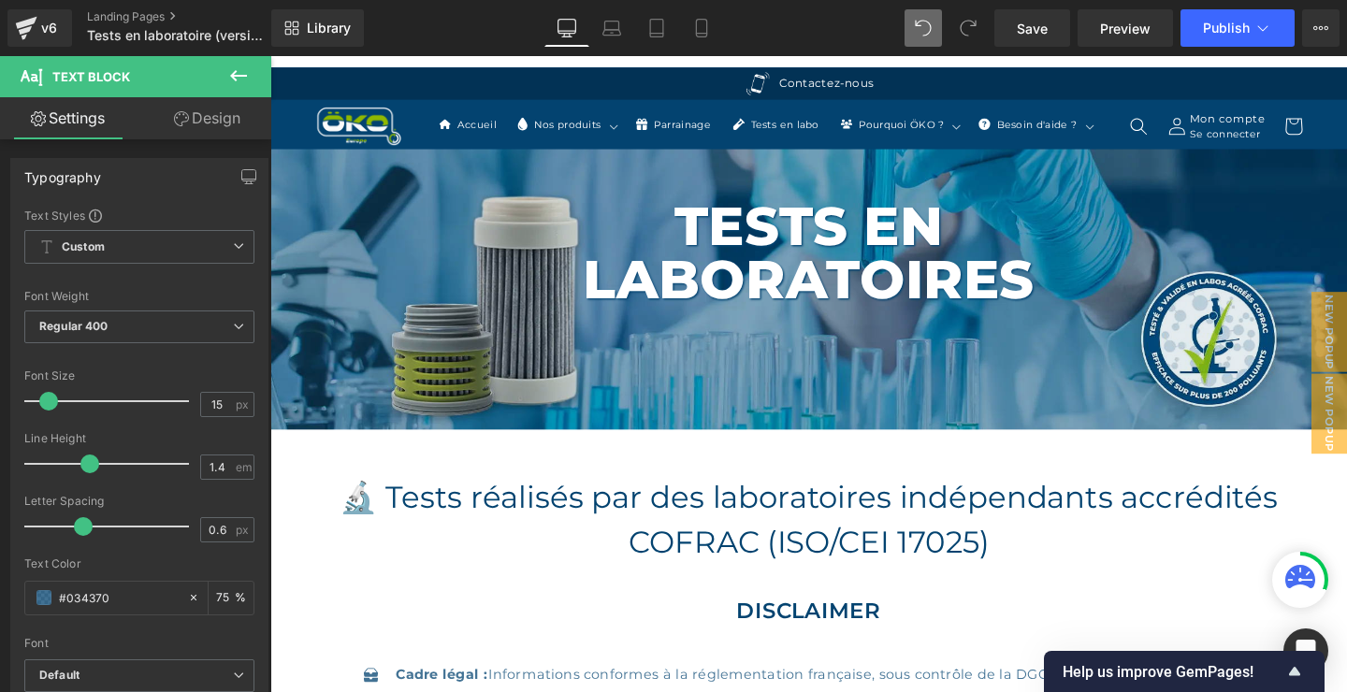
scroll to position [0, 0]
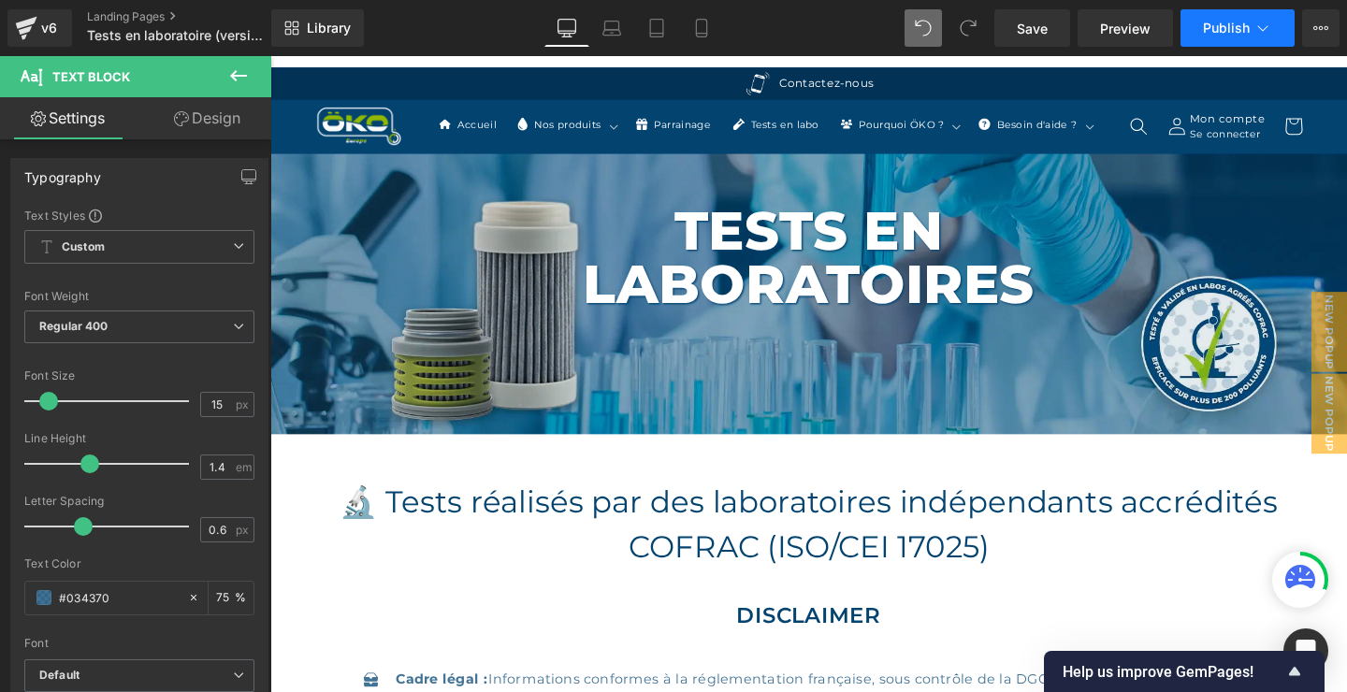
click at [1232, 23] on span "Publish" at bounding box center [1226, 28] width 47 height 15
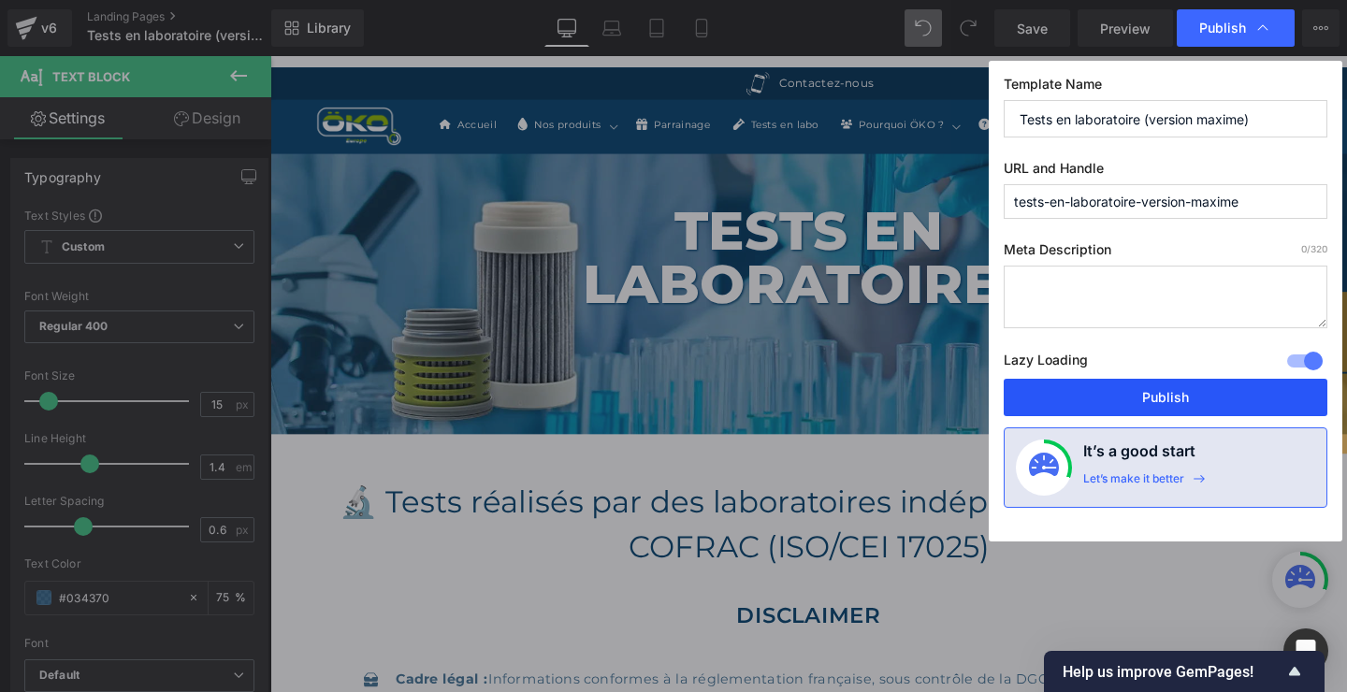
drag, startPoint x: 1184, startPoint y: 392, endPoint x: 913, endPoint y: 305, distance: 284.8
click at [1184, 392] on button "Publish" at bounding box center [1165, 397] width 324 height 37
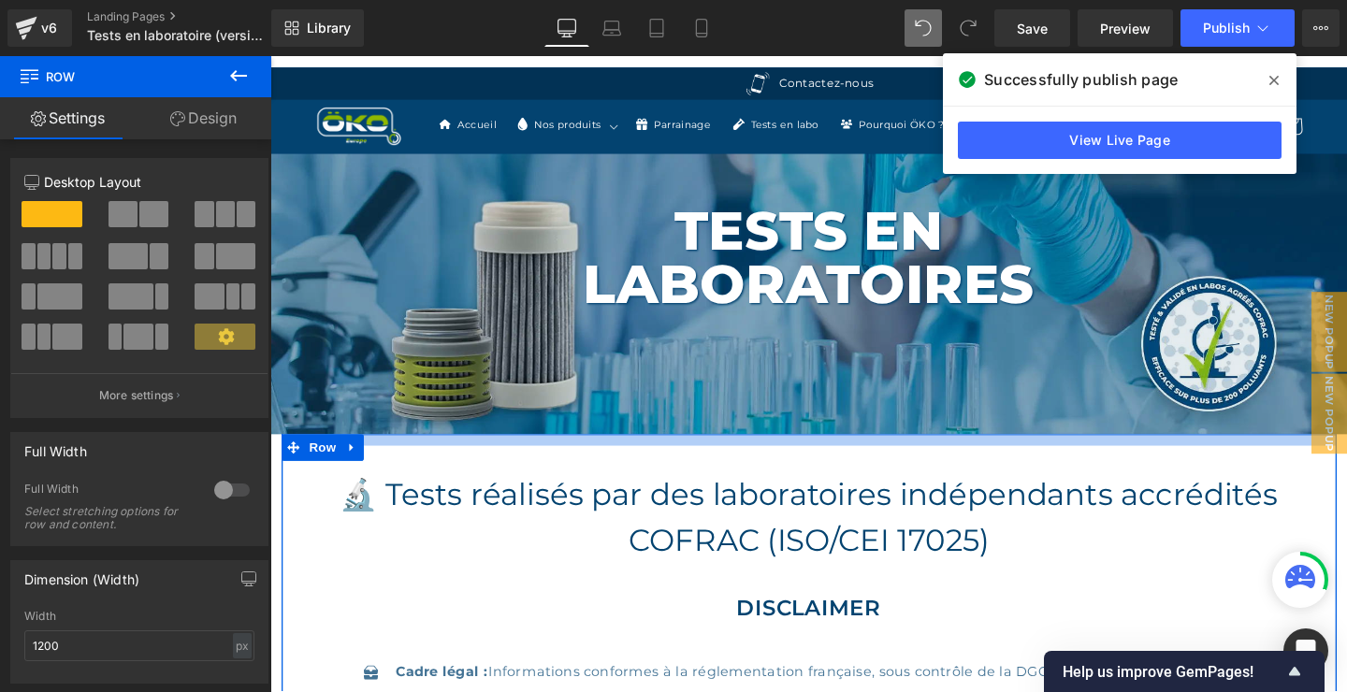
click at [1003, 458] on div at bounding box center [836, 460] width 1108 height 12
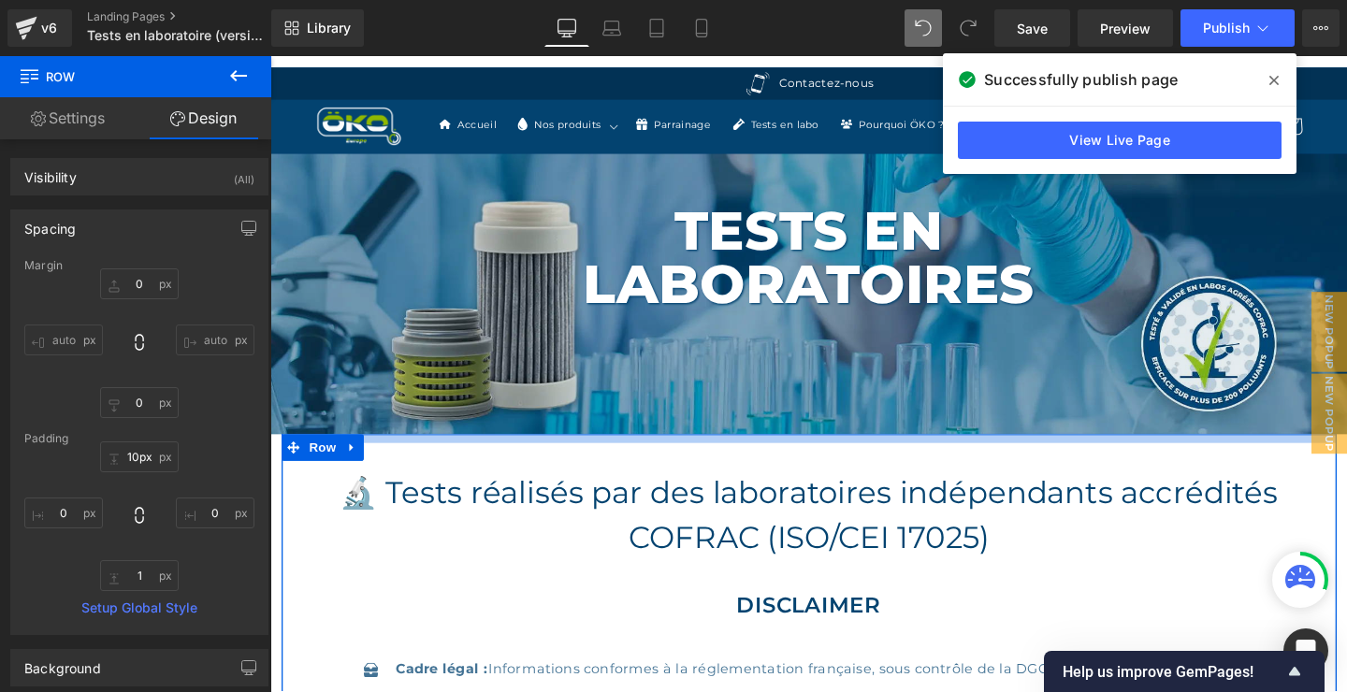
type input "9px"
click at [952, 455] on div at bounding box center [836, 458] width 1108 height 8
